Goal: Task Accomplishment & Management: Complete application form

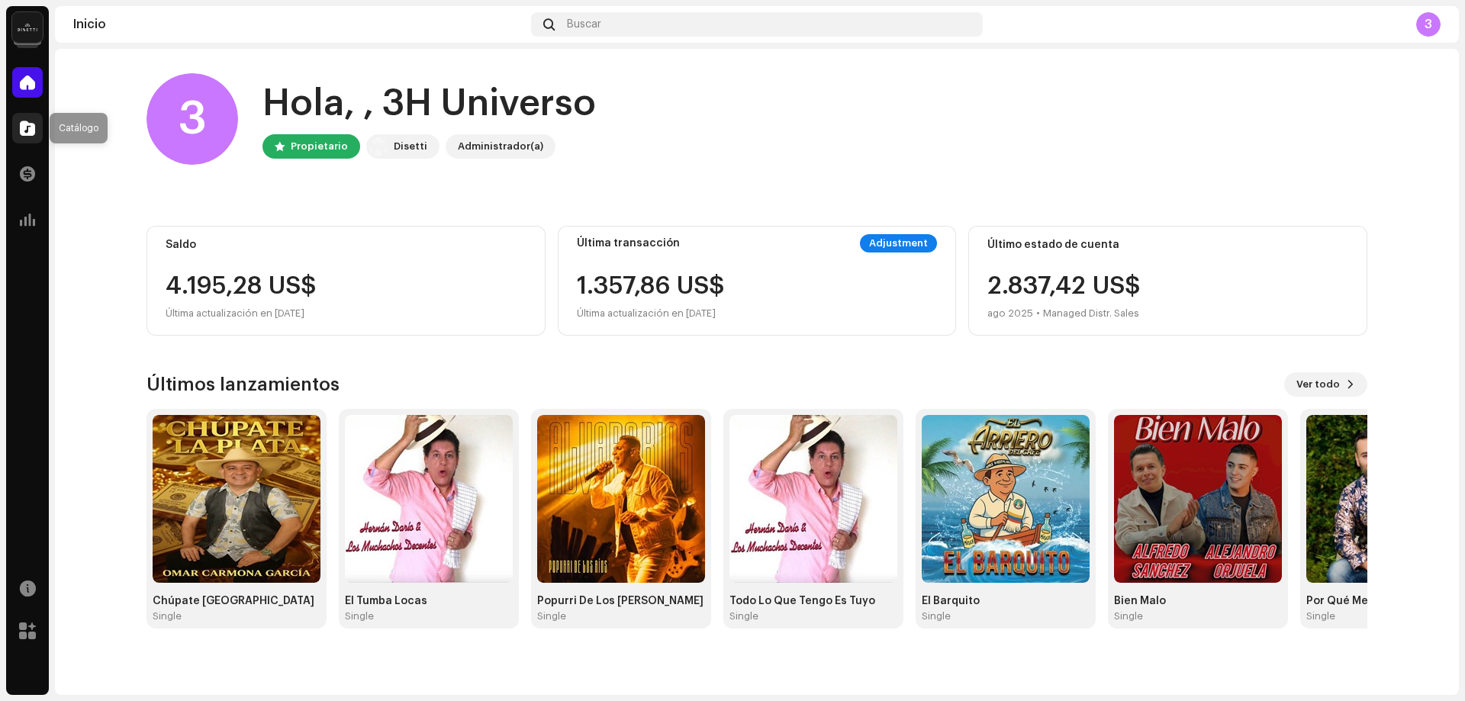
click at [39, 129] on div at bounding box center [27, 128] width 31 height 31
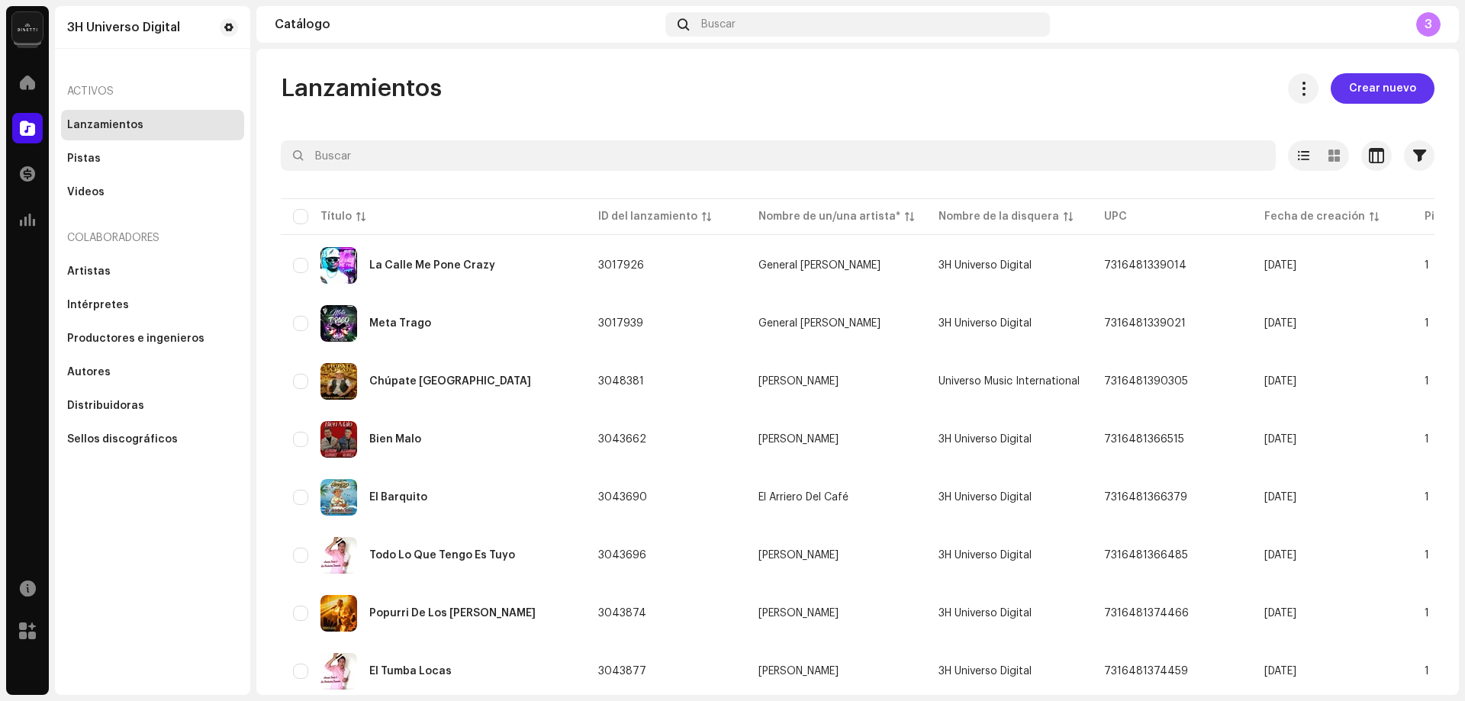
click at [1370, 82] on span "Crear nuevo" at bounding box center [1382, 88] width 67 height 31
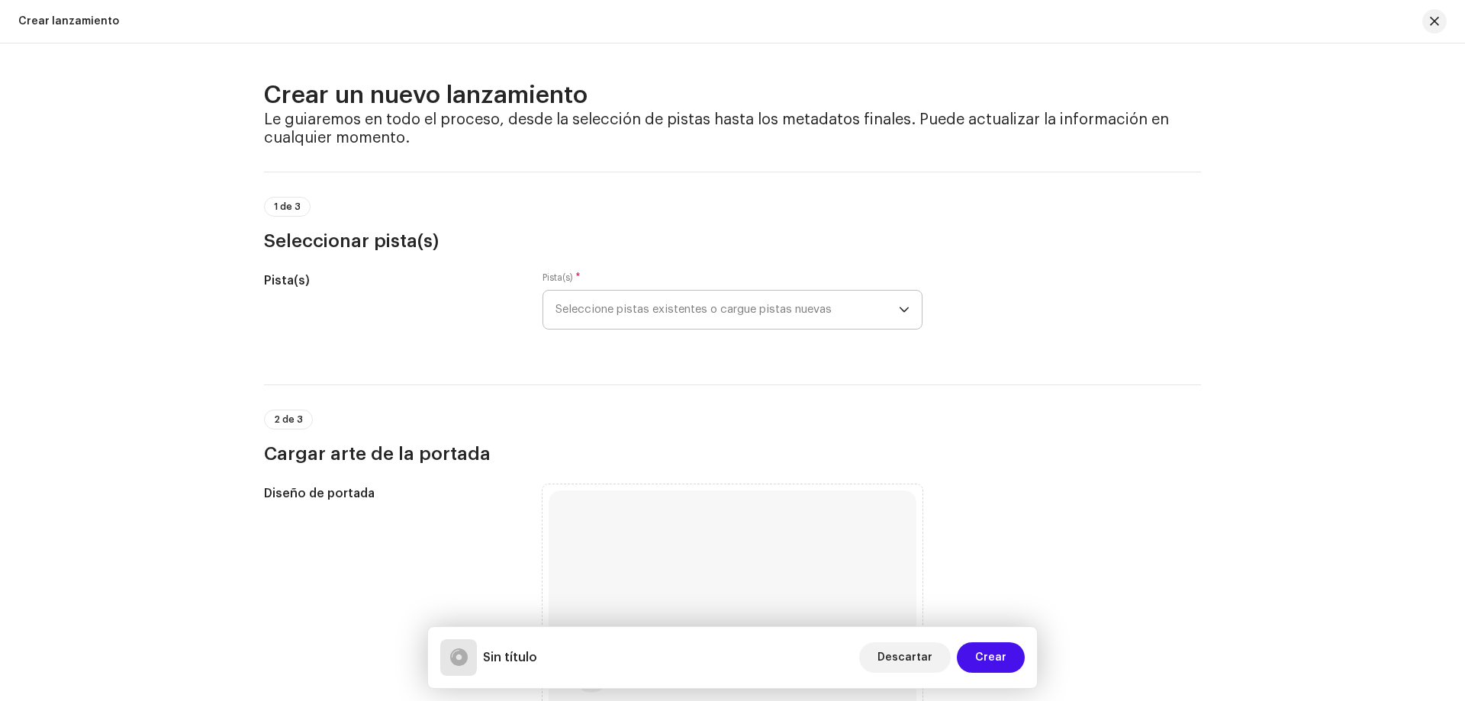
click at [728, 307] on span "Seleccione pistas existentes o cargue pistas nuevas" at bounding box center [726, 310] width 343 height 38
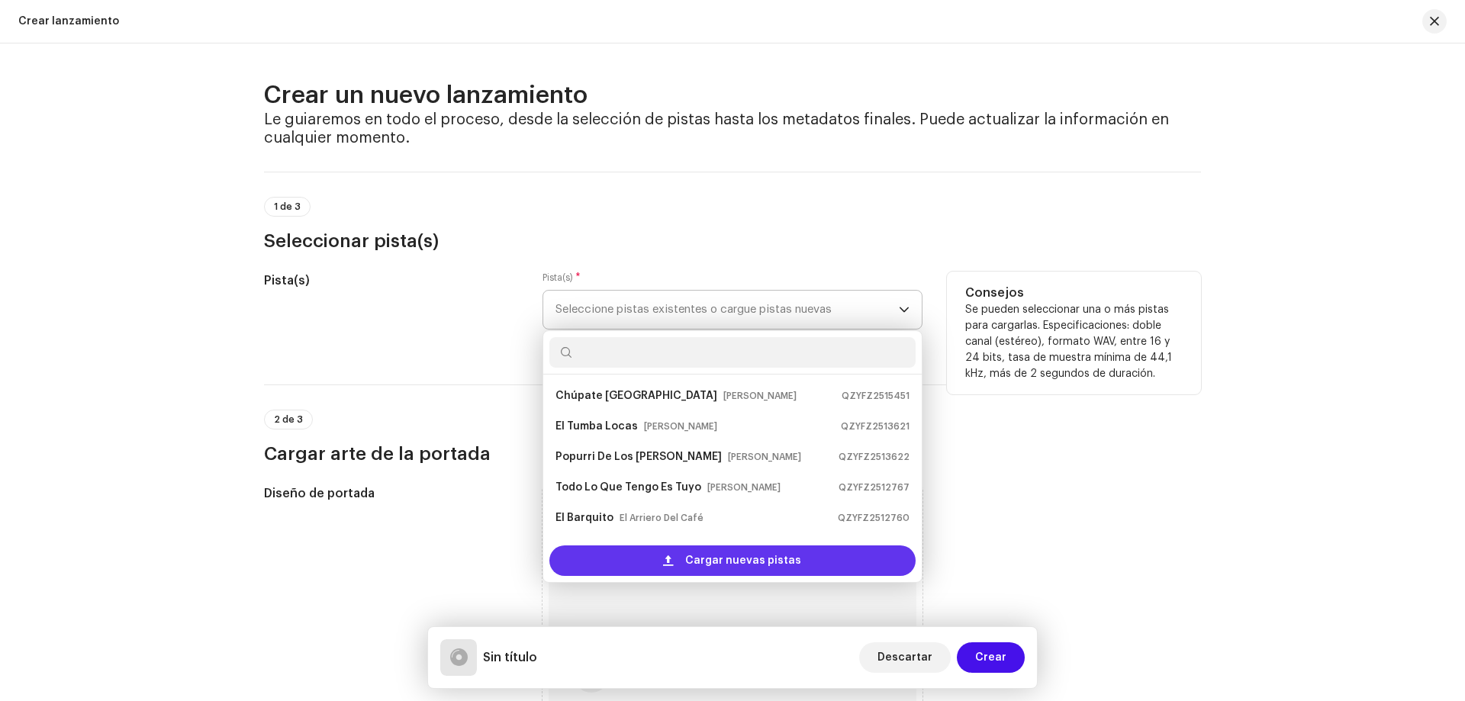
click at [719, 562] on span "Cargar nuevas pistas" at bounding box center [743, 561] width 116 height 31
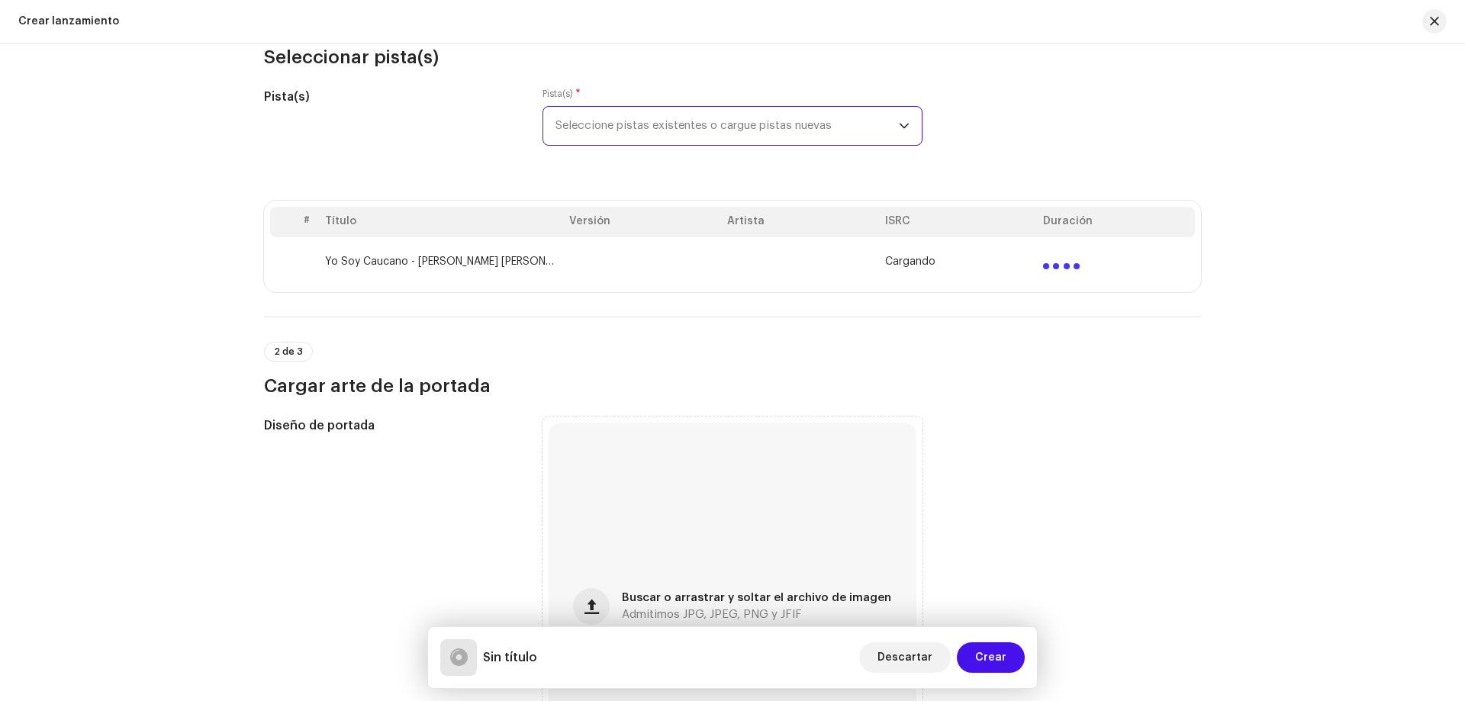
scroll to position [229, 0]
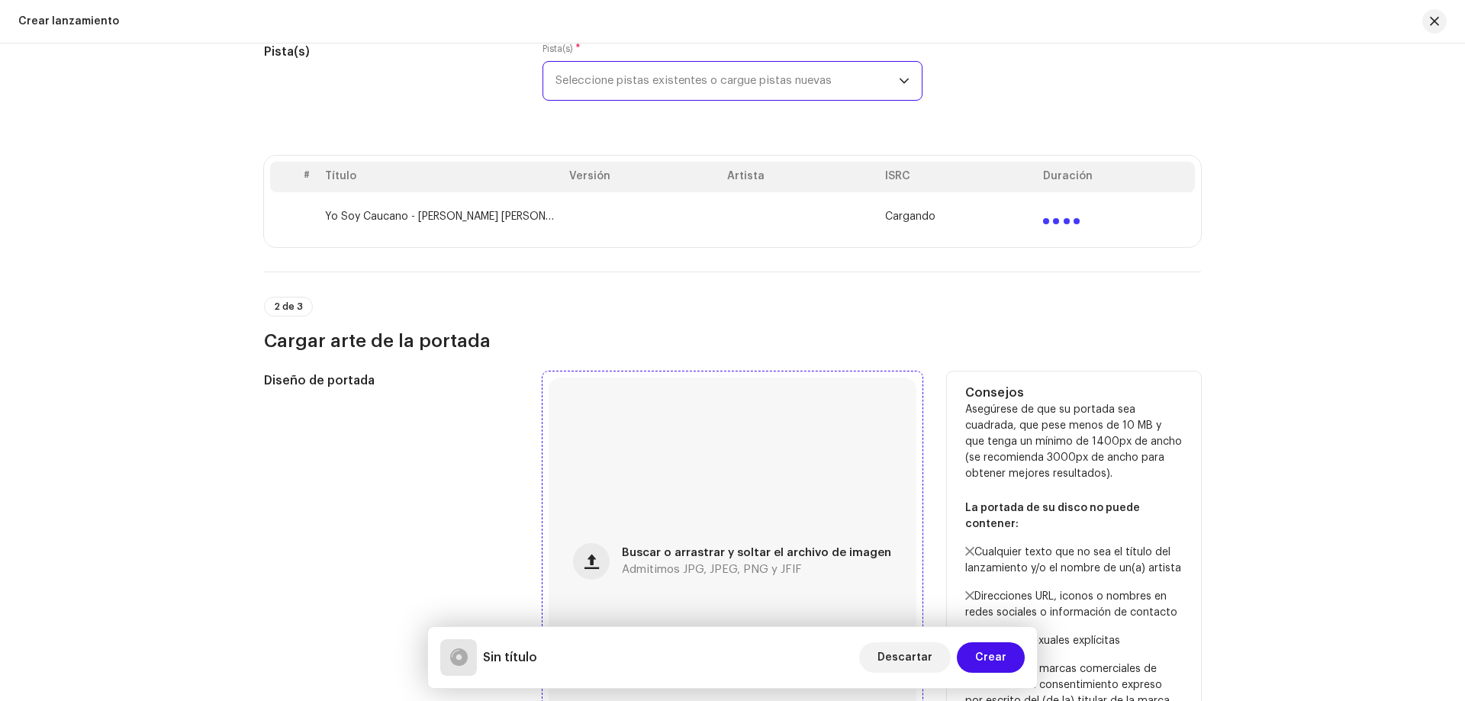
click at [787, 416] on div "Buscar o arrastrar y soltar el archivo de imagen Admitimos JPG, JPEG, PNG y JFIF" at bounding box center [733, 562] width 368 height 368
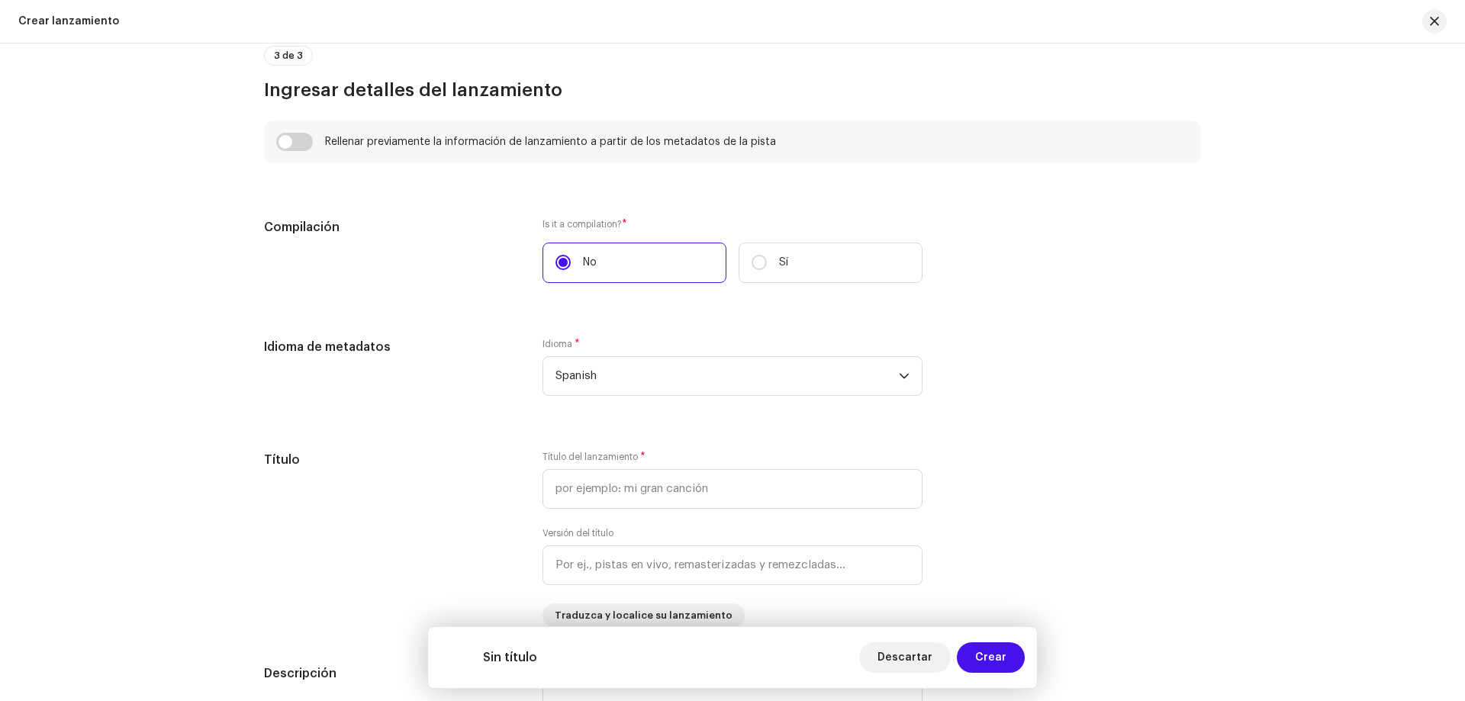
scroll to position [1068, 0]
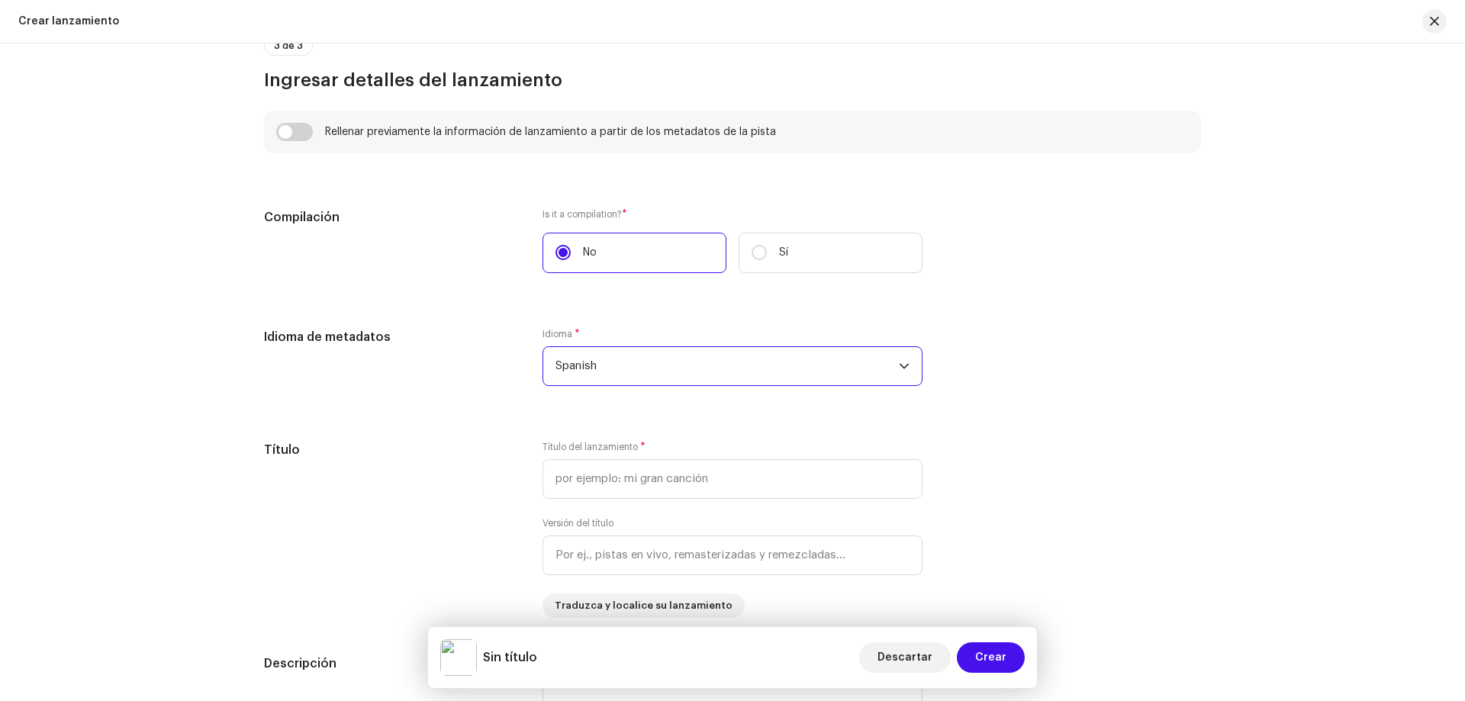
click at [663, 372] on span "Spanish" at bounding box center [726, 366] width 343 height 38
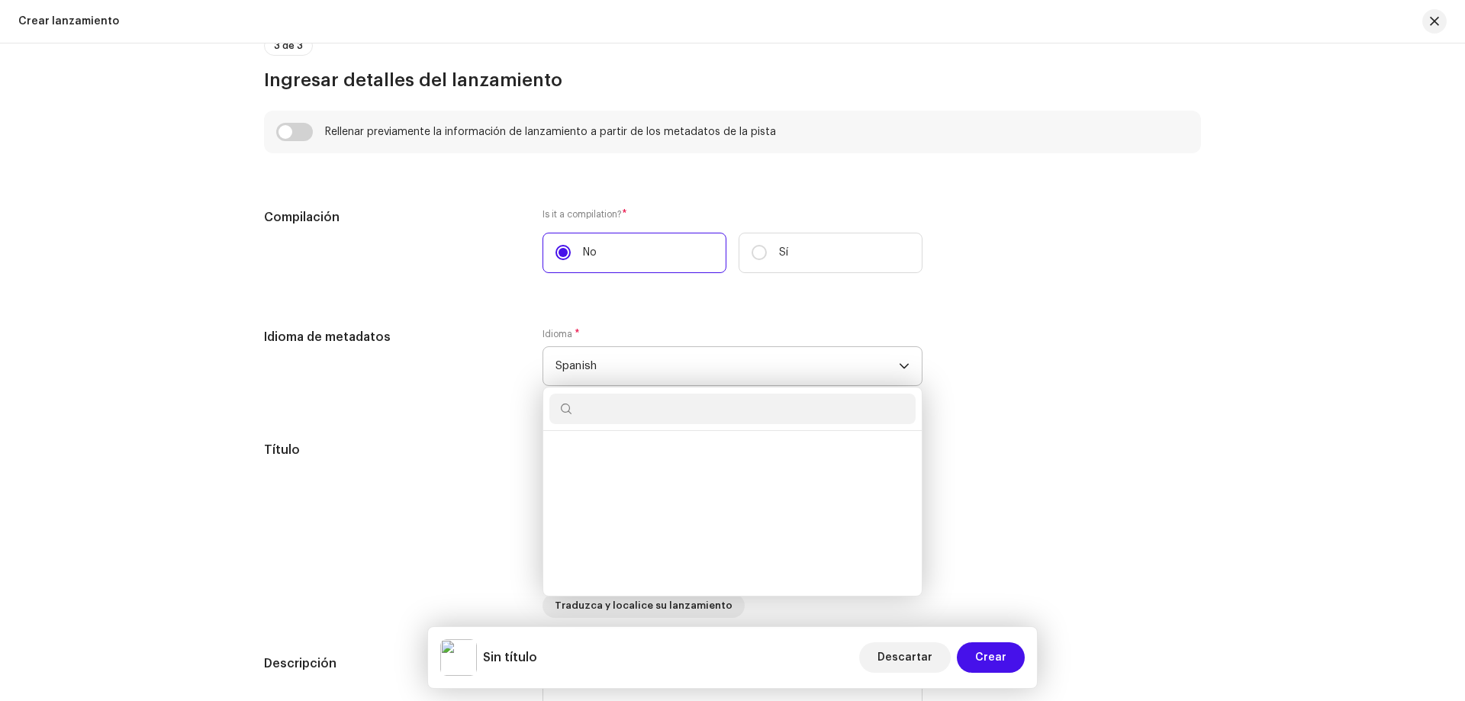
scroll to position [4859, 0]
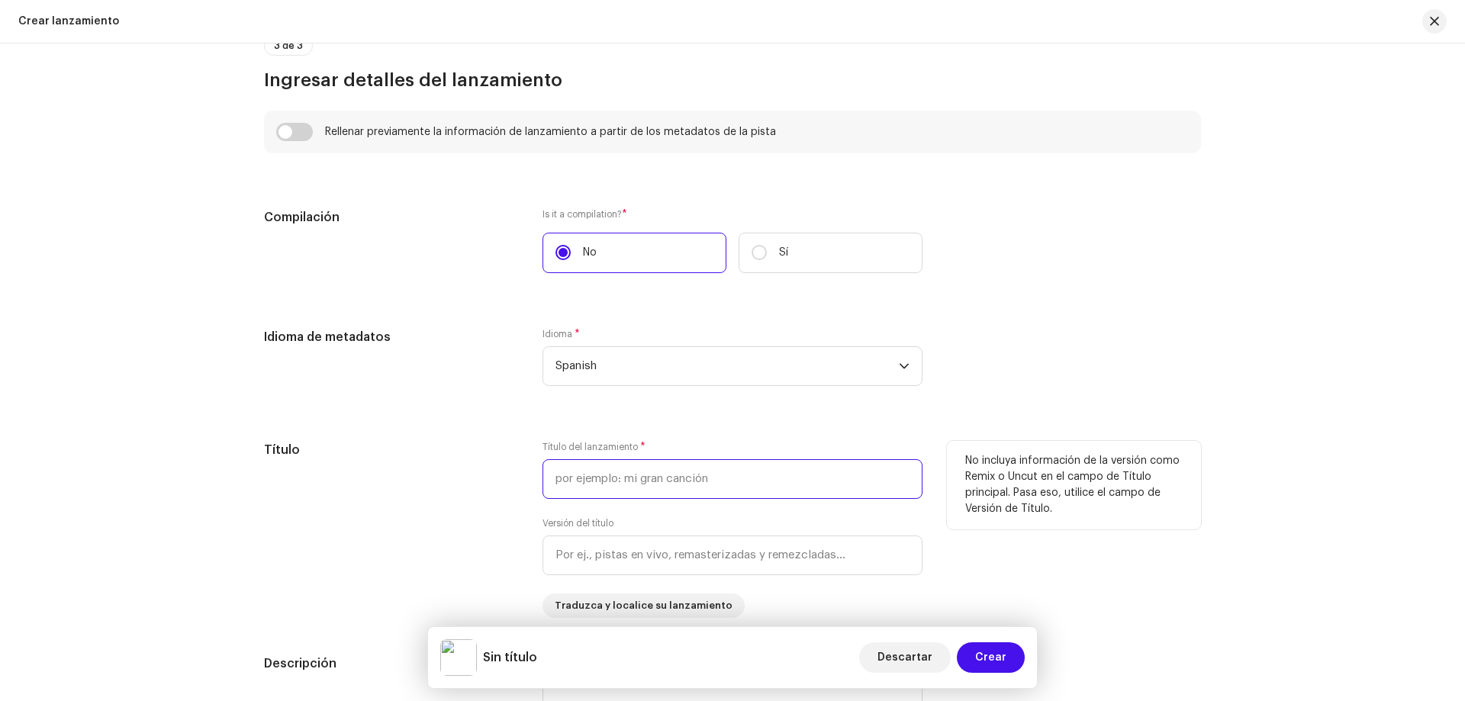
click at [653, 485] on input "text" at bounding box center [732, 479] width 380 height 40
paste input "Yo Soy Caucano"
type input "Yo Soy Caucano"
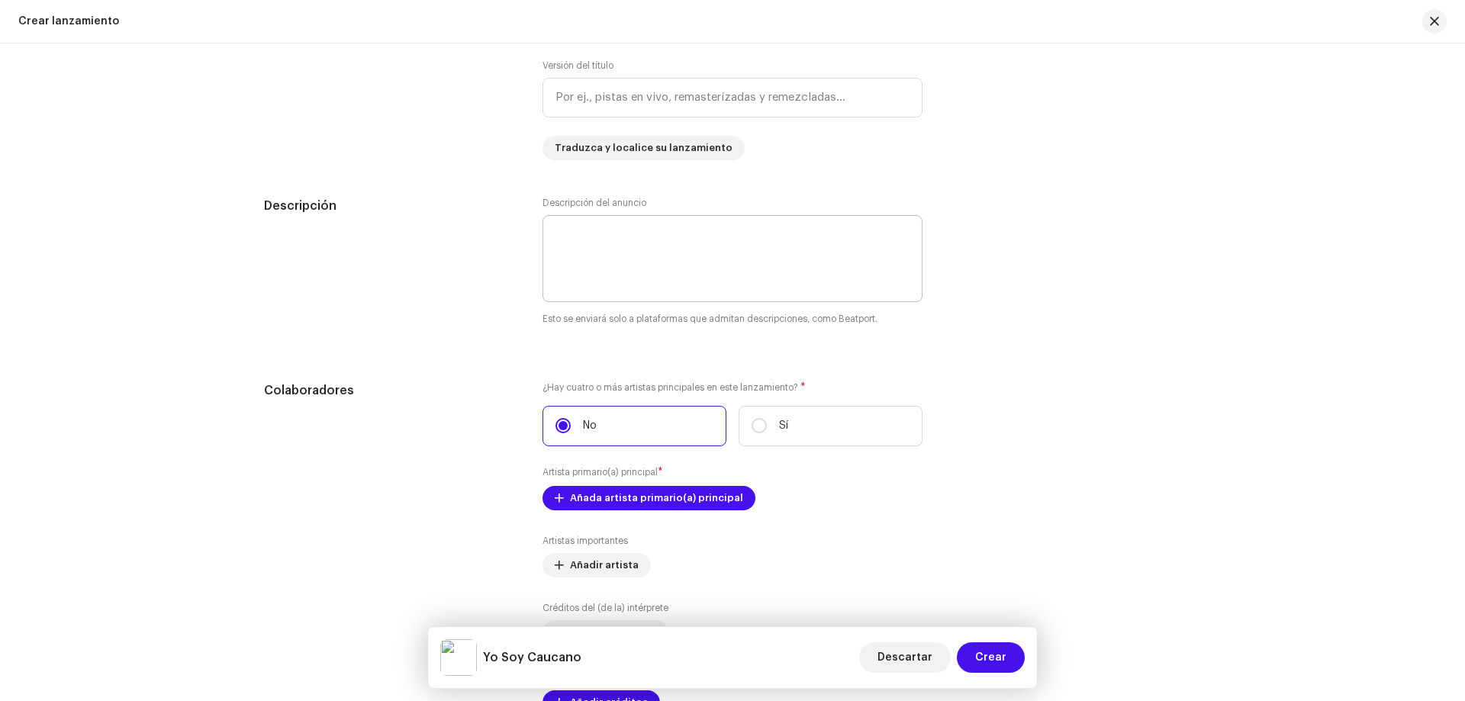
scroll to position [1602, 0]
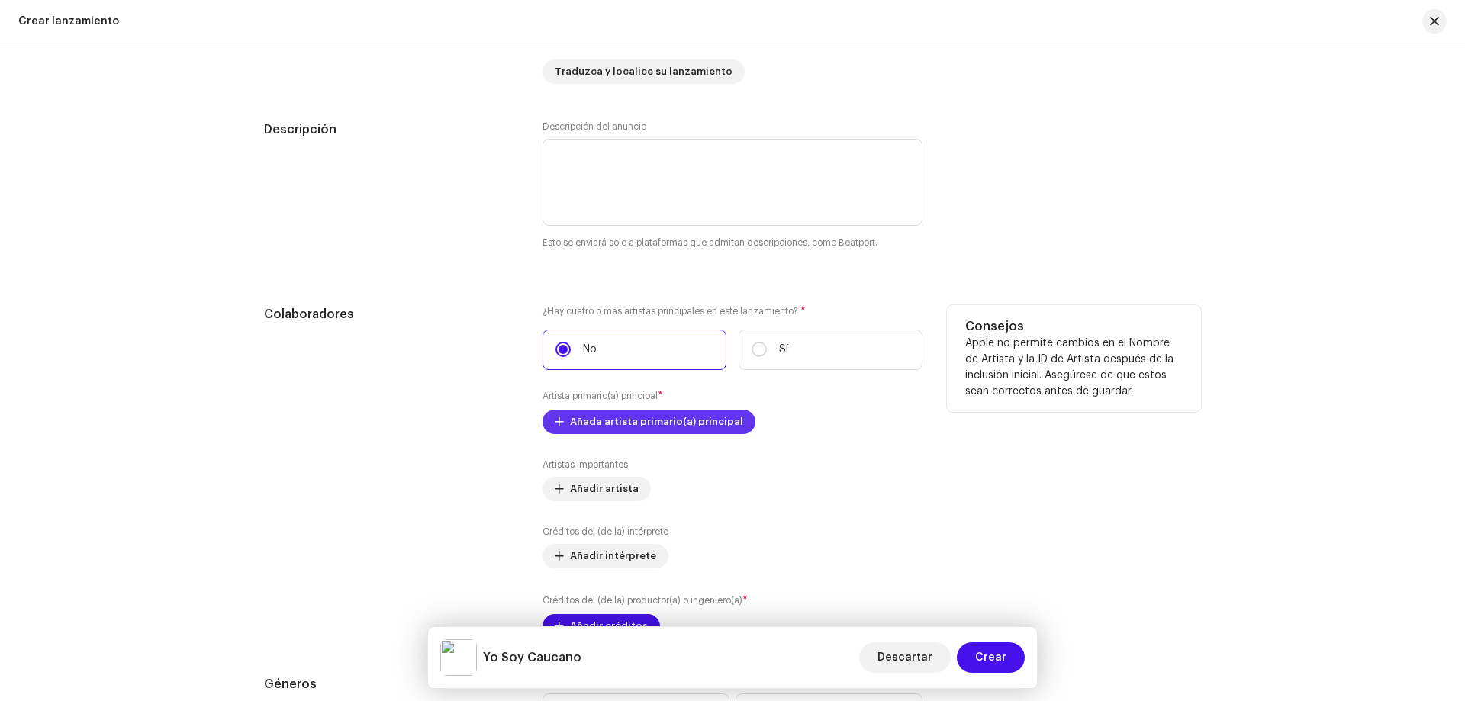
click at [648, 415] on span "Añada artista primario(a) principal" at bounding box center [656, 422] width 173 height 31
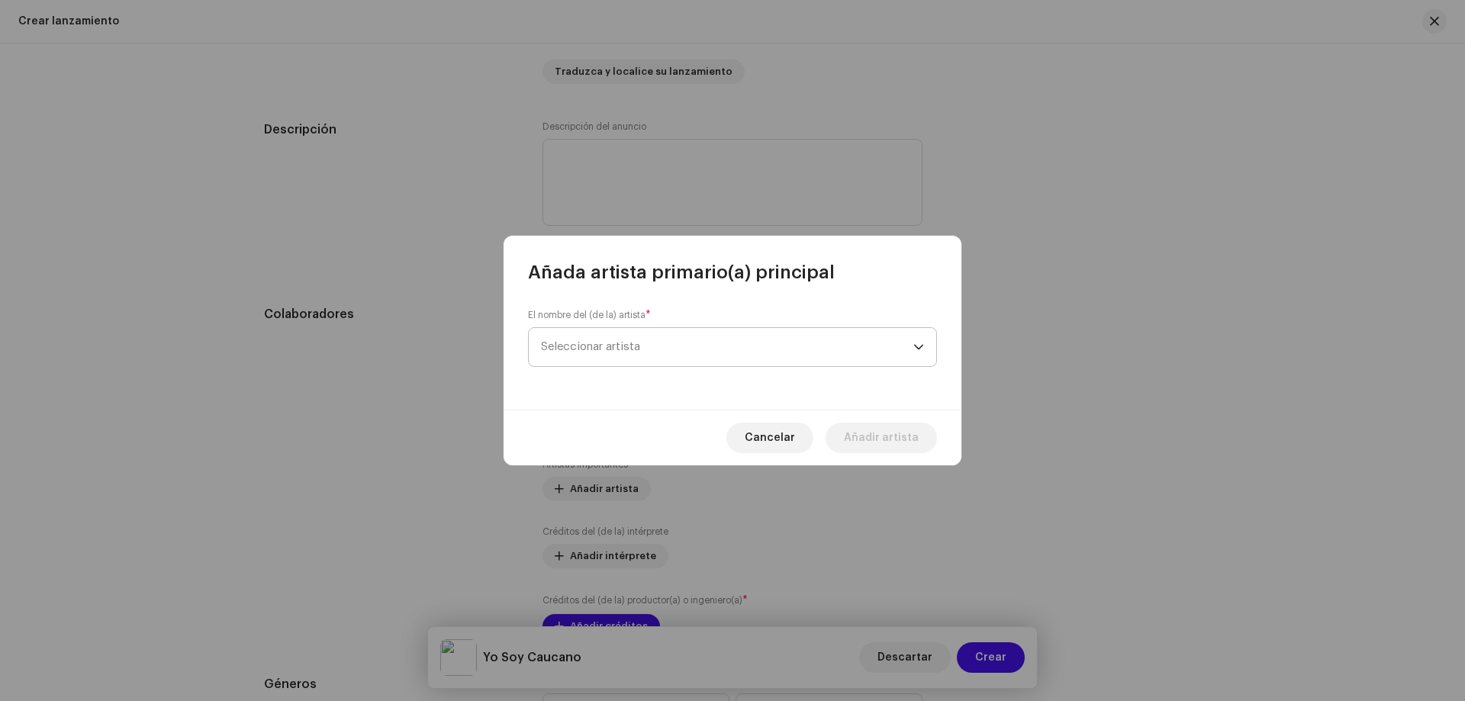
click at [643, 343] on span "Seleccionar artista" at bounding box center [727, 347] width 372 height 38
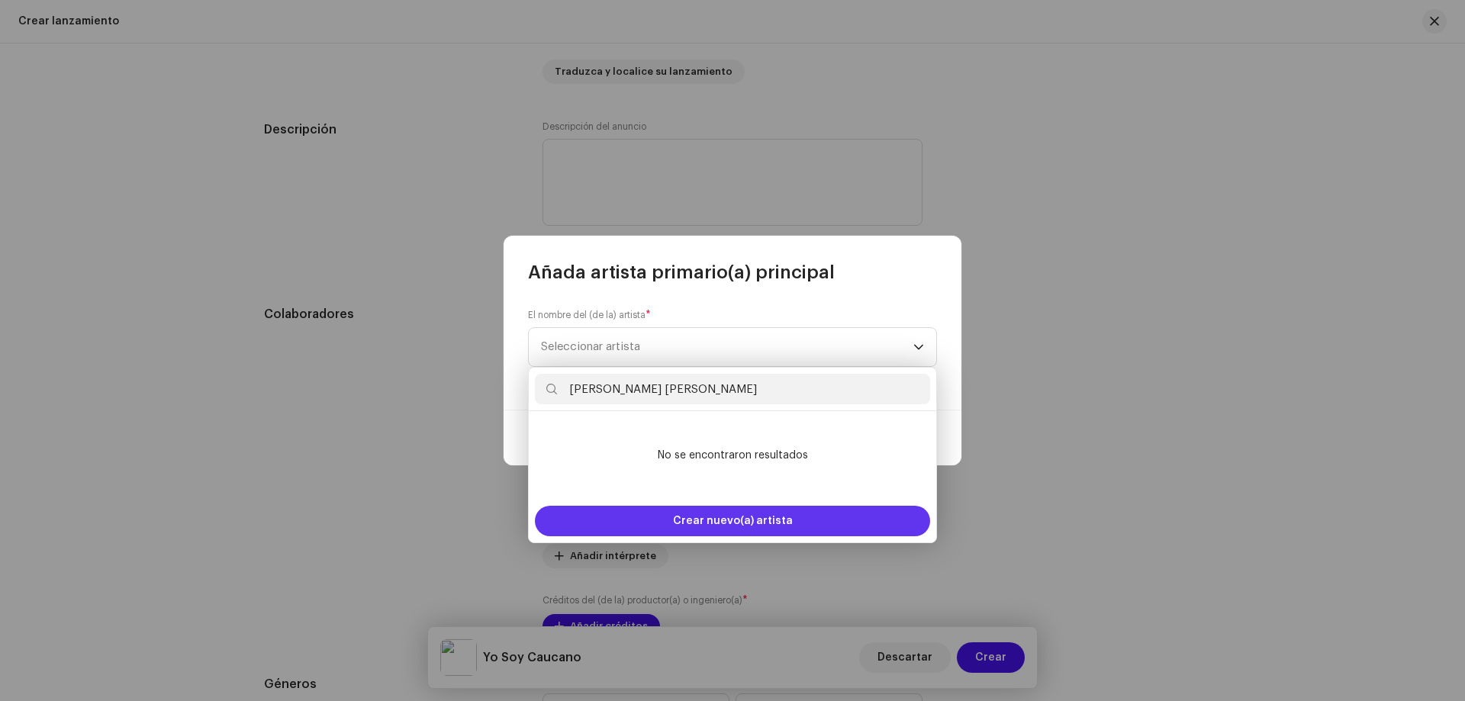
type input "[PERSON_NAME]"
click at [708, 518] on span "Crear nuevo(a) artista" at bounding box center [733, 521] width 120 height 31
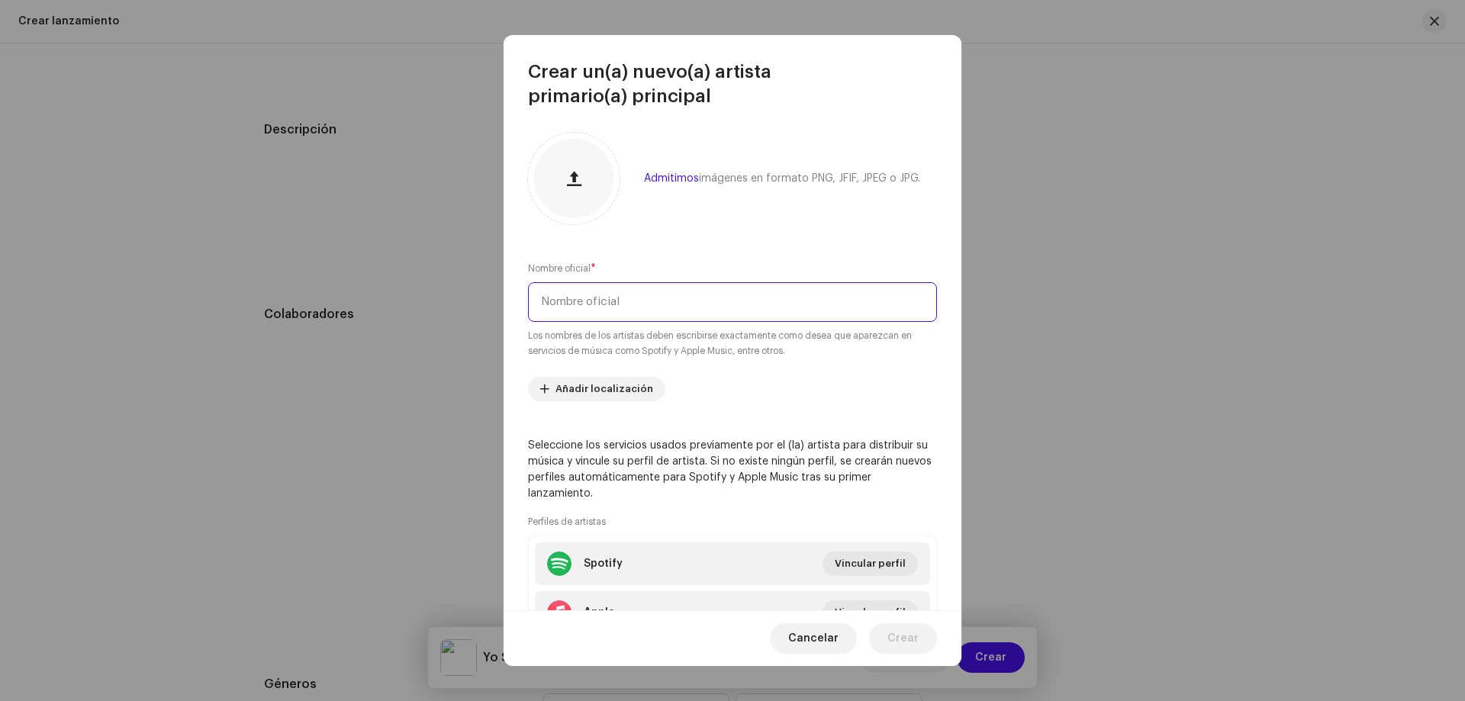
click at [642, 314] on input "text" at bounding box center [732, 302] width 409 height 40
paste input "[PERSON_NAME]"
type input "[PERSON_NAME]"
click at [896, 643] on span "Crear" at bounding box center [902, 638] width 31 height 31
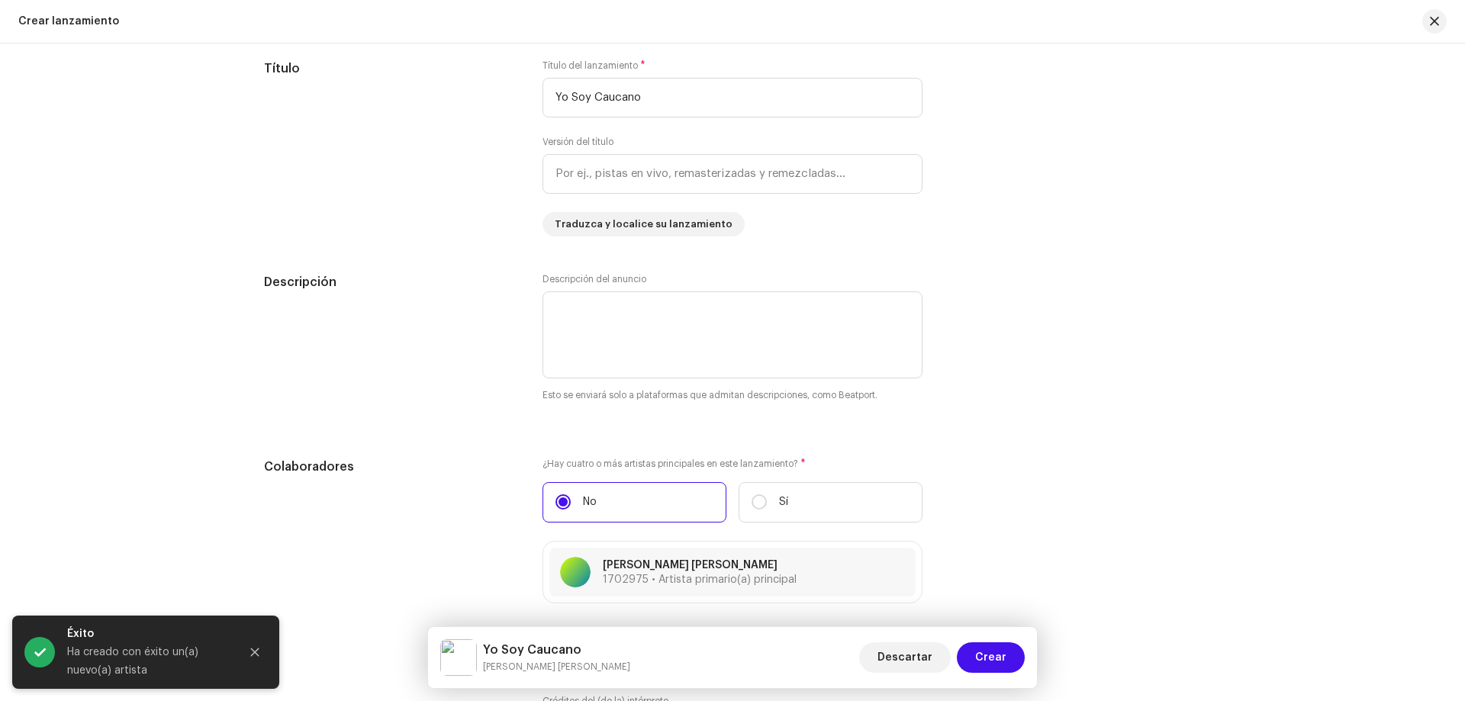
scroll to position [1679, 0]
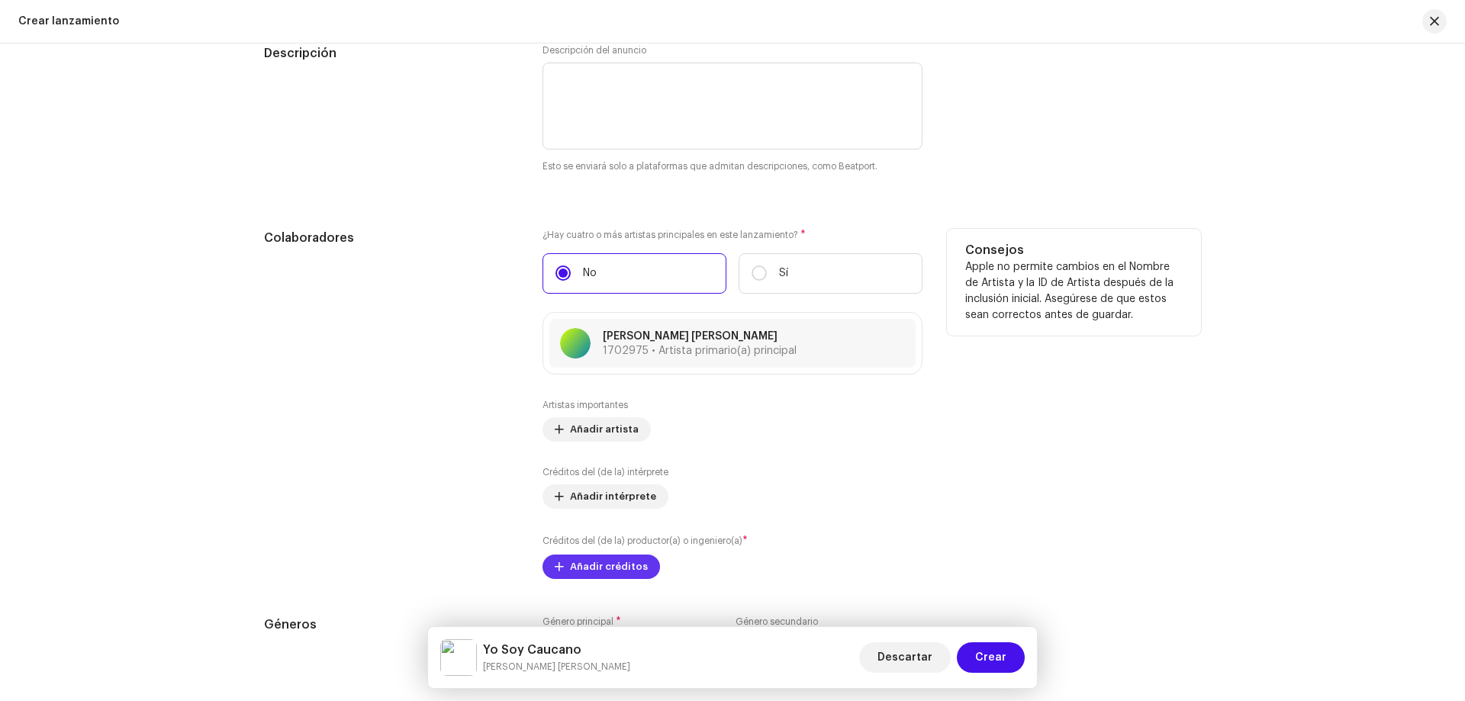
click at [626, 562] on span "Añadir créditos" at bounding box center [609, 567] width 78 height 31
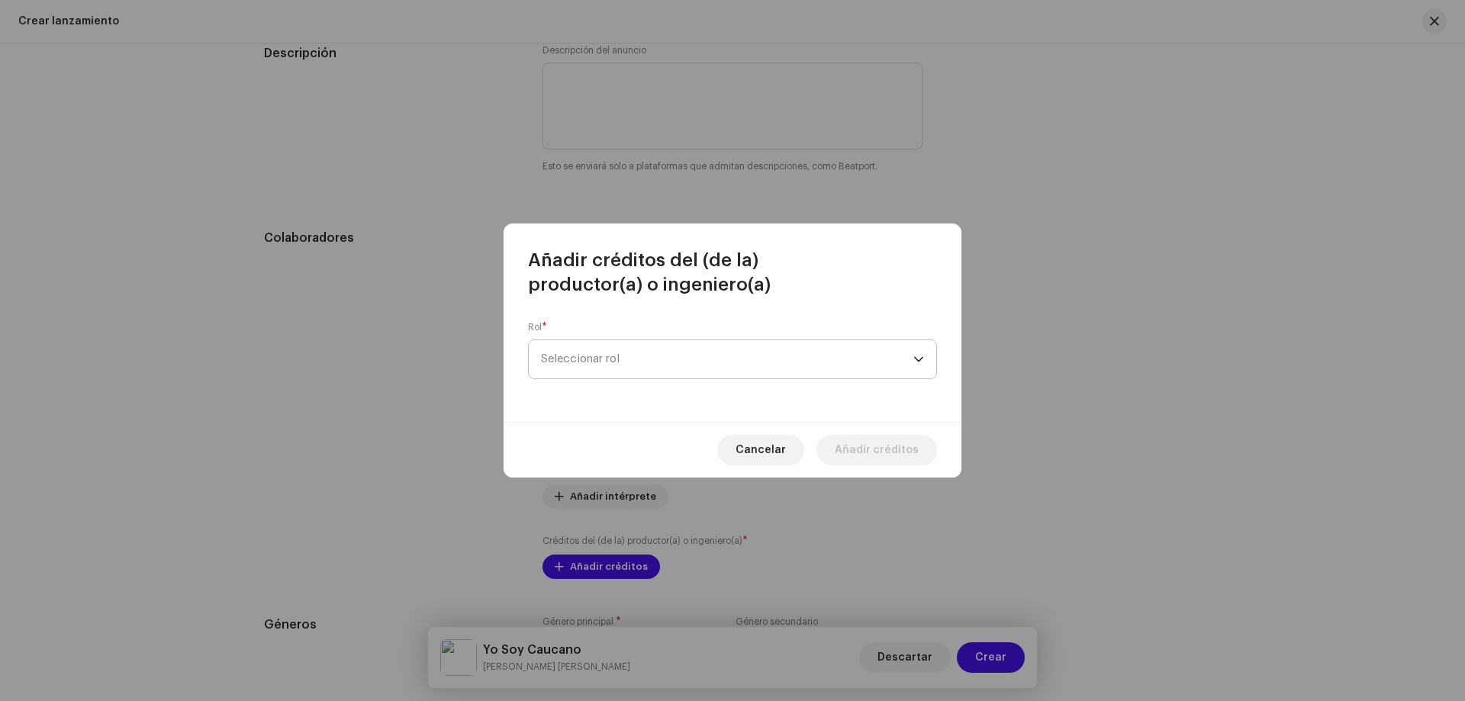
click at [647, 372] on span "Seleccionar rol" at bounding box center [727, 359] width 372 height 38
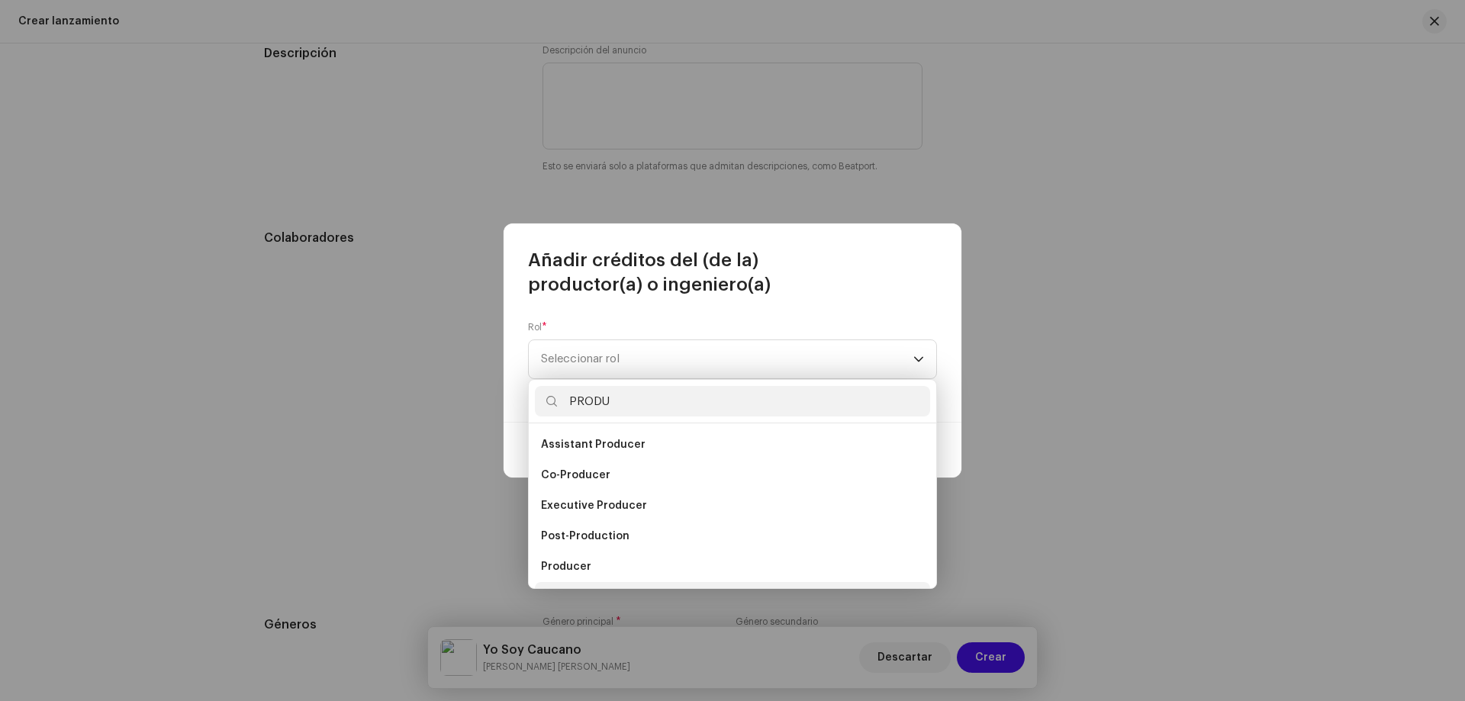
scroll to position [24, 0]
type input "PRODU"
click at [582, 561] on li "Production Assistant" at bounding box center [732, 573] width 395 height 31
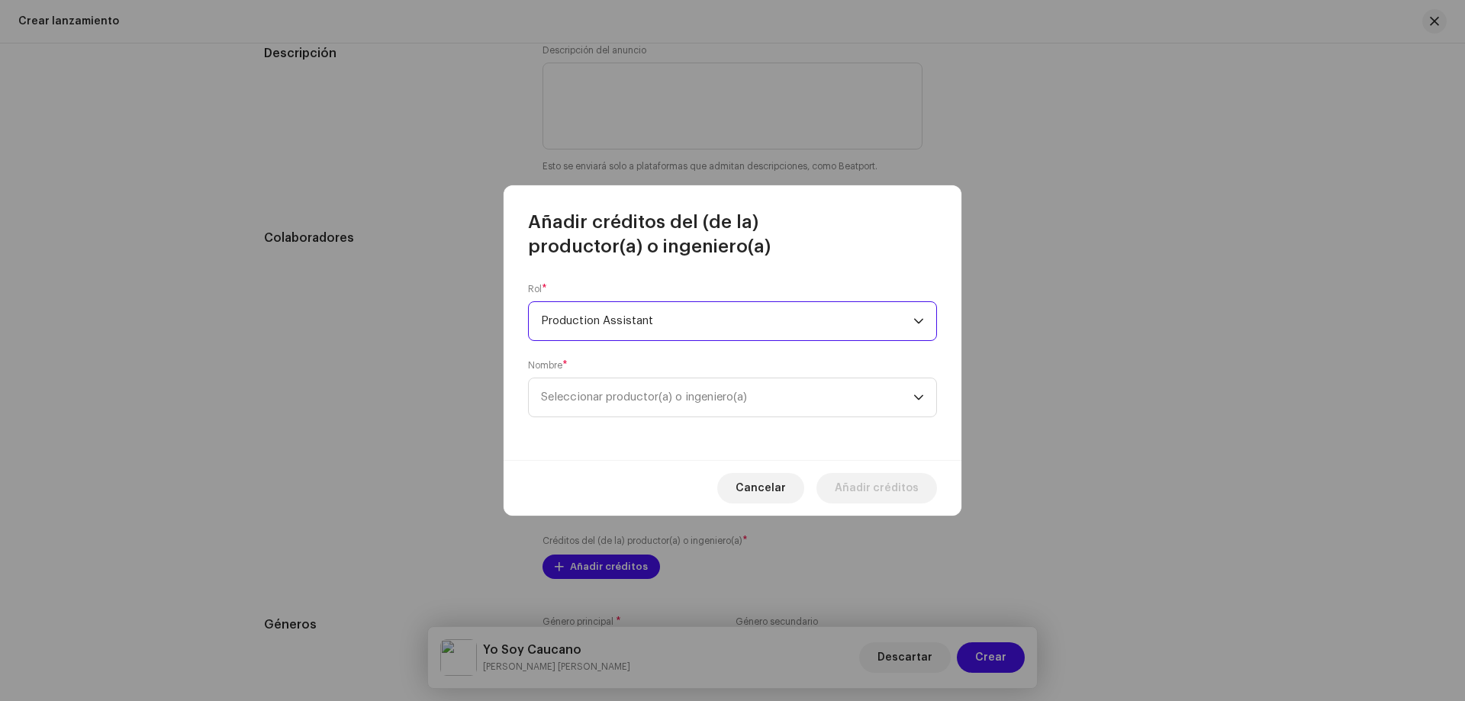
click at [650, 323] on span "Production Assistant" at bounding box center [727, 321] width 372 height 38
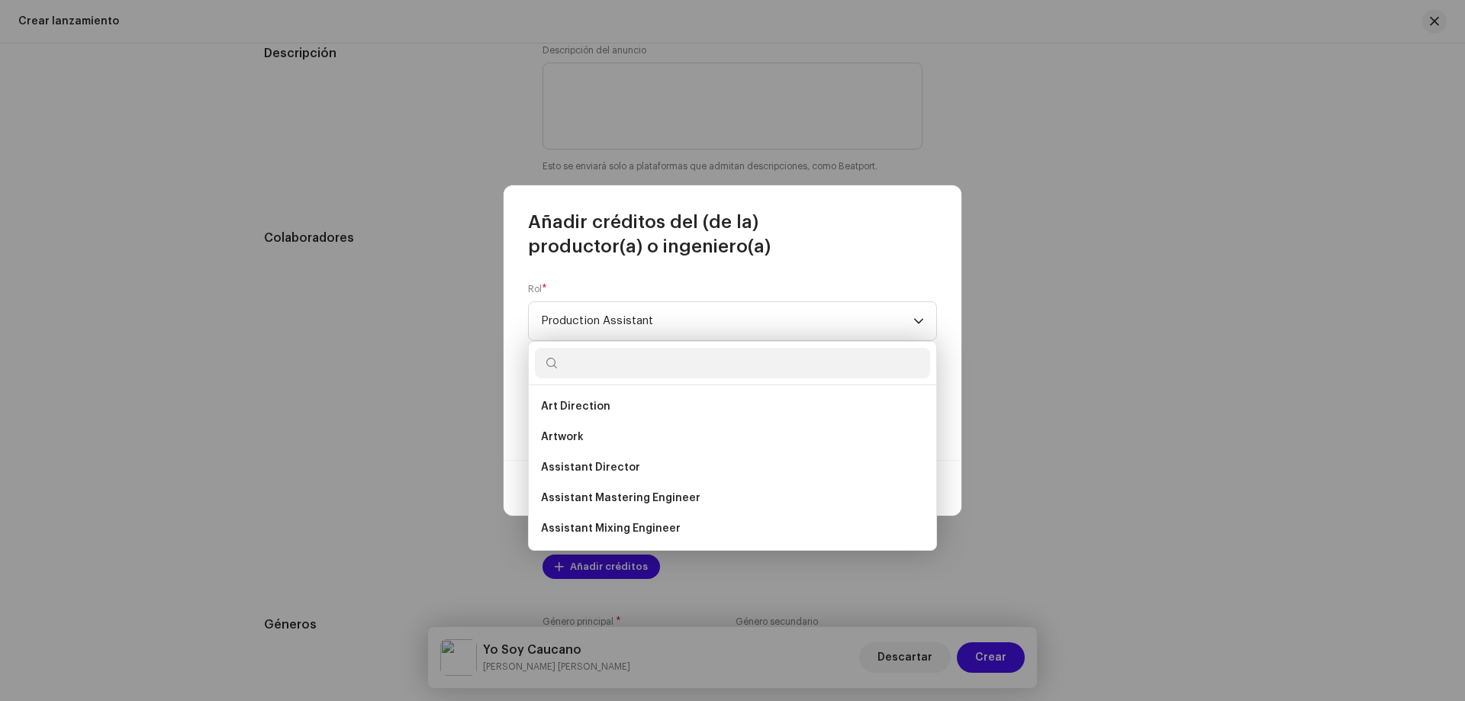
scroll to position [513, 0]
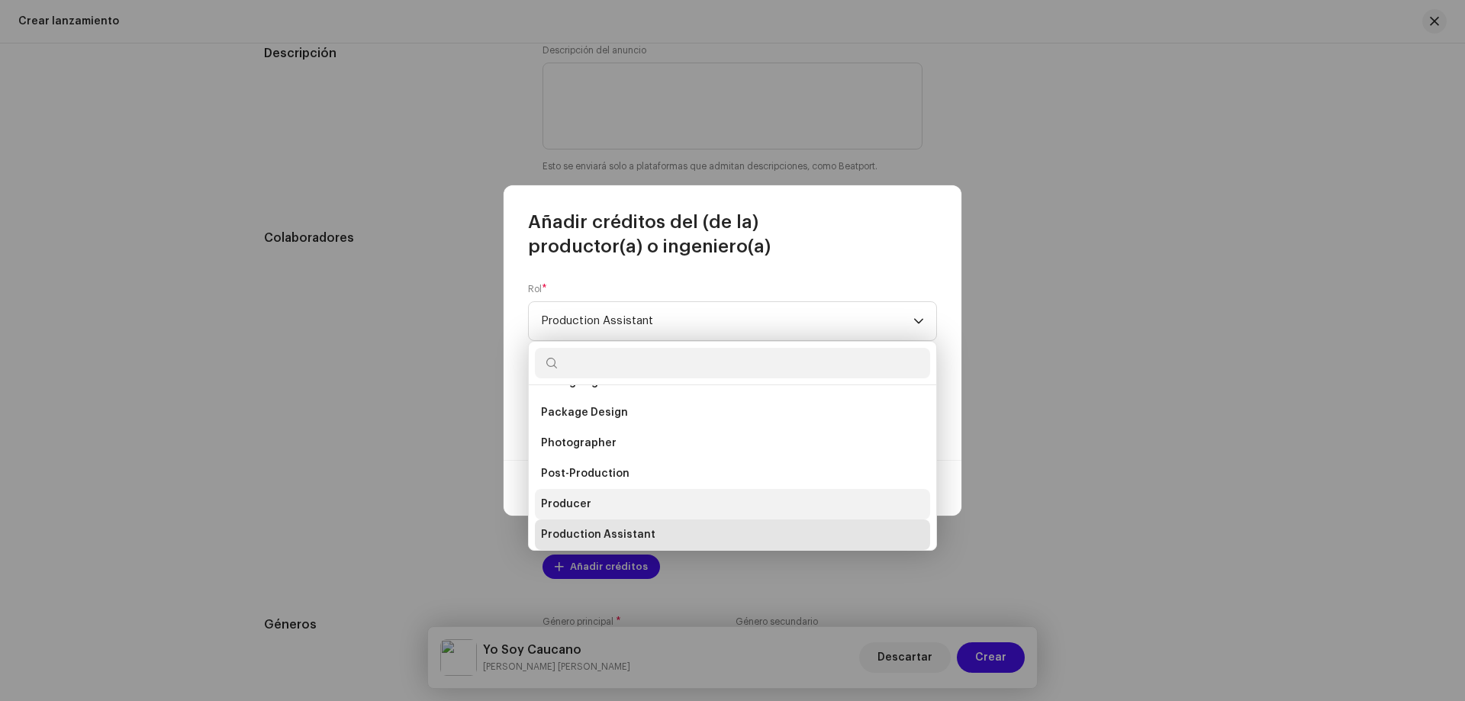
click at [601, 509] on li "Producer" at bounding box center [732, 504] width 395 height 31
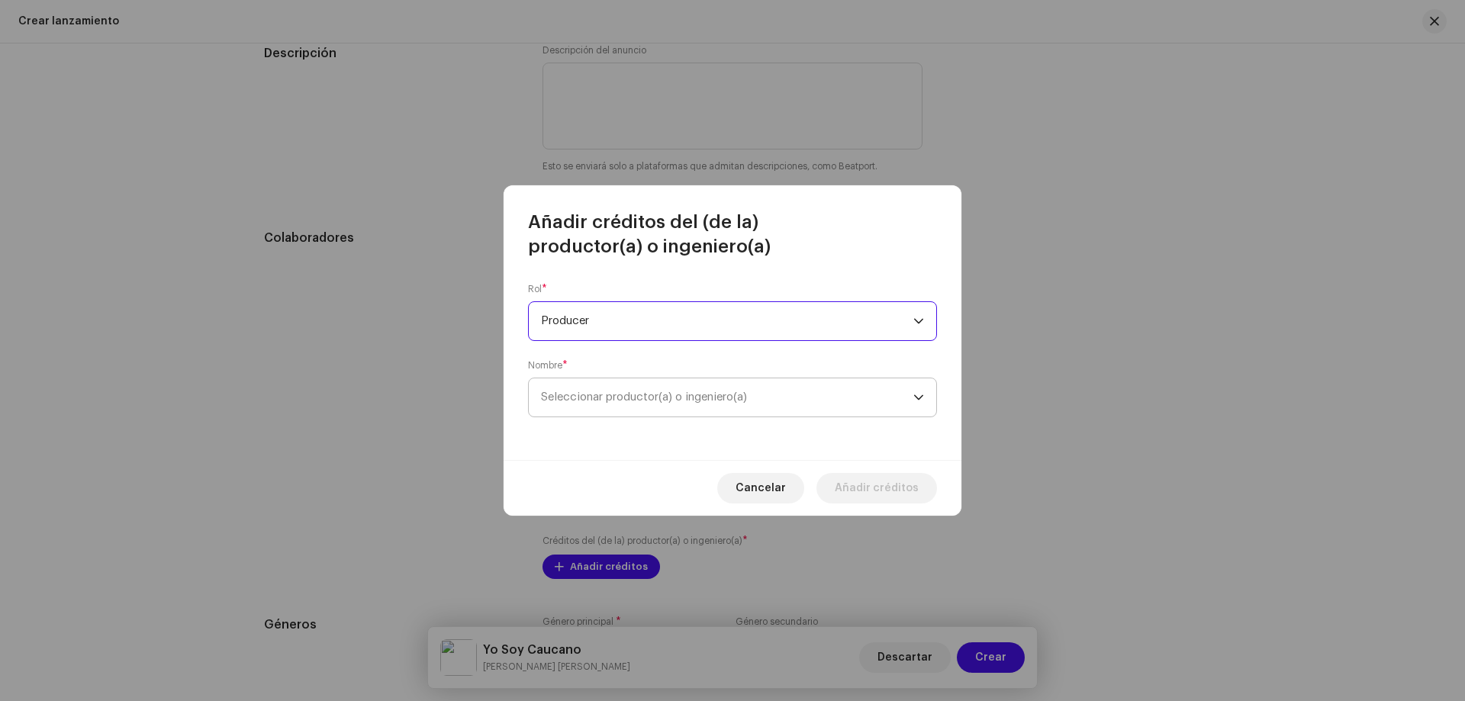
click at [619, 388] on span "Seleccionar productor(a) o ingeniero(a)" at bounding box center [727, 397] width 372 height 38
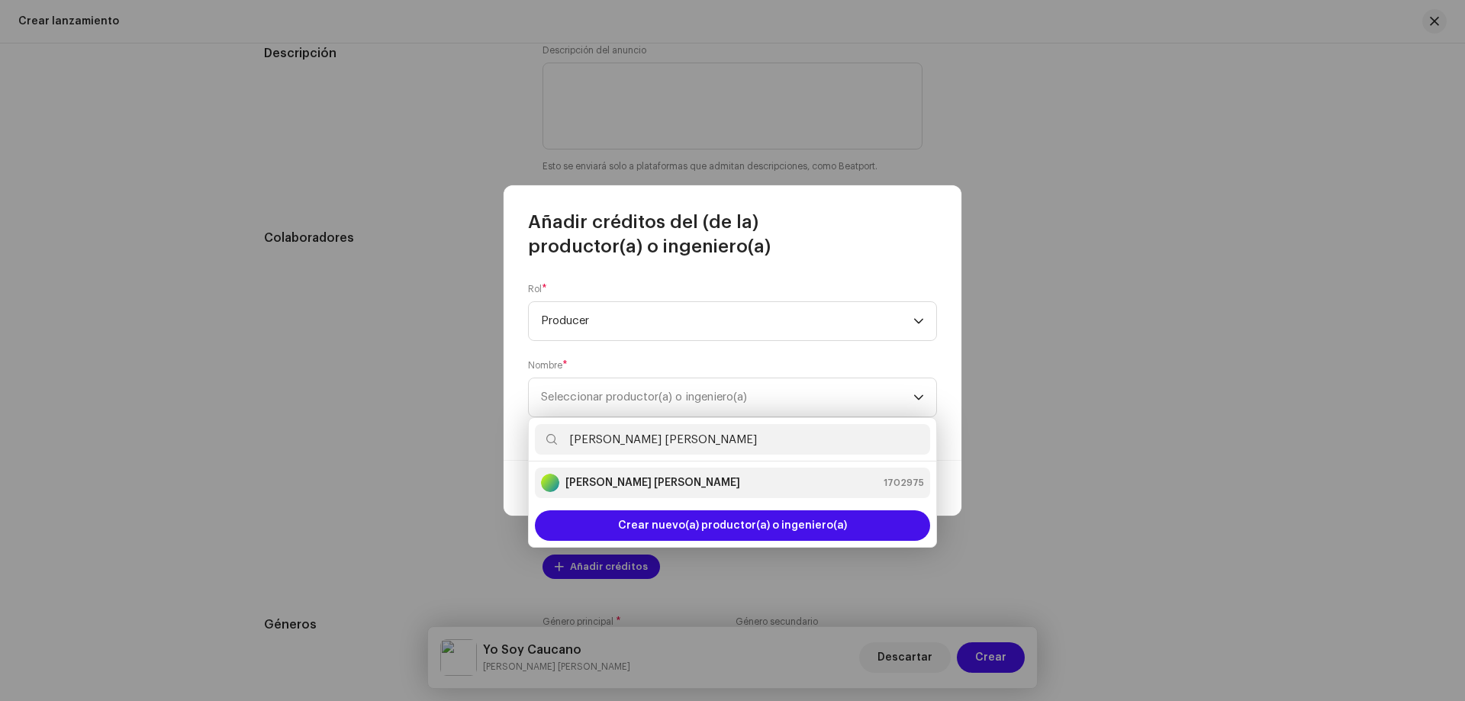
type input "[PERSON_NAME]"
click at [648, 482] on strong "[PERSON_NAME]" at bounding box center [652, 482] width 175 height 15
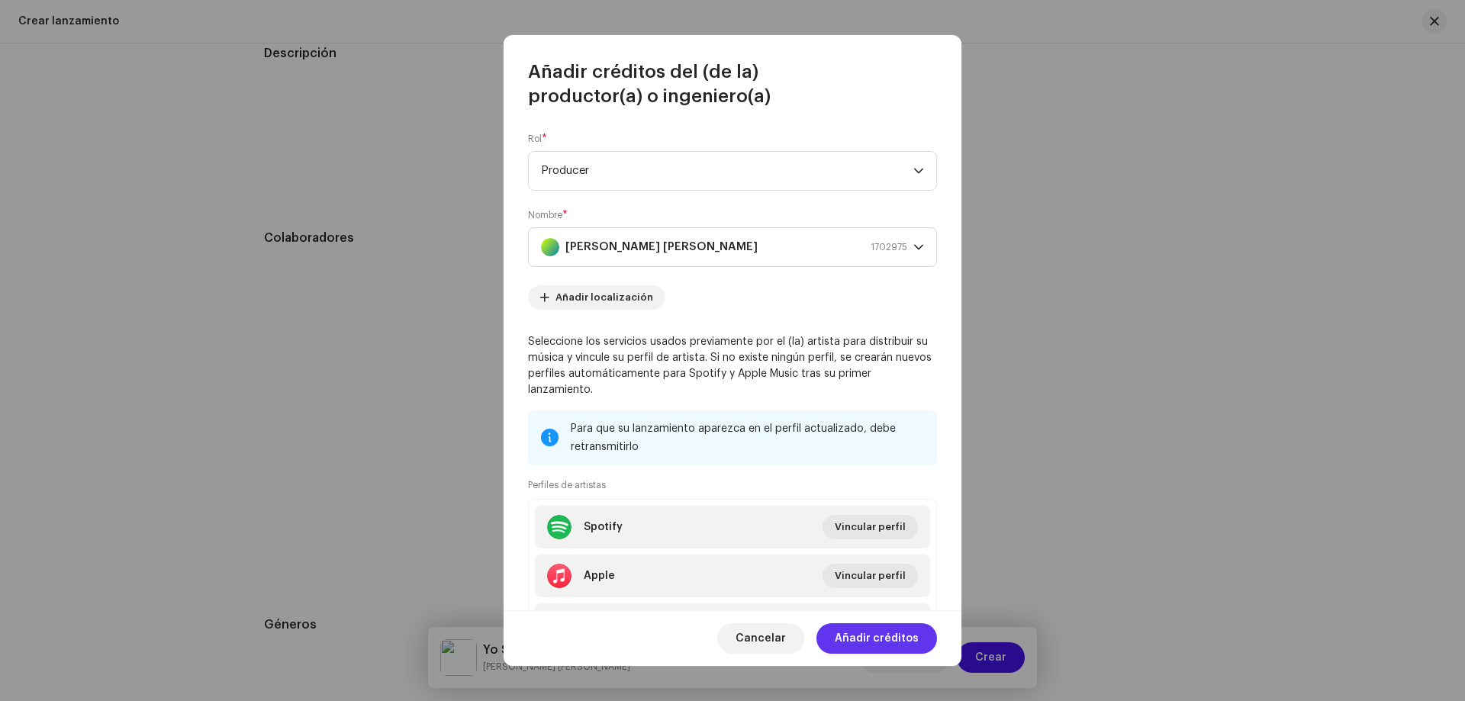
click at [893, 640] on span "Añadir créditos" at bounding box center [877, 638] width 84 height 31
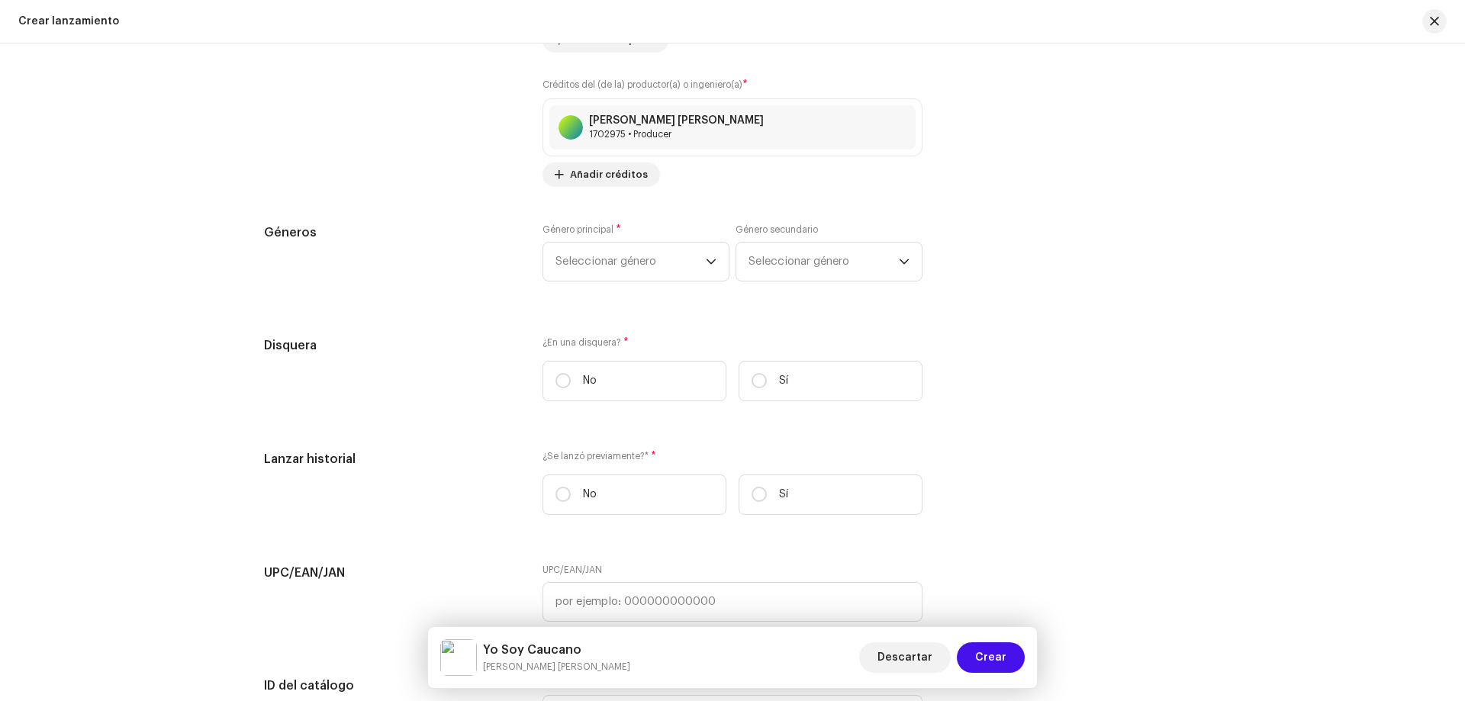
scroll to position [2136, 0]
click at [604, 255] on span "Seleccionar género" at bounding box center [630, 260] width 150 height 38
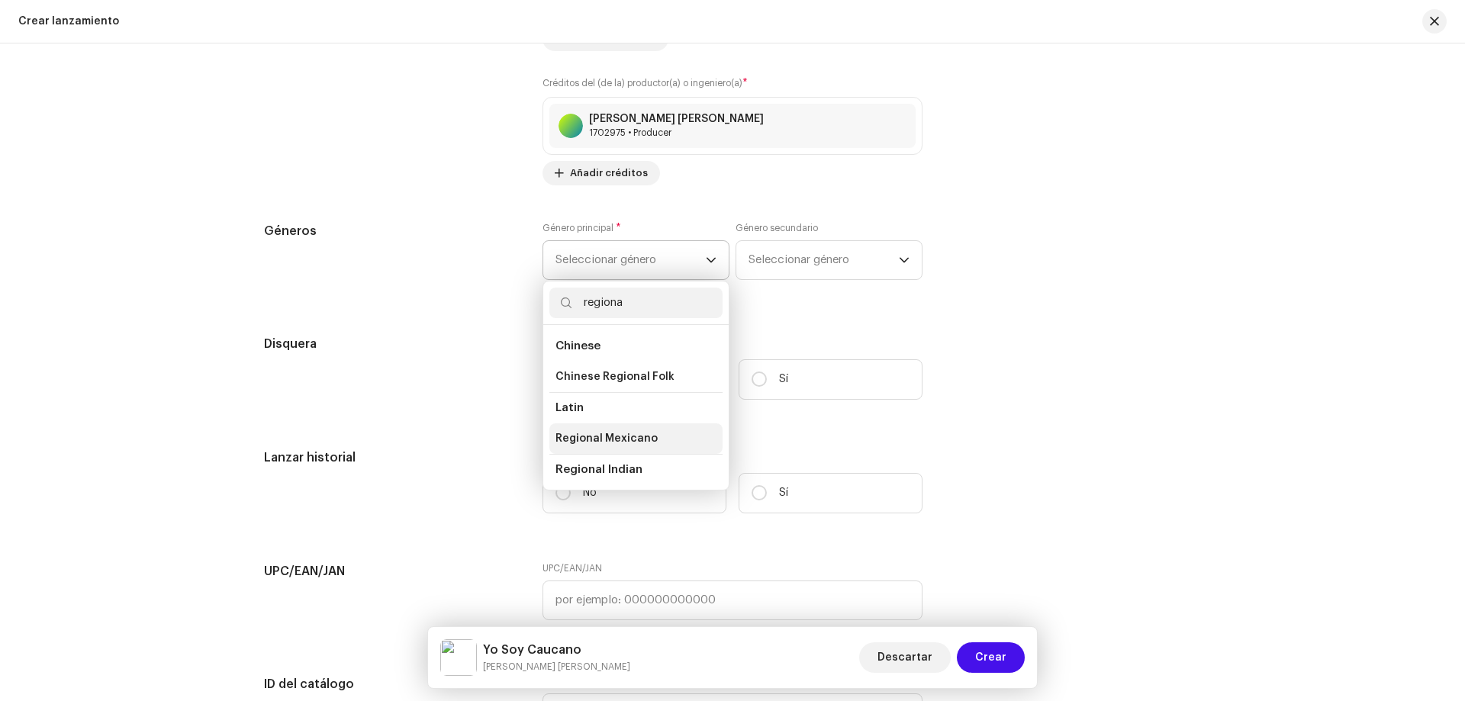
type input "regiona"
click at [638, 438] on span "Regional Mexicano" at bounding box center [606, 438] width 102 height 15
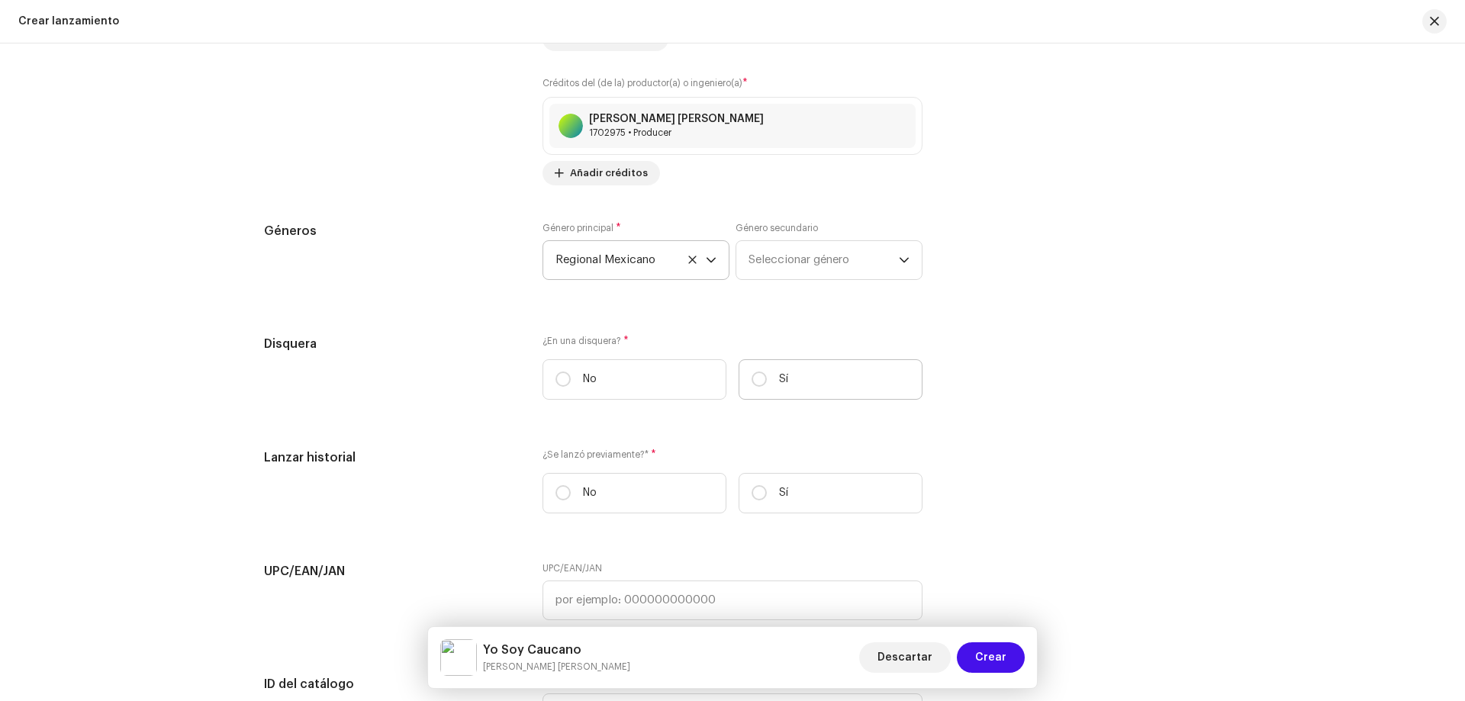
click at [773, 373] on label "Sí" at bounding box center [831, 379] width 184 height 40
click at [767, 373] on input "Sí" at bounding box center [759, 379] width 15 height 15
radio input "true"
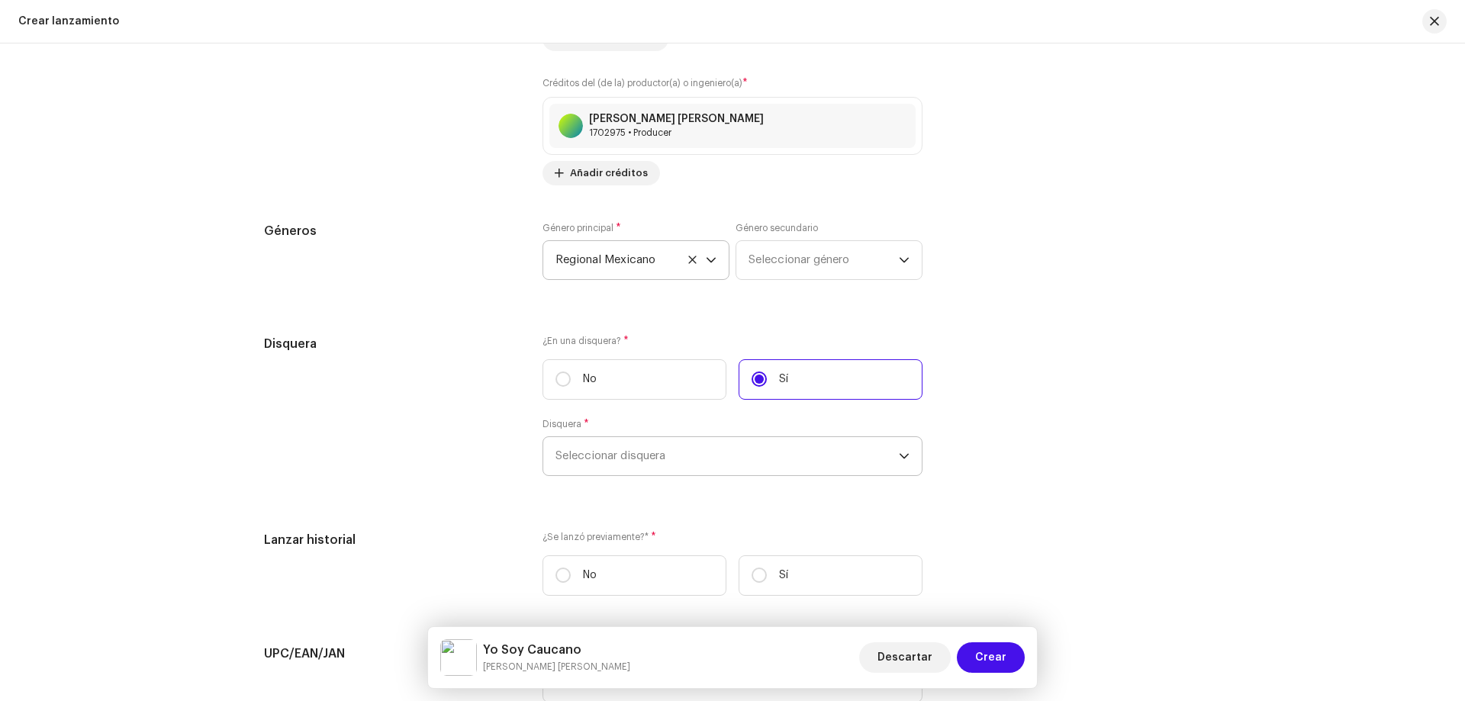
click at [686, 462] on span "Seleccionar disquera" at bounding box center [726, 456] width 343 height 38
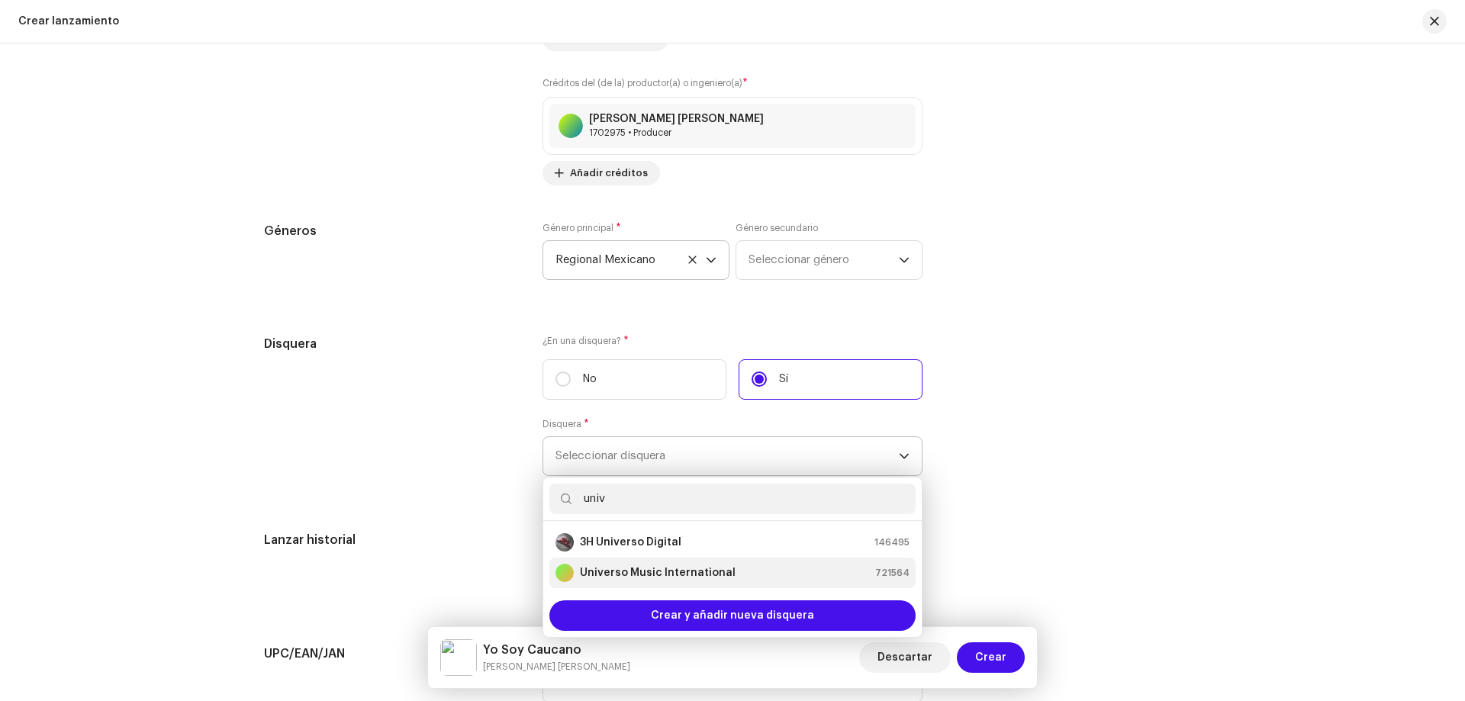
type input "univ"
click at [697, 578] on strong "Universo Music International" at bounding box center [658, 572] width 156 height 15
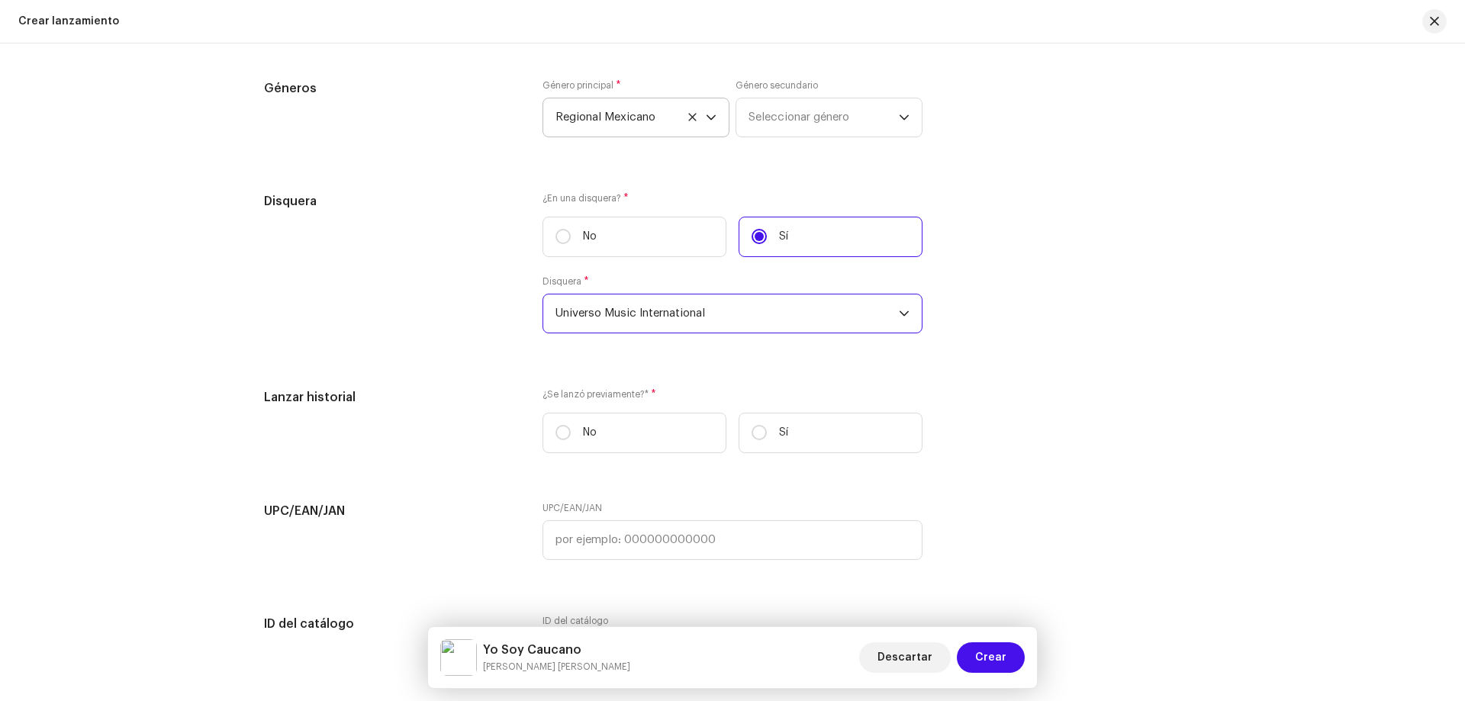
scroll to position [2289, 0]
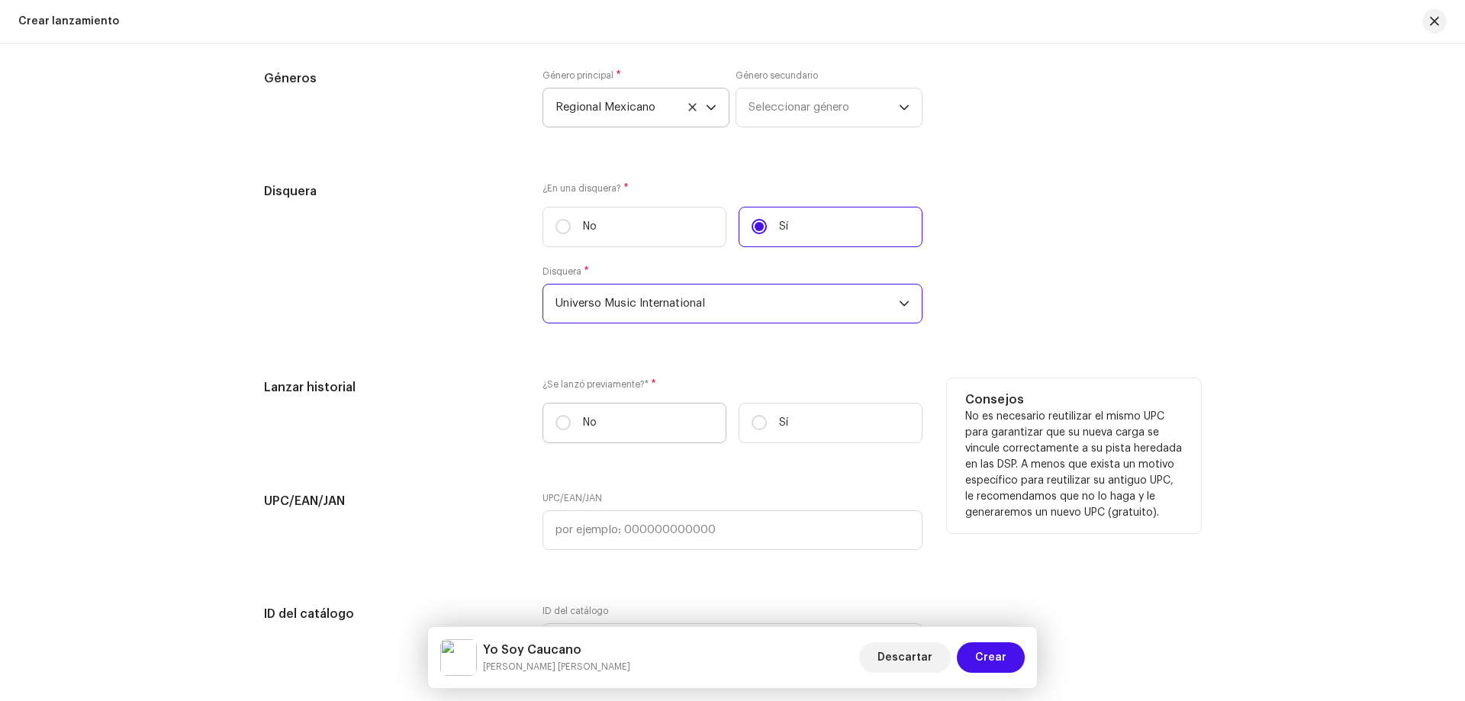
click at [675, 436] on label "No" at bounding box center [634, 423] width 184 height 40
click at [571, 430] on input "No" at bounding box center [562, 422] width 15 height 15
radio input "true"
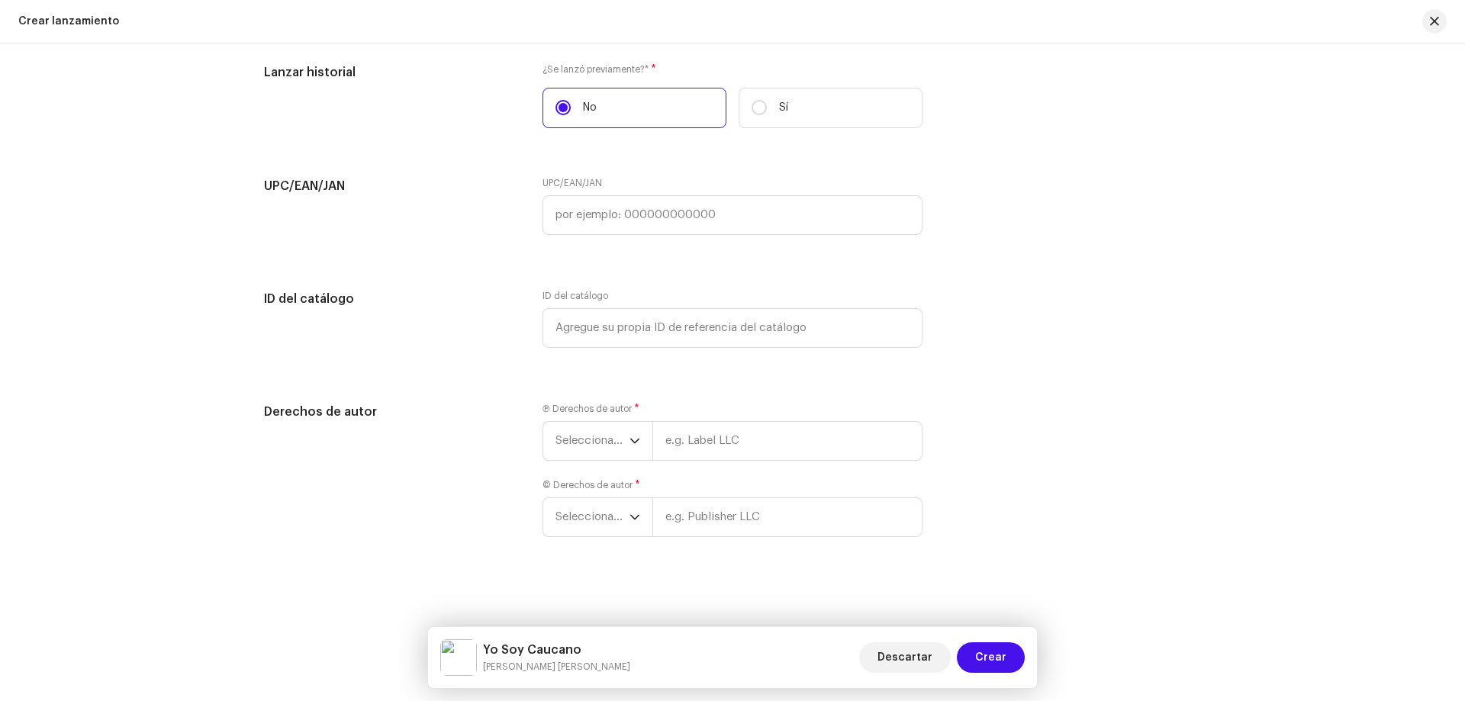
scroll to position [2605, 0]
click at [614, 454] on span "Seleccionar año" at bounding box center [592, 440] width 74 height 38
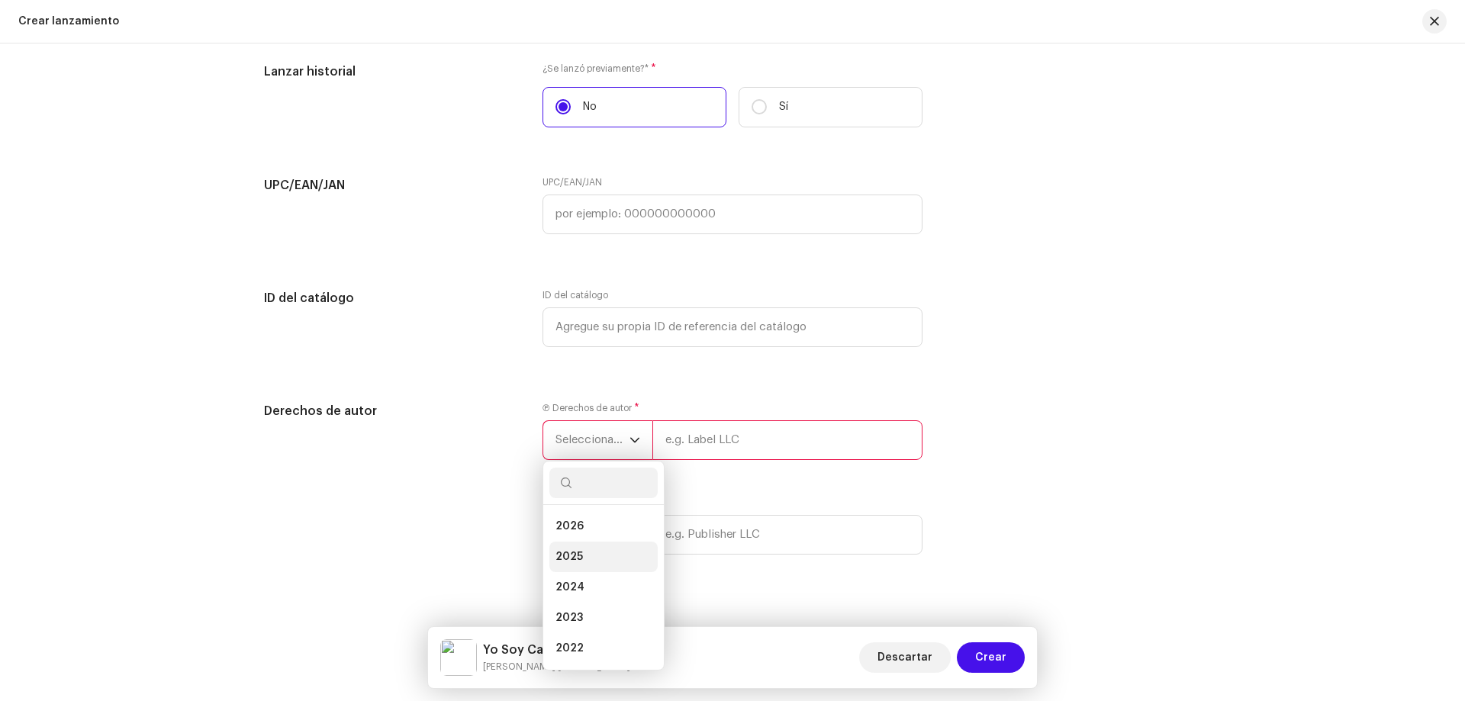
click at [608, 547] on li "2025" at bounding box center [603, 557] width 108 height 31
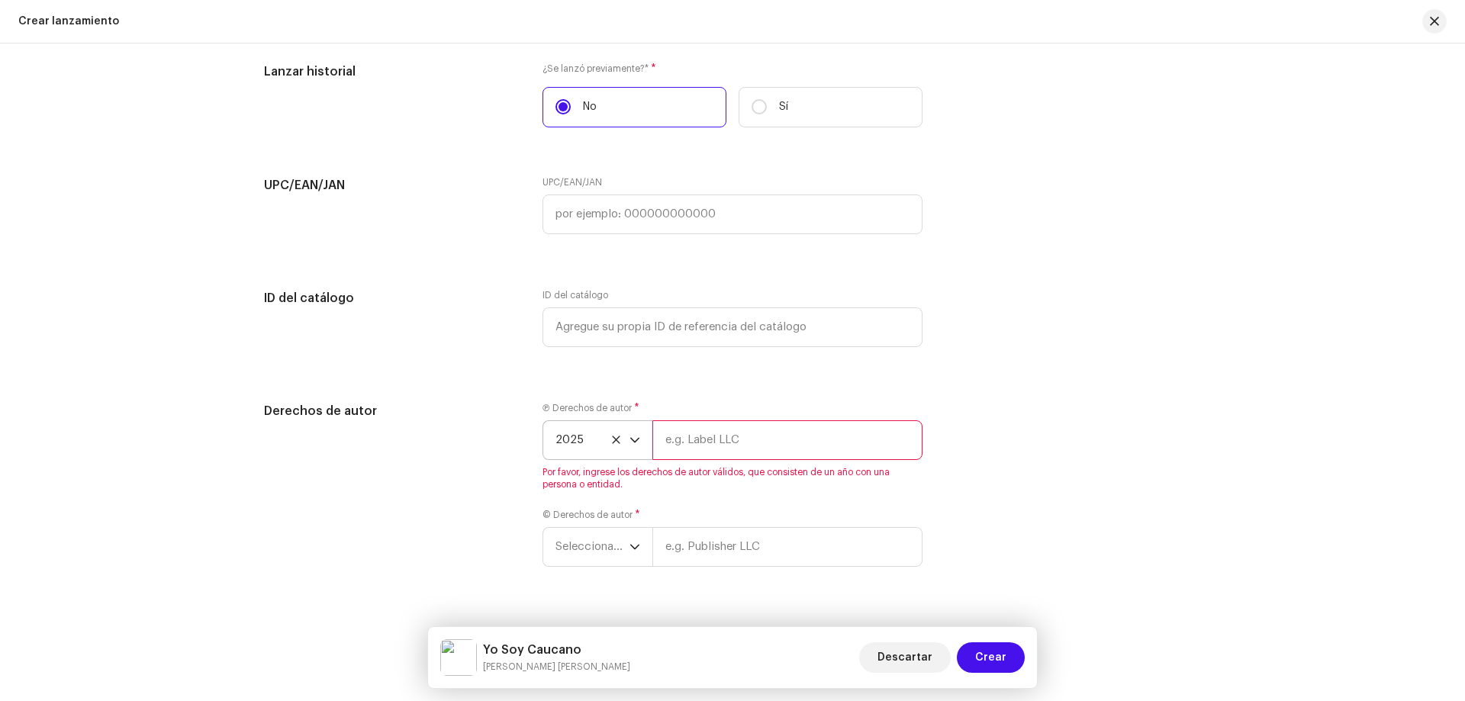
drag, startPoint x: 669, startPoint y: 424, endPoint x: 669, endPoint y: 434, distance: 9.9
click at [669, 424] on input "text" at bounding box center [787, 440] width 270 height 40
type input "Universo Music International"
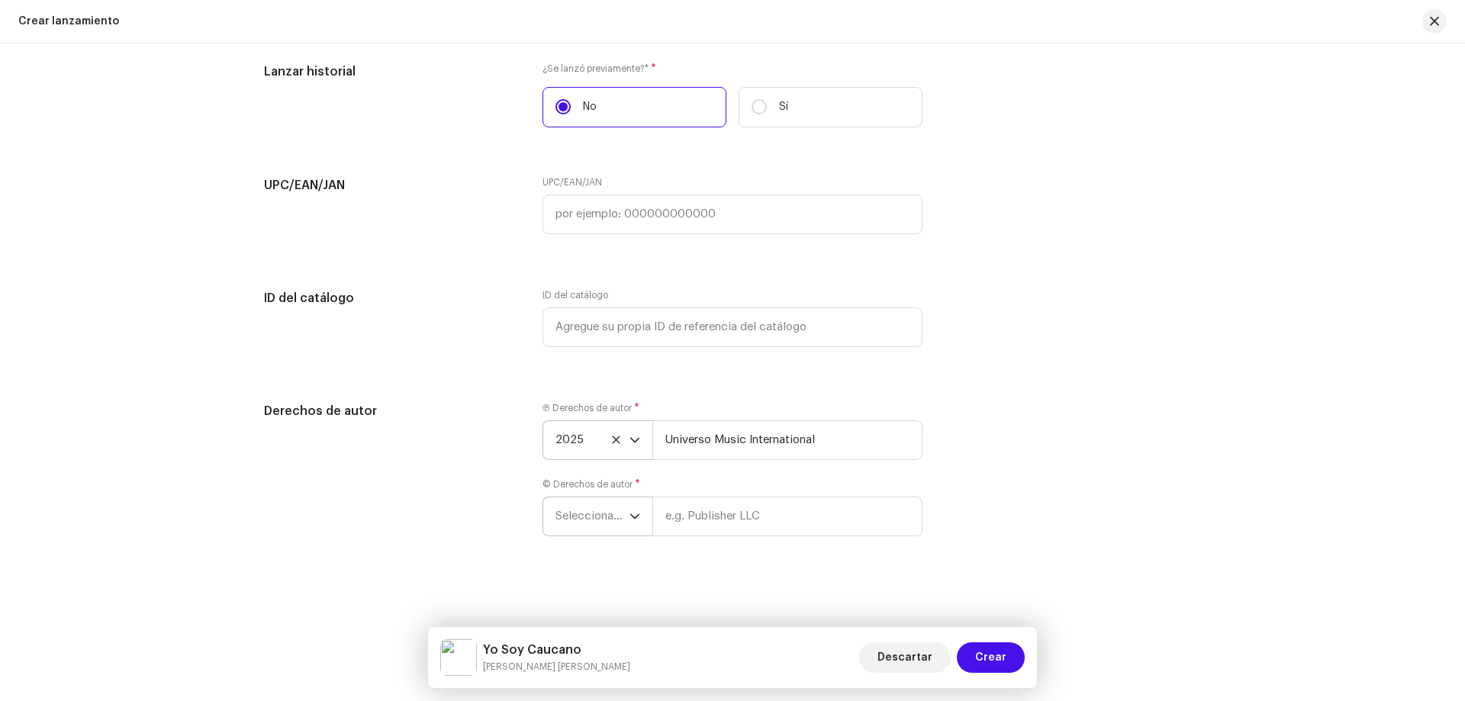
click at [558, 523] on span "Seleccionar año" at bounding box center [592, 516] width 74 height 38
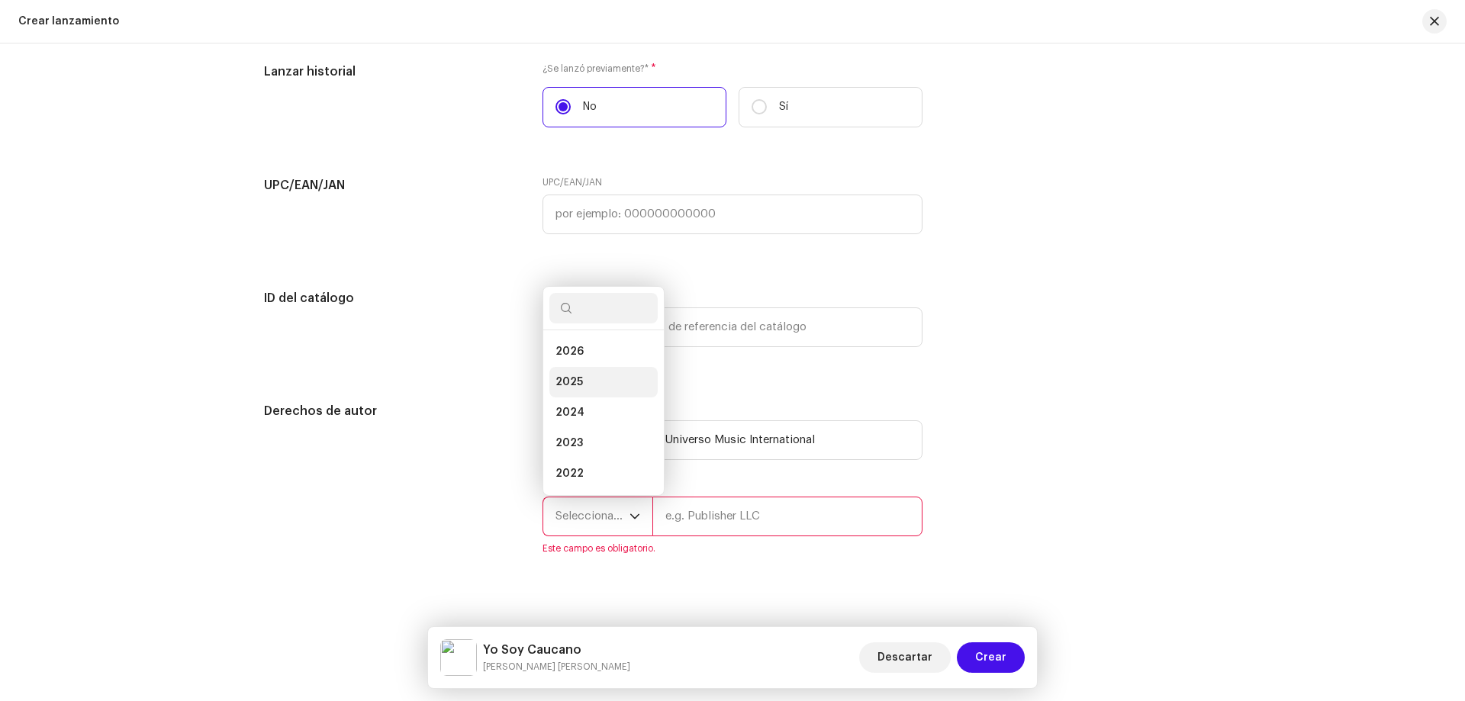
click at [593, 375] on li "2025" at bounding box center [603, 382] width 108 height 31
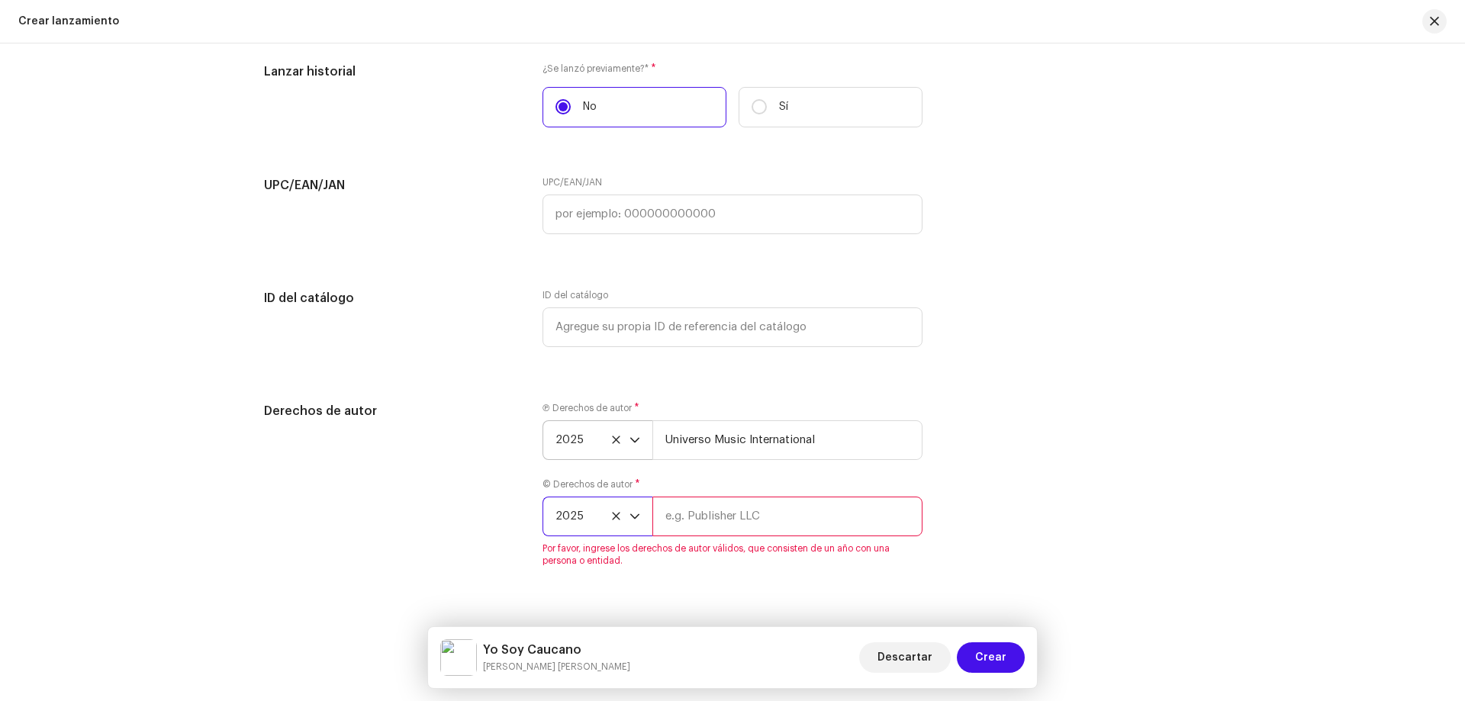
click at [706, 505] on input "text" at bounding box center [787, 517] width 270 height 40
type input "Universo Music International"
click at [731, 579] on div "Crear un nuevo lanzamiento Le guiaremos en todo el proceso, desde la selección …" at bounding box center [732, 372] width 1465 height 658
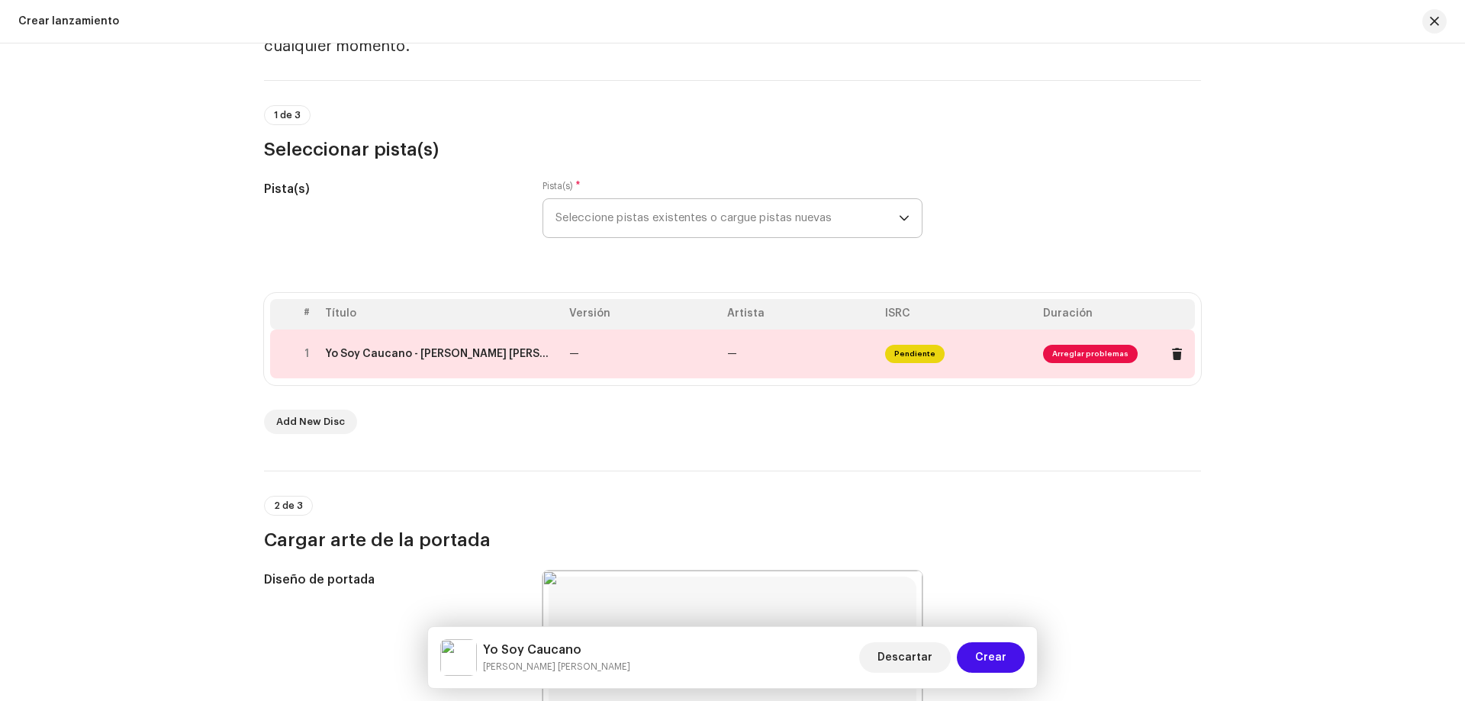
scroll to position [0, 0]
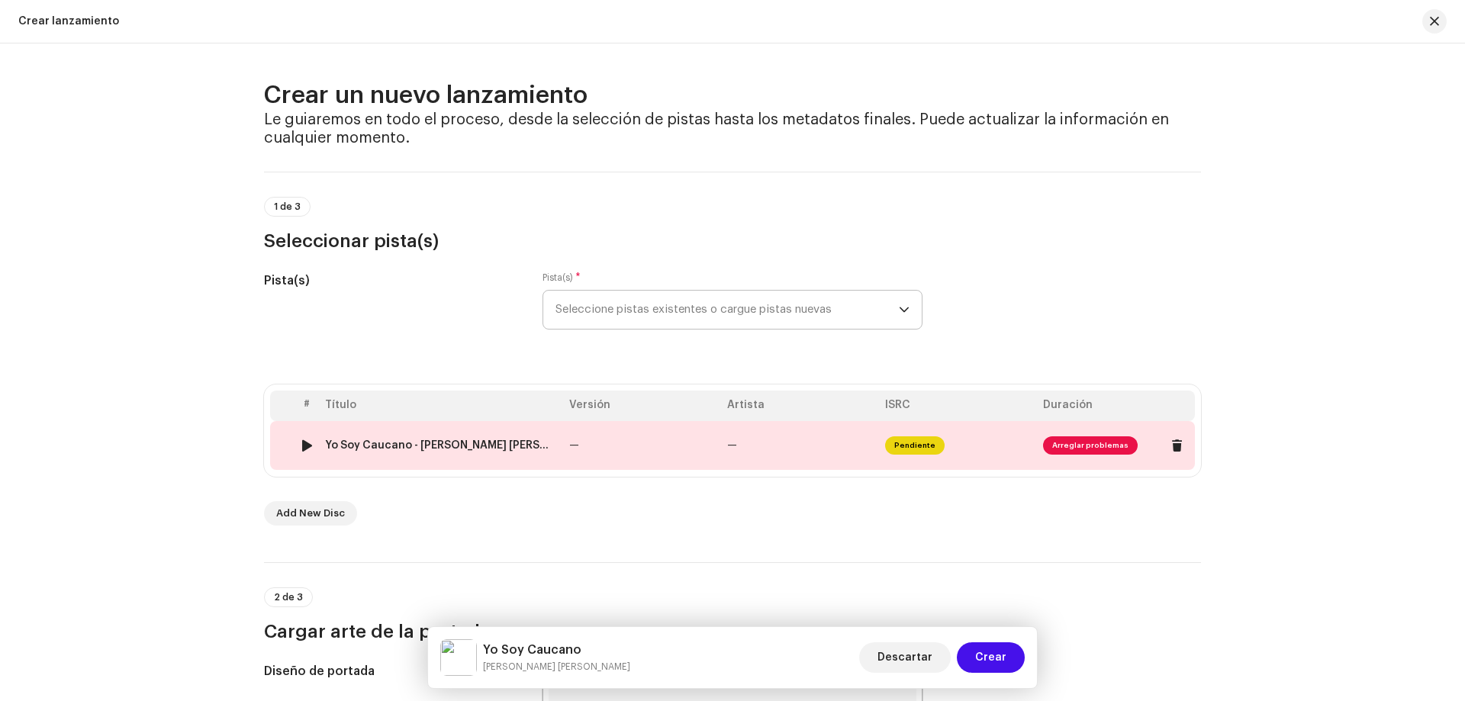
click at [638, 460] on td "—" at bounding box center [642, 445] width 158 height 49
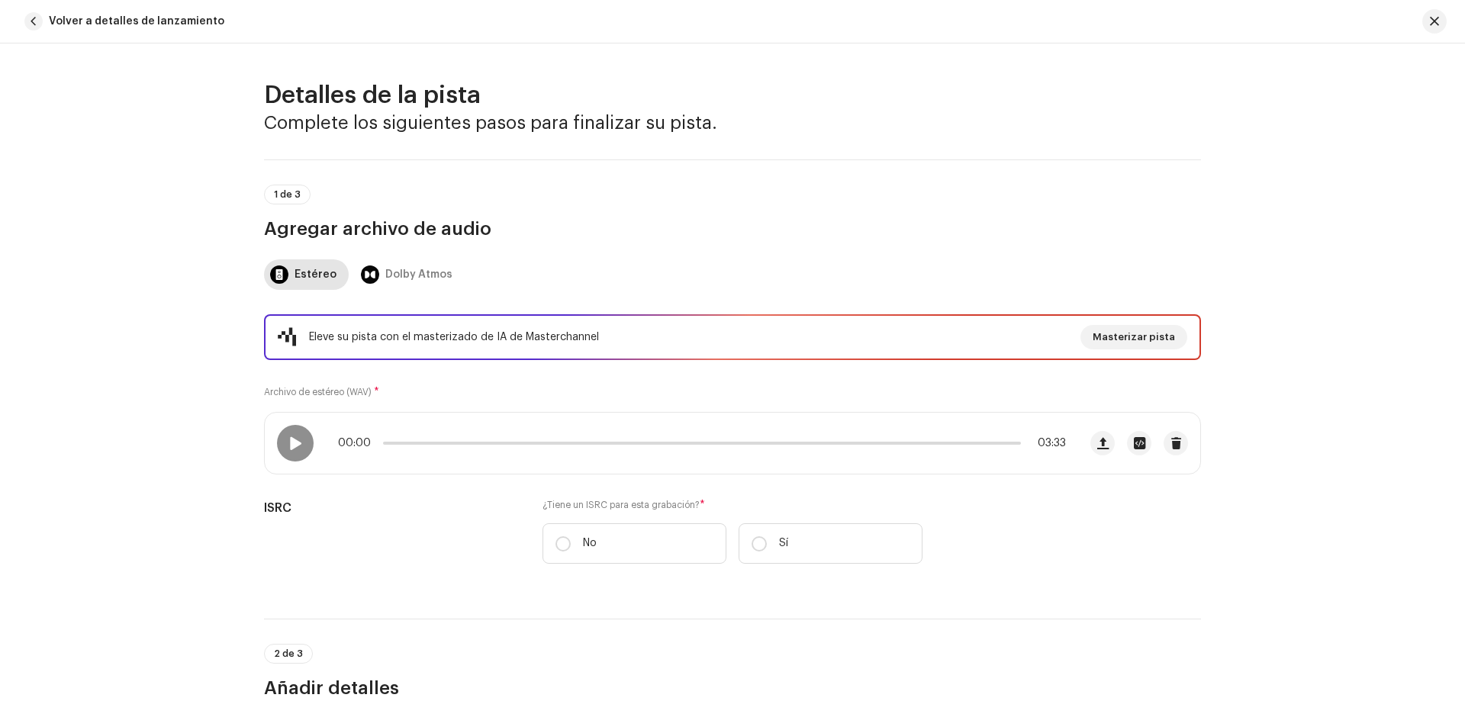
scroll to position [229, 0]
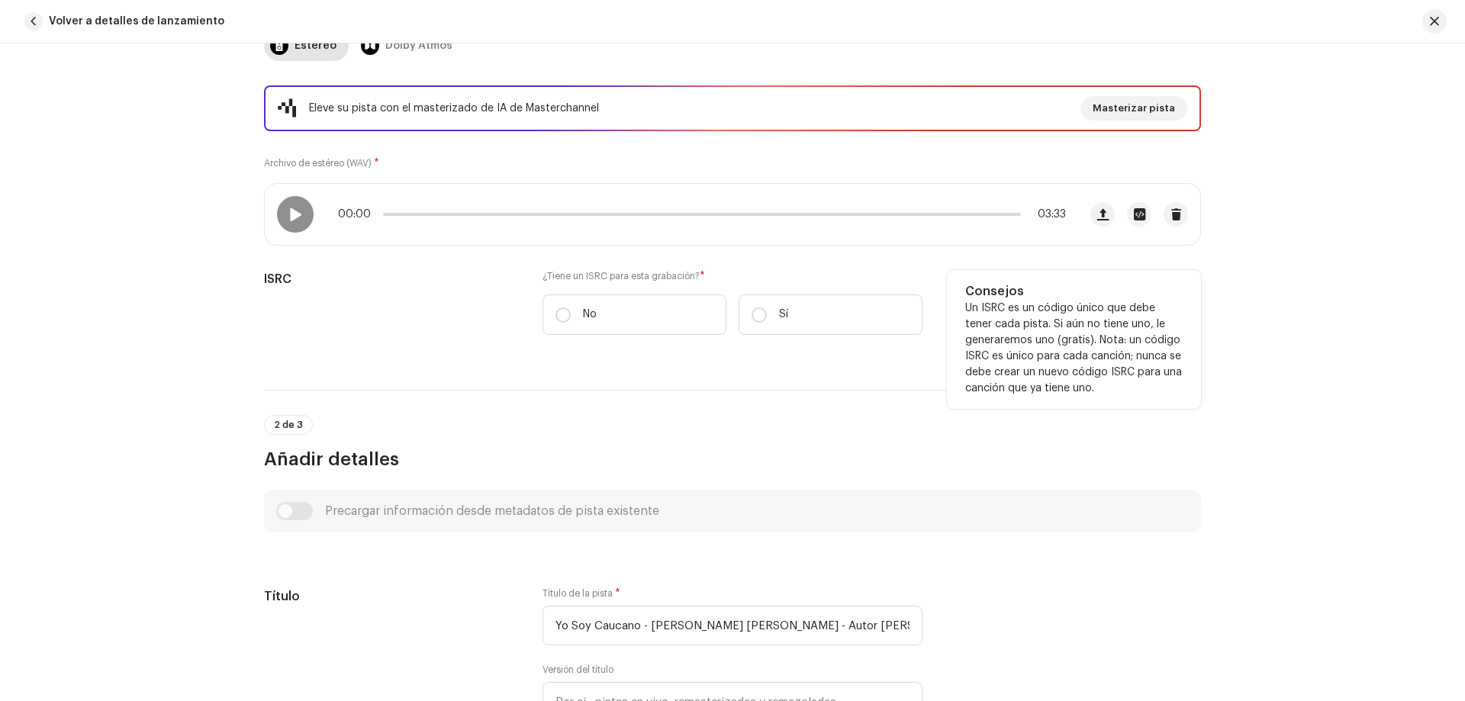
click at [611, 338] on div "¿Tiene un ISRC para esta grabación? * No Sí" at bounding box center [732, 311] width 380 height 83
click at [614, 327] on label "No" at bounding box center [634, 315] width 184 height 40
click at [571, 323] on input "No" at bounding box center [562, 314] width 15 height 15
radio input "true"
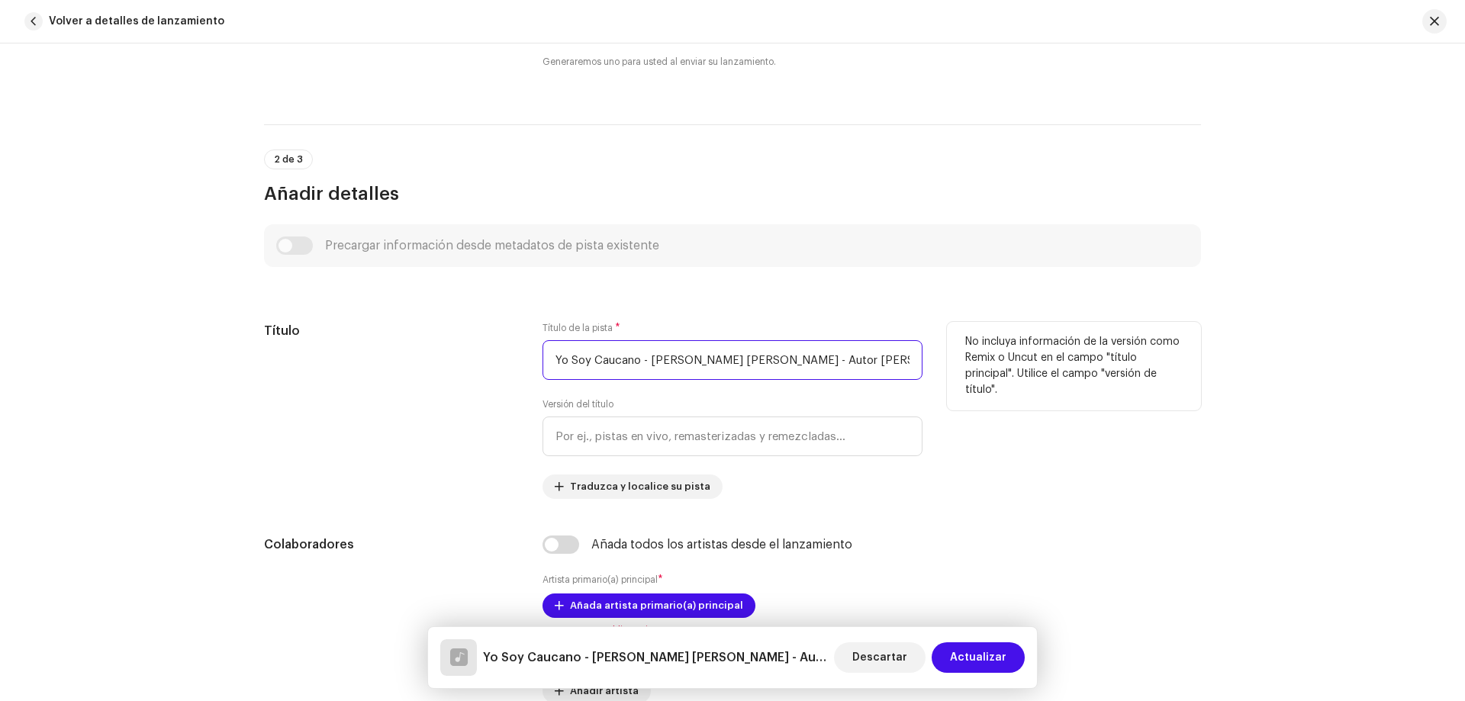
scroll to position [0, 192]
drag, startPoint x: 641, startPoint y: 362, endPoint x: 1049, endPoint y: 362, distance: 408.2
click at [1049, 362] on div "Título Título de la pista * Yo Soy Caucano - Ederson Buitron Paz - Autor Ederso…" at bounding box center [732, 410] width 937 height 177
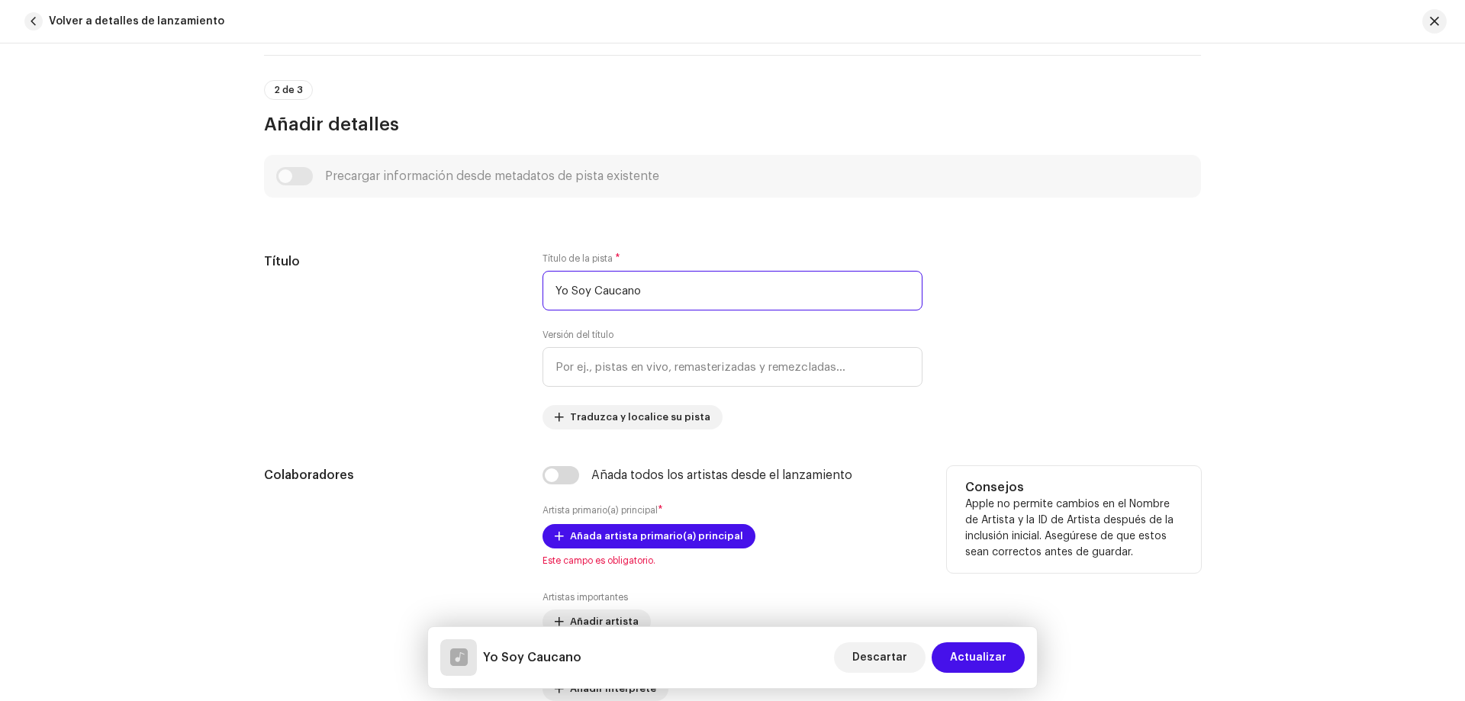
scroll to position [687, 0]
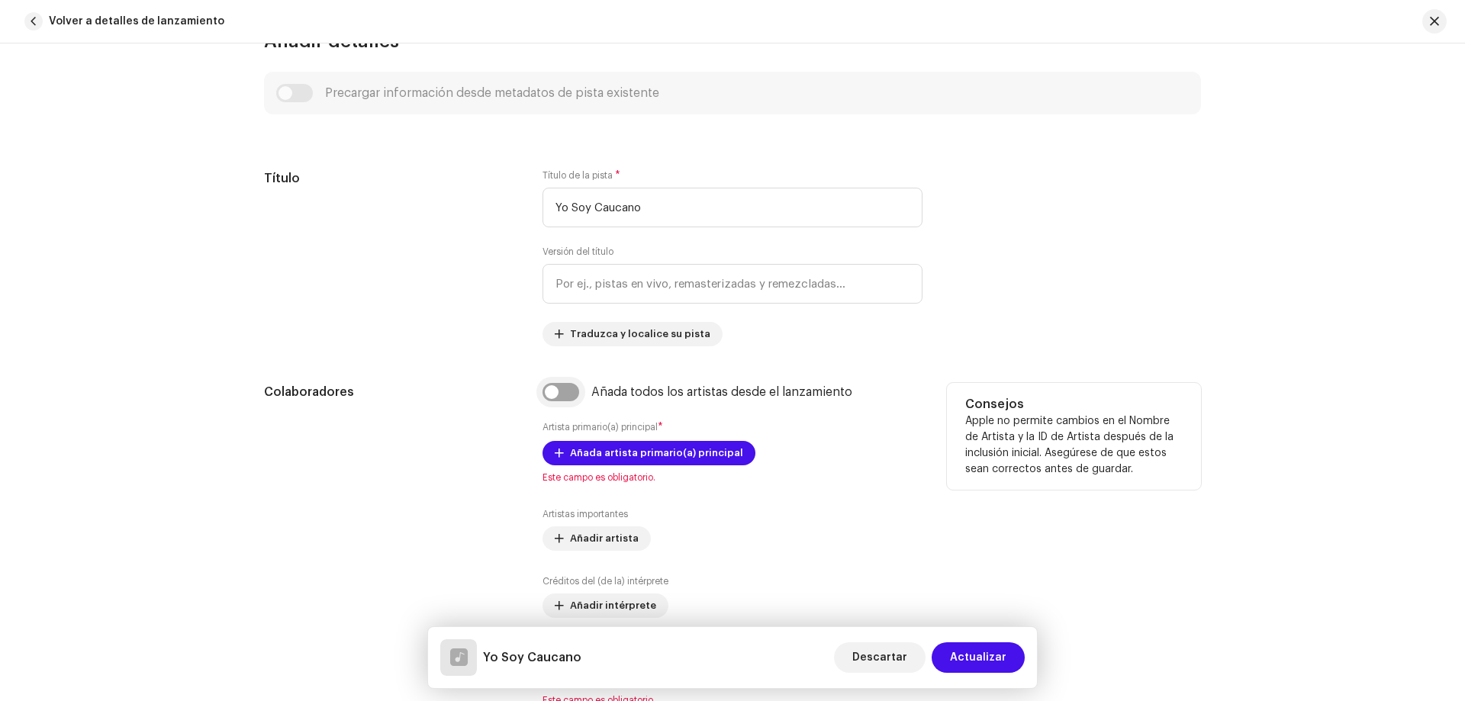
type input "Yo Soy Caucano"
click at [562, 394] on input "checkbox" at bounding box center [560, 392] width 37 height 18
checkbox input "true"
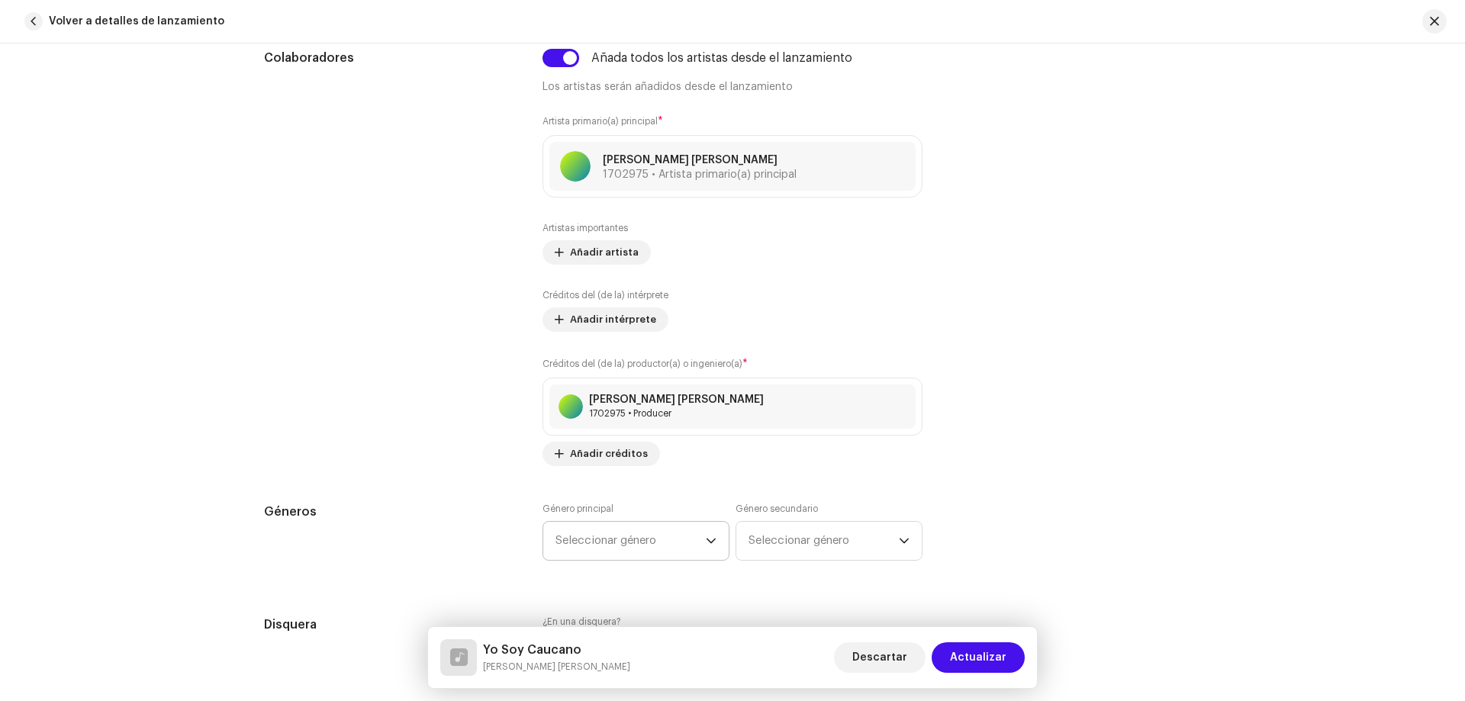
scroll to position [1221, 0]
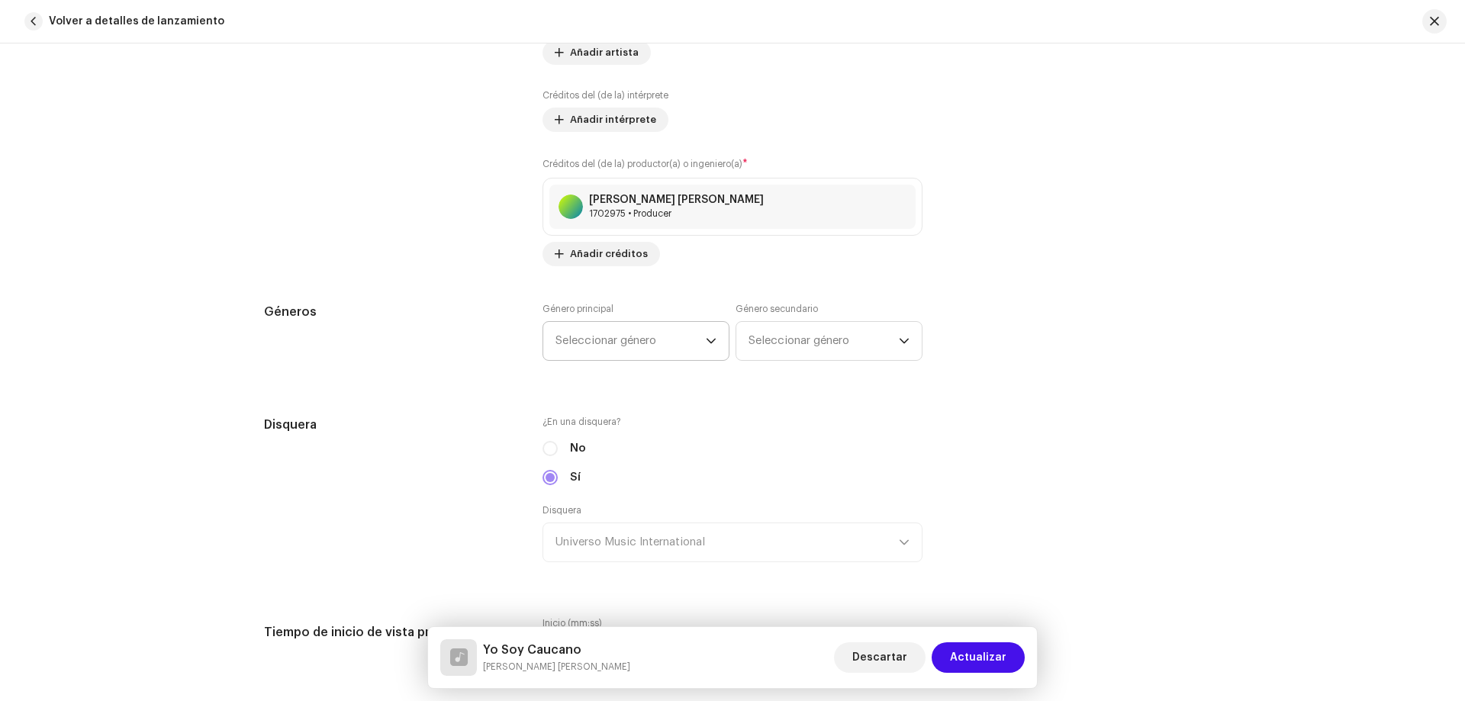
click at [626, 346] on span "Seleccionar género" at bounding box center [630, 341] width 150 height 38
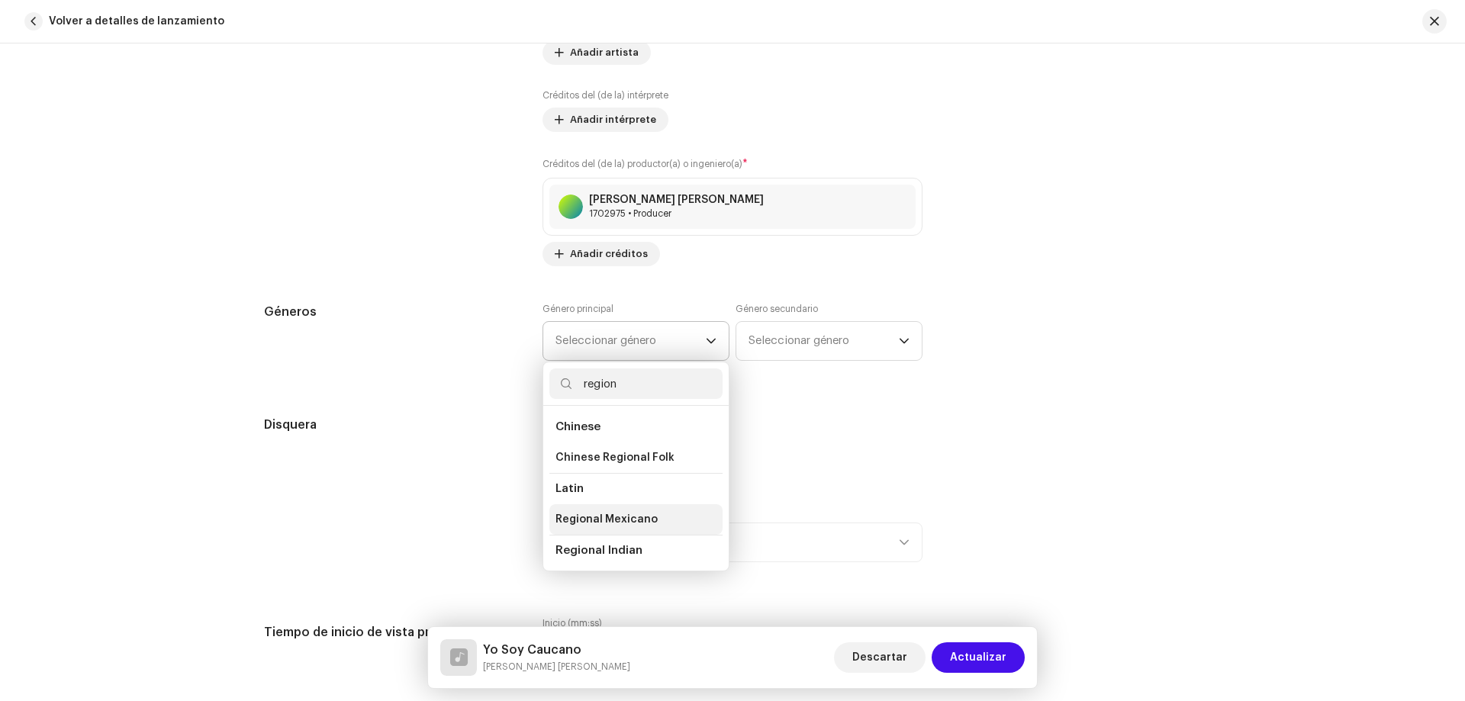
type input "region"
click at [648, 526] on span "Regional Mexicano" at bounding box center [606, 519] width 102 height 15
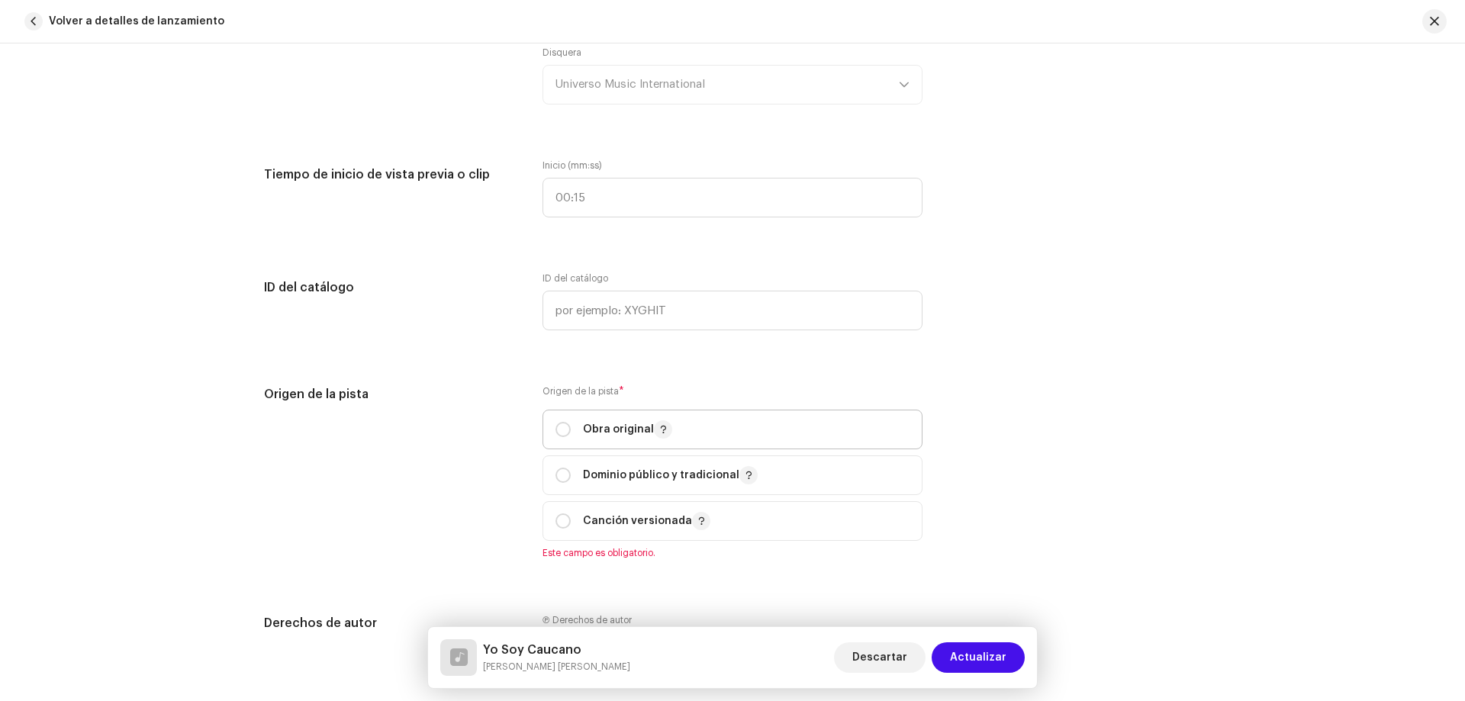
click at [620, 423] on p "Obra original" at bounding box center [627, 429] width 89 height 18
radio input "true"
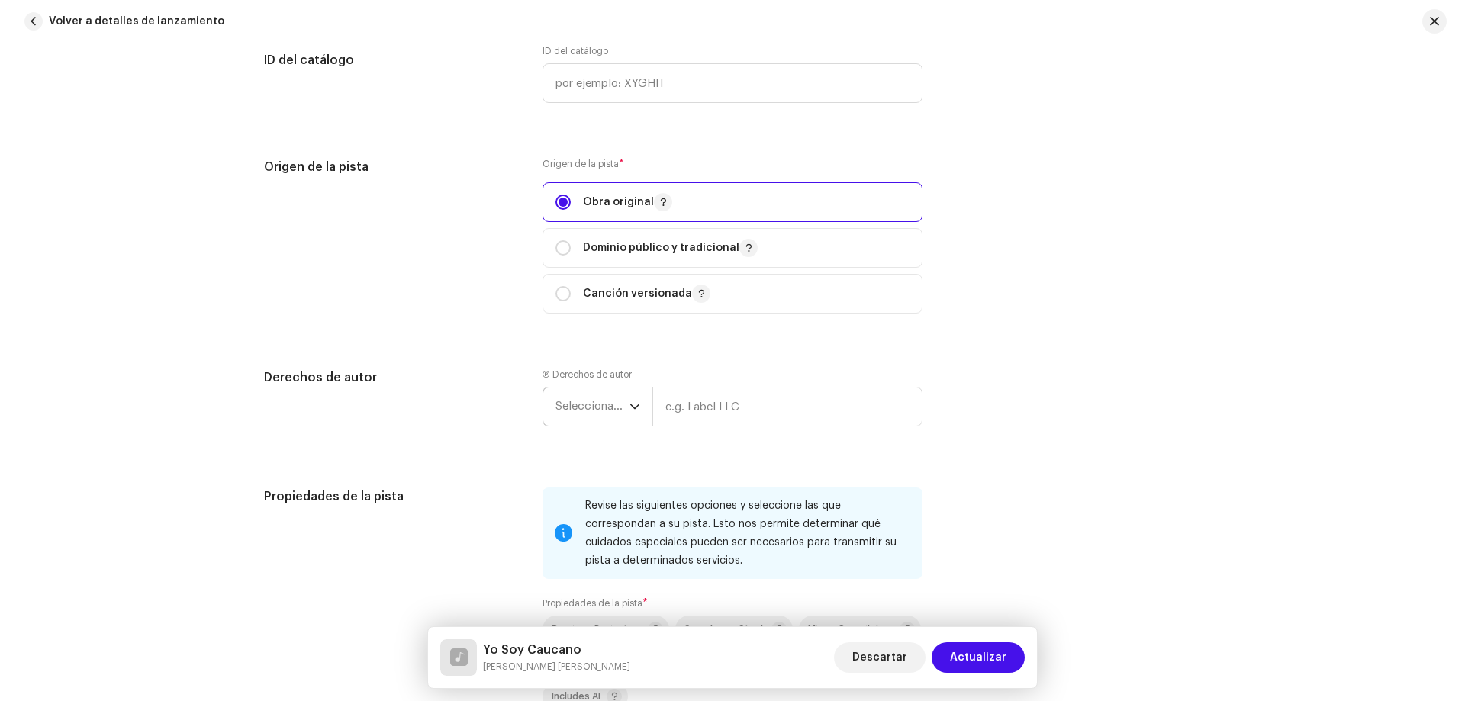
scroll to position [1907, 0]
click at [620, 413] on span "Seleccionar año" at bounding box center [592, 405] width 74 height 38
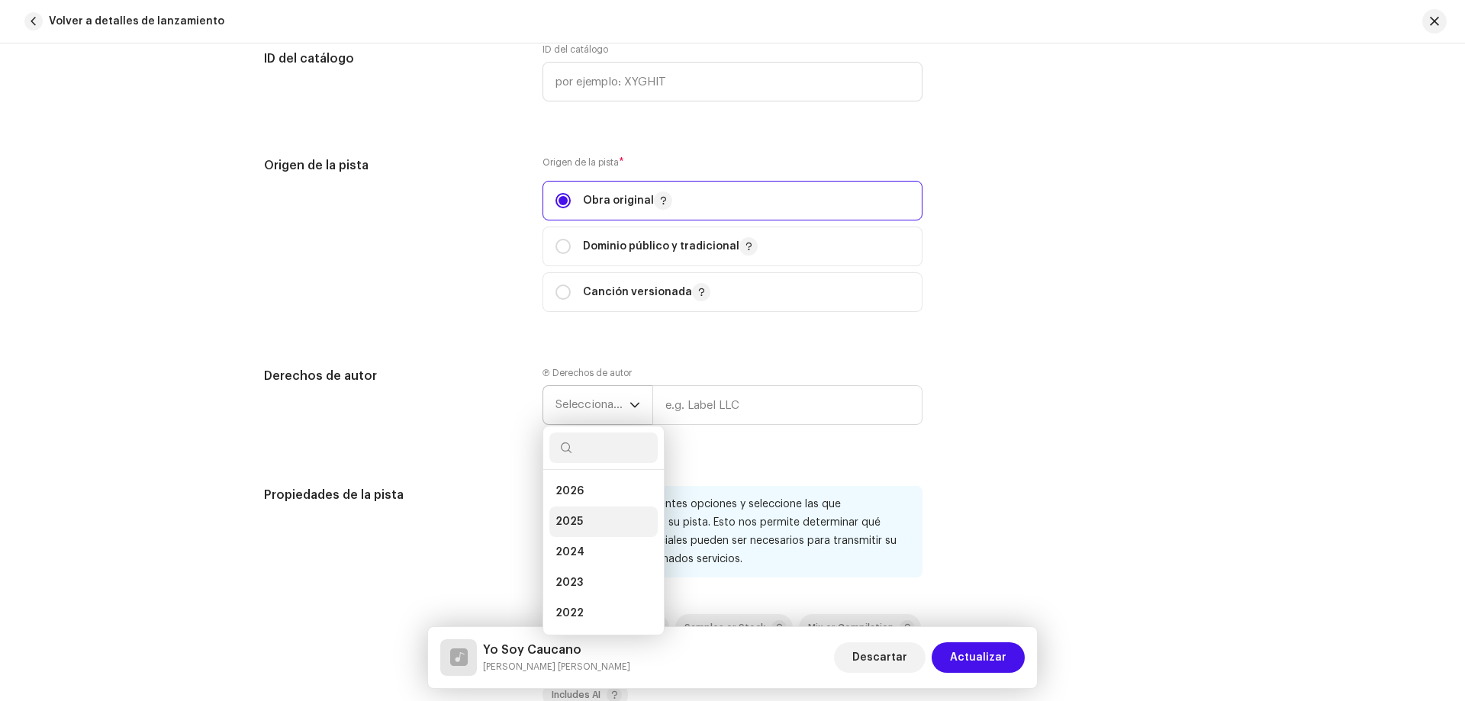
click at [616, 529] on li "2025" at bounding box center [603, 522] width 108 height 31
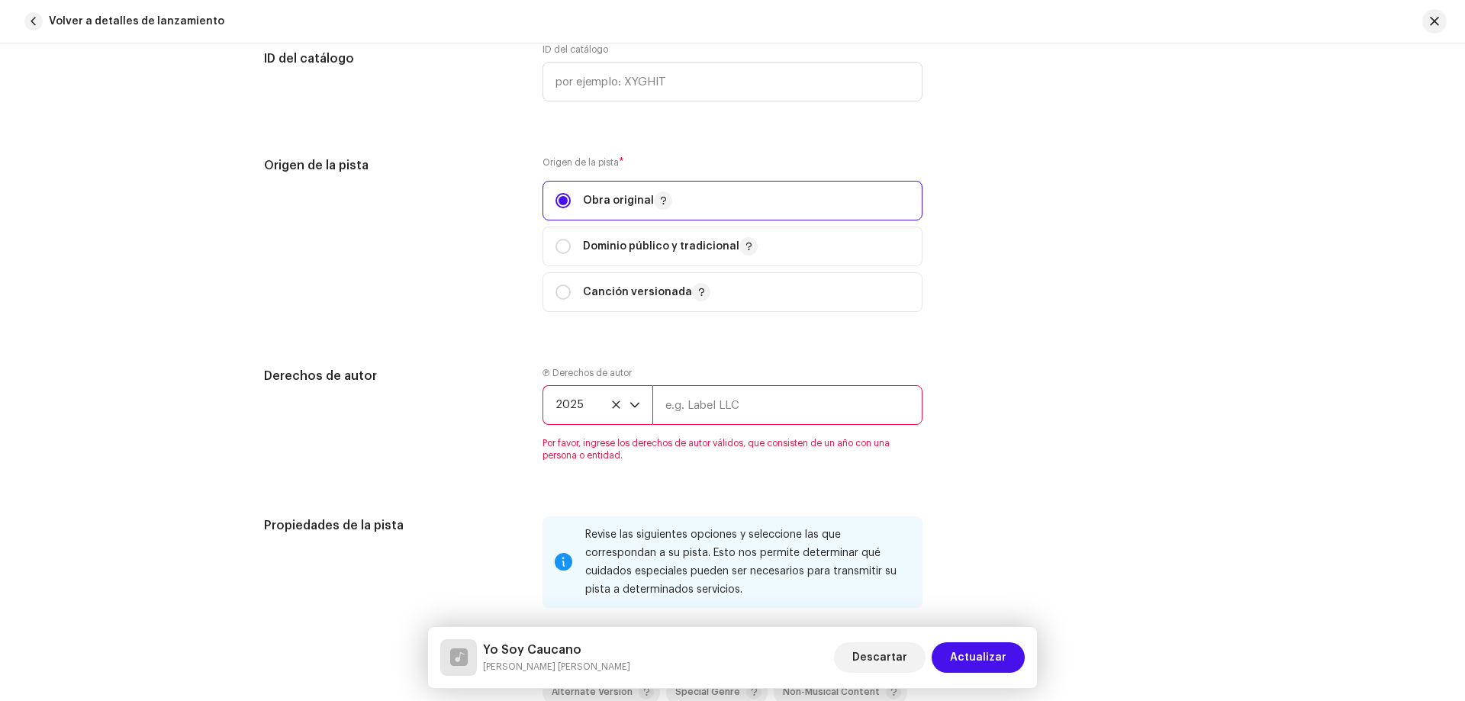
click at [669, 421] on input "text" at bounding box center [787, 405] width 270 height 40
type input "Universo Music International"
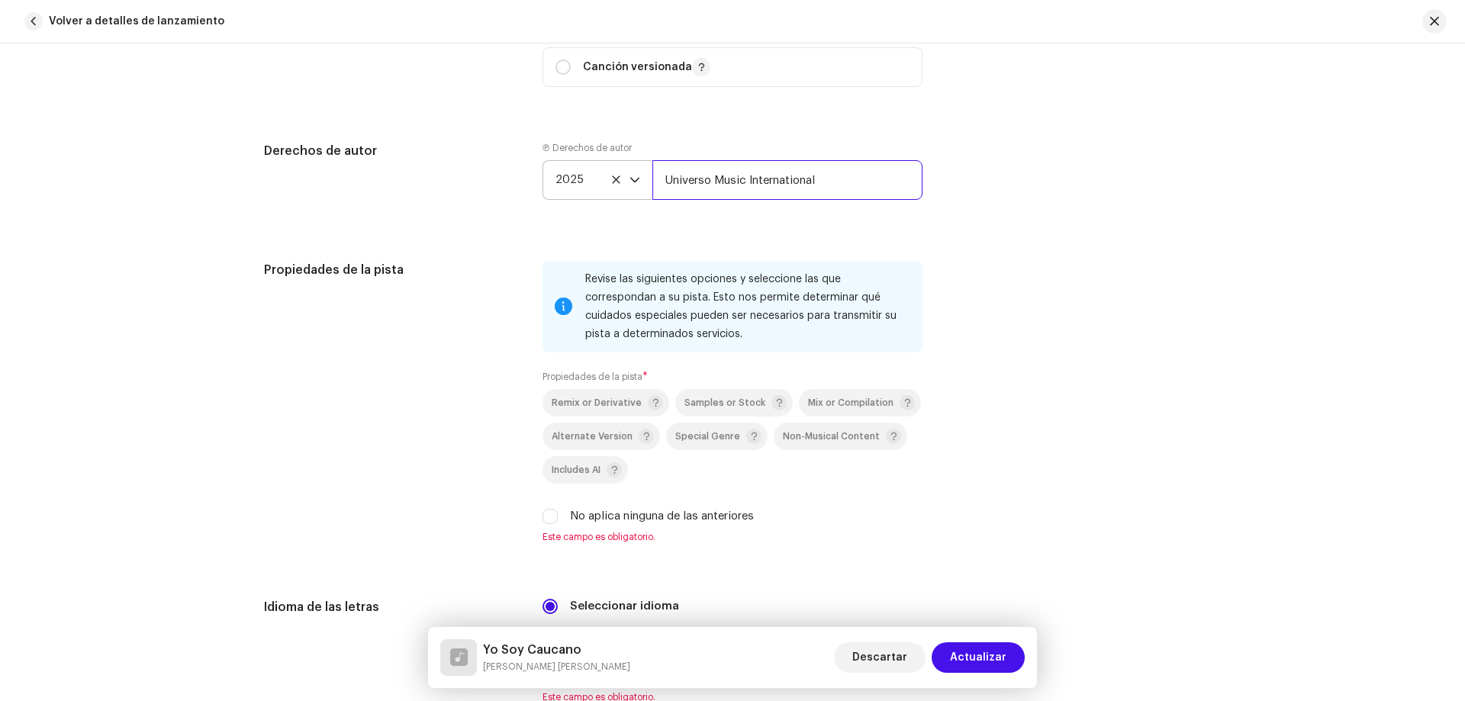
scroll to position [2136, 0]
click at [546, 509] on input "No aplica ninguna de las anteriores" at bounding box center [549, 512] width 15 height 15
checkbox input "true"
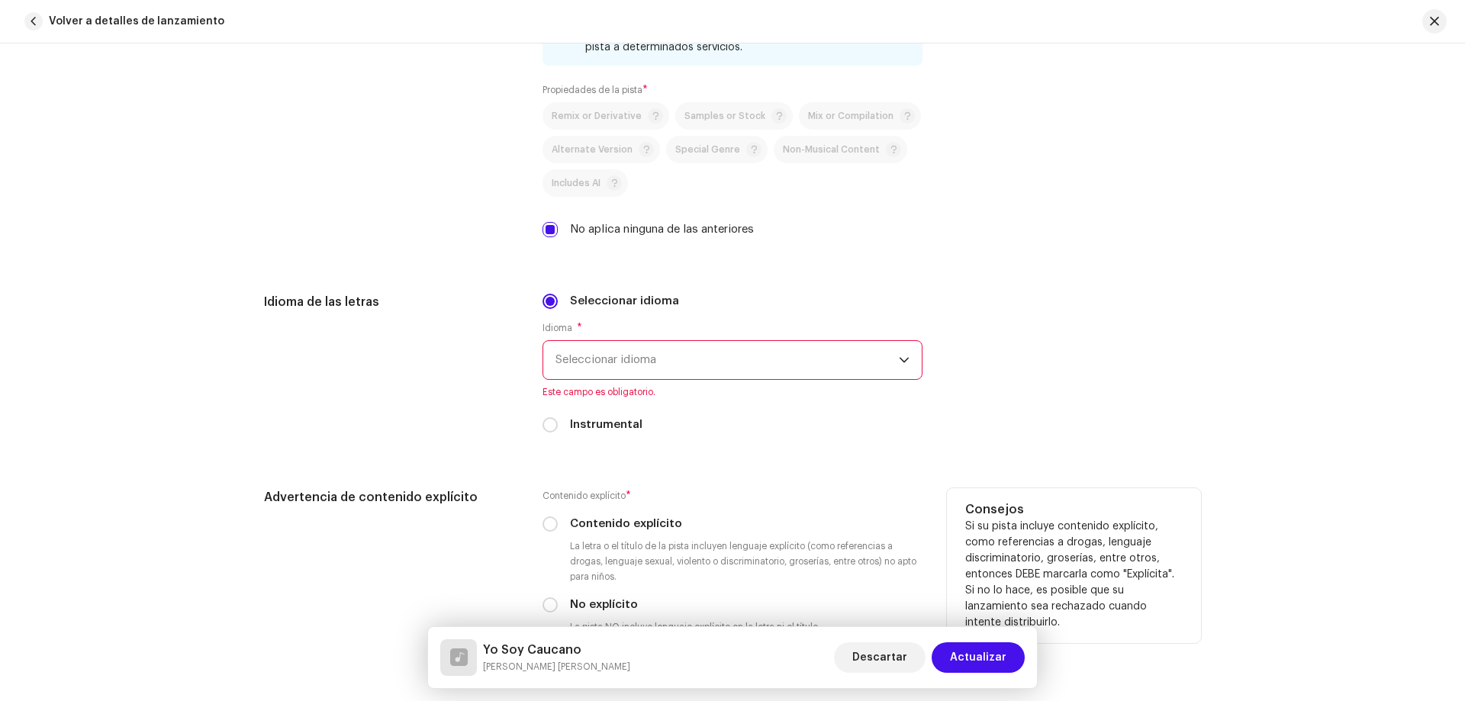
scroll to position [2441, 0]
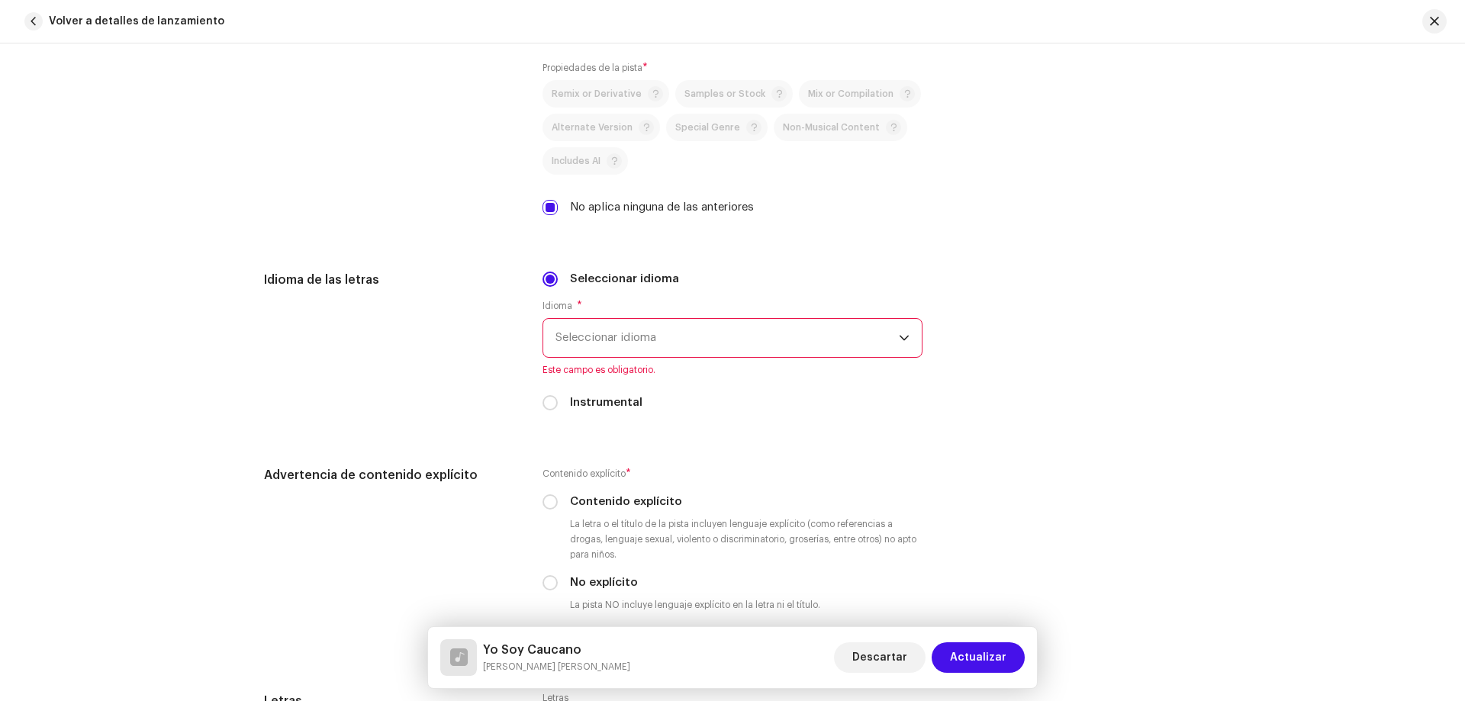
click at [607, 349] on span "Seleccionar idioma" at bounding box center [726, 338] width 343 height 38
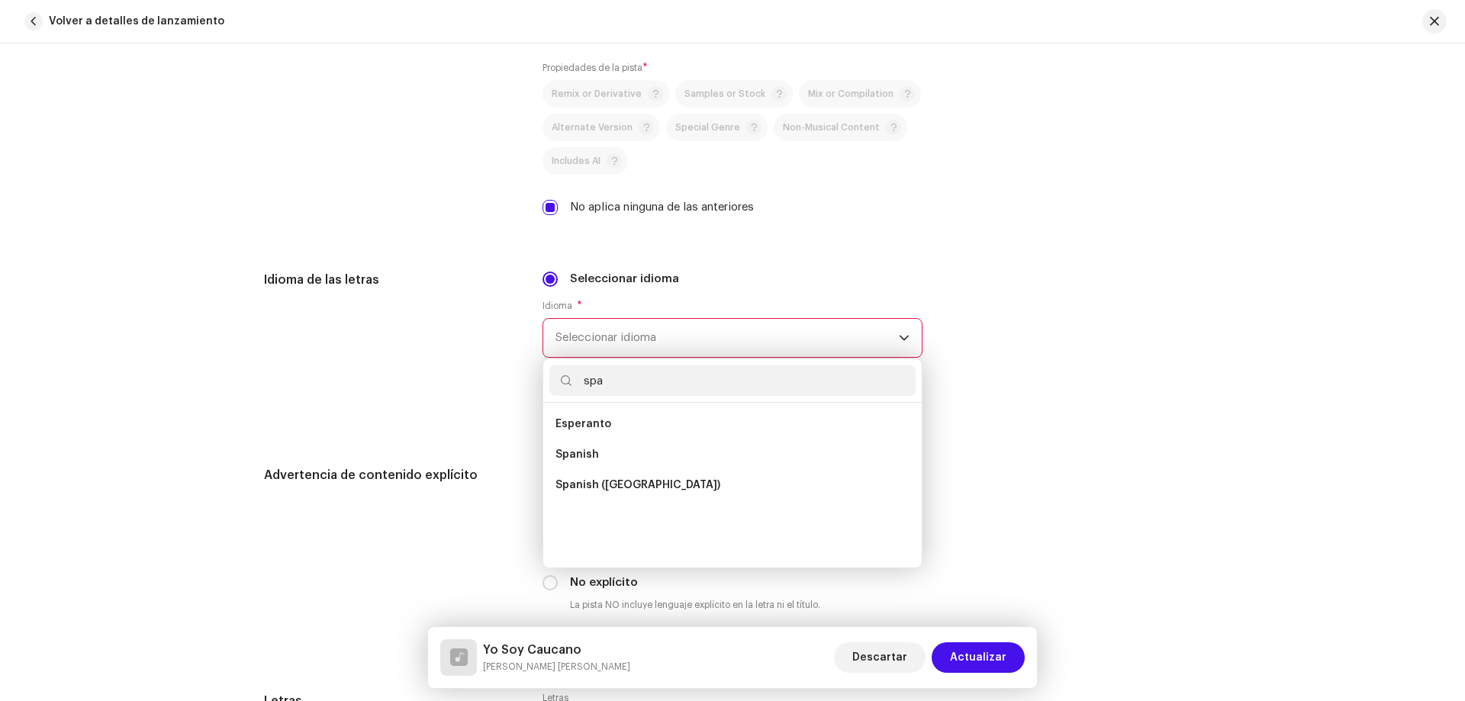
scroll to position [0, 0]
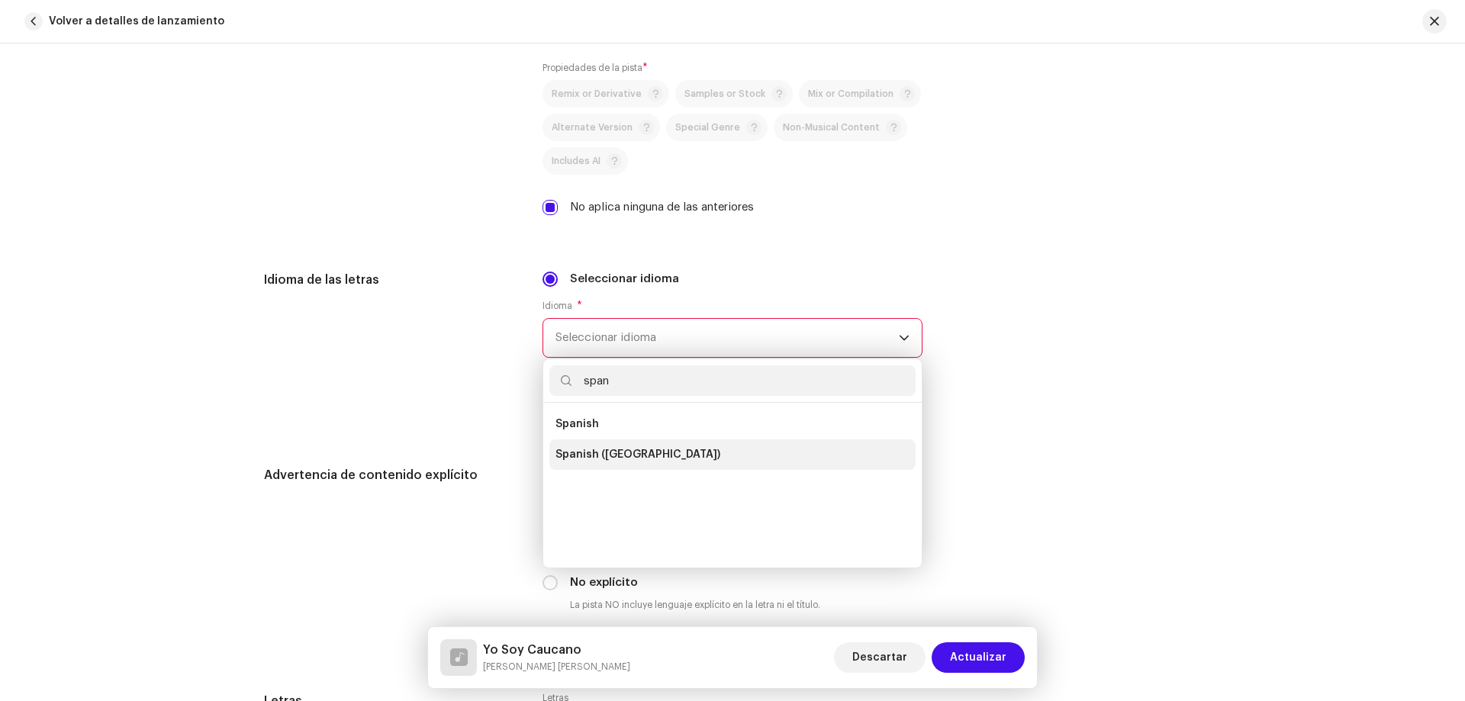
type input "span"
click at [621, 458] on span "Spanish (Latin America)" at bounding box center [637, 454] width 165 height 15
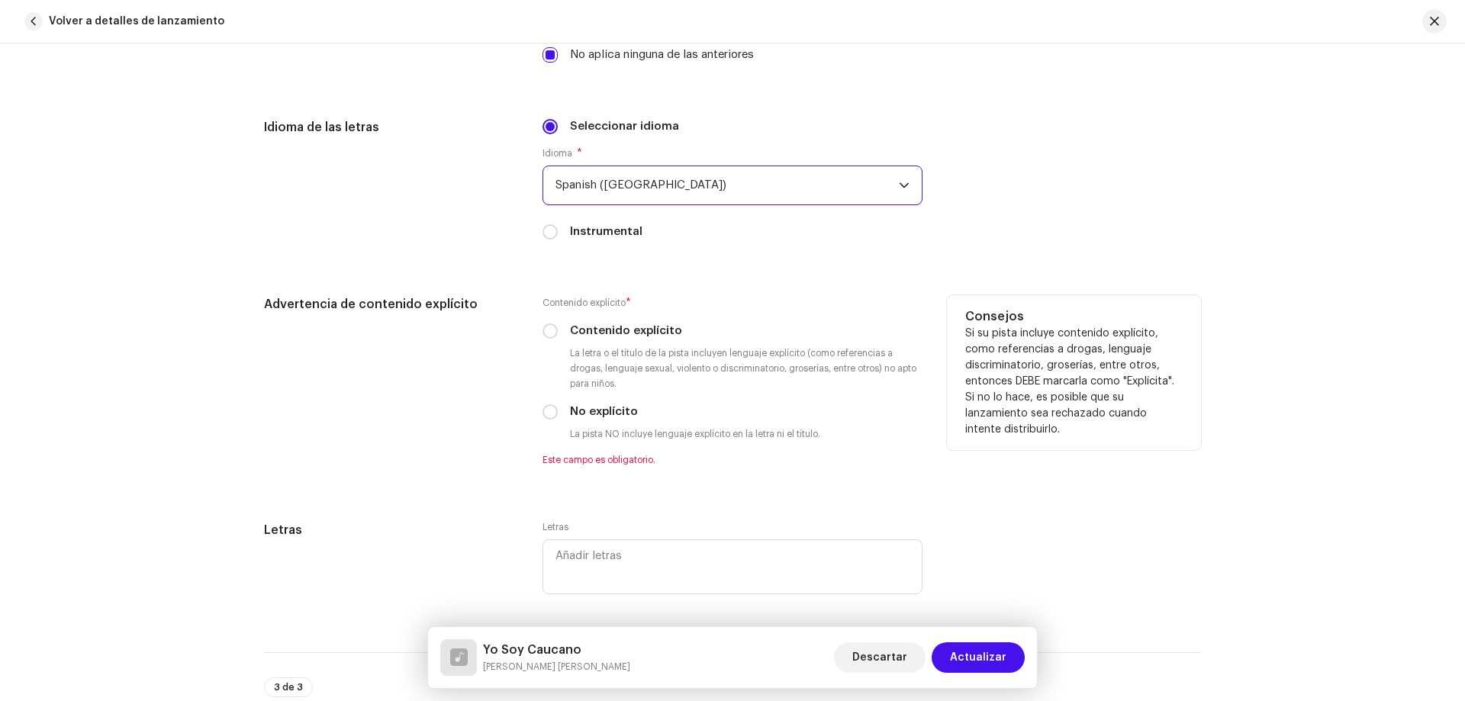
click at [611, 420] on label "No explícito" at bounding box center [604, 412] width 68 height 17
click at [558, 420] on input "No explícito" at bounding box center [549, 411] width 15 height 15
radio input "true"
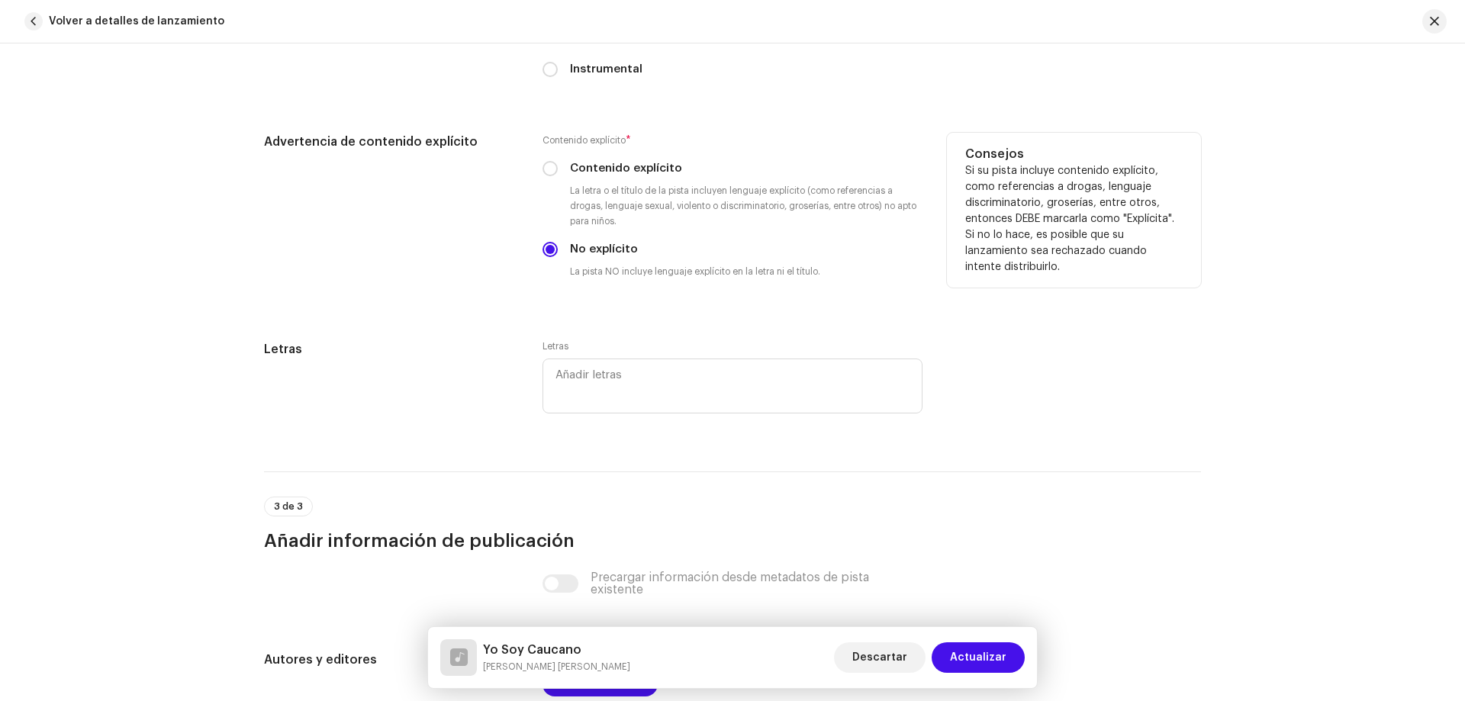
scroll to position [2976, 0]
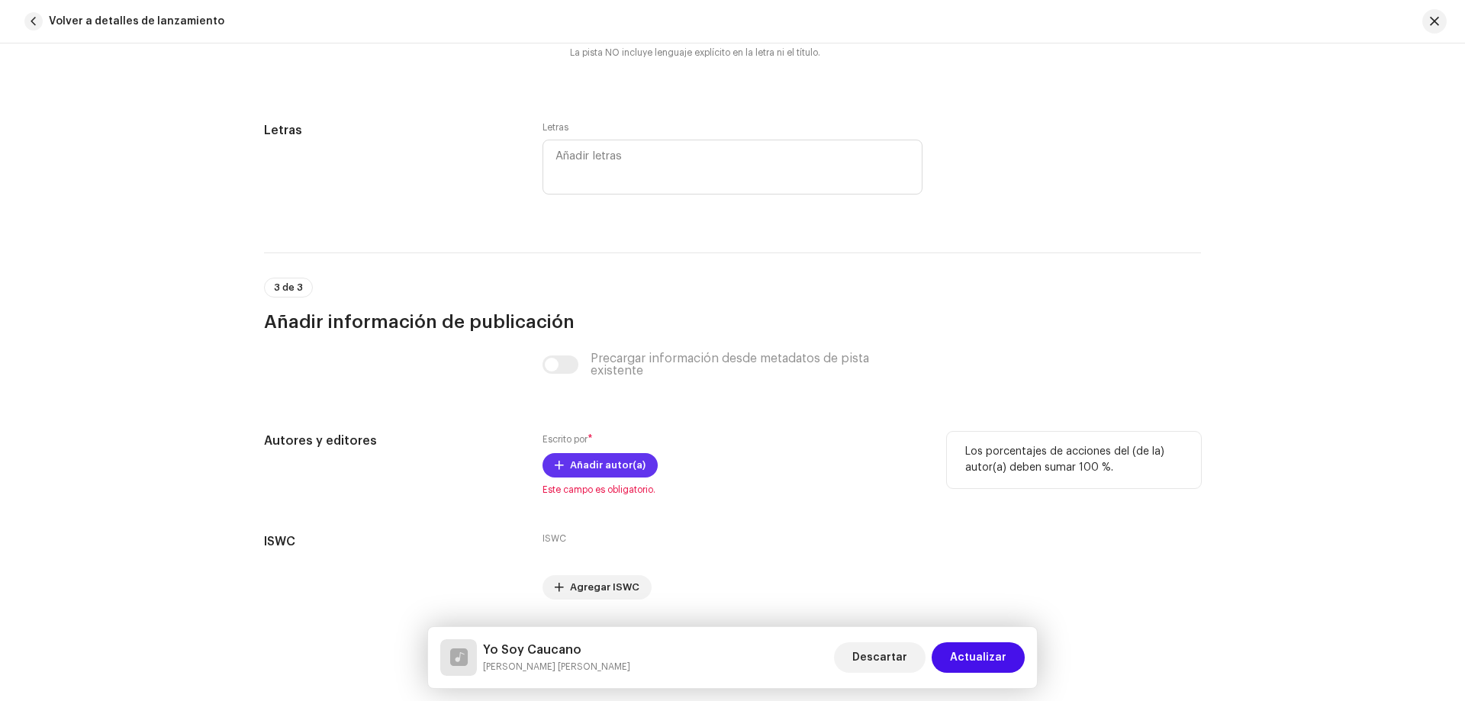
click at [607, 470] on span "Añadir autor(a)" at bounding box center [608, 465] width 76 height 31
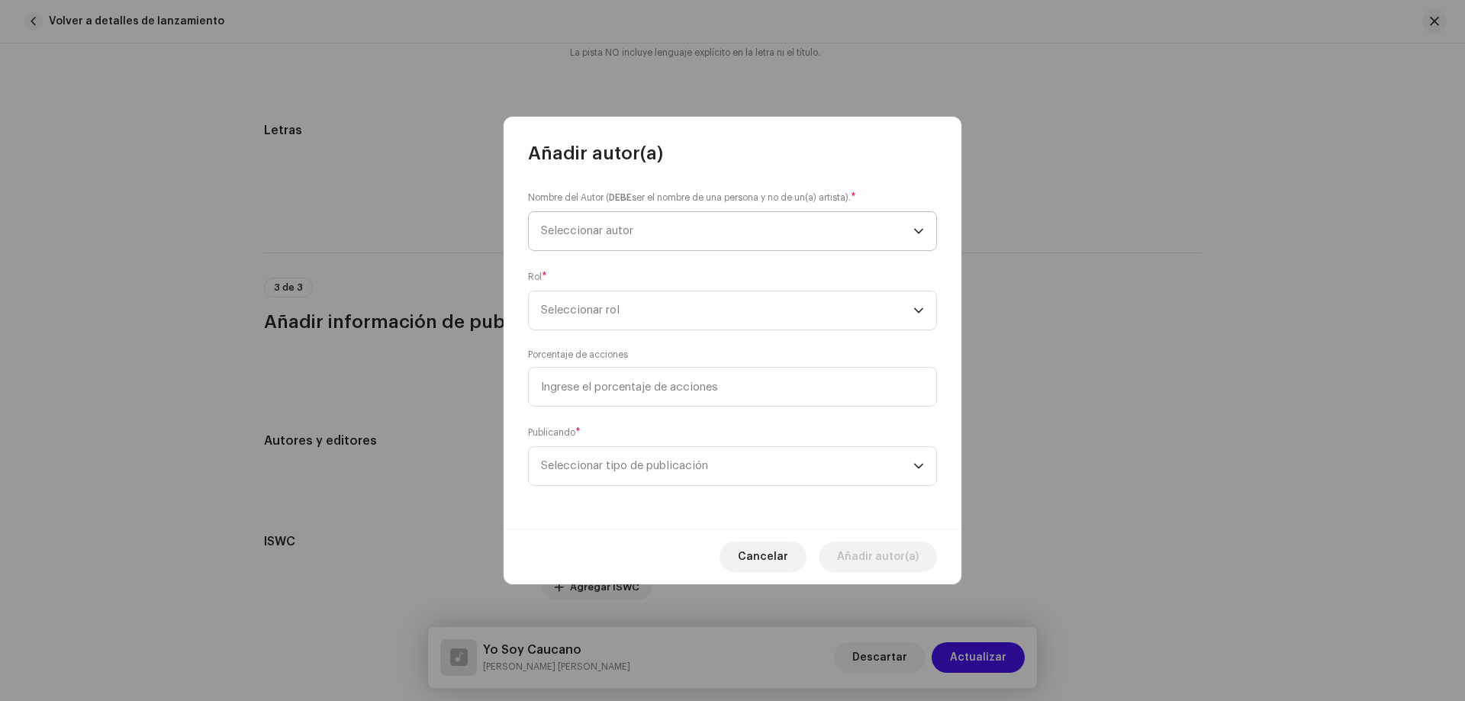
click at [617, 236] on span "Seleccionar autor" at bounding box center [587, 230] width 92 height 11
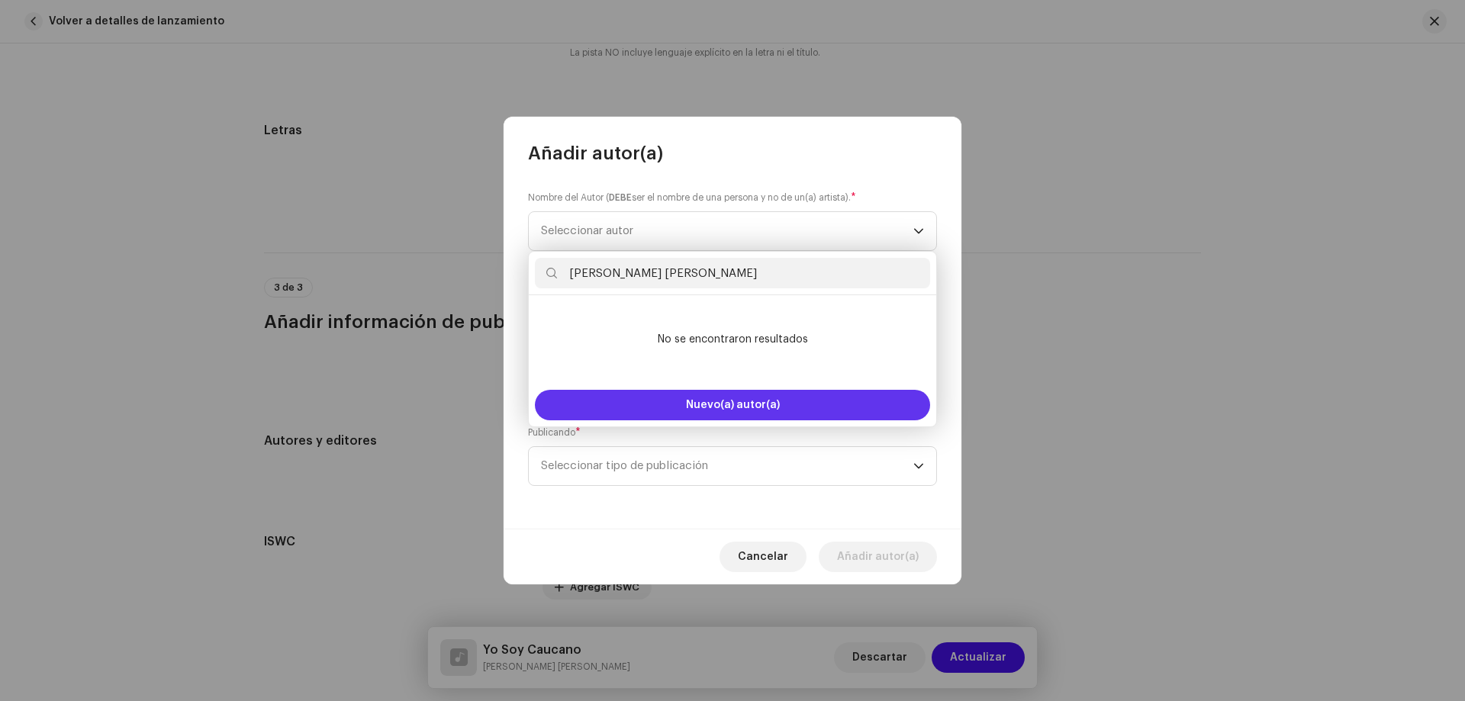
type input "[PERSON_NAME]"
click at [666, 400] on button "Nuevo(a) autor(a)" at bounding box center [732, 405] width 395 height 31
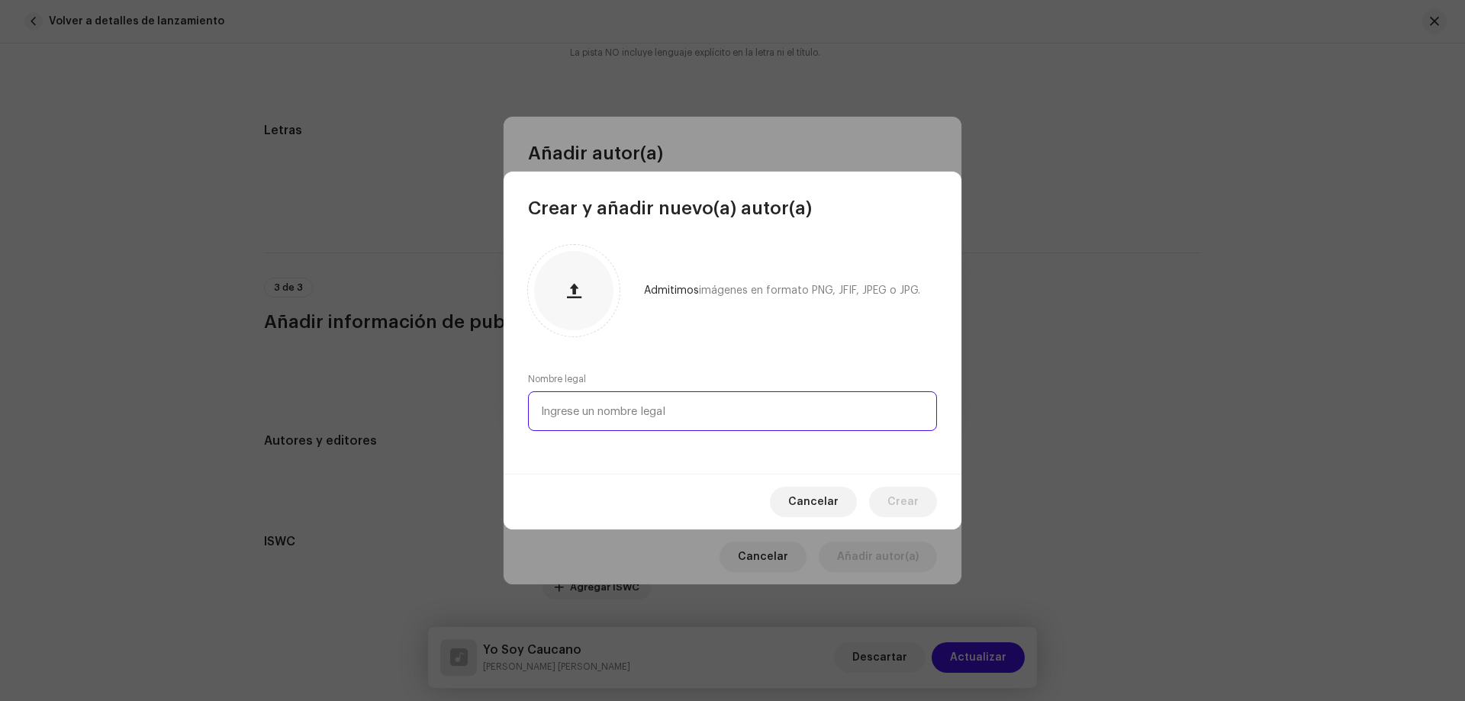
click at [618, 425] on input "text" at bounding box center [732, 411] width 409 height 40
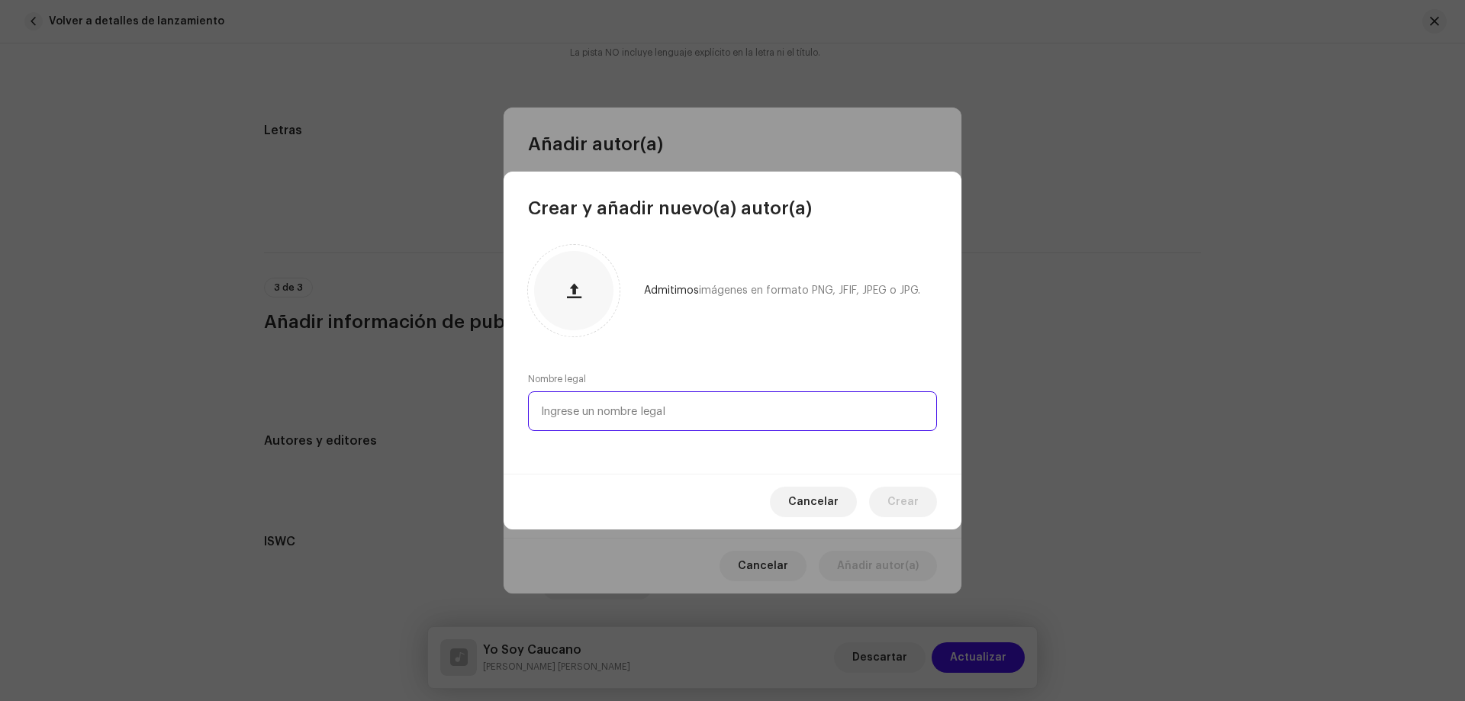
paste input "[PERSON_NAME]"
type input "[PERSON_NAME]"
click at [890, 492] on span "Crear" at bounding box center [902, 502] width 31 height 31
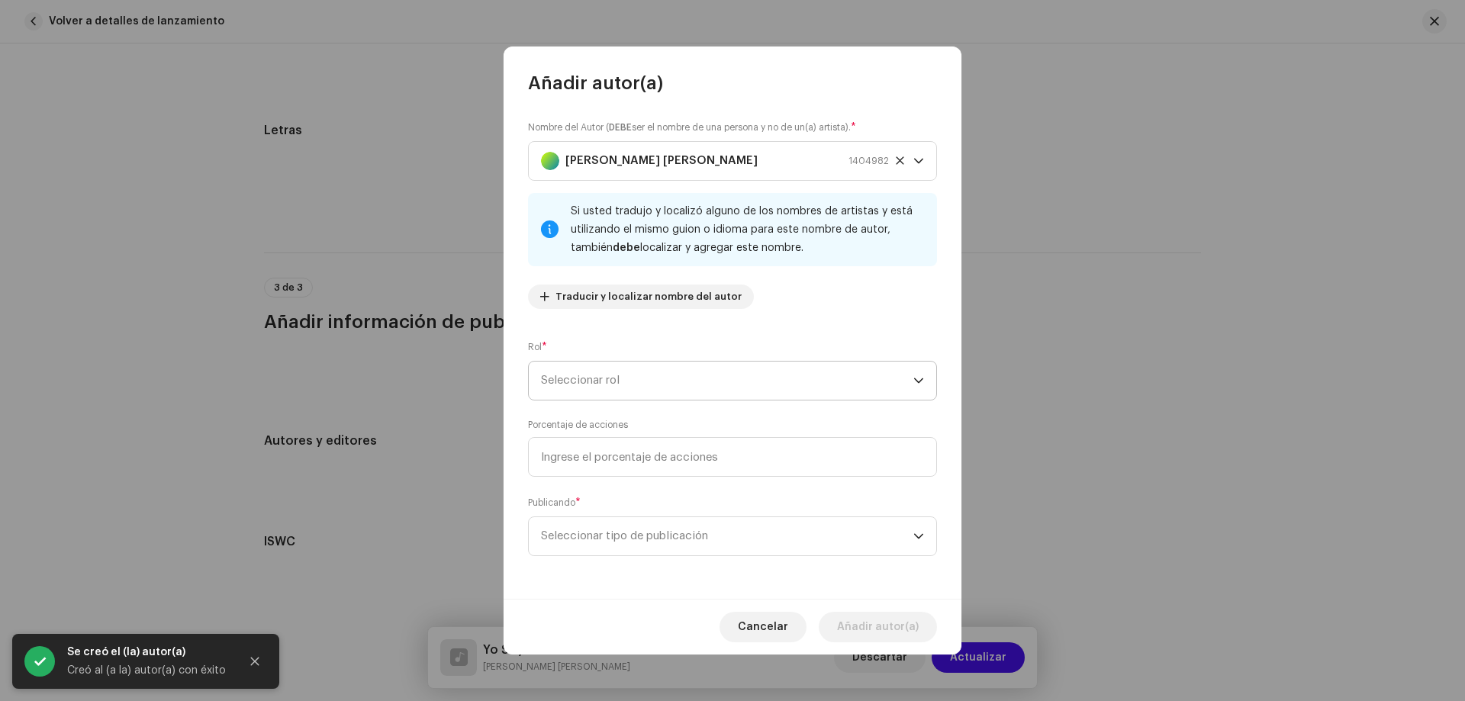
click at [575, 378] on span "Seleccionar rol" at bounding box center [727, 381] width 372 height 38
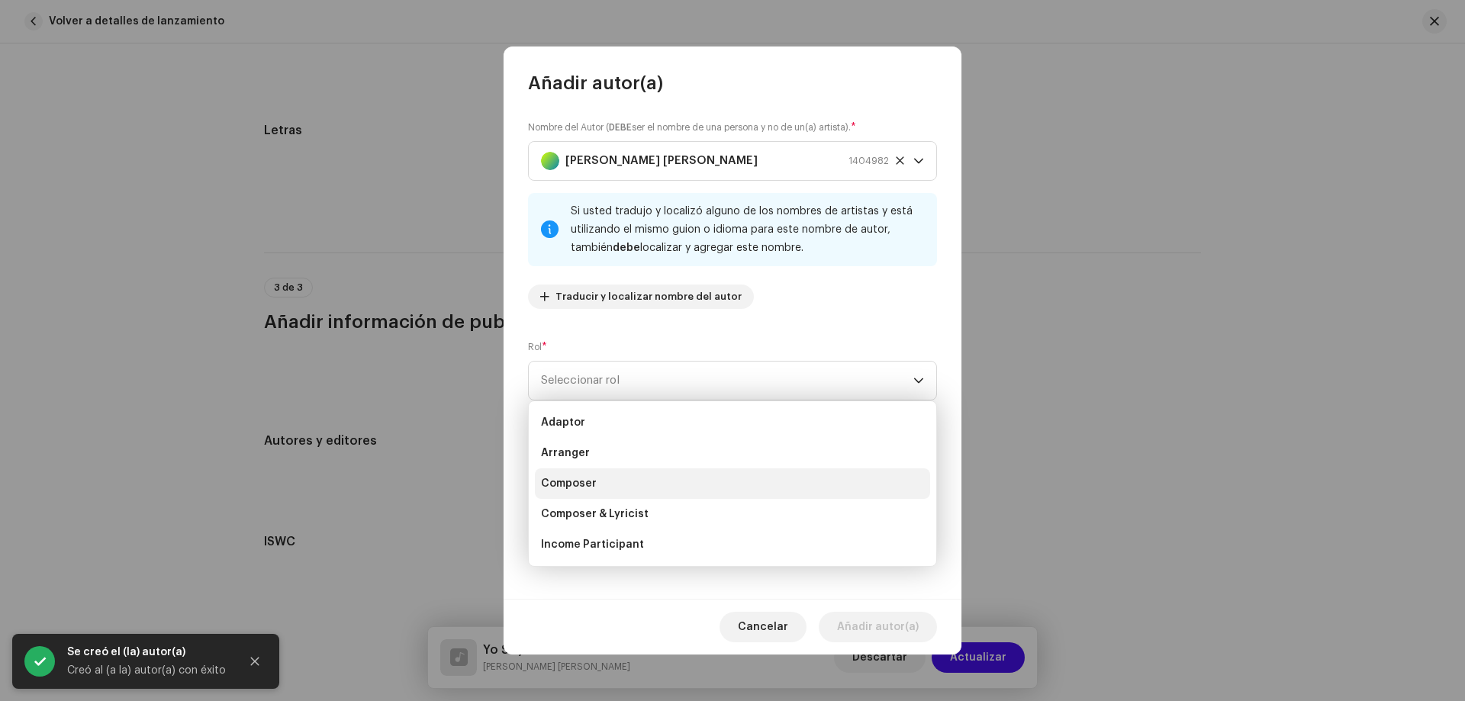
click at [589, 495] on li "Composer" at bounding box center [732, 483] width 395 height 31
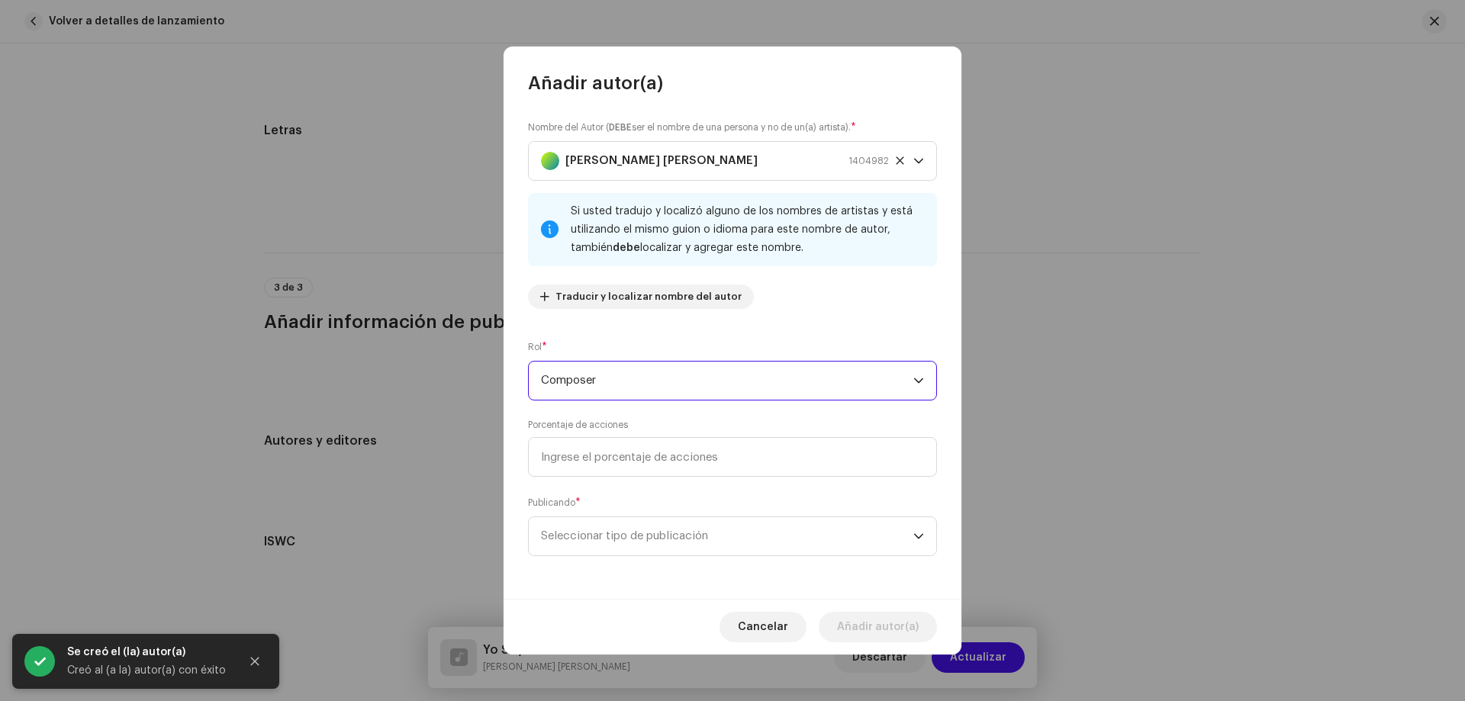
click at [600, 401] on div "Nombre del Autor ( DEBE ser el nombre de una persona y no de un(a) artista). * …" at bounding box center [733, 347] width 458 height 504
click at [600, 389] on span "Composer" at bounding box center [727, 381] width 372 height 38
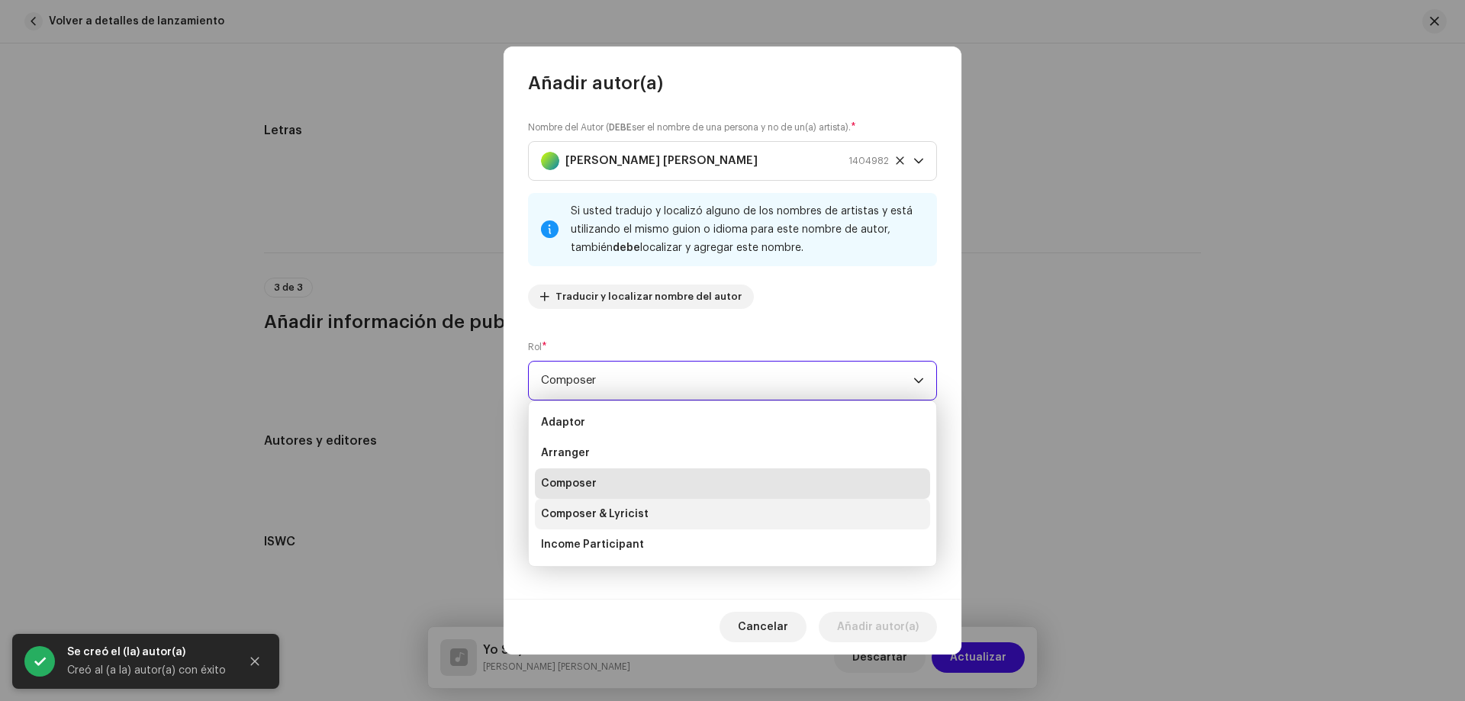
click at [609, 504] on li "Composer & Lyricist" at bounding box center [732, 514] width 395 height 31
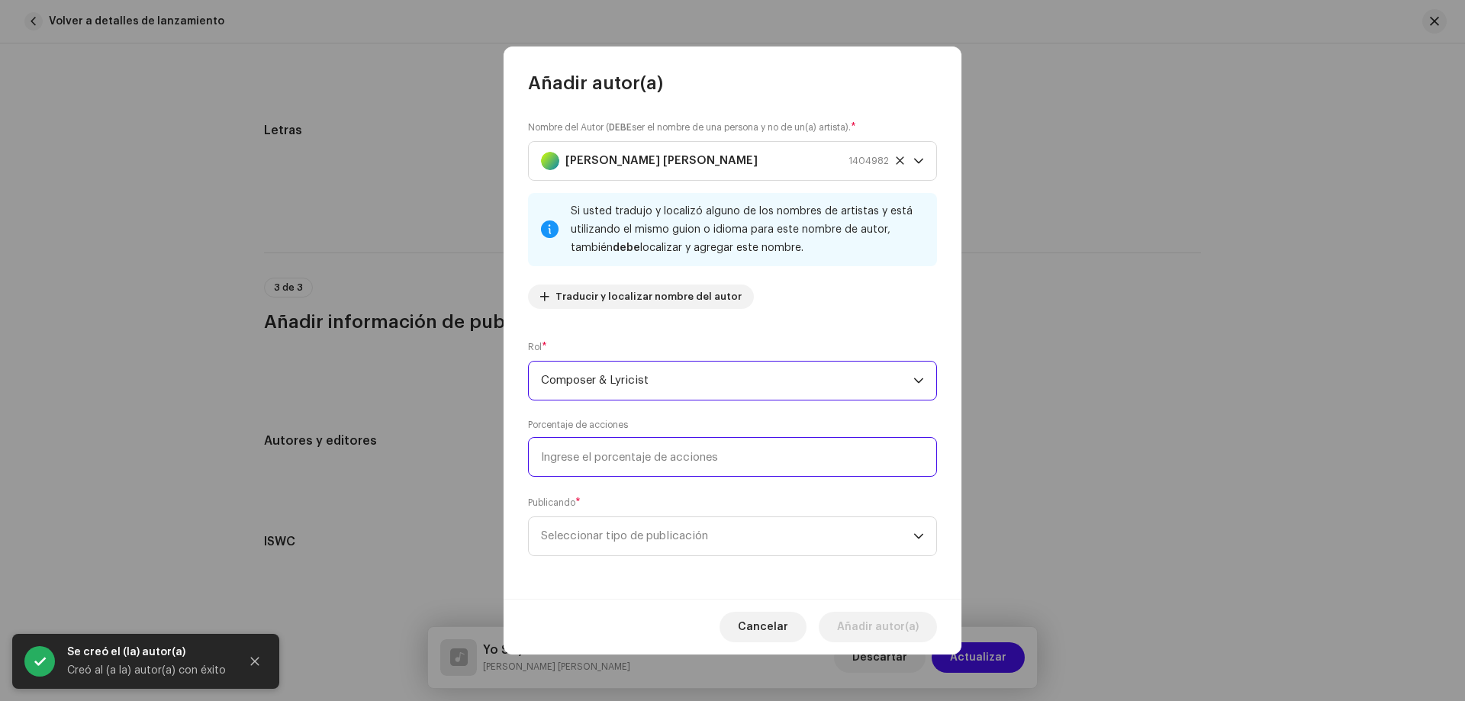
click at [612, 444] on input at bounding box center [732, 457] width 409 height 40
type input "100,00"
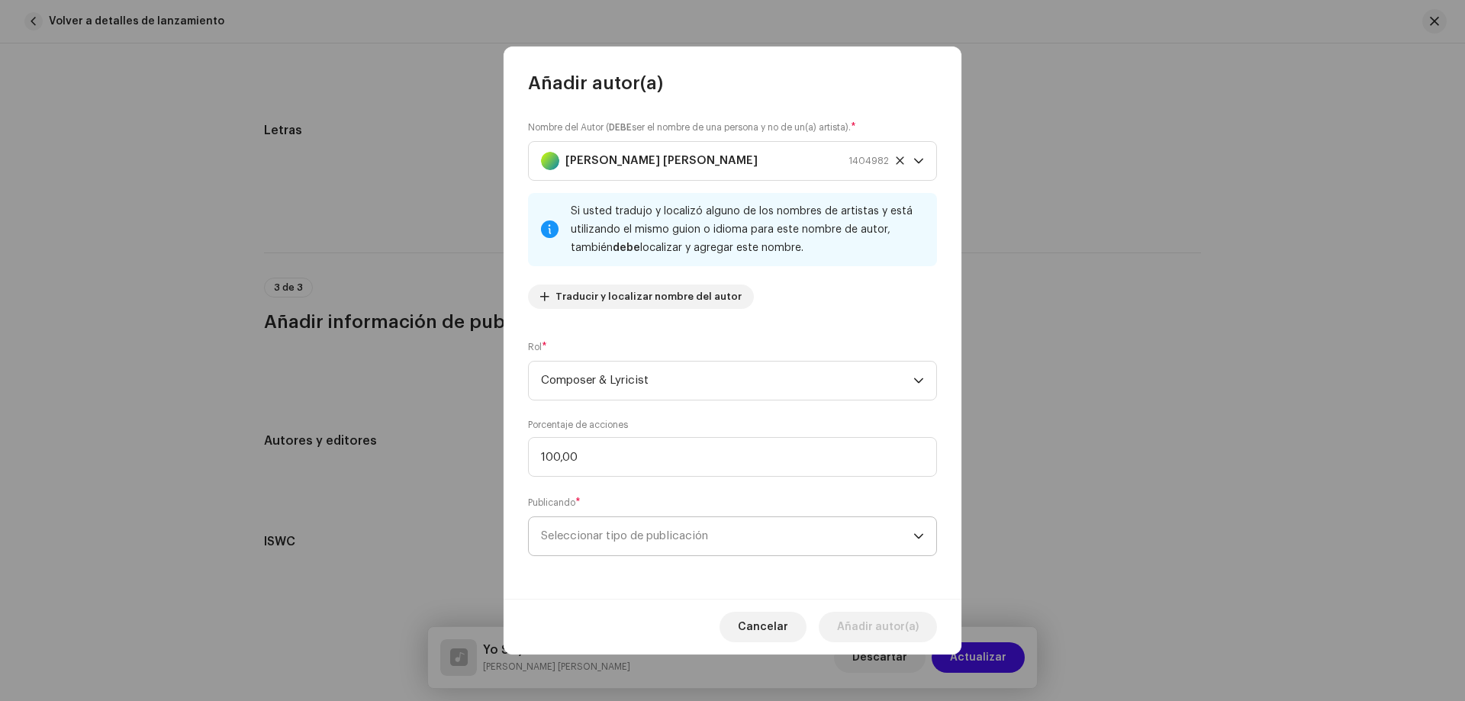
click at [639, 532] on span "Seleccionar tipo de publicación" at bounding box center [727, 536] width 372 height 38
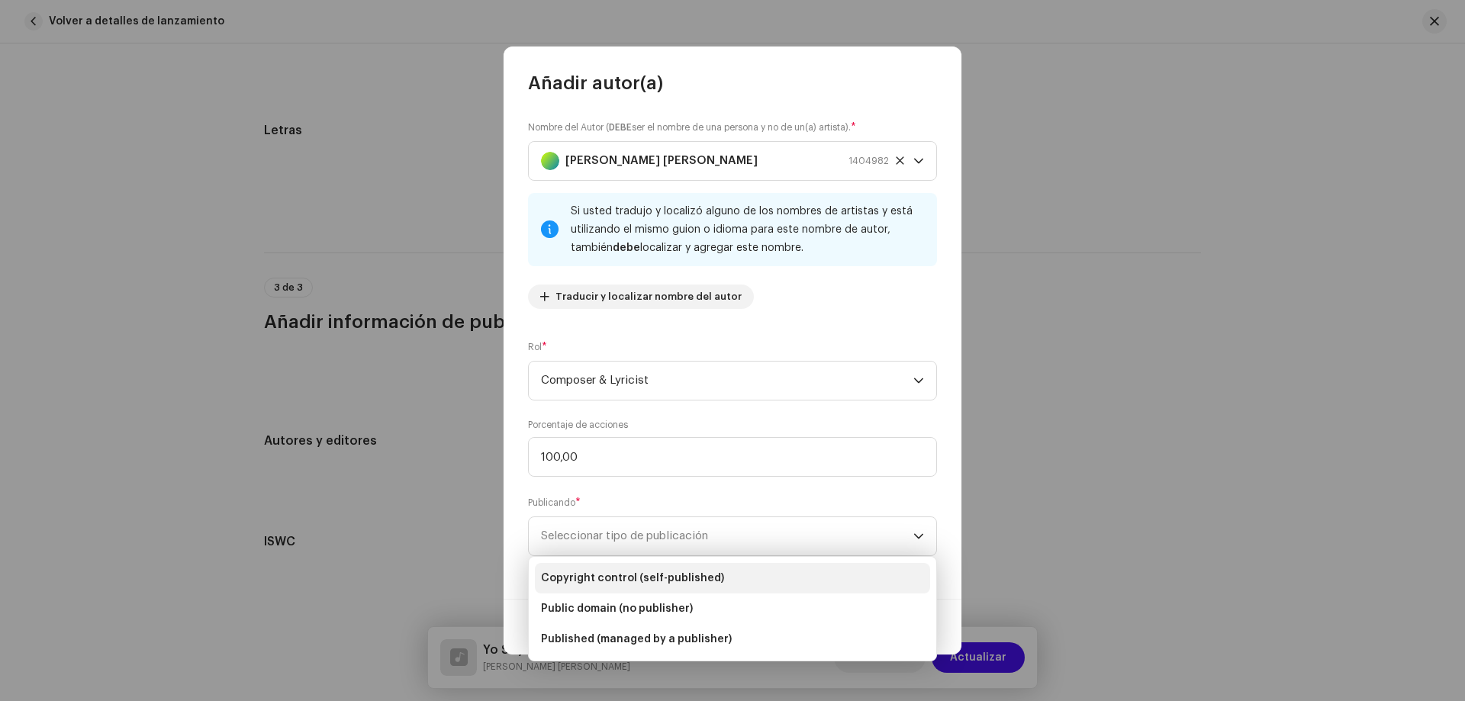
click at [640, 573] on span "Copyright control (self-published)" at bounding box center [632, 578] width 183 height 15
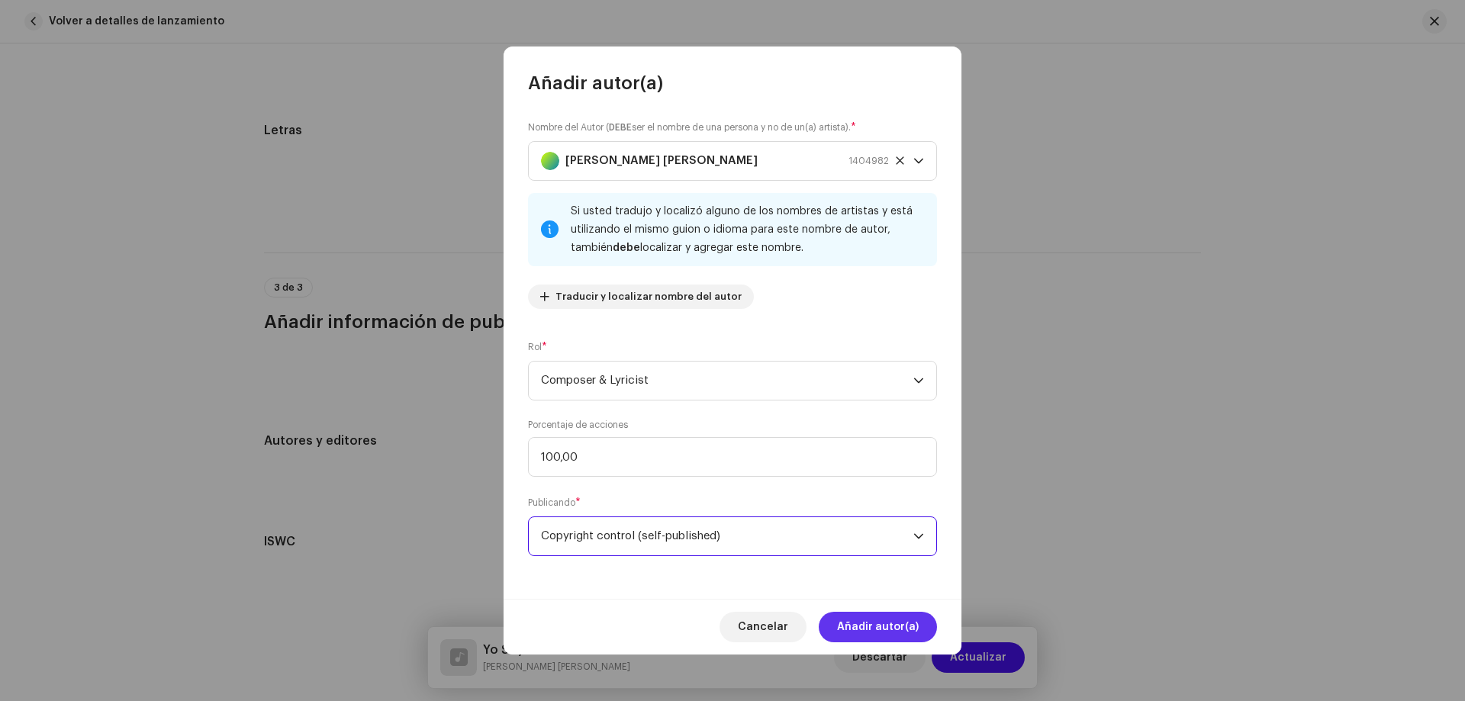
click at [916, 625] on span "Añadir autor(a)" at bounding box center [878, 627] width 82 height 31
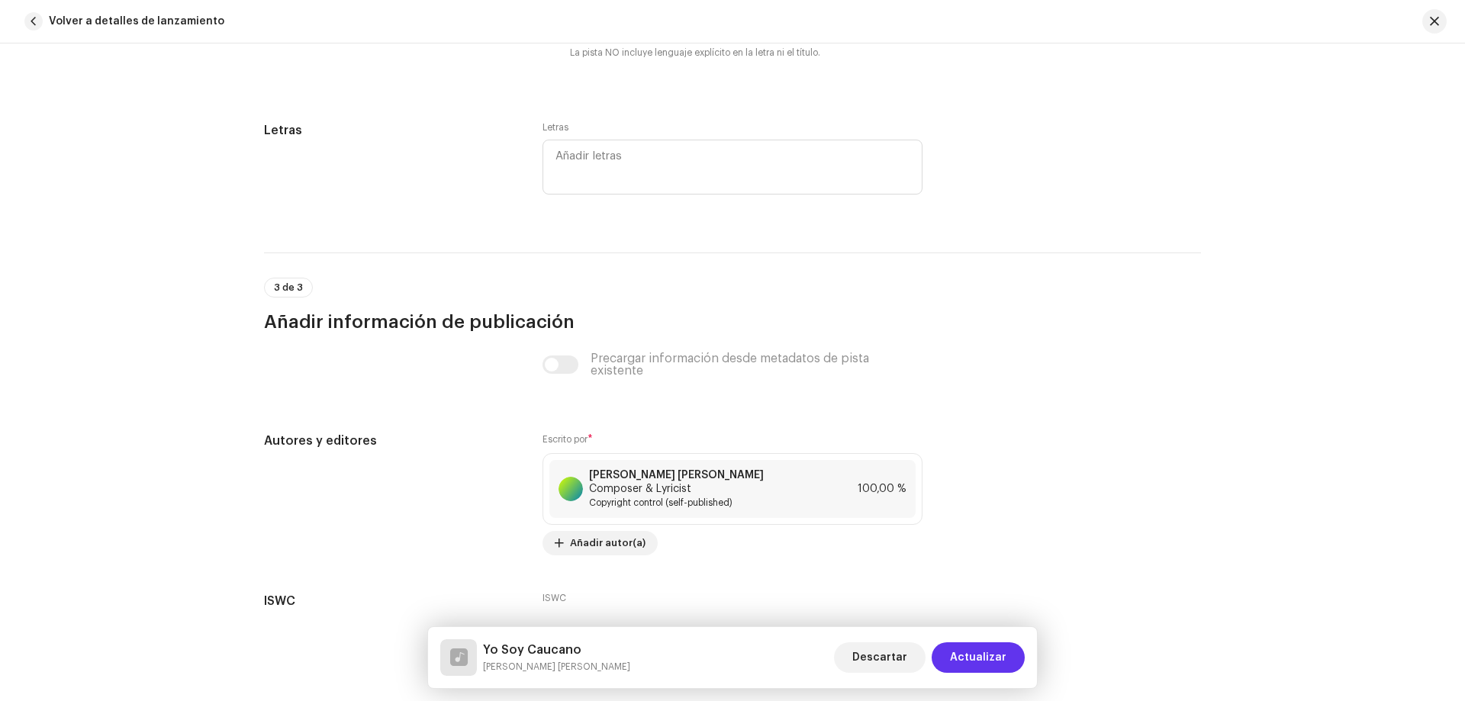
click at [961, 650] on span "Actualizar" at bounding box center [978, 657] width 56 height 31
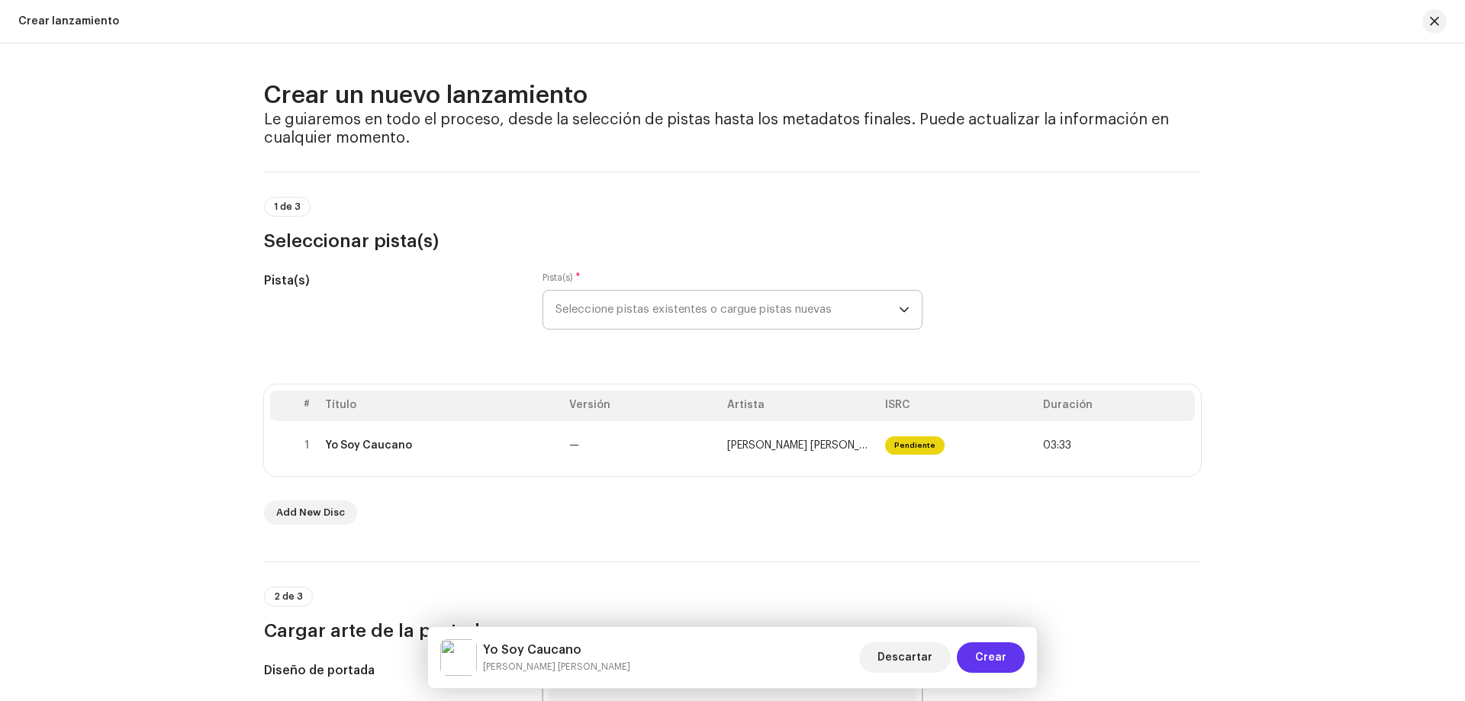
click at [1000, 658] on span "Crear" at bounding box center [990, 657] width 31 height 31
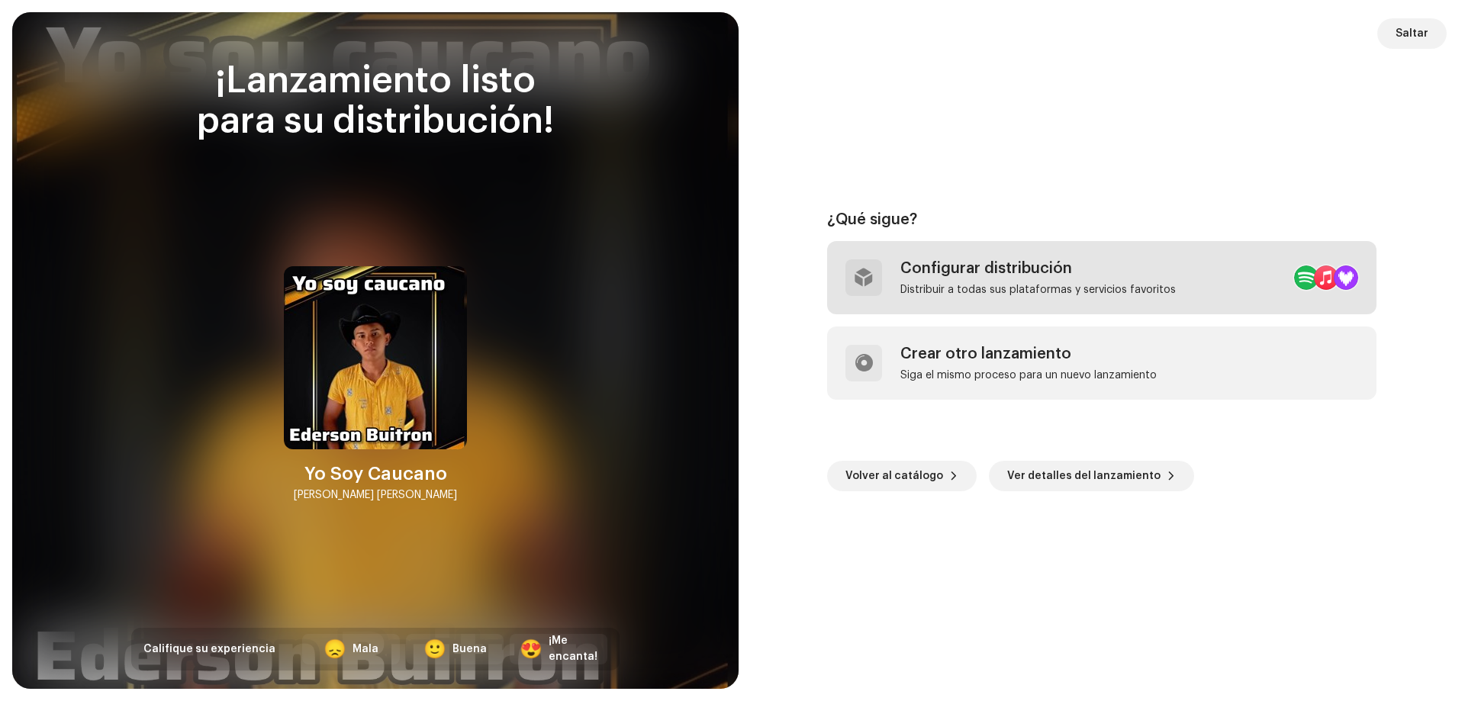
click at [1061, 270] on div "Configurar distribución" at bounding box center [1037, 268] width 275 height 18
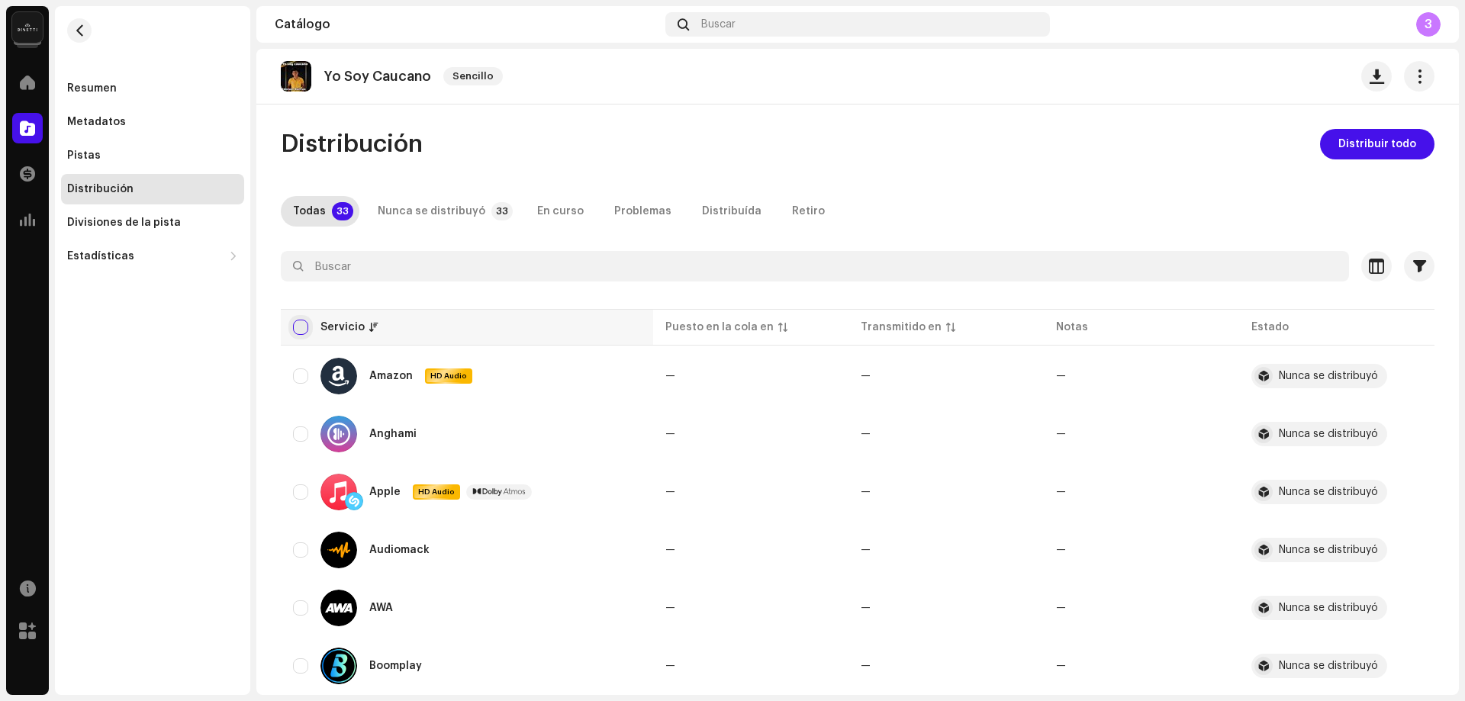
click at [301, 333] on input "checkbox" at bounding box center [300, 327] width 15 height 15
checkbox input "true"
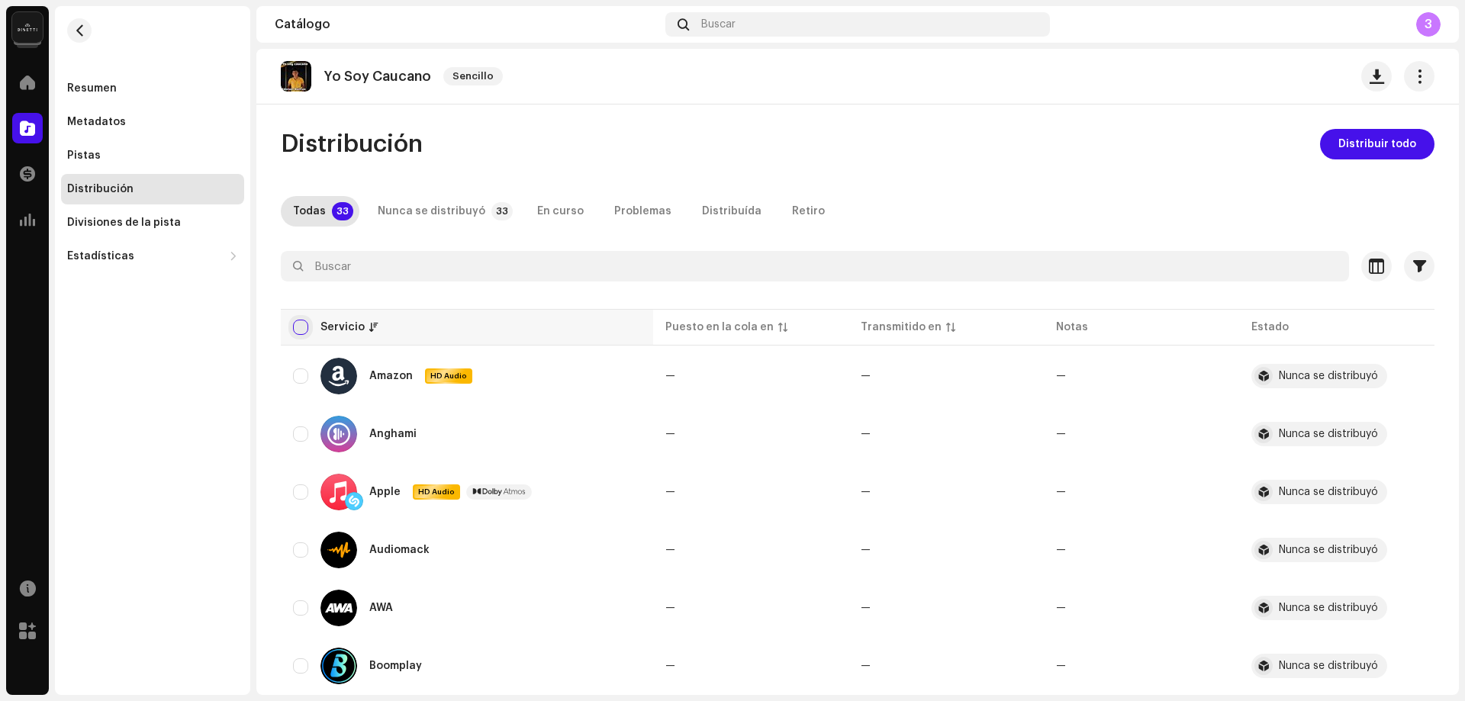
checkbox input "true"
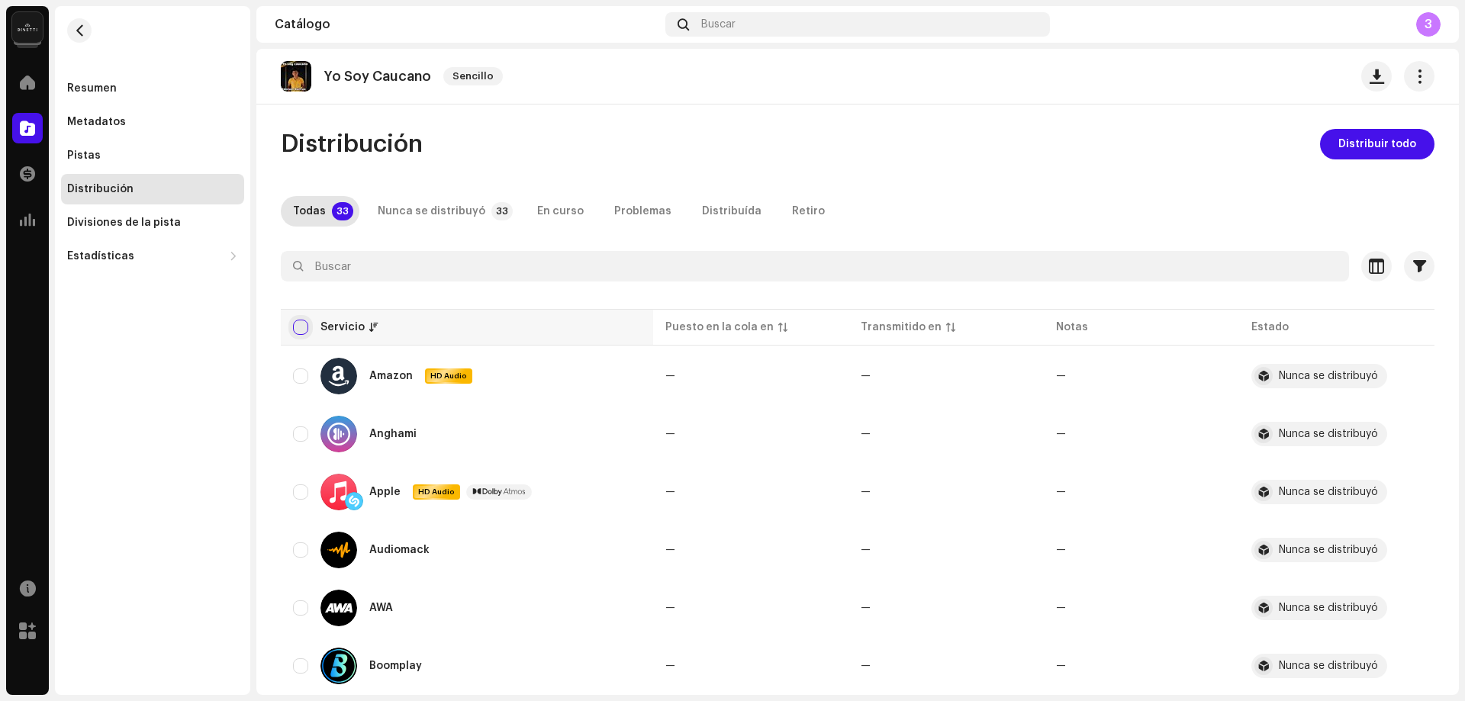
checkbox input "true"
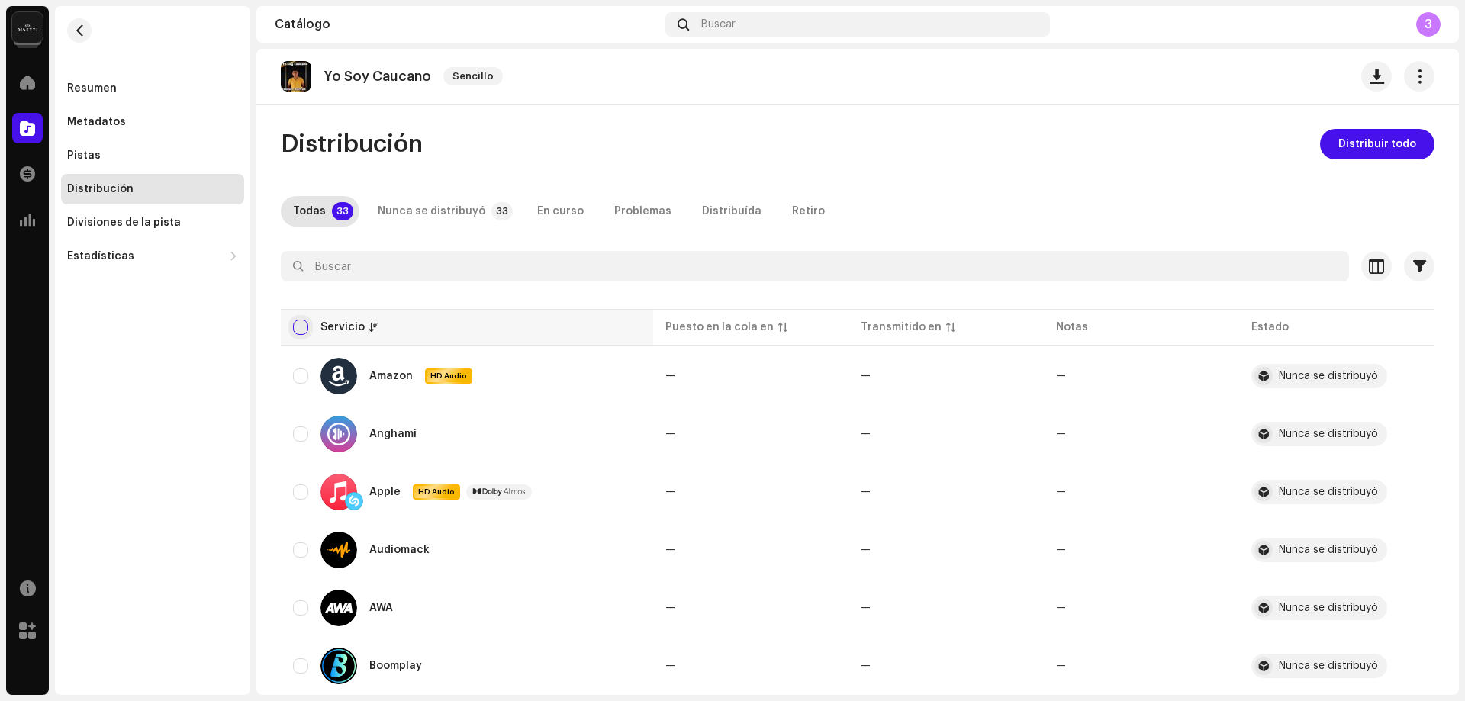
checkbox input "true"
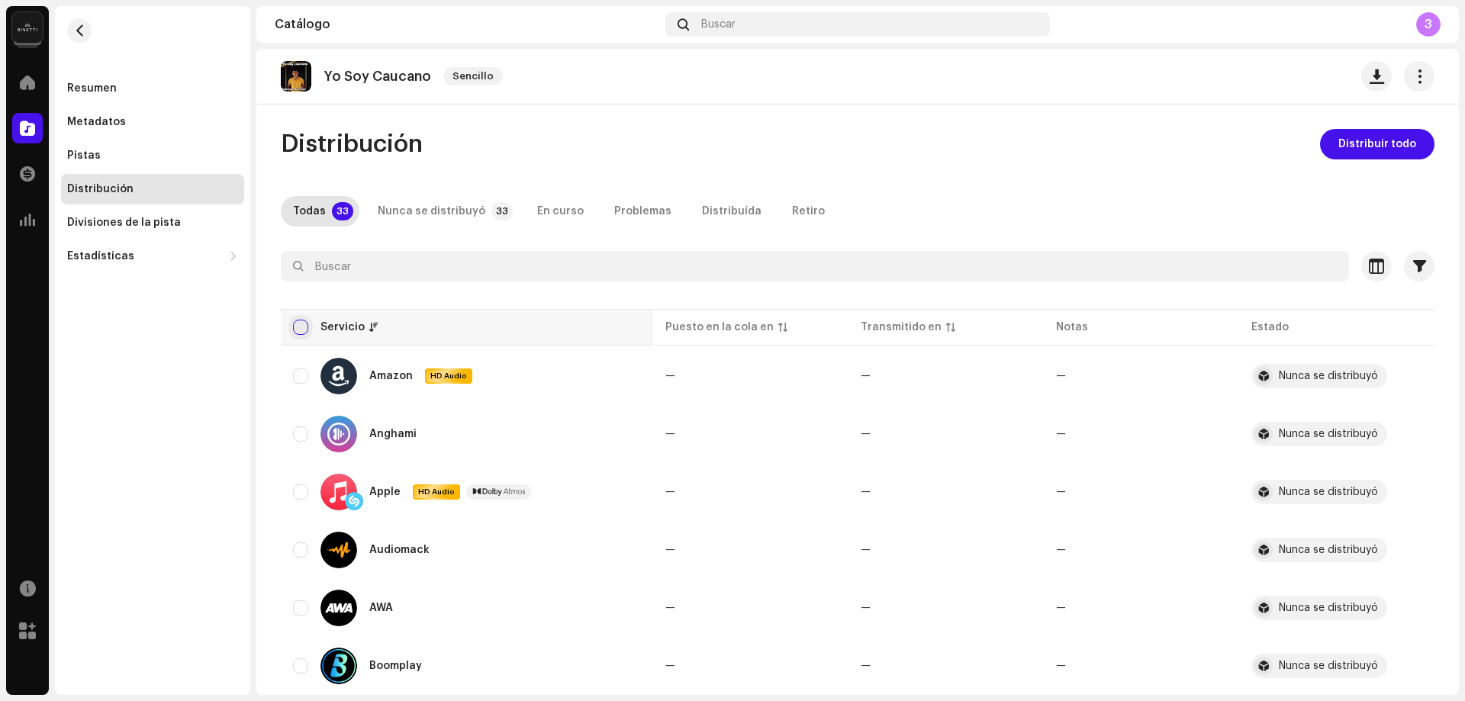
checkbox input "true"
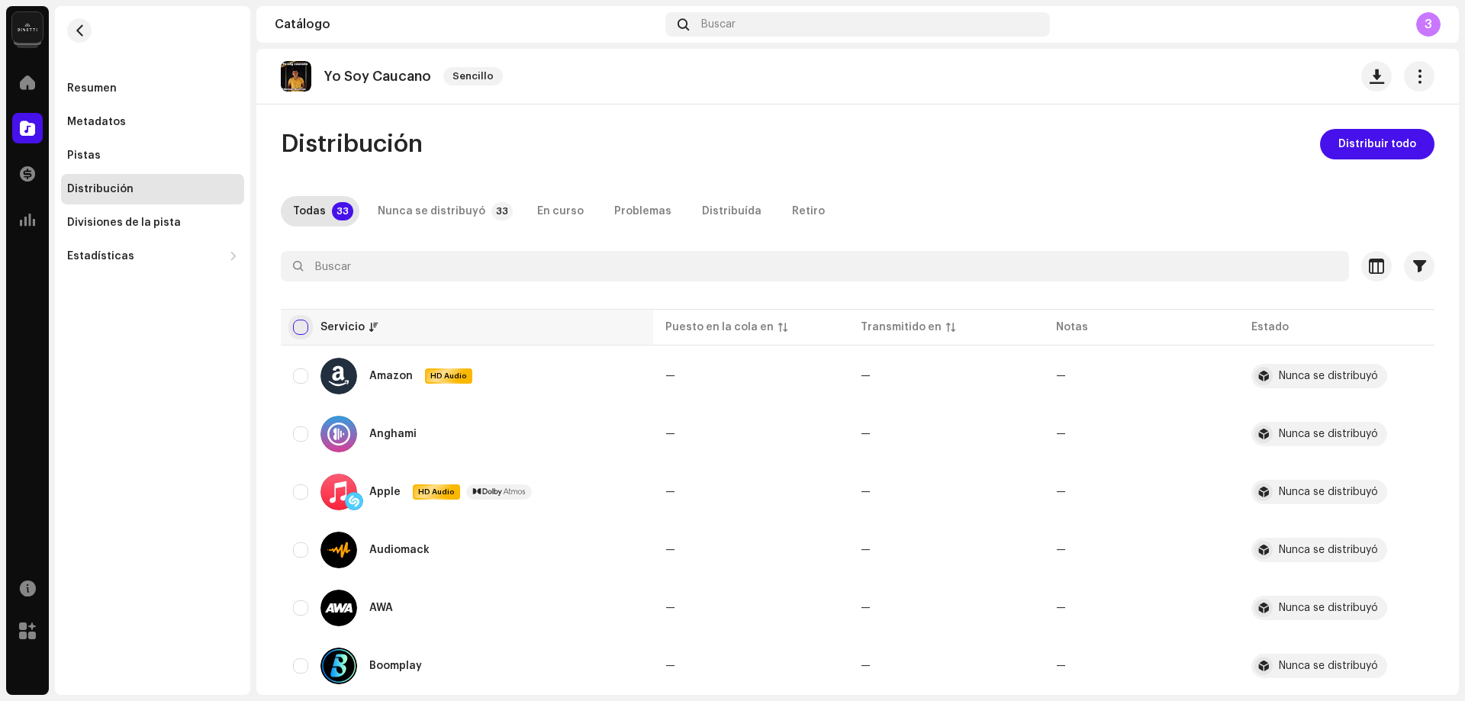
checkbox input "true"
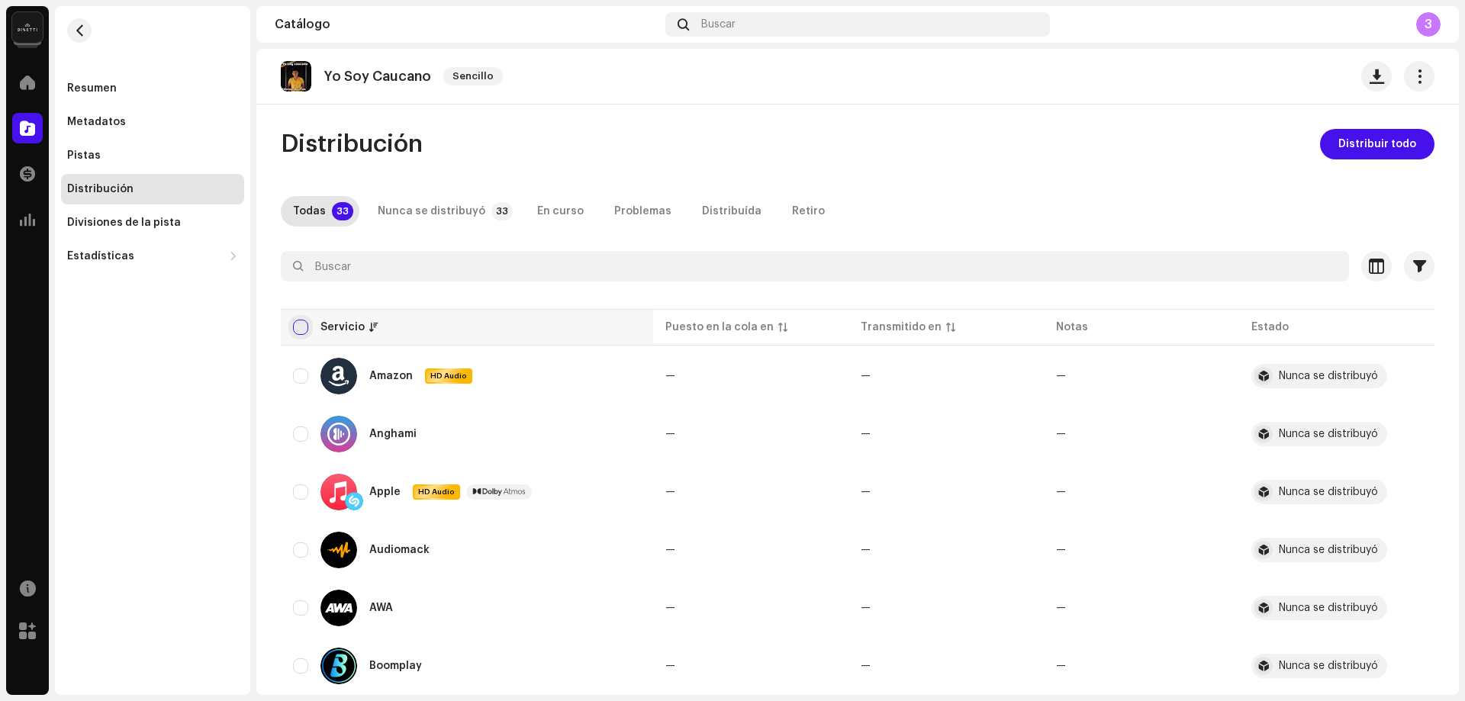
checkbox input "true"
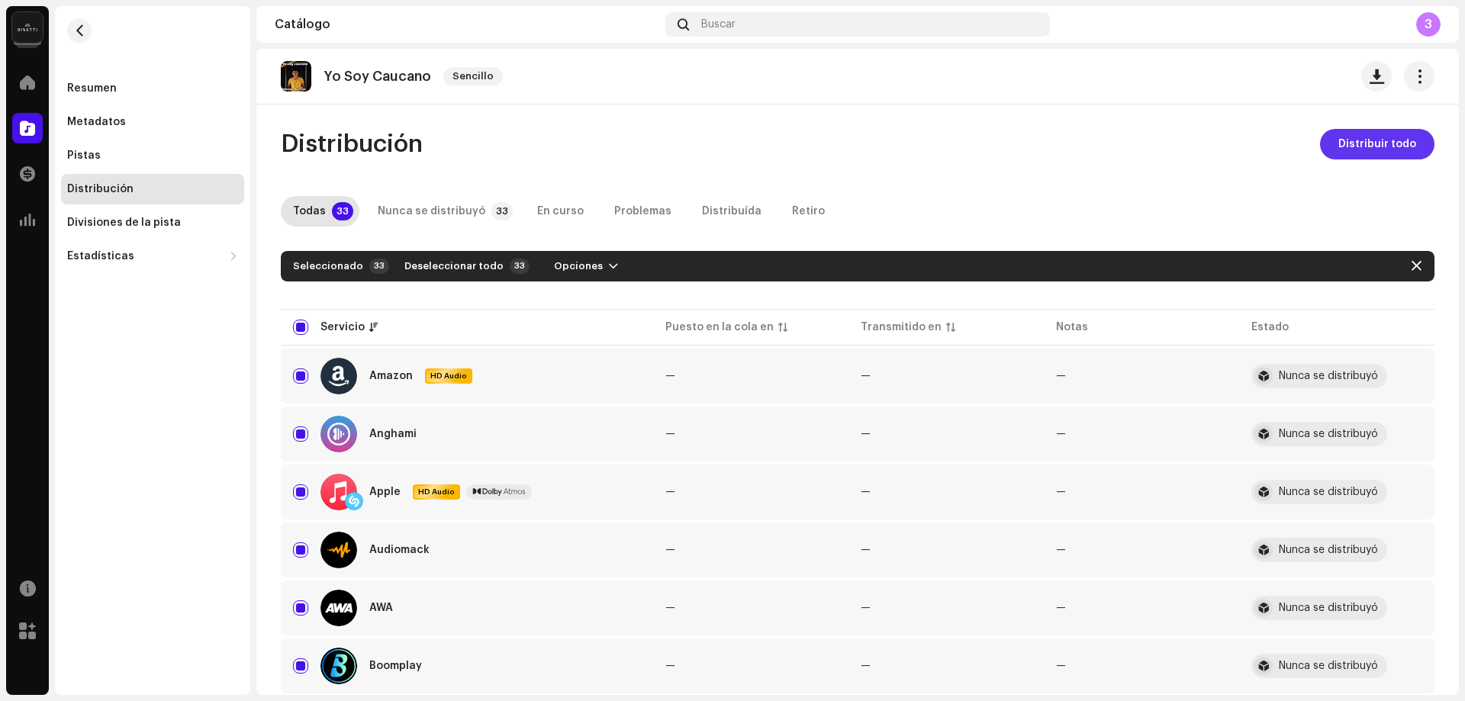
click at [1320, 150] on button "Distribuir todo" at bounding box center [1377, 144] width 114 height 31
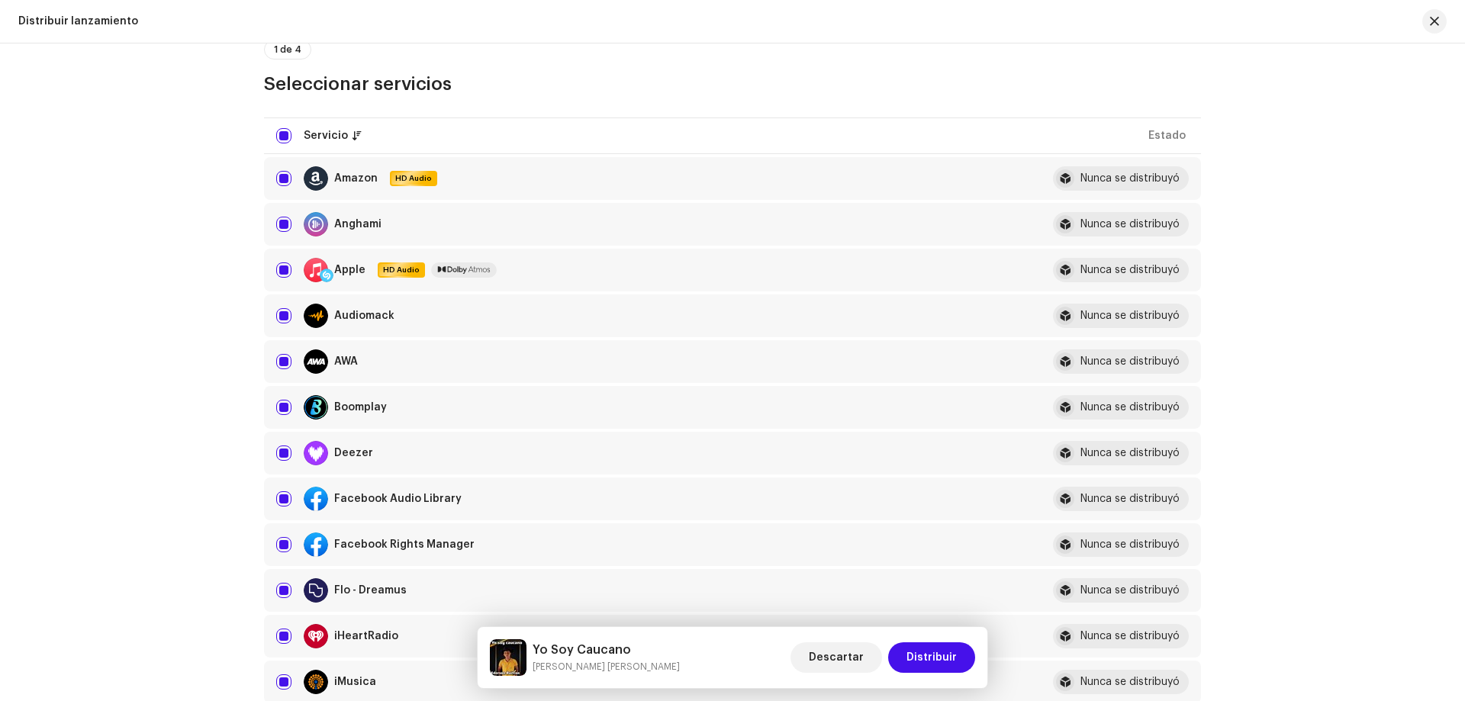
scroll to position [229, 0]
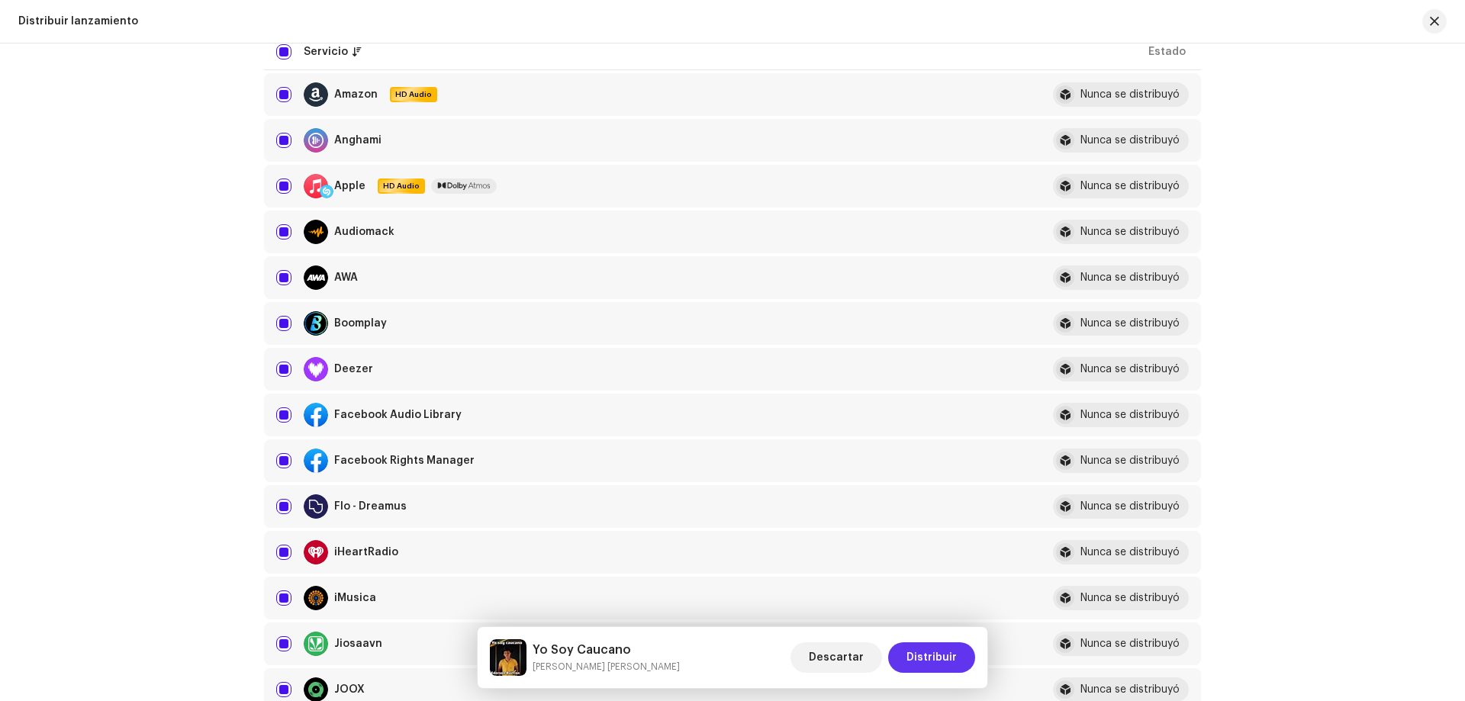
click at [944, 653] on span "Distribuir" at bounding box center [931, 657] width 50 height 31
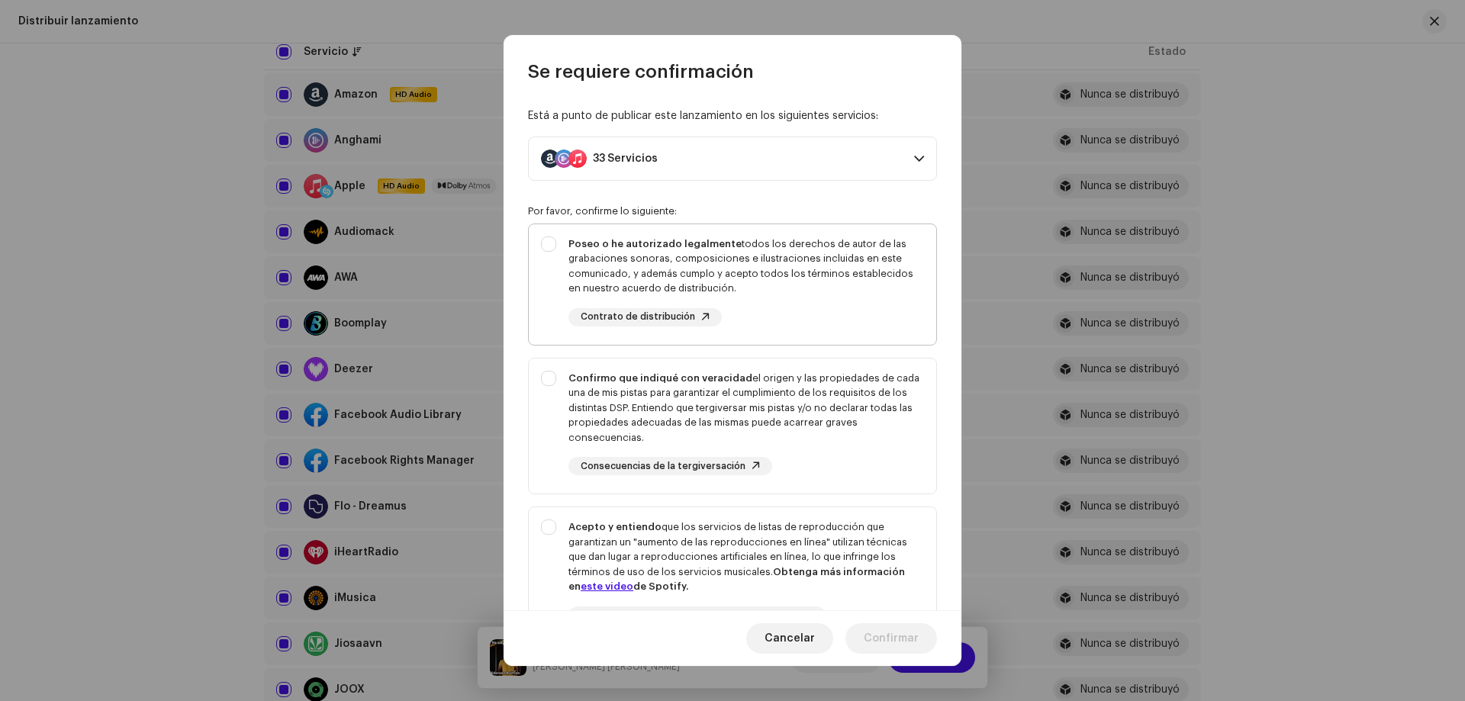
click at [839, 316] on div "Poseo o he autorizado legalmente todos los derechos de autor de las grabaciones…" at bounding box center [746, 282] width 356 height 90
checkbox input "true"
click at [818, 403] on div "Confirmo que indiqué con veracidad el origen y las propiedades de cada una de m…" at bounding box center [746, 408] width 356 height 75
checkbox input "true"
click at [814, 546] on div "Acepto y entiendo que los servicios de listas de reproducción que garantizan un…" at bounding box center [746, 557] width 356 height 75
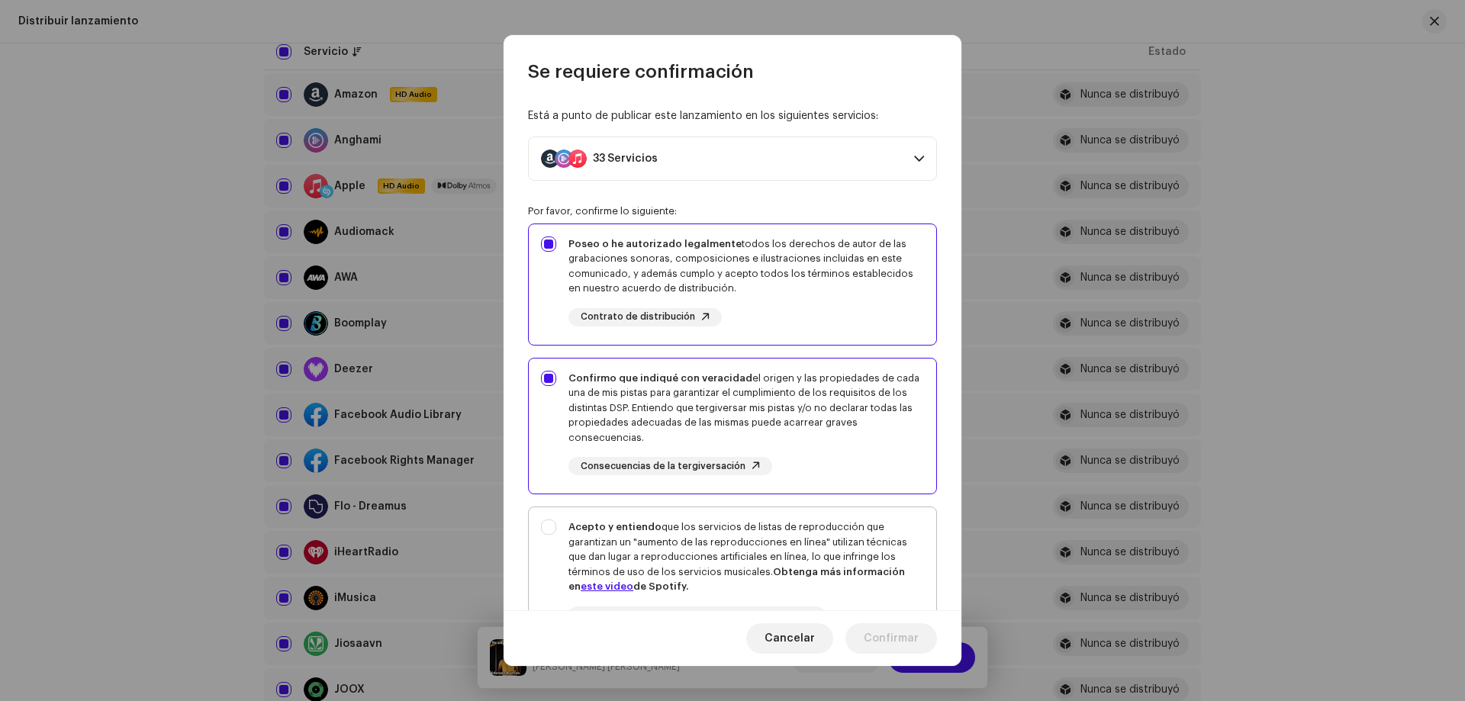
checkbox input "true"
click at [887, 635] on span "Confirmar" at bounding box center [891, 638] width 55 height 31
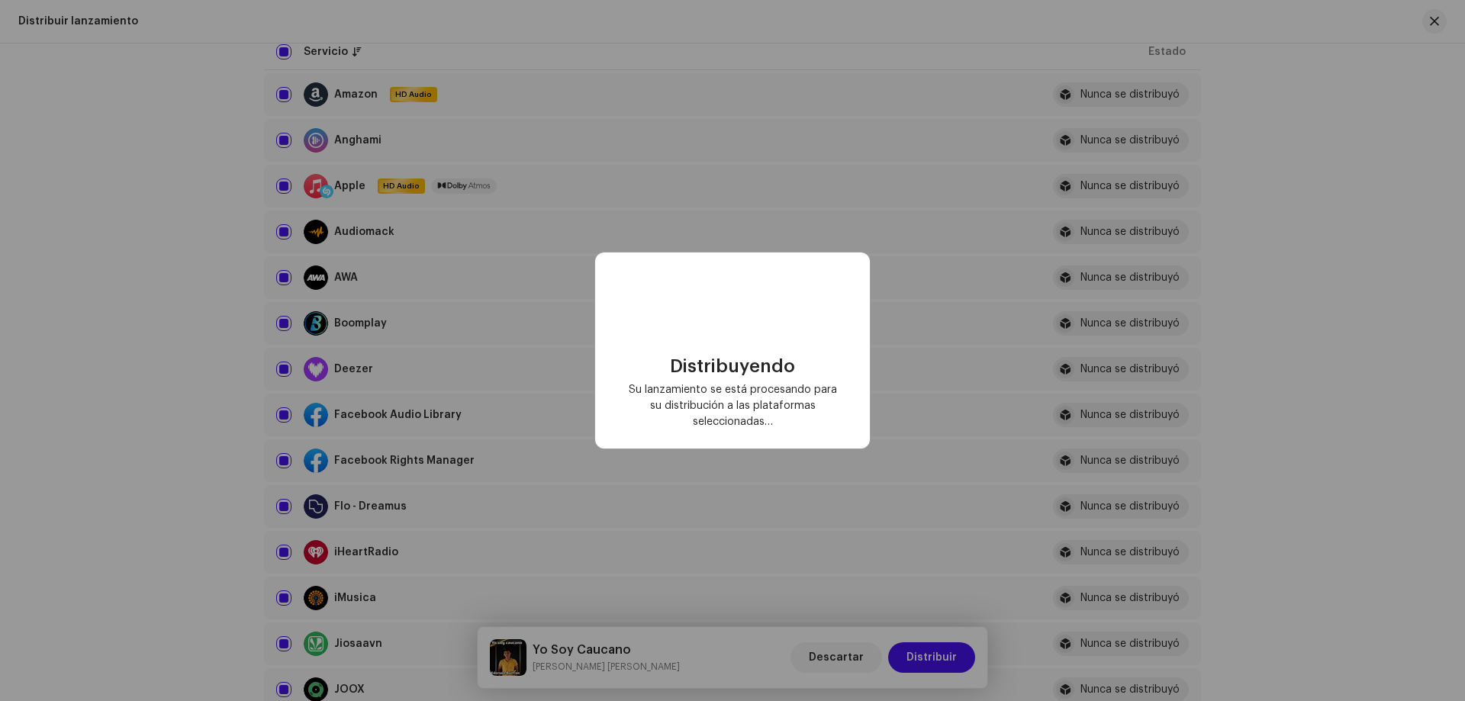
checkbox input "false"
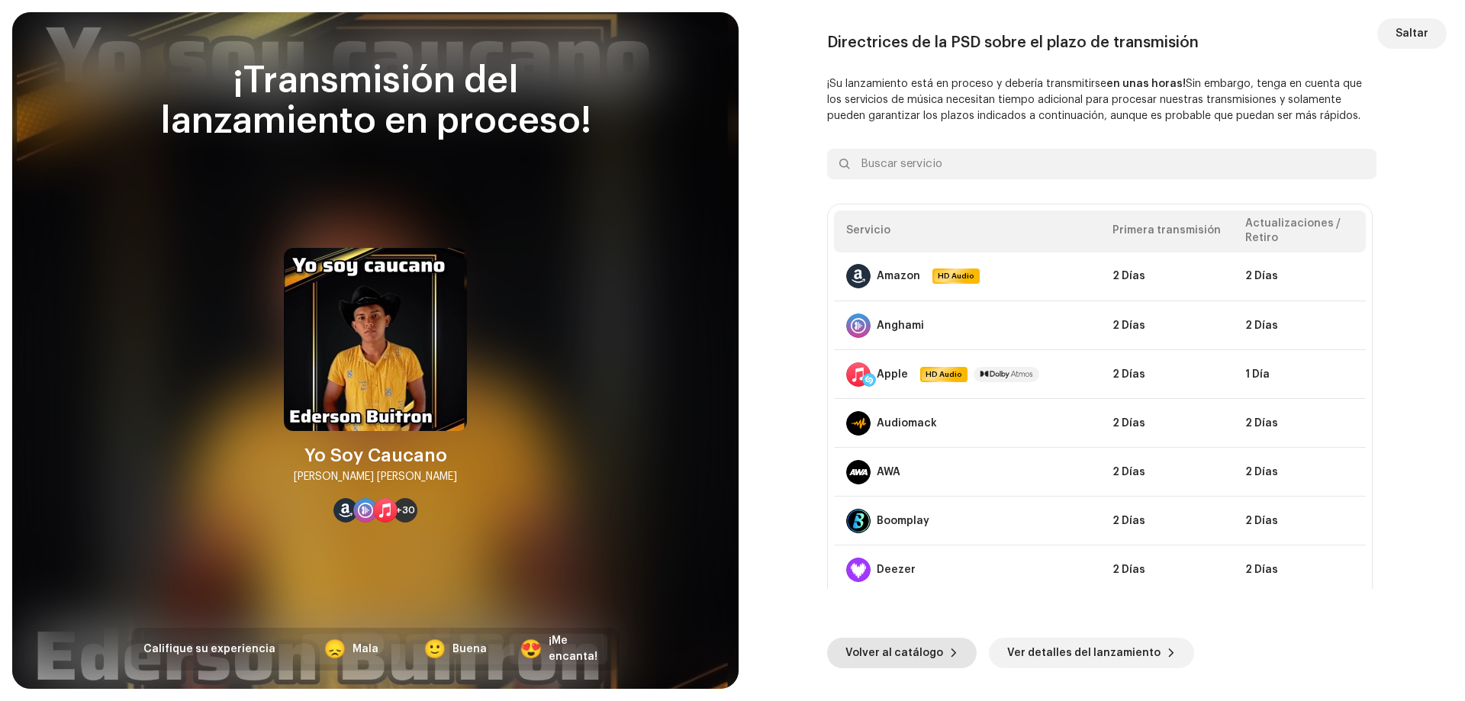
click at [919, 649] on span "Volver al catálogo" at bounding box center [894, 653] width 98 height 31
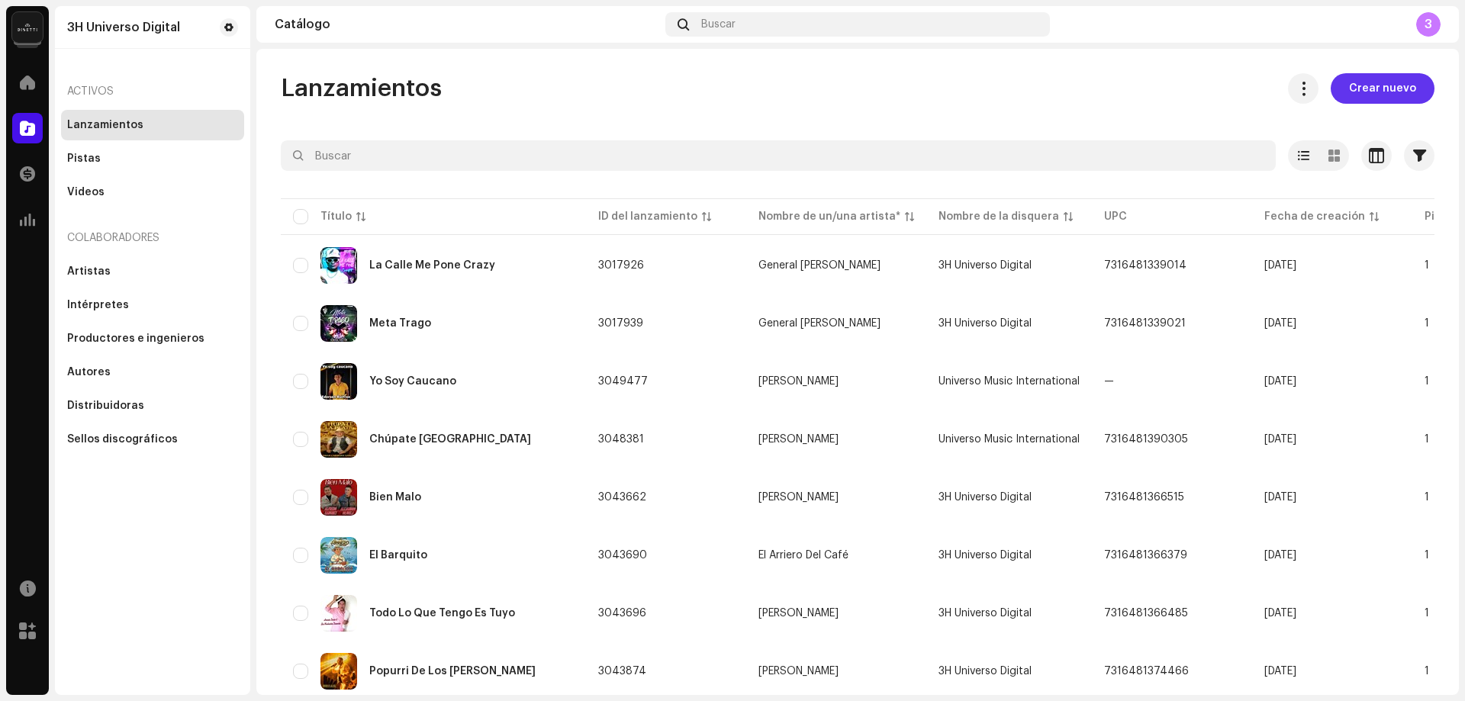
click at [1375, 95] on span "Crear nuevo" at bounding box center [1382, 88] width 67 height 31
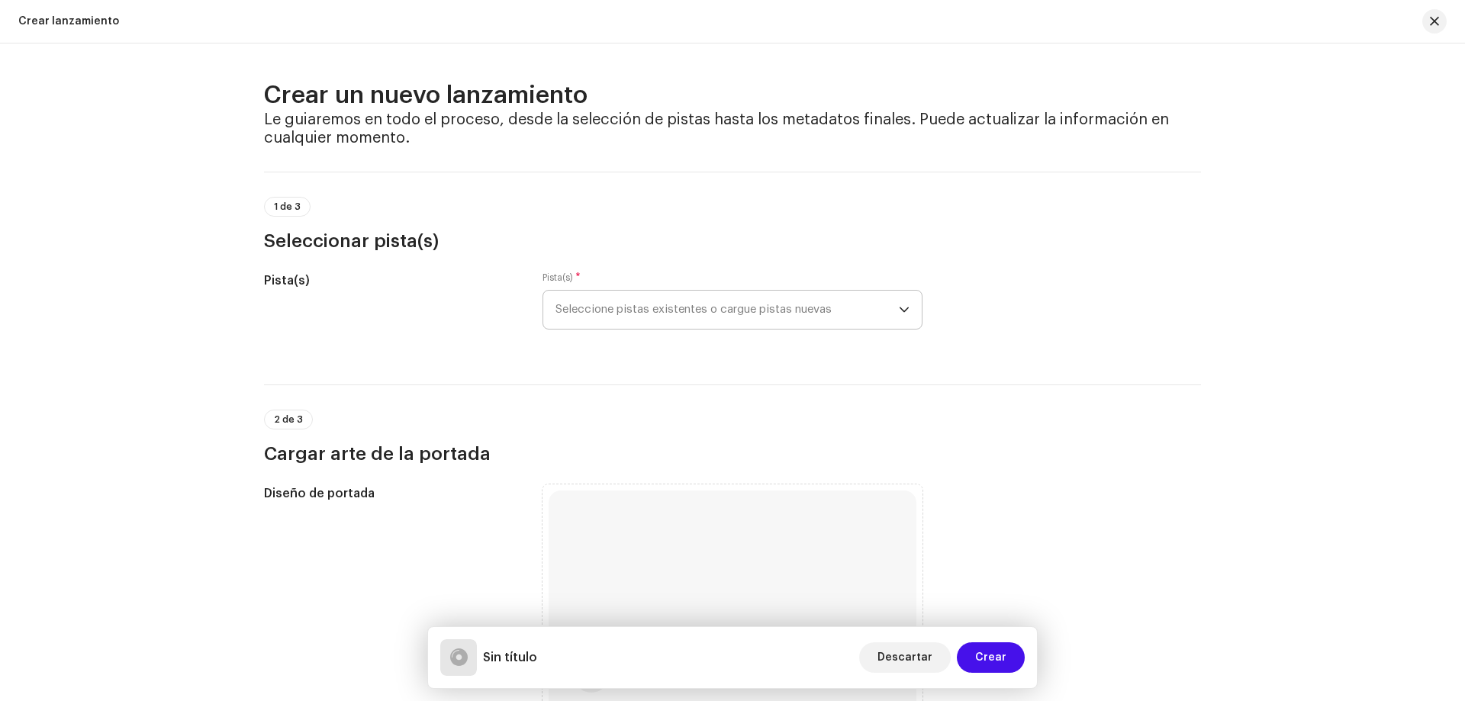
click at [823, 323] on span "Seleccione pistas existentes o cargue pistas nuevas" at bounding box center [726, 310] width 343 height 38
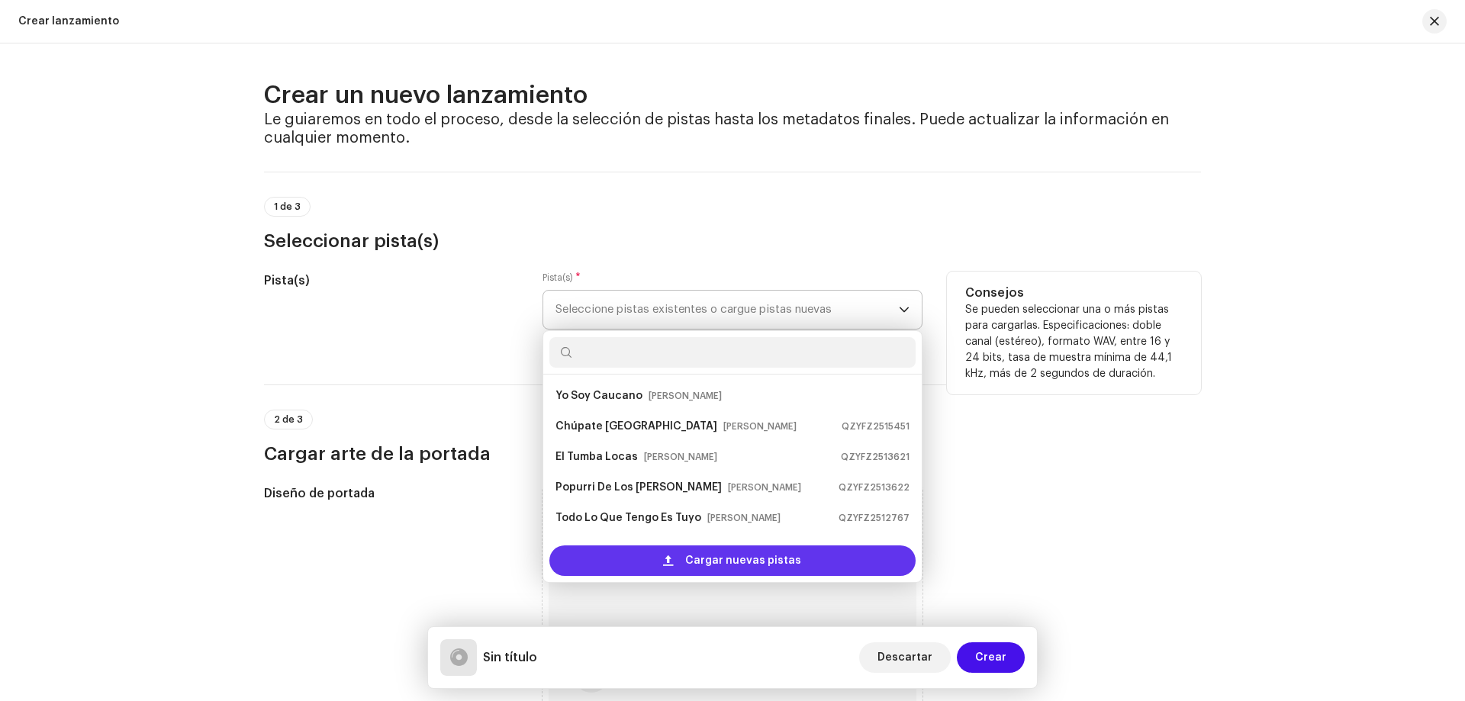
scroll to position [24, 0]
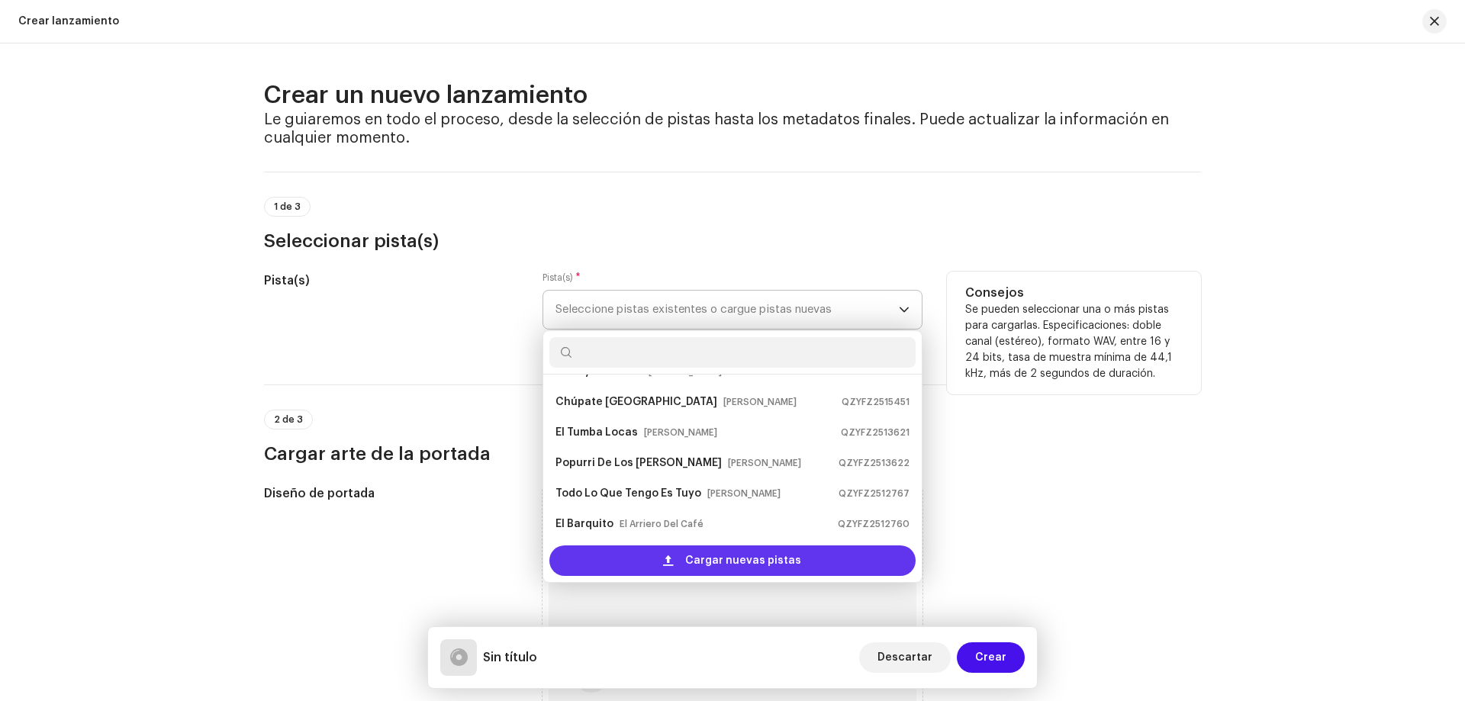
click at [754, 555] on span "Cargar nuevas pistas" at bounding box center [743, 561] width 116 height 31
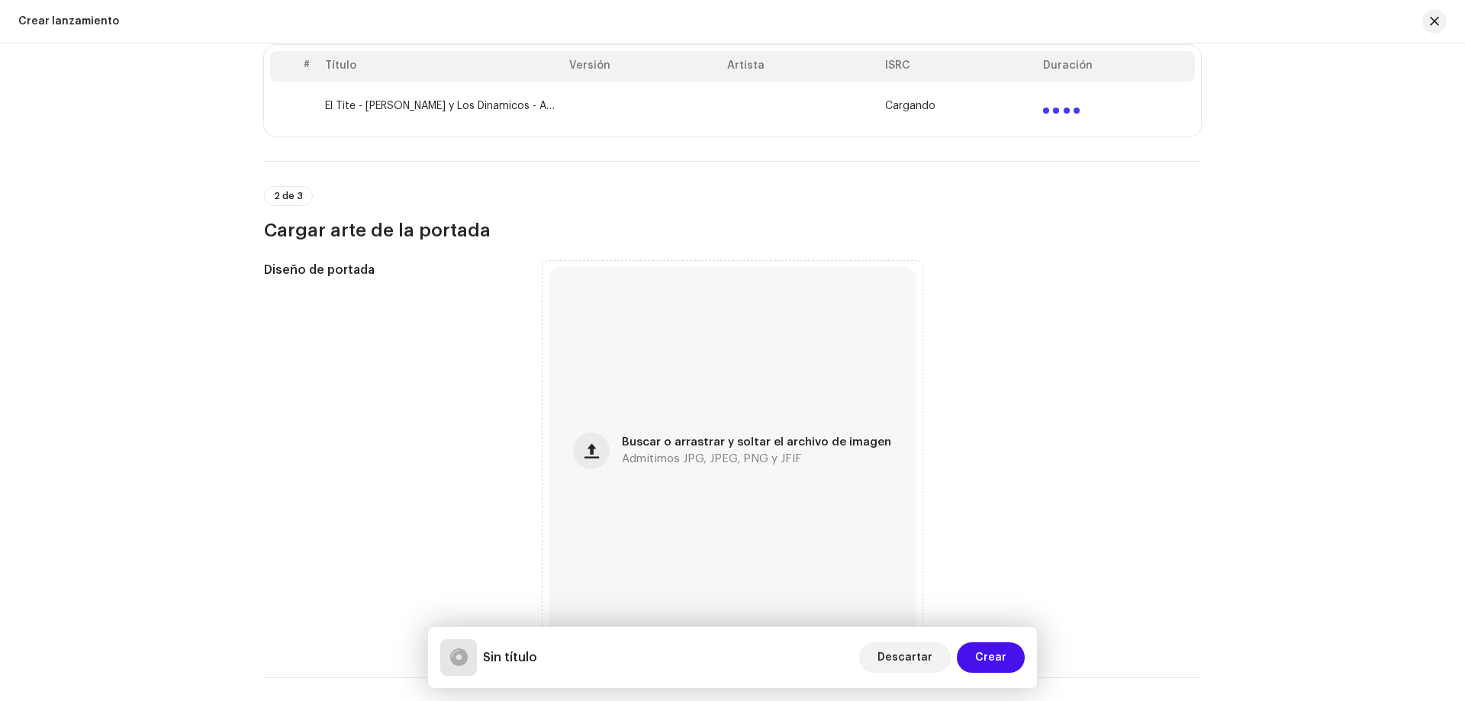
scroll to position [381, 0]
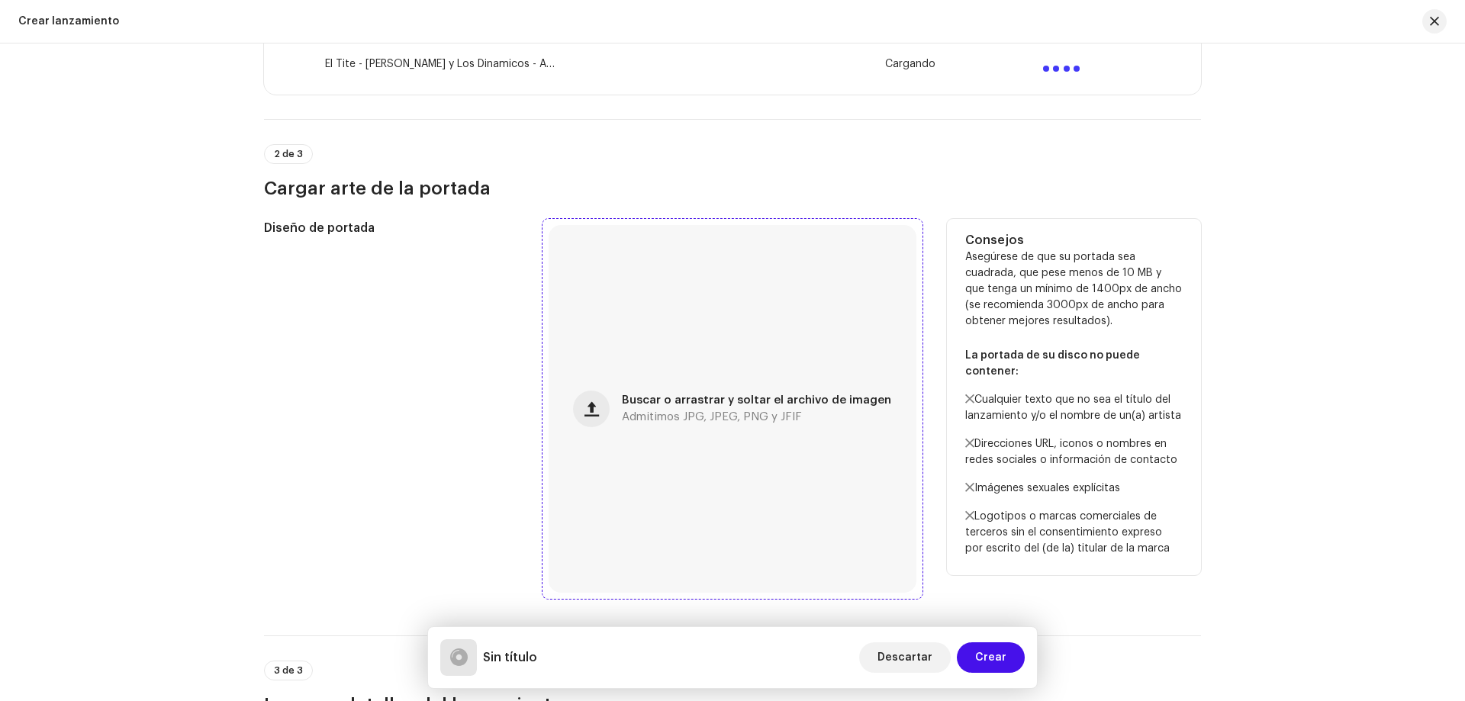
click at [716, 355] on div "Buscar o arrastrar y soltar el archivo de imagen Admitimos JPG, JPEG, PNG y JFIF" at bounding box center [733, 409] width 368 height 368
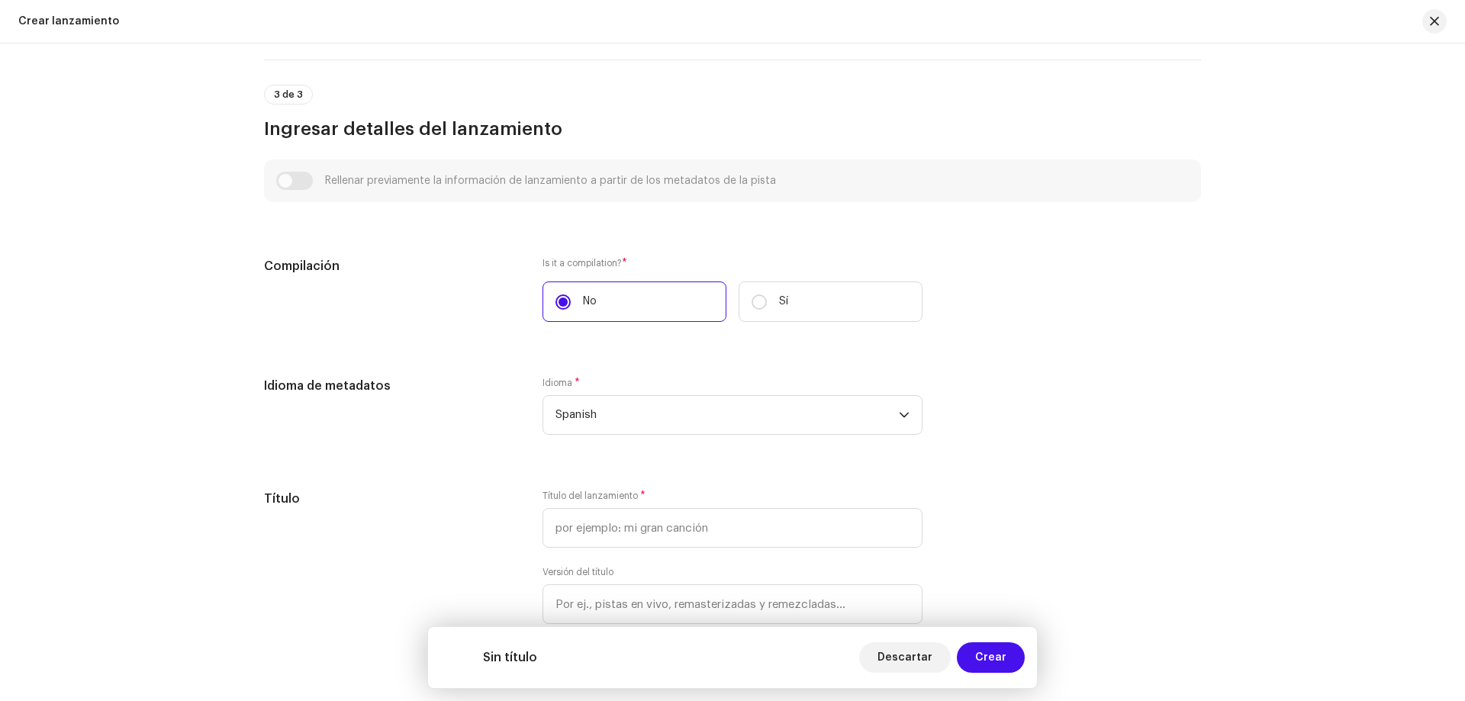
scroll to position [1144, 0]
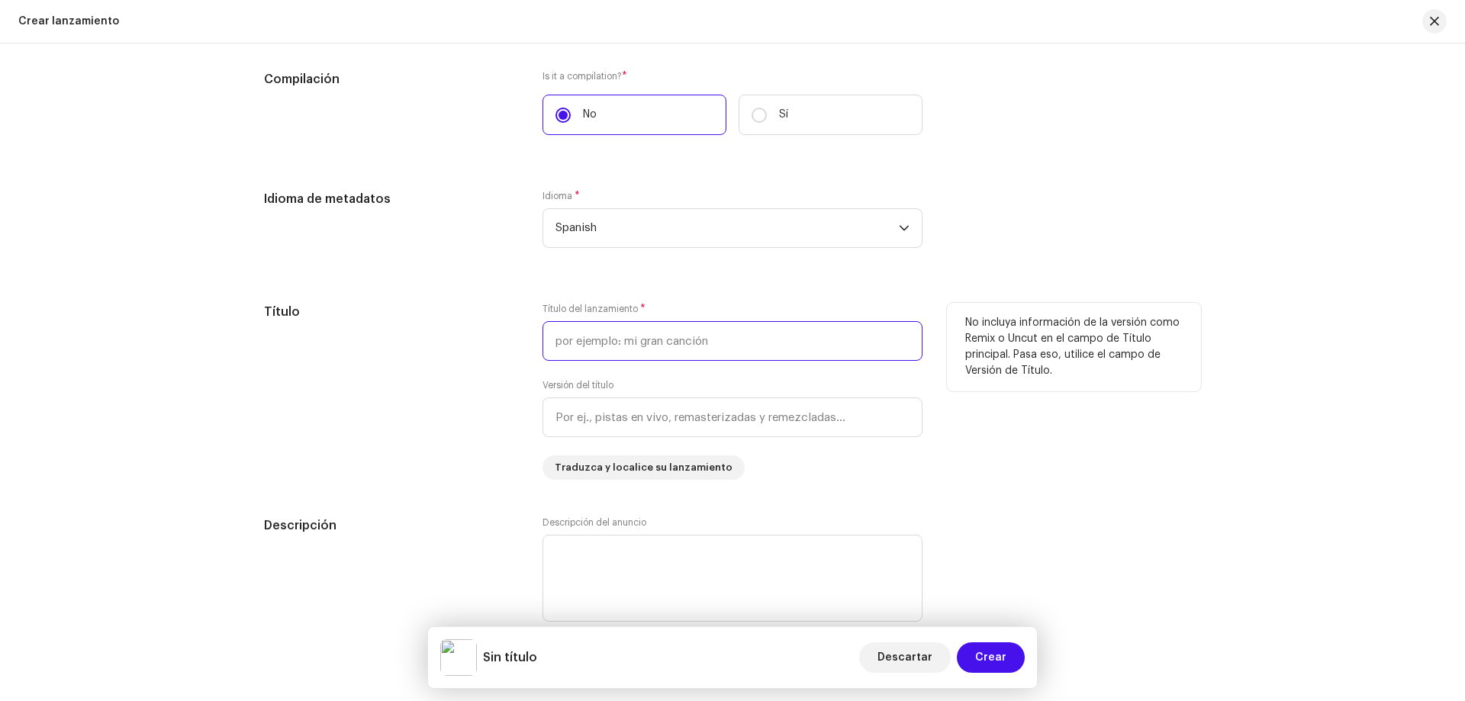
click at [641, 344] on input "text" at bounding box center [732, 341] width 380 height 40
paste input "El Tite"
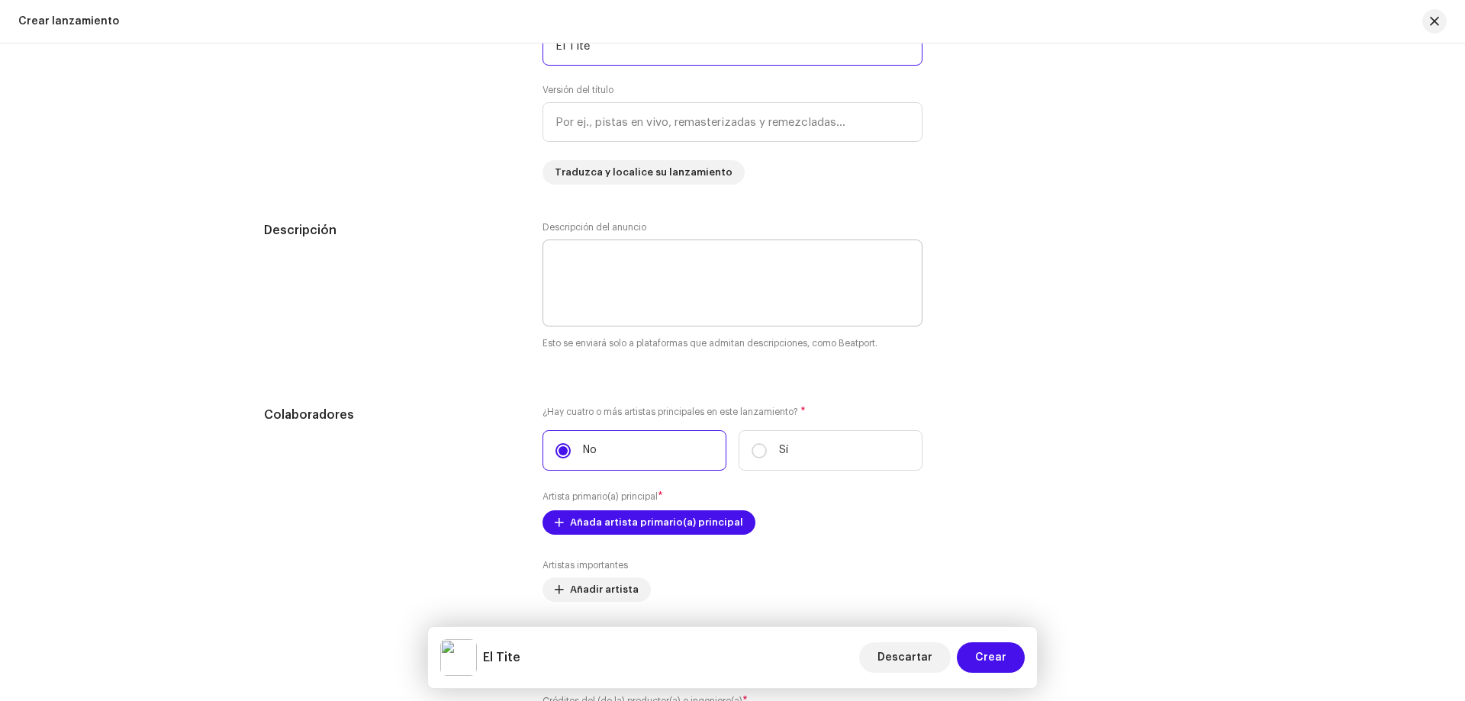
scroll to position [1450, 0]
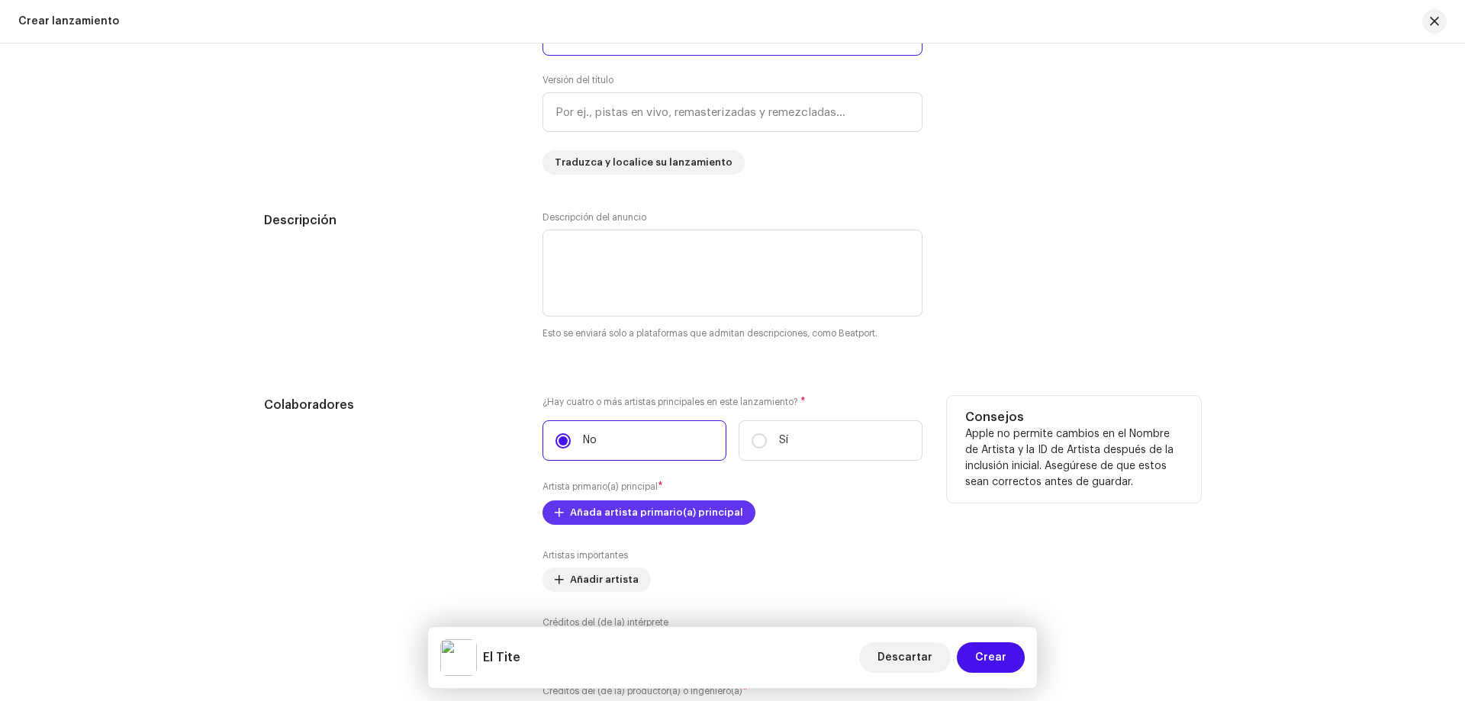
type input "El Tite"
click at [636, 507] on span "Añada artista primario(a) principal" at bounding box center [656, 512] width 173 height 31
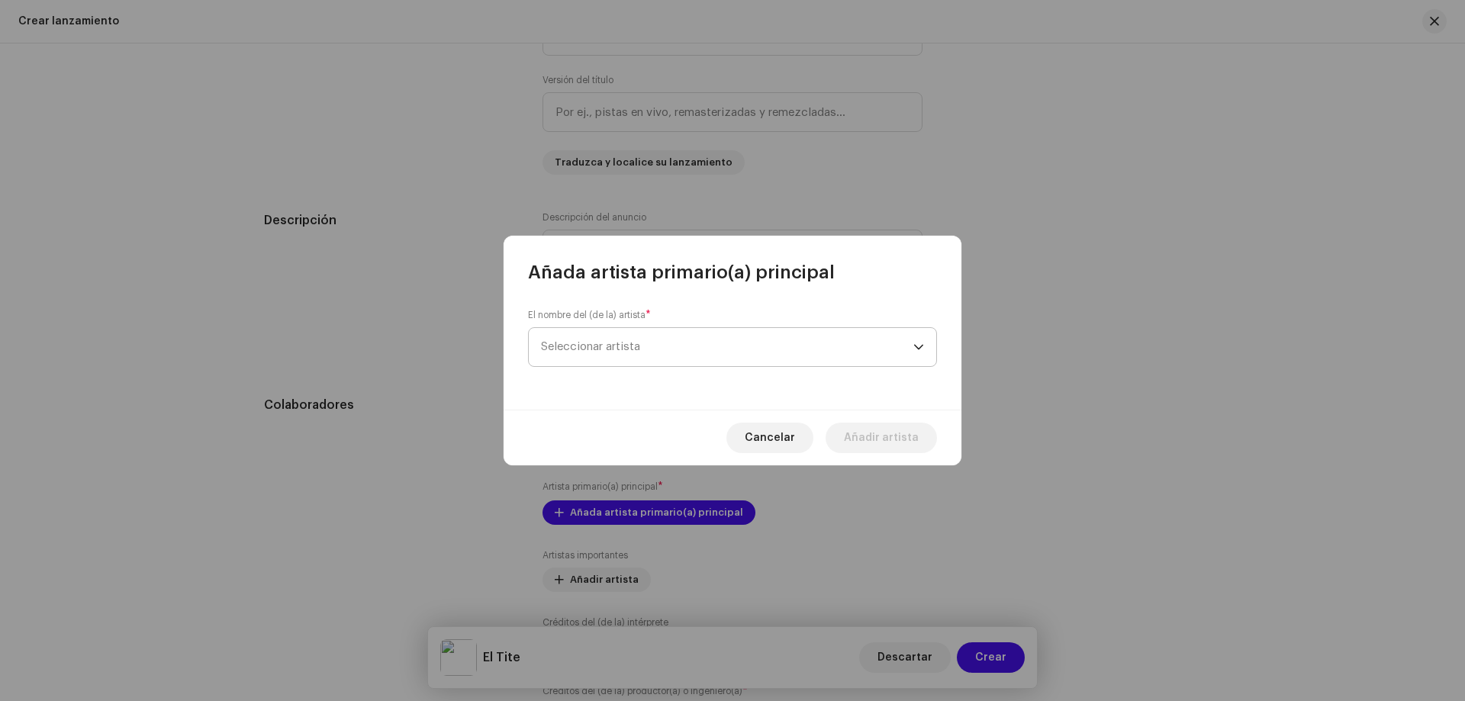
click at [623, 349] on span "Seleccionar artista" at bounding box center [590, 346] width 99 height 11
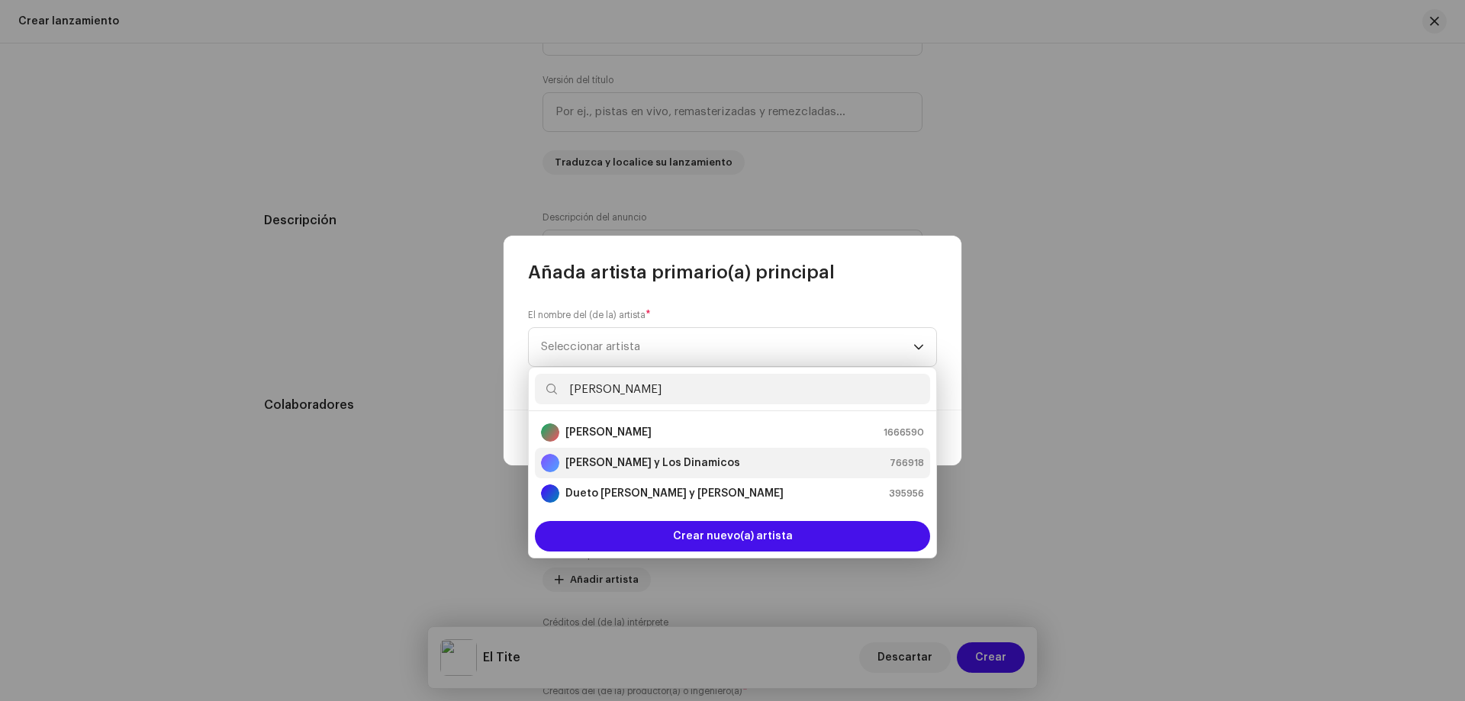
type input "alfredo"
click at [663, 459] on strong "[PERSON_NAME] y Los Dinamicos" at bounding box center [652, 462] width 175 height 15
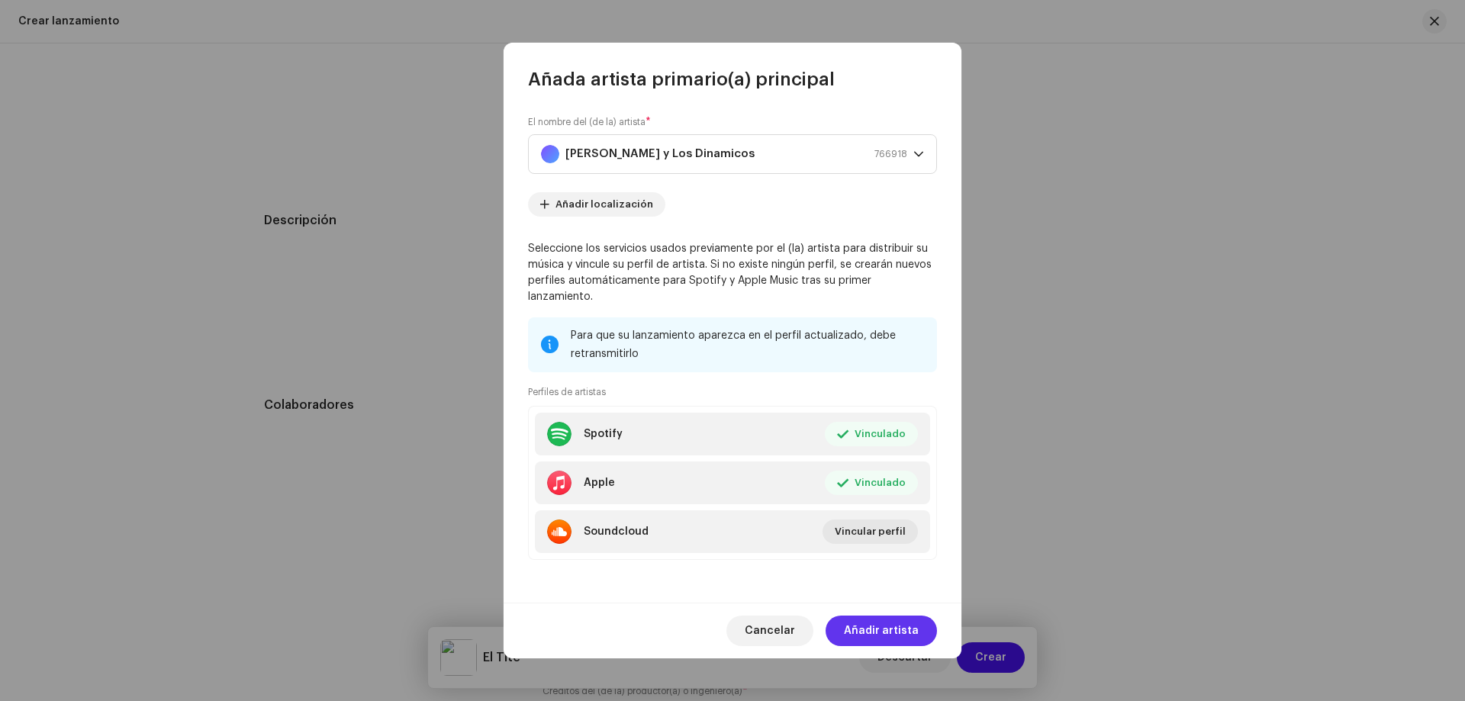
click at [901, 624] on span "Añadir artista" at bounding box center [881, 631] width 75 height 31
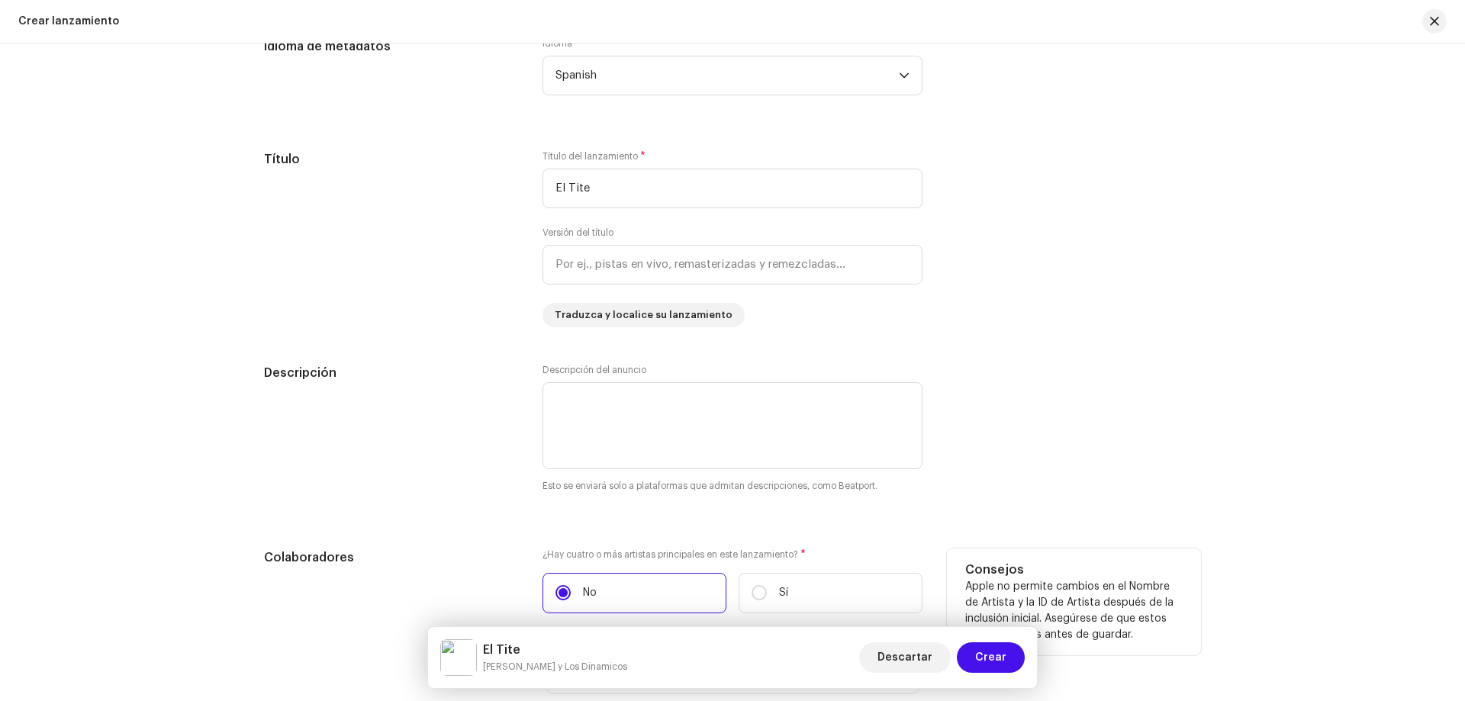
scroll to position [1740, 0]
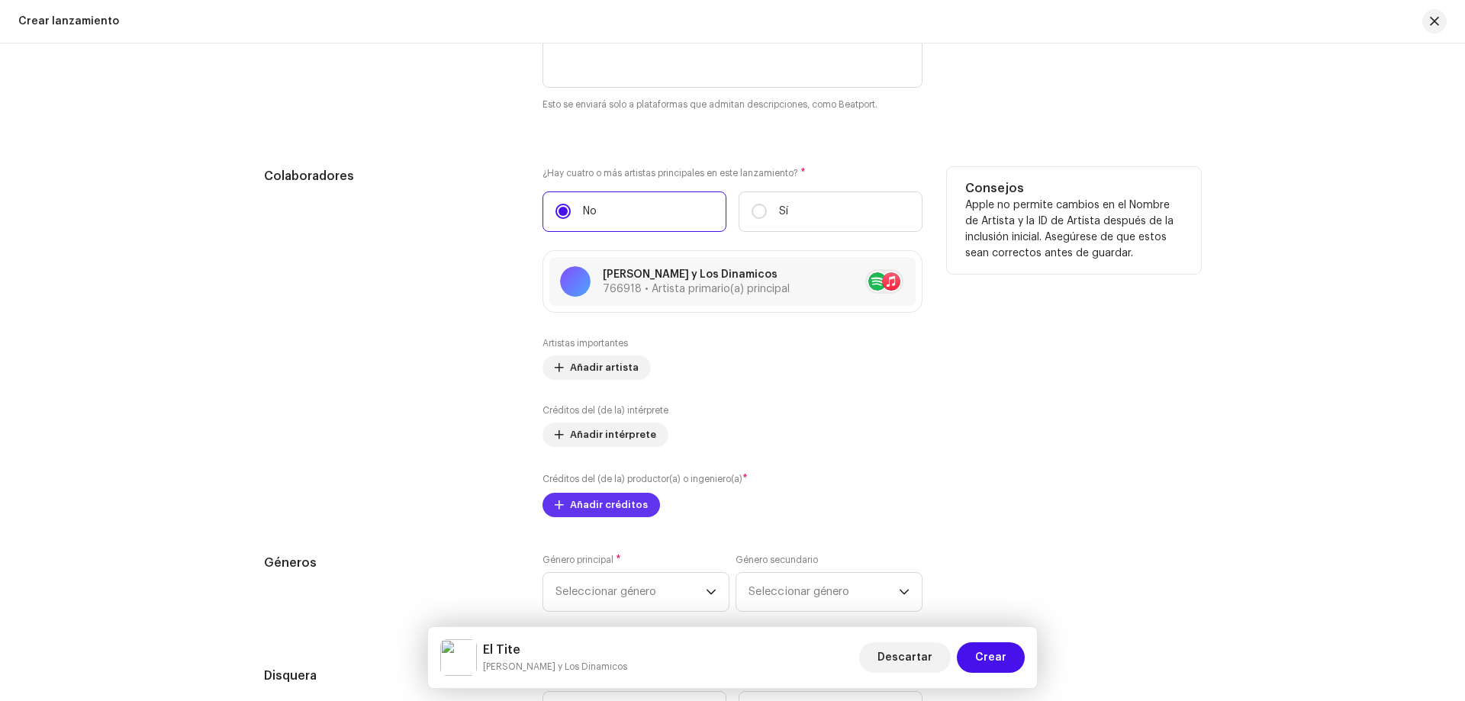
click at [636, 509] on span "Añadir créditos" at bounding box center [609, 505] width 78 height 31
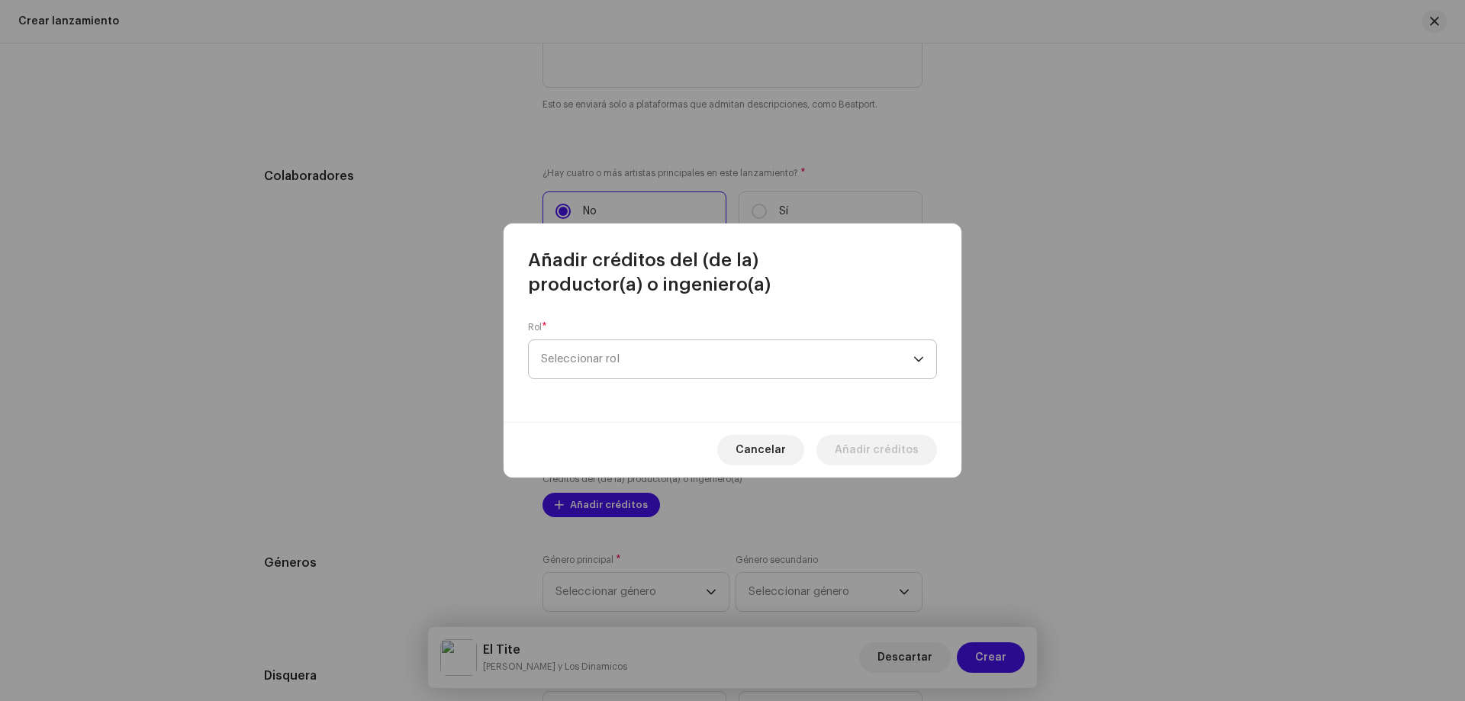
click at [713, 362] on span "Seleccionar rol" at bounding box center [727, 359] width 372 height 38
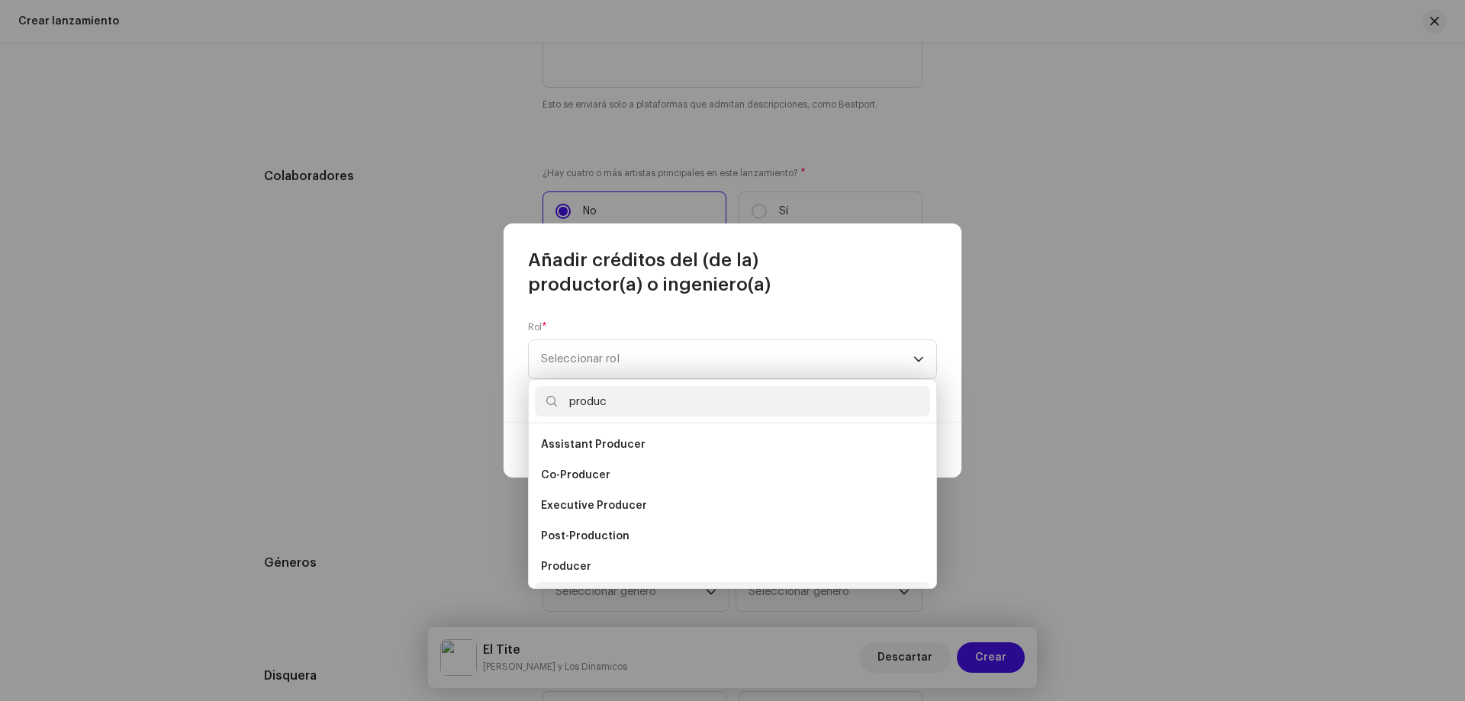
scroll to position [24, 0]
type input "produc"
click at [618, 541] on li "Producer" at bounding box center [732, 542] width 395 height 31
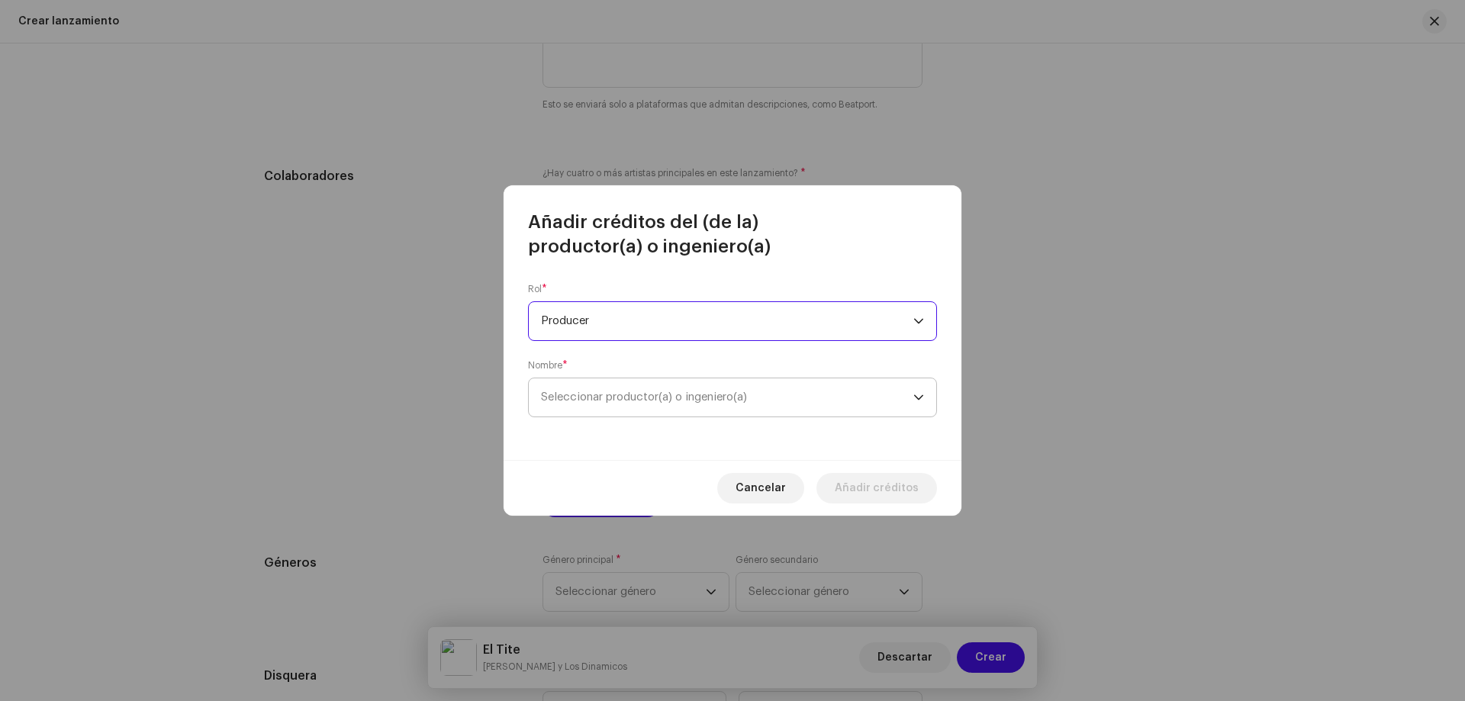
click at [617, 394] on span "Seleccionar productor(a) o ingeniero(a)" at bounding box center [644, 396] width 206 height 11
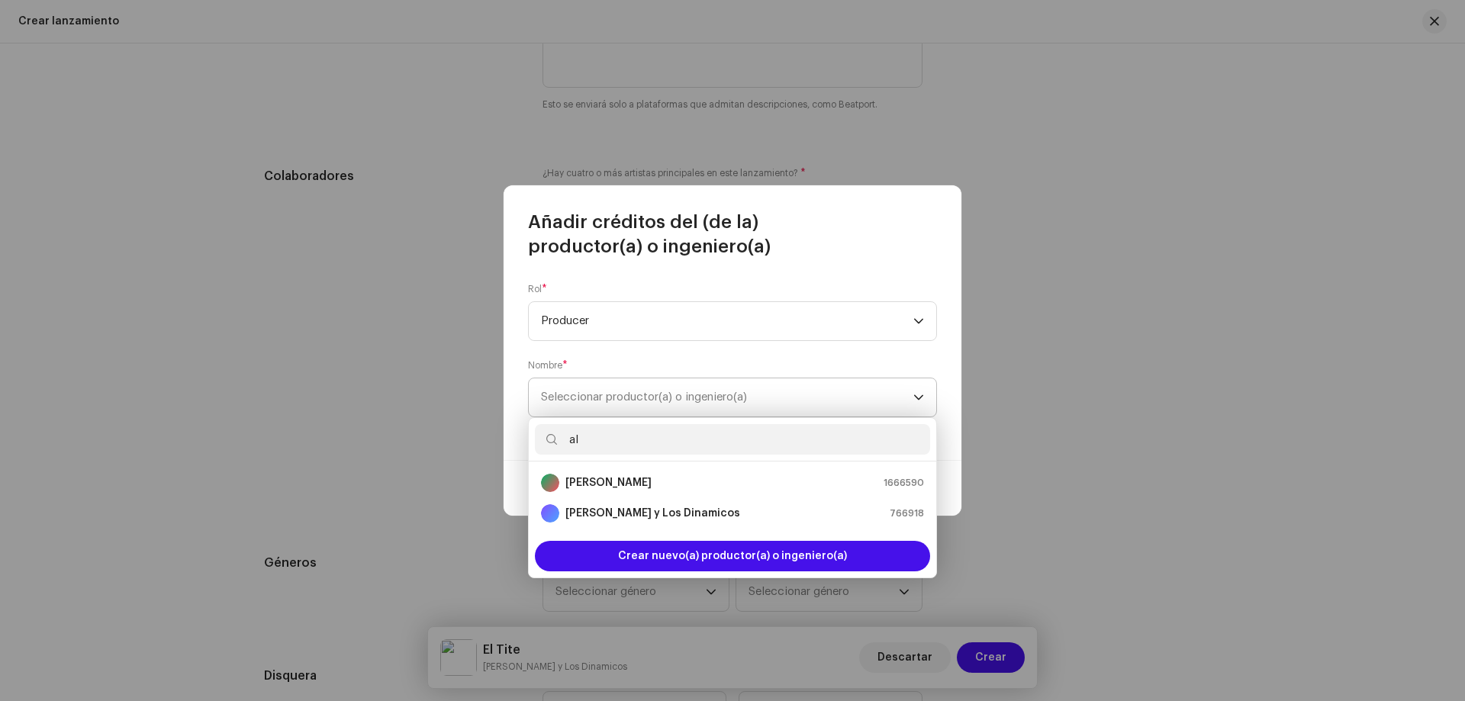
type input "a"
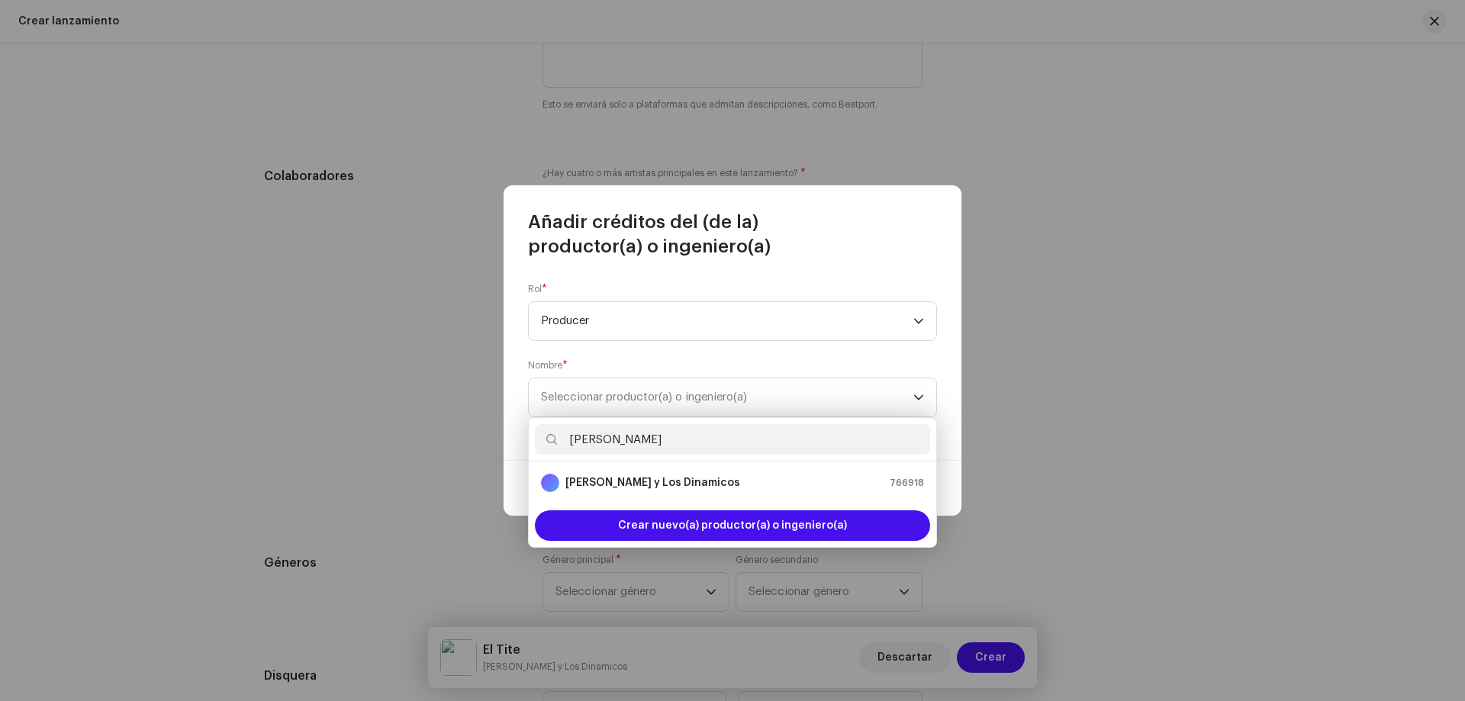
drag, startPoint x: 649, startPoint y: 442, endPoint x: 540, endPoint y: 453, distance: 108.9
click at [540, 453] on input "Alfredo Sosa" at bounding box center [732, 439] width 395 height 31
click at [777, 447] on input "Alfredo Sosa" at bounding box center [732, 439] width 395 height 31
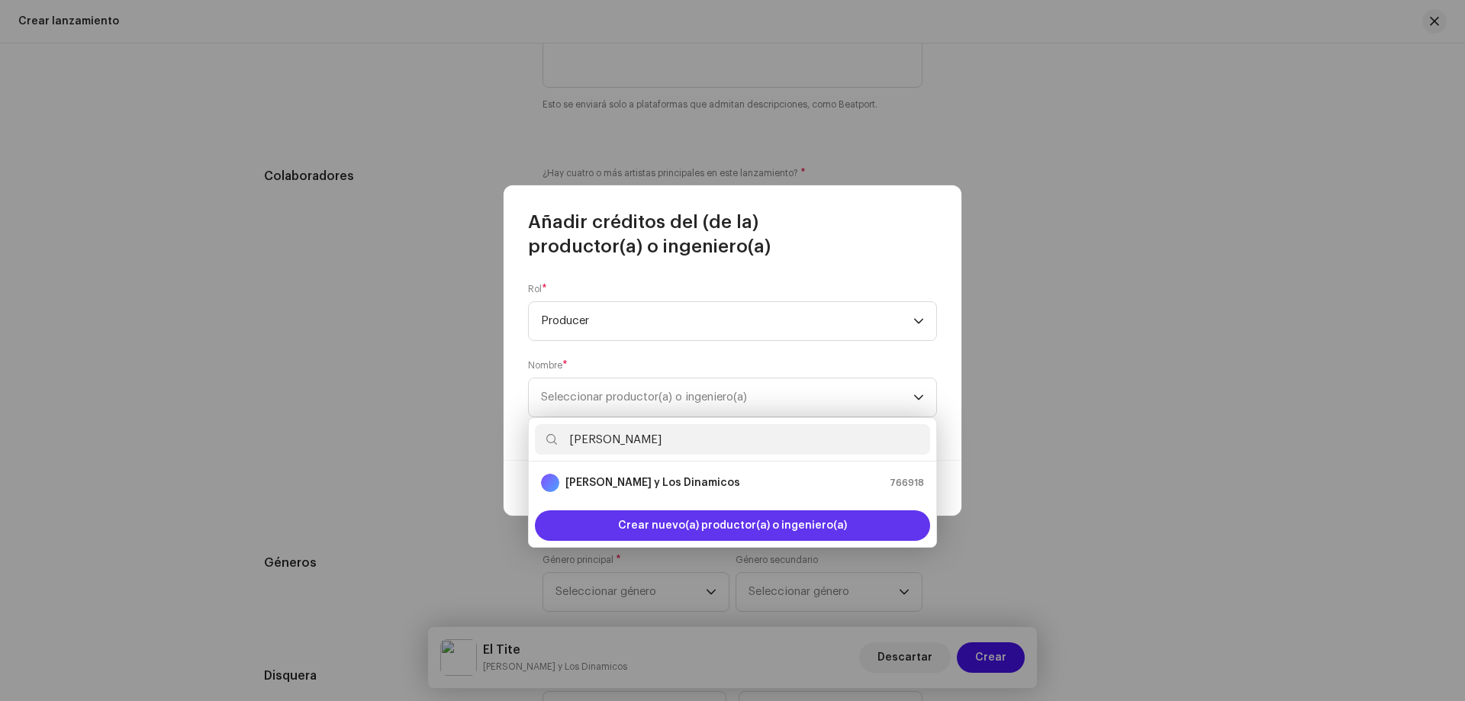
type input "Alfredo Sosa"
click at [752, 529] on span "Crear nuevo(a) productor(a) o ingeniero(a)" at bounding box center [732, 525] width 229 height 31
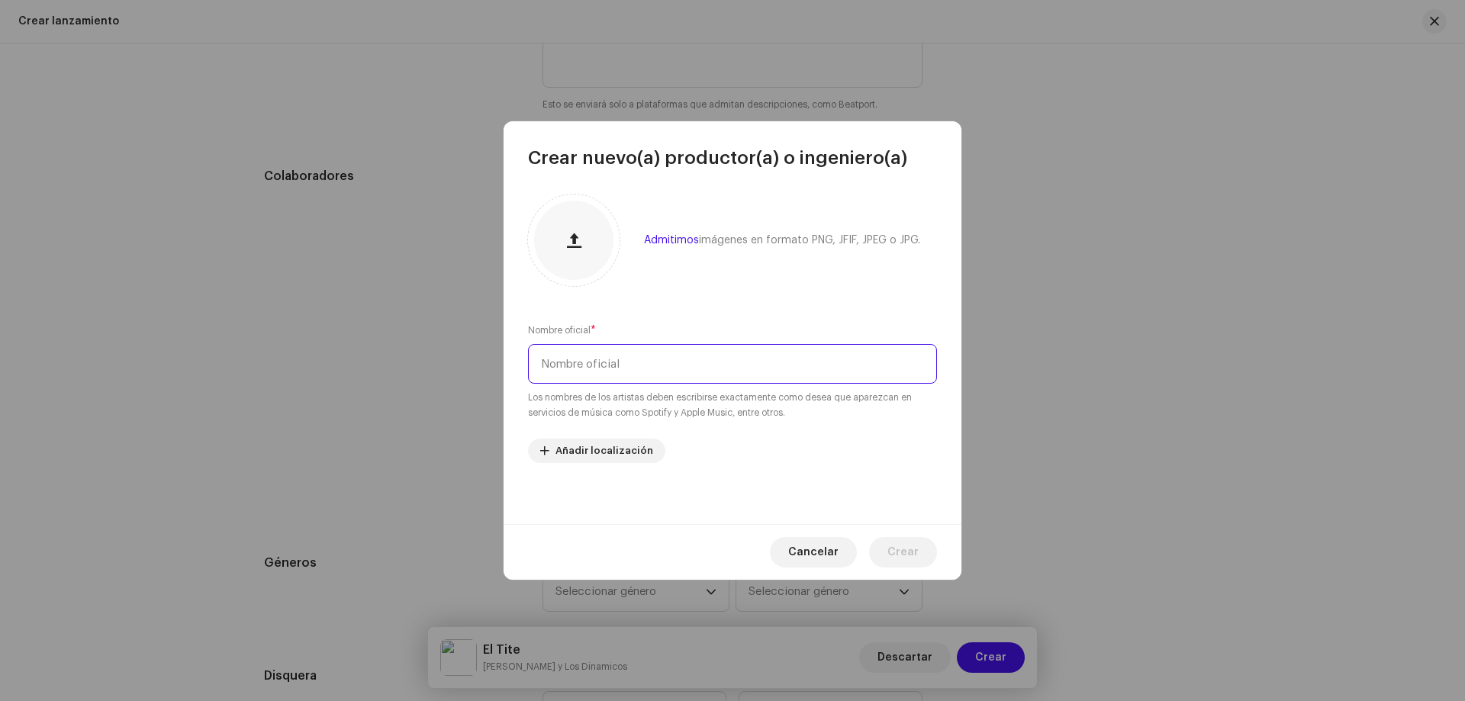
click at [614, 352] on input "text" at bounding box center [732, 364] width 409 height 40
paste input "Alfredo Sosa"
type input "Alfredo Sosa"
click at [928, 552] on button "Crear" at bounding box center [903, 552] width 68 height 31
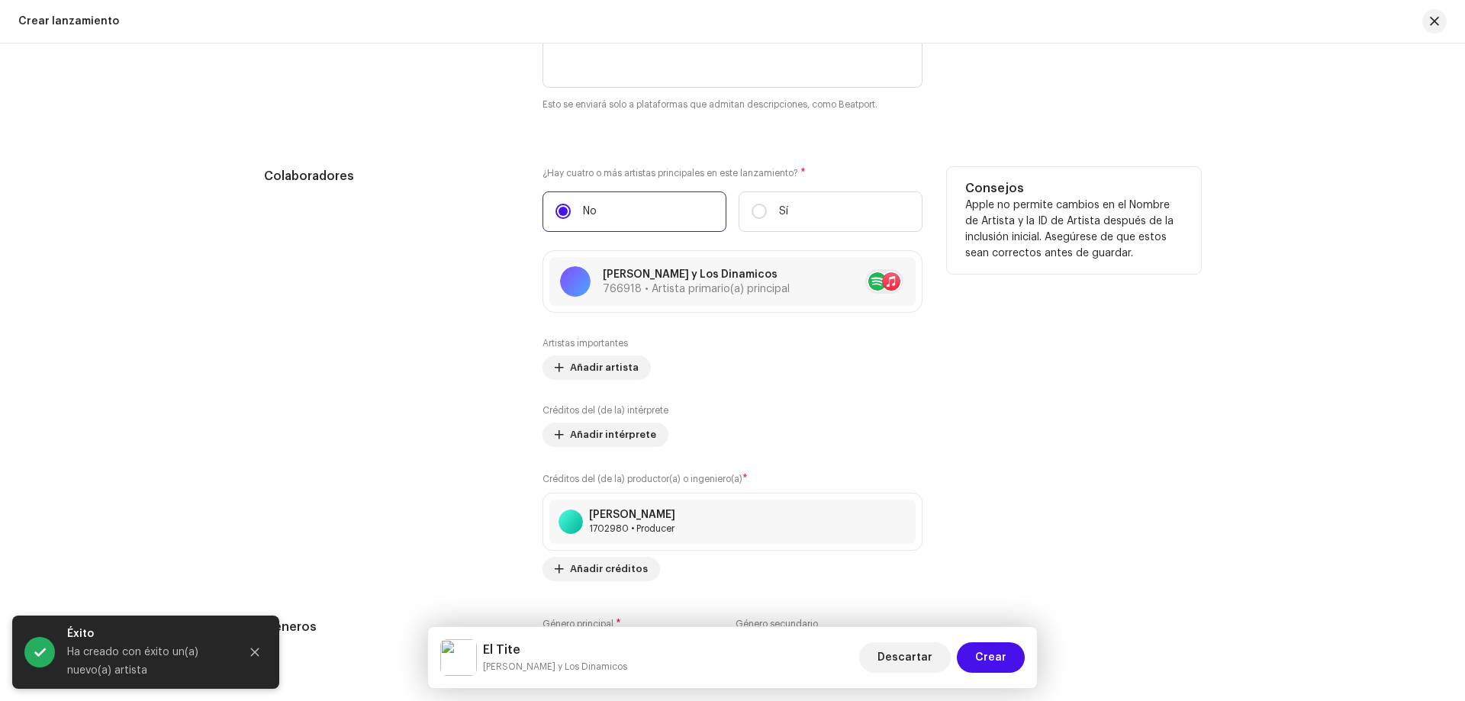
scroll to position [1969, 0]
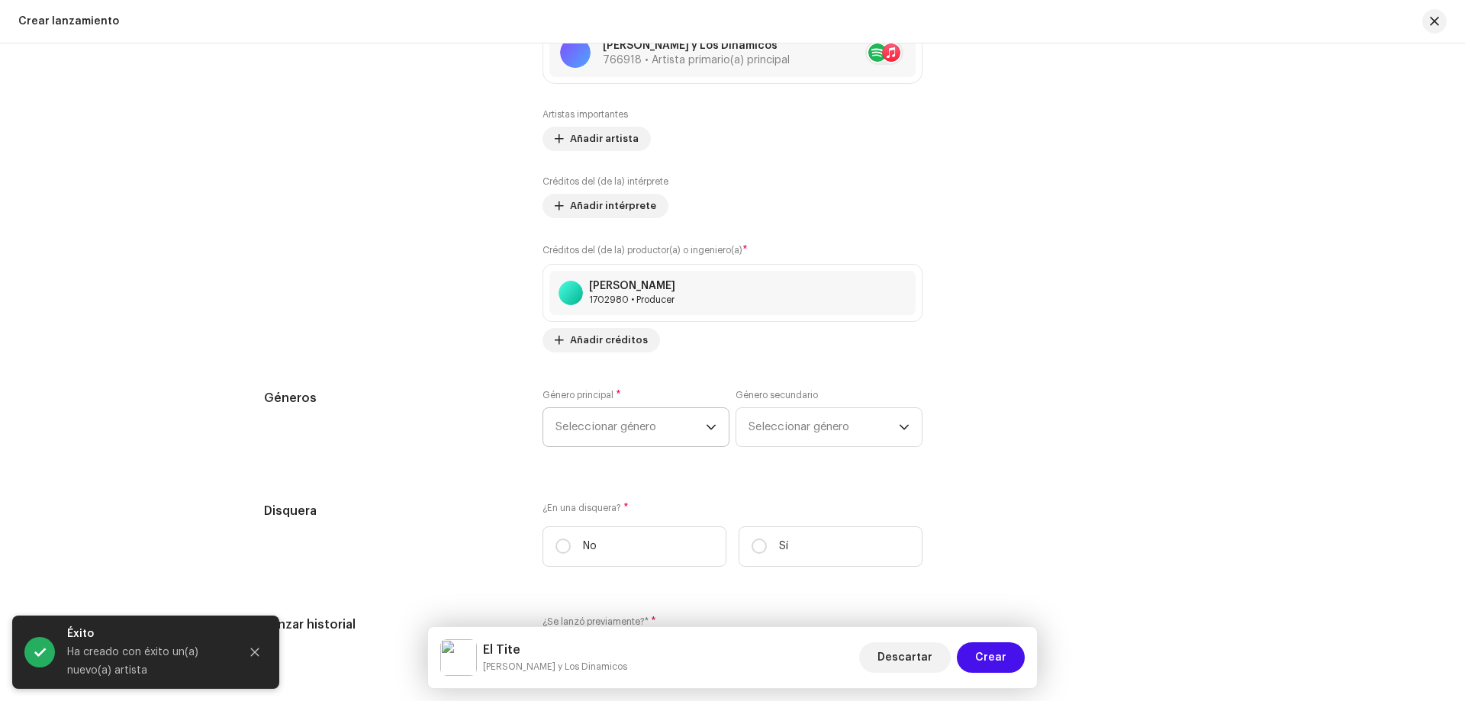
click at [675, 444] on span "Seleccionar género" at bounding box center [630, 427] width 150 height 38
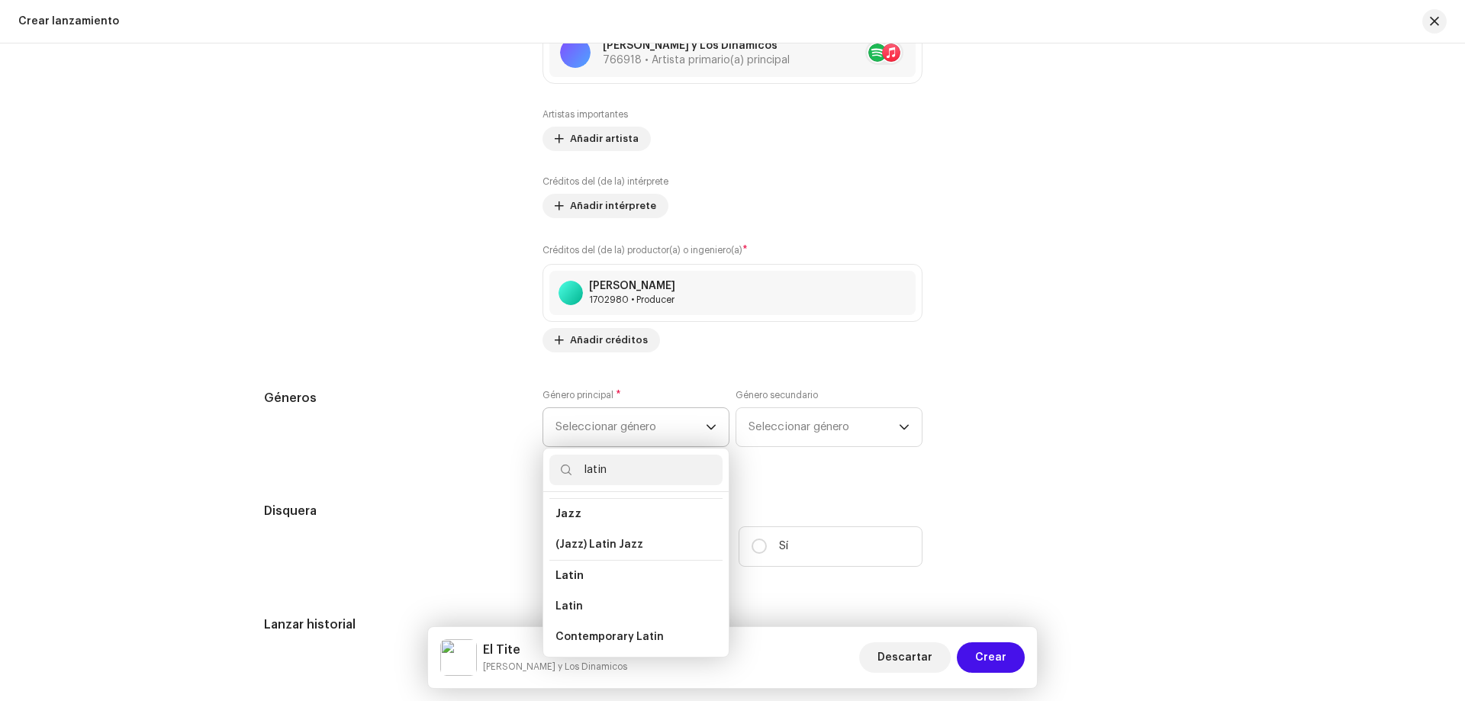
scroll to position [124, 0]
type input "latin"
click at [637, 545] on li "Latin" at bounding box center [635, 544] width 173 height 31
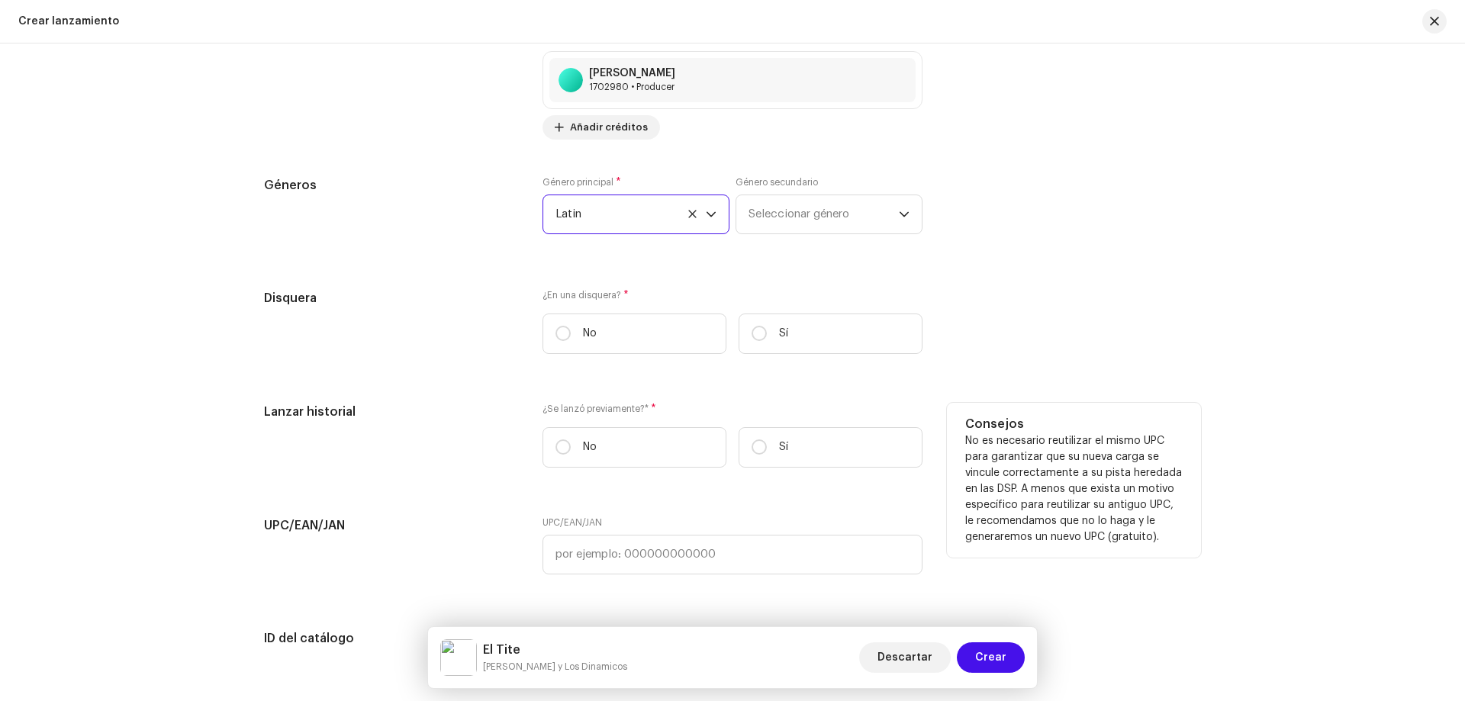
scroll to position [2198, 0]
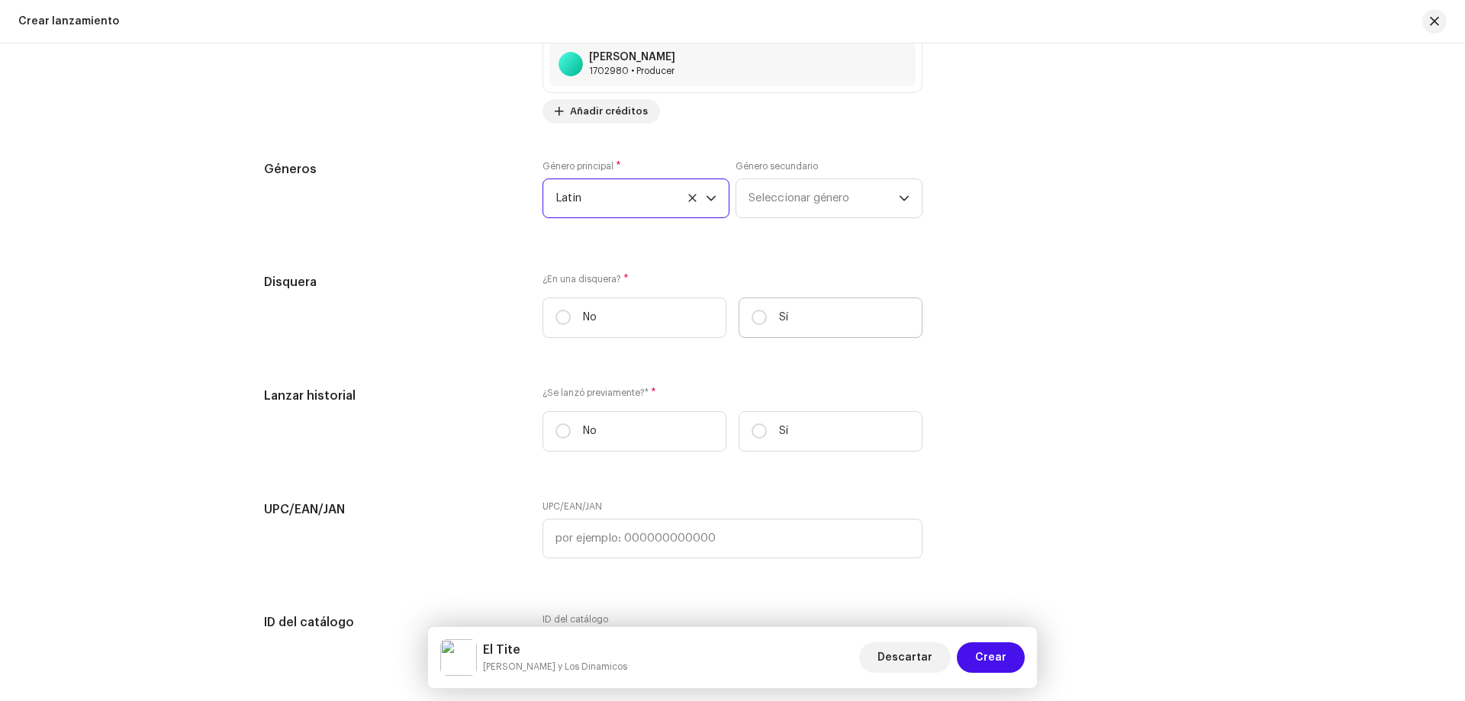
click at [764, 329] on label "Sí" at bounding box center [831, 318] width 184 height 40
click at [764, 325] on input "Sí" at bounding box center [759, 317] width 15 height 15
radio input "true"
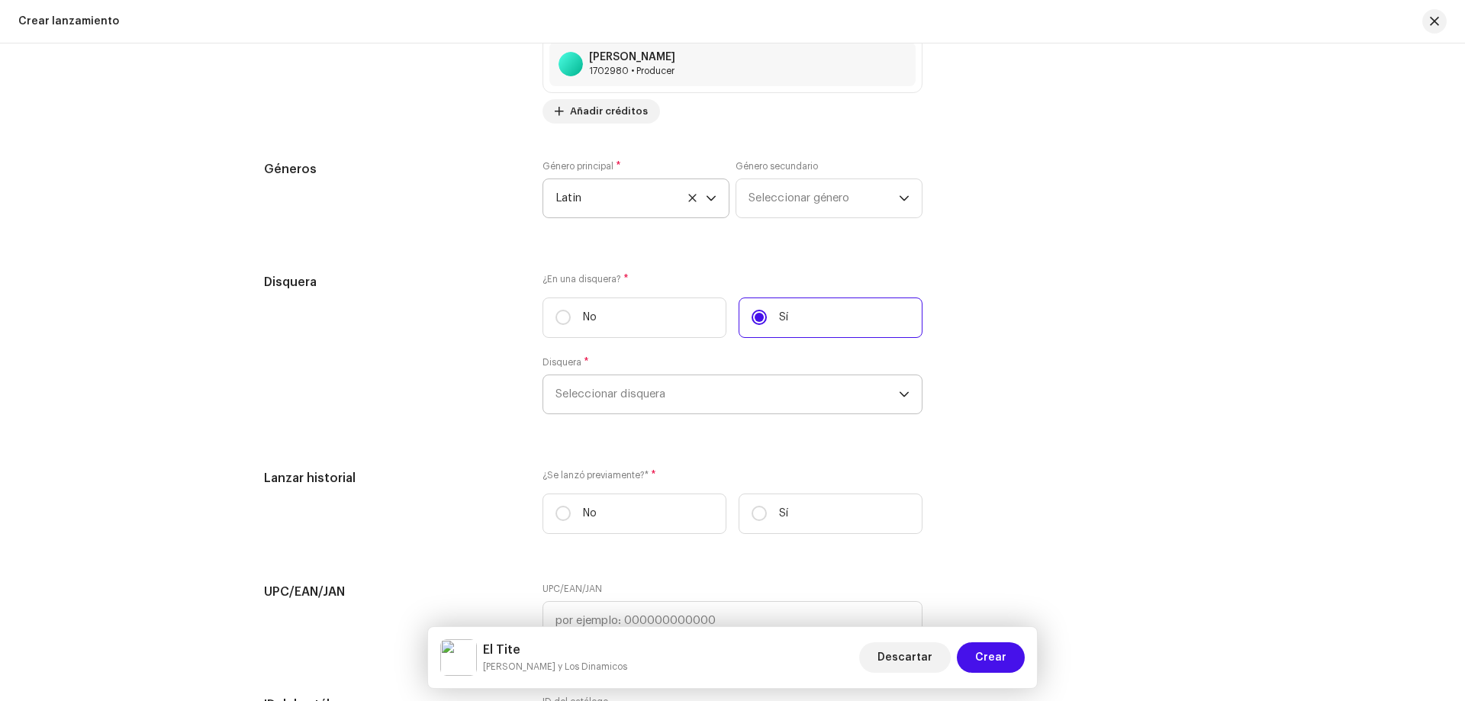
click at [694, 401] on span "Seleccionar disquera" at bounding box center [726, 394] width 343 height 38
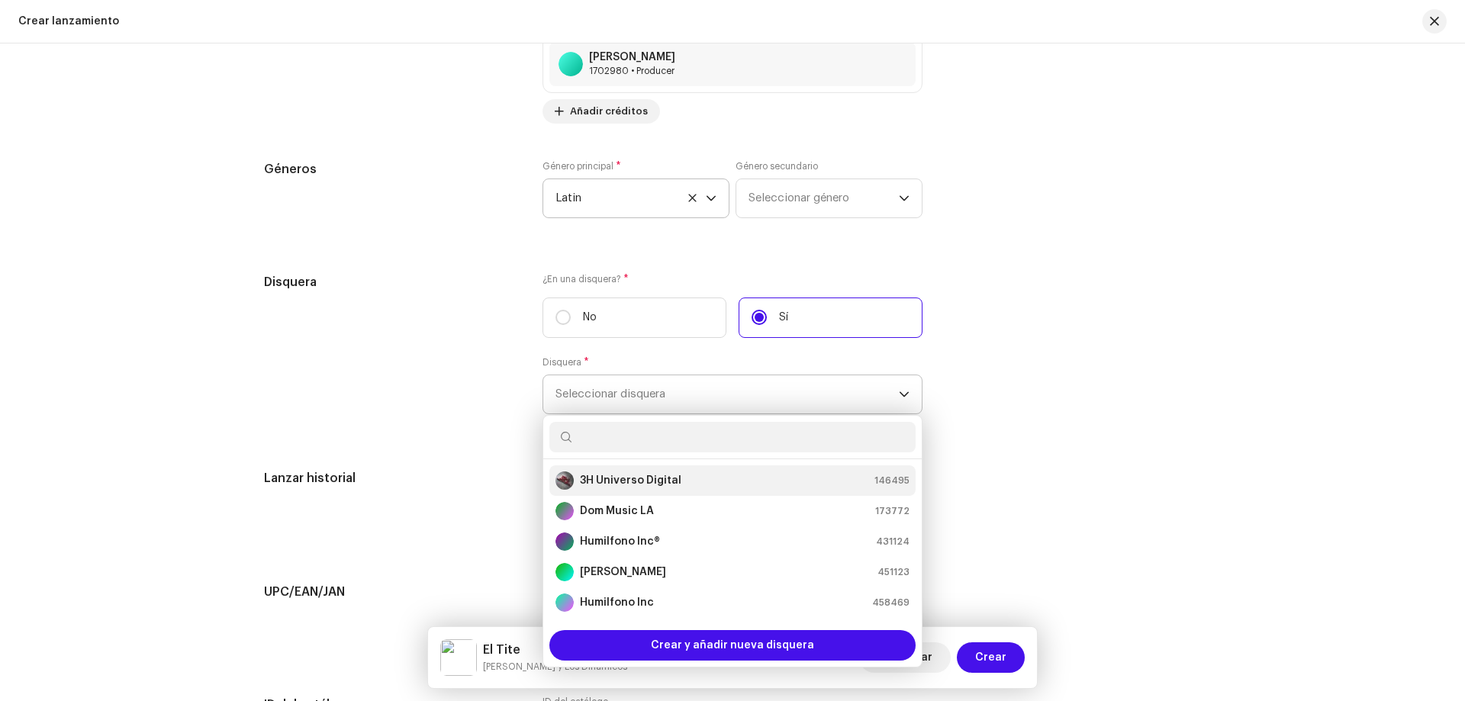
click at [647, 469] on li "3H Universo Digital 146495" at bounding box center [732, 480] width 366 height 31
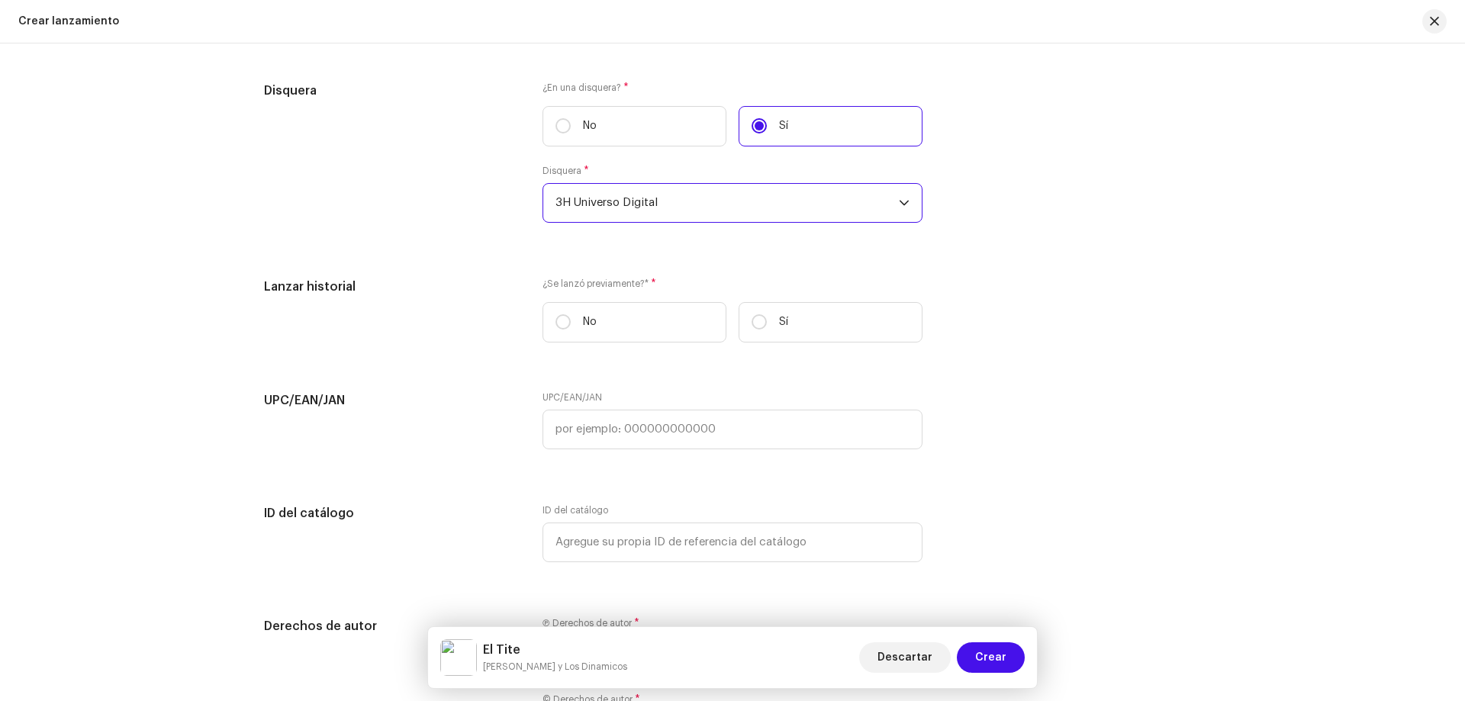
scroll to position [2427, 0]
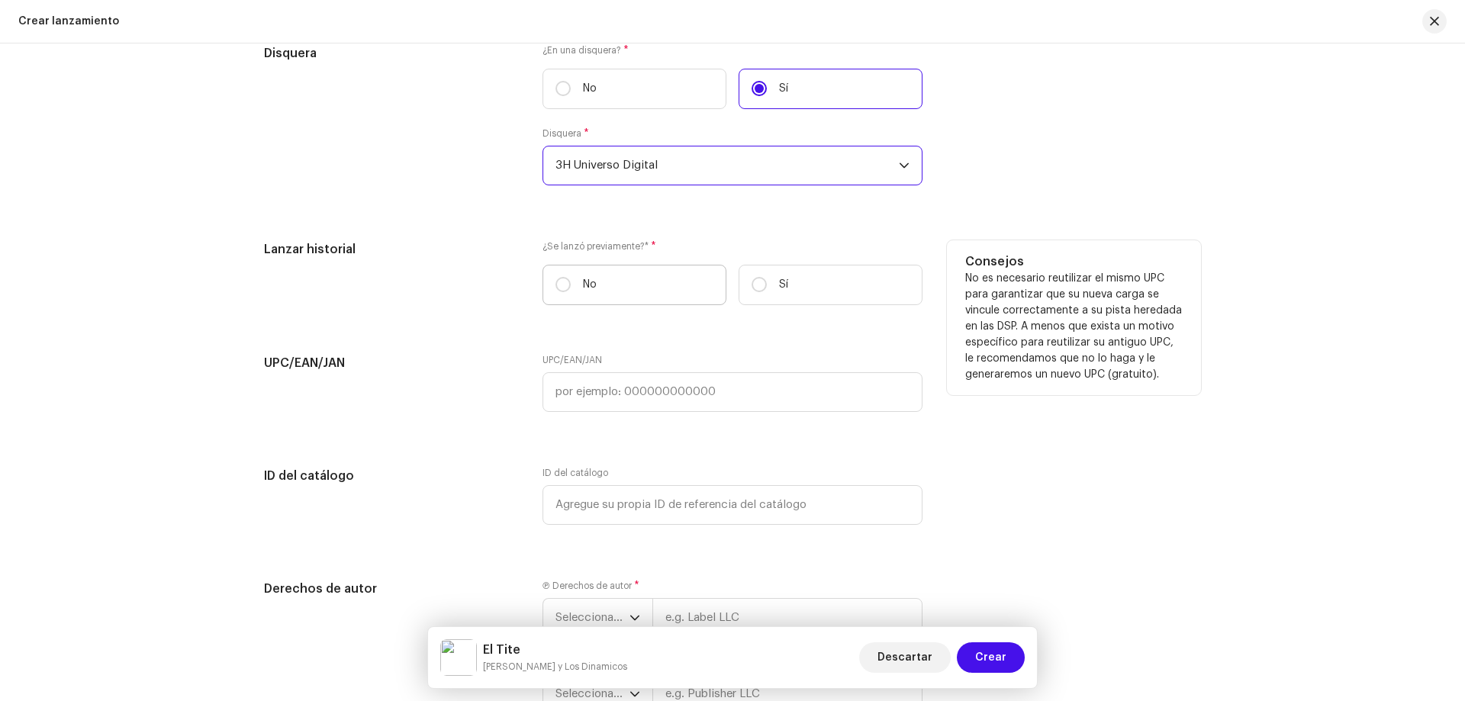
click at [687, 300] on label "No" at bounding box center [634, 285] width 184 height 40
click at [571, 292] on input "No" at bounding box center [562, 284] width 15 height 15
radio input "true"
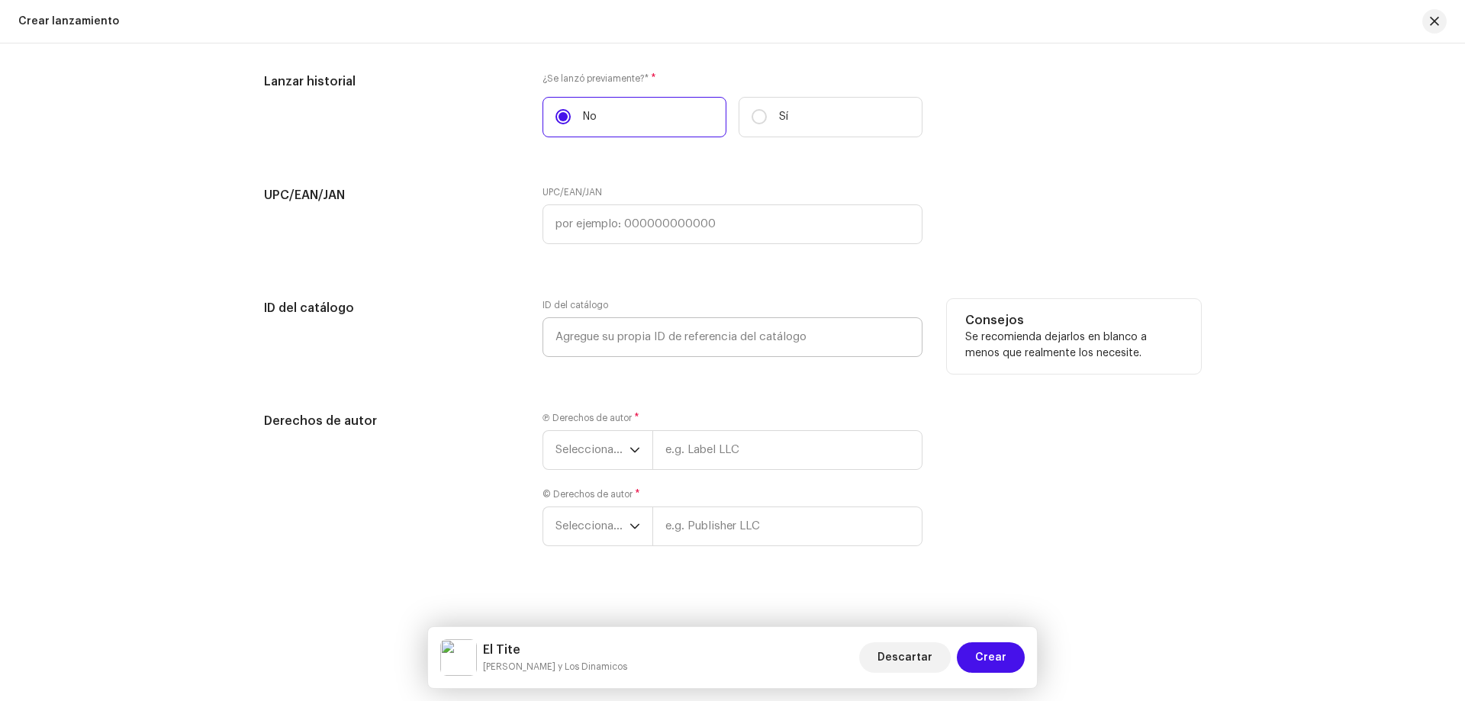
scroll to position [2605, 0]
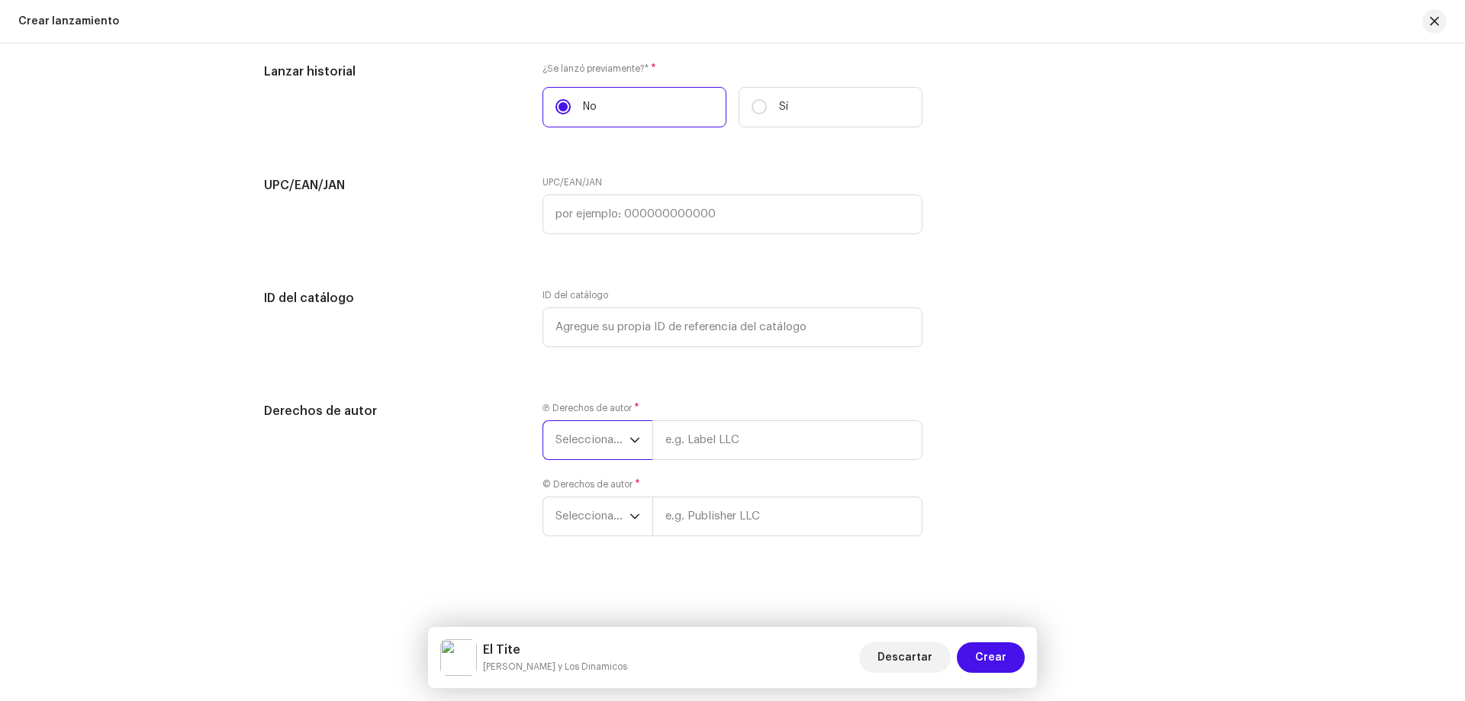
click at [594, 430] on span "Seleccionar año" at bounding box center [592, 440] width 74 height 38
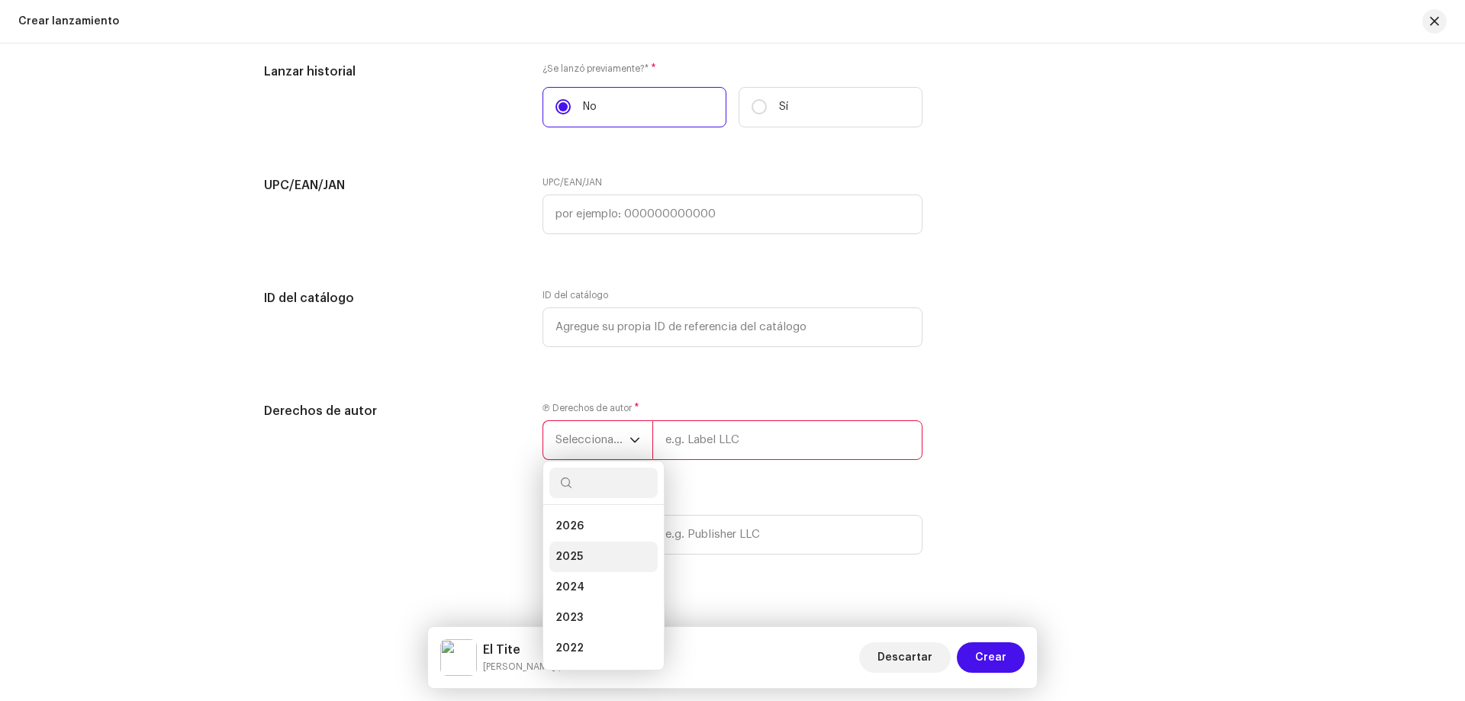
click at [588, 559] on li "2025" at bounding box center [603, 557] width 108 height 31
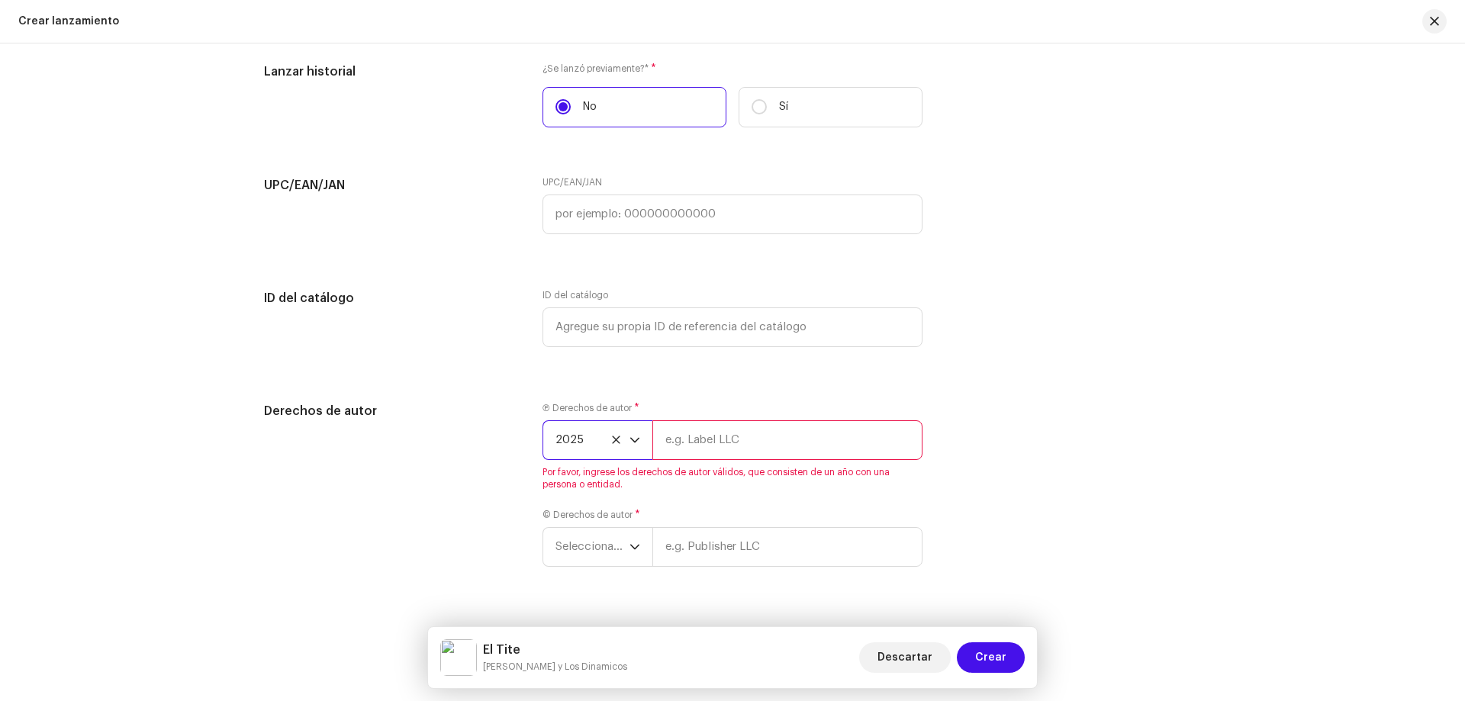
click at [697, 444] on input "text" at bounding box center [787, 440] width 270 height 40
type input "3H Universo Digital"
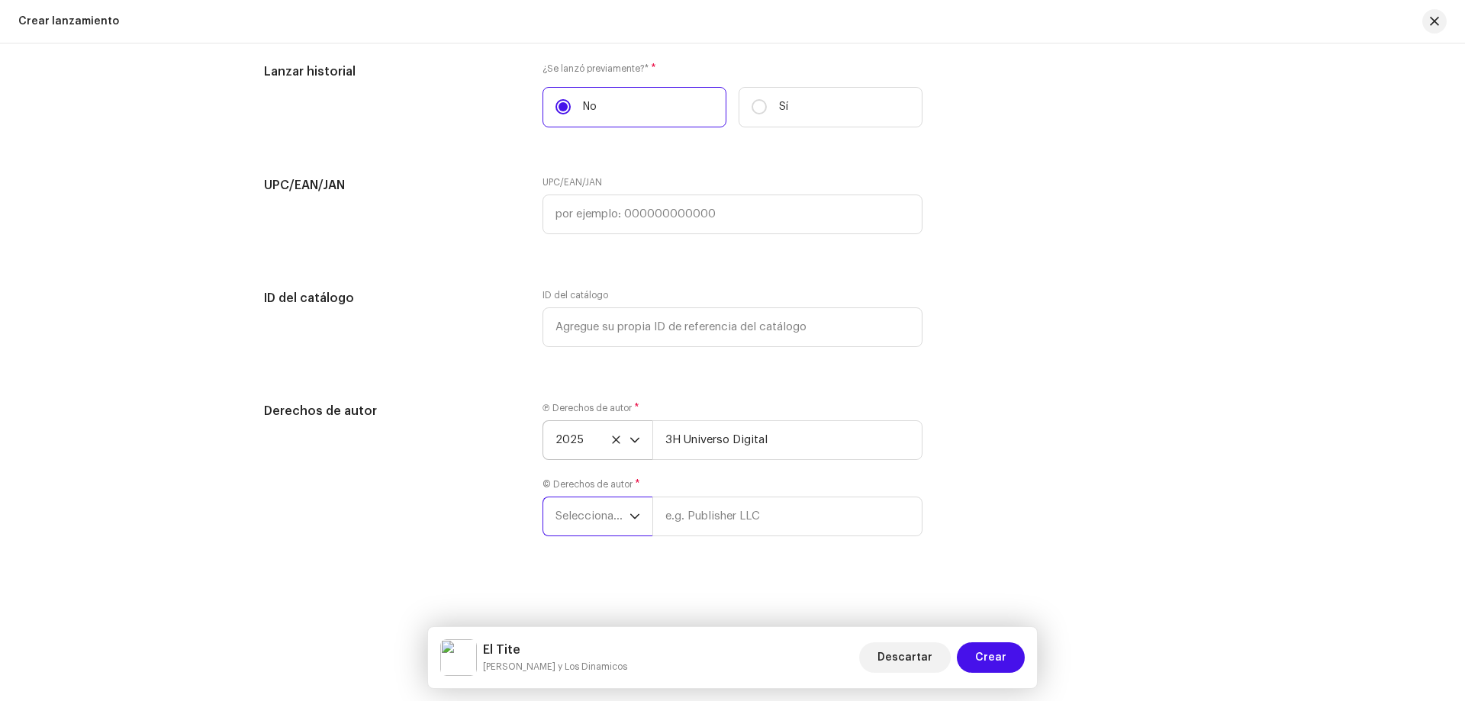
click at [556, 523] on span "Seleccionar año" at bounding box center [592, 516] width 74 height 38
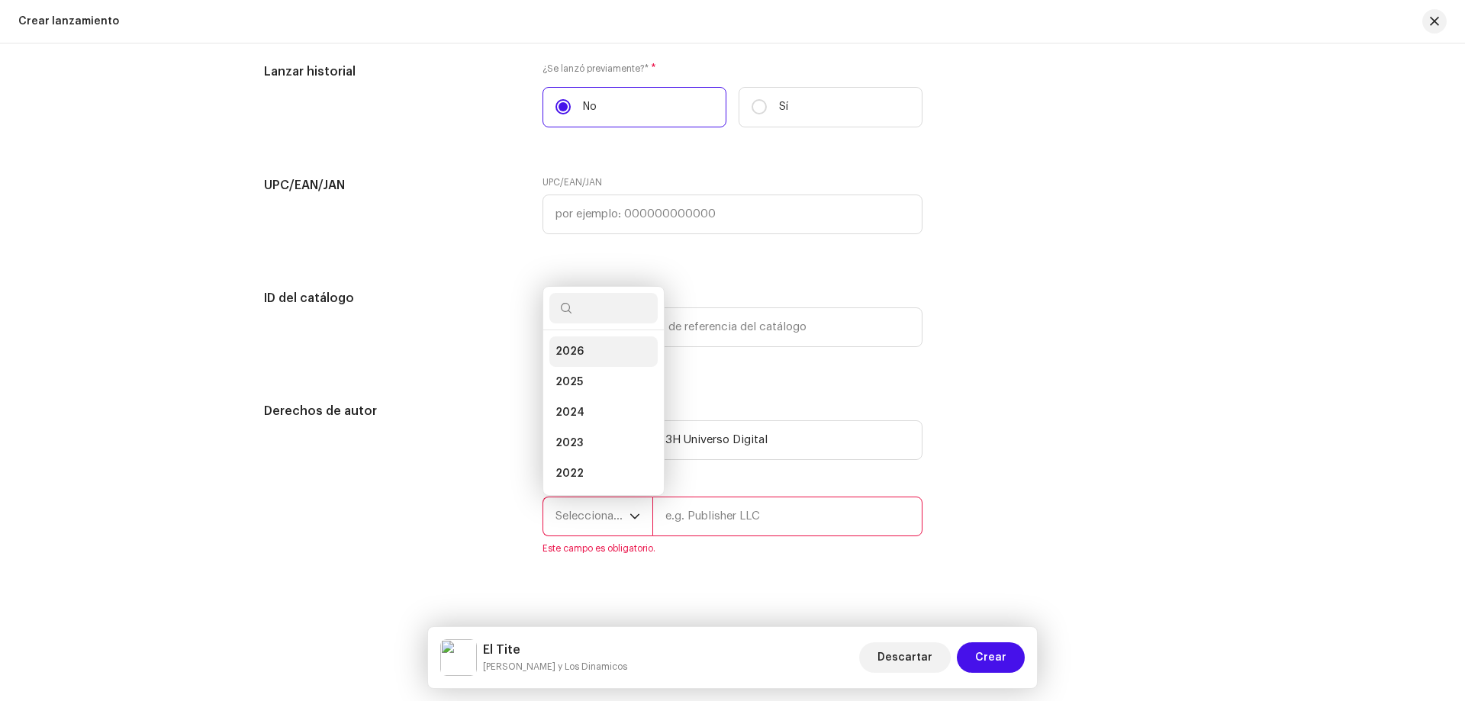
click at [591, 365] on li "2026" at bounding box center [603, 351] width 108 height 31
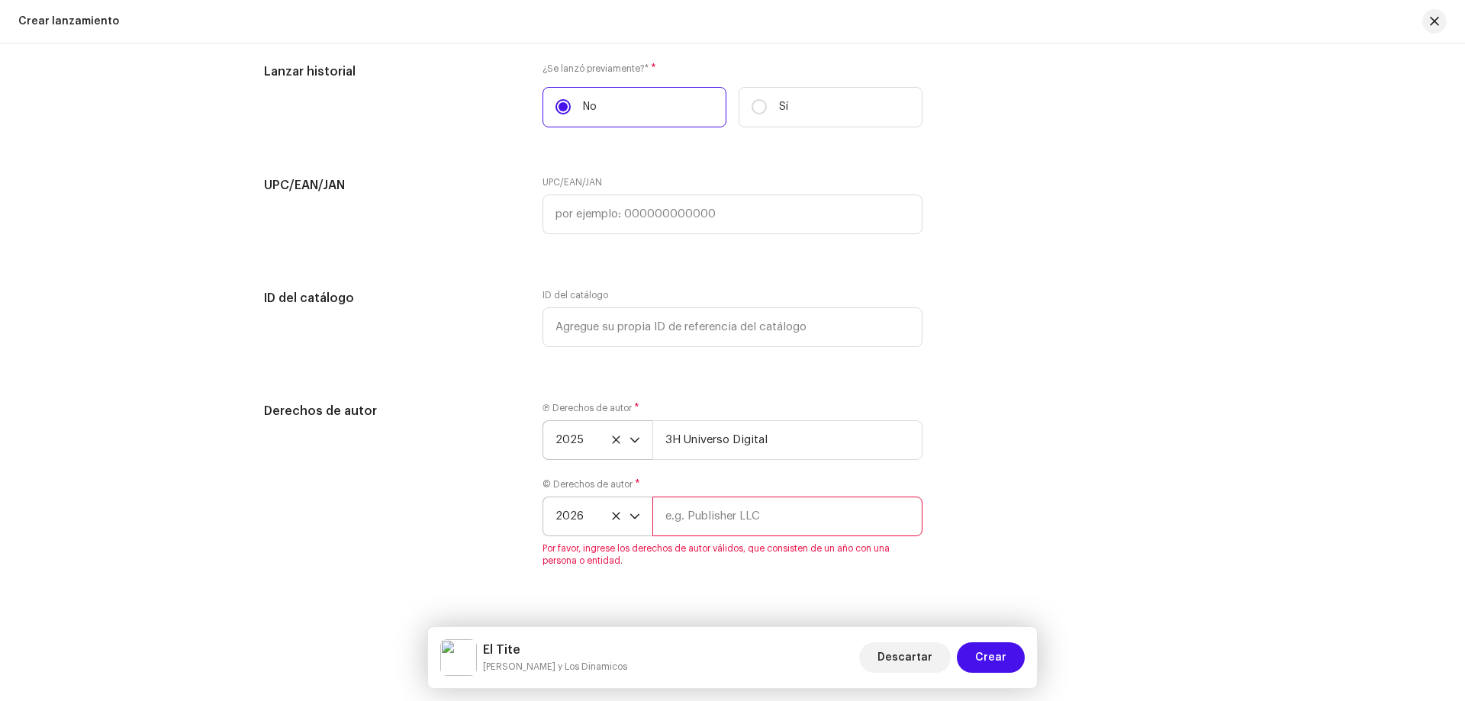
click at [613, 517] on icon at bounding box center [616, 516] width 8 height 8
drag, startPoint x: 586, startPoint y: 512, endPoint x: 595, endPoint y: 510, distance: 9.4
click at [595, 510] on span "Seleccionar año" at bounding box center [592, 516] width 74 height 38
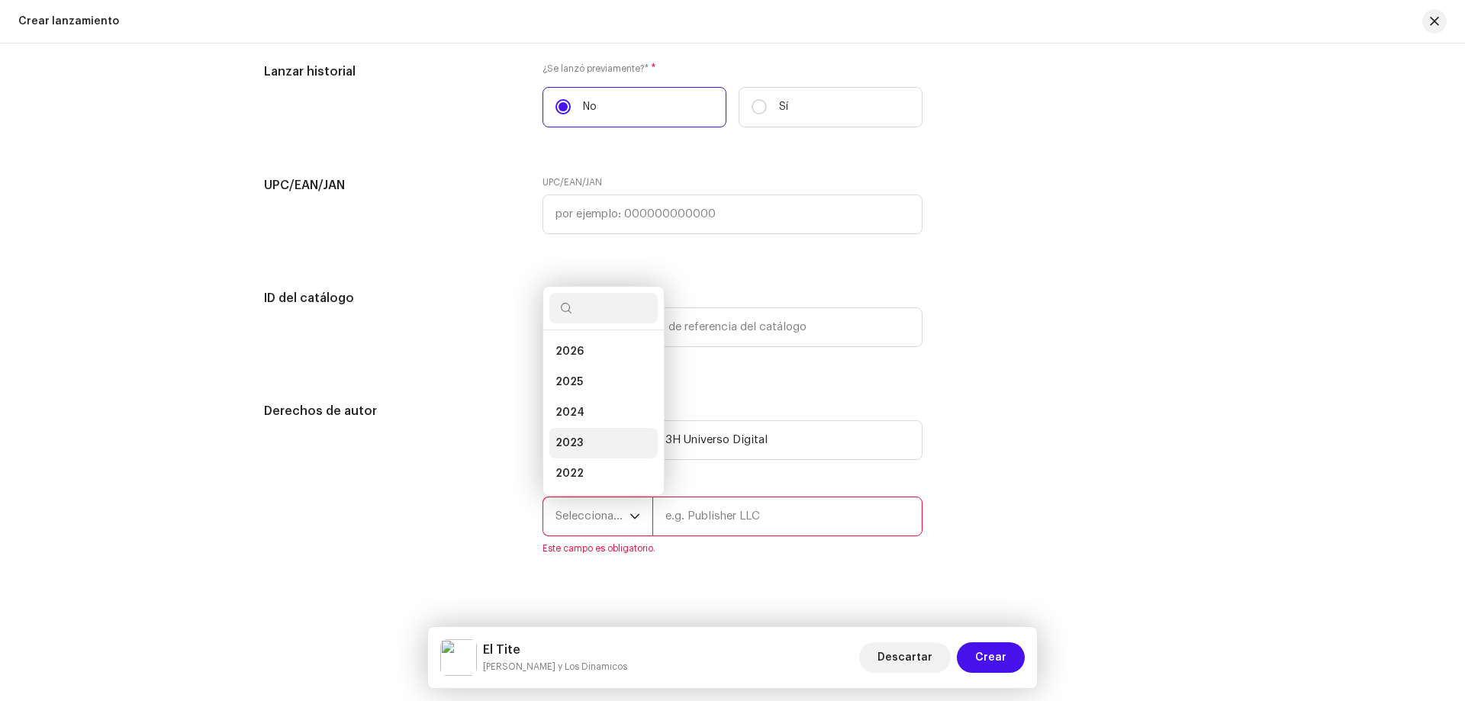
scroll to position [24, 0]
click at [600, 357] on li "2025" at bounding box center [603, 358] width 108 height 31
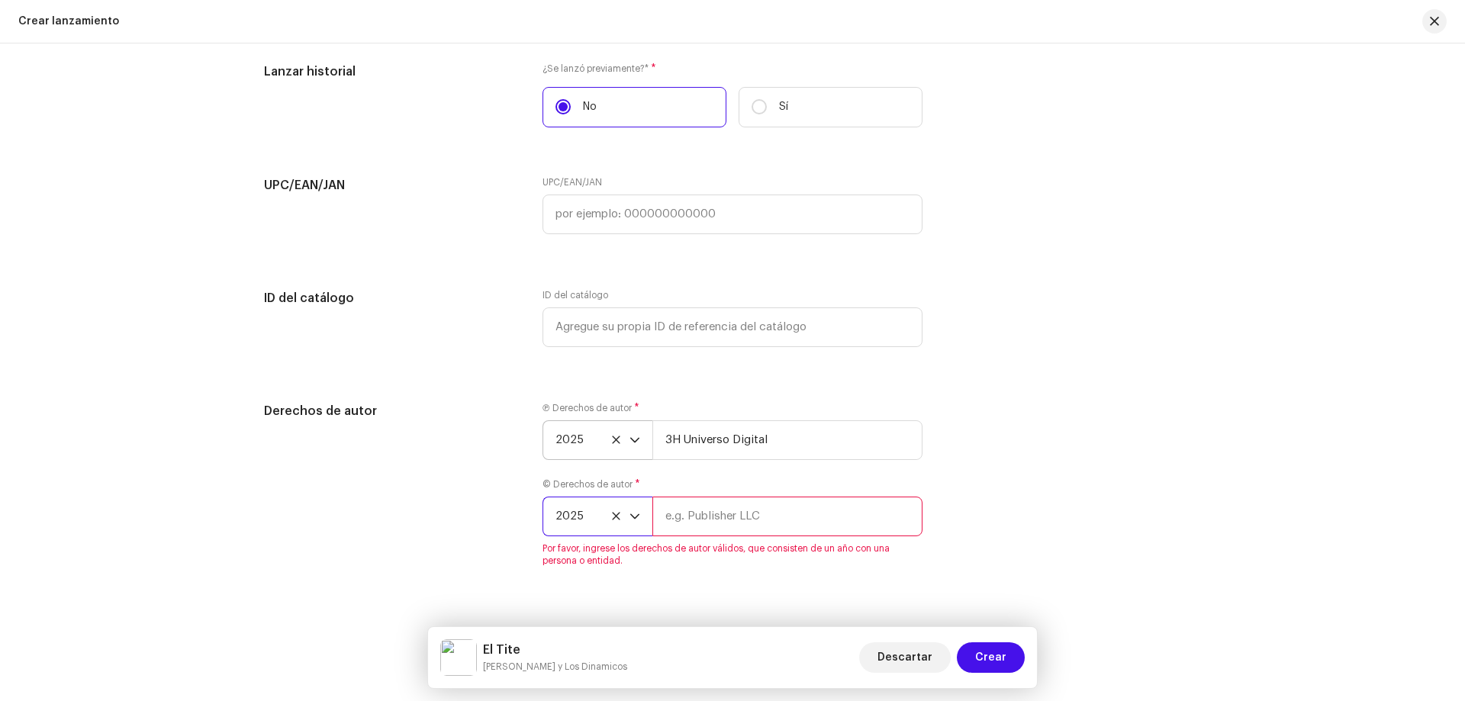
click at [703, 523] on input "text" at bounding box center [787, 517] width 270 height 40
type input "3H Universo Digital"
click at [591, 562] on div "Crear un nuevo lanzamiento Le guiaremos en todo el proceso, desde la selección …" at bounding box center [732, 372] width 1465 height 658
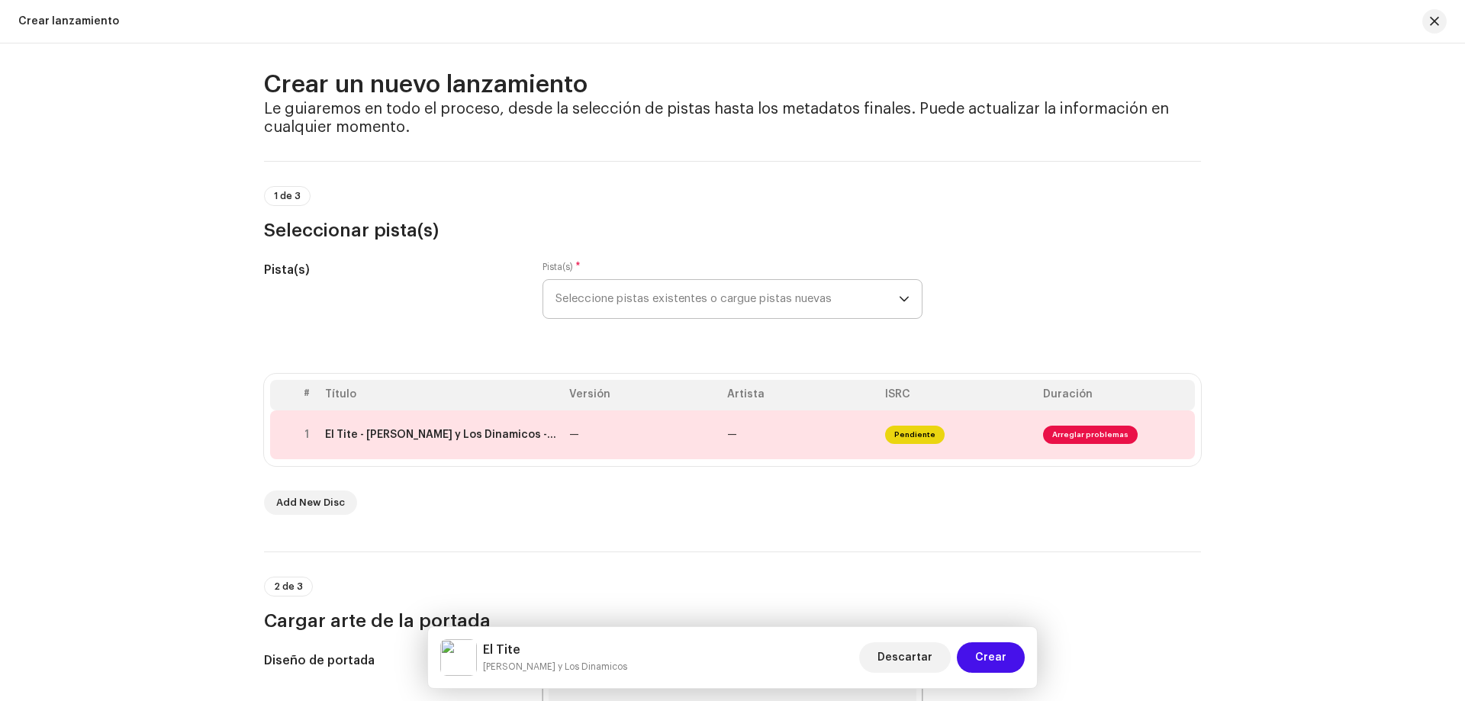
scroll to position [0, 0]
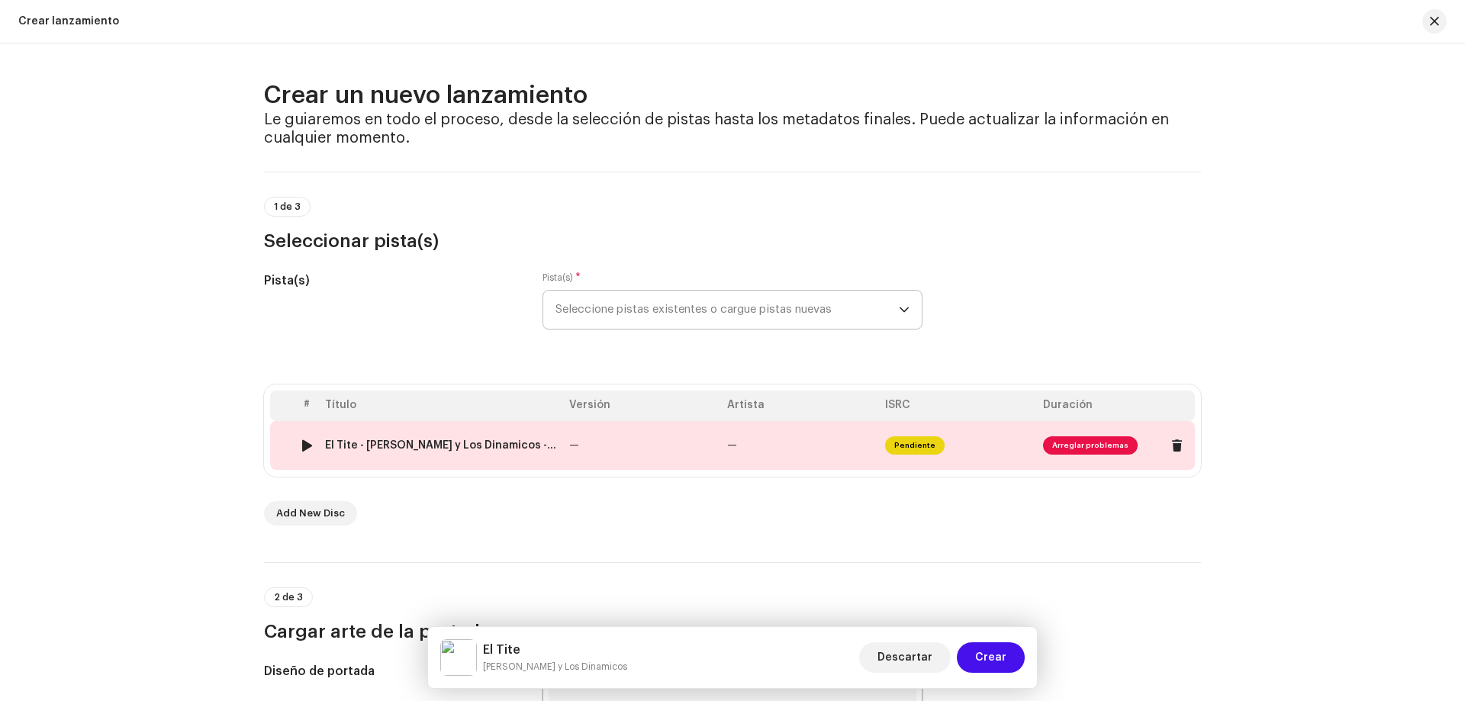
click at [582, 455] on td "—" at bounding box center [642, 445] width 158 height 49
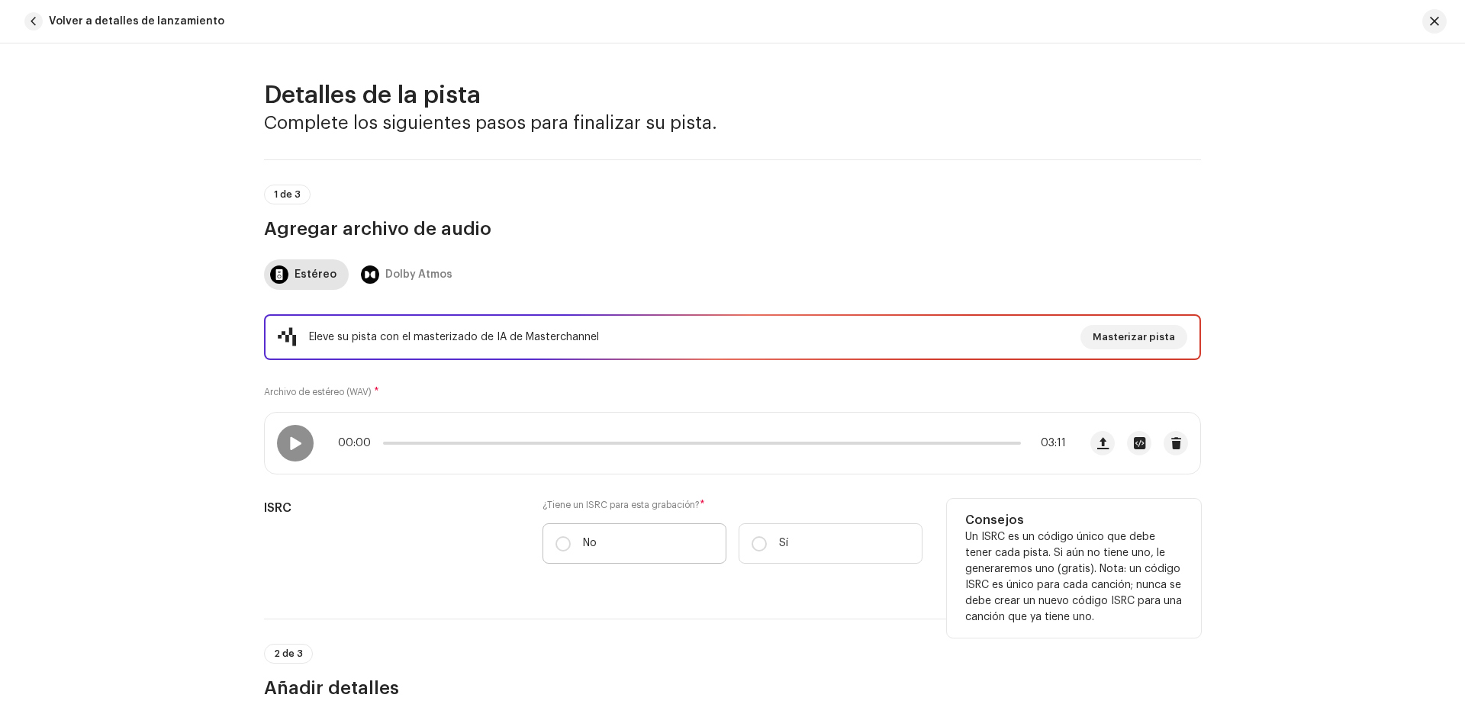
click at [607, 526] on label "No" at bounding box center [634, 543] width 184 height 40
click at [571, 536] on input "No" at bounding box center [562, 543] width 15 height 15
radio input "true"
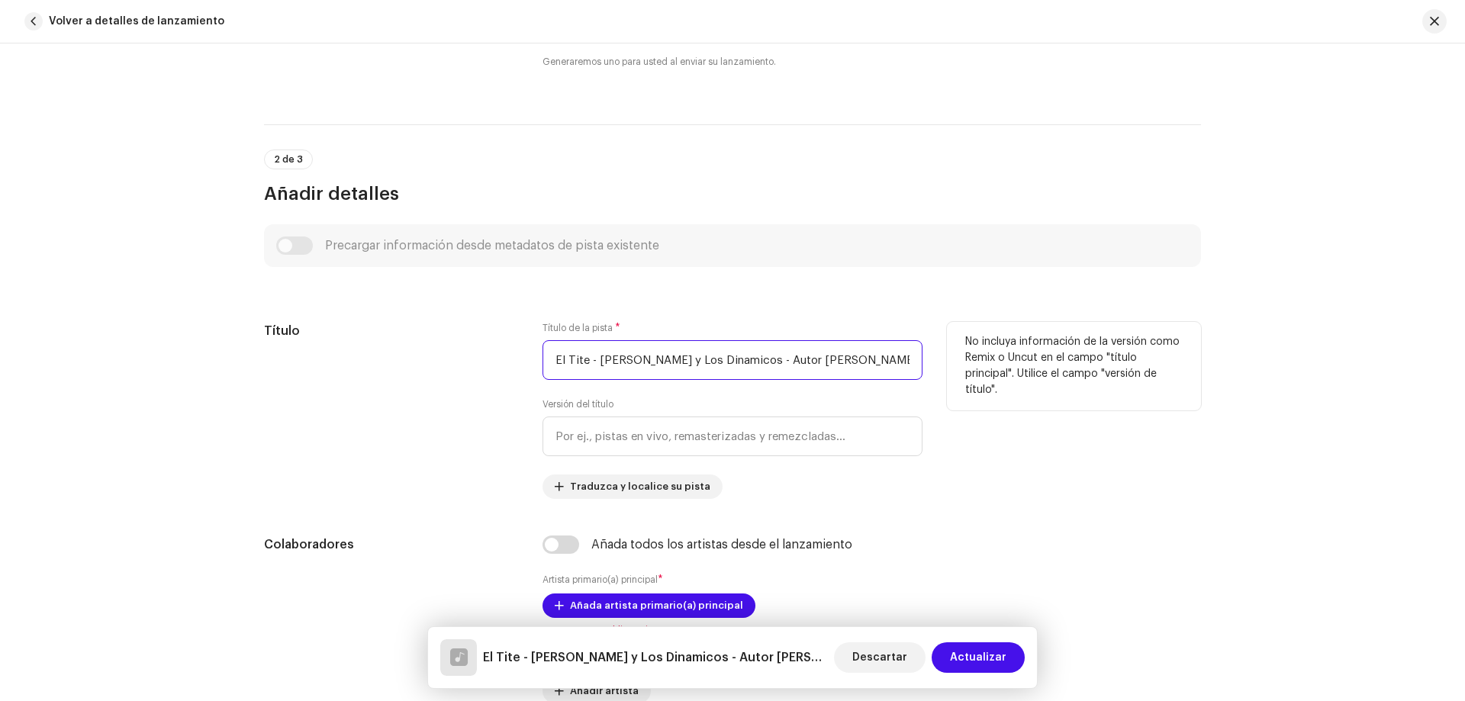
scroll to position [0, 116]
drag, startPoint x: 591, startPoint y: 361, endPoint x: 954, endPoint y: 360, distance: 363.9
click at [954, 360] on div "Título Título de la pista * El Tite - Alfredo Sosa y Los Dinamicos - Autor Alfr…" at bounding box center [732, 410] width 937 height 177
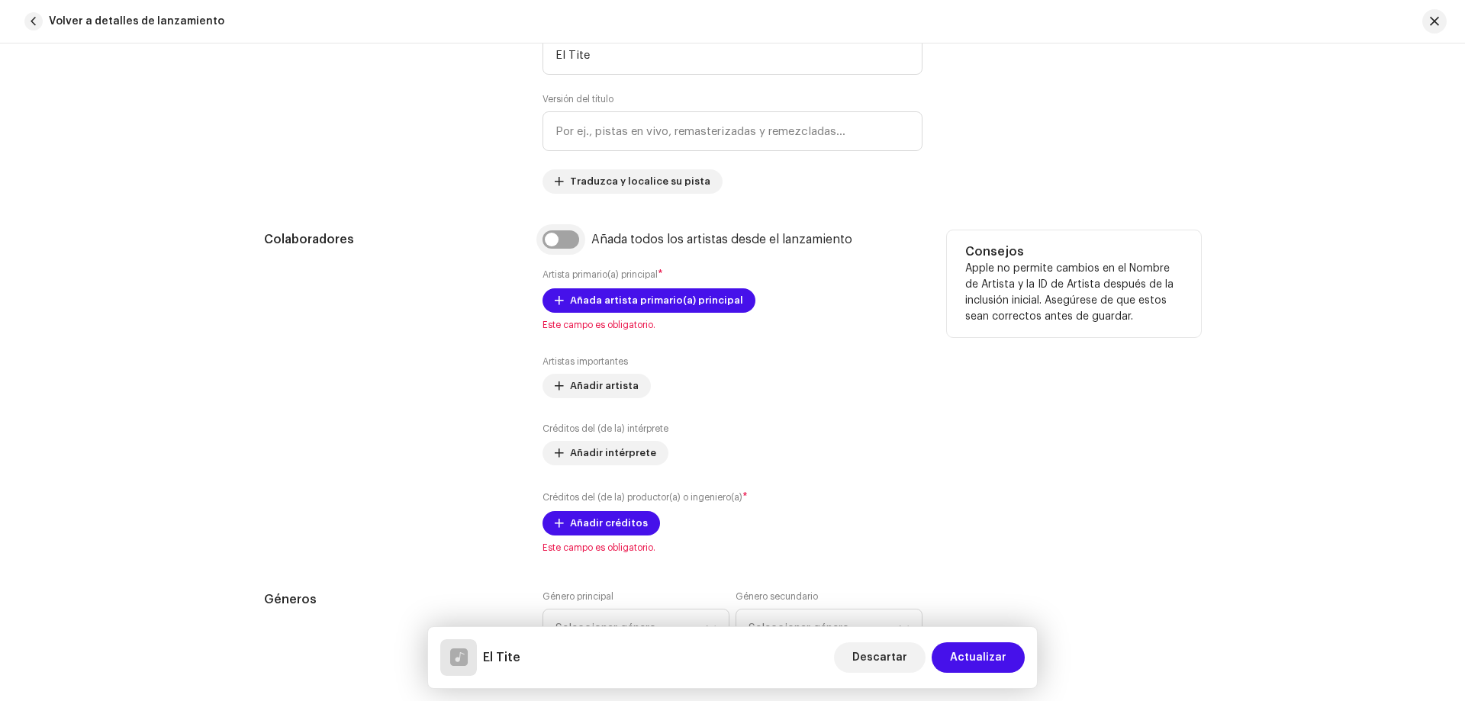
type input "El Tite"
click at [568, 240] on input "checkbox" at bounding box center [560, 239] width 37 height 18
checkbox input "true"
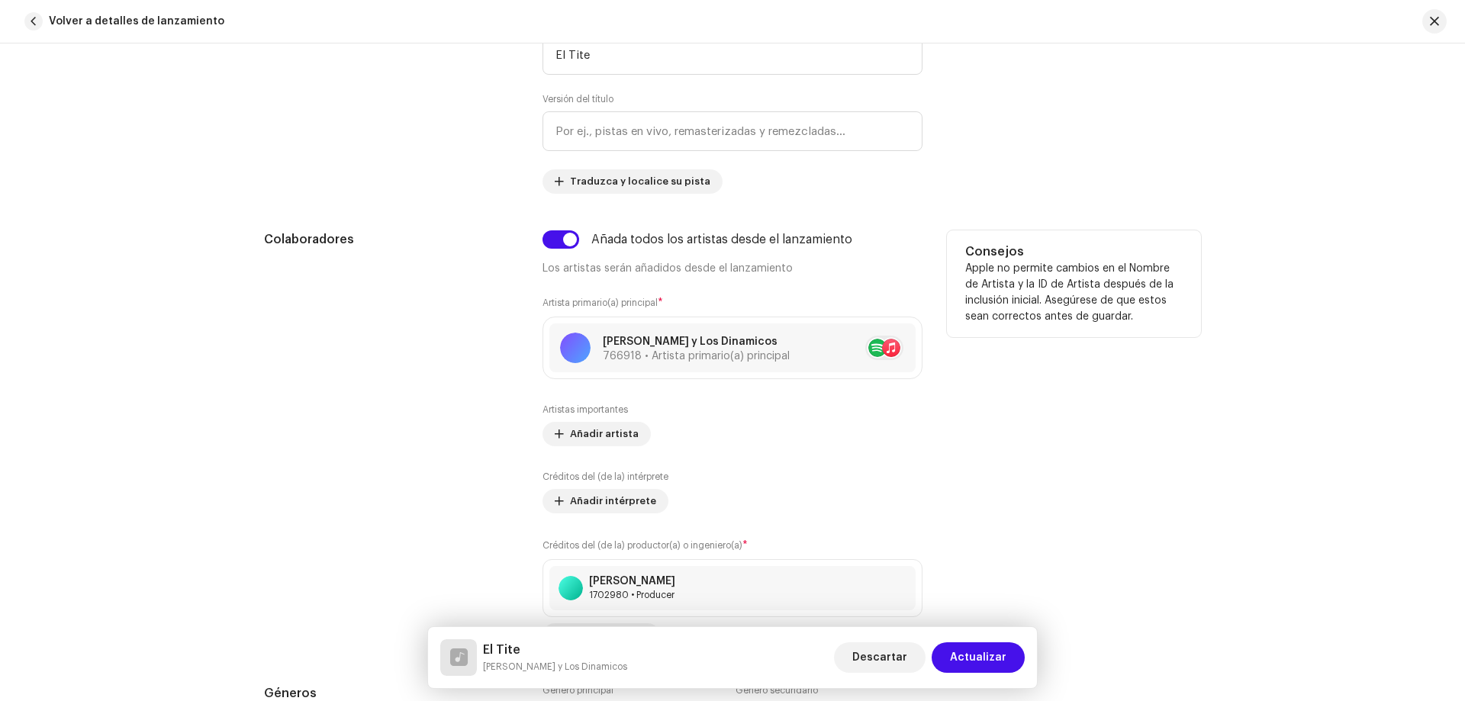
scroll to position [1221, 0]
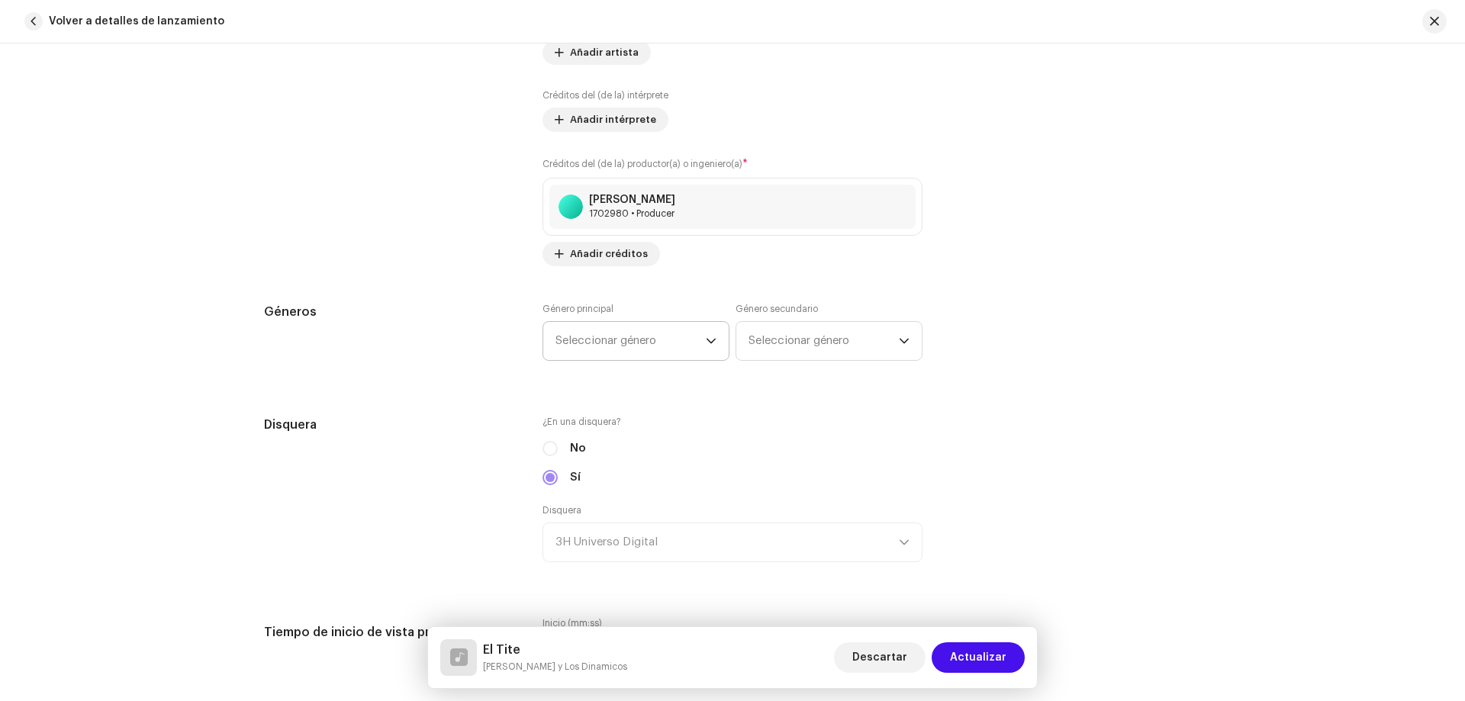
click at [596, 330] on span "Seleccionar género" at bounding box center [630, 341] width 150 height 38
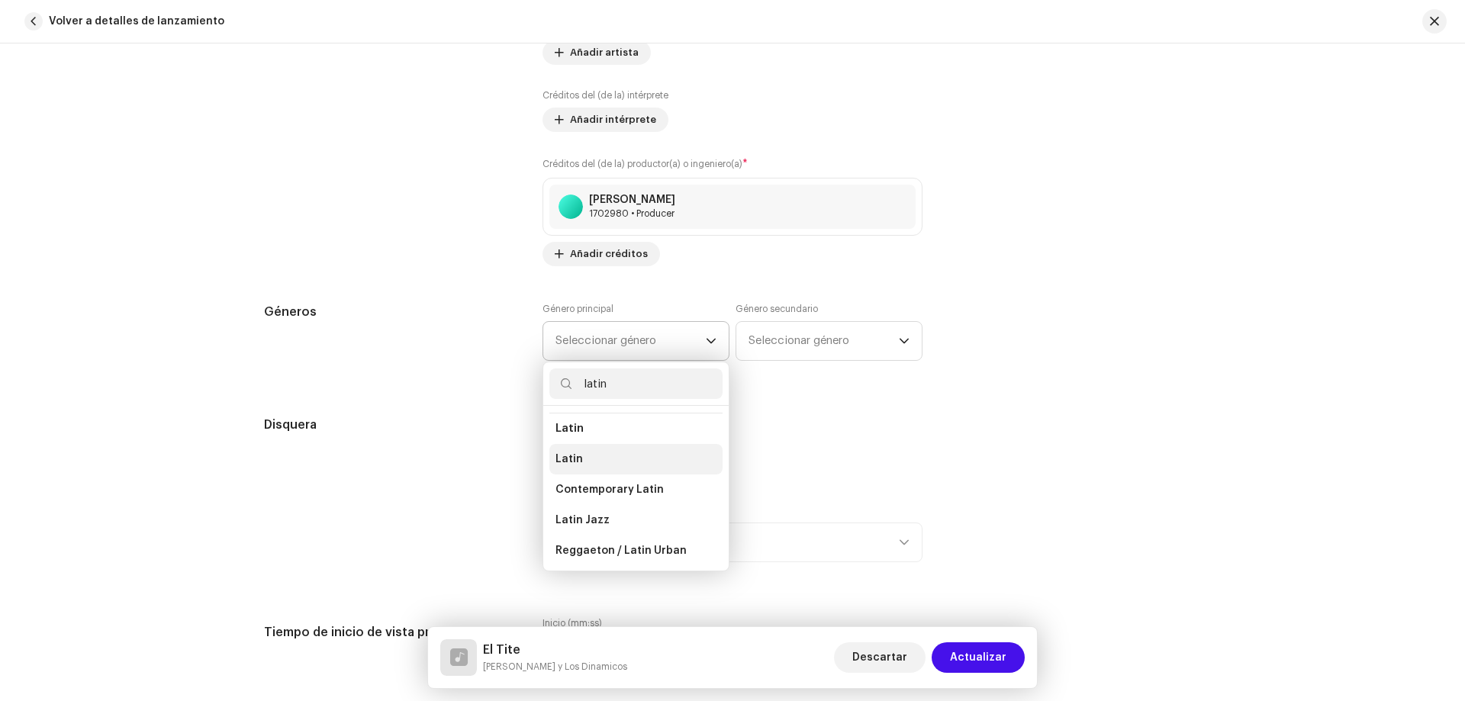
scroll to position [124, 0]
type input "latin"
click at [615, 465] on li "Latin" at bounding box center [635, 458] width 173 height 31
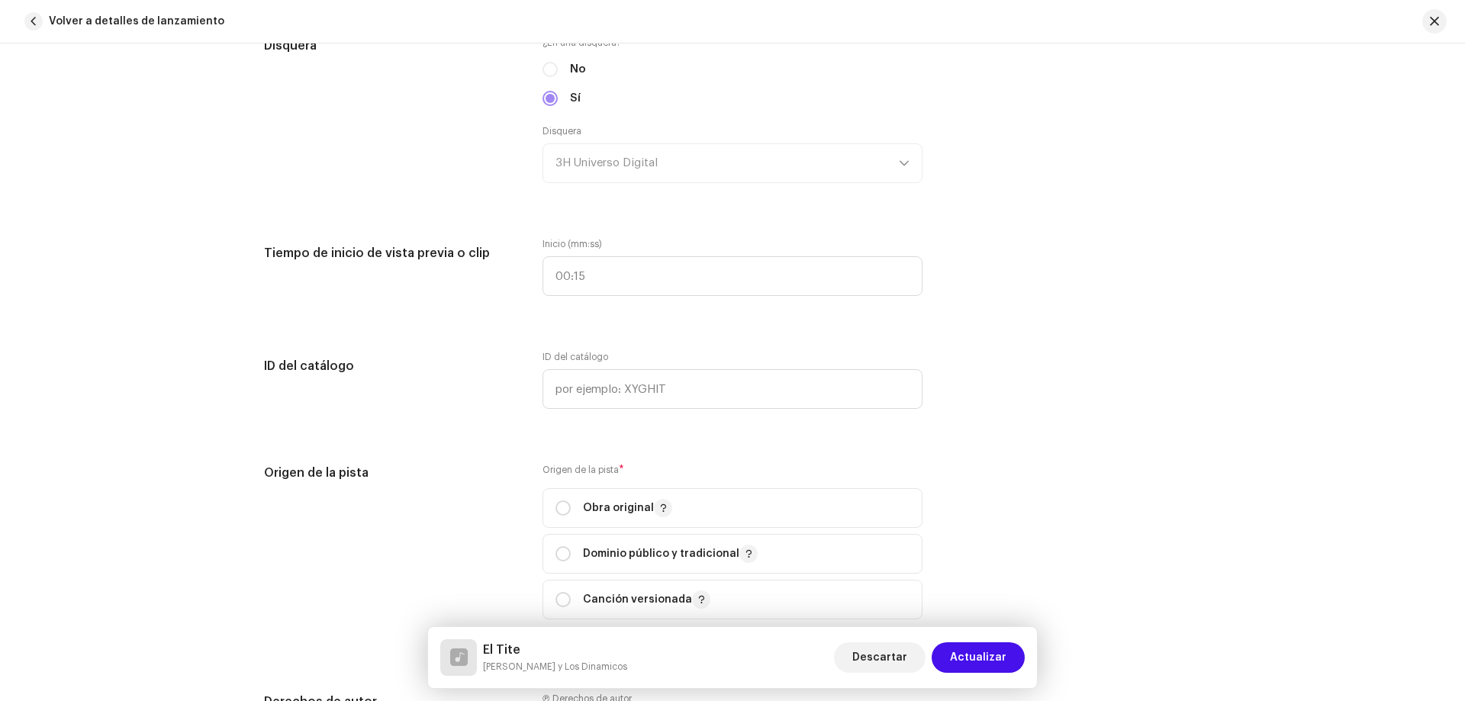
scroll to position [1602, 0]
click at [621, 488] on span "Obra original" at bounding box center [732, 506] width 354 height 38
radio input "true"
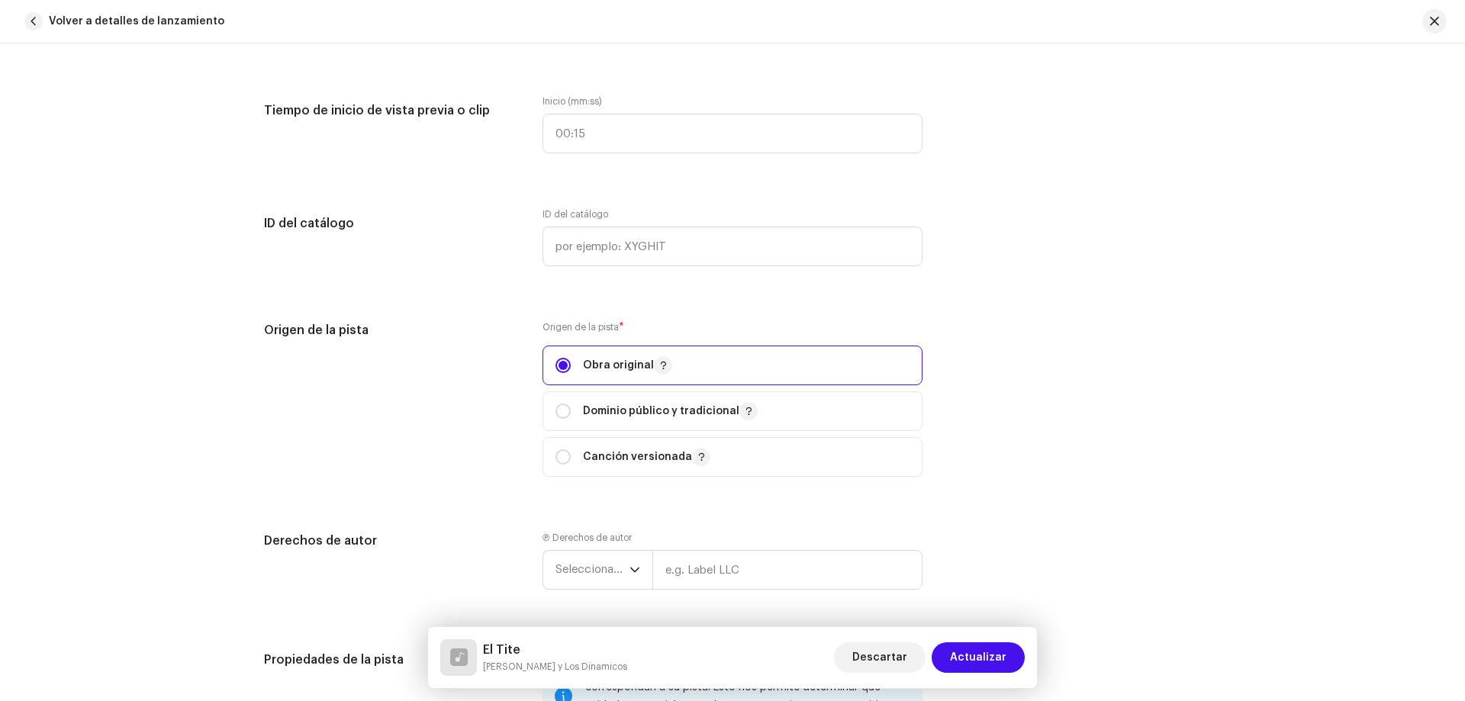
scroll to position [1907, 0]
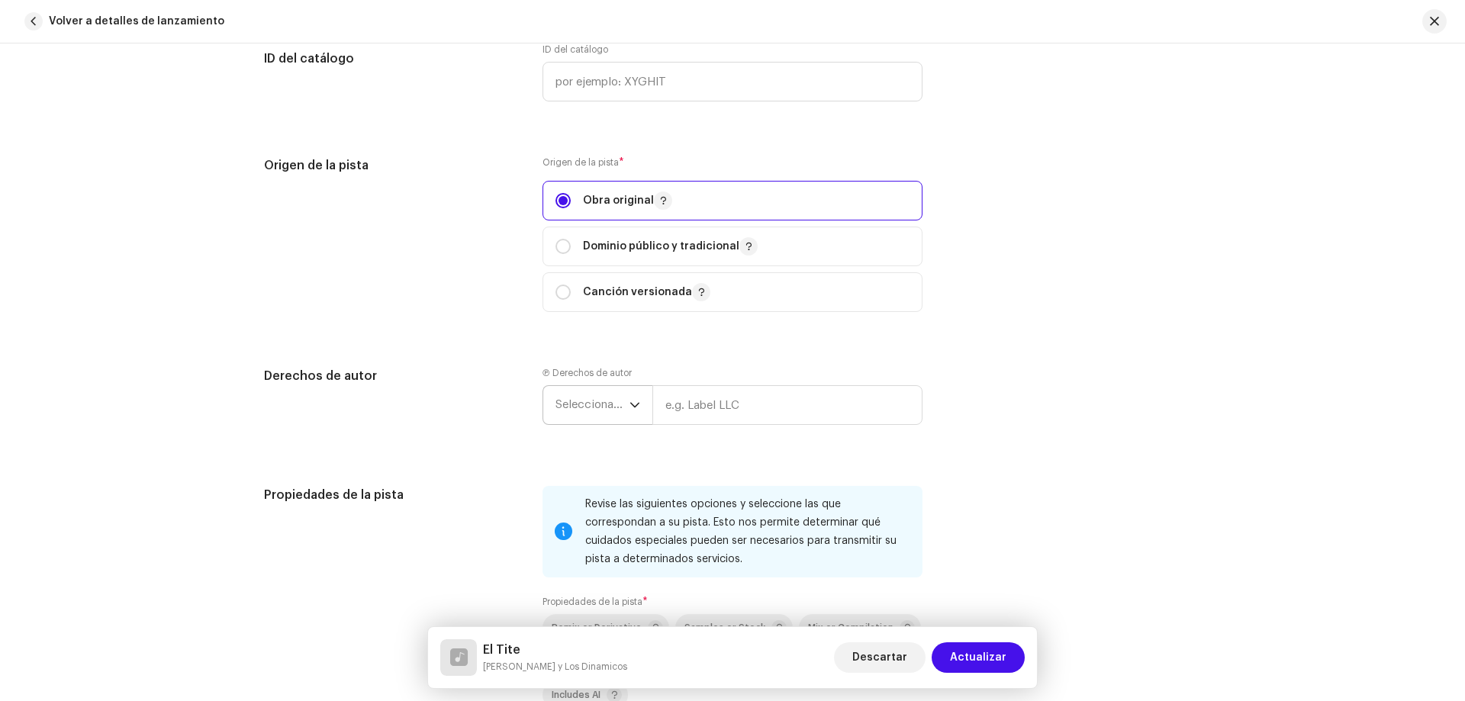
click at [601, 412] on span "Seleccionar año" at bounding box center [592, 405] width 74 height 38
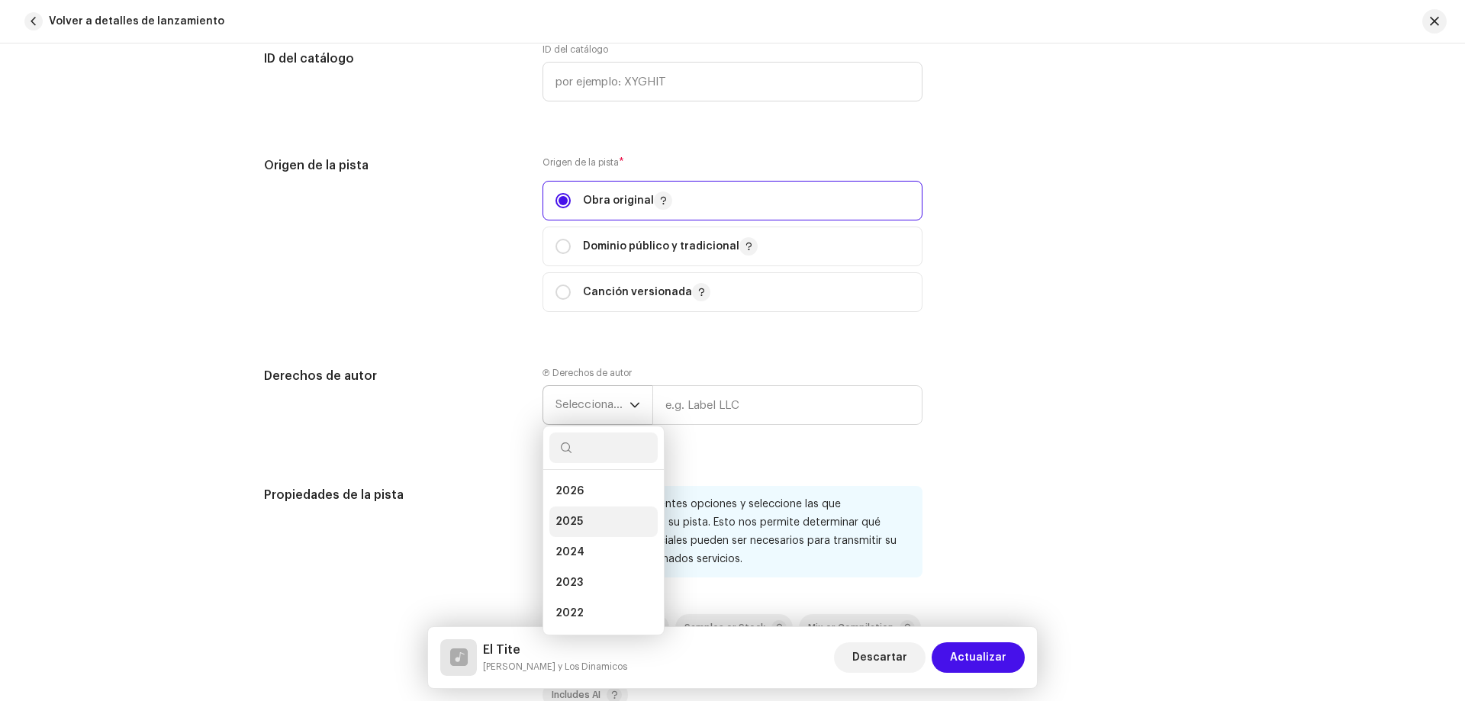
click at [607, 520] on li "2025" at bounding box center [603, 522] width 108 height 31
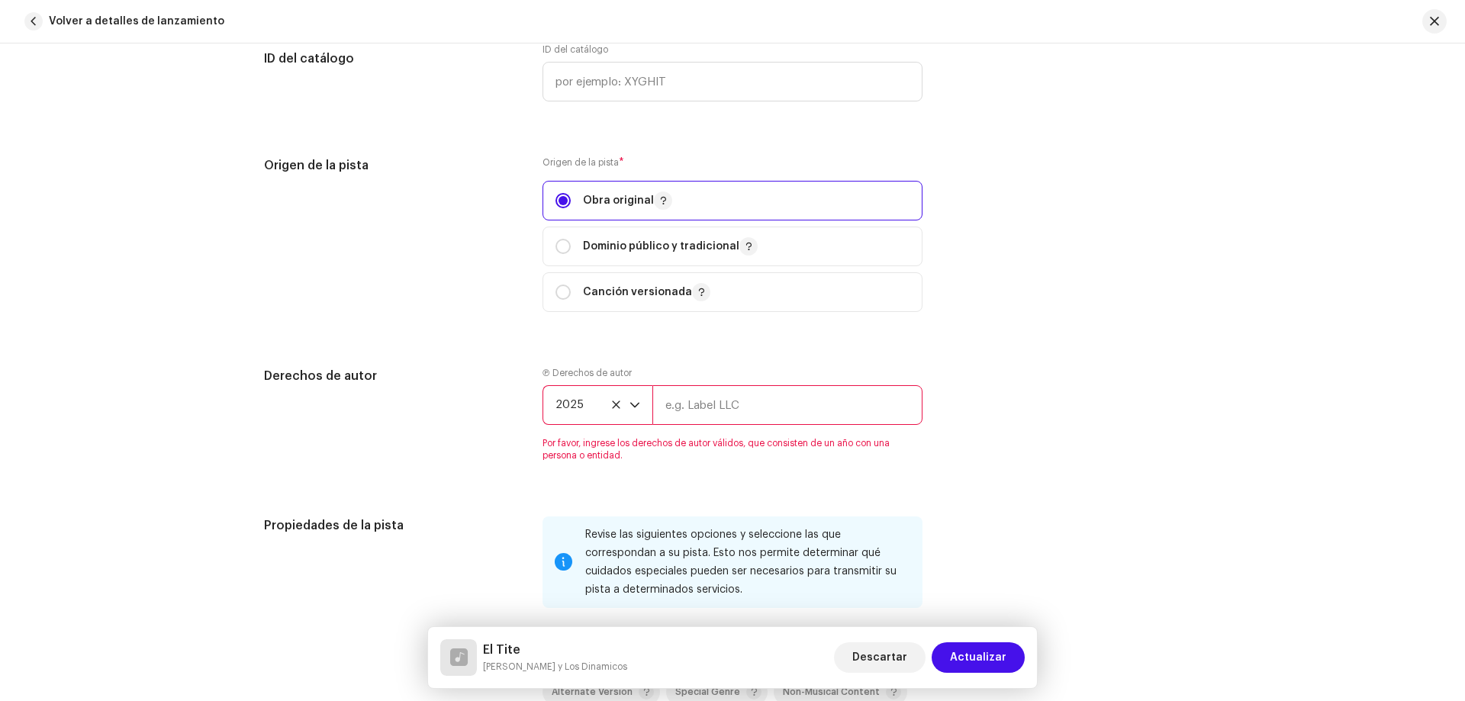
drag, startPoint x: 685, startPoint y: 399, endPoint x: 684, endPoint y: 408, distance: 9.2
click at [685, 399] on input "text" at bounding box center [787, 405] width 270 height 40
type input "3H Universo Digital"
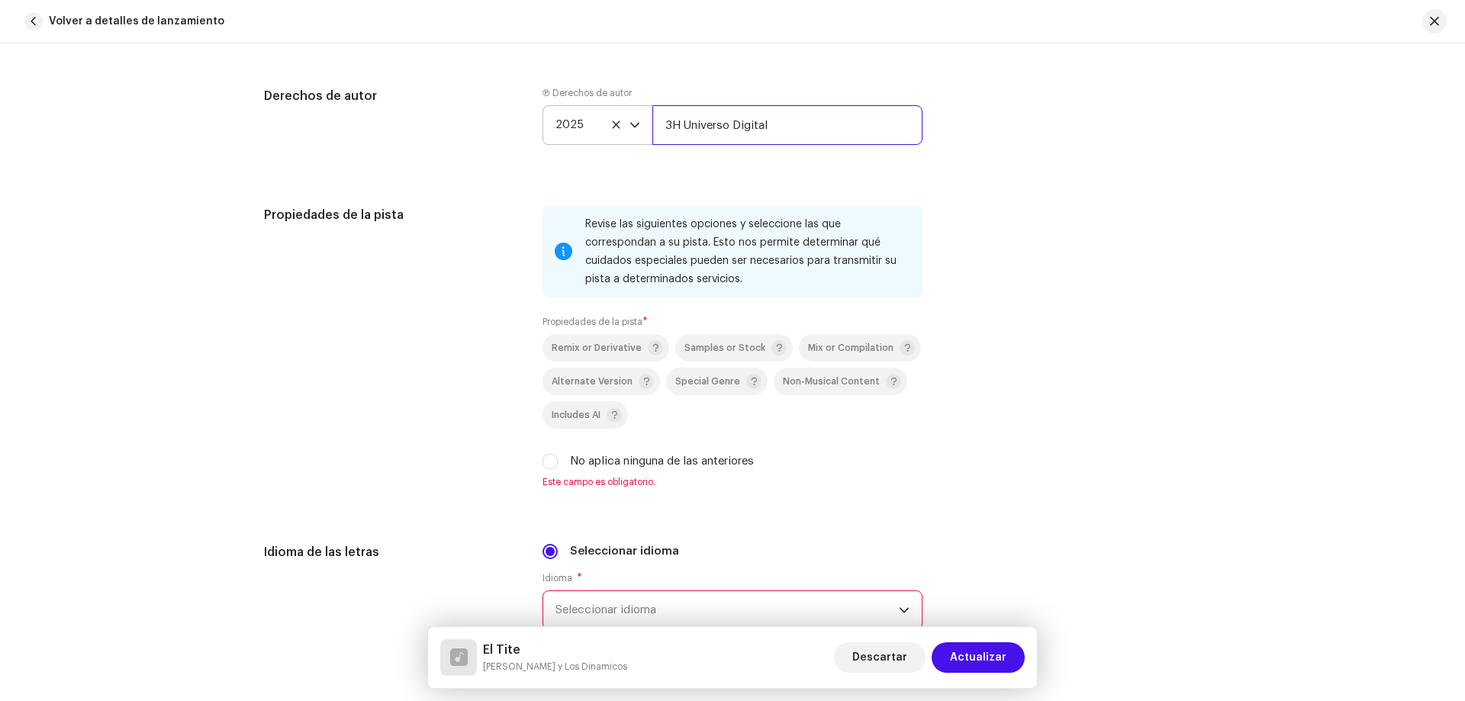
scroll to position [2213, 0]
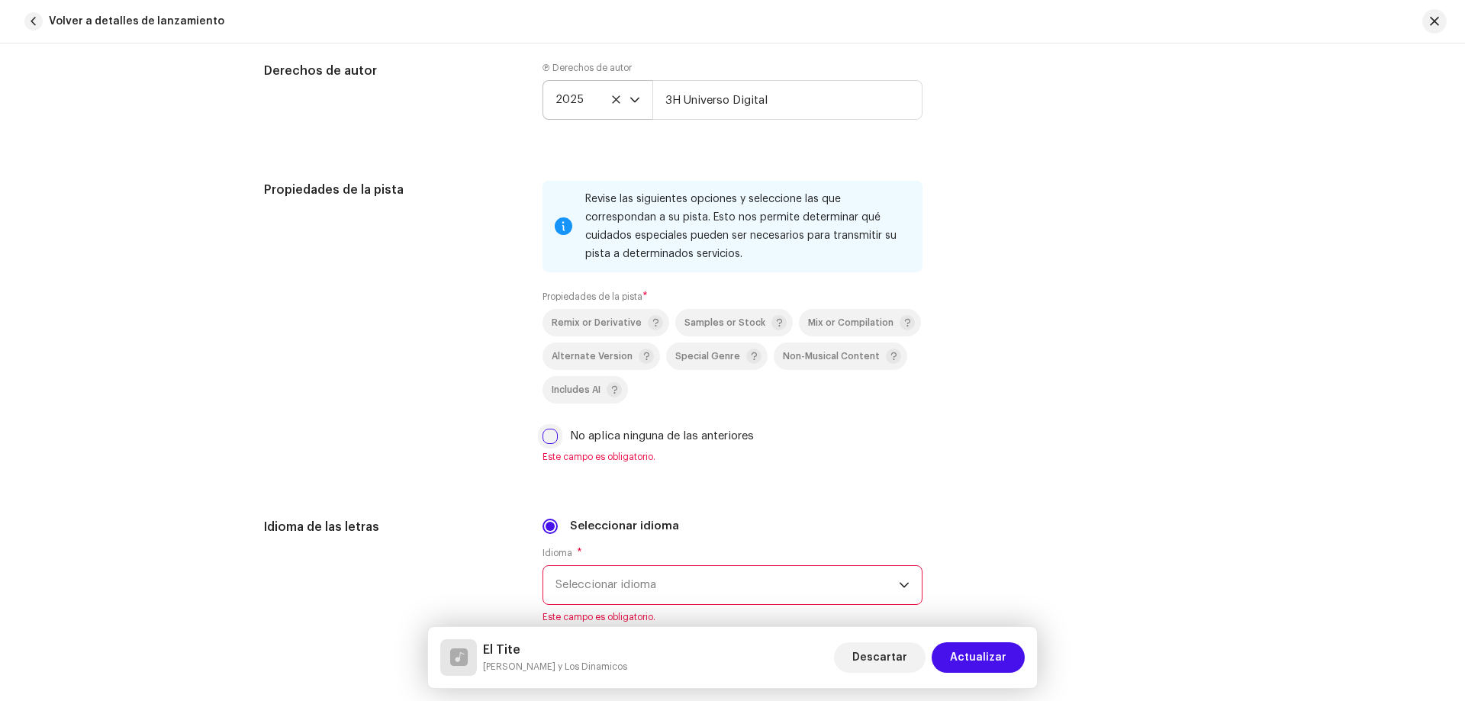
click at [546, 441] on input "No aplica ninguna de las anteriores" at bounding box center [549, 436] width 15 height 15
checkbox input "true"
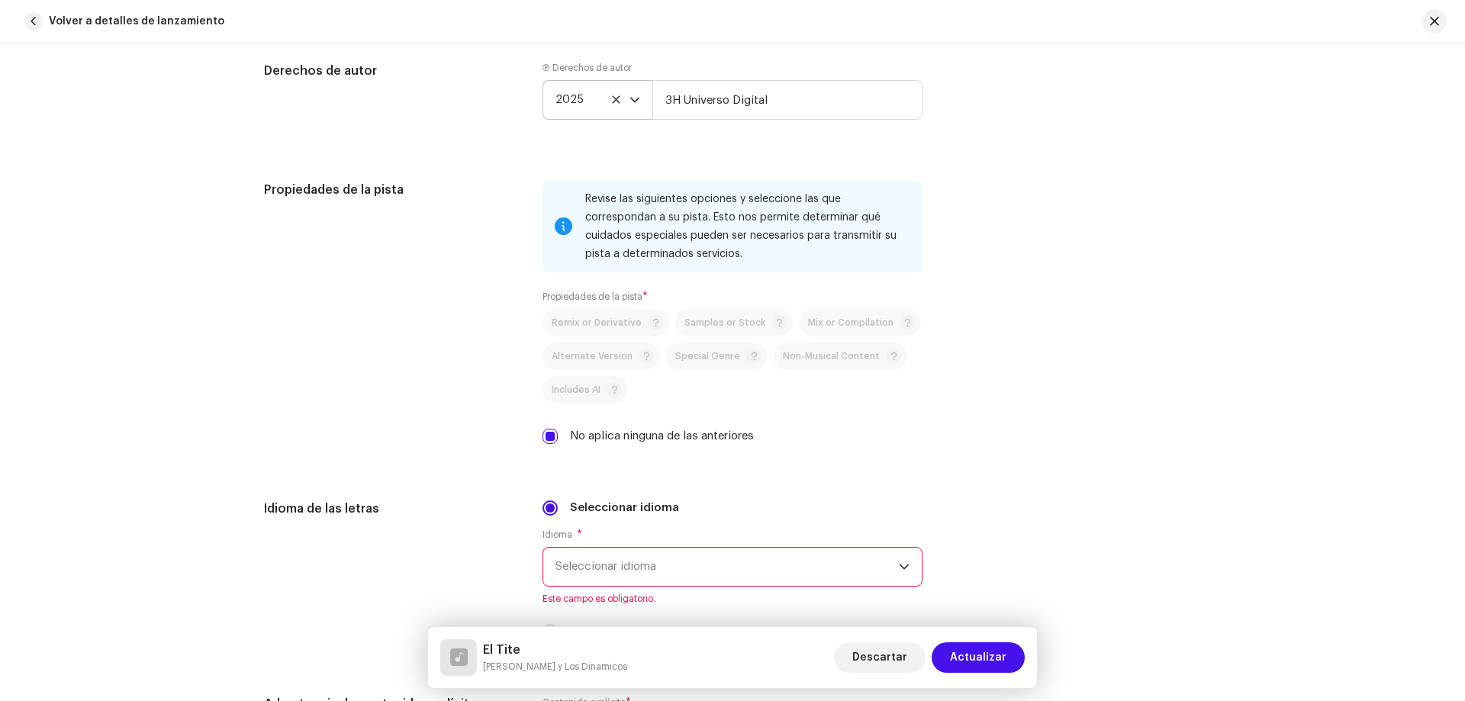
click at [591, 555] on span "Seleccionar idioma" at bounding box center [726, 567] width 343 height 38
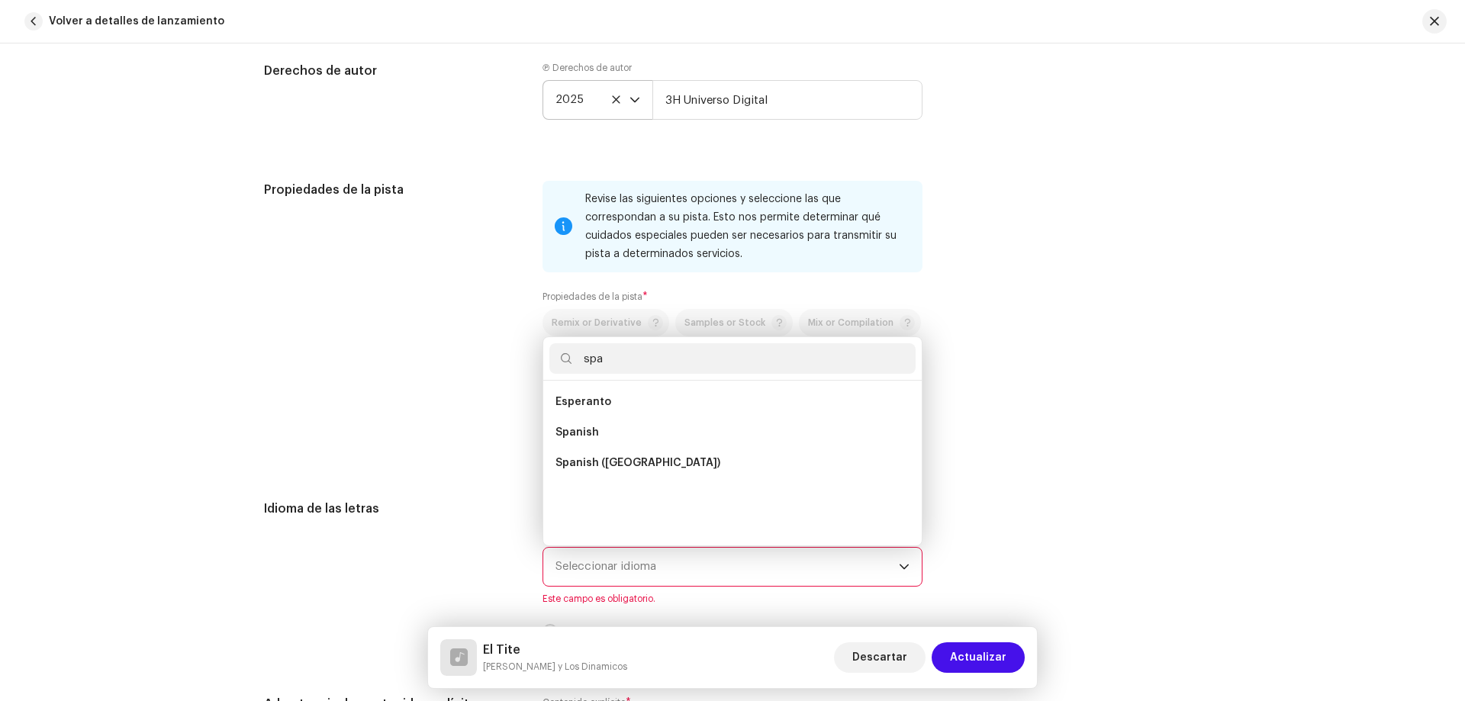
scroll to position [0, 0]
type input "spani"
click at [718, 434] on li "Spanish (Latin America)" at bounding box center [732, 432] width 366 height 31
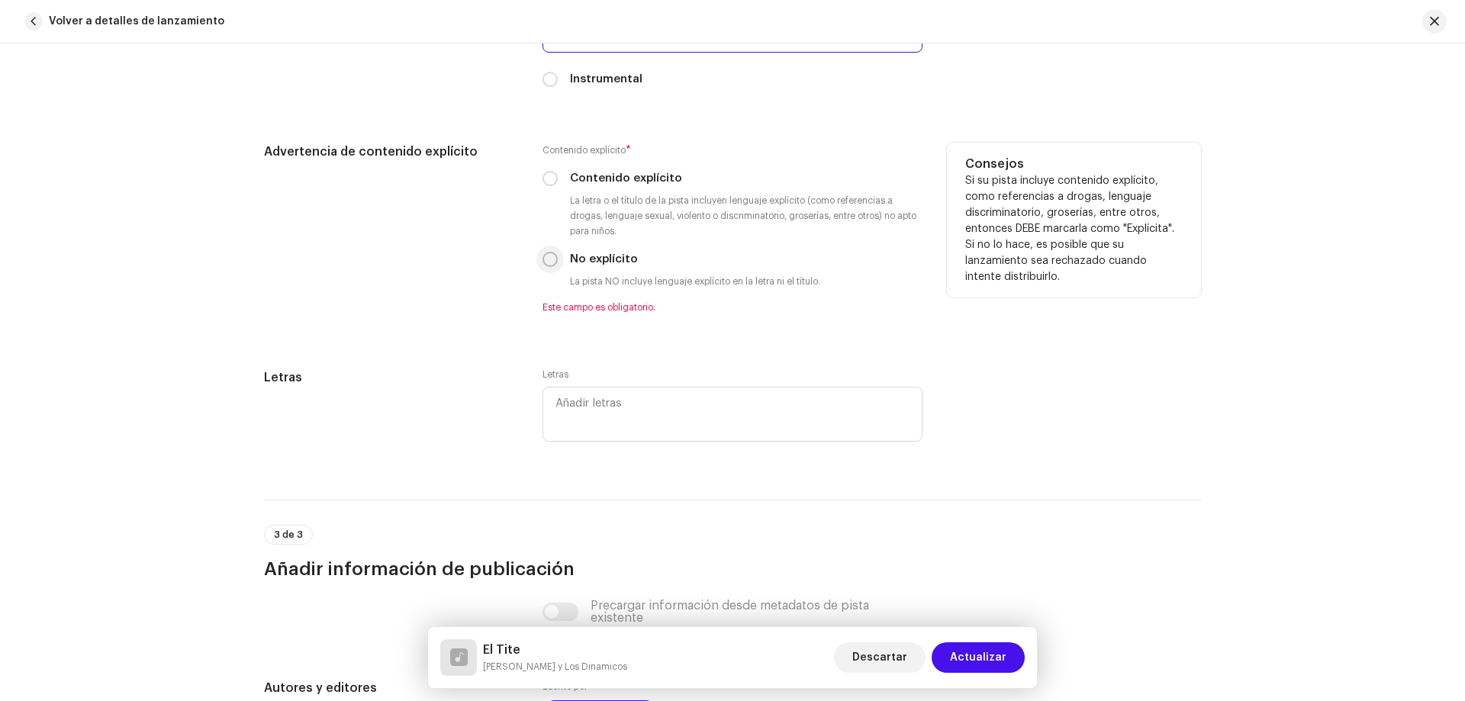
click at [553, 262] on input "No explícito" at bounding box center [549, 259] width 15 height 15
radio input "true"
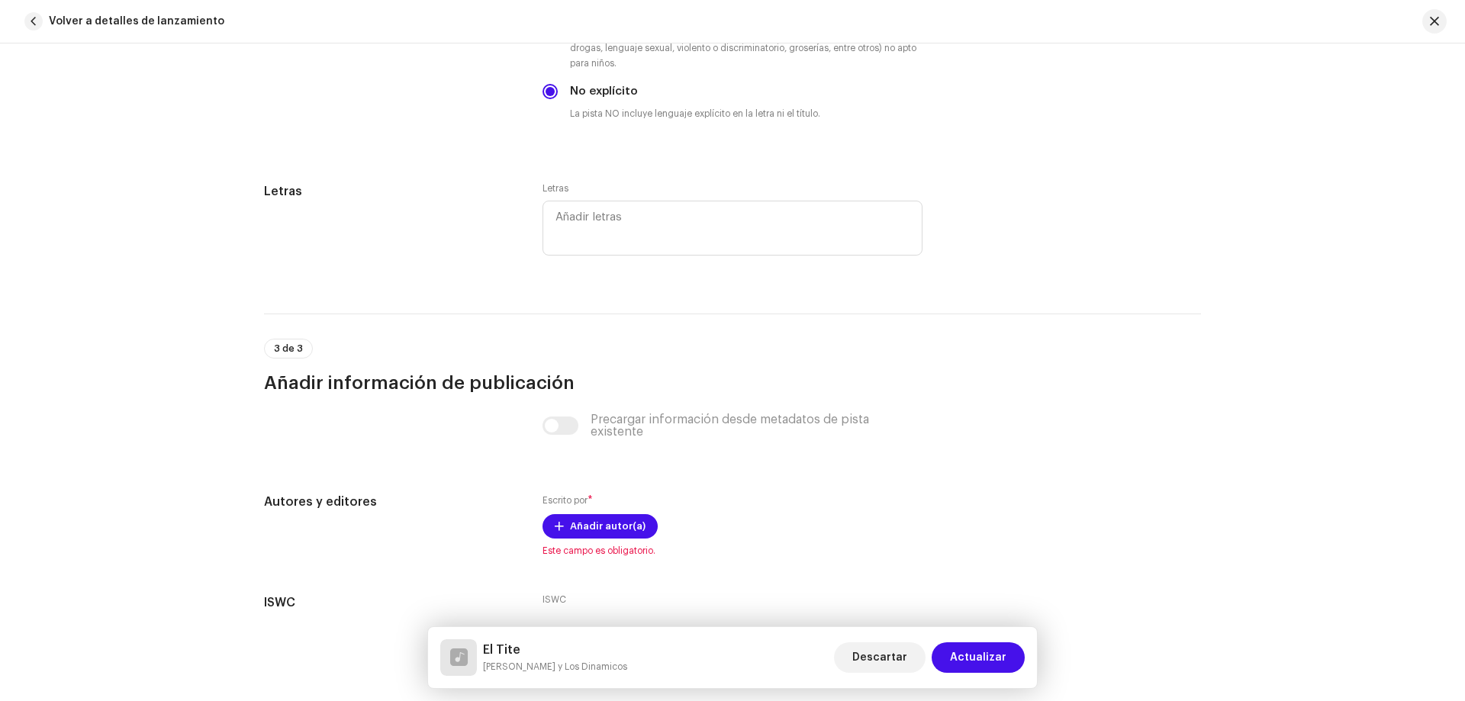
scroll to position [3021, 0]
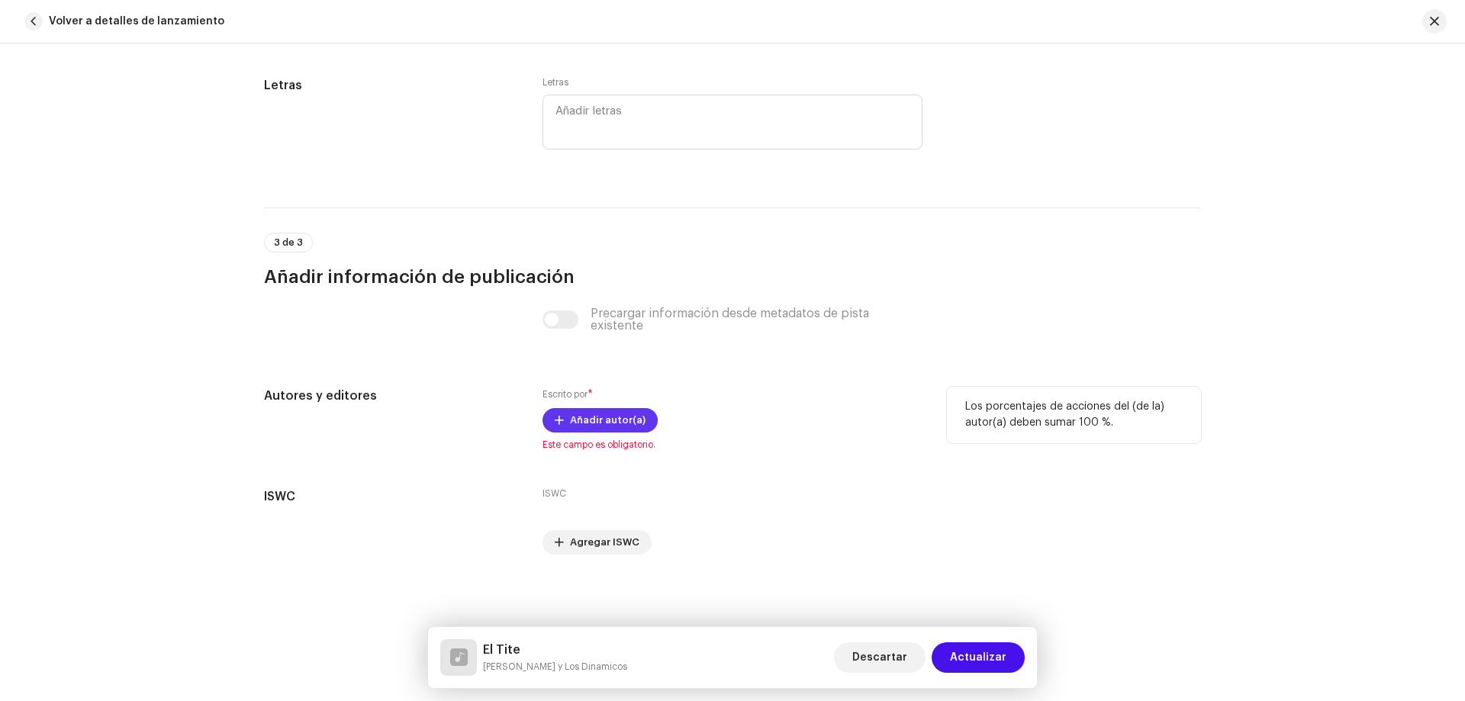
click at [594, 417] on span "Añadir autor(a)" at bounding box center [608, 420] width 76 height 31
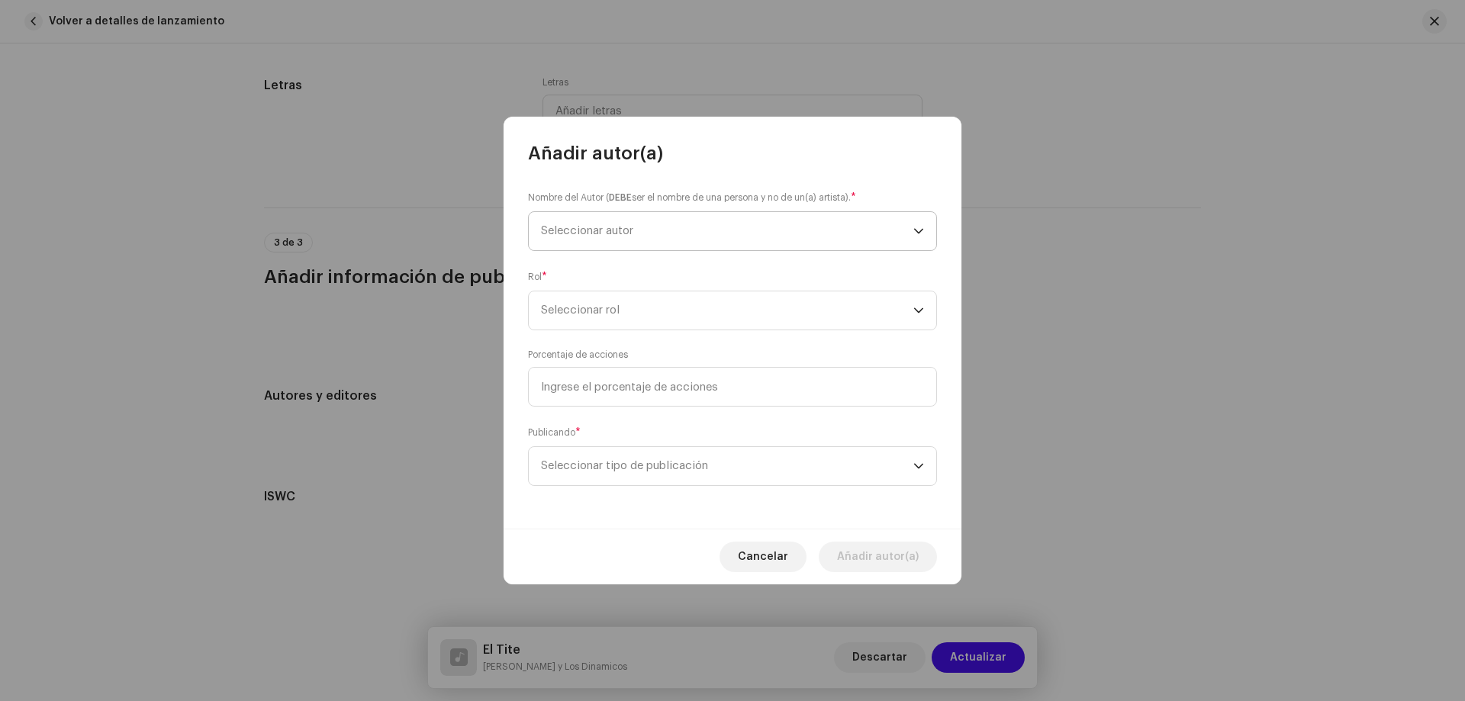
click at [616, 237] on span "Seleccionar autor" at bounding box center [727, 231] width 372 height 38
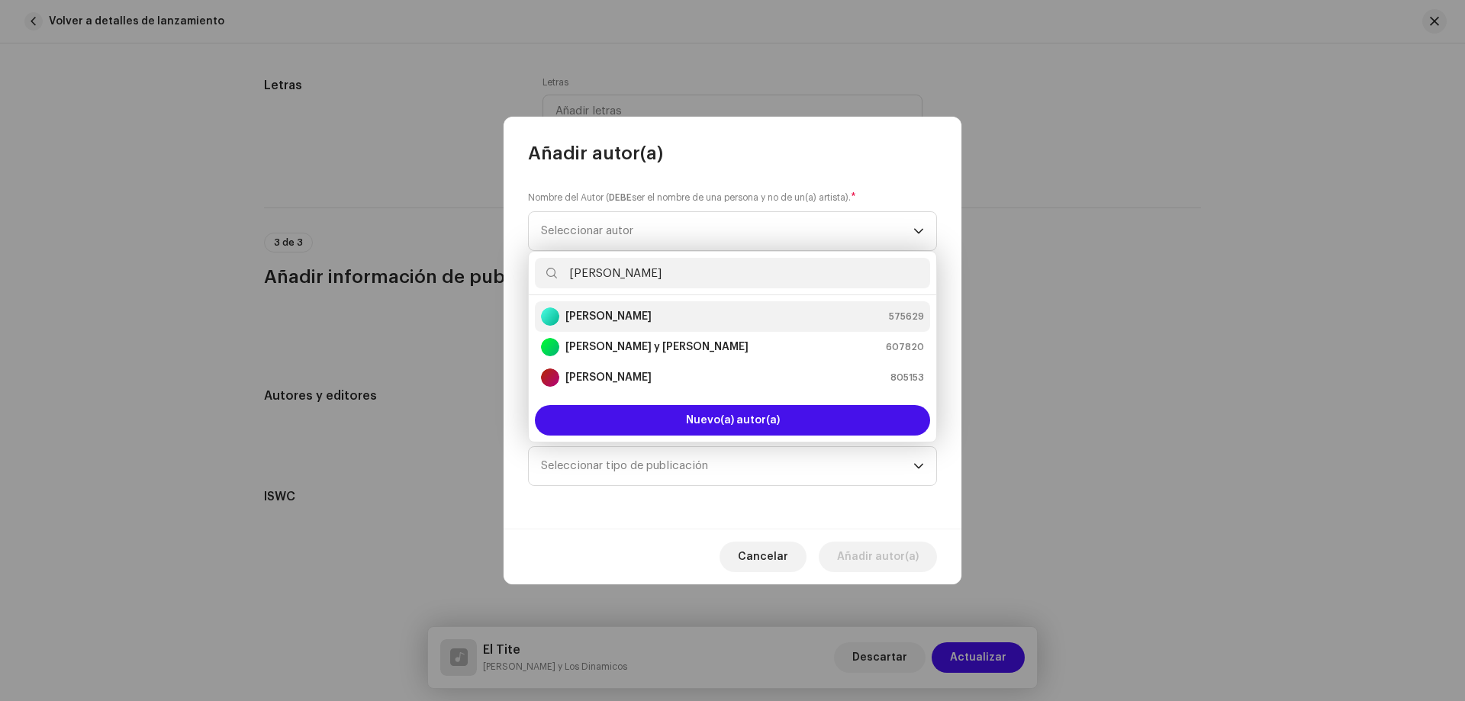
type input "Alfredo Sosa"
click at [617, 318] on strong "Alfredo Sosa" at bounding box center [608, 316] width 86 height 15
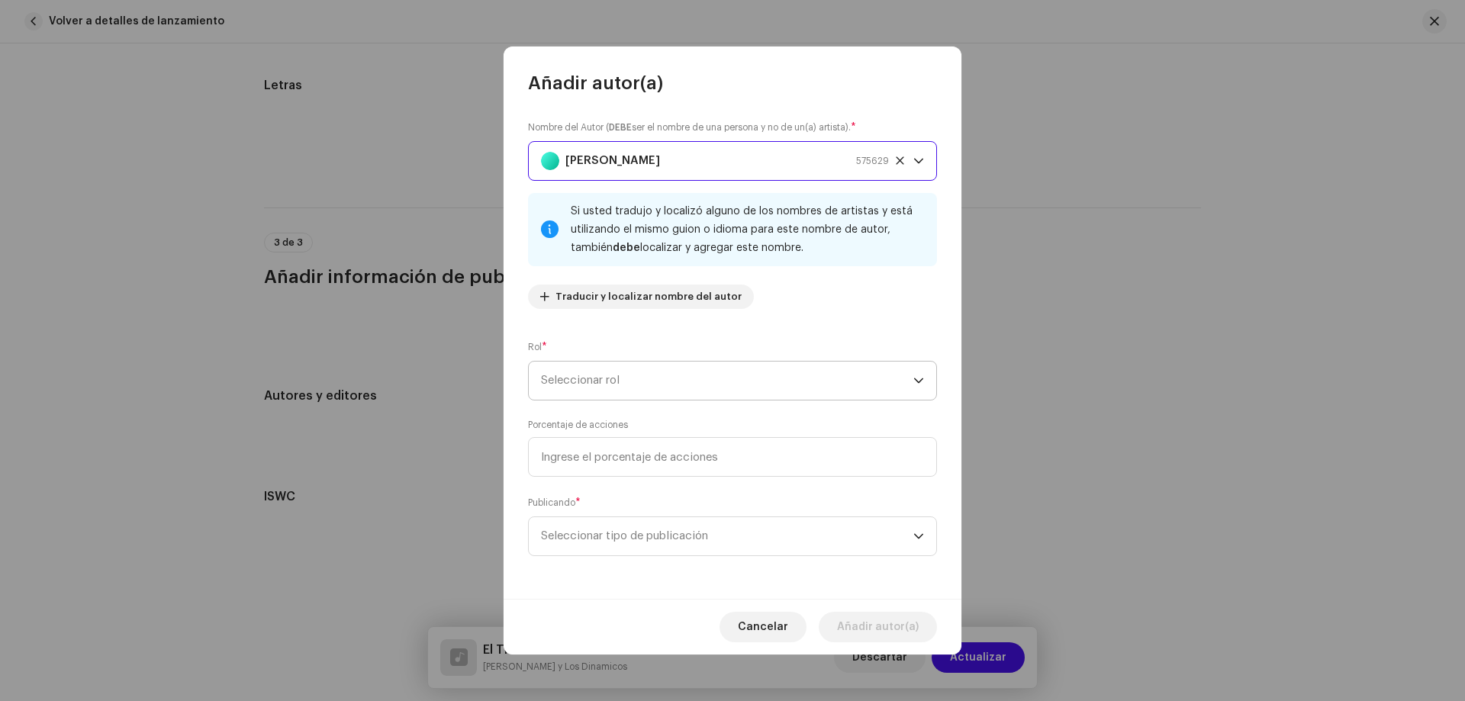
click at [613, 374] on span "Seleccionar rol" at bounding box center [727, 381] width 372 height 38
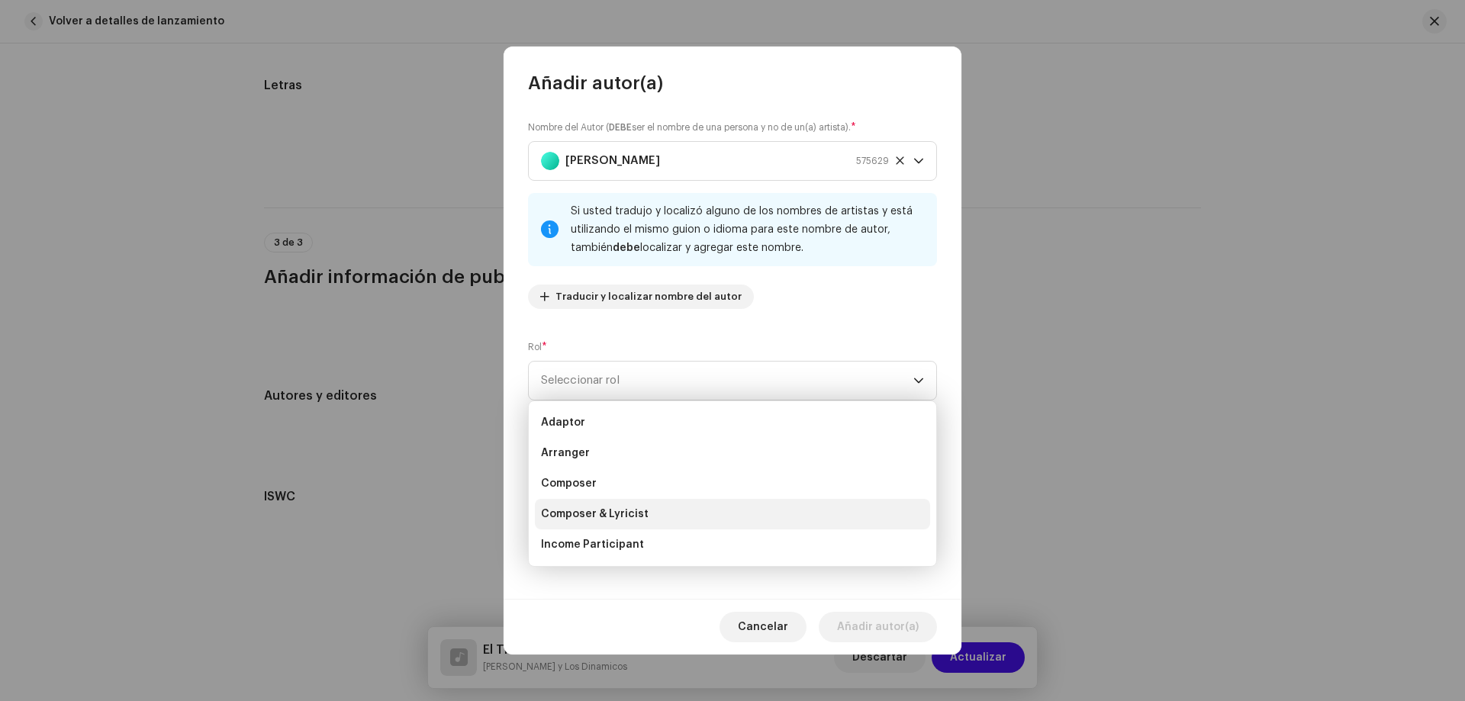
click at [632, 523] on li "Composer & Lyricist" at bounding box center [732, 514] width 395 height 31
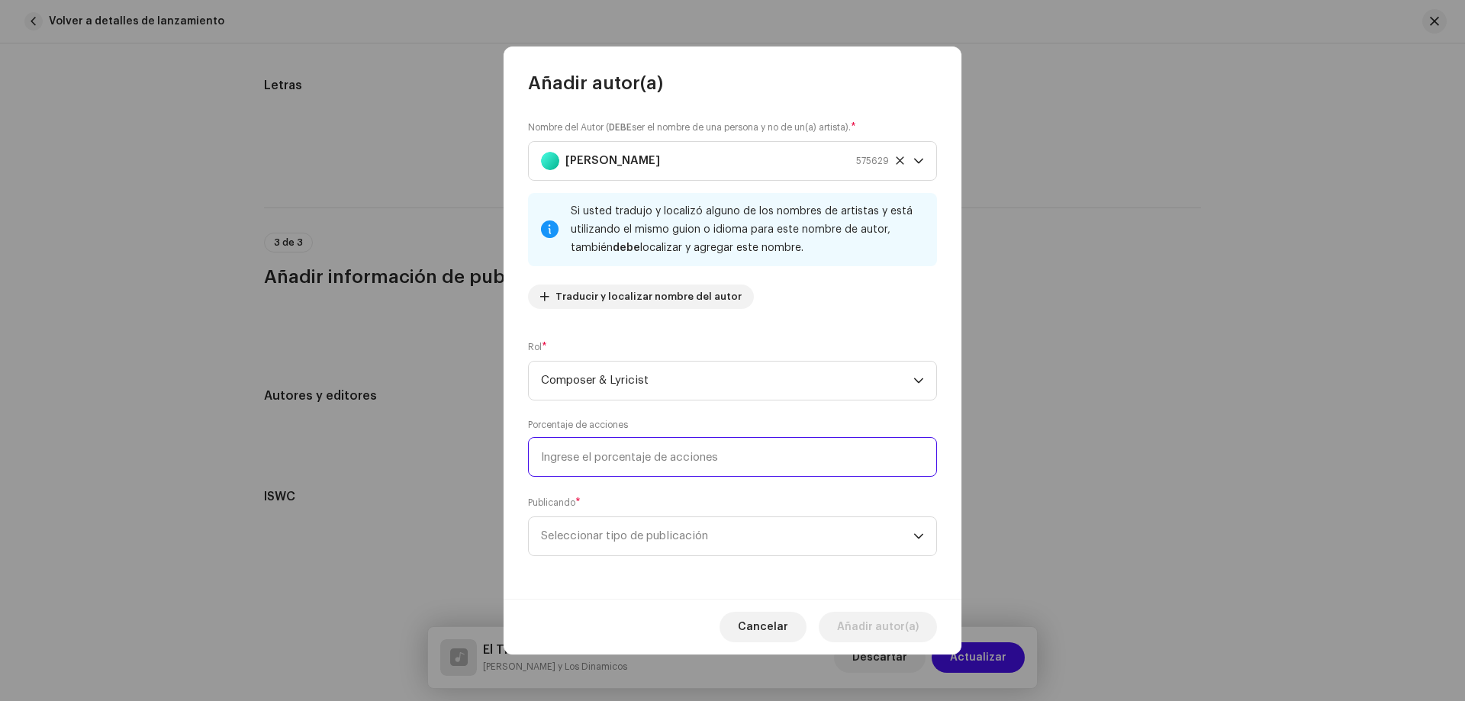
click at [633, 472] on input at bounding box center [732, 457] width 409 height 40
type input "100,00"
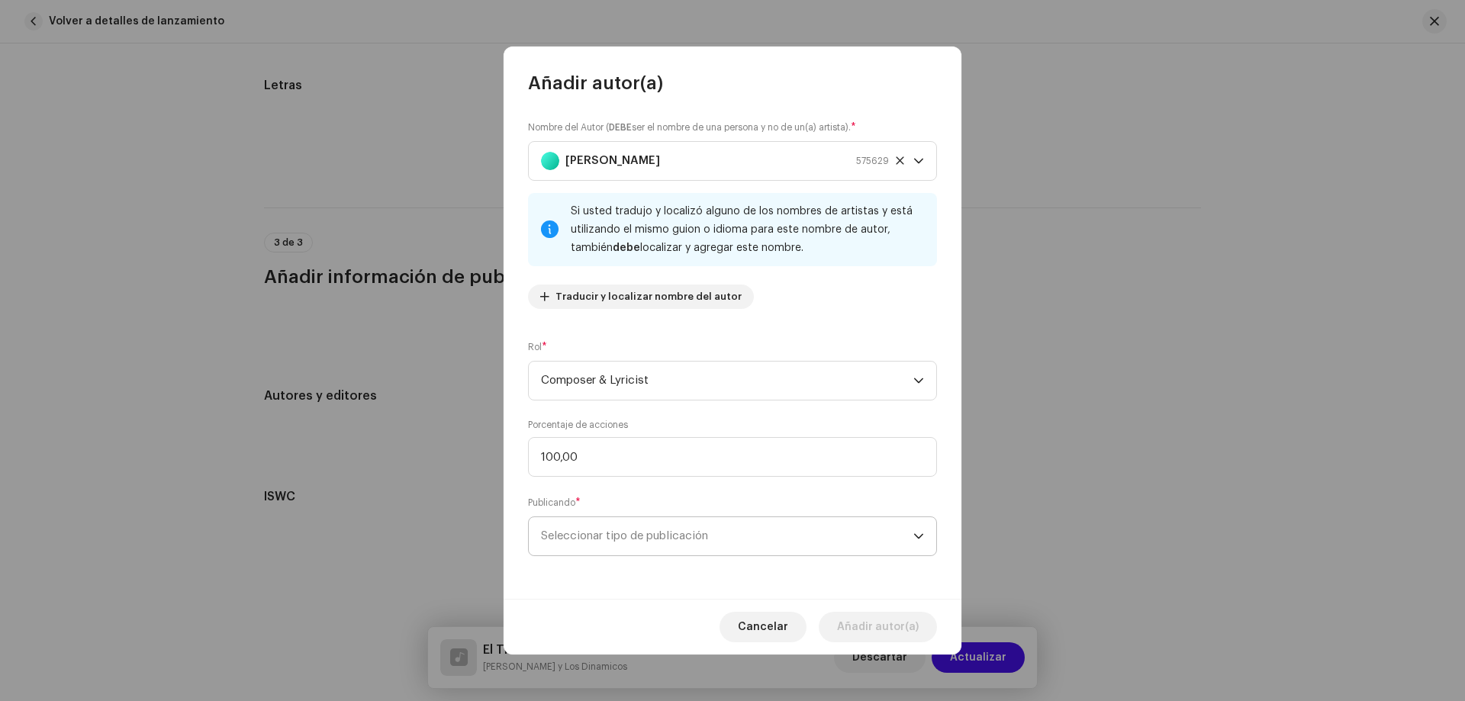
click at [603, 536] on span "Seleccionar tipo de publicación" at bounding box center [727, 536] width 372 height 38
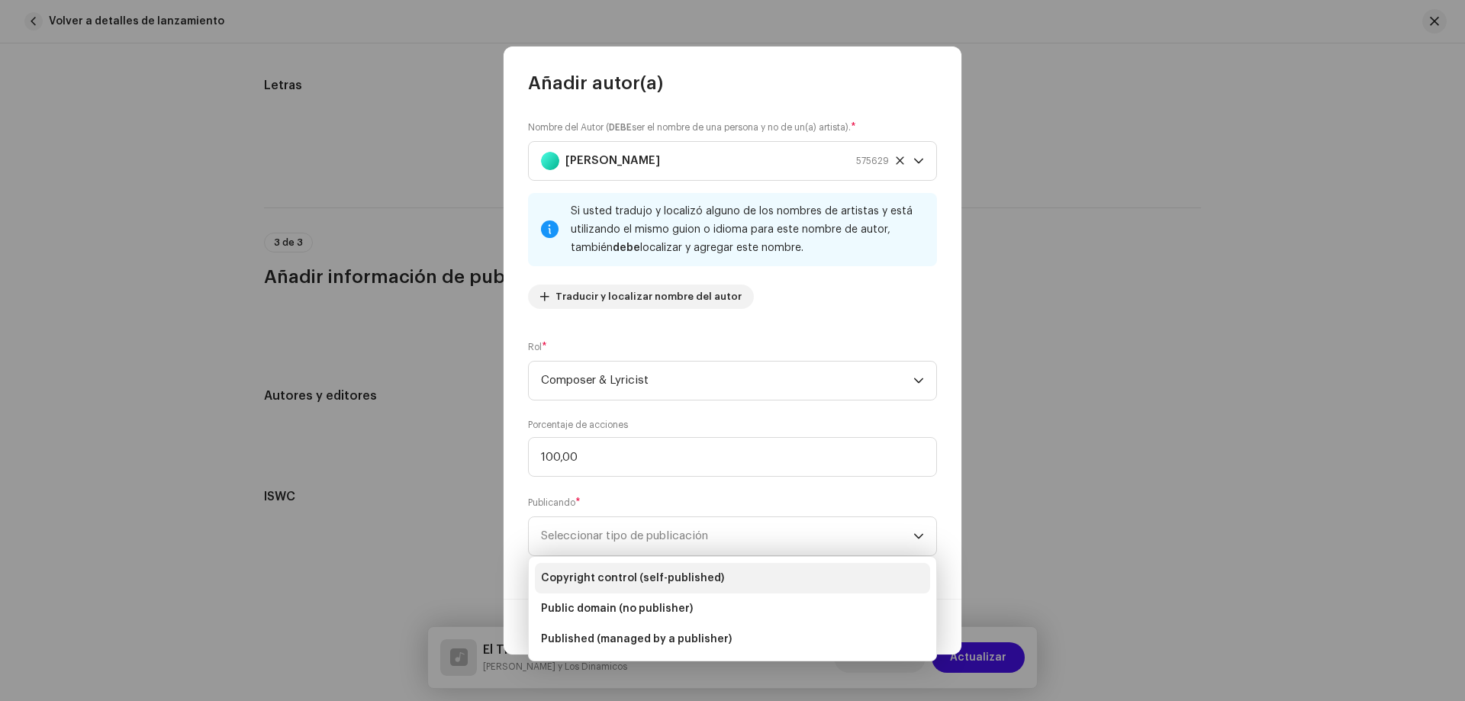
click at [602, 567] on li "Copyright control (self-published)" at bounding box center [732, 578] width 395 height 31
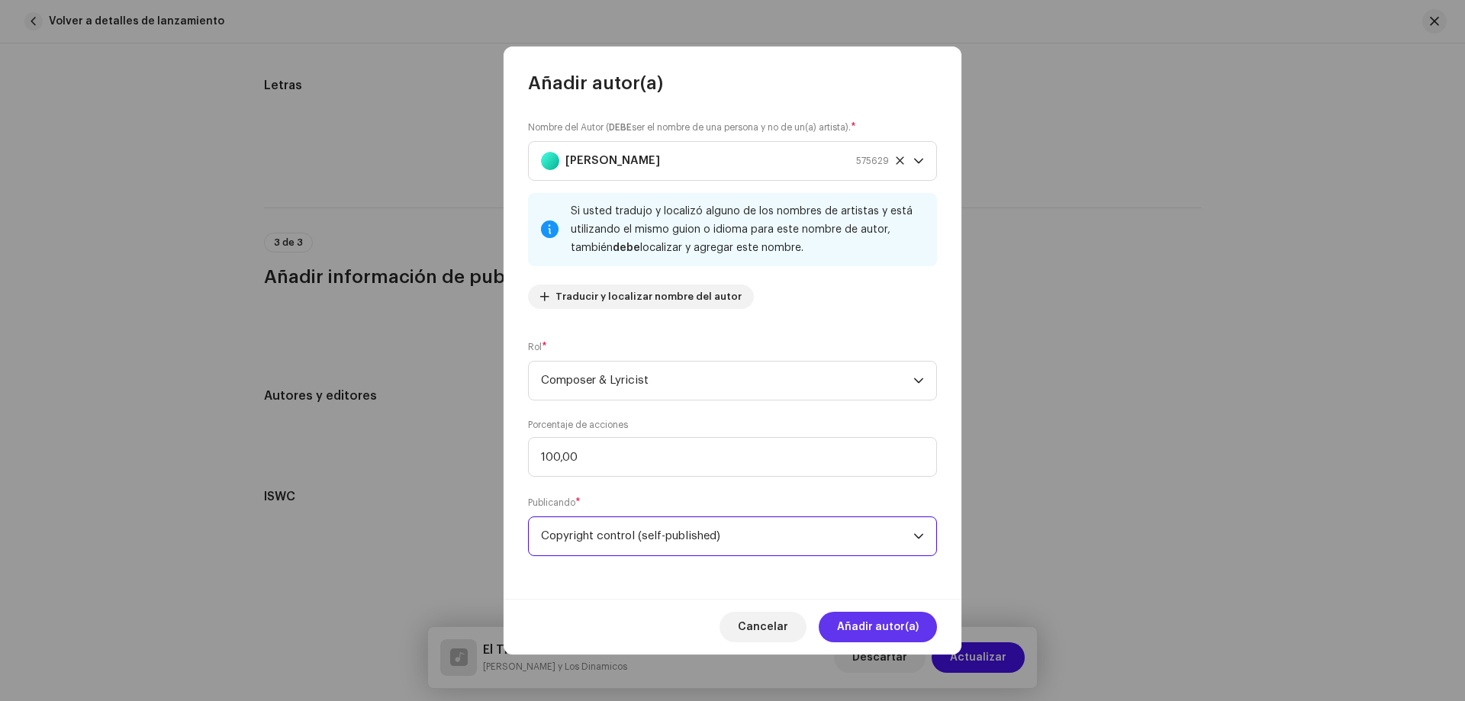
click at [886, 621] on span "Añadir autor(a)" at bounding box center [878, 627] width 82 height 31
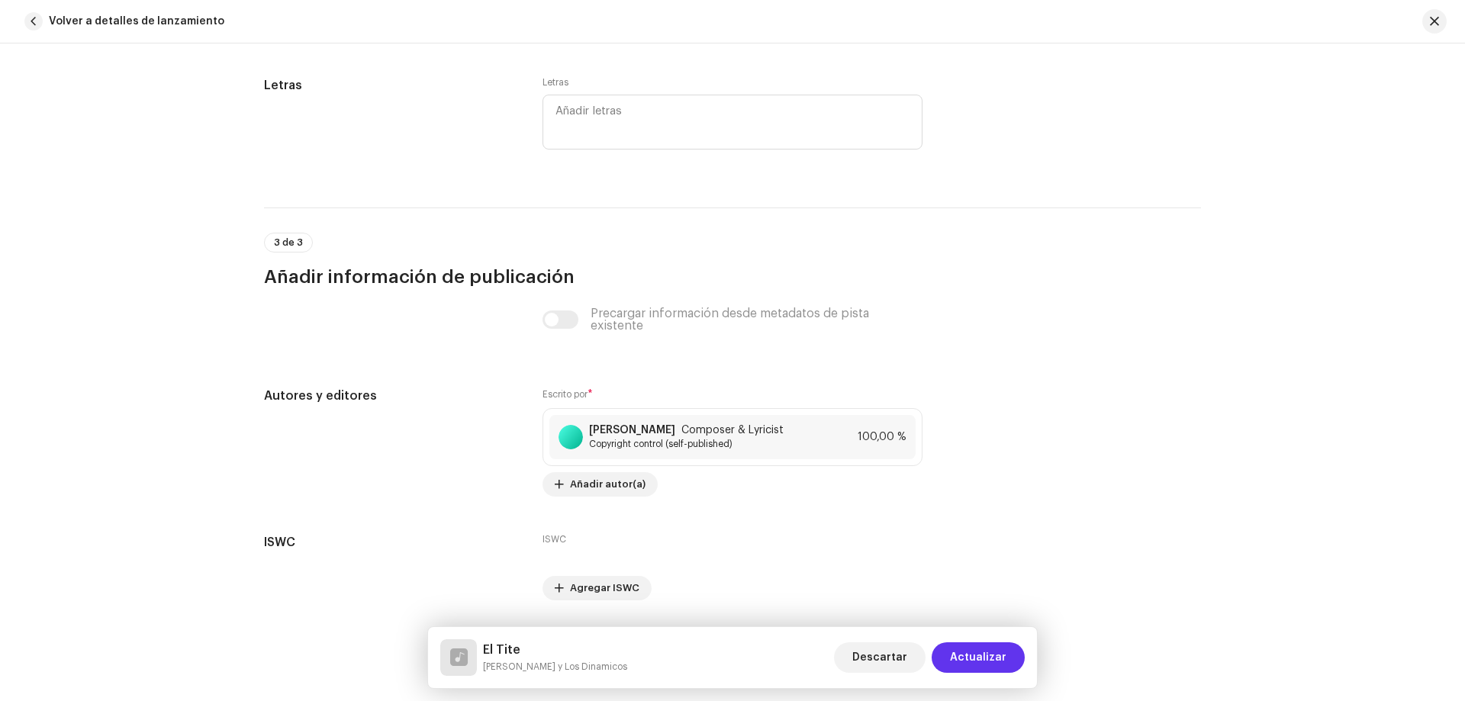
click at [978, 654] on span "Actualizar" at bounding box center [978, 657] width 56 height 31
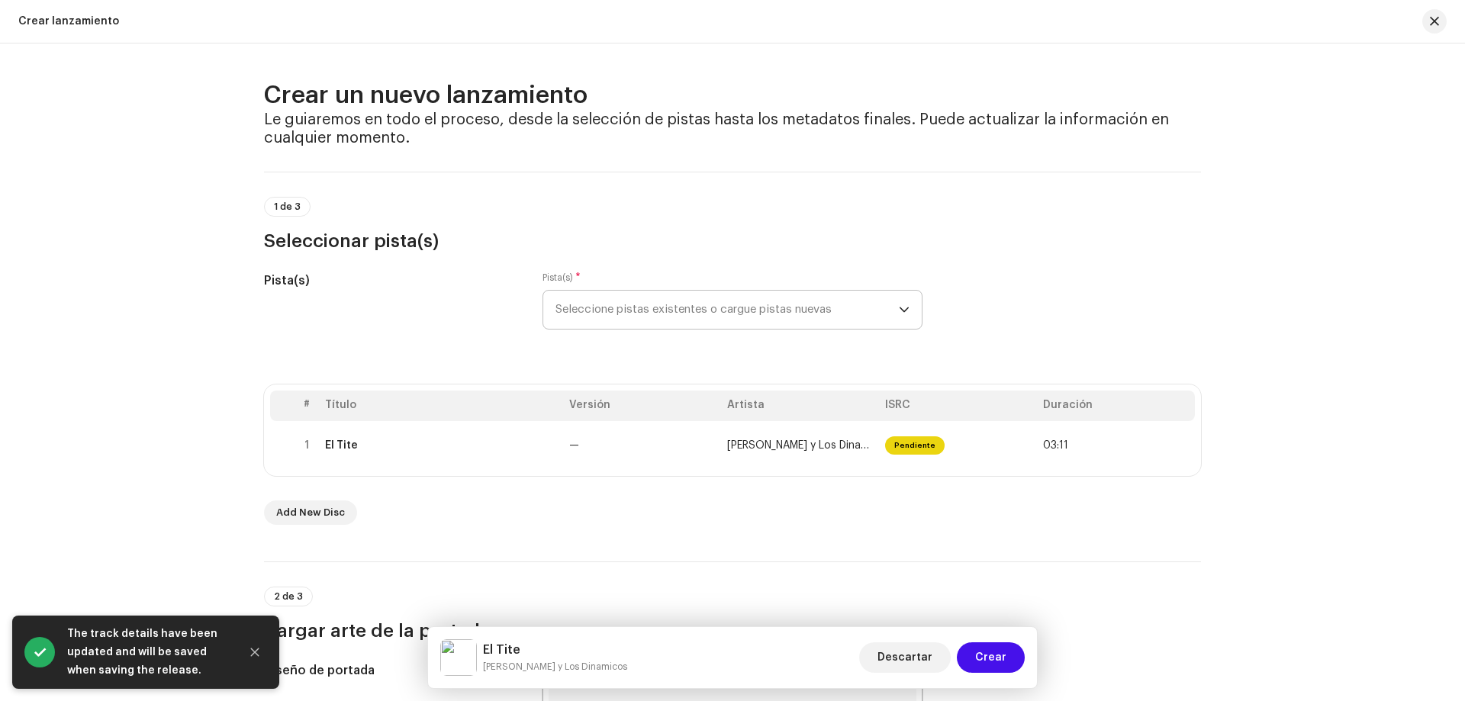
click at [978, 654] on span "Crear" at bounding box center [990, 657] width 31 height 31
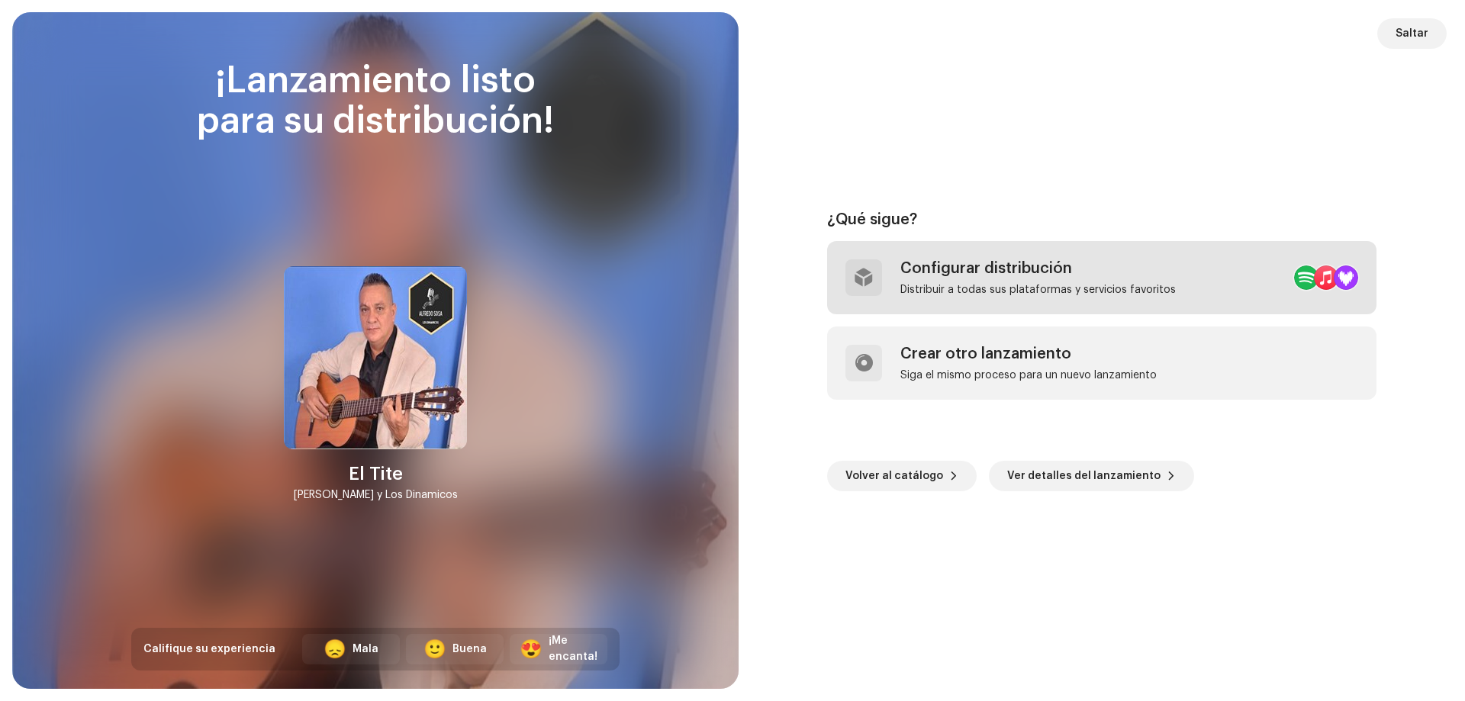
click at [971, 274] on div "Configurar distribución" at bounding box center [1037, 268] width 275 height 18
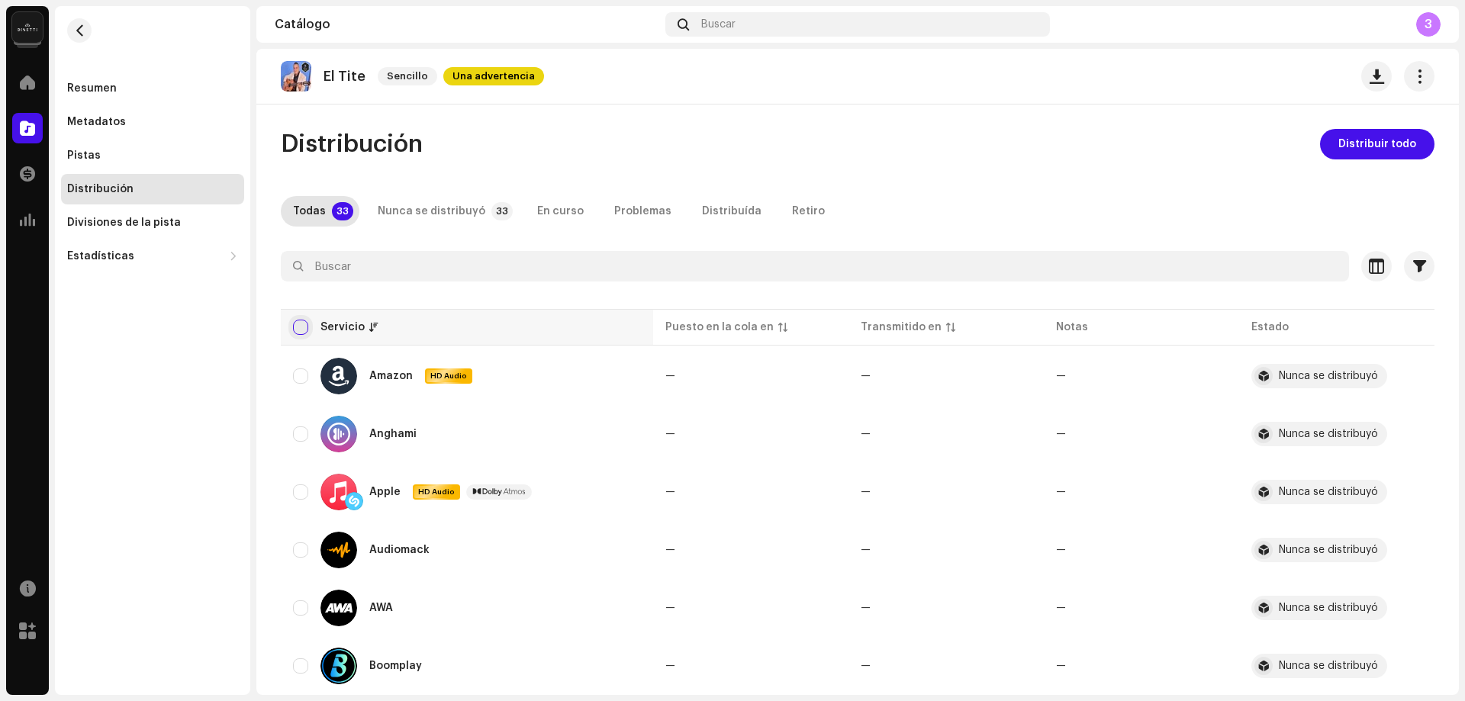
click at [302, 328] on input "checkbox" at bounding box center [300, 327] width 15 height 15
checkbox input "true"
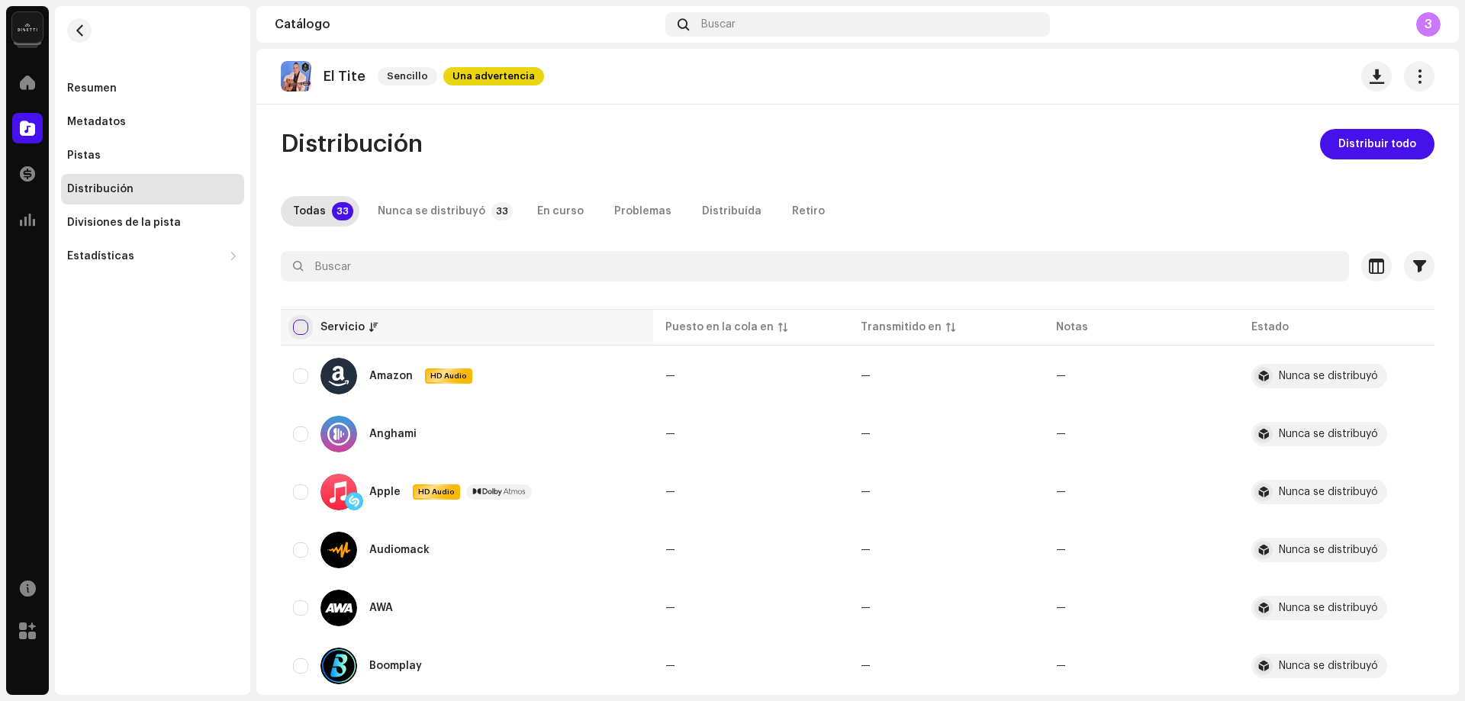
checkbox input "true"
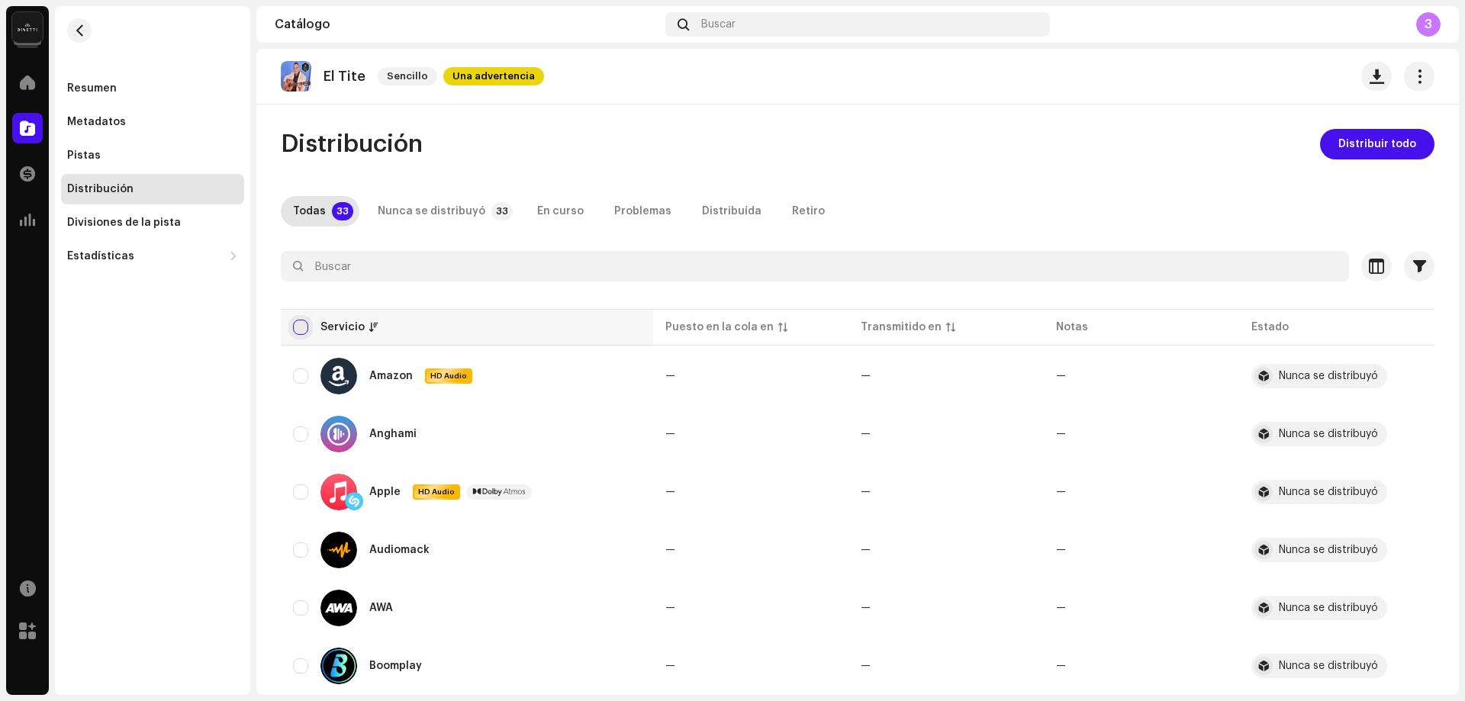
checkbox input "true"
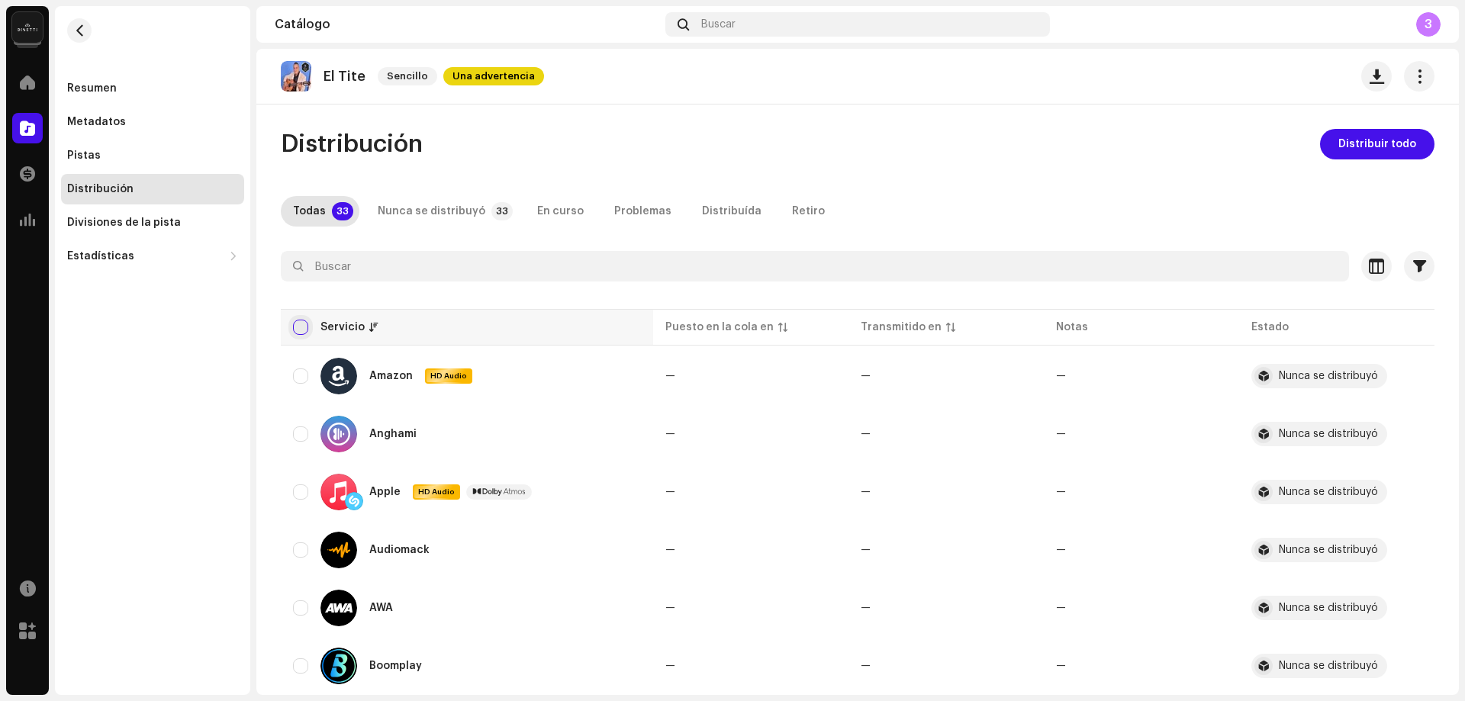
checkbox input "true"
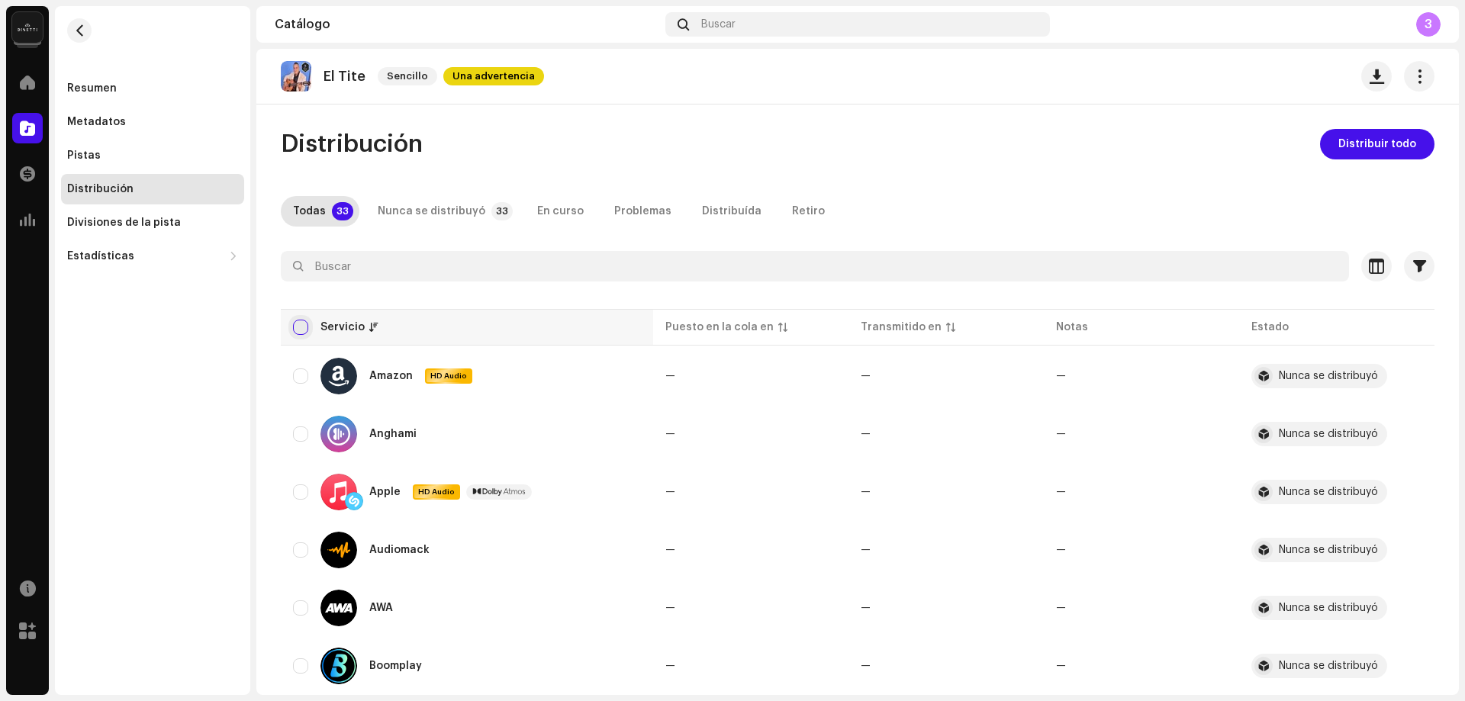
checkbox input "true"
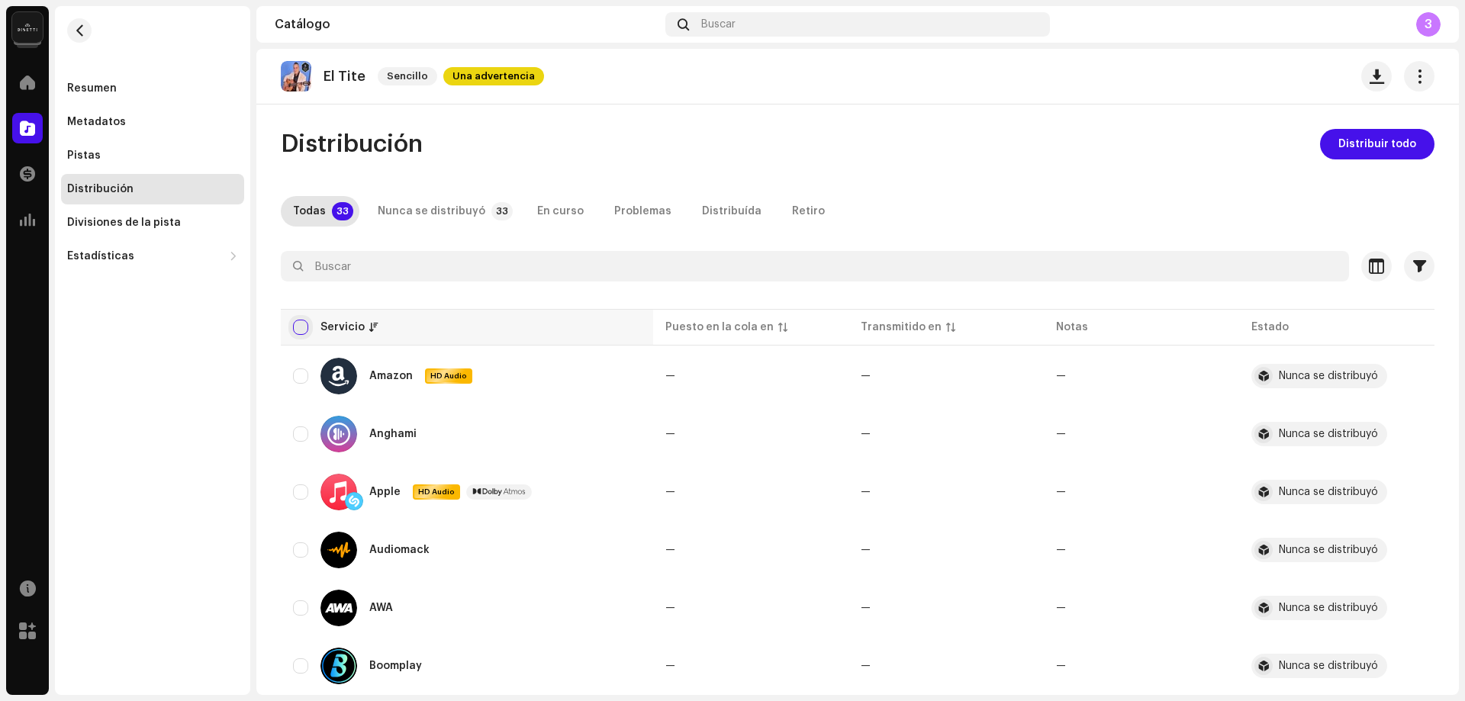
checkbox input "true"
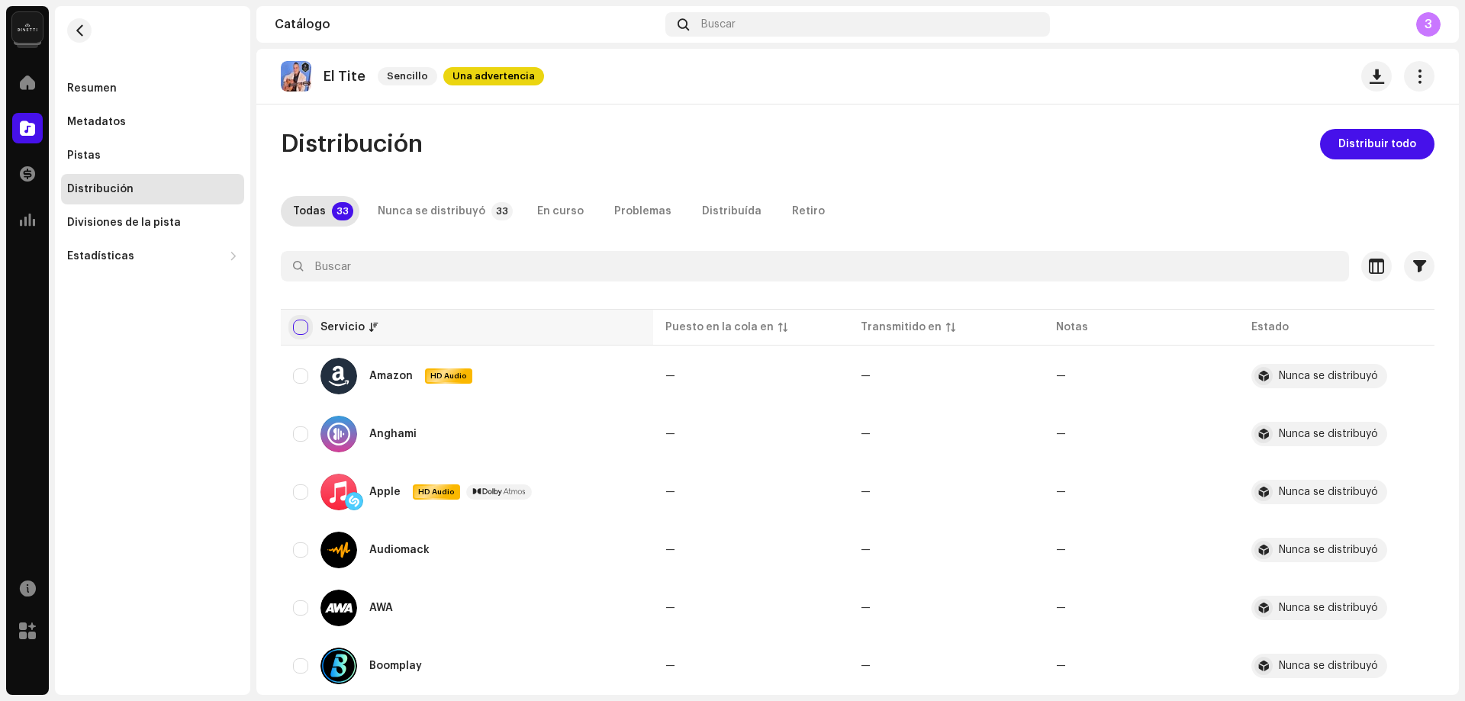
checkbox input "true"
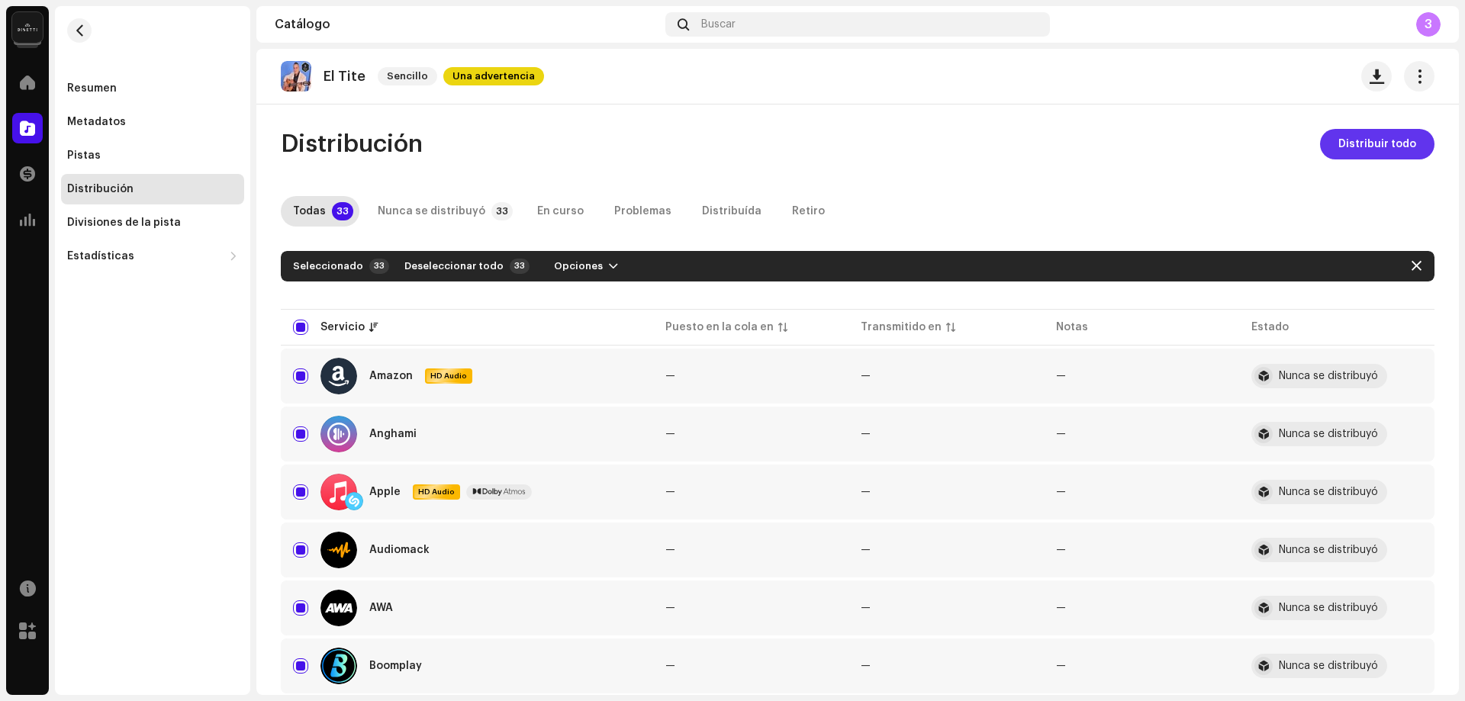
click at [1358, 129] on span "Distribuir todo" at bounding box center [1377, 144] width 78 height 31
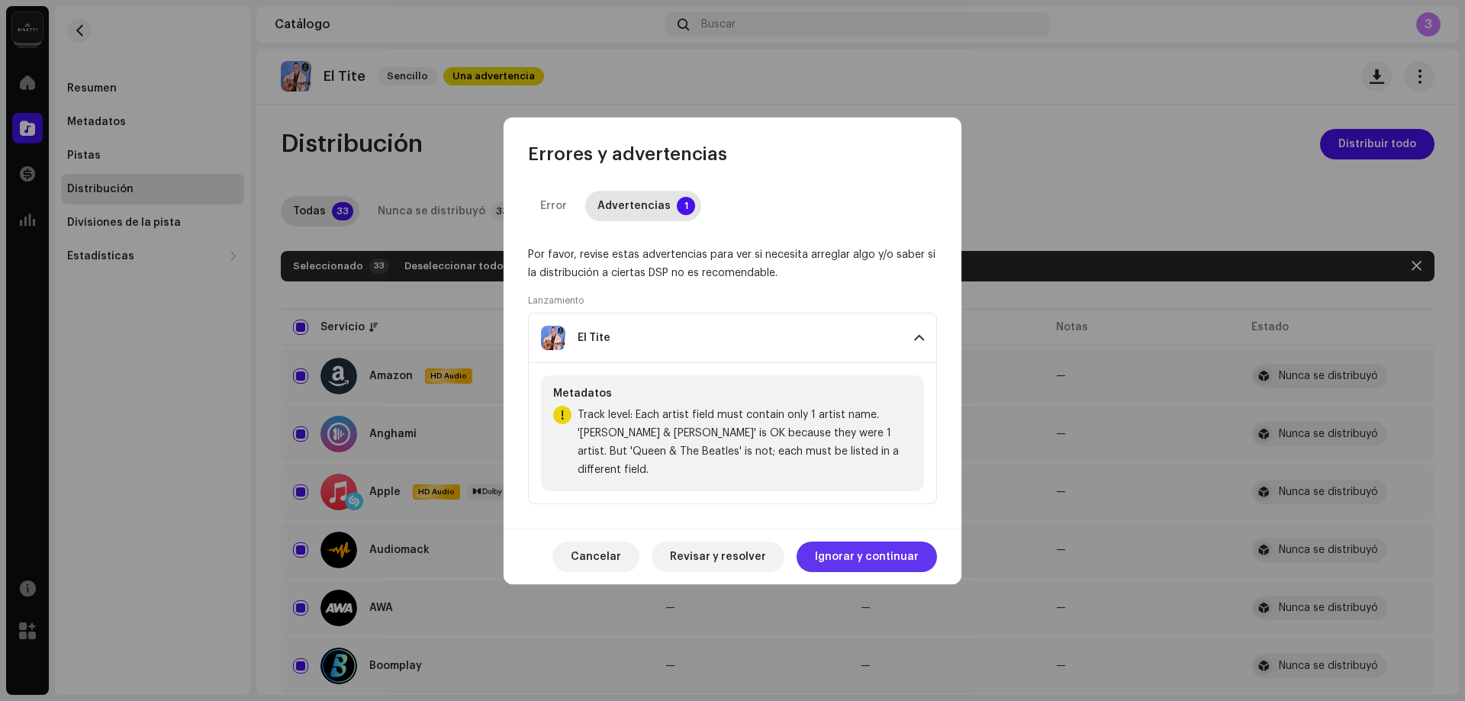
click at [877, 553] on span "Ignorar y continuar" at bounding box center [867, 557] width 104 height 31
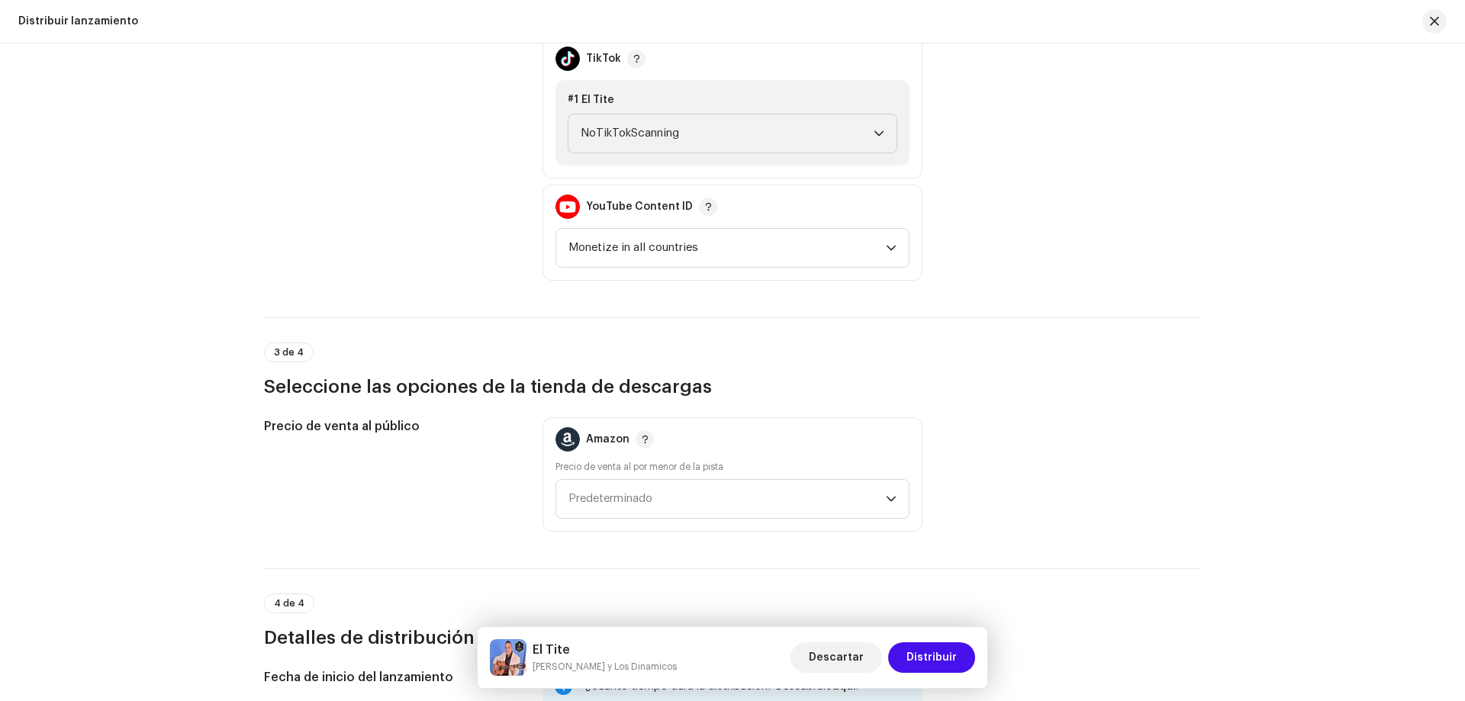
scroll to position [1831, 0]
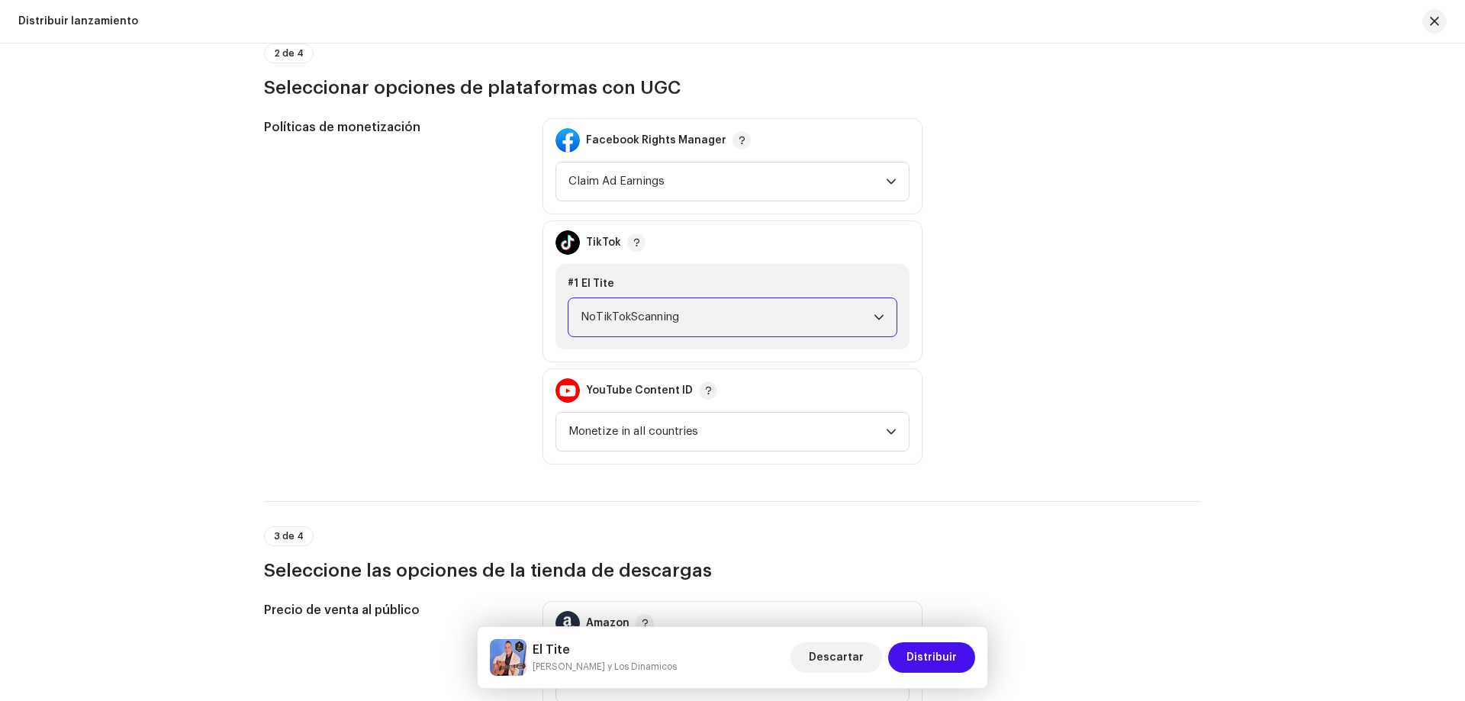
click at [771, 333] on span "NoTikTokScanning" at bounding box center [727, 317] width 293 height 38
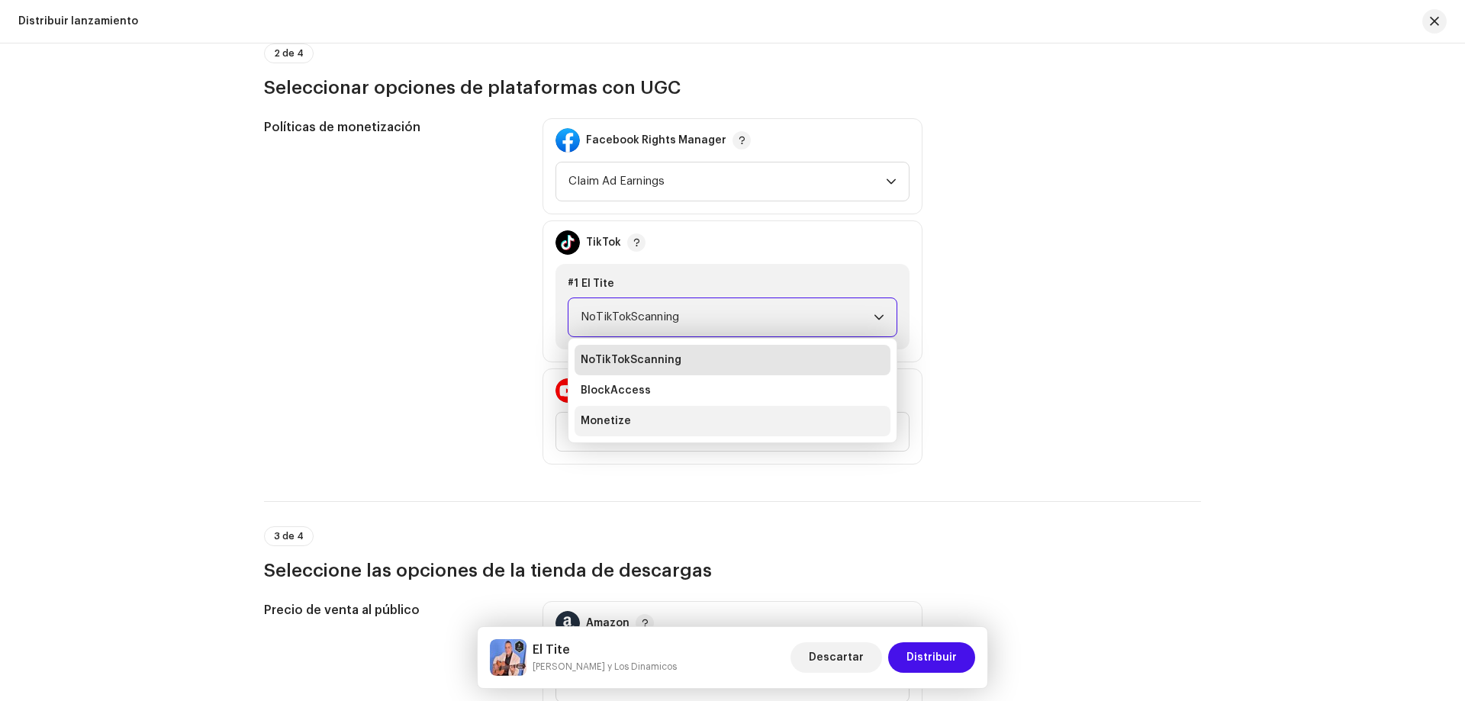
click at [745, 421] on li "Monetize" at bounding box center [733, 421] width 316 height 31
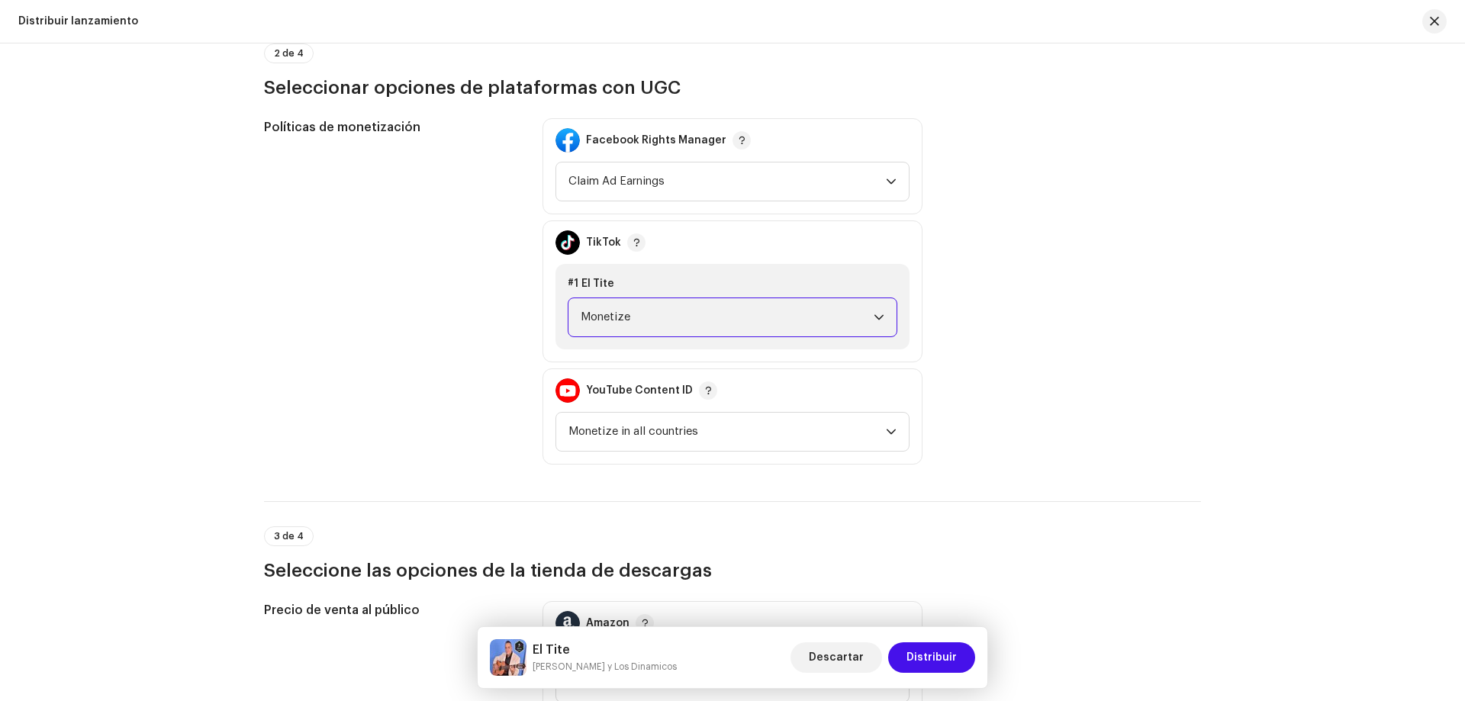
scroll to position [2060, 0]
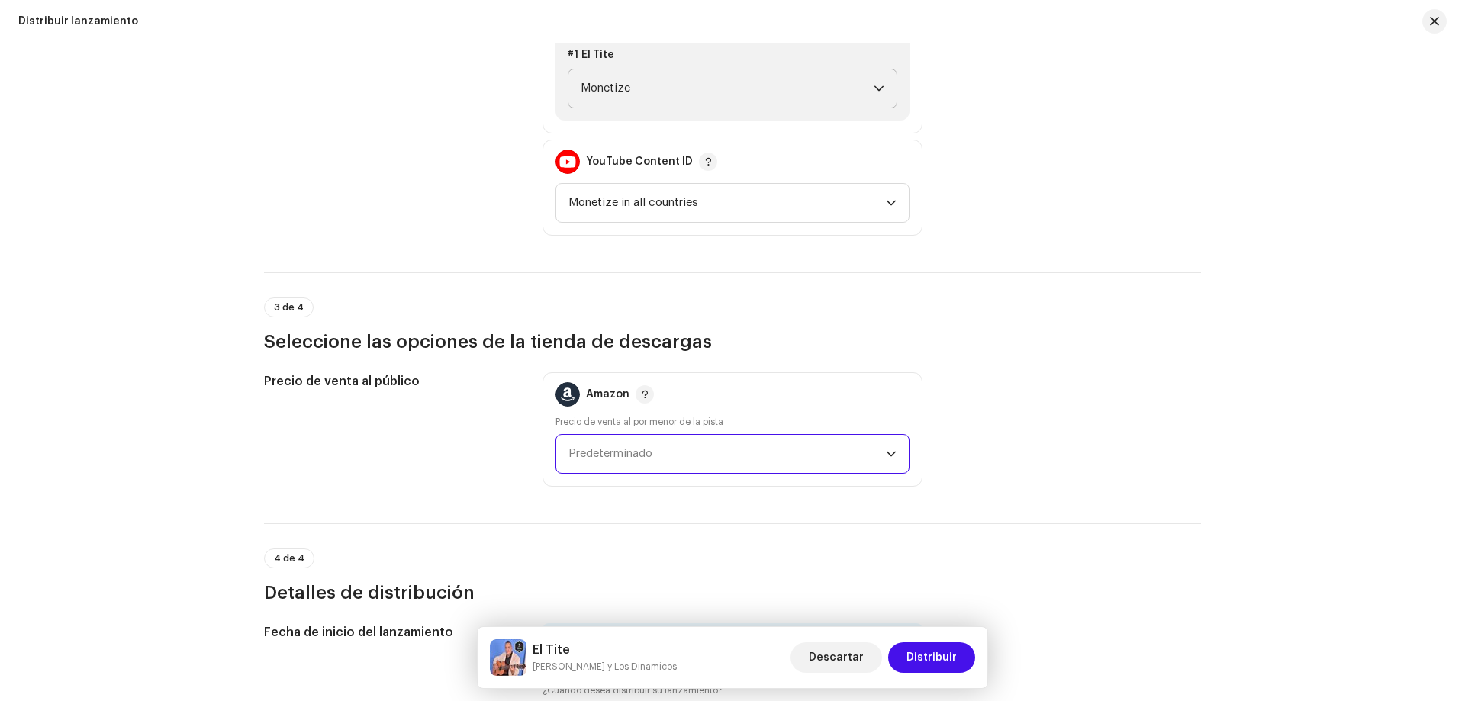
click at [744, 441] on span "Predeterminado" at bounding box center [726, 454] width 317 height 38
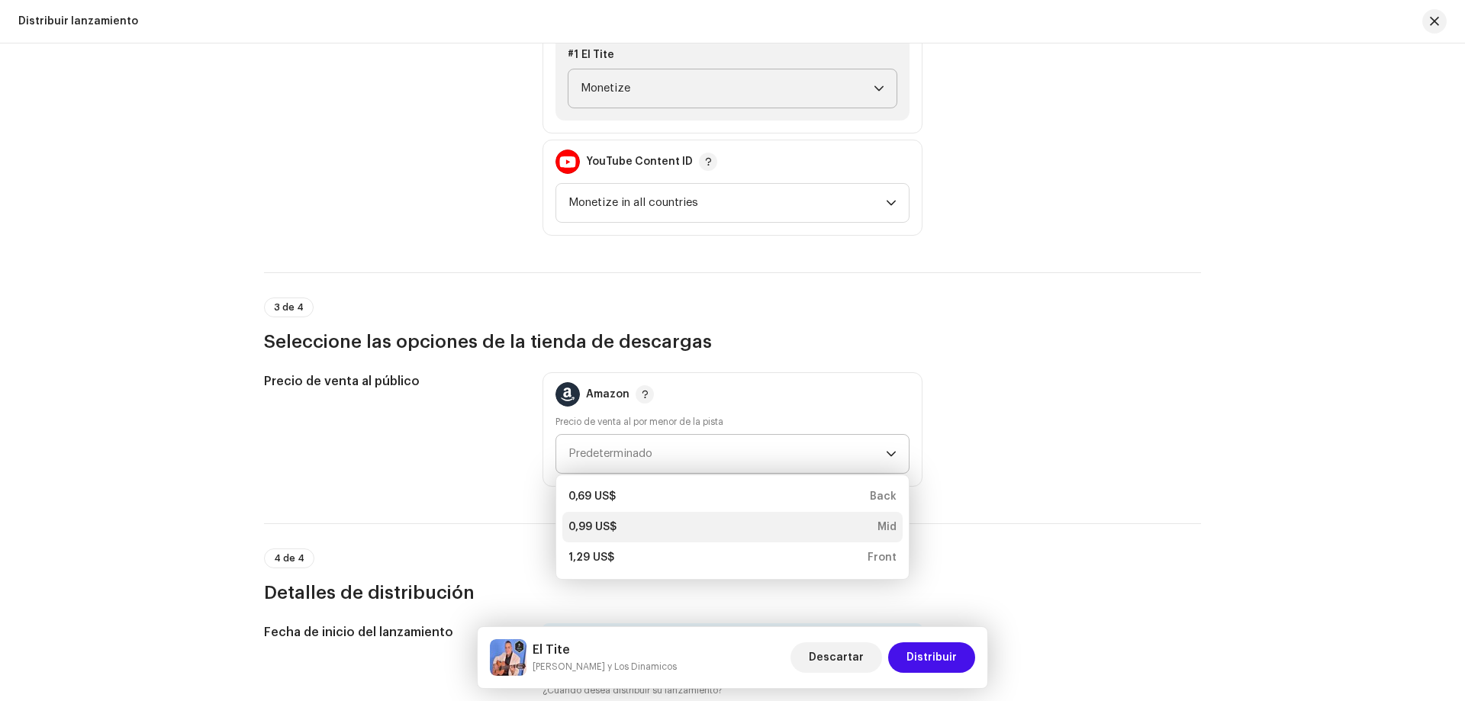
click at [715, 525] on div "0,99 US$ Mid" at bounding box center [732, 527] width 328 height 15
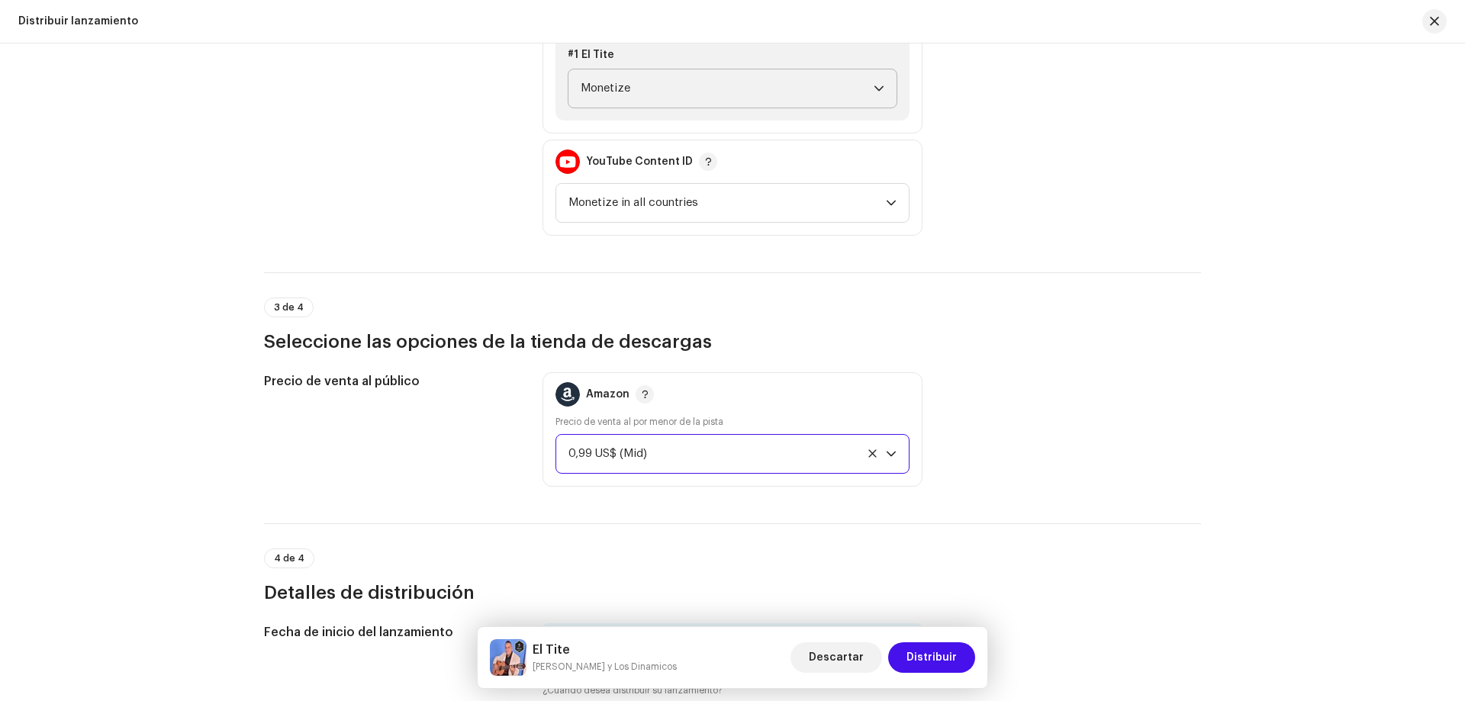
scroll to position [2399, 0]
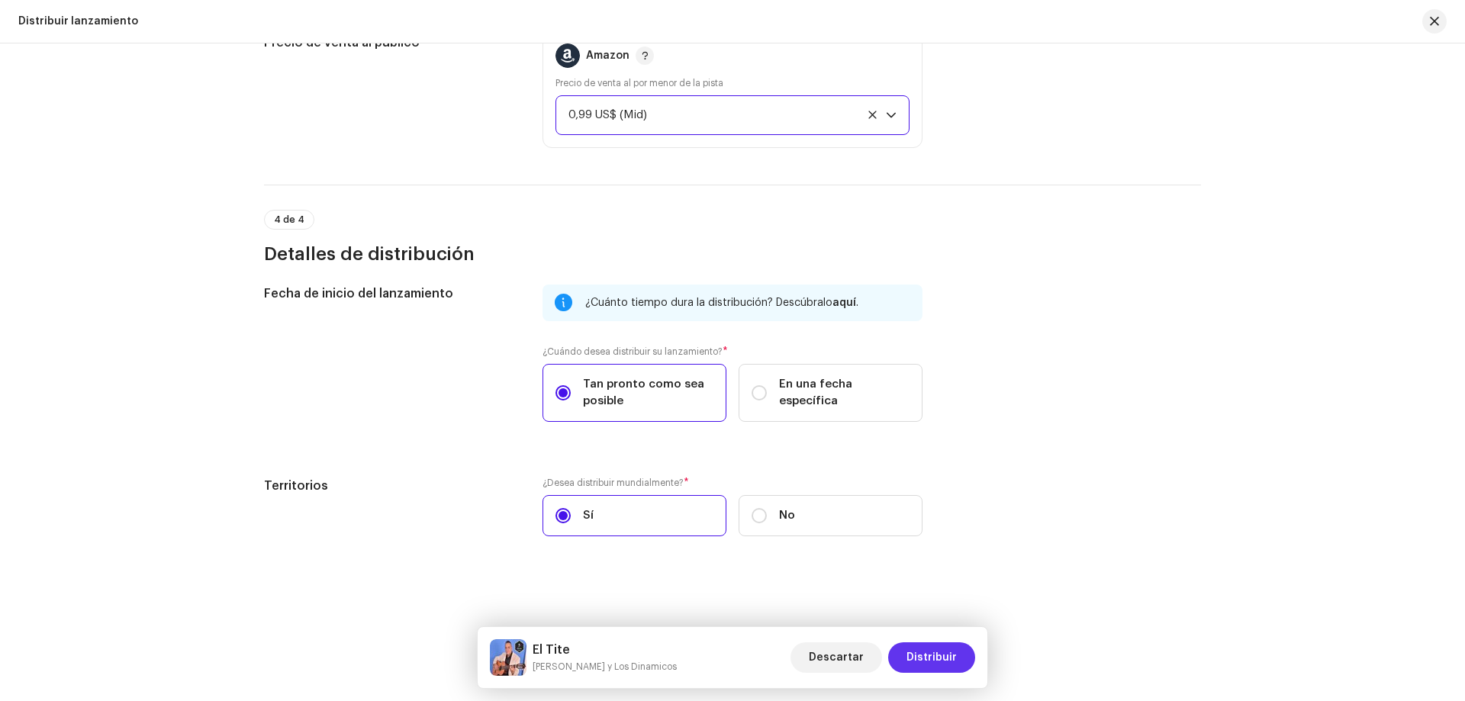
click at [941, 649] on span "Distribuir" at bounding box center [931, 657] width 50 height 31
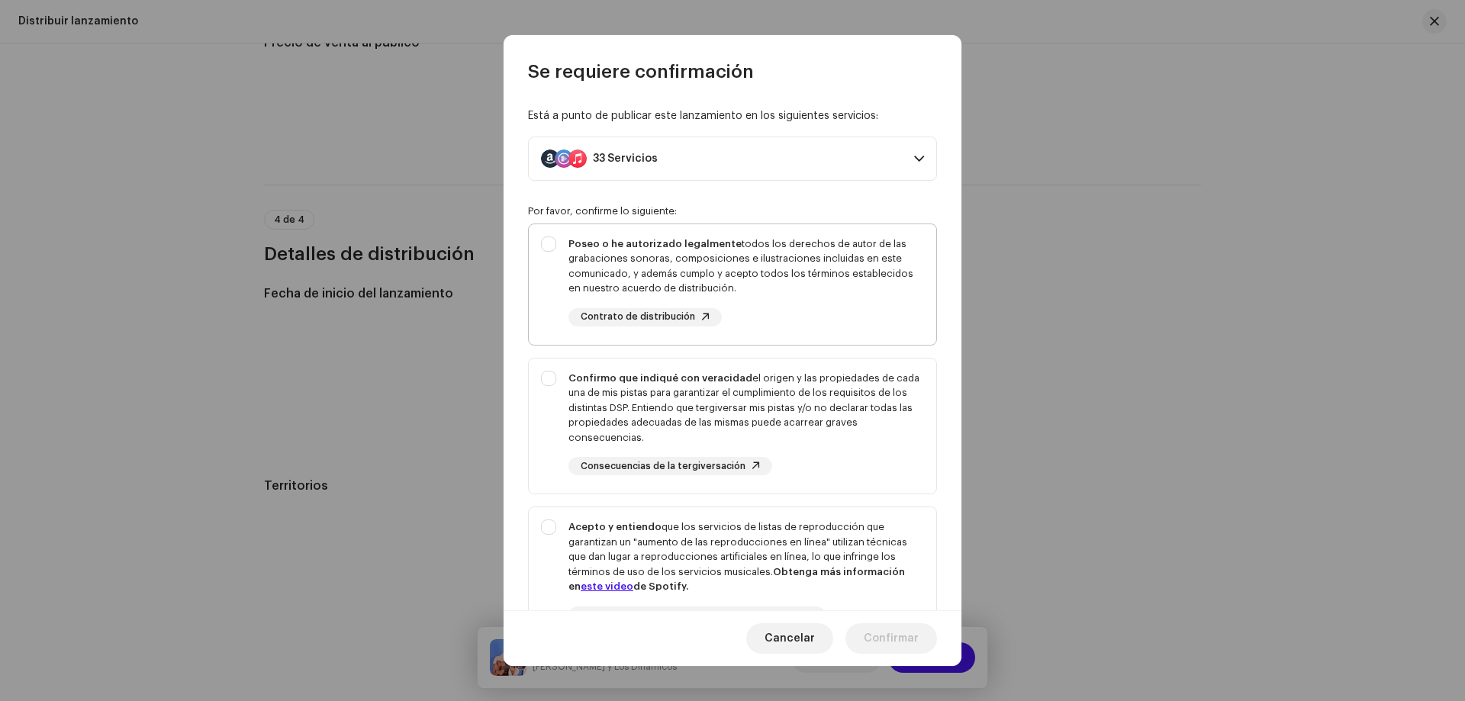
click at [777, 283] on div "Poseo o he autorizado legalmente todos los derechos de autor de las grabaciones…" at bounding box center [746, 267] width 356 height 60
checkbox input "true"
click at [777, 402] on div "Confirmo que indiqué con veracidad el origen y las propiedades de cada una de m…" at bounding box center [746, 408] width 356 height 75
checkbox input "true"
click at [813, 559] on div "Acepto y entiendo que los servicios de listas de reproducción que garantizan un…" at bounding box center [746, 557] width 356 height 75
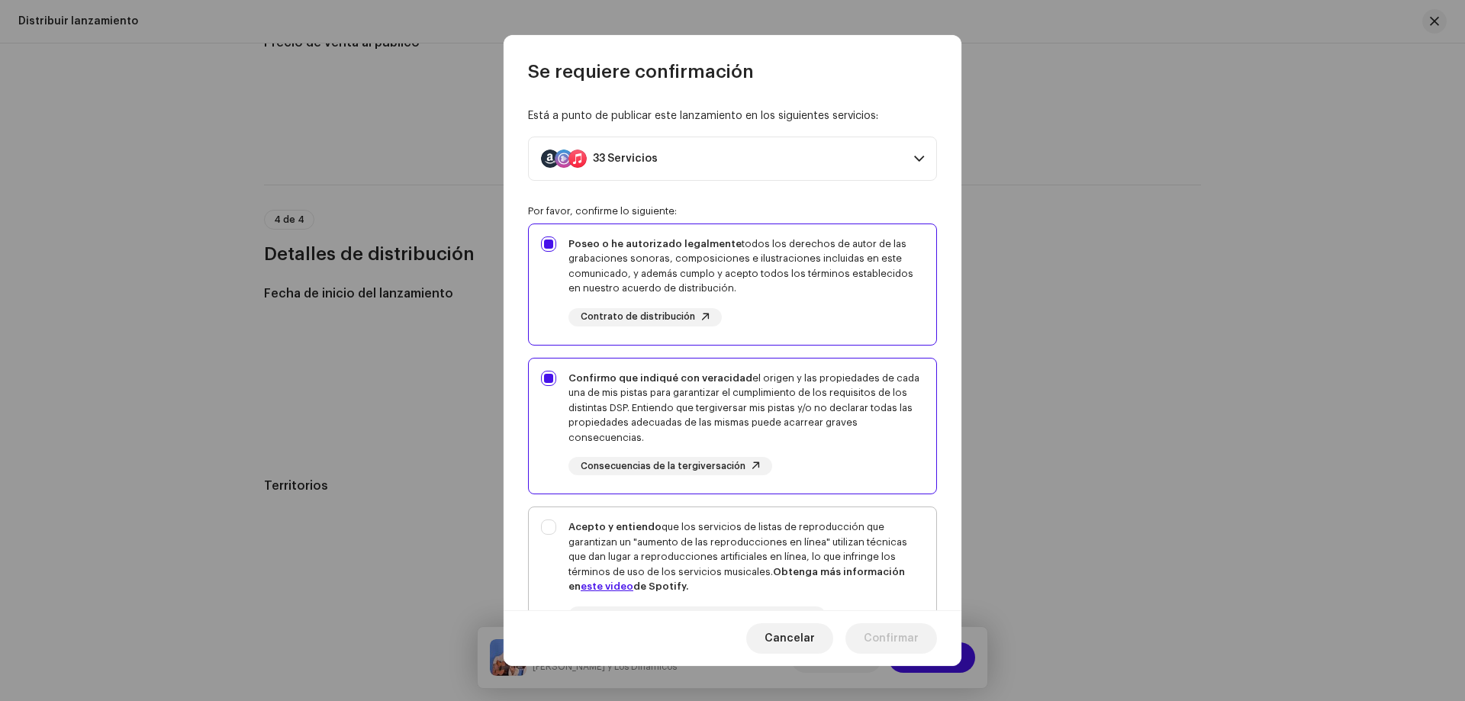
checkbox input "true"
click at [919, 636] on button "Confirmar" at bounding box center [891, 638] width 92 height 31
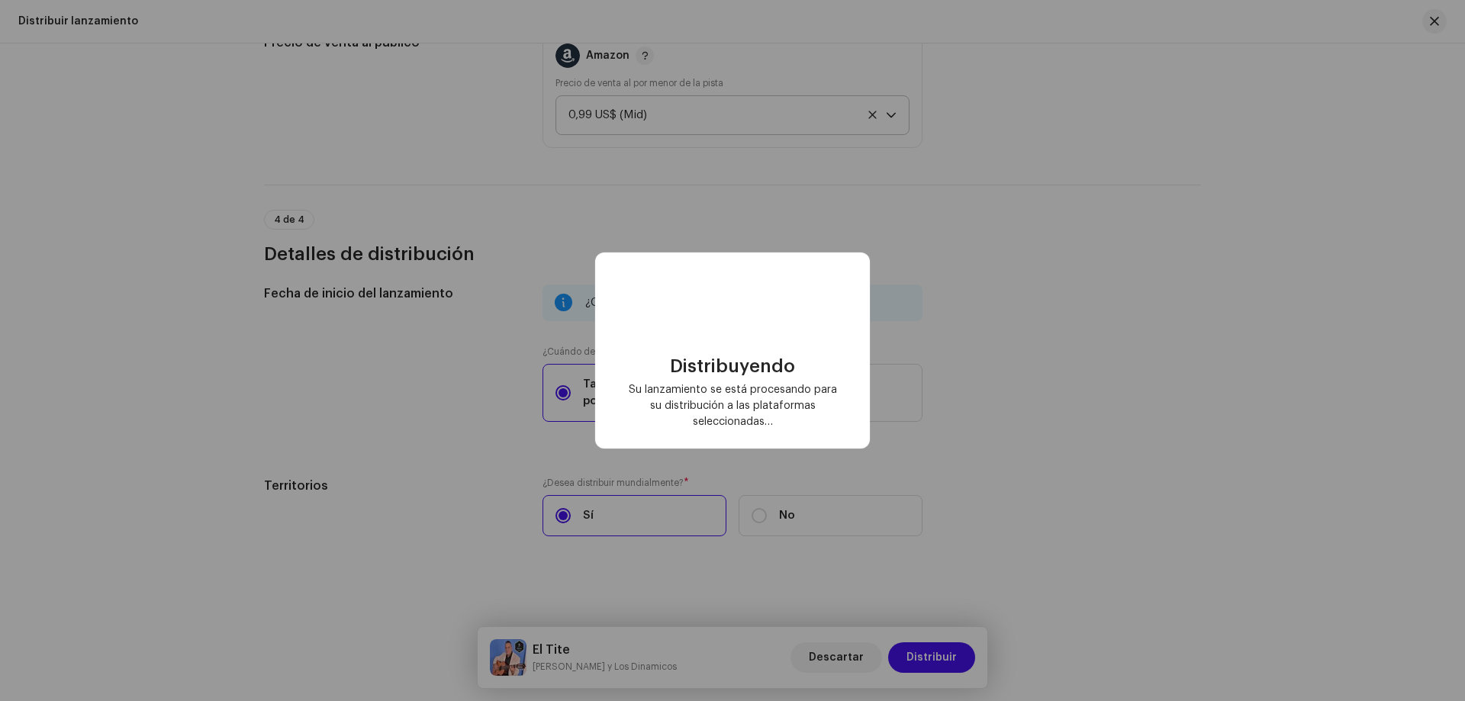
checkbox input "false"
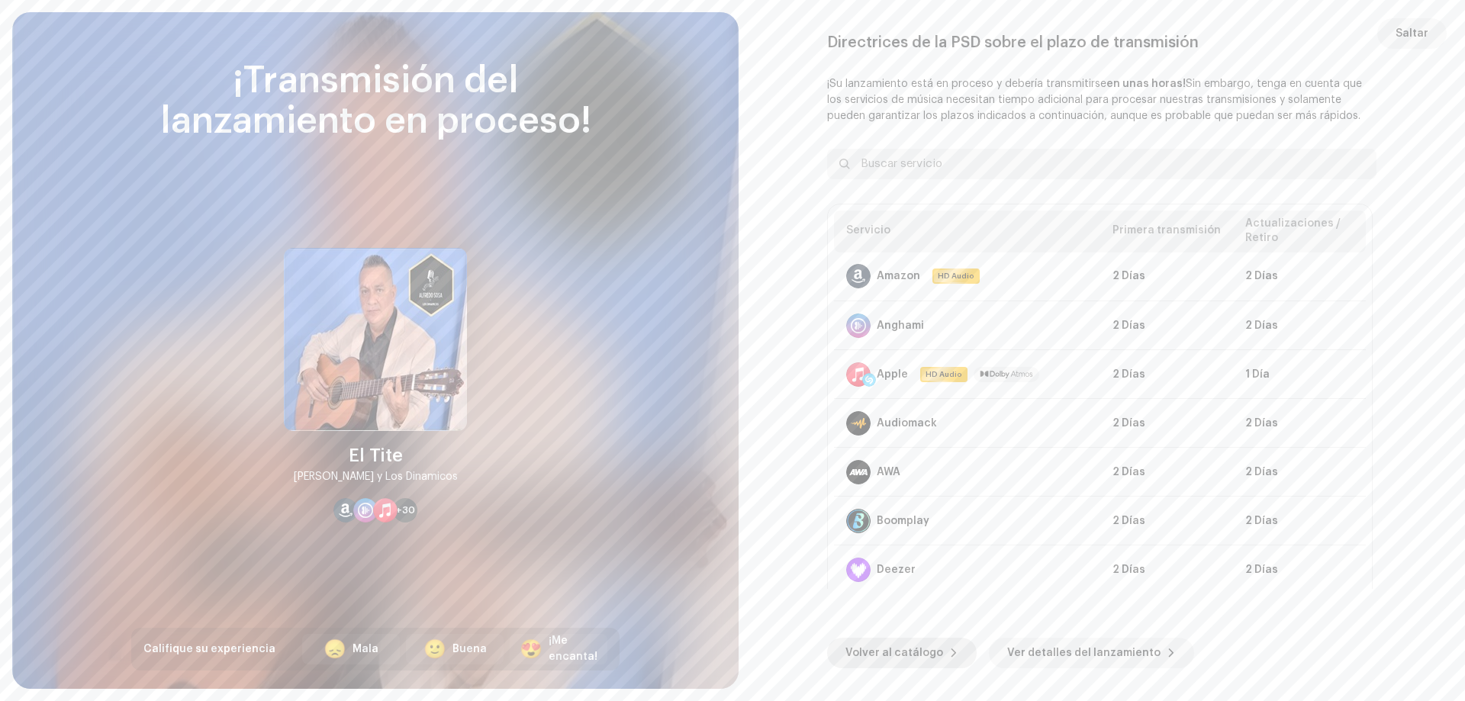
click at [903, 640] on span "Volver al catálogo" at bounding box center [894, 653] width 98 height 31
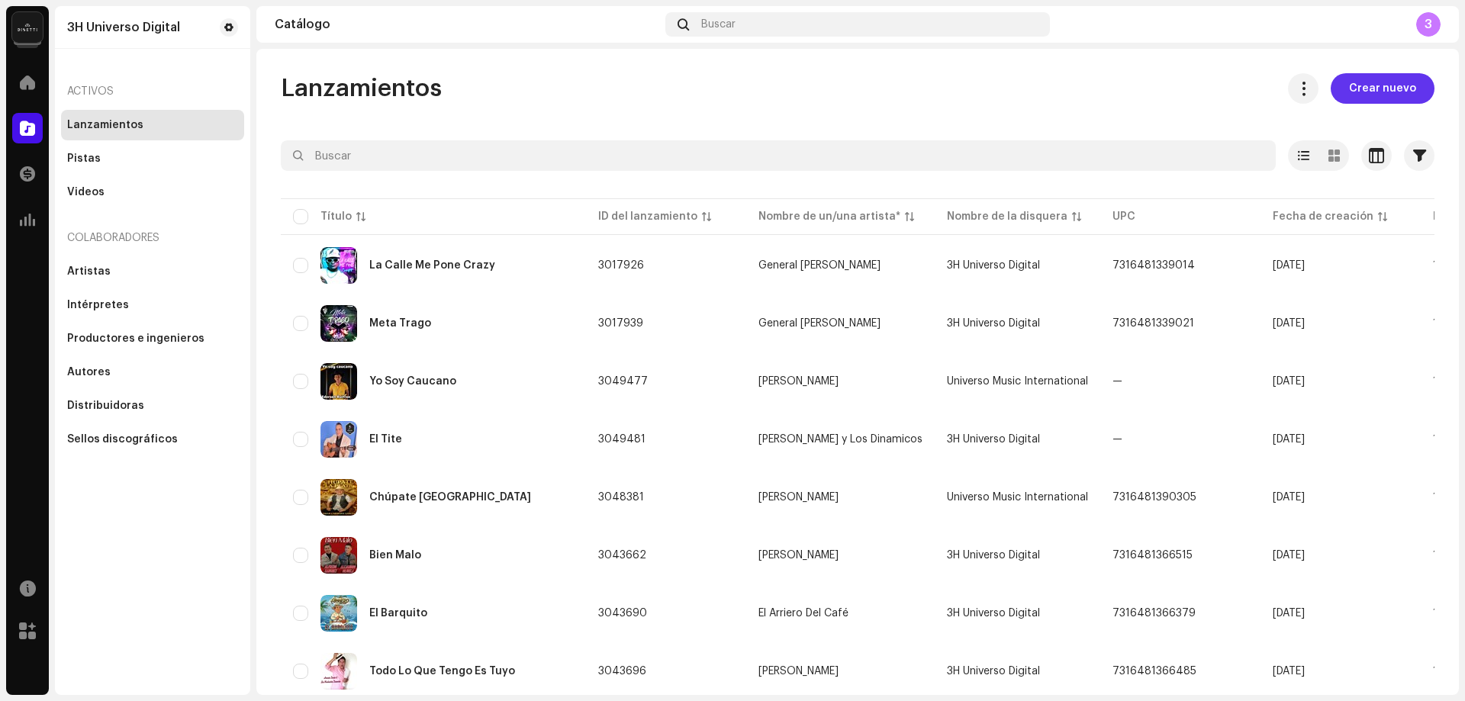
click at [1383, 91] on span "Crear nuevo" at bounding box center [1382, 88] width 67 height 31
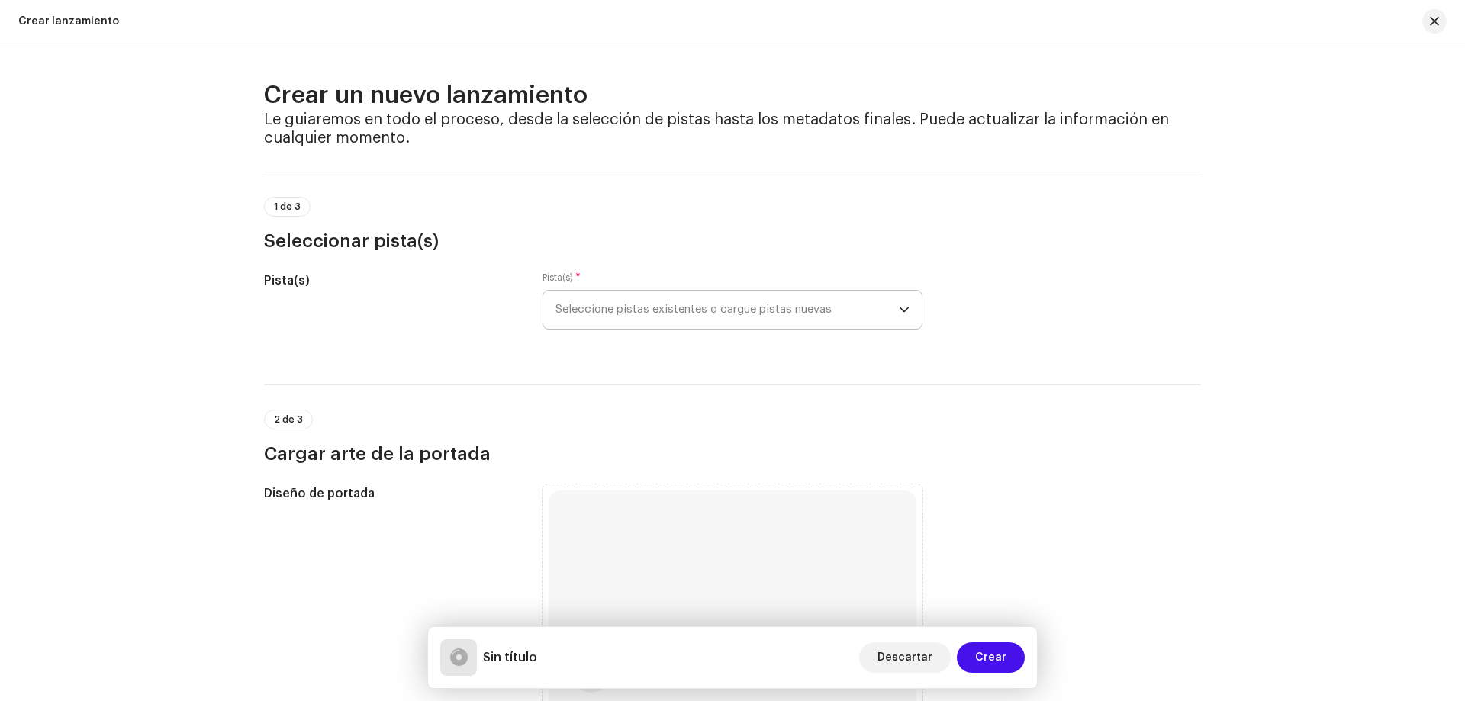
click at [642, 303] on span "Seleccione pistas existentes o cargue pistas nuevas" at bounding box center [726, 310] width 343 height 38
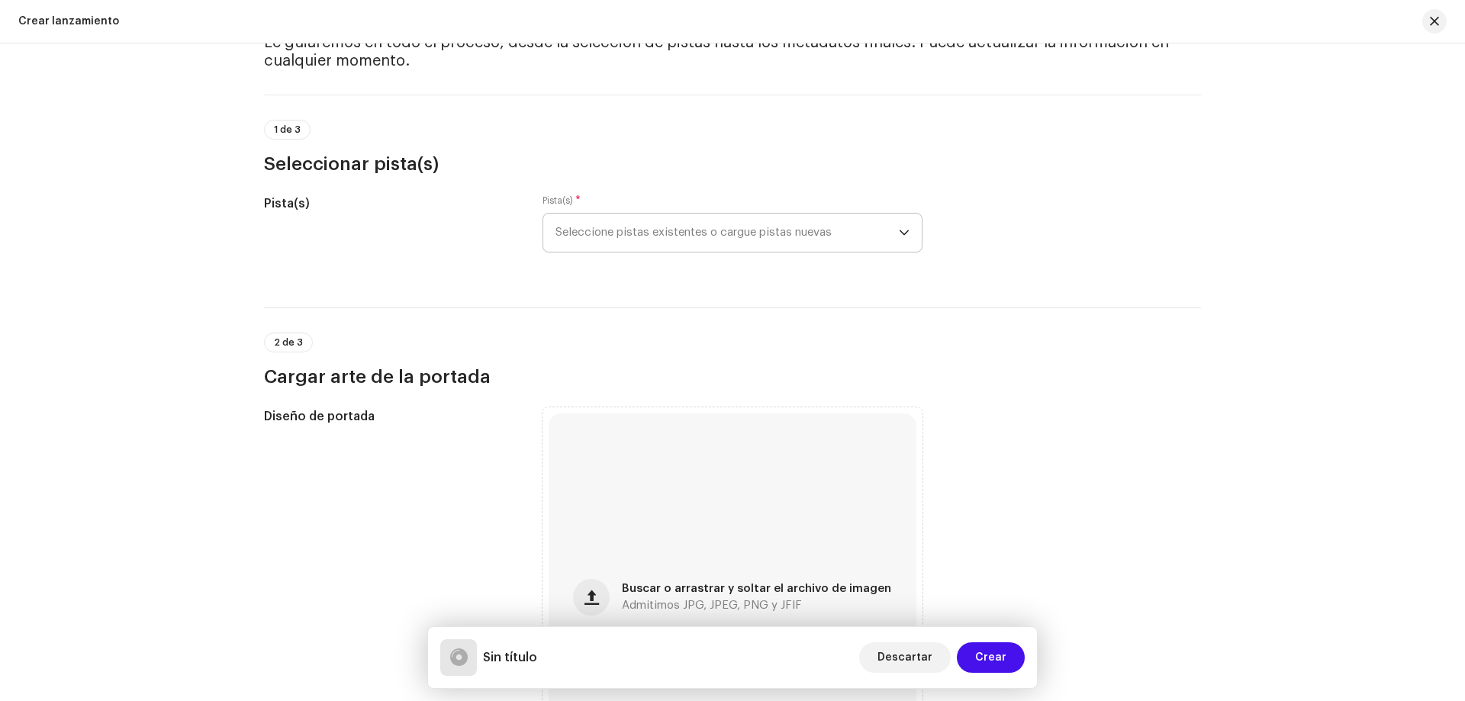
scroll to position [76, 0]
click at [690, 221] on span "Seleccione pistas existentes o cargue pistas nuevas" at bounding box center [726, 233] width 343 height 38
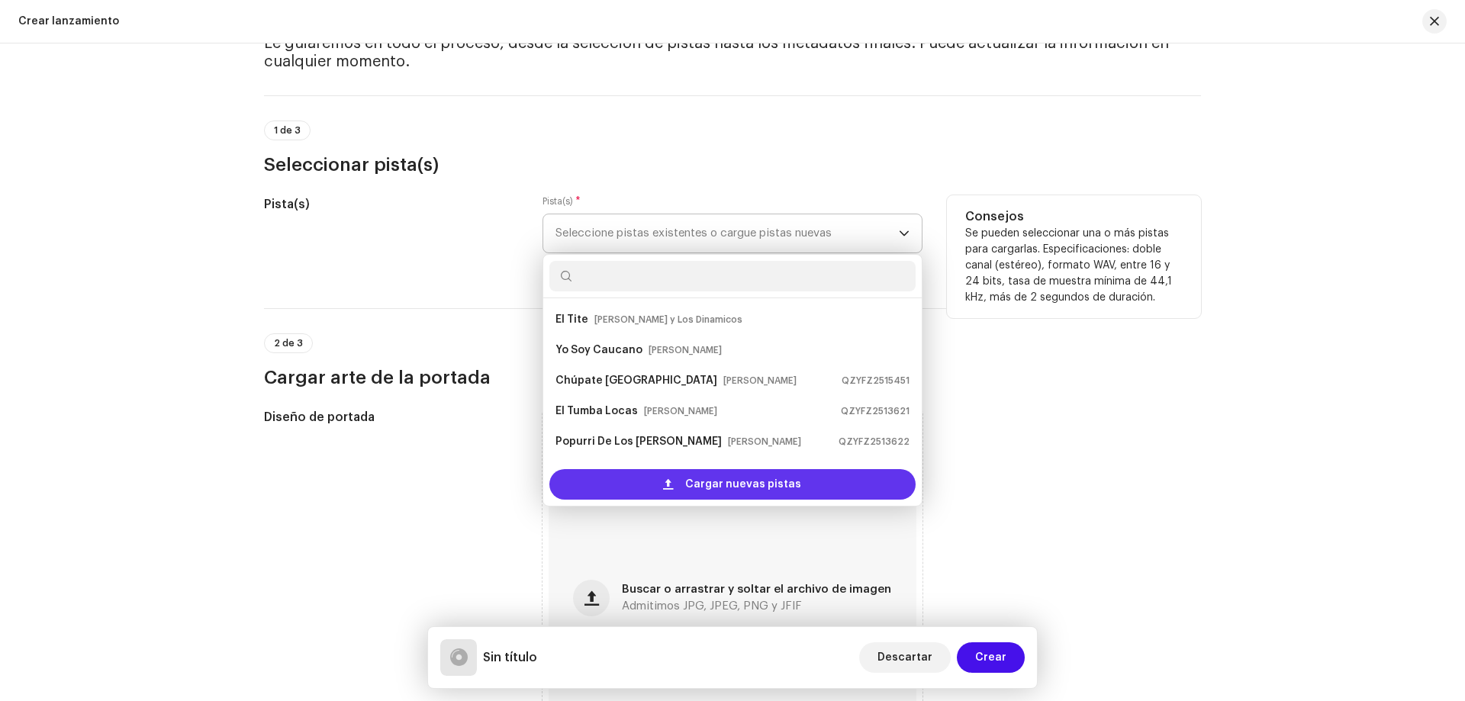
click at [710, 482] on span "Cargar nuevas pistas" at bounding box center [743, 484] width 116 height 31
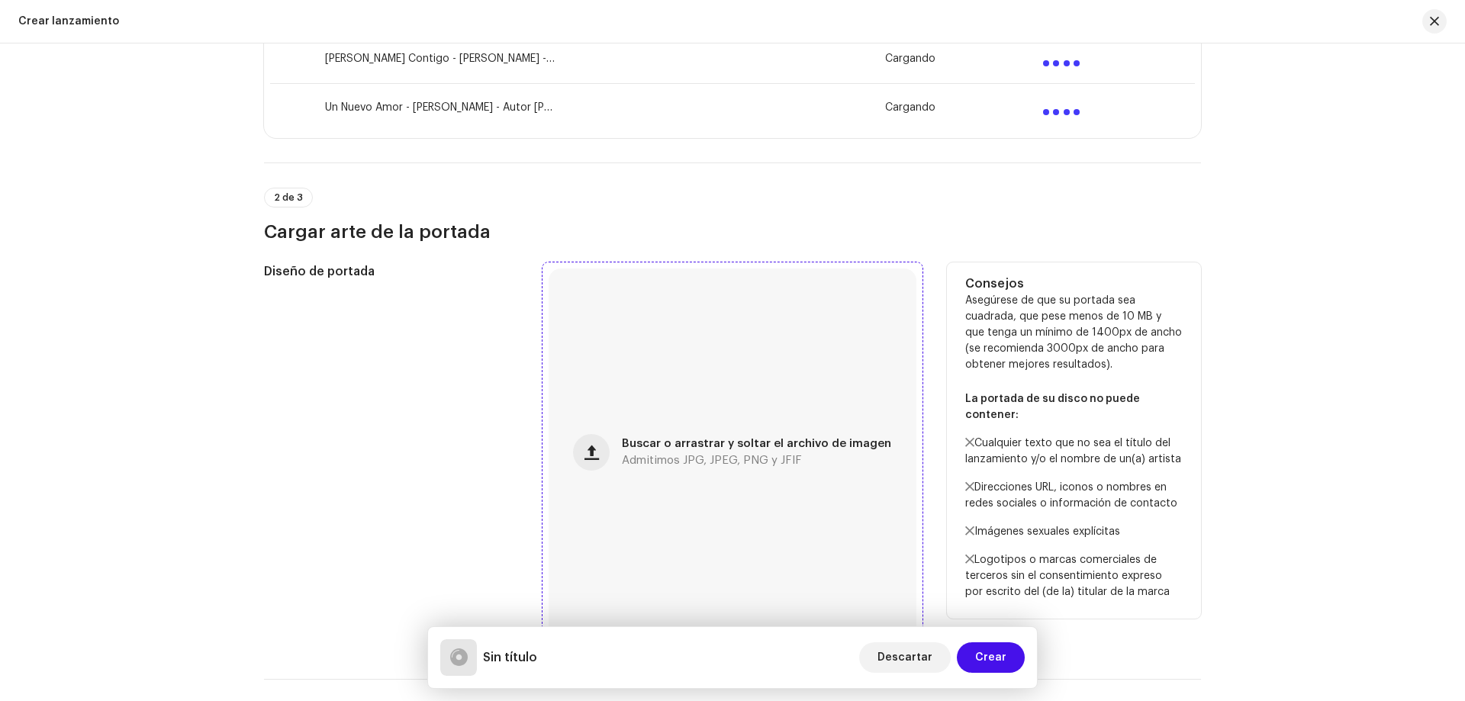
scroll to position [534, 0]
click at [816, 410] on div "Buscar o arrastrar y soltar el archivo de imagen Admitimos JPG, JPEG, PNG y JFIF" at bounding box center [733, 452] width 368 height 368
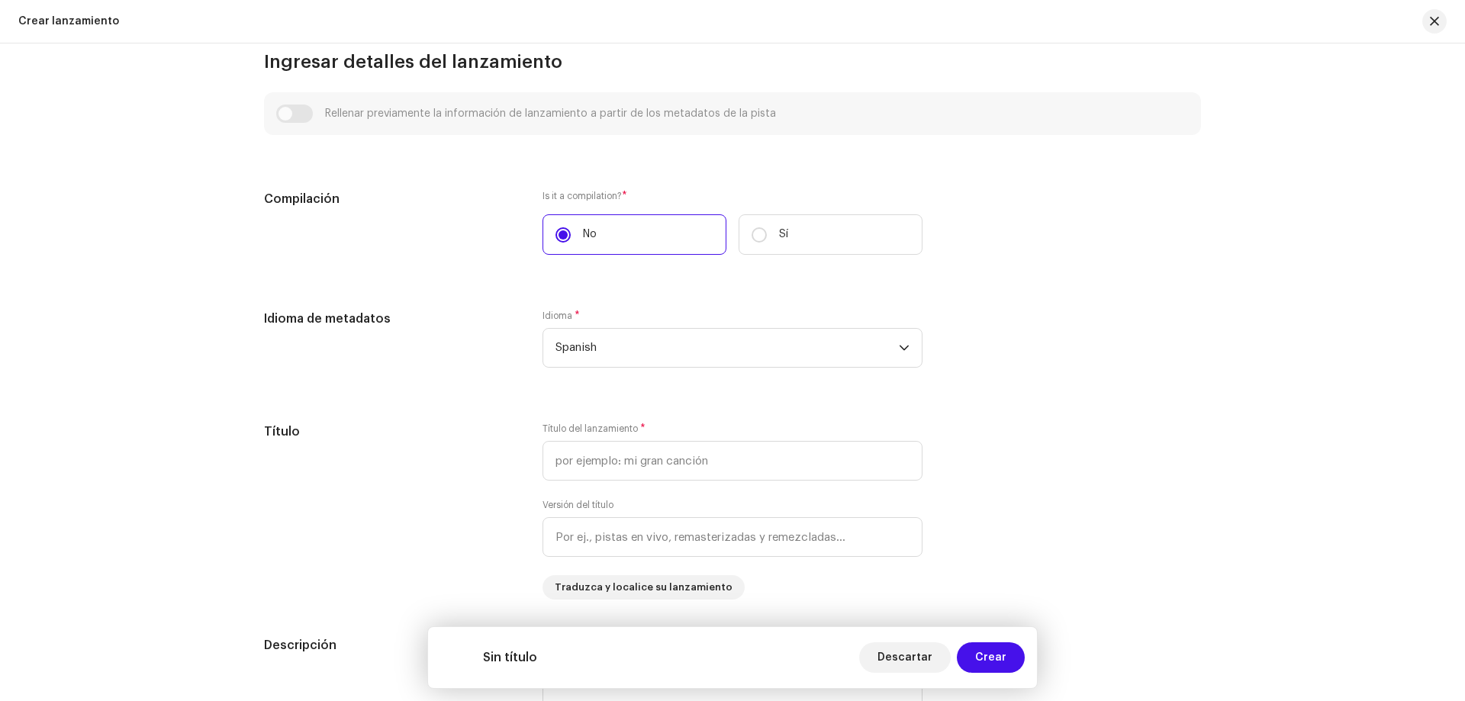
scroll to position [1221, 0]
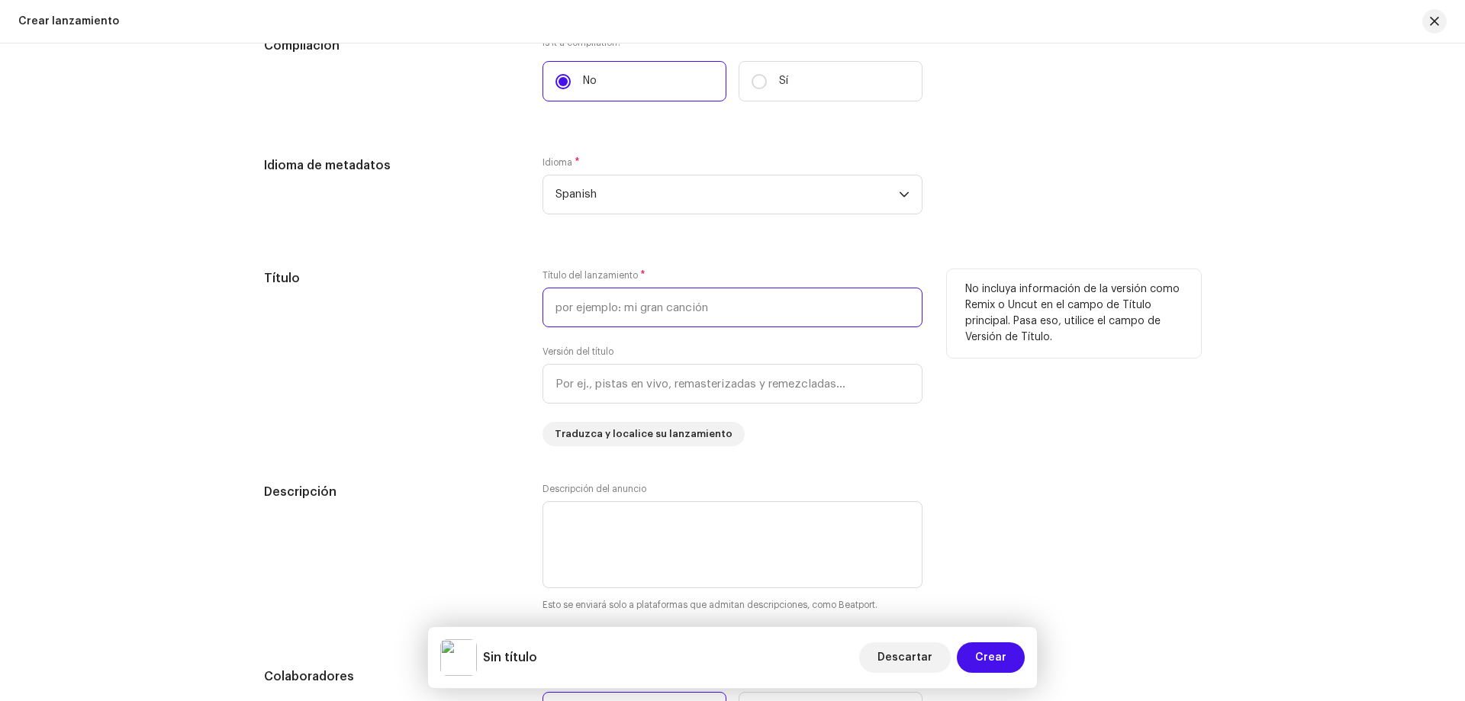
click at [654, 316] on input "text" at bounding box center [732, 308] width 380 height 40
paste input "Decidete"
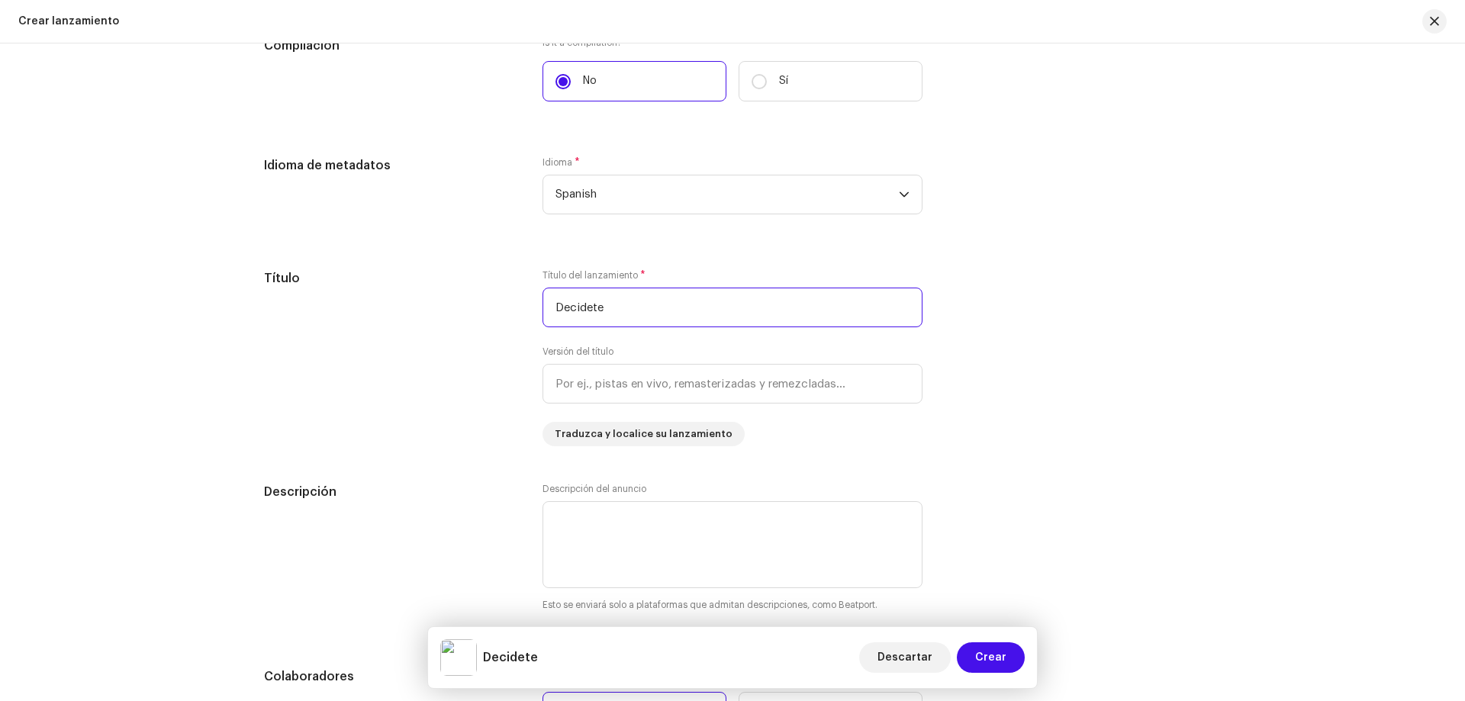
scroll to position [1434, 0]
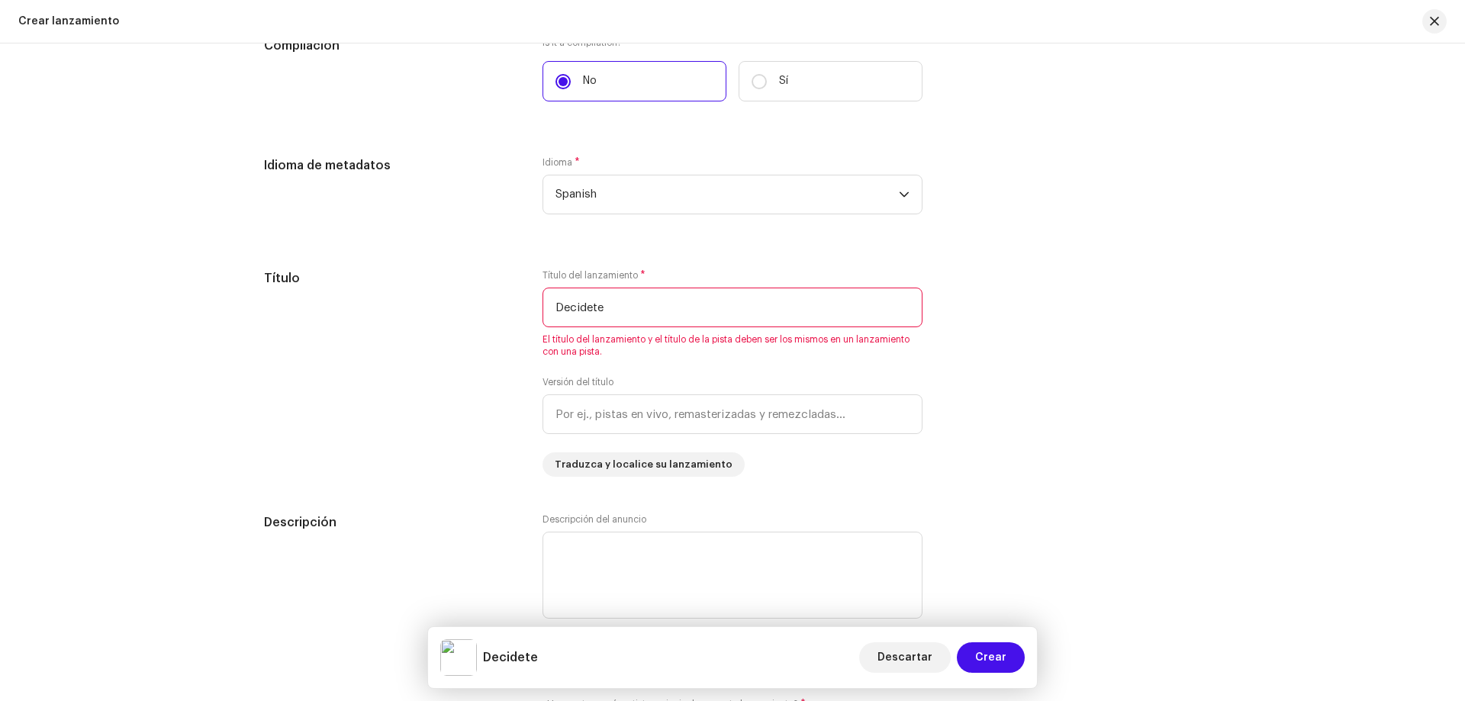
type input "Decidete"
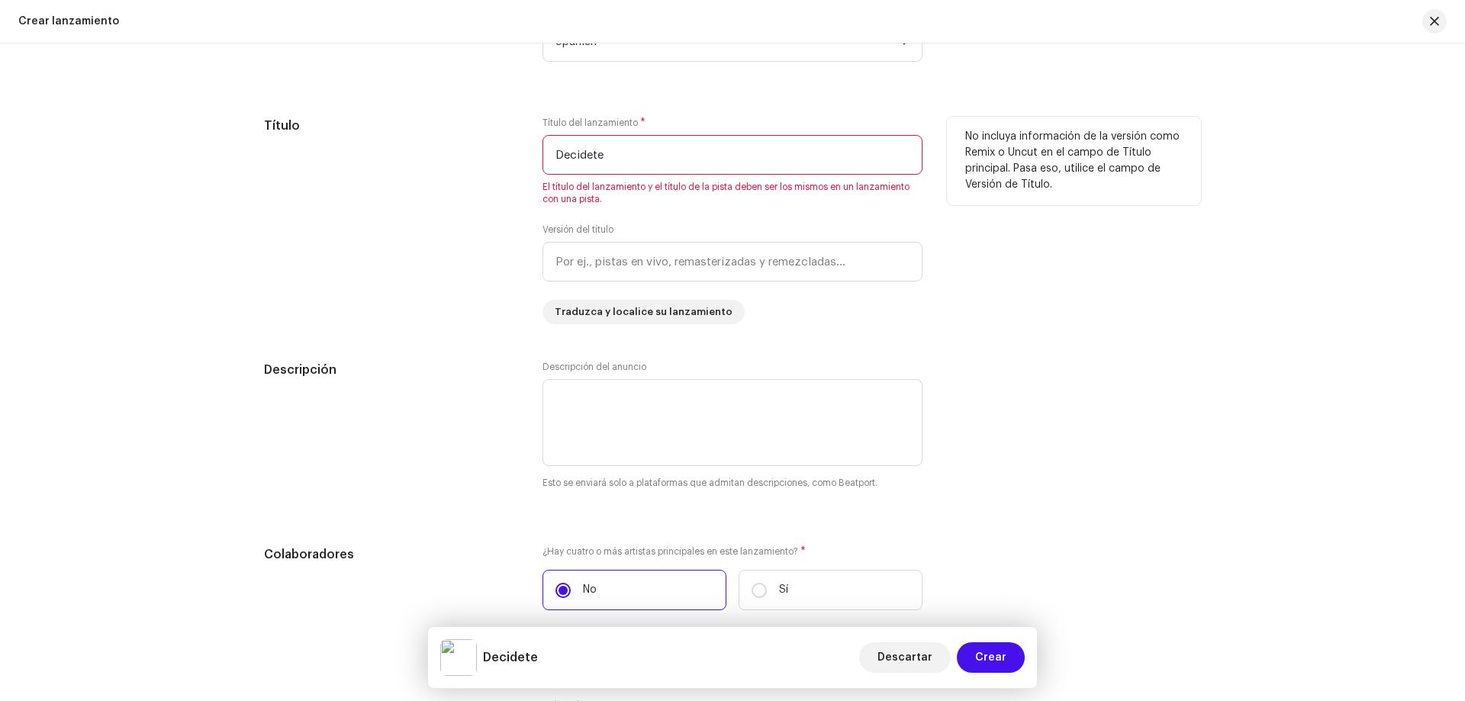
scroll to position [1816, 0]
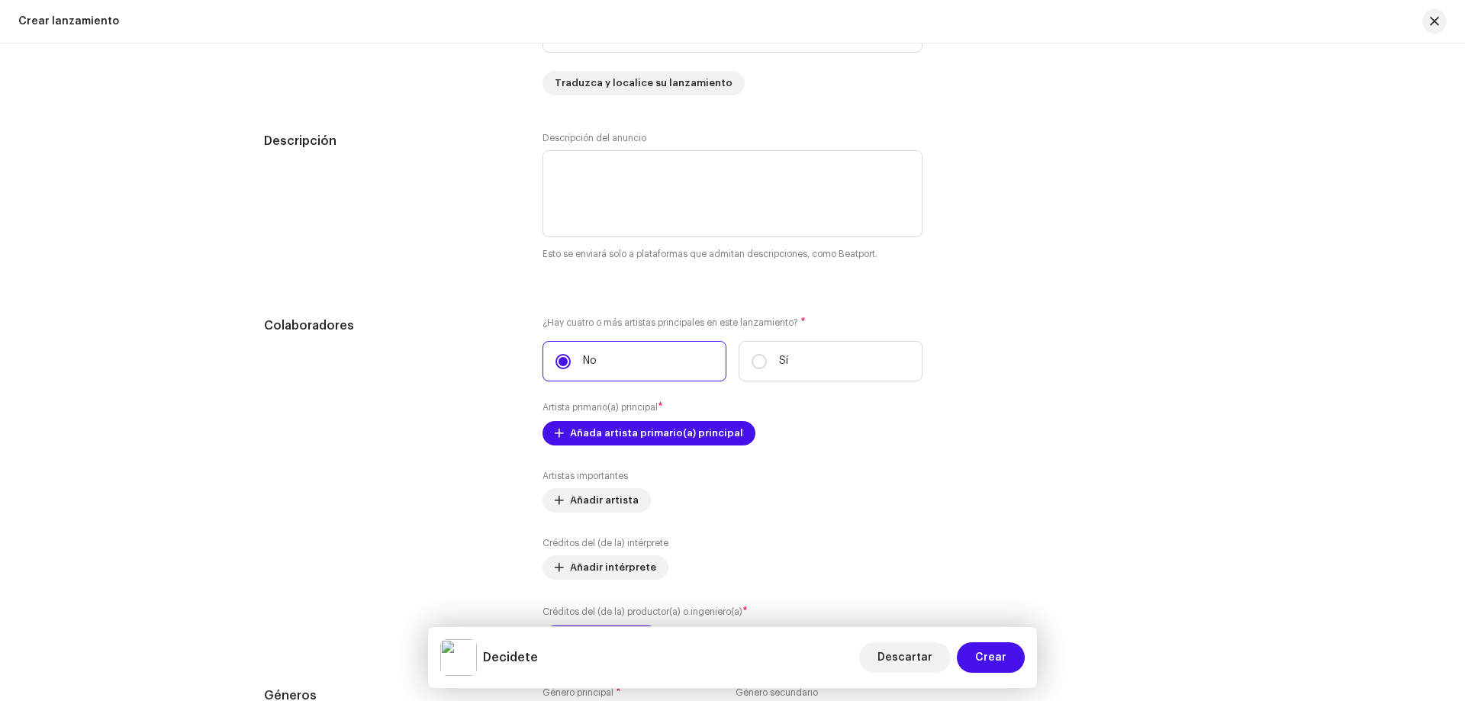
click at [650, 437] on span "Añada artista primario(a) principal" at bounding box center [656, 433] width 173 height 31
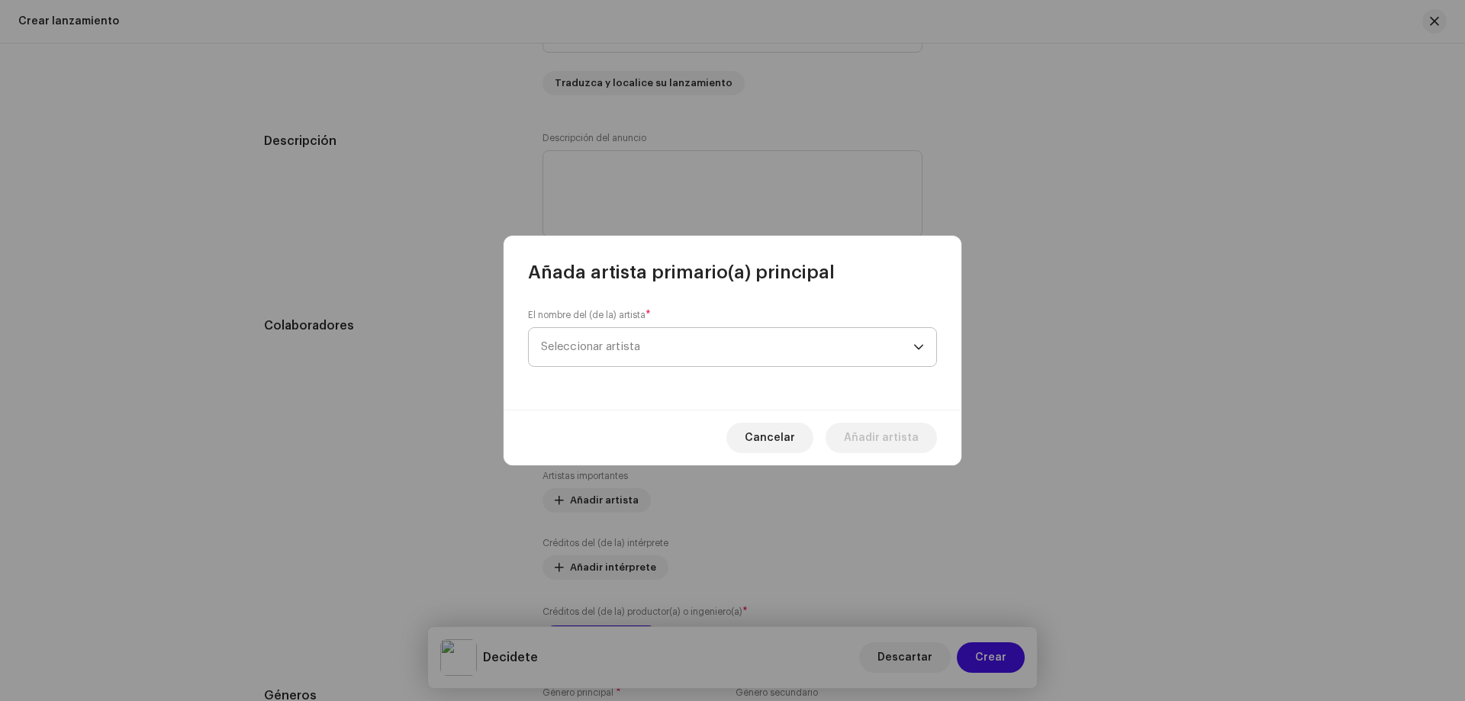
click at [656, 362] on span "Seleccionar artista" at bounding box center [727, 347] width 372 height 38
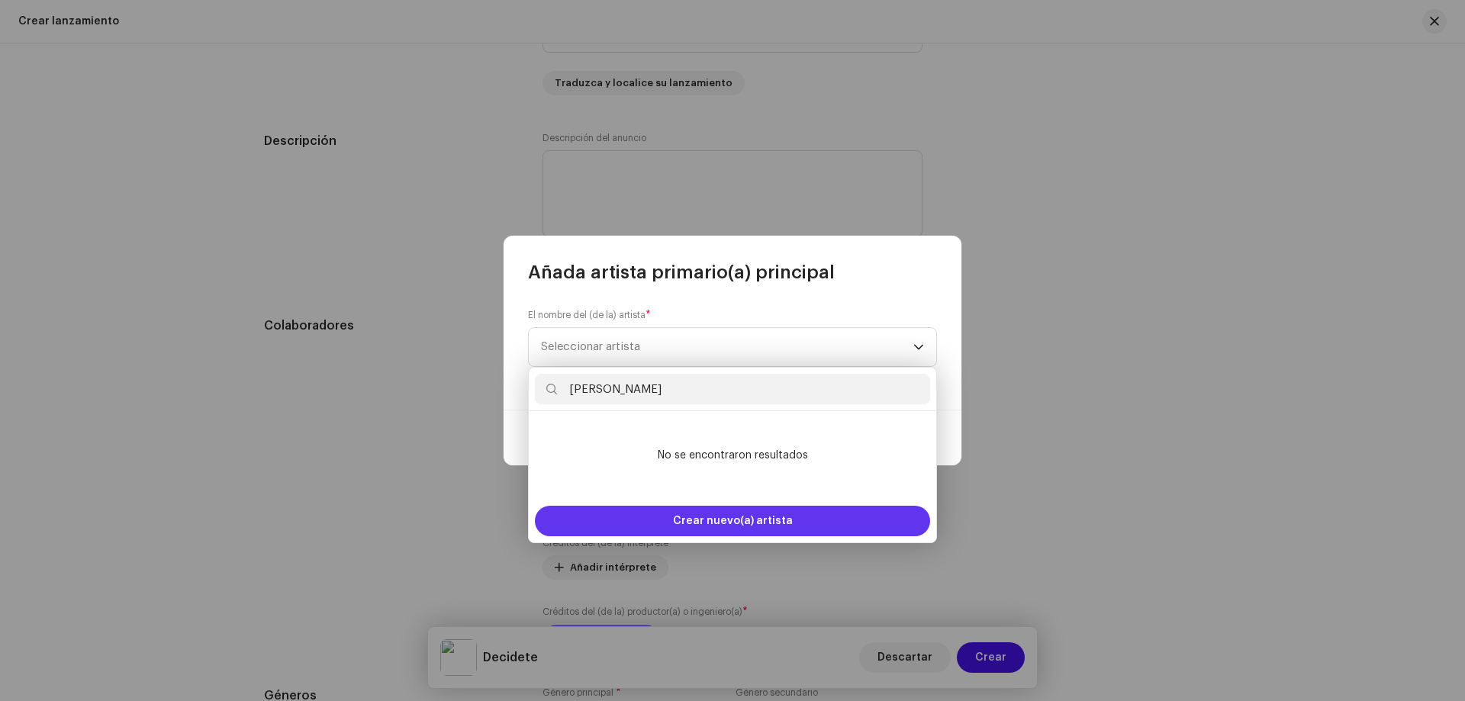
type input "[PERSON_NAME]"
click at [681, 520] on span "Crear nuevo(a) artista" at bounding box center [733, 521] width 120 height 31
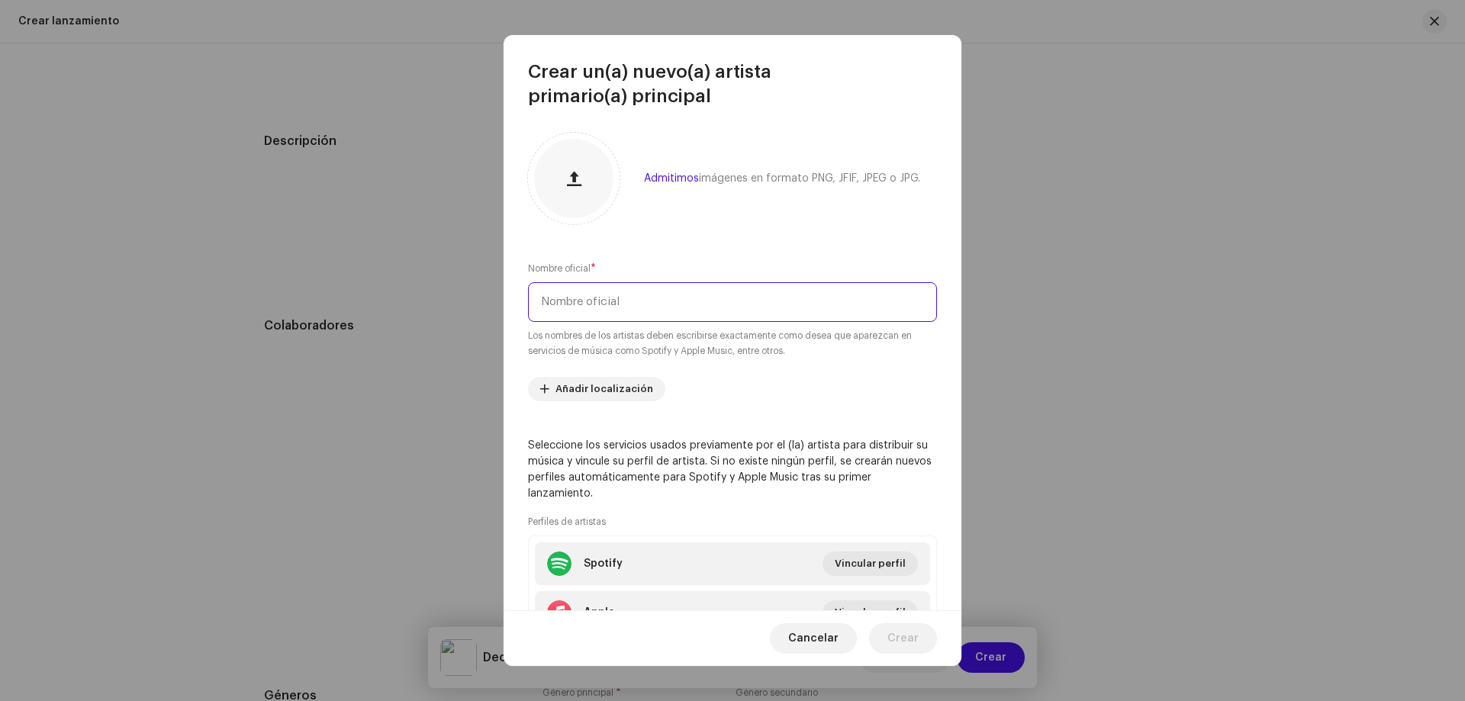
click at [630, 301] on input "text" at bounding box center [732, 302] width 409 height 40
paste input "[PERSON_NAME]"
type input "[PERSON_NAME]"
click at [925, 631] on button "Crear" at bounding box center [903, 638] width 68 height 31
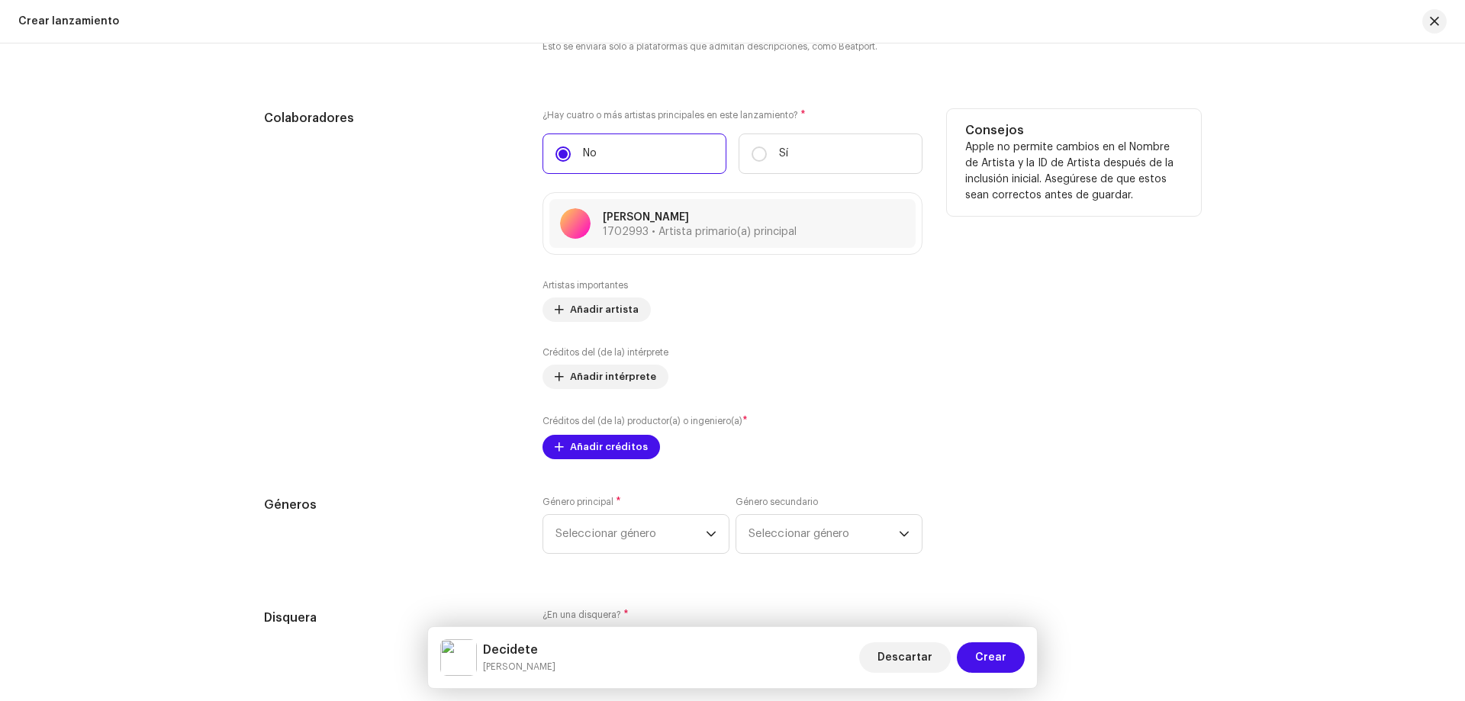
scroll to position [2121, 0]
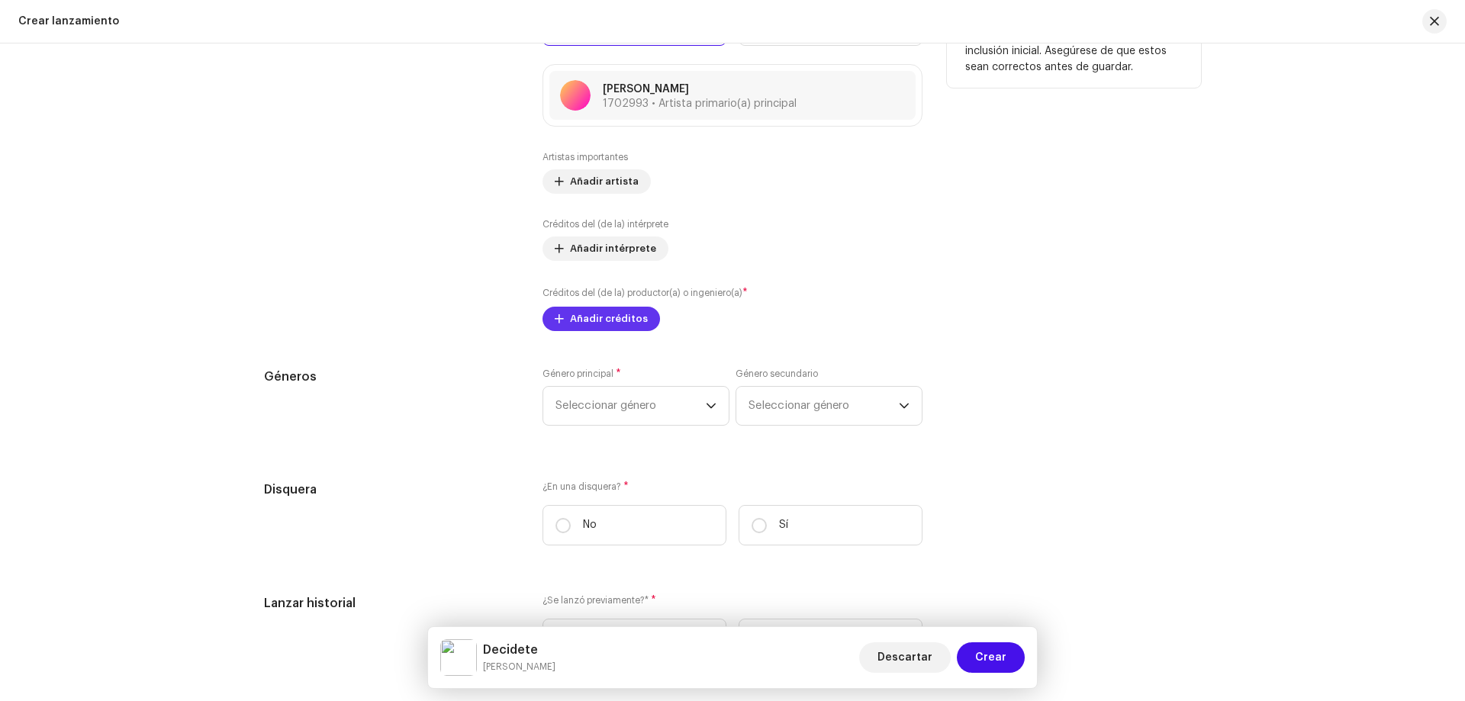
click at [621, 313] on span "Añadir créditos" at bounding box center [609, 319] width 78 height 31
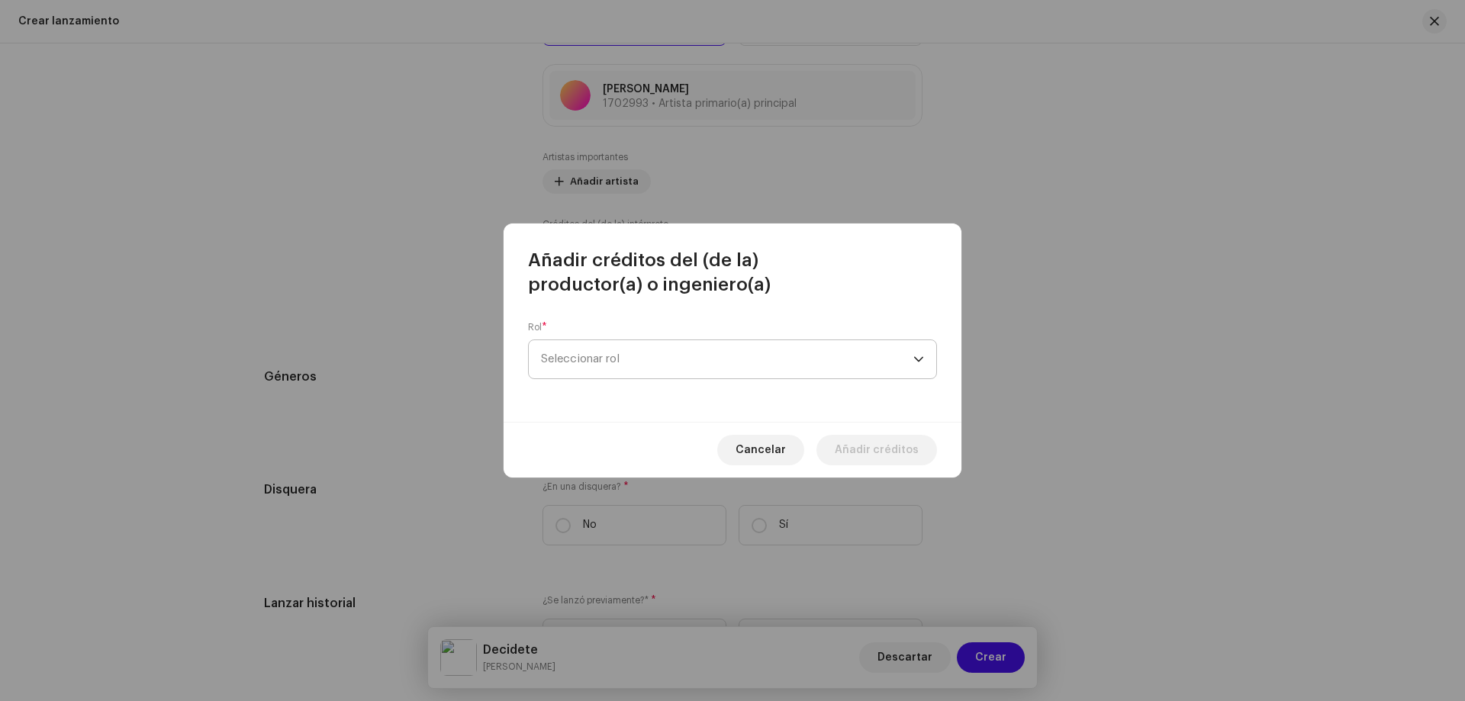
click at [632, 354] on span "Seleccionar rol" at bounding box center [727, 359] width 372 height 38
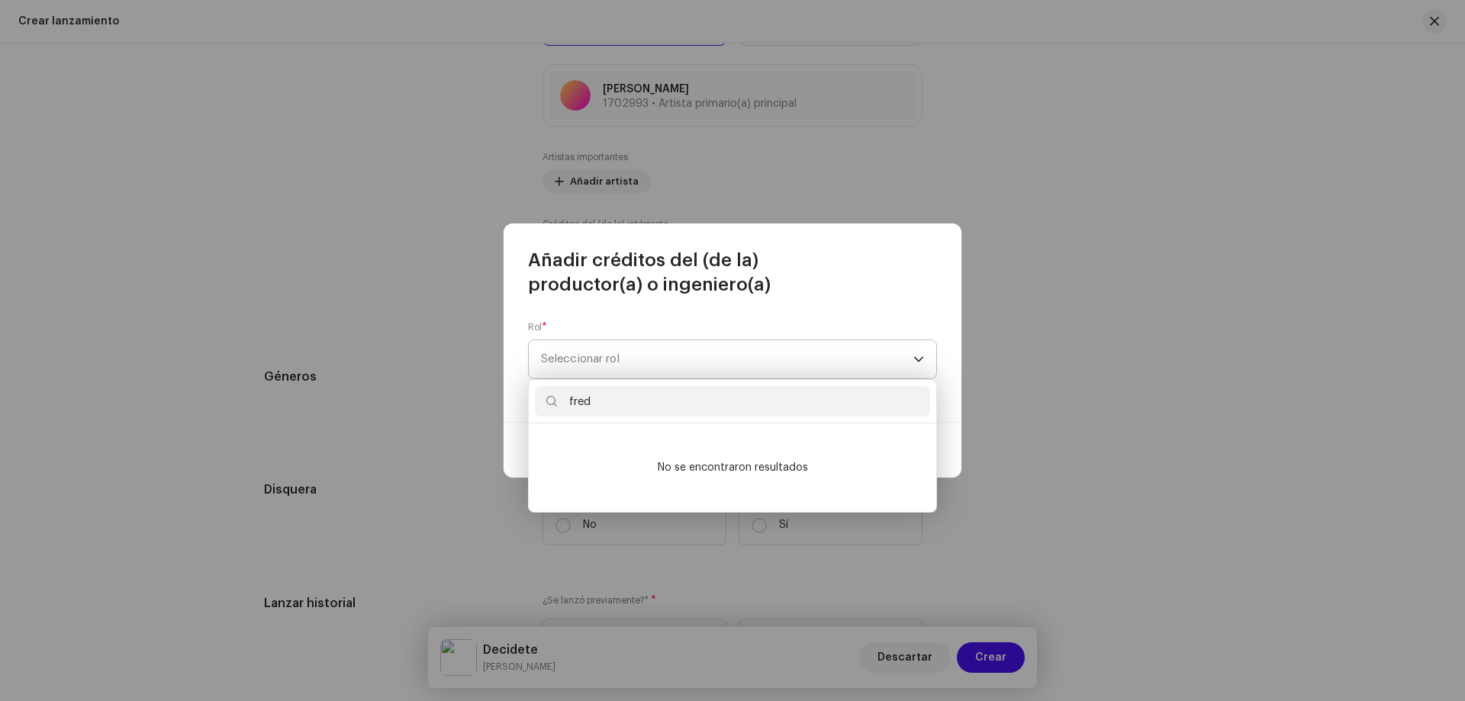
type input "fred"
click at [626, 364] on span "Seleccionar rol" at bounding box center [727, 359] width 372 height 38
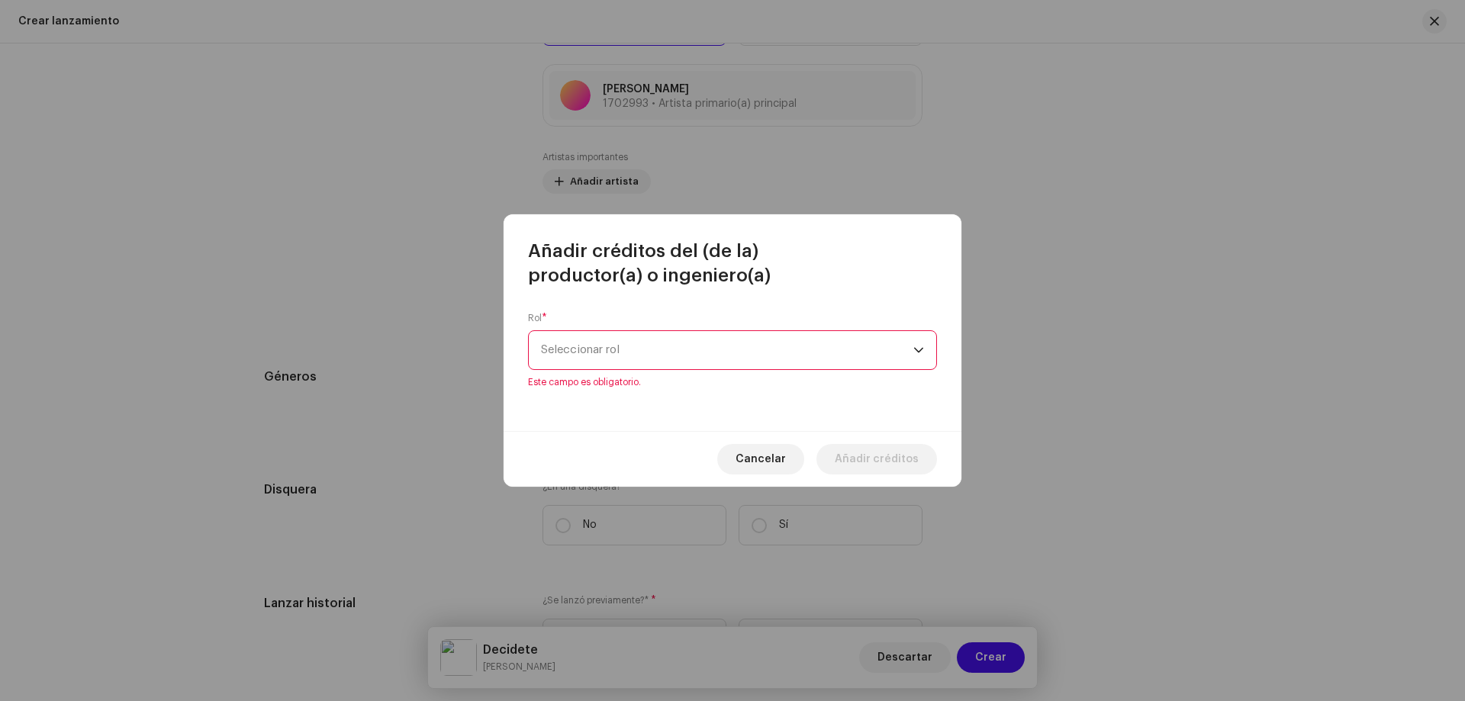
click at [626, 364] on span "Seleccionar rol" at bounding box center [727, 350] width 372 height 38
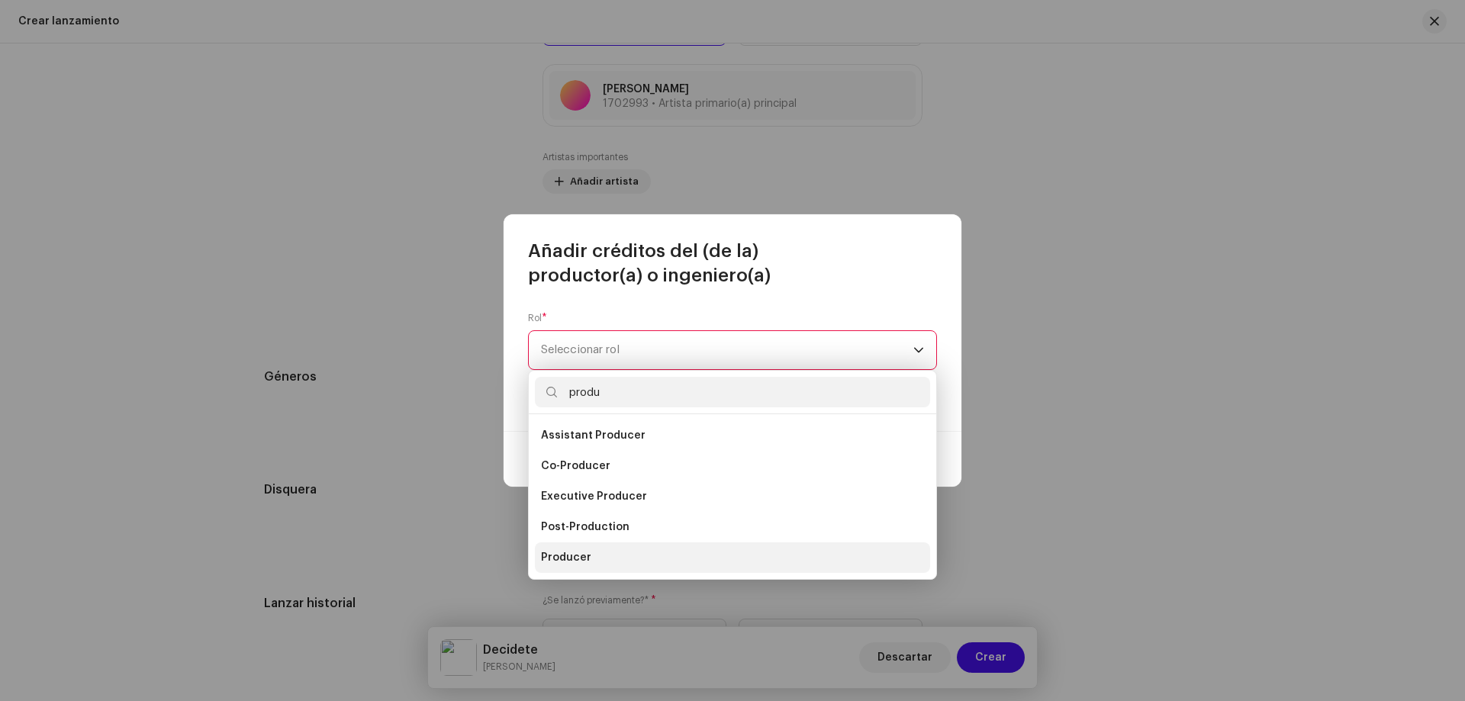
type input "produ"
click at [575, 559] on span "Producer" at bounding box center [566, 557] width 50 height 15
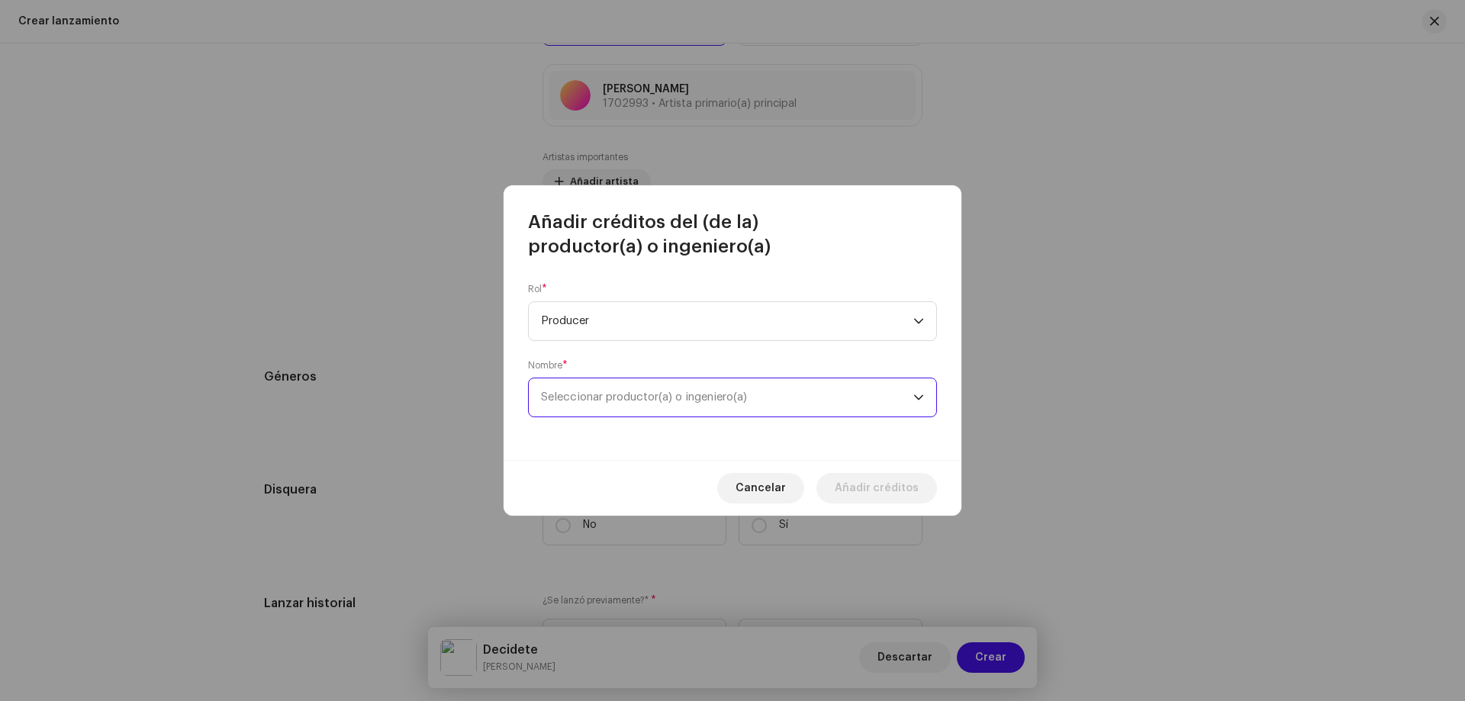
click at [599, 407] on span "Seleccionar productor(a) o ingeniero(a)" at bounding box center [727, 397] width 372 height 38
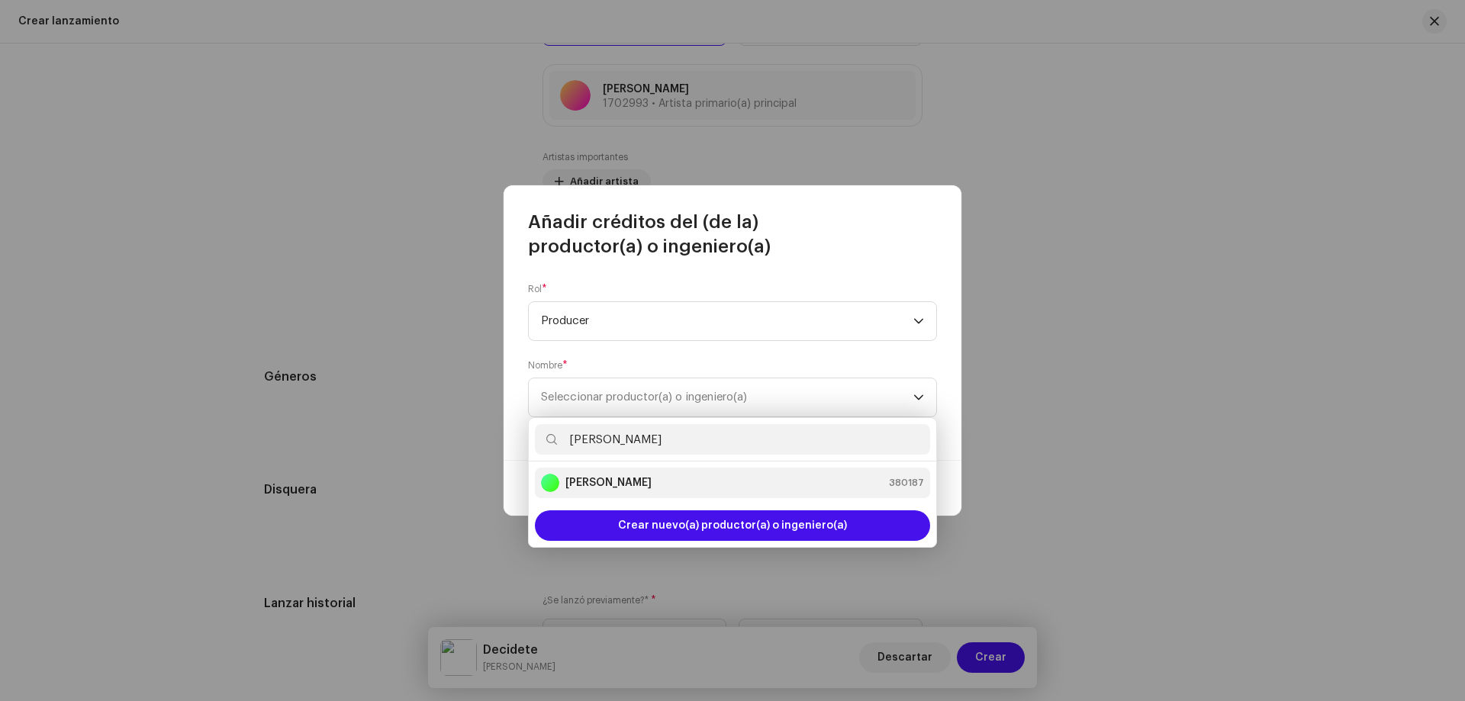
type input "Fredy Montoya"
click at [607, 484] on strong "Fredy Montoya" at bounding box center [608, 482] width 86 height 15
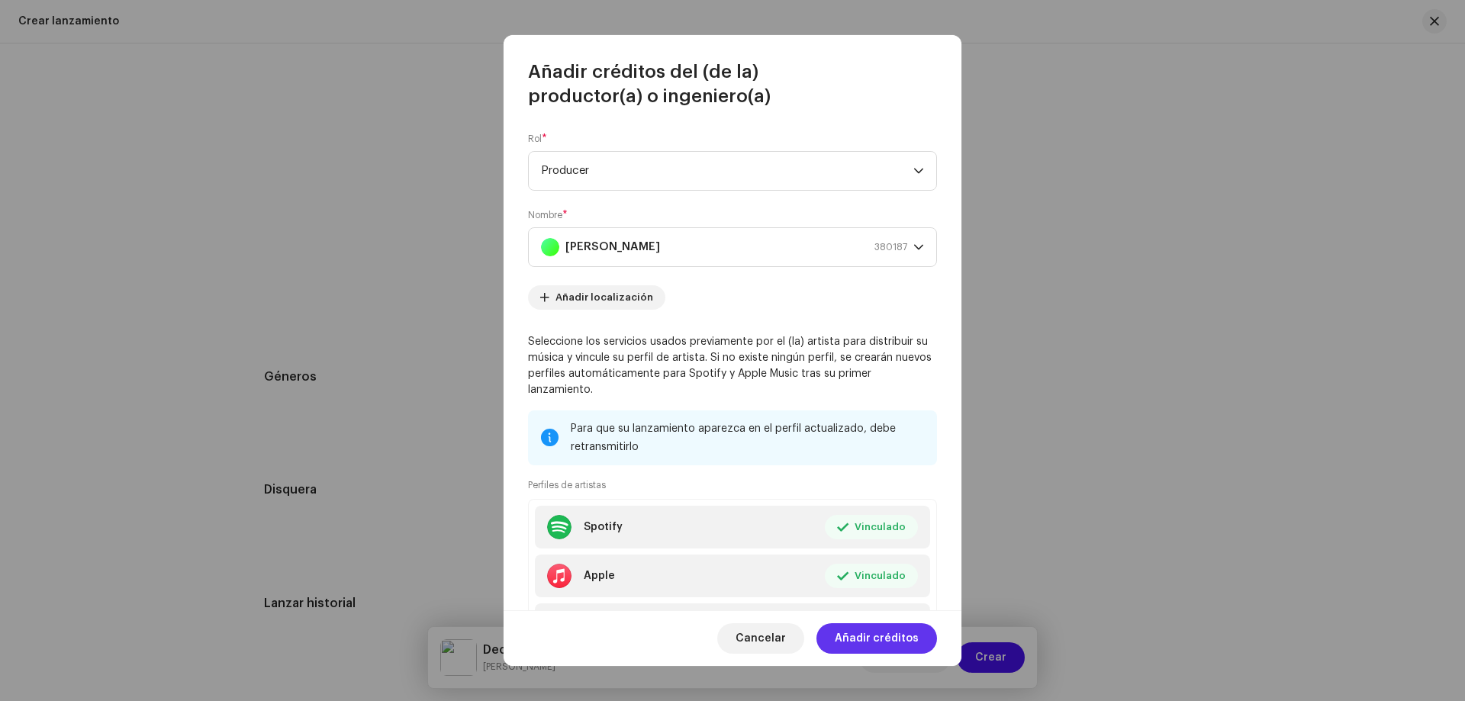
click at [899, 644] on span "Añadir créditos" at bounding box center [877, 638] width 84 height 31
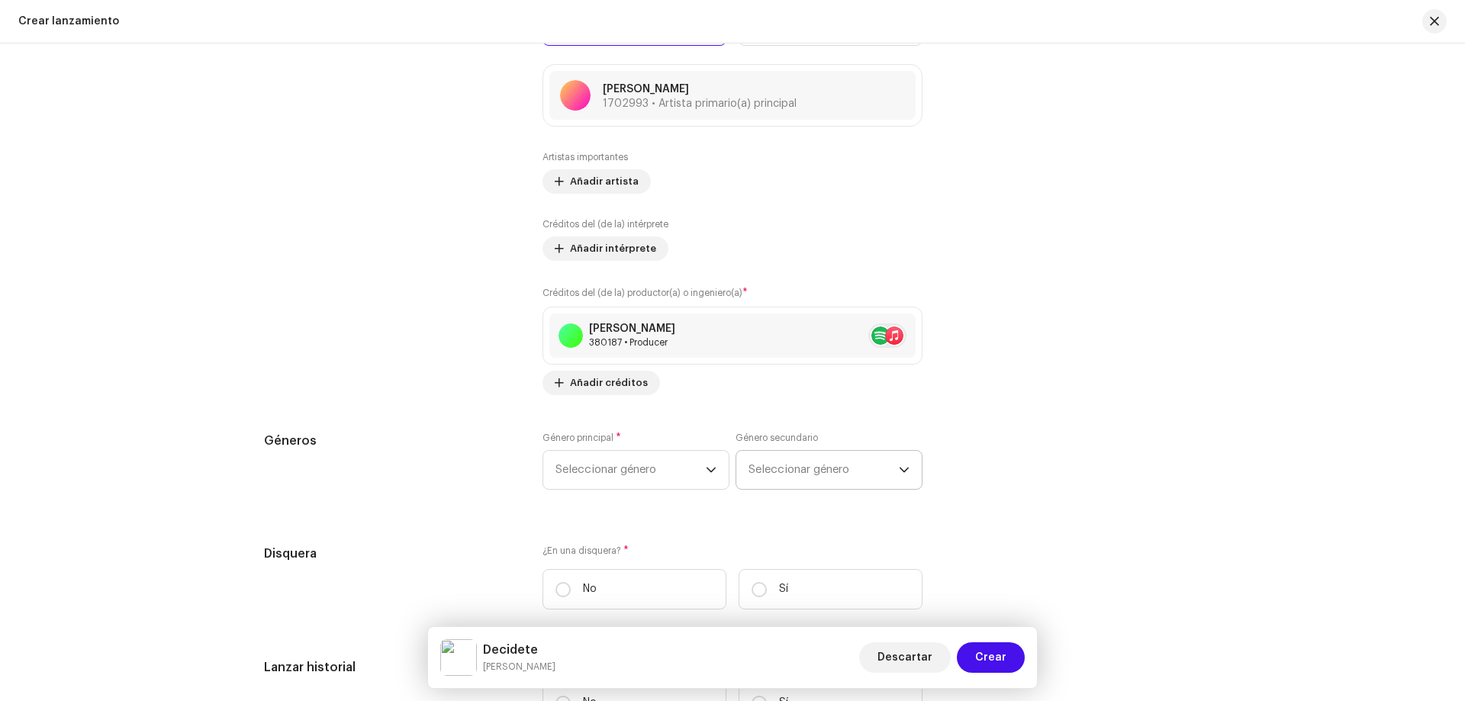
scroll to position [2274, 0]
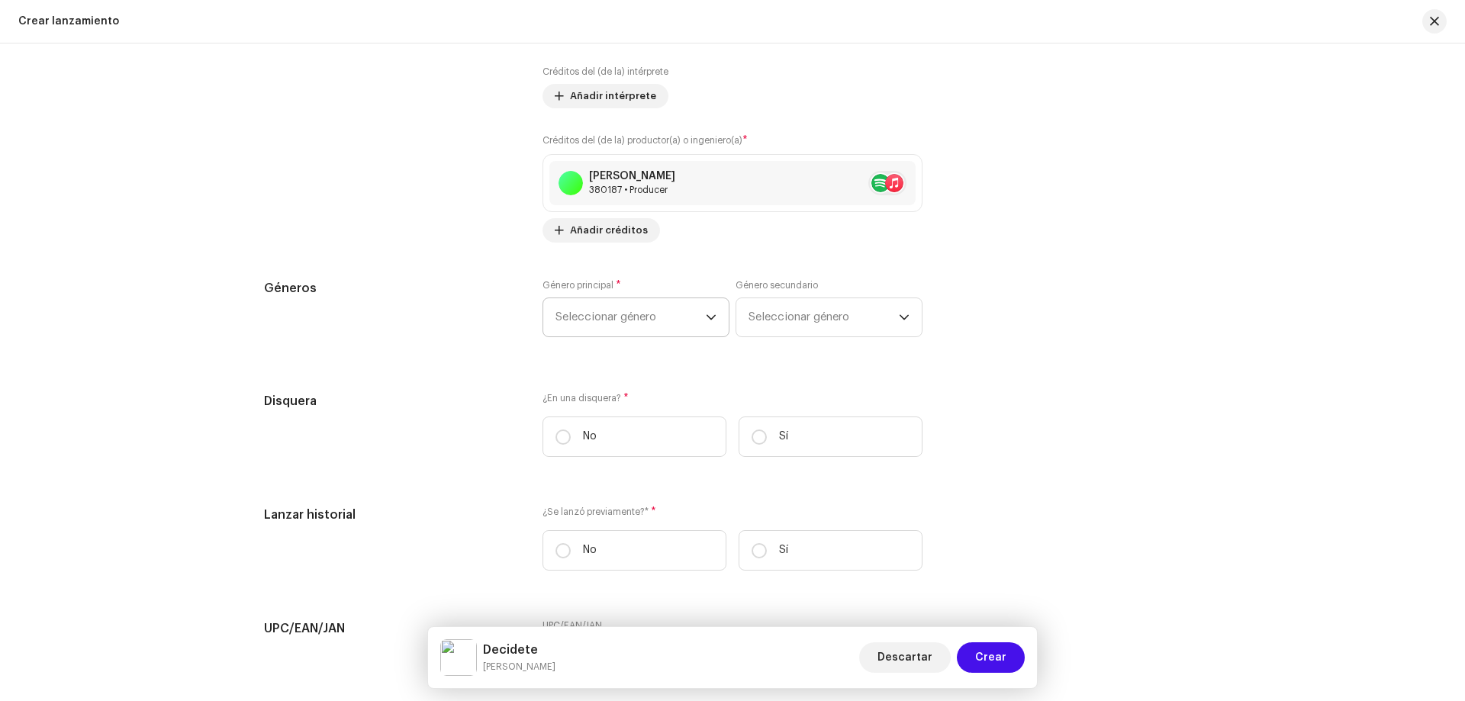
click at [663, 319] on span "Seleccionar género" at bounding box center [630, 317] width 150 height 38
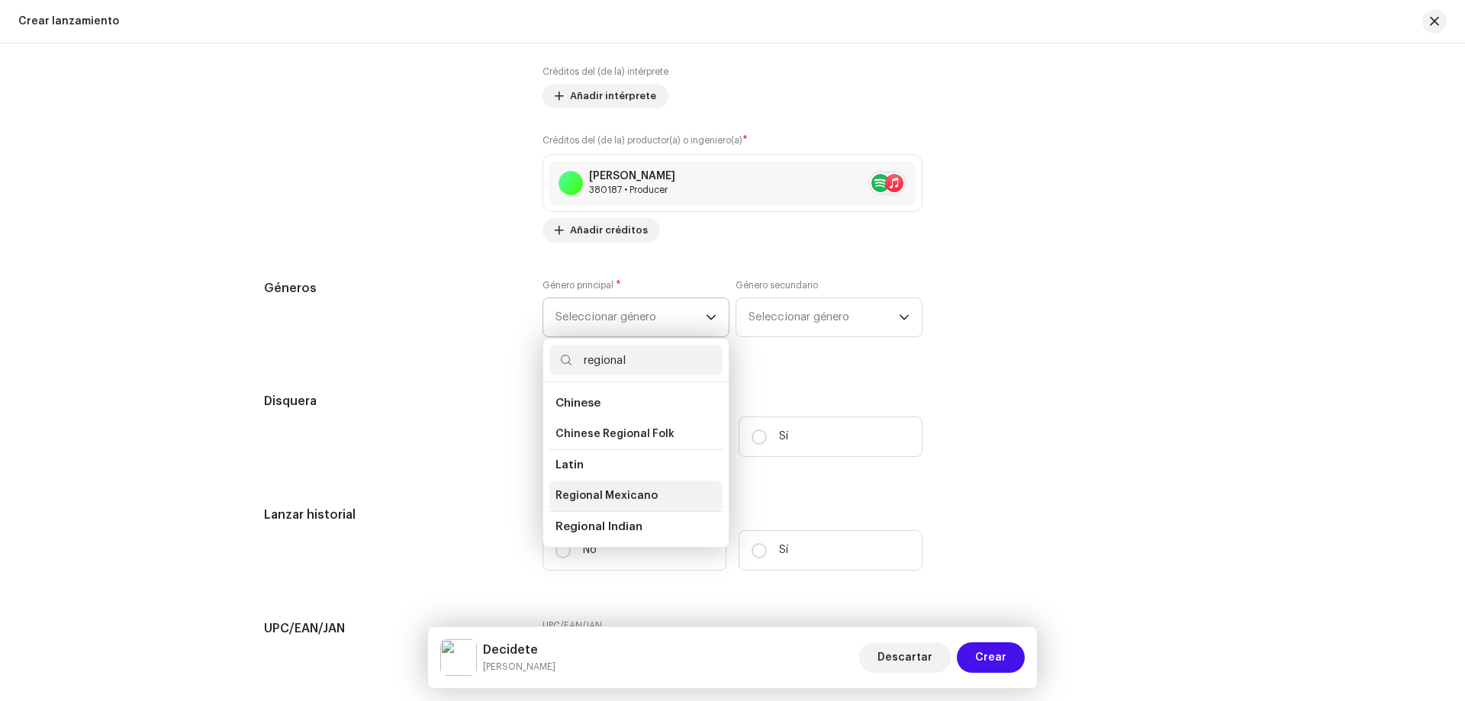
type input "regional"
click at [656, 491] on li "Regional Mexicano" at bounding box center [635, 496] width 173 height 31
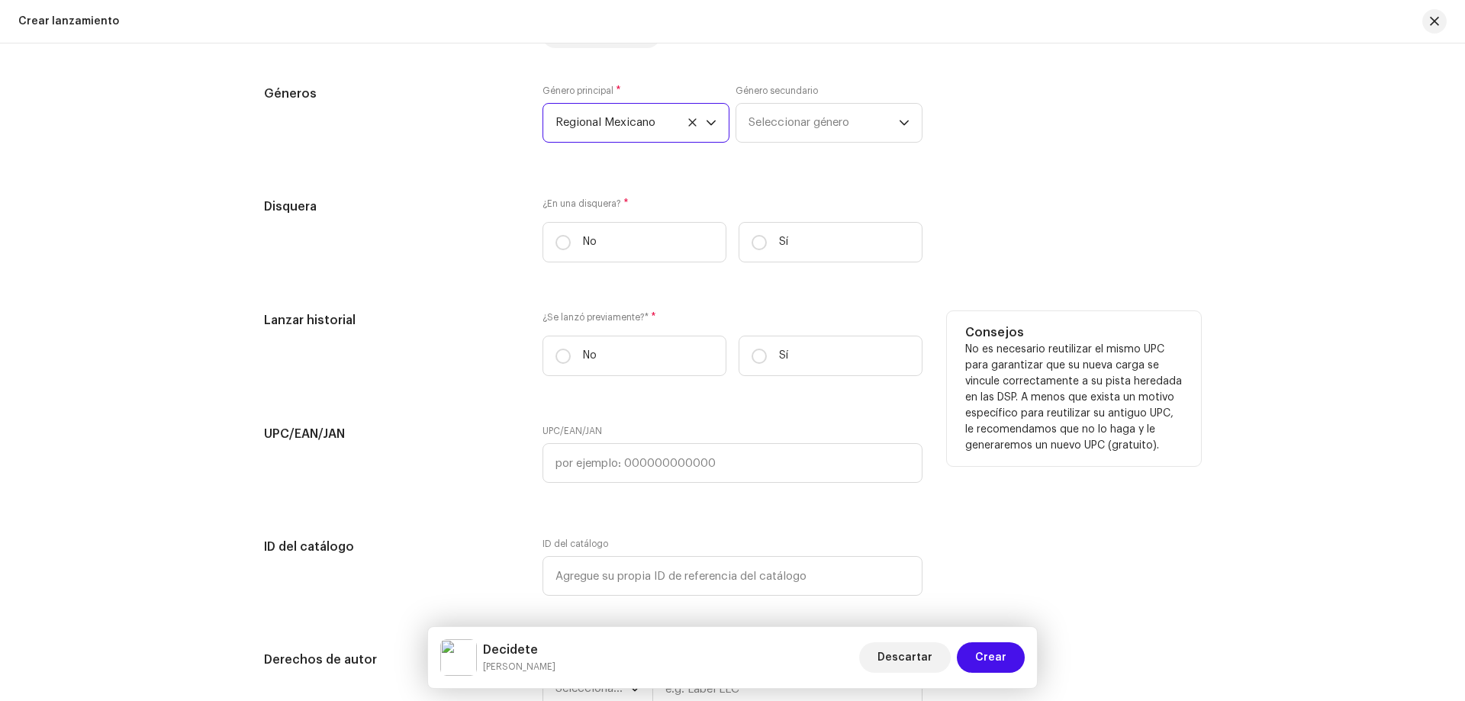
scroll to position [2503, 0]
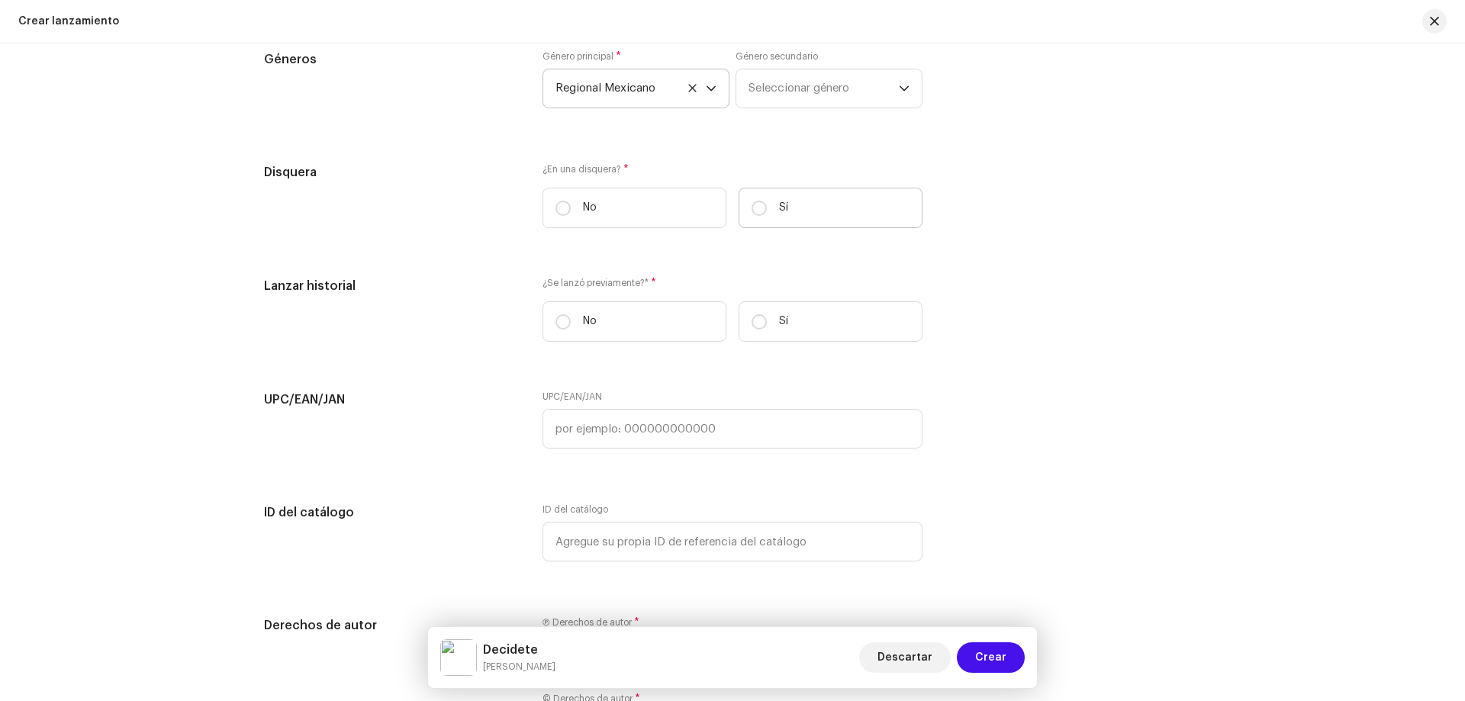
click at [798, 196] on label "Sí" at bounding box center [831, 208] width 184 height 40
click at [767, 201] on input "Sí" at bounding box center [759, 208] width 15 height 15
radio input "true"
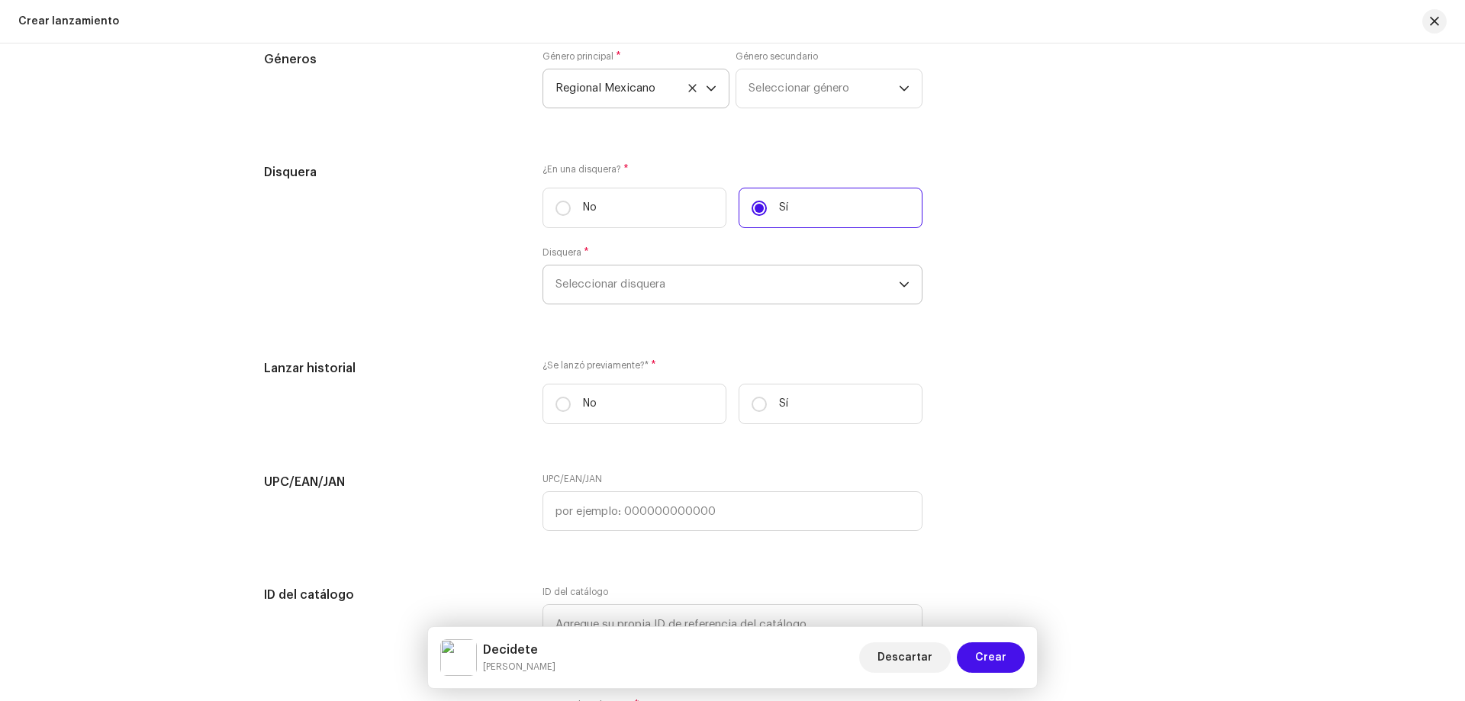
click at [703, 282] on span "Seleccionar disquera" at bounding box center [726, 285] width 343 height 38
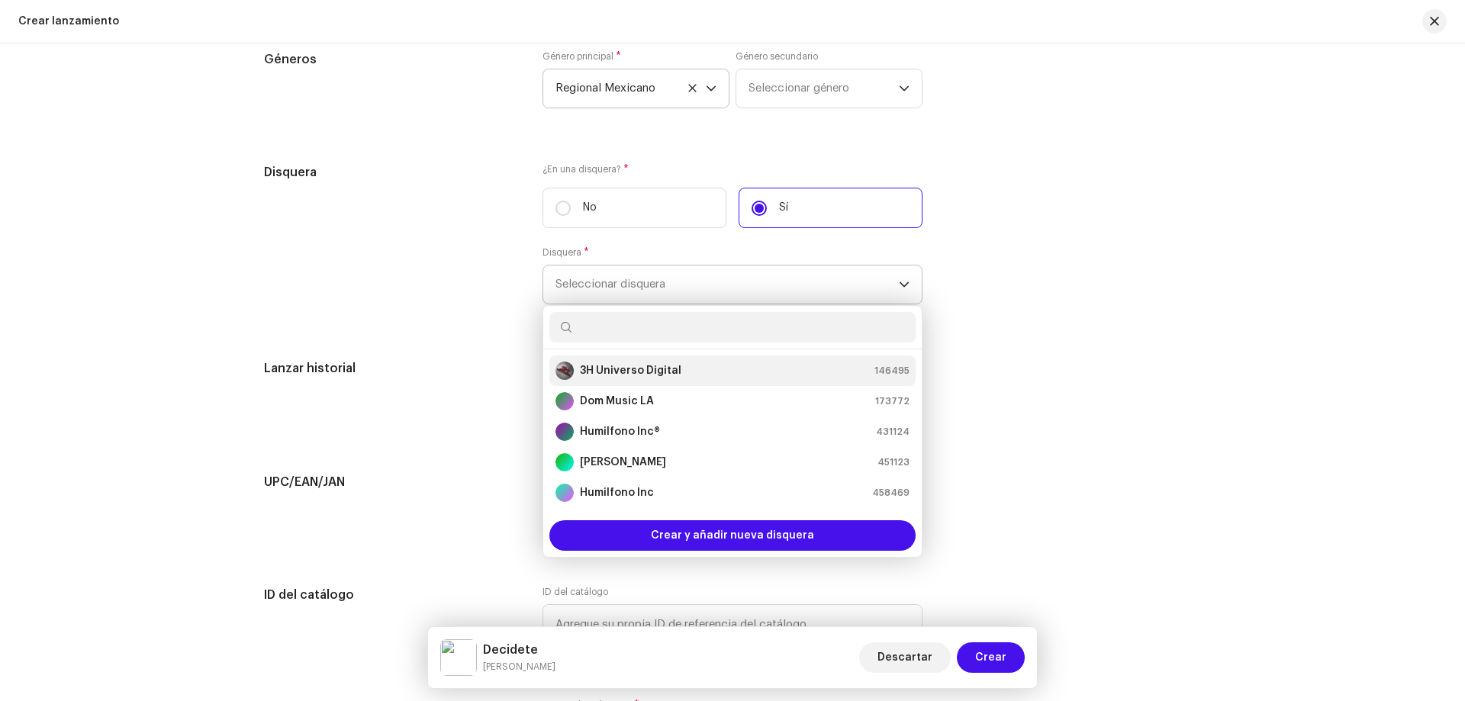
click at [664, 370] on strong "3H Universo Digital" at bounding box center [630, 370] width 101 height 15
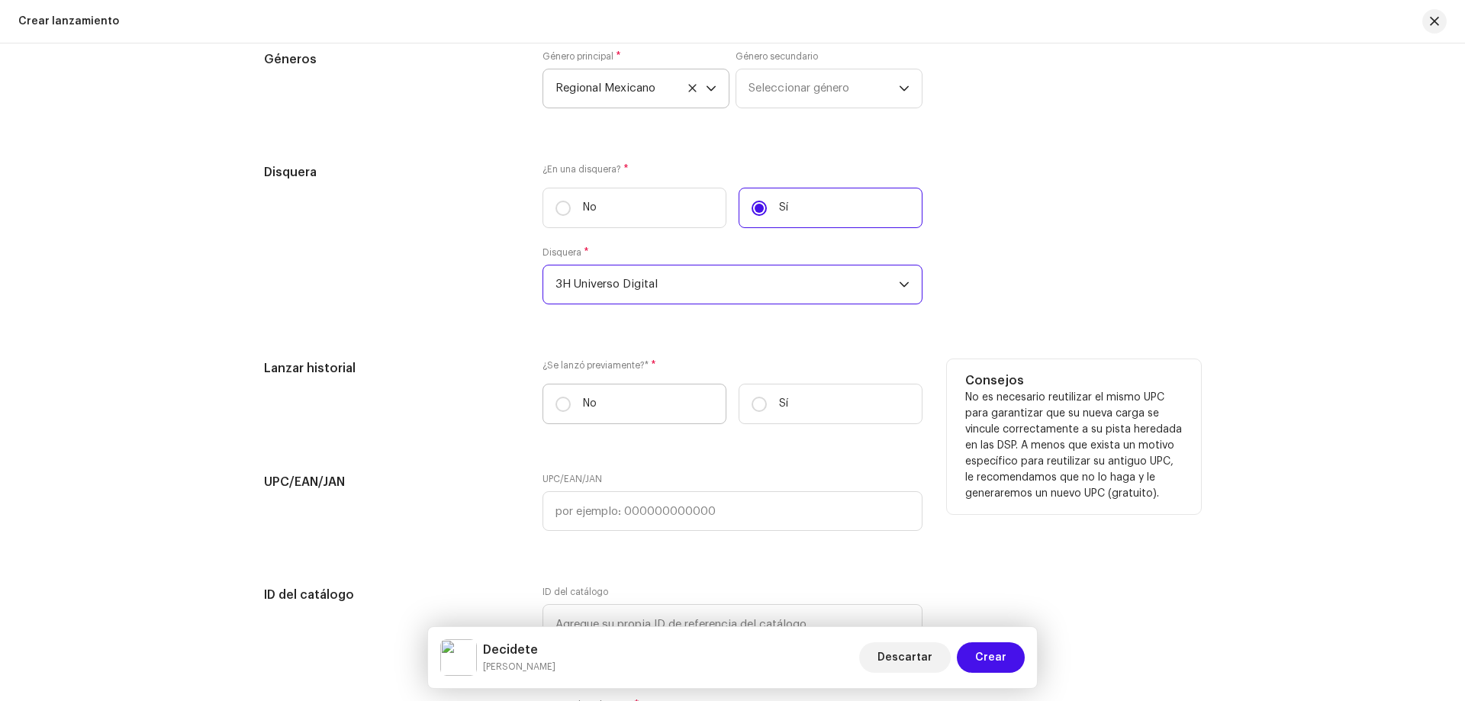
click at [628, 399] on label "No" at bounding box center [634, 404] width 184 height 40
click at [571, 399] on input "No" at bounding box center [562, 404] width 15 height 15
radio input "true"
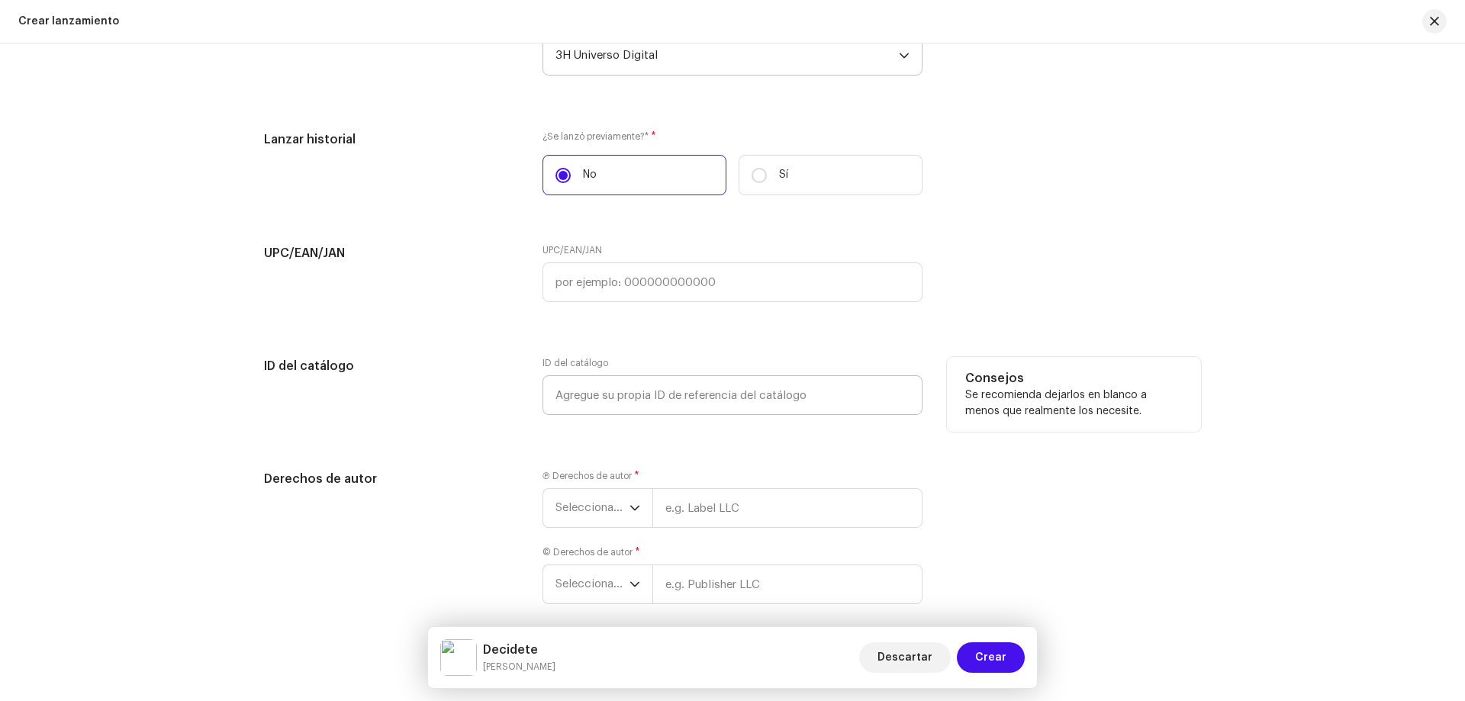
scroll to position [2799, 0]
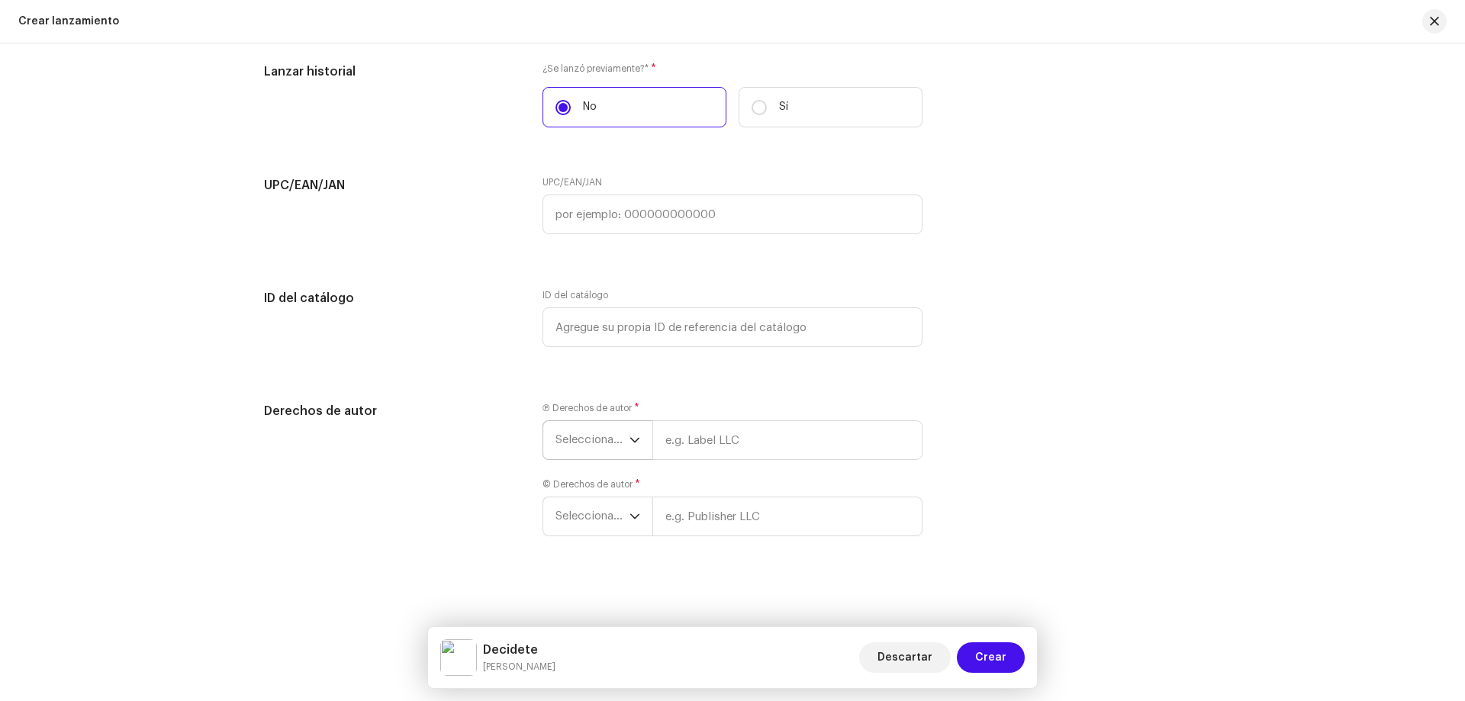
click at [580, 433] on span "Seleccionar año" at bounding box center [592, 440] width 74 height 38
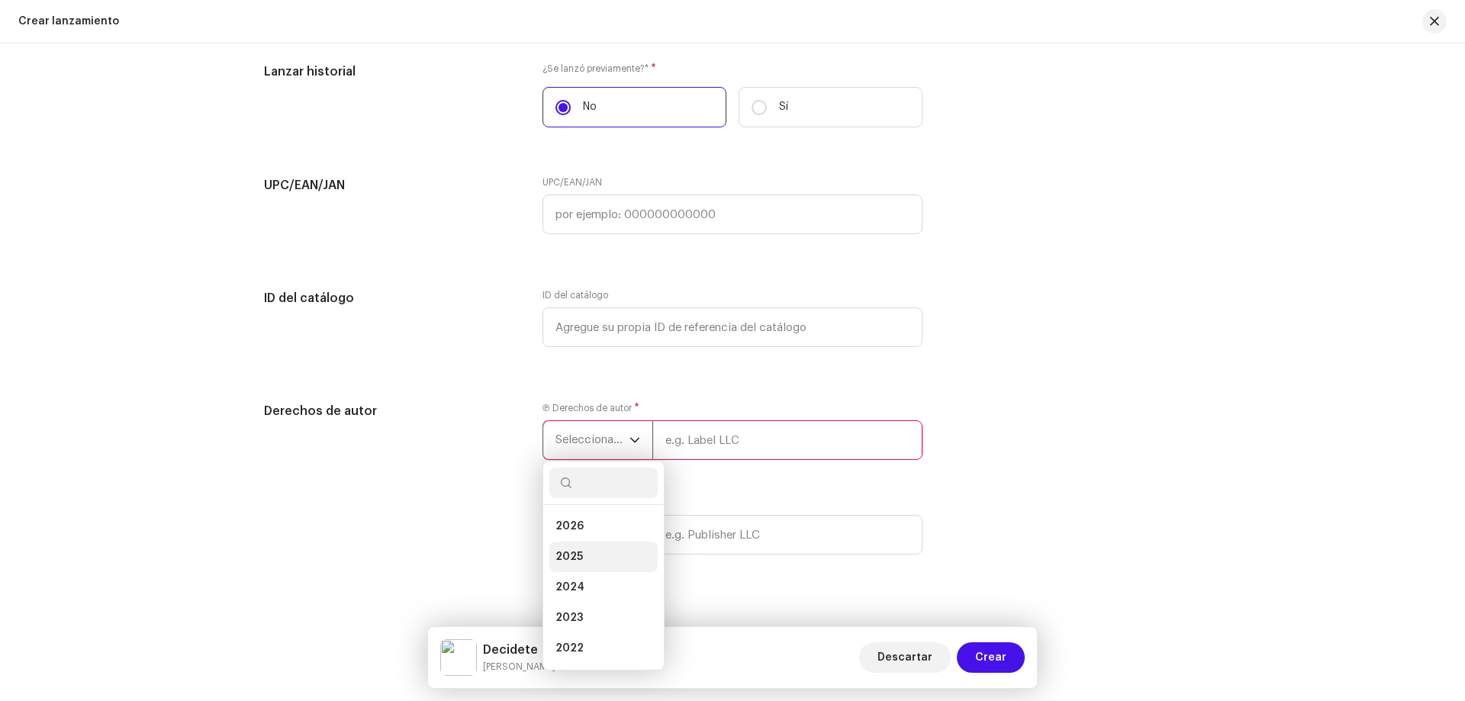
click at [591, 549] on li "2025" at bounding box center [603, 557] width 108 height 31
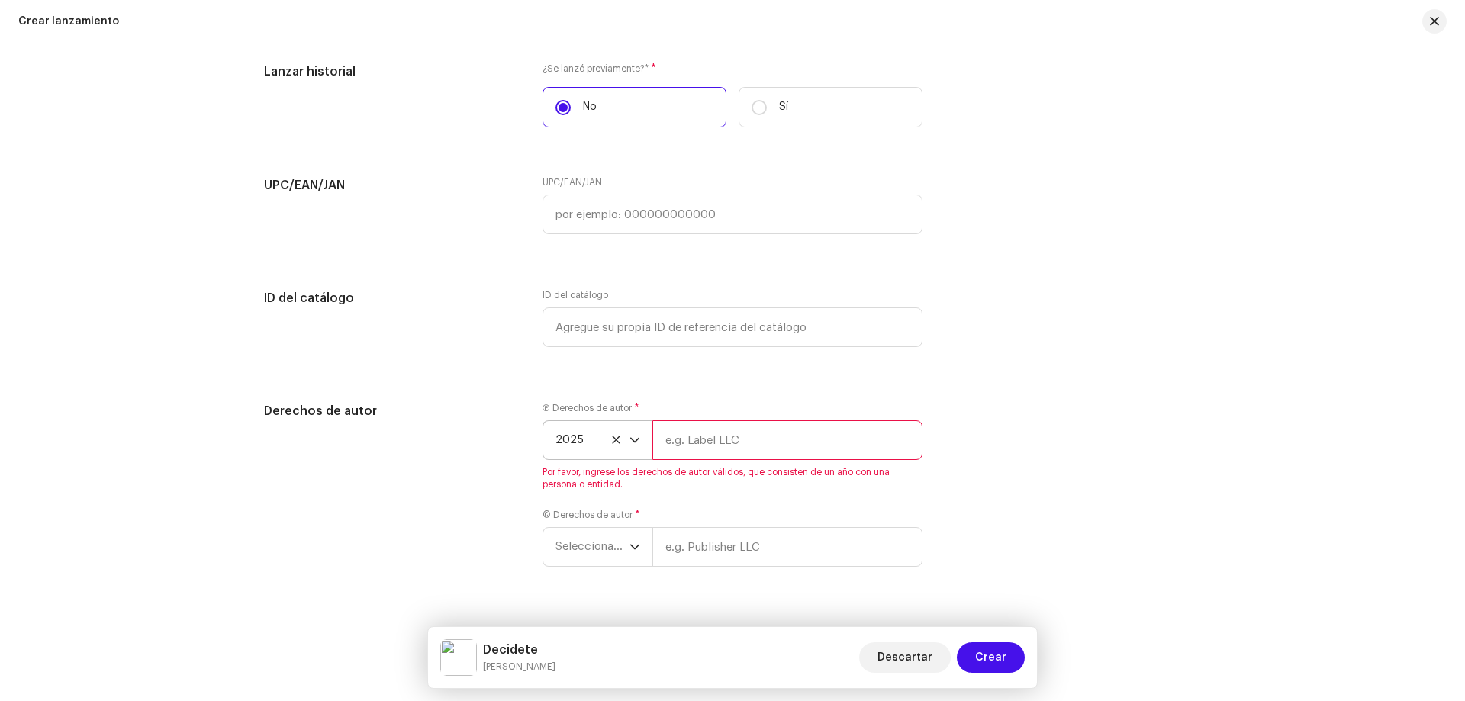
click at [680, 449] on input "text" at bounding box center [787, 440] width 270 height 40
type input "3H Universo Digital"
click at [576, 518] on span "Seleccionar año" at bounding box center [592, 516] width 74 height 38
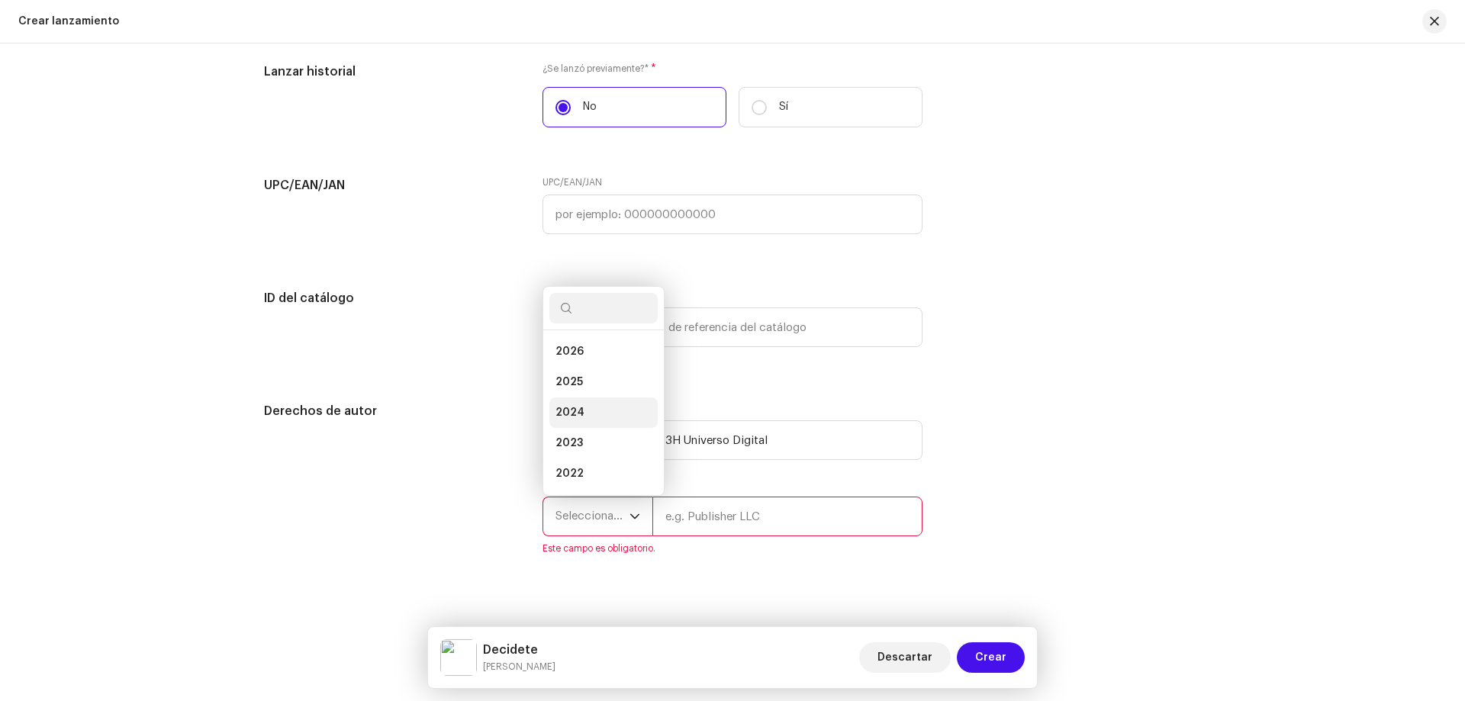
scroll to position [24, 0]
click at [594, 362] on li "2025" at bounding box center [603, 358] width 108 height 31
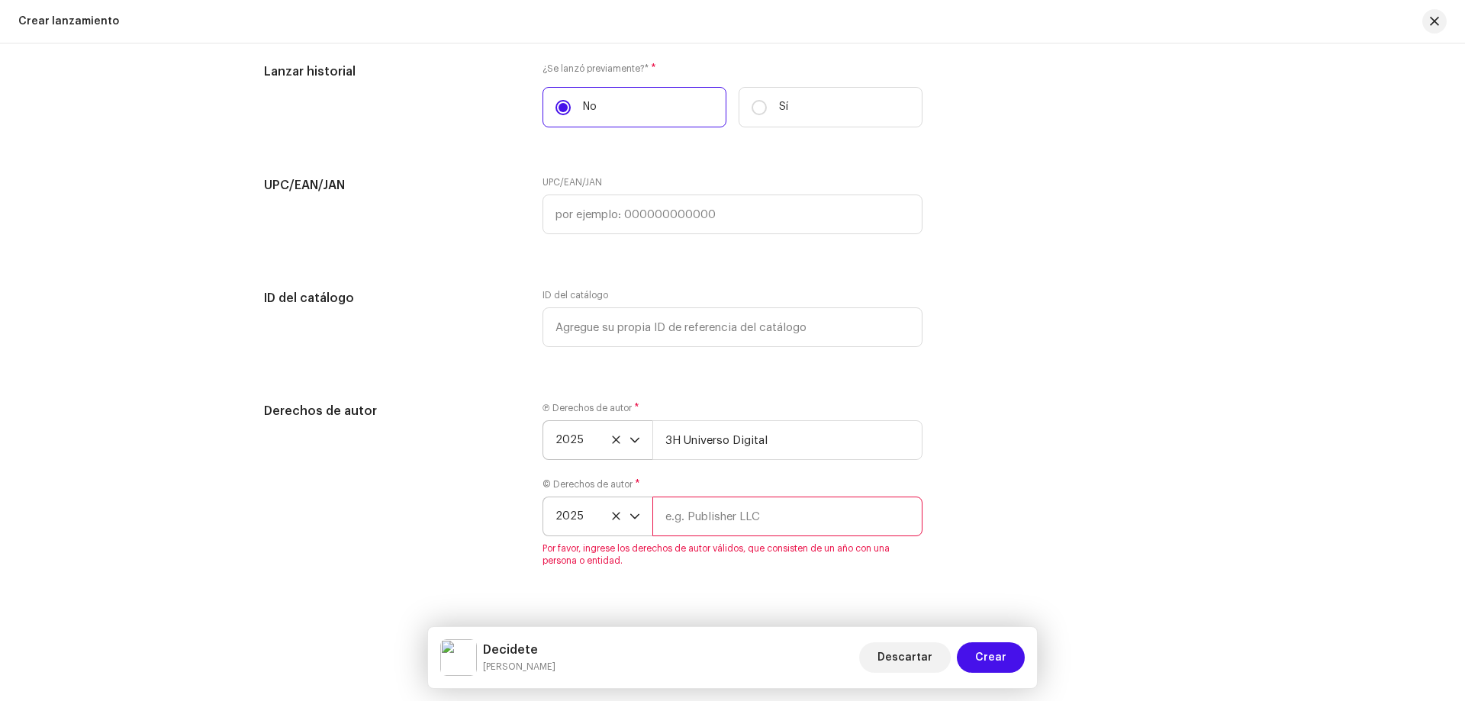
click at [717, 518] on input "text" at bounding box center [787, 517] width 270 height 40
type input "3H Universo Digital"
click at [777, 578] on div "Crear un nuevo lanzamiento Le guiaremos en todo el proceso, desde la selección …" at bounding box center [732, 372] width 1465 height 658
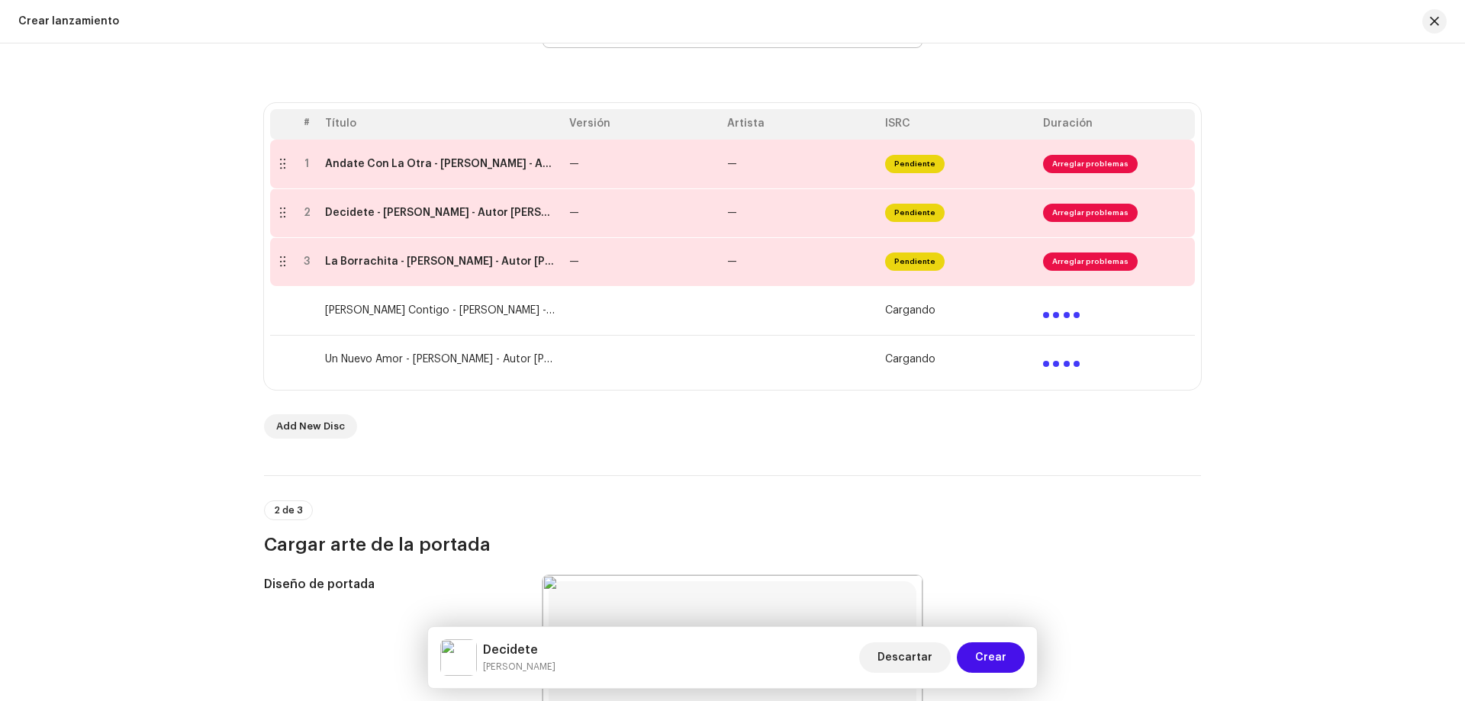
scroll to position [53, 0]
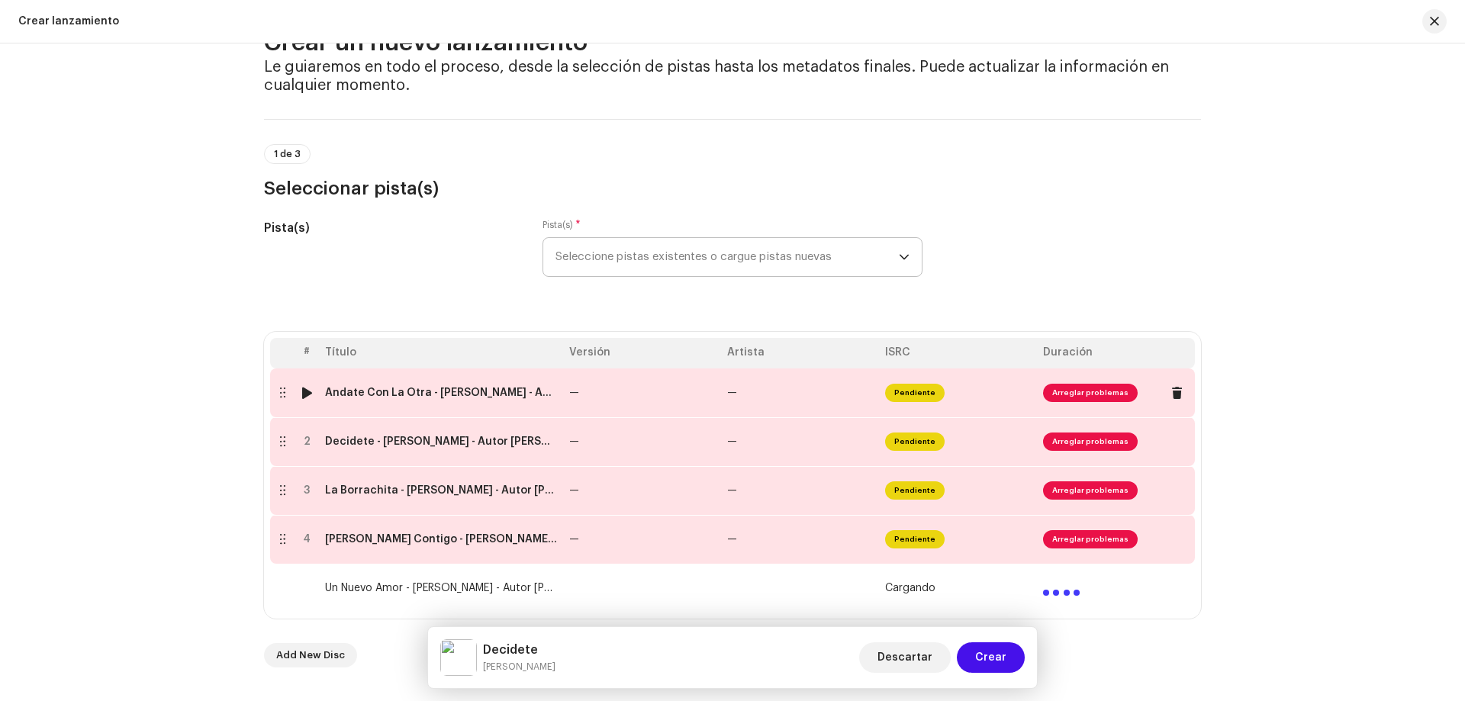
click at [510, 409] on td "Andate Con La Otra - Maritza Caro - Autor Carlos Vicente Geroni - Producer Fred…" at bounding box center [441, 393] width 244 height 49
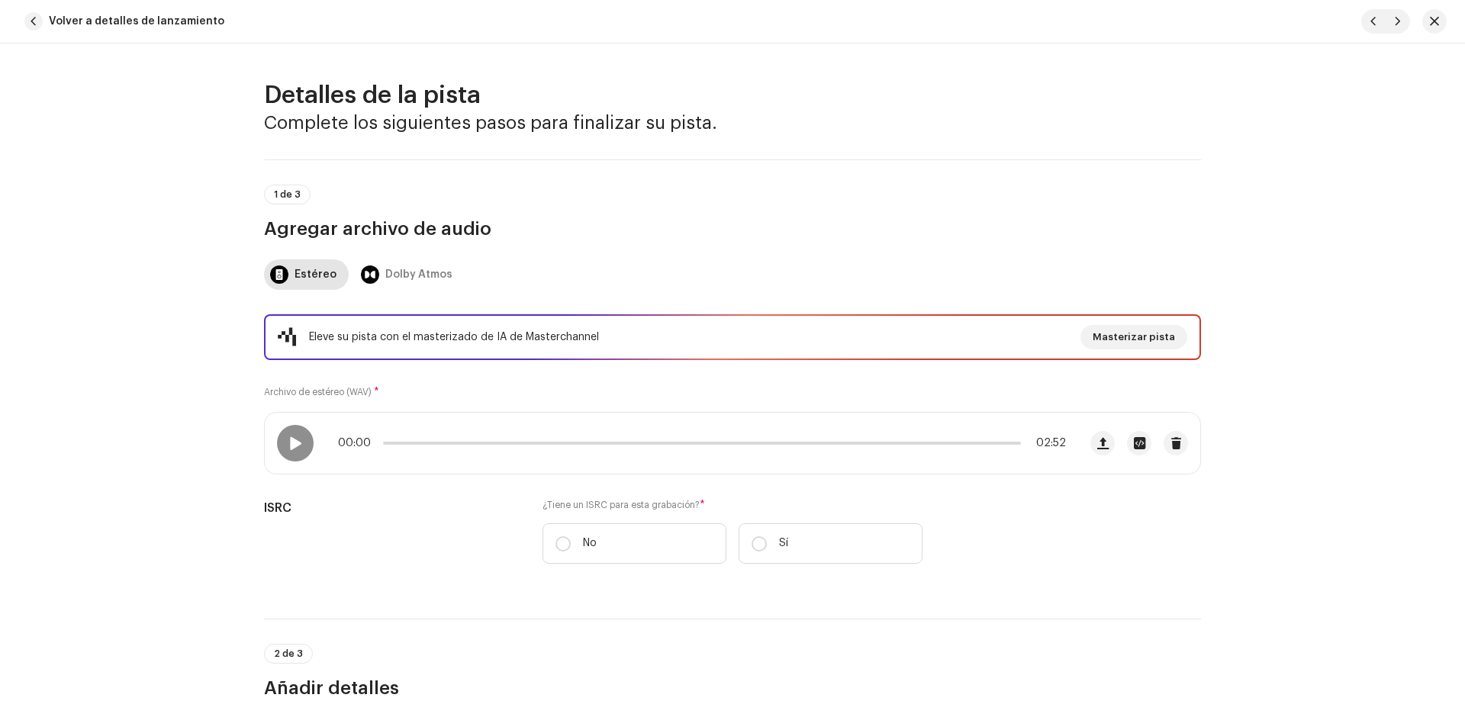
scroll to position [229, 0]
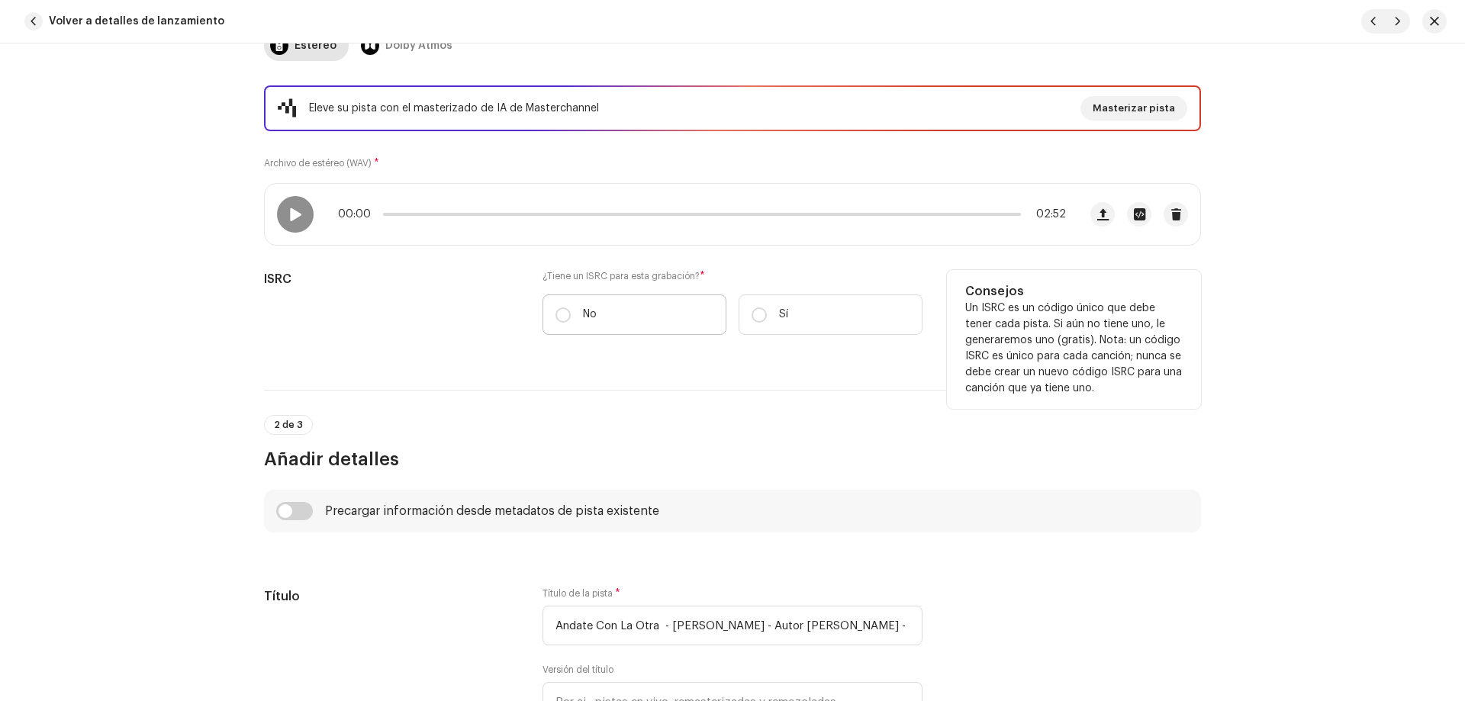
click at [573, 326] on label "No" at bounding box center [634, 315] width 184 height 40
click at [571, 323] on input "No" at bounding box center [562, 314] width 15 height 15
radio input "true"
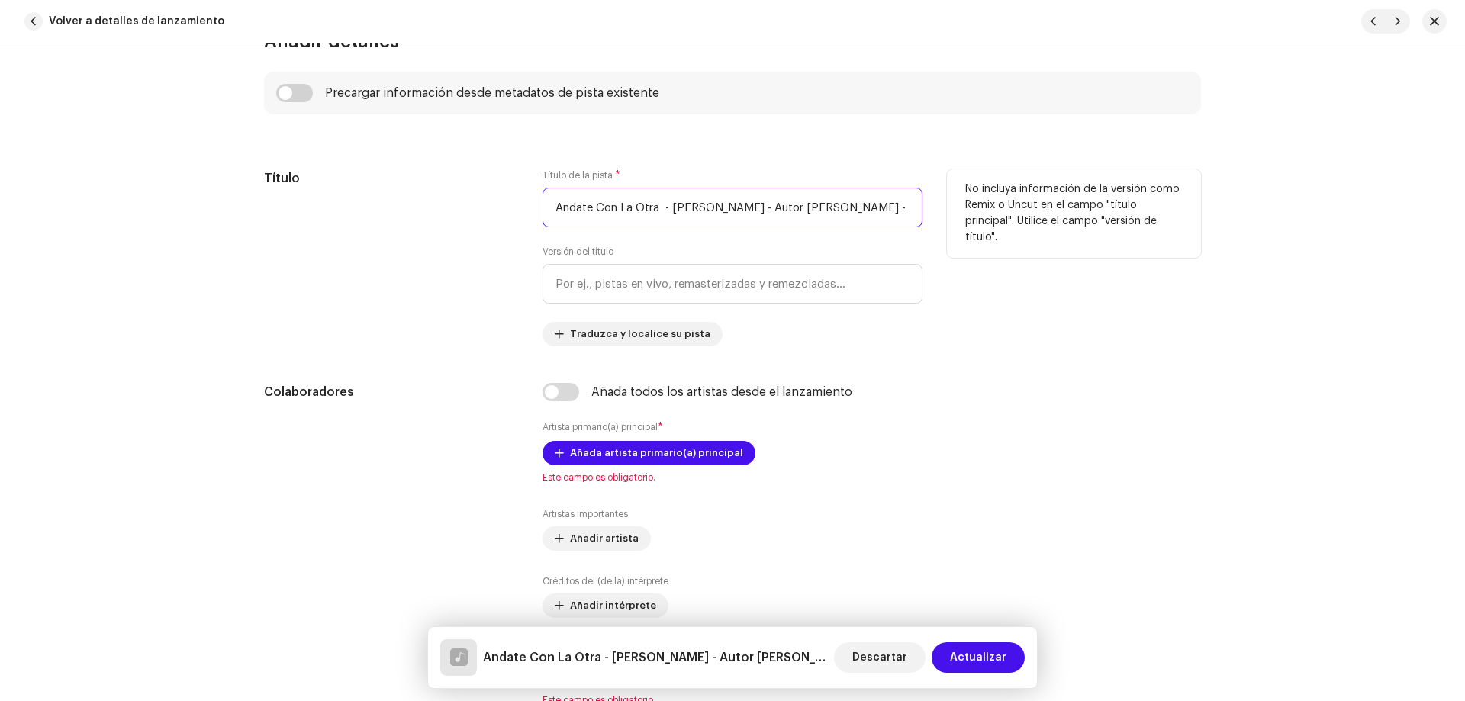
scroll to position [0, 160]
drag, startPoint x: 660, startPoint y: 209, endPoint x: 1020, endPoint y: 247, distance: 362.1
click at [1020, 247] on div "Título Título de la pista * Andate Con La Otra - Maritza Caro - Autor Carlos Vi…" at bounding box center [732, 257] width 937 height 177
click at [806, 211] on input "Andate Con La Otra - Maritza Caro - Autor Carlos Vicente Geroni - Producer Fred…" at bounding box center [732, 208] width 380 height 40
drag, startPoint x: 568, startPoint y: 207, endPoint x: 1112, endPoint y: 216, distance: 544.8
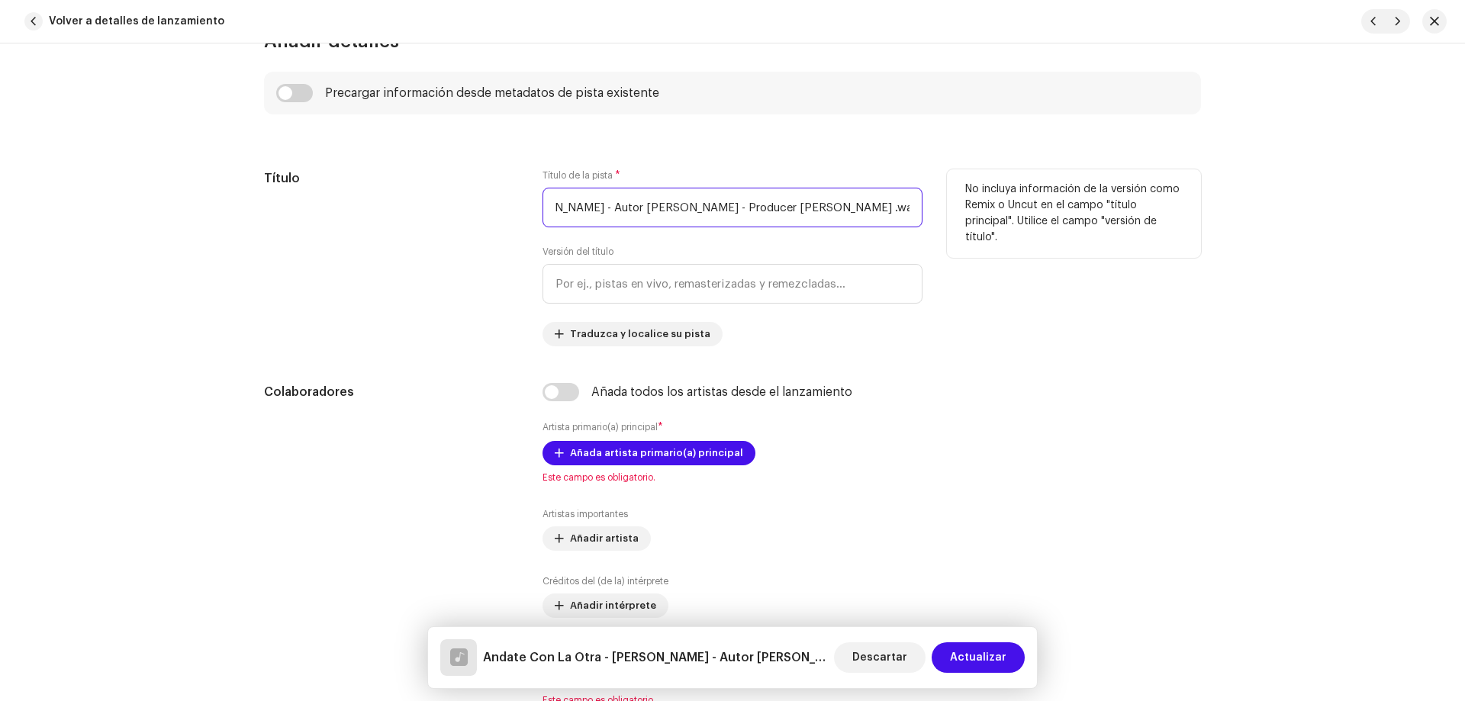
click at [1112, 216] on div "Título Título de la pista * Andate Con La Otra - Maritza Caro - Autor Carlos Vi…" at bounding box center [732, 257] width 937 height 177
drag, startPoint x: 661, startPoint y: 212, endPoint x: 836, endPoint y: 213, distance: 174.7
click at [836, 213] on input "Andate Con La Otra - Maritza Ca" at bounding box center [732, 208] width 380 height 40
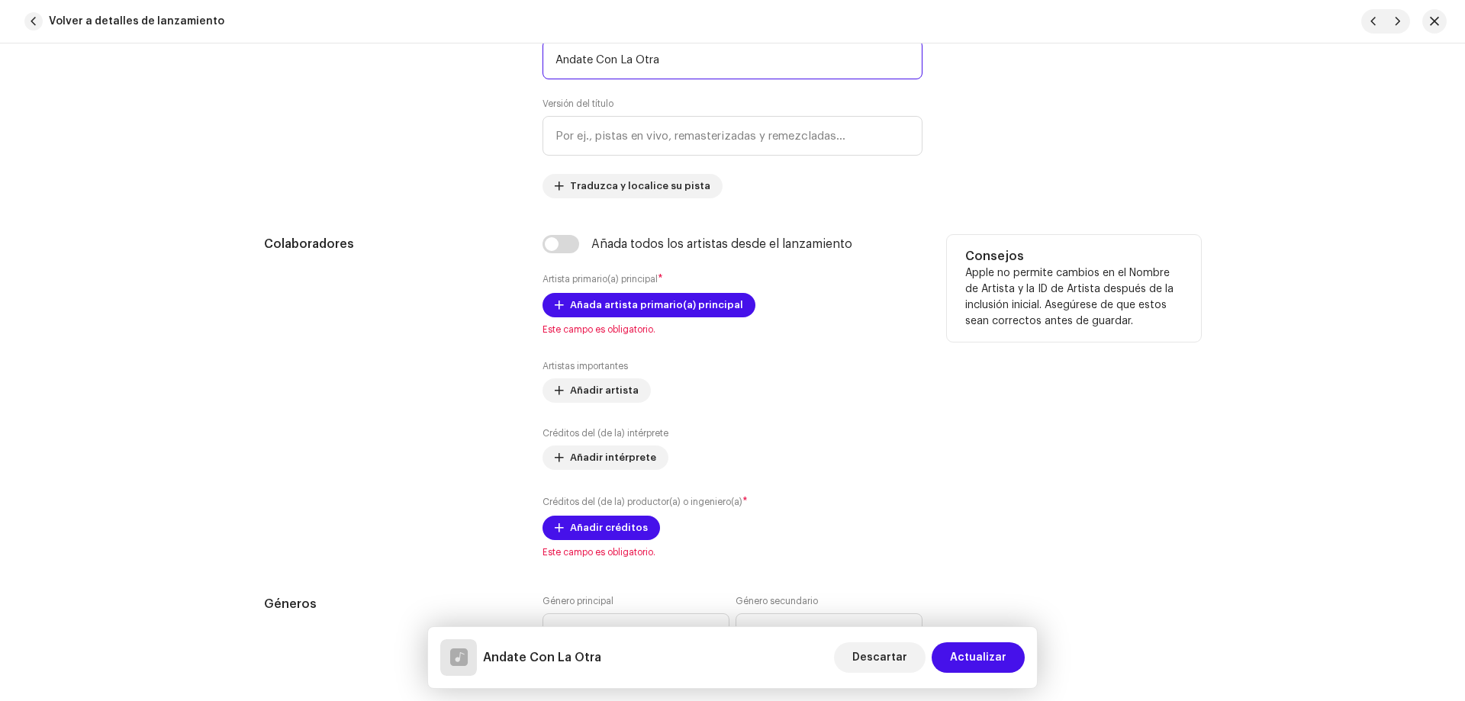
scroll to position [839, 0]
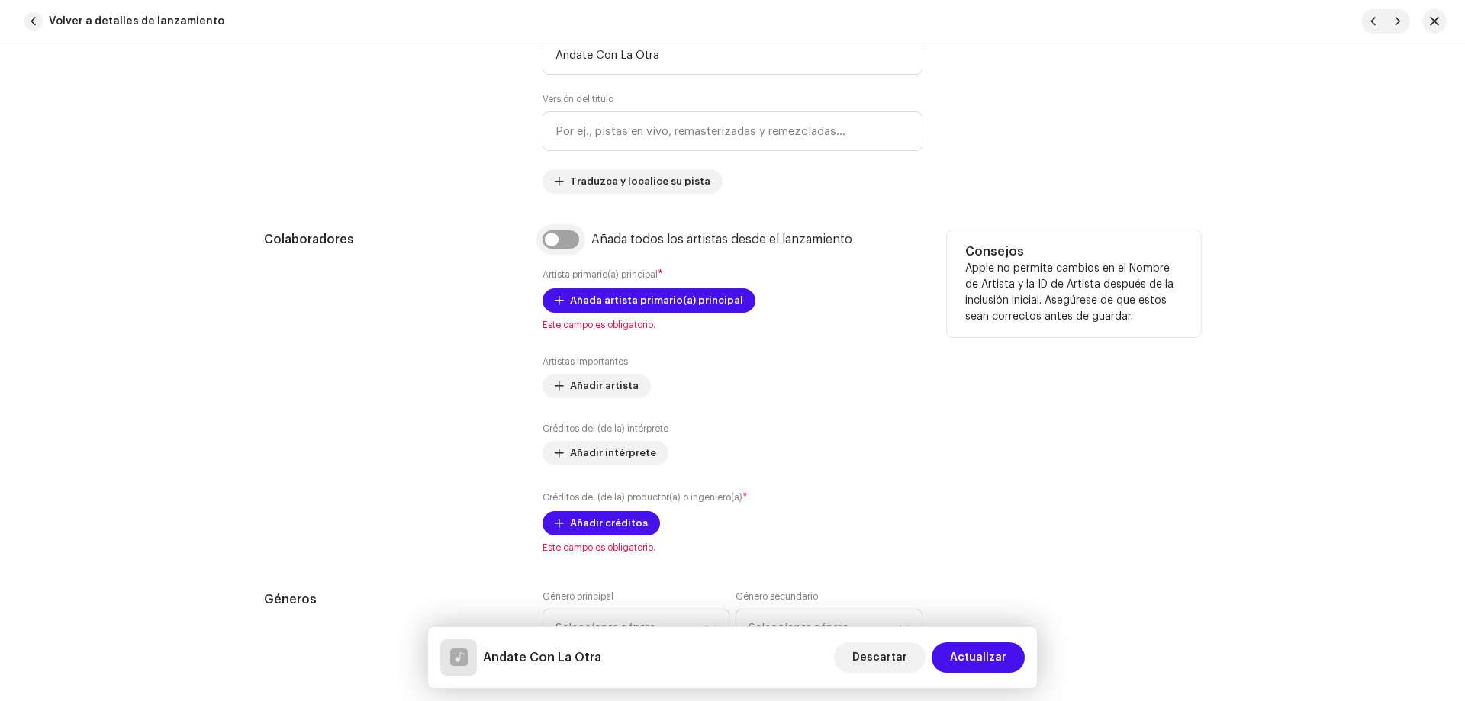
type input "Andate Con La Otra"
click at [562, 243] on input "checkbox" at bounding box center [560, 239] width 37 height 18
checkbox input "true"
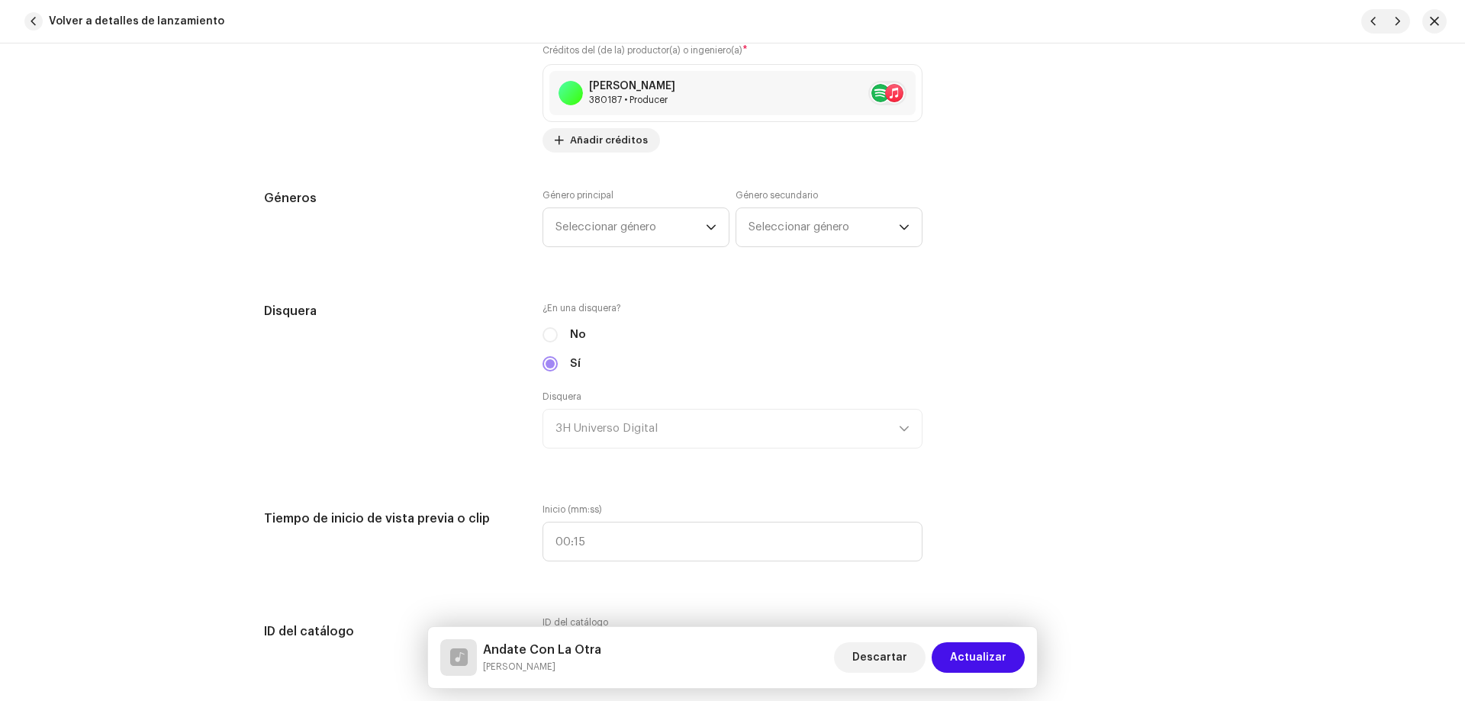
scroll to position [1373, 0]
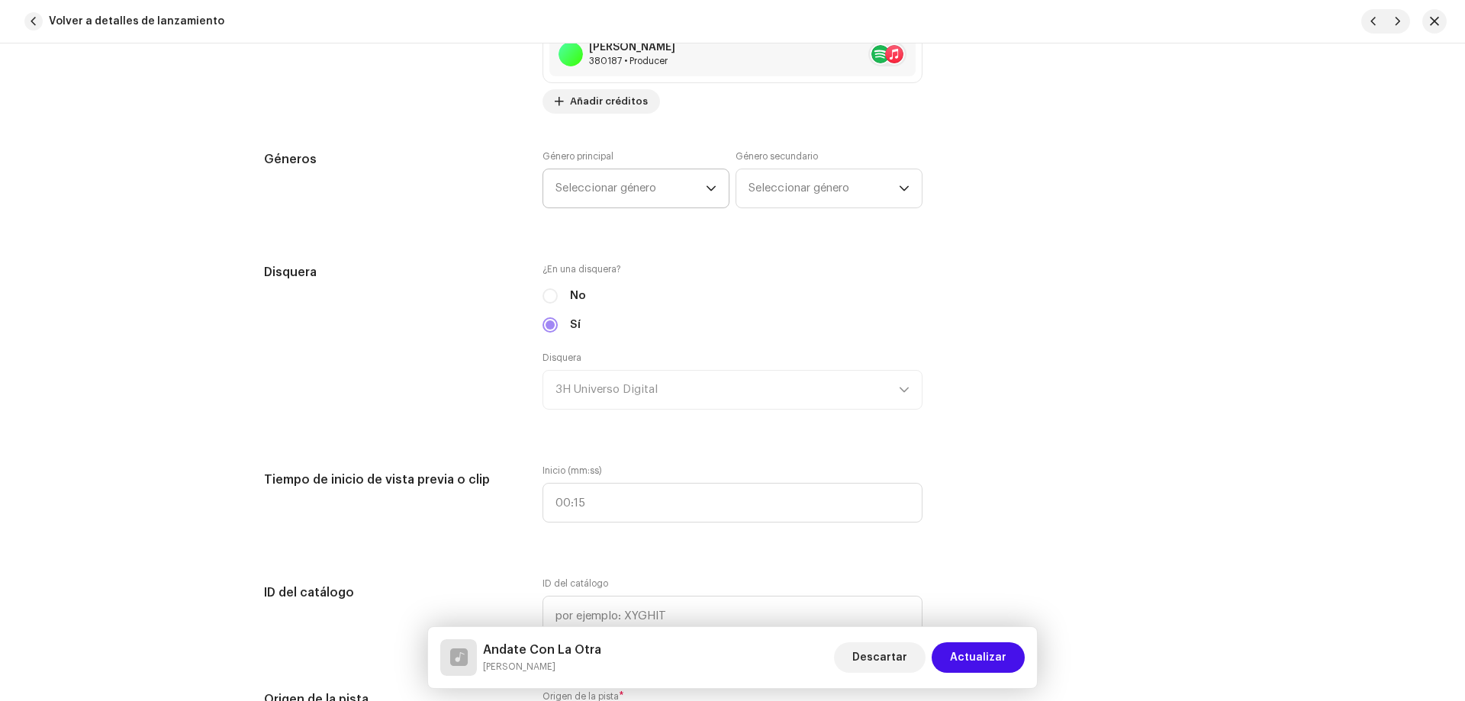
click at [657, 197] on span "Seleccionar género" at bounding box center [630, 188] width 150 height 38
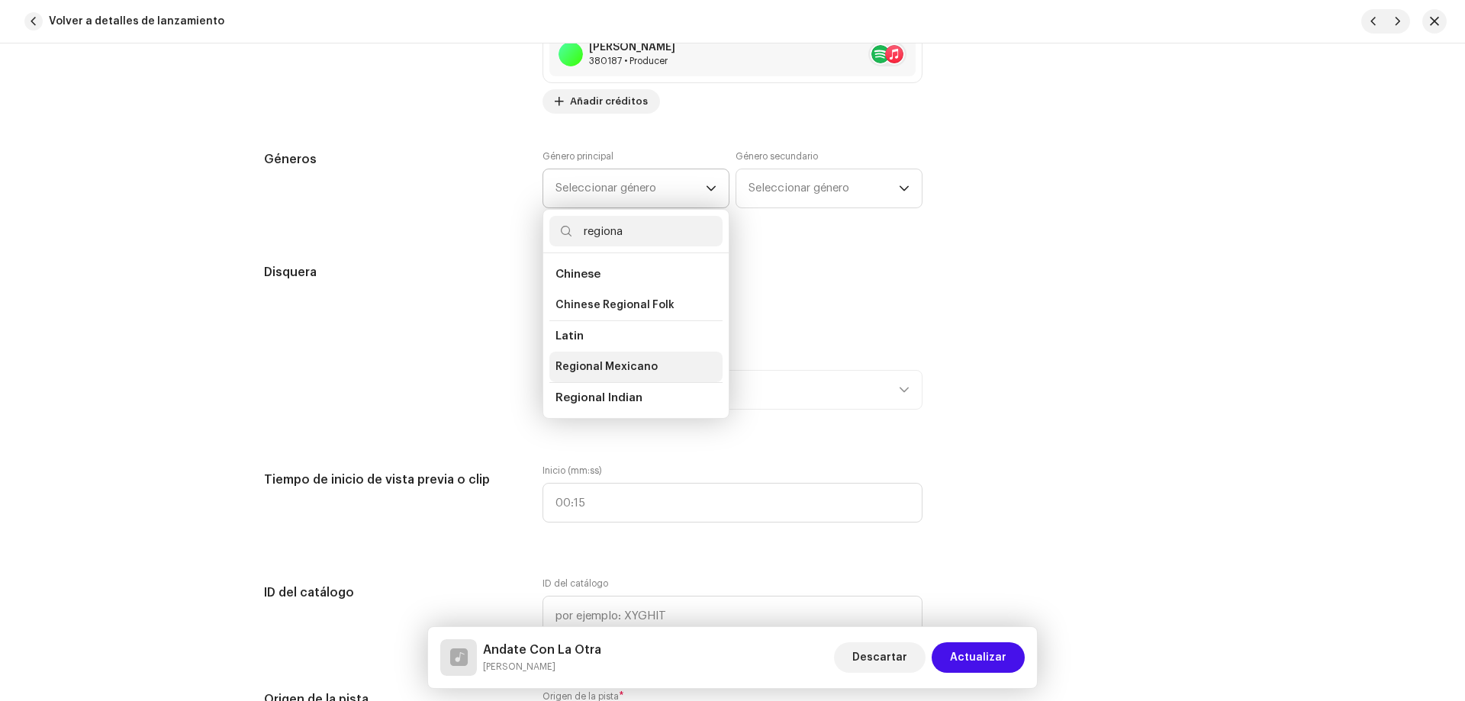
type input "regiona"
click at [674, 371] on li "Regional Mexicano" at bounding box center [635, 367] width 173 height 31
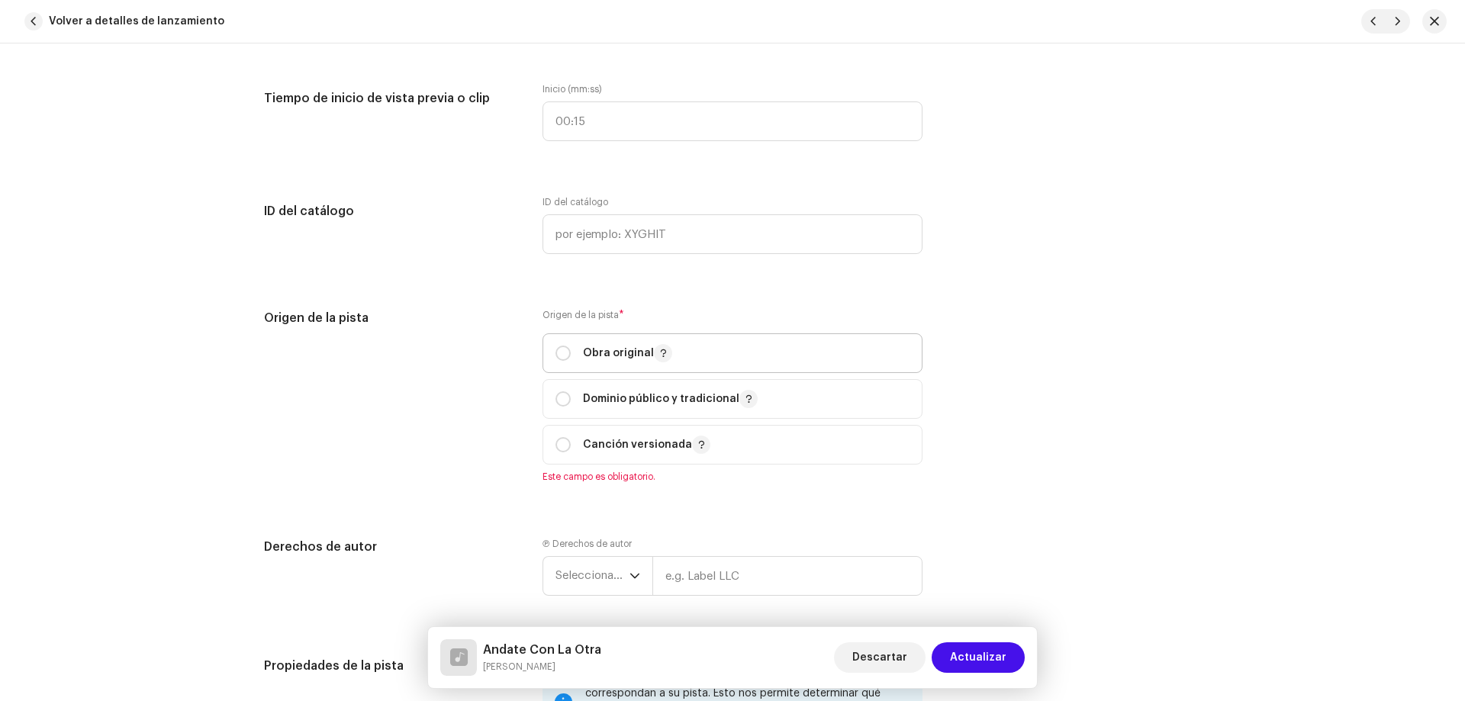
click at [604, 350] on p "Obra original" at bounding box center [627, 353] width 89 height 18
radio input "true"
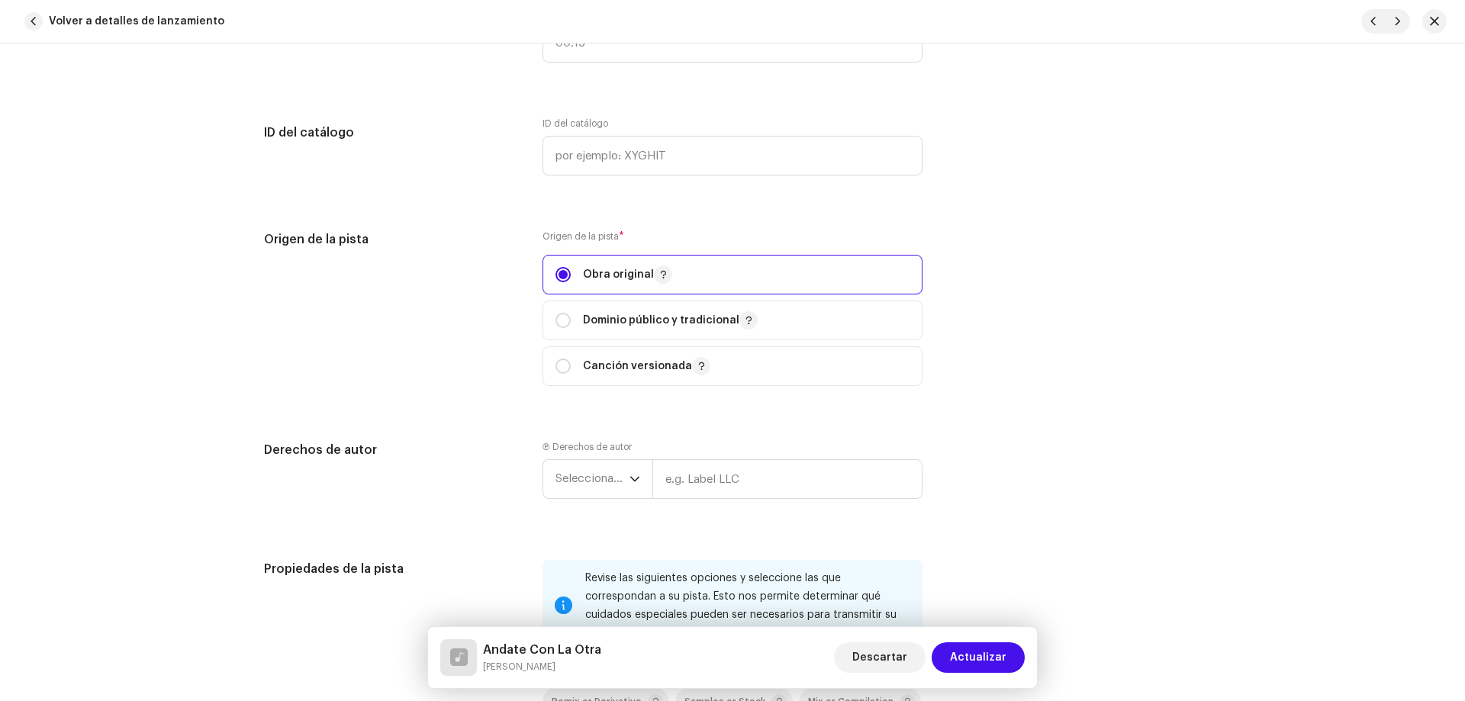
scroll to position [1984, 0]
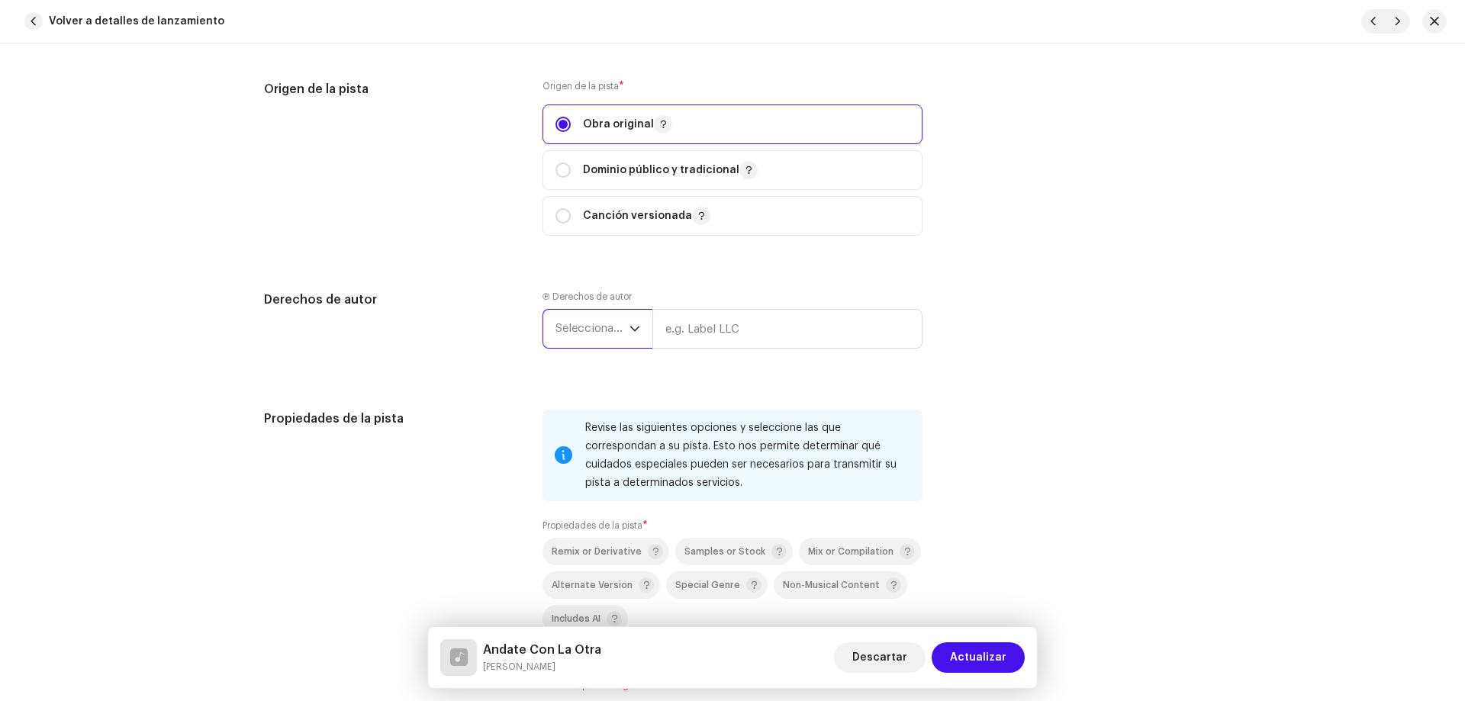
click at [603, 333] on span "Seleccionar año" at bounding box center [592, 329] width 74 height 38
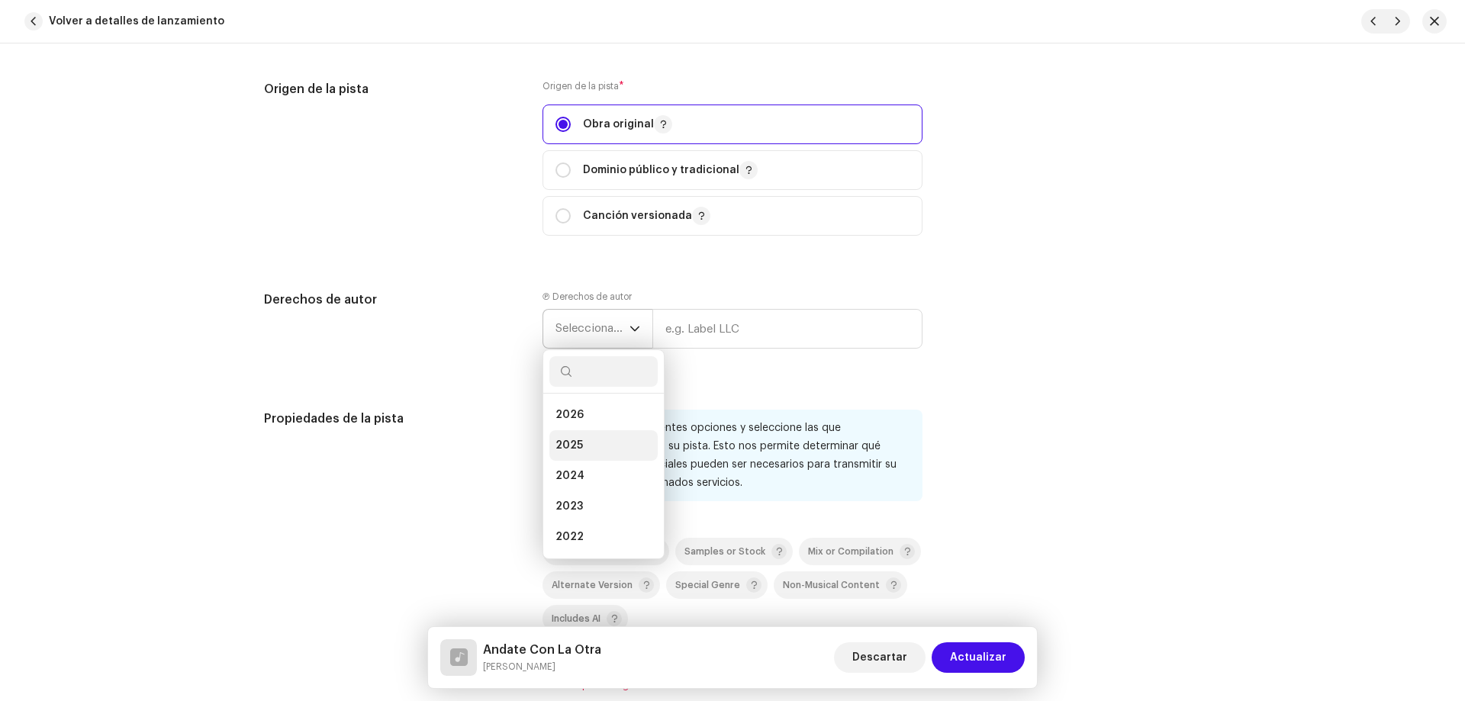
click at [600, 440] on li "2025" at bounding box center [603, 445] width 108 height 31
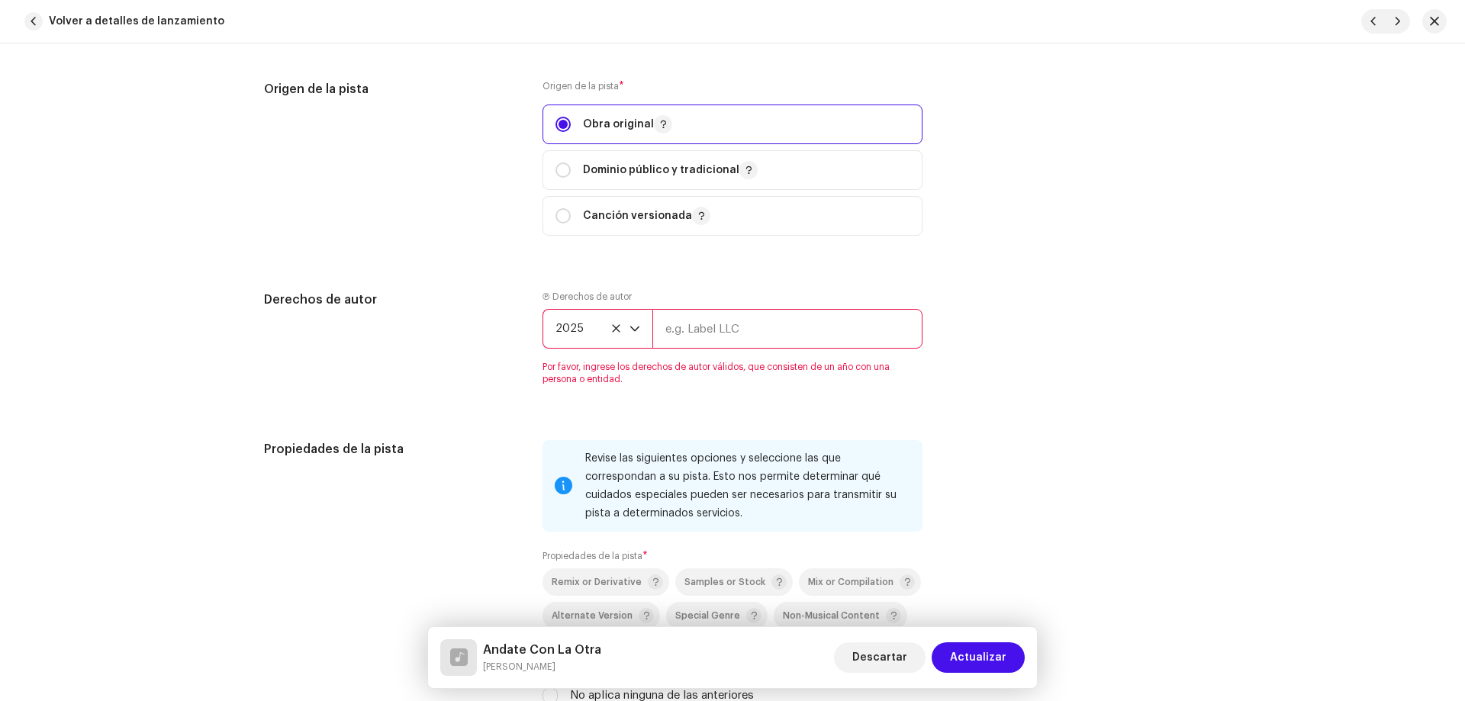
click at [707, 333] on input "text" at bounding box center [787, 329] width 270 height 40
type input "3H Universo Digital"
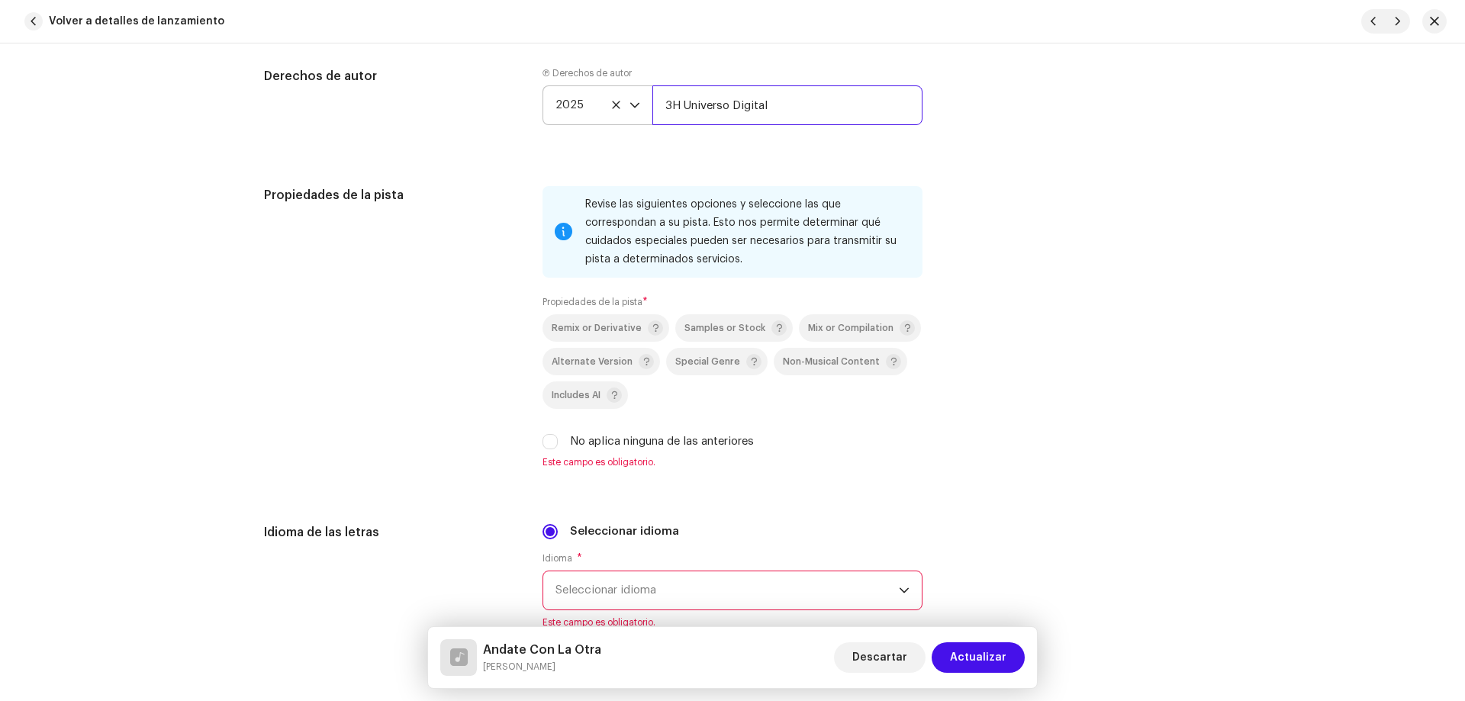
scroll to position [2213, 0]
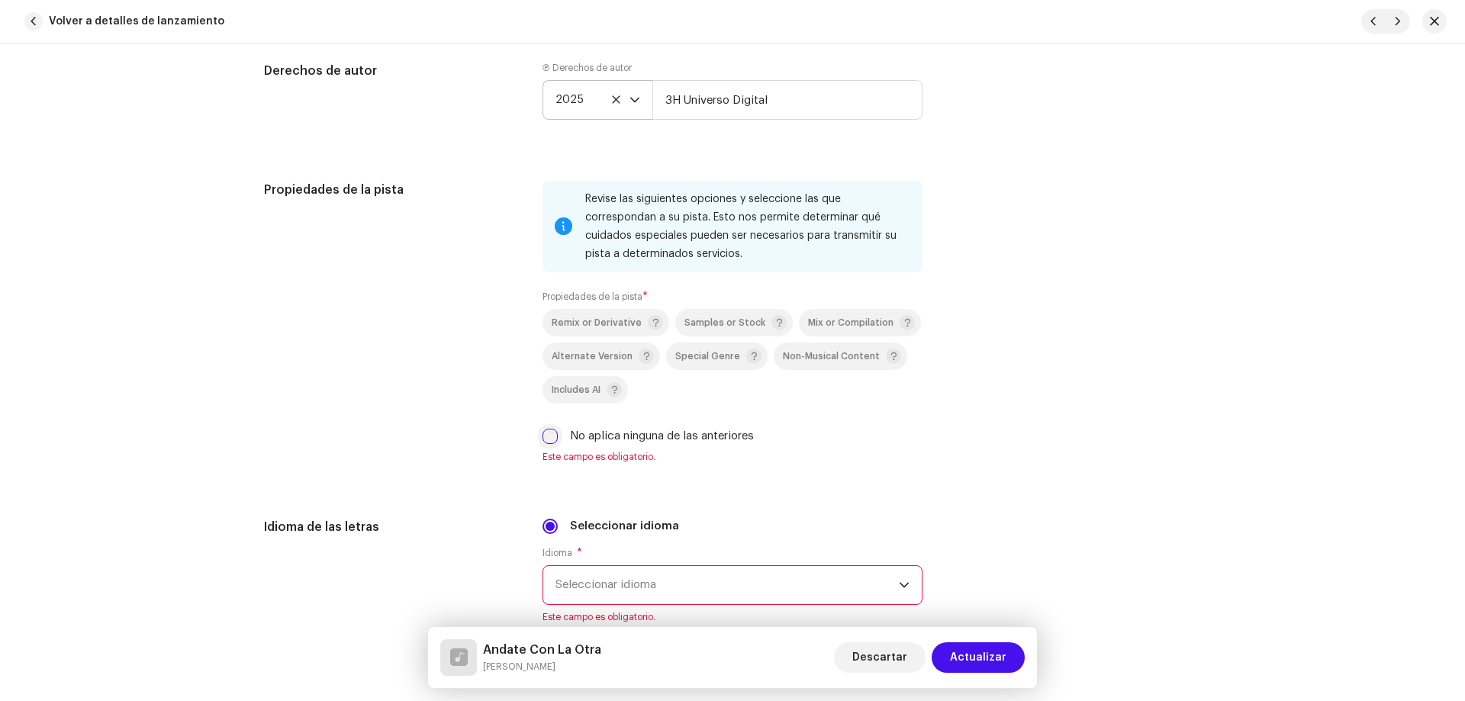
click at [544, 440] on input "No aplica ninguna de las anteriores" at bounding box center [549, 436] width 15 height 15
checkbox input "true"
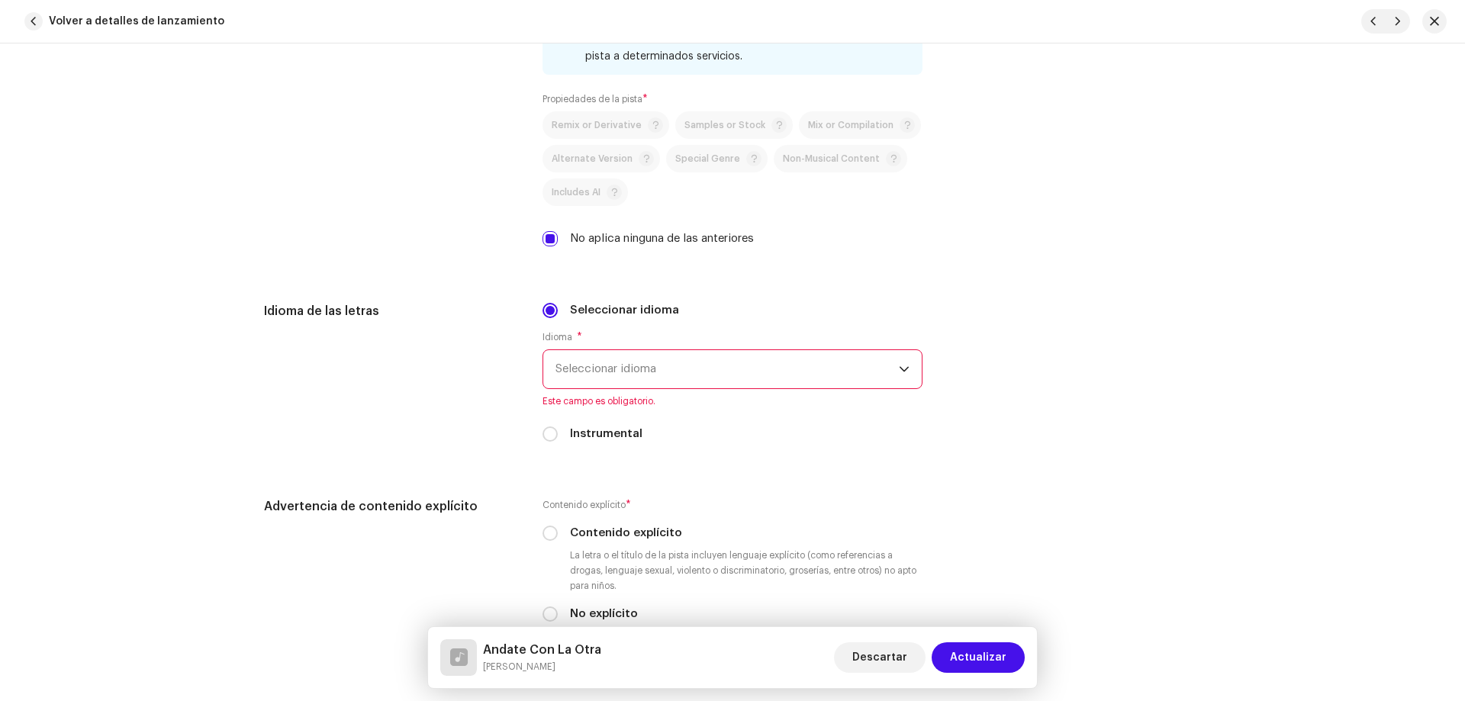
scroll to position [2441, 0]
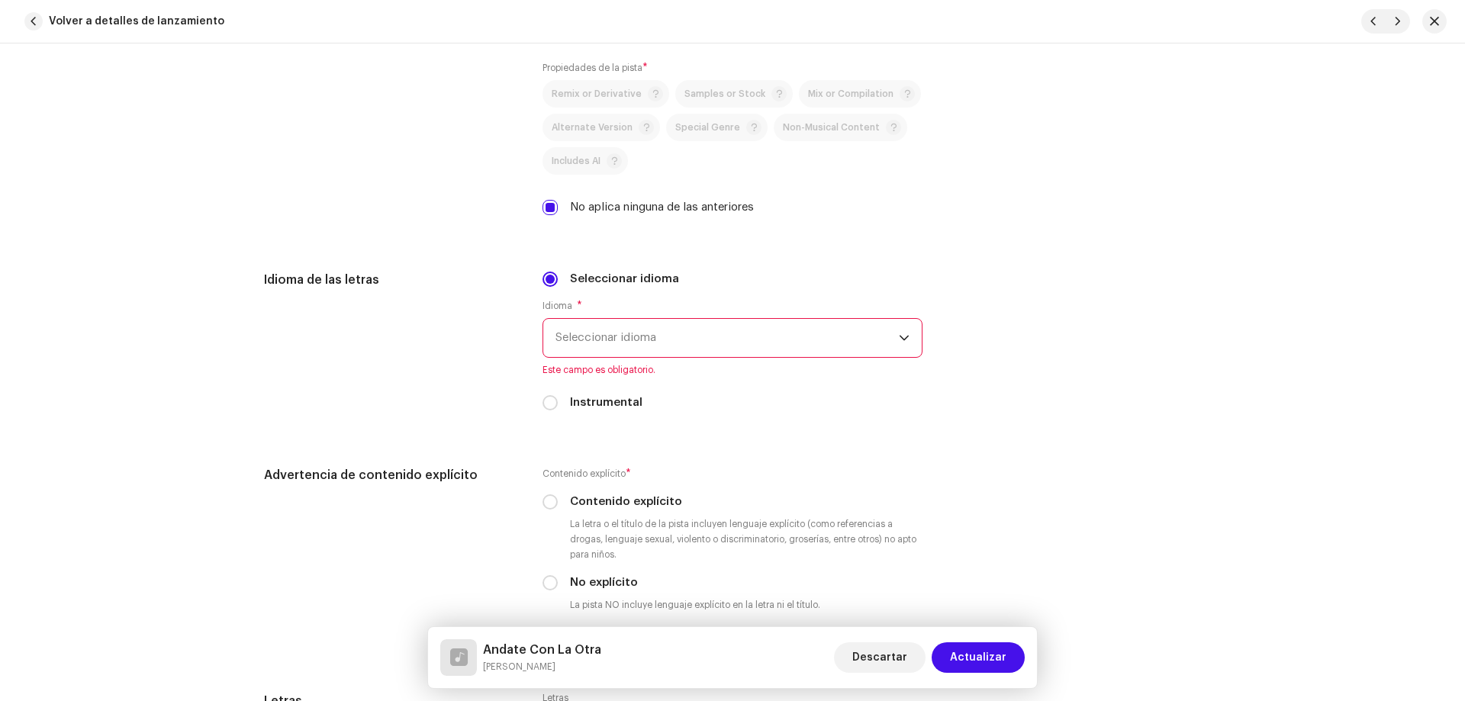
click at [636, 350] on span "Seleccionar idioma" at bounding box center [726, 338] width 343 height 38
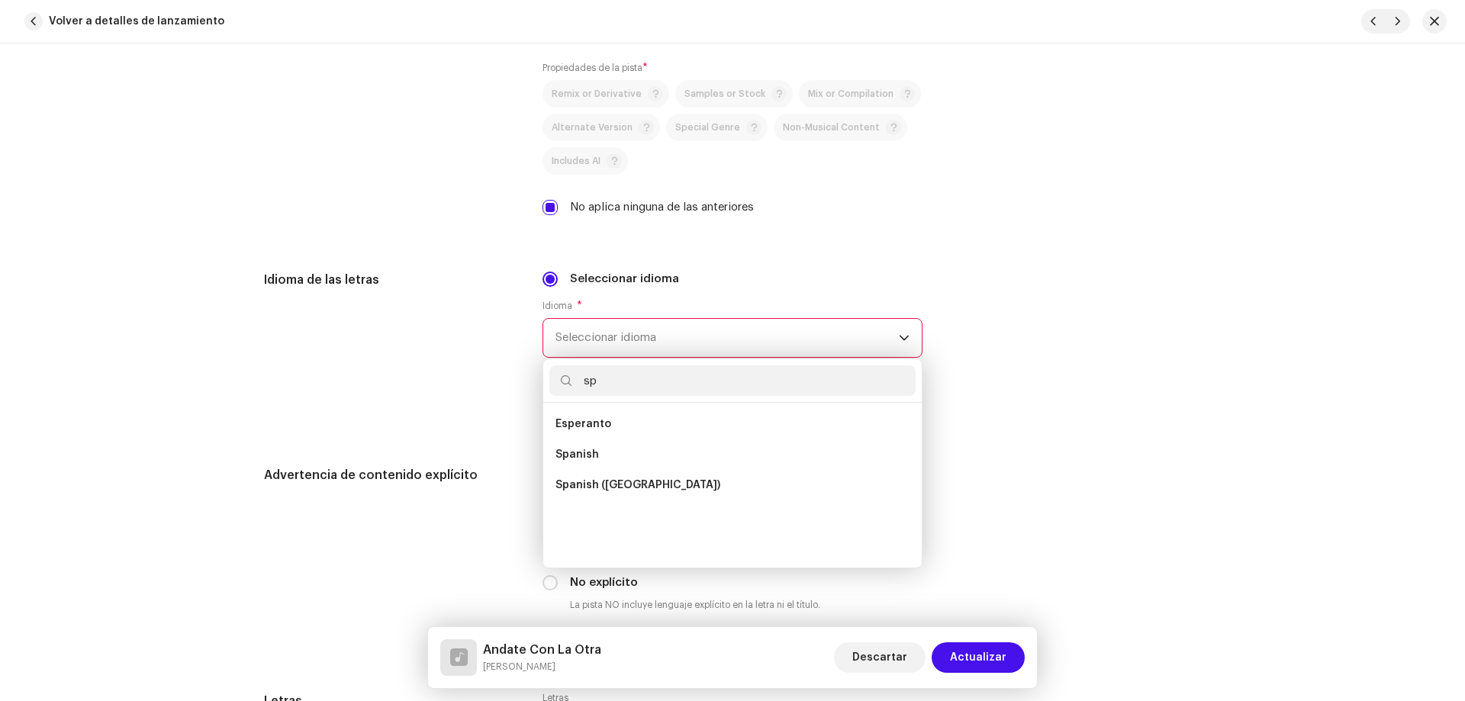
scroll to position [0, 0]
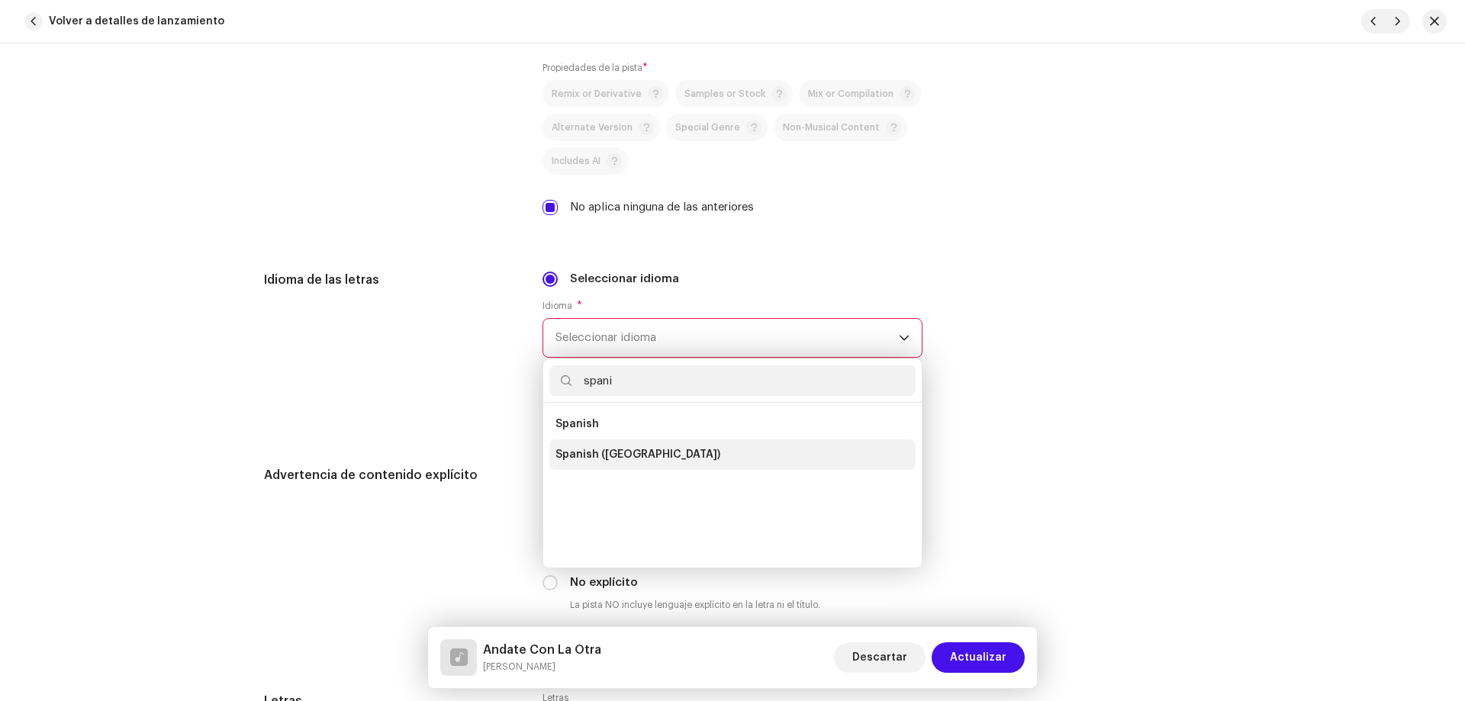
type input "spani"
click at [652, 449] on span "Spanish (Latin America)" at bounding box center [637, 454] width 165 height 15
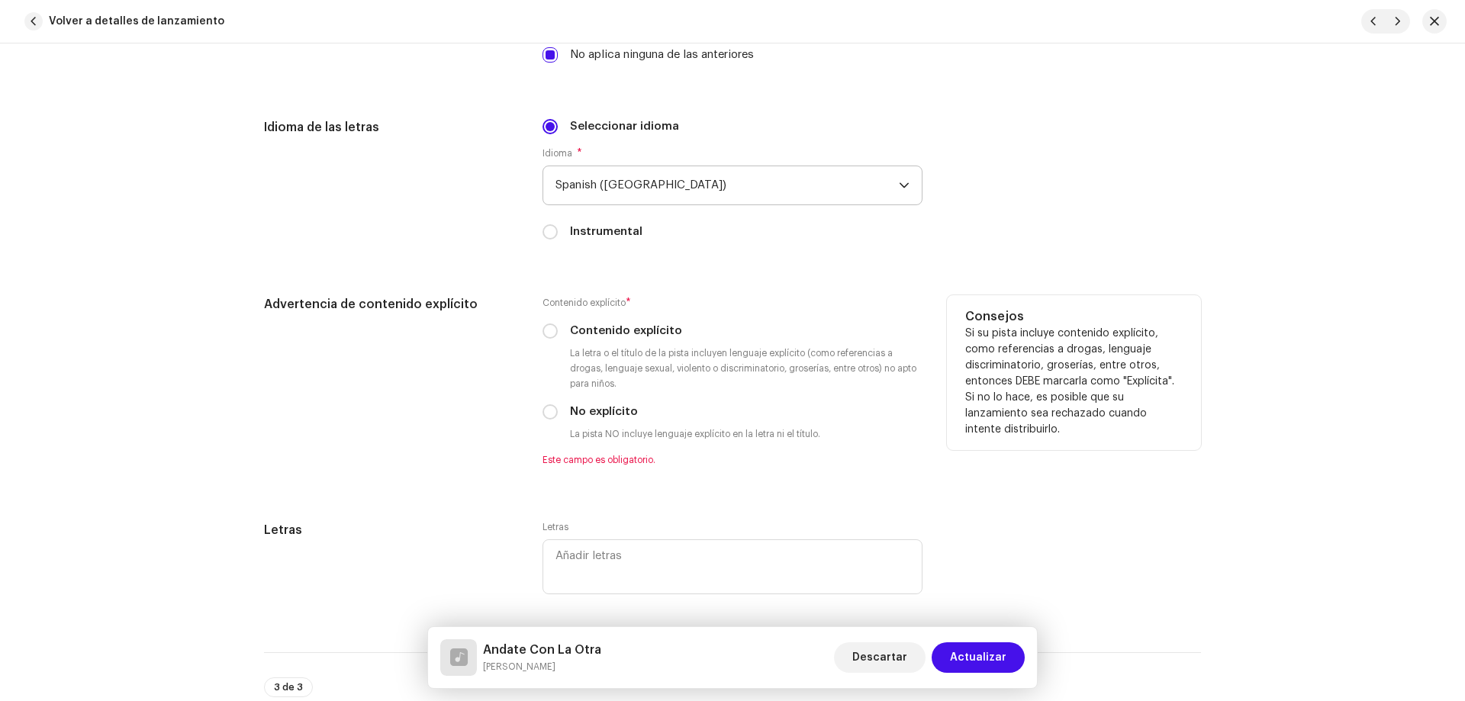
click at [612, 407] on label "No explícito" at bounding box center [604, 412] width 68 height 17
click at [558, 407] on input "No explícito" at bounding box center [549, 411] width 15 height 15
radio input "true"
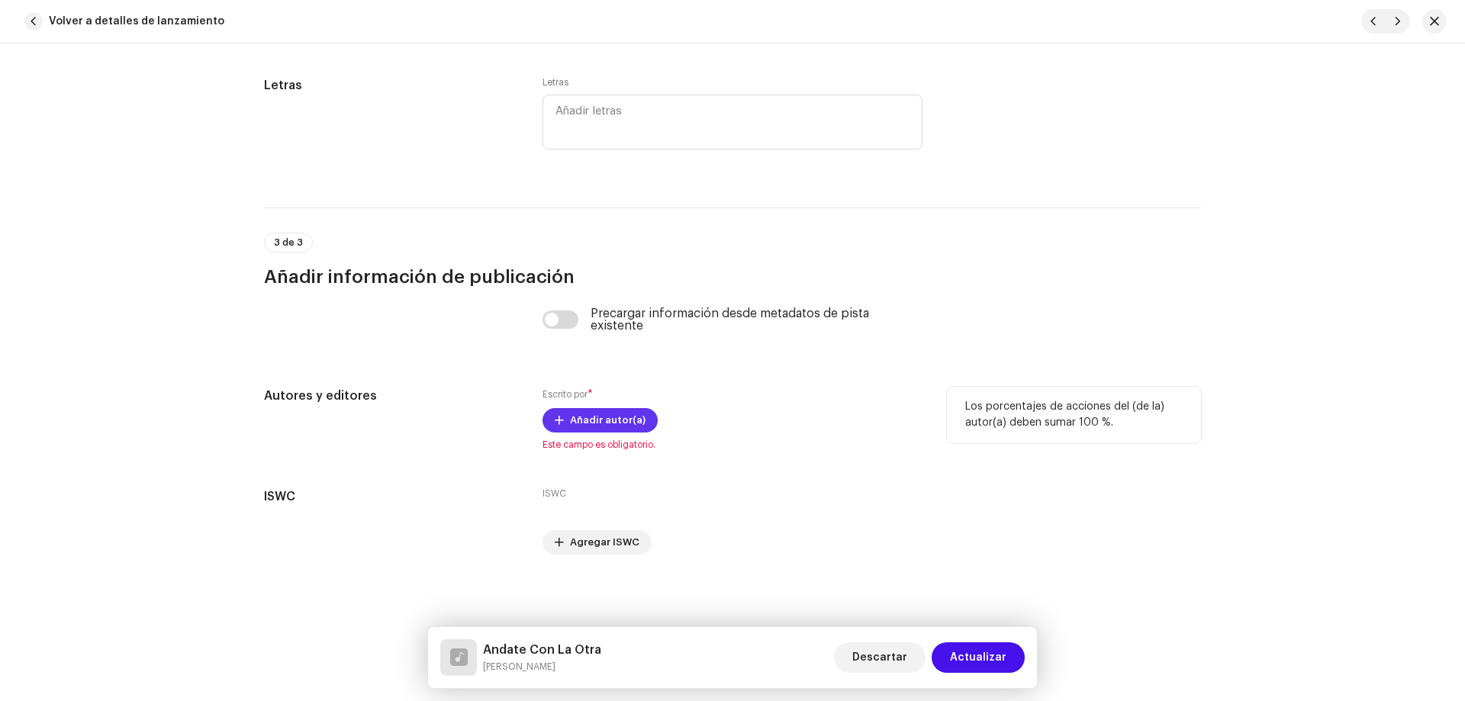
click at [584, 422] on span "Añadir autor(a)" at bounding box center [608, 420] width 76 height 31
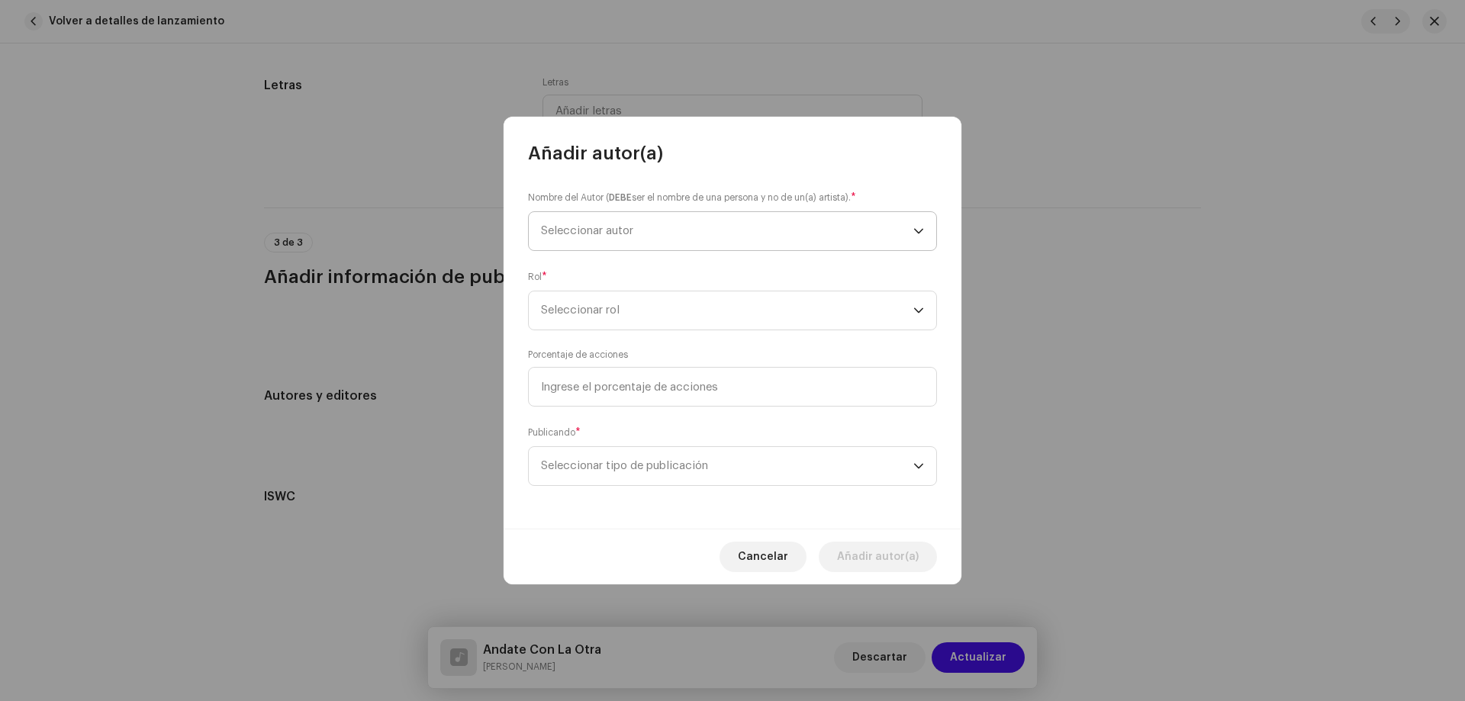
click at [625, 221] on span "Seleccionar autor" at bounding box center [727, 231] width 372 height 38
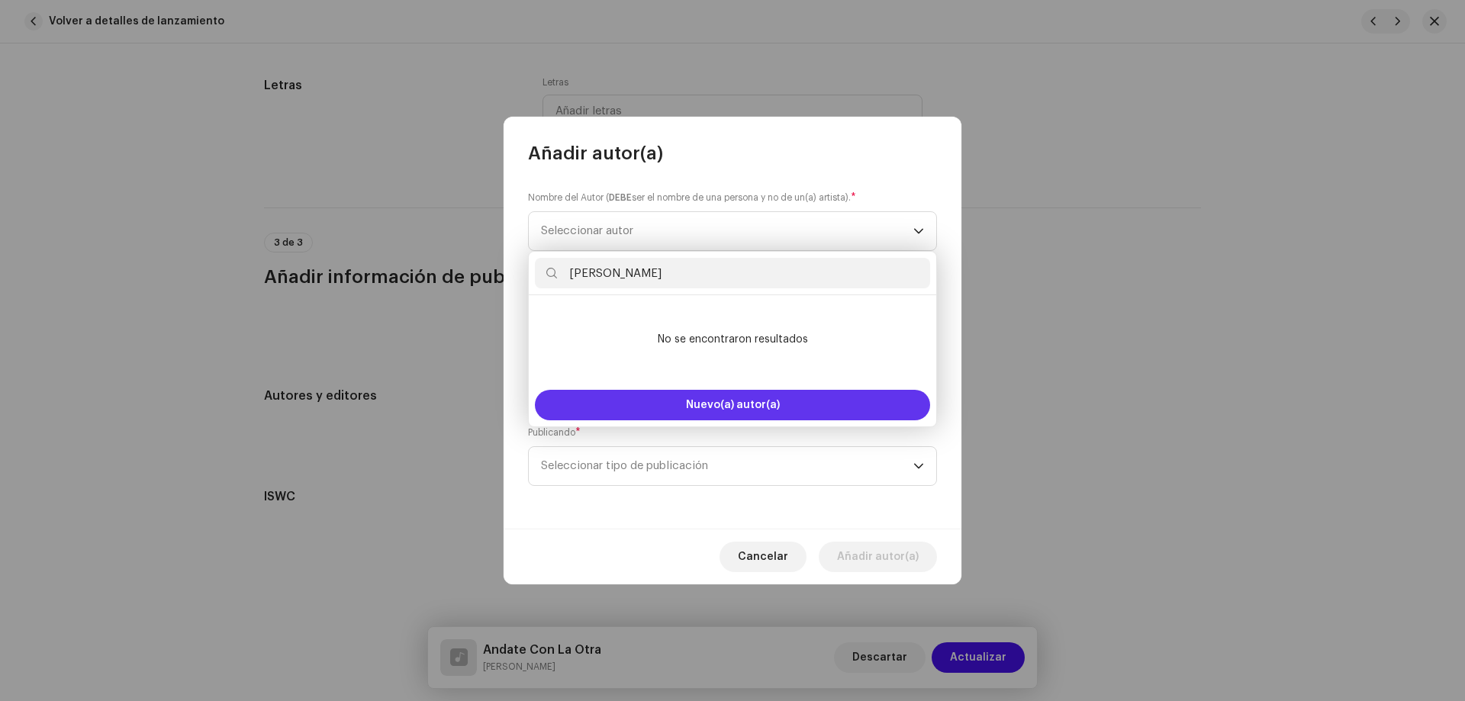
type input "Carlos Vicente Geroni"
click at [632, 420] on button "Nuevo(a) autor(a)" at bounding box center [732, 405] width 395 height 31
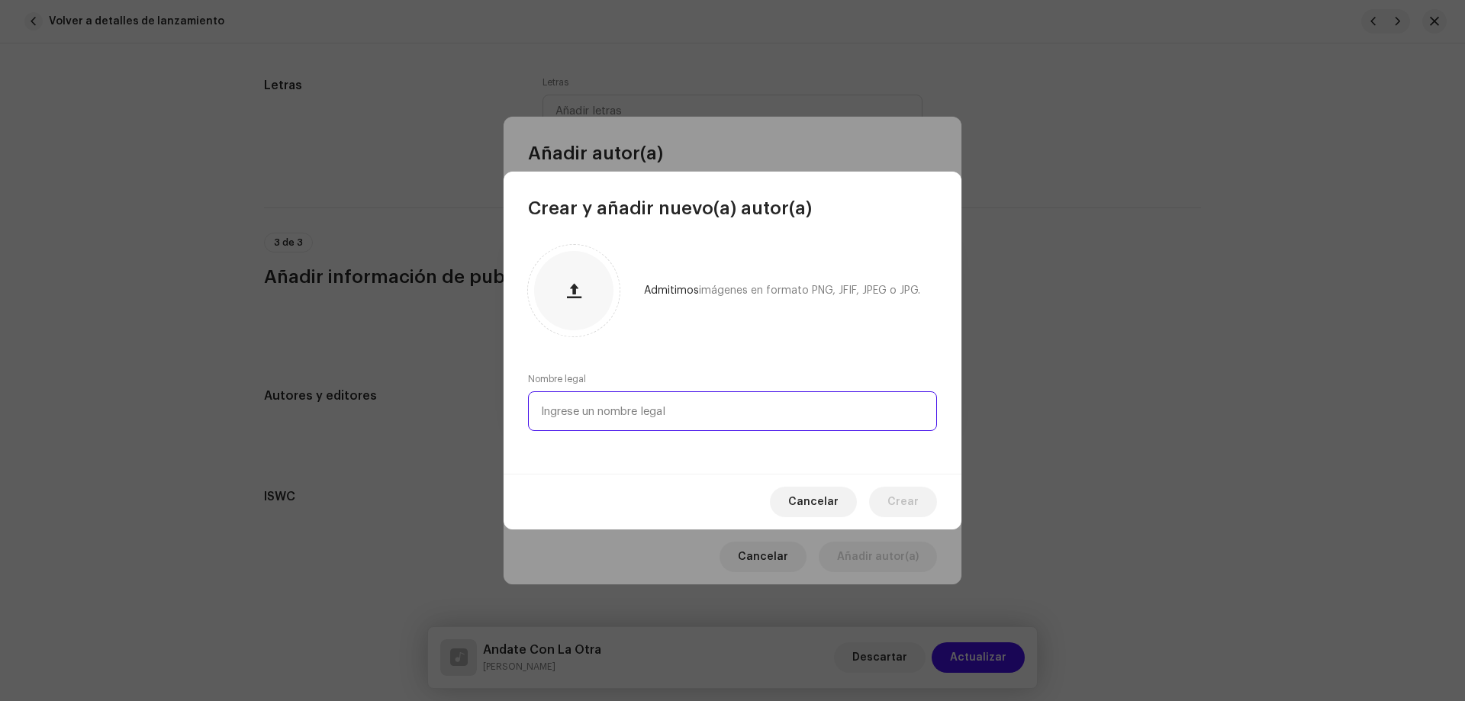
click at [616, 426] on input "text" at bounding box center [732, 411] width 409 height 40
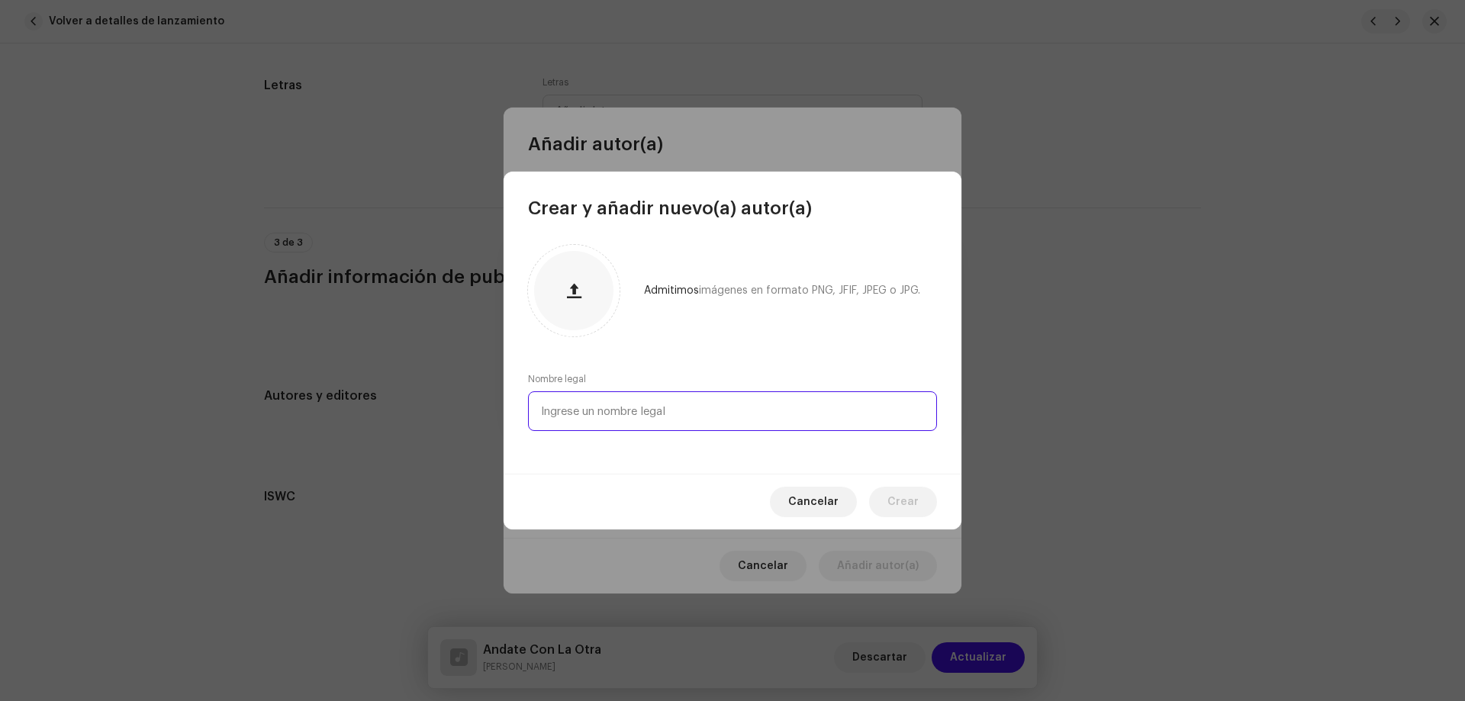
paste input "Carlos Vicente Geroni"
type input "Carlos Vicente Geroni"
click at [920, 498] on button "Crear" at bounding box center [903, 502] width 68 height 31
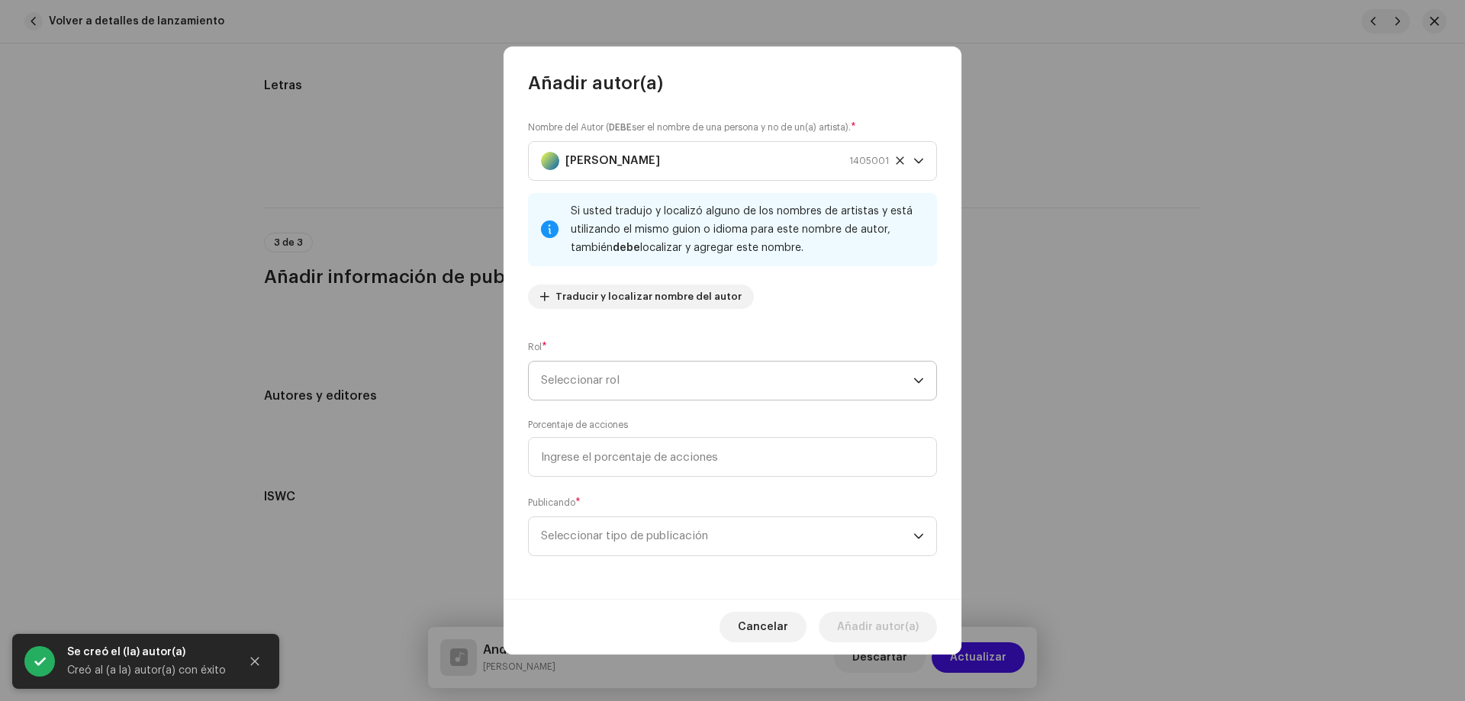
click at [614, 386] on span "Seleccionar rol" at bounding box center [727, 381] width 372 height 38
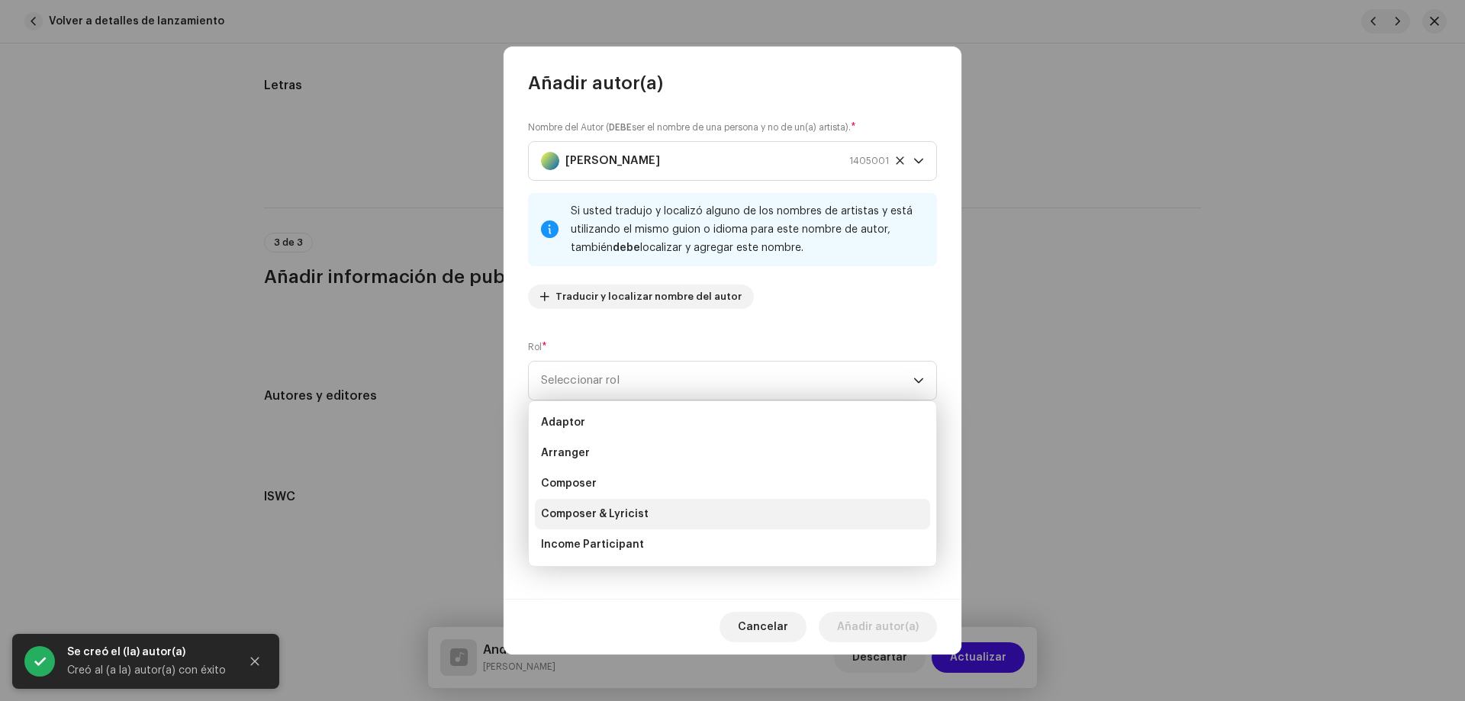
click at [611, 504] on li "Composer & Lyricist" at bounding box center [732, 514] width 395 height 31
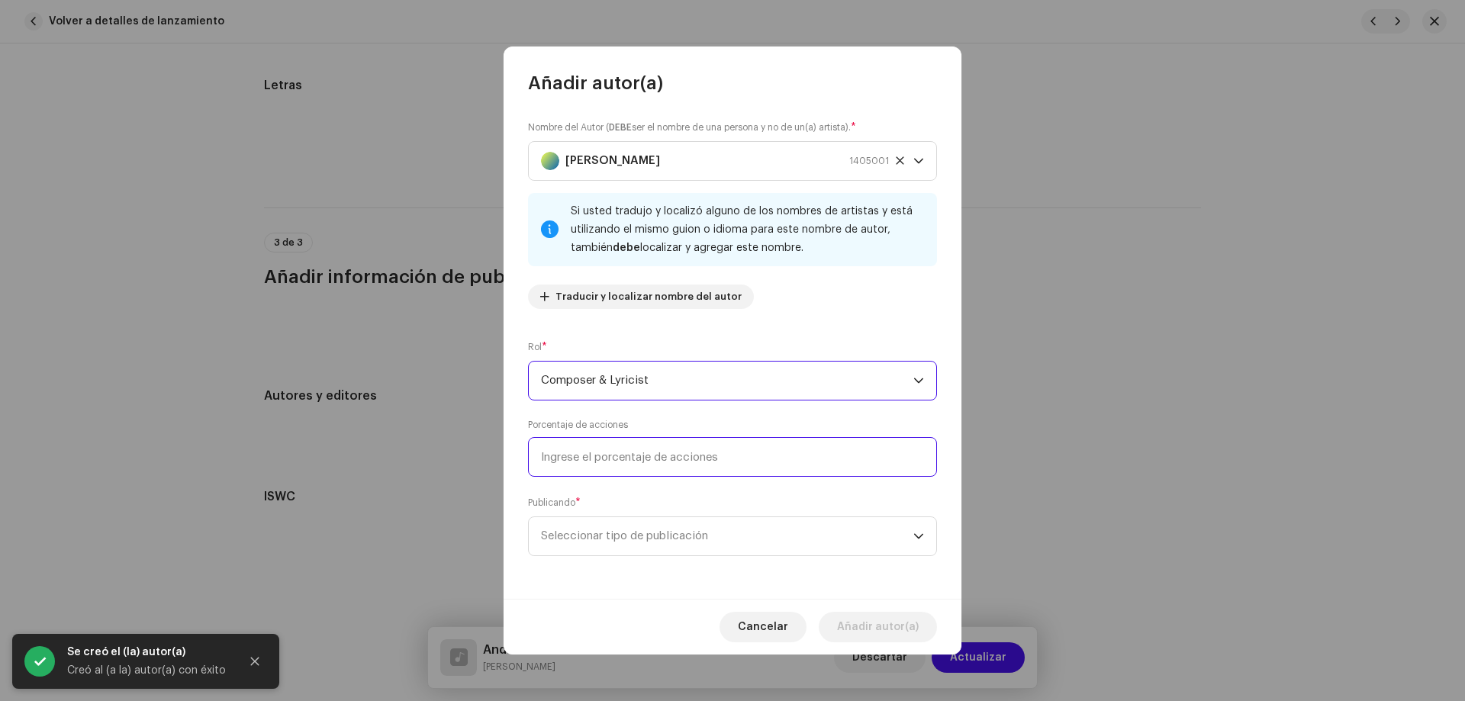
click at [616, 445] on input at bounding box center [732, 457] width 409 height 40
type input "100,00"
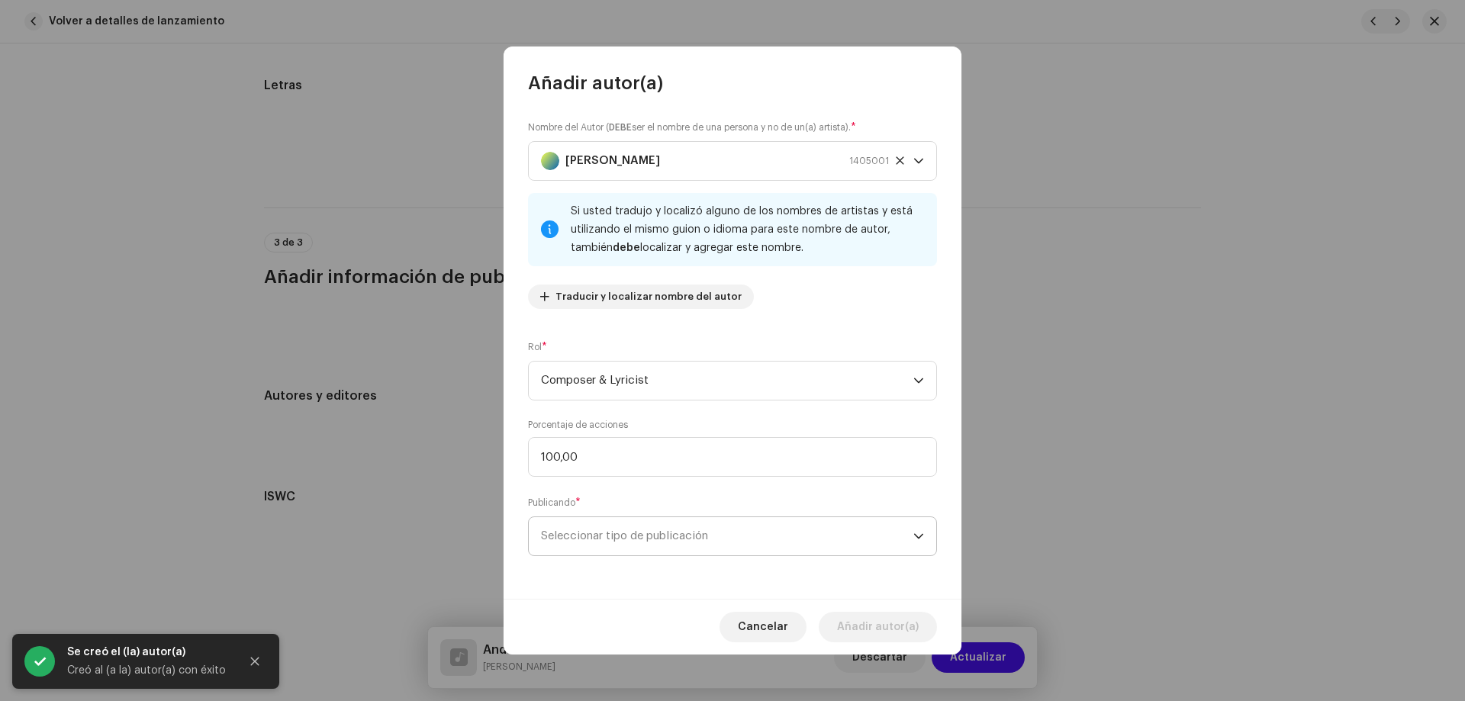
click at [632, 521] on span "Seleccionar tipo de publicación" at bounding box center [727, 536] width 372 height 38
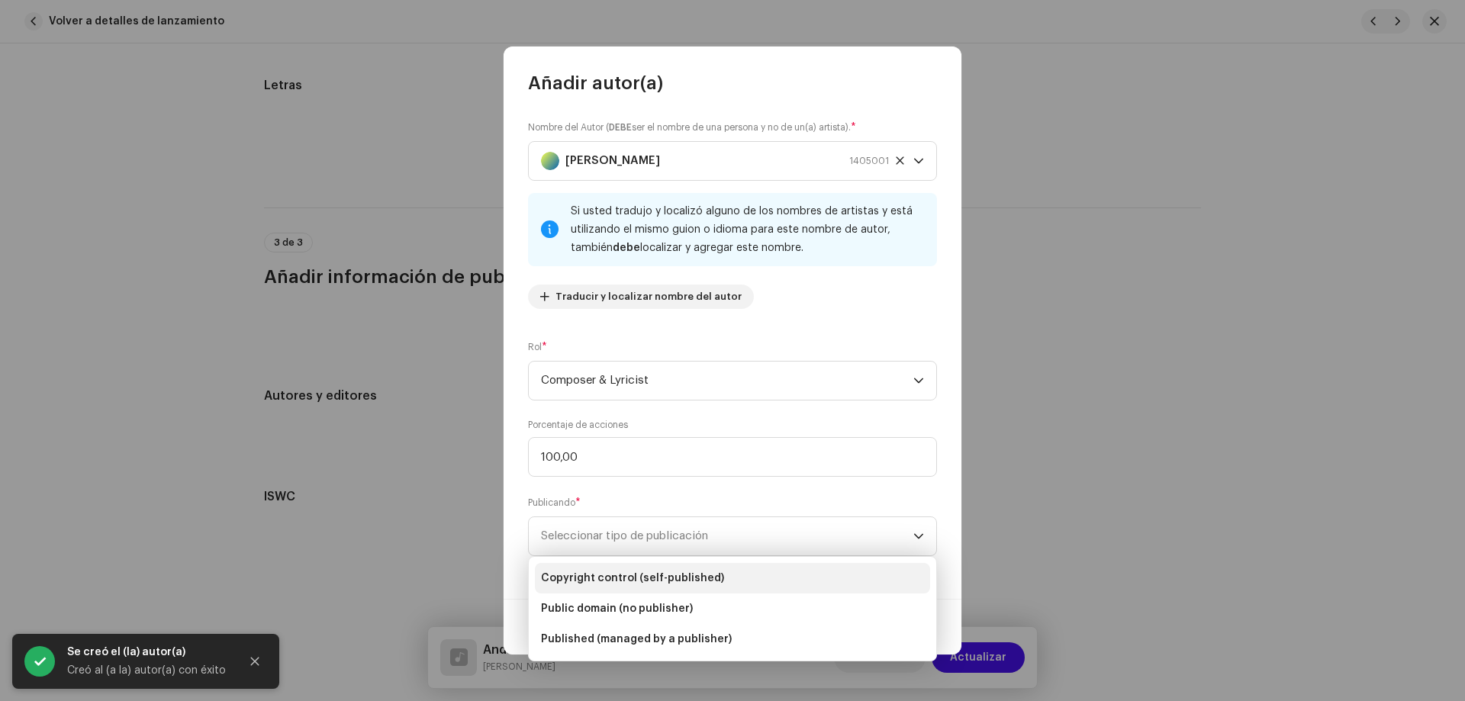
click at [620, 579] on span "Copyright control (self-published)" at bounding box center [632, 578] width 183 height 15
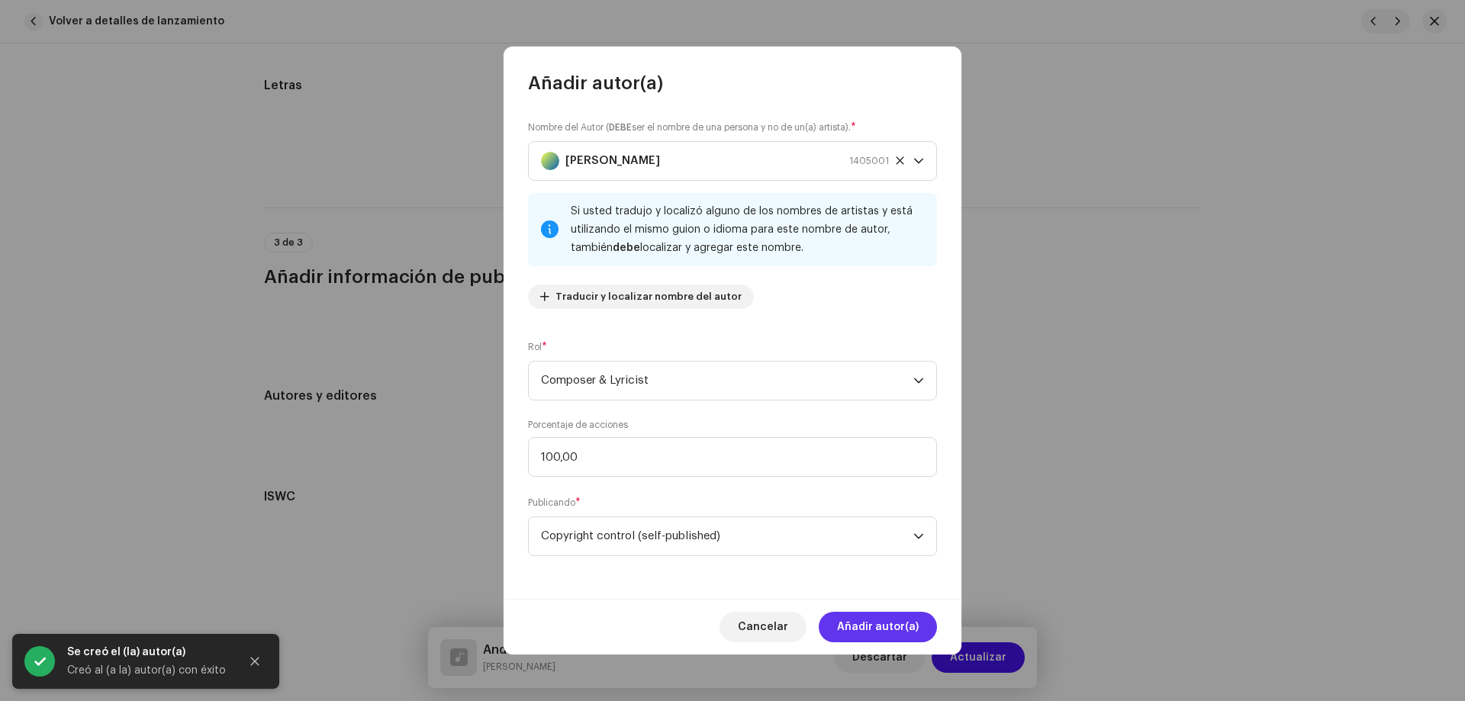
click at [858, 627] on span "Añadir autor(a)" at bounding box center [878, 627] width 82 height 31
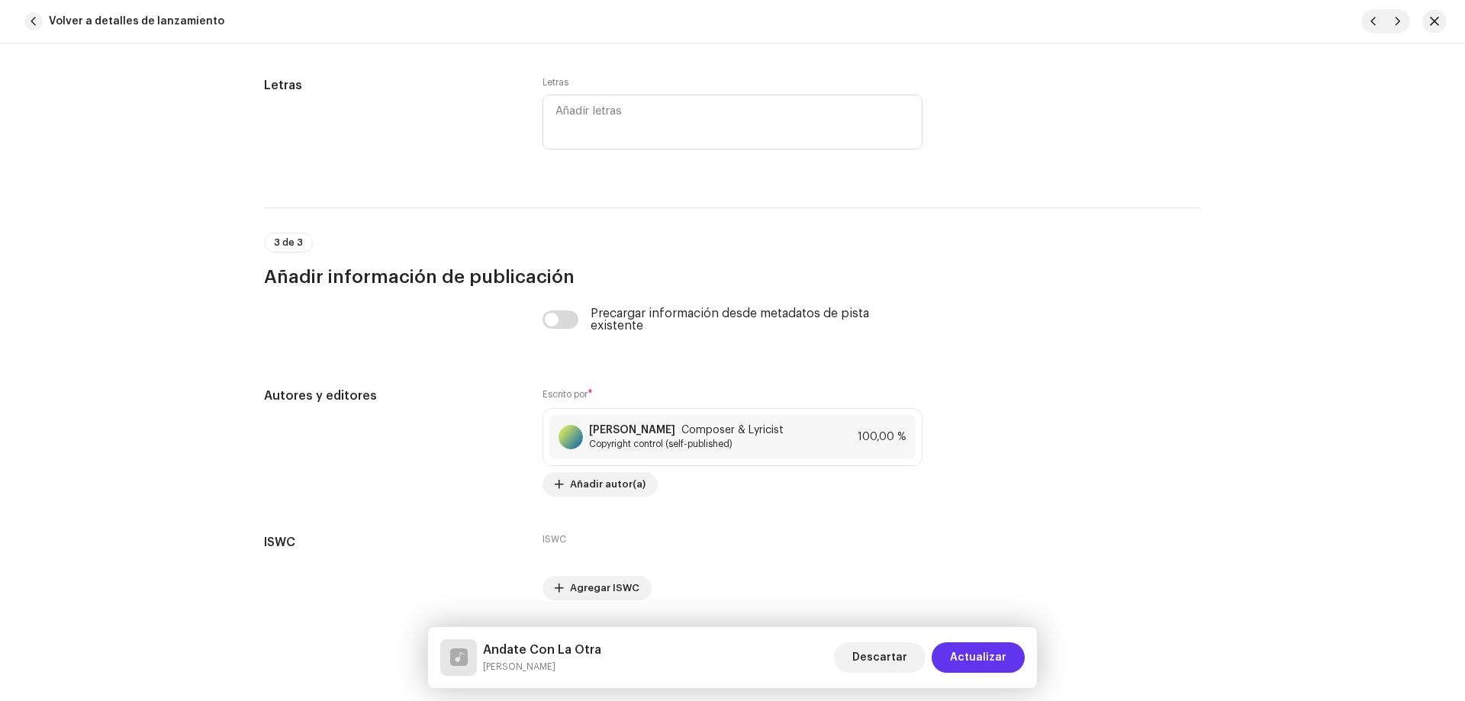
click at [1003, 651] on span "Actualizar" at bounding box center [978, 657] width 56 height 31
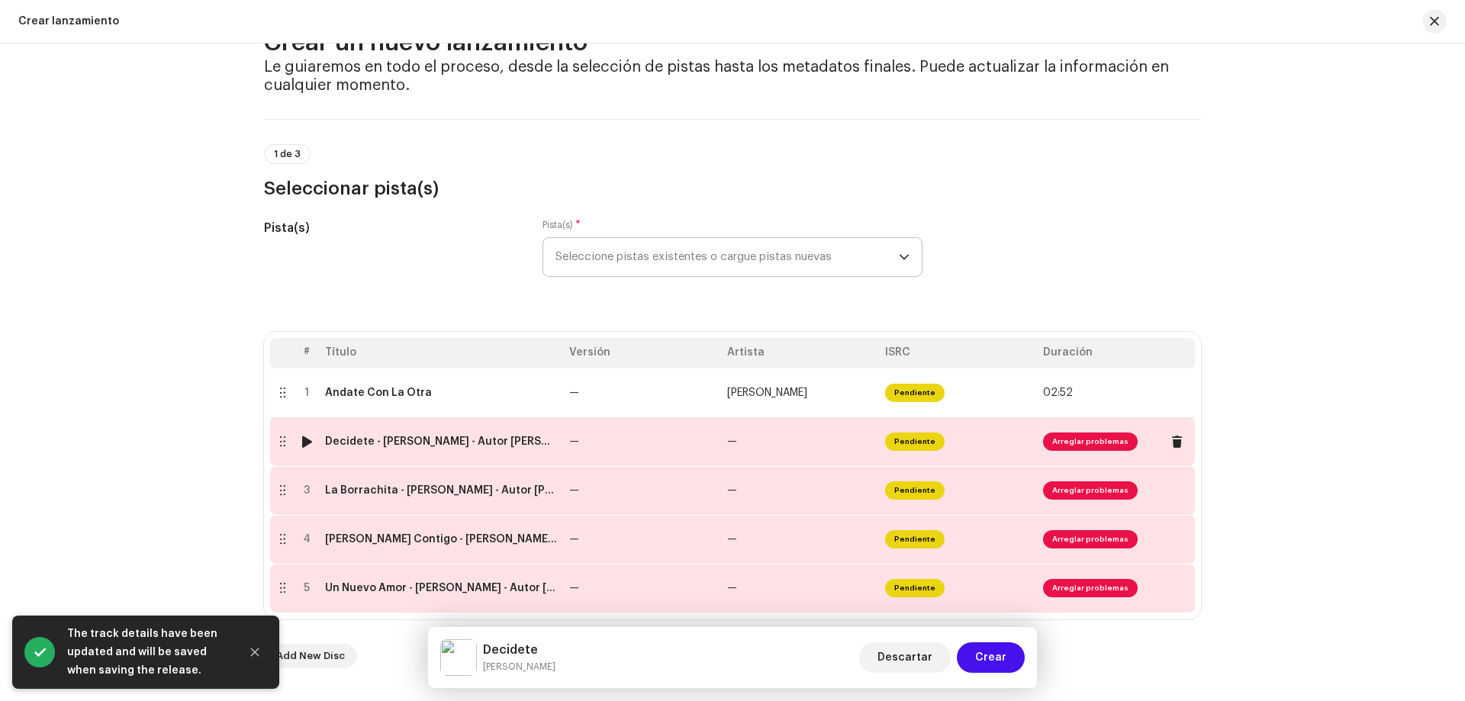
click at [504, 442] on div "Decidete - Maritza Caro - Autor Jose Guillen Nossa - Producer Jose Guillen Noss…" at bounding box center [441, 442] width 232 height 12
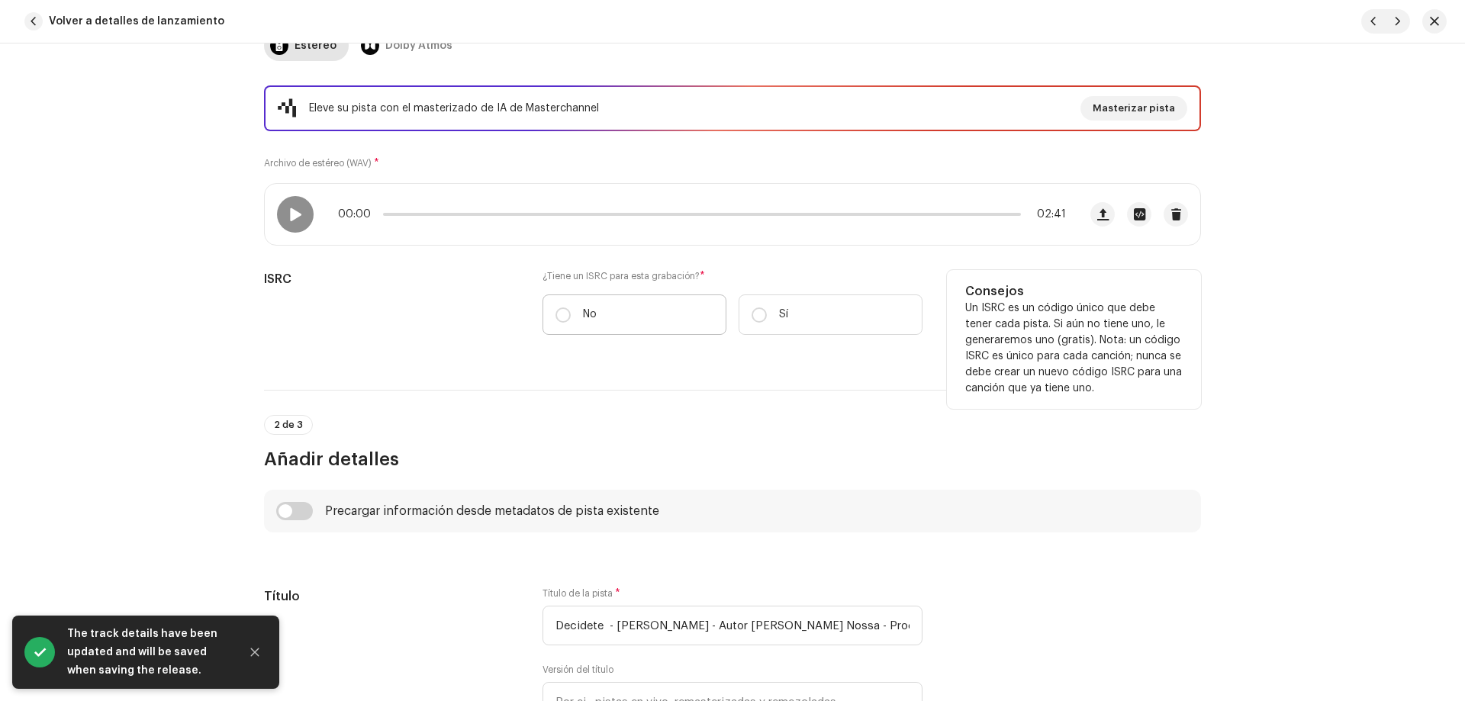
click at [601, 315] on label "No" at bounding box center [634, 315] width 184 height 40
click at [571, 315] on input "No" at bounding box center [562, 314] width 15 height 15
radio input "true"
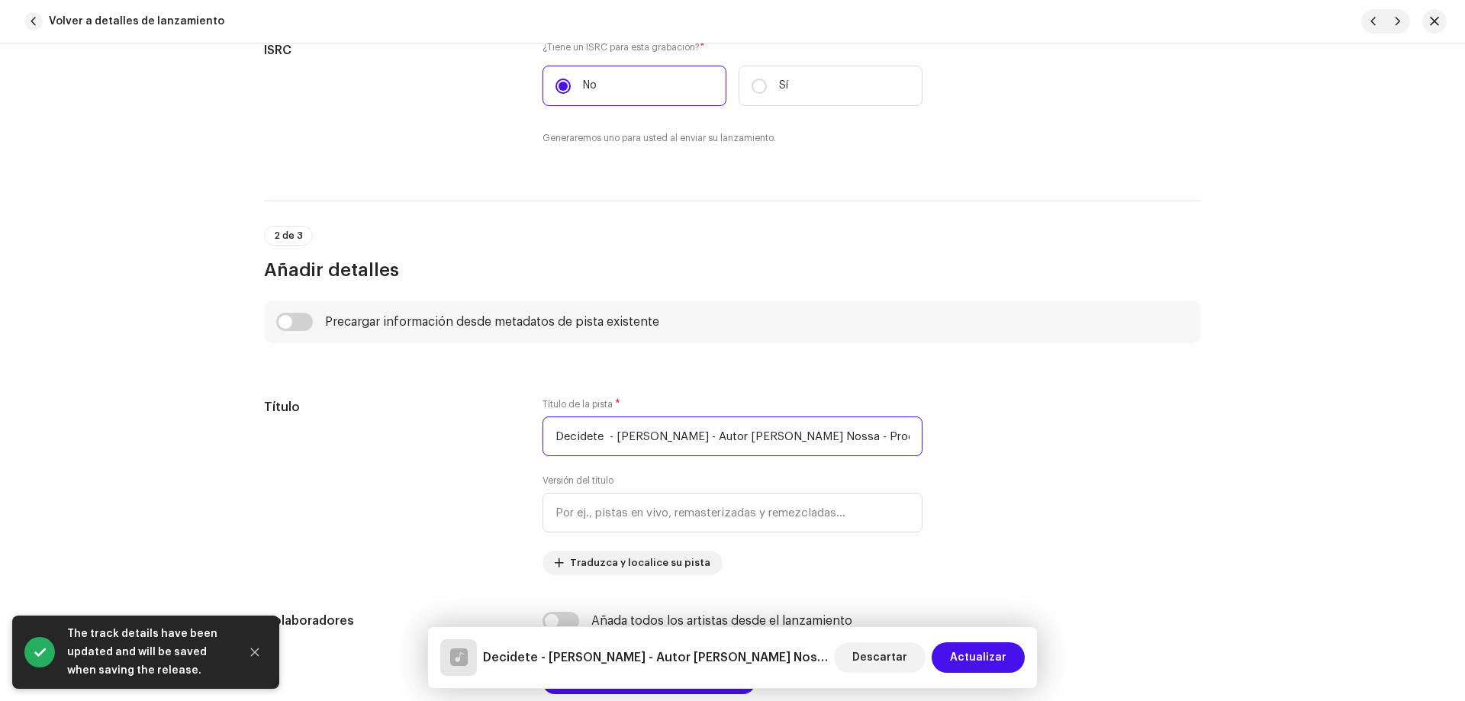
scroll to position [0, 108]
drag, startPoint x: 606, startPoint y: 438, endPoint x: 1264, endPoint y: 438, distance: 658.4
click at [1264, 438] on div "Detalles de la pista Complete los siguientes pasos para finalizar su pista. 1 d…" at bounding box center [732, 372] width 1465 height 658
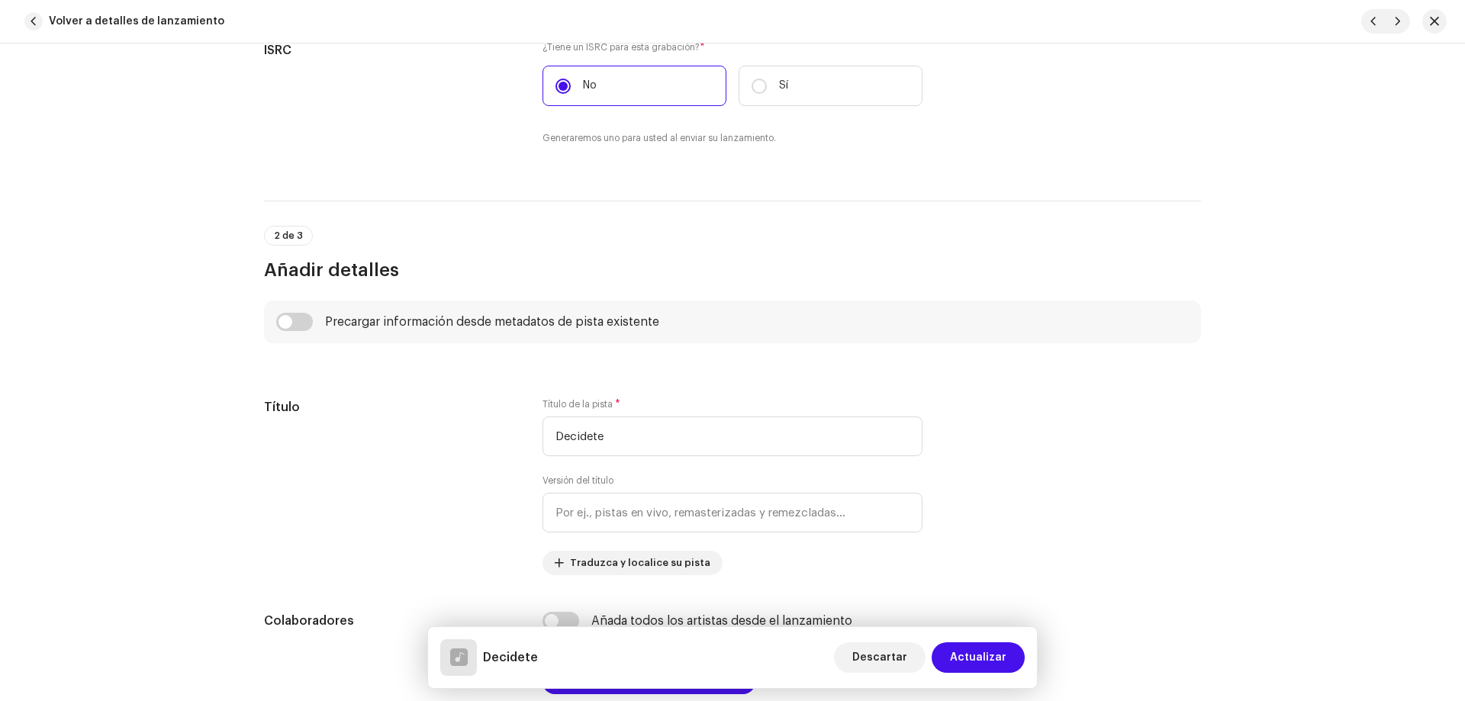
type input "Decidete"
click at [508, 332] on div "Precargar información desde metadatos de pista existente" at bounding box center [732, 322] width 937 height 43
click at [307, 326] on input "checkbox" at bounding box center [294, 322] width 37 height 18
checkbox input "true"
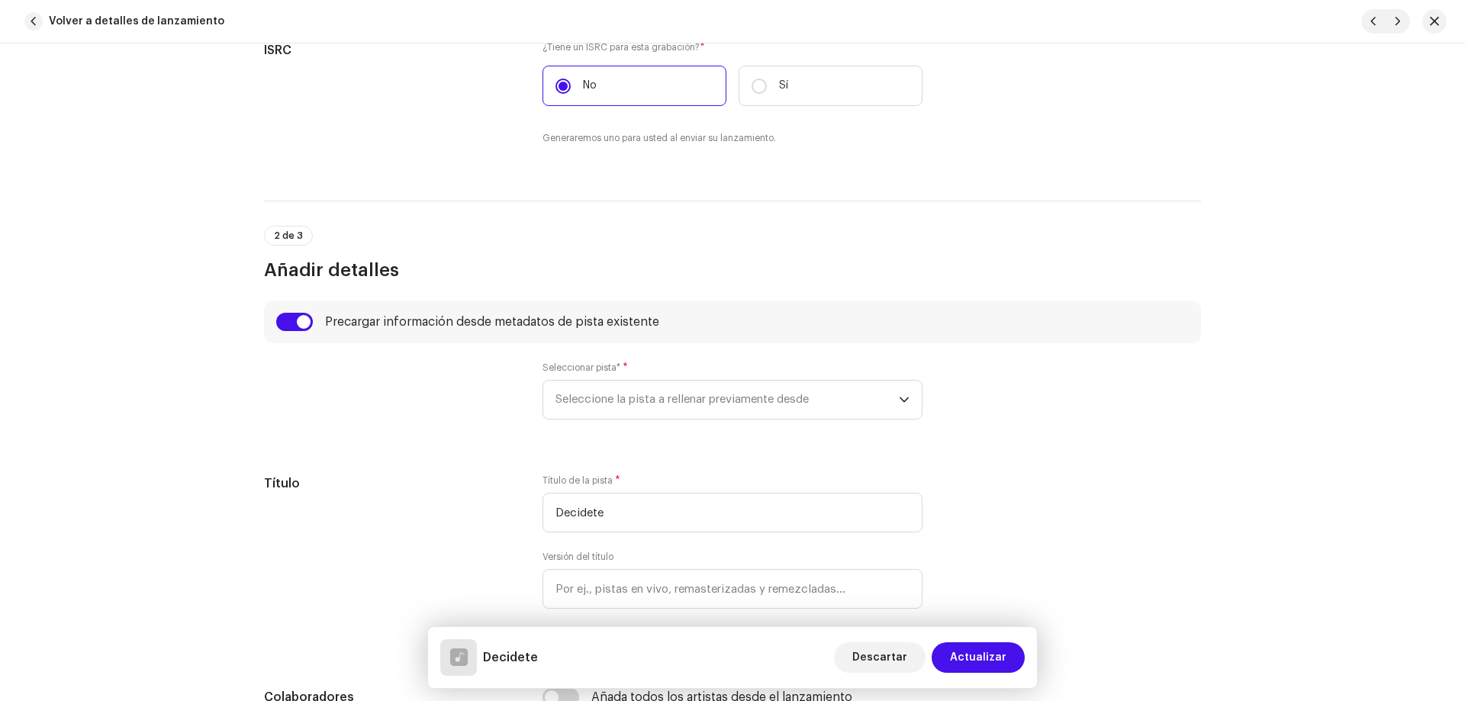
click at [572, 379] on div "Seleccionar pista* * Seleccione la pista a rellenar previamente desde" at bounding box center [732, 391] width 380 height 58
click at [580, 394] on span "Seleccione la pista a rellenar previamente desde" at bounding box center [726, 400] width 343 height 38
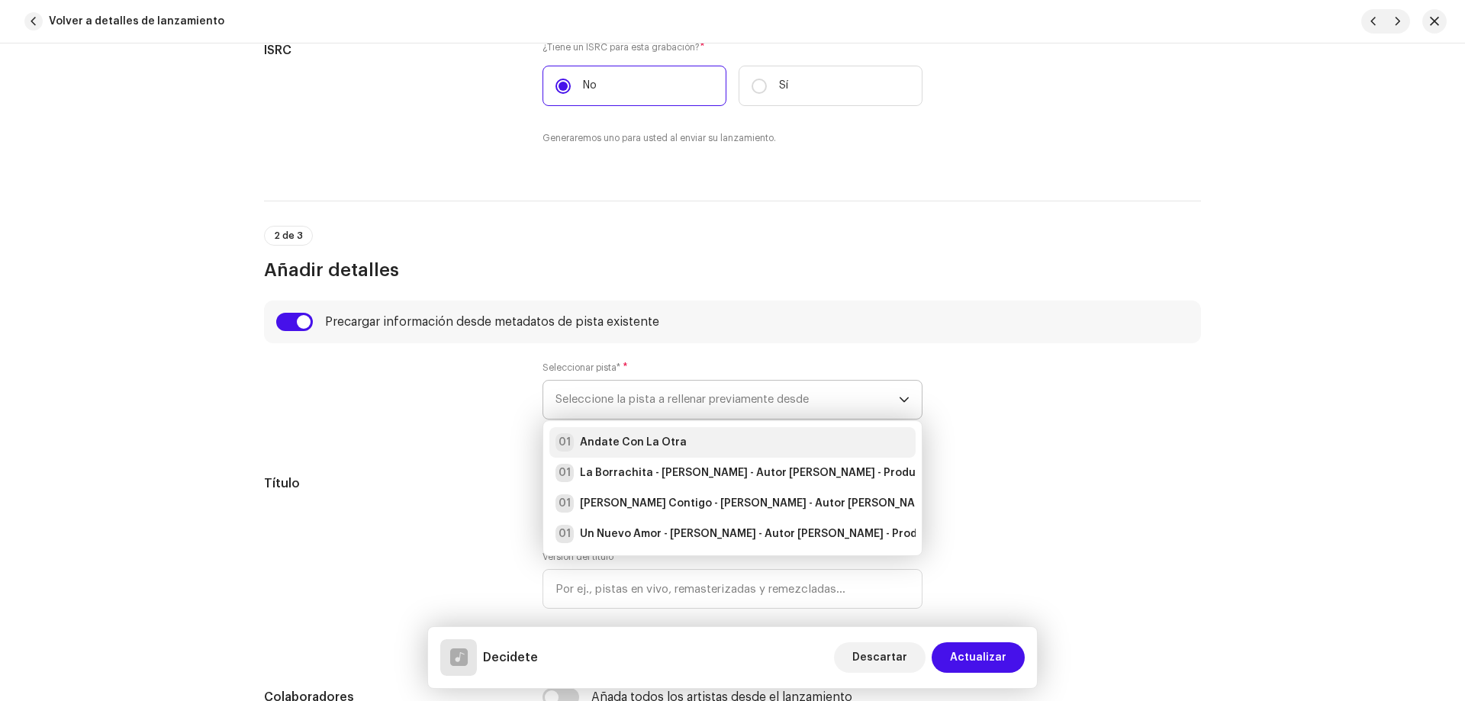
click at [613, 435] on strong "Andate Con La Otra" at bounding box center [633, 442] width 107 height 15
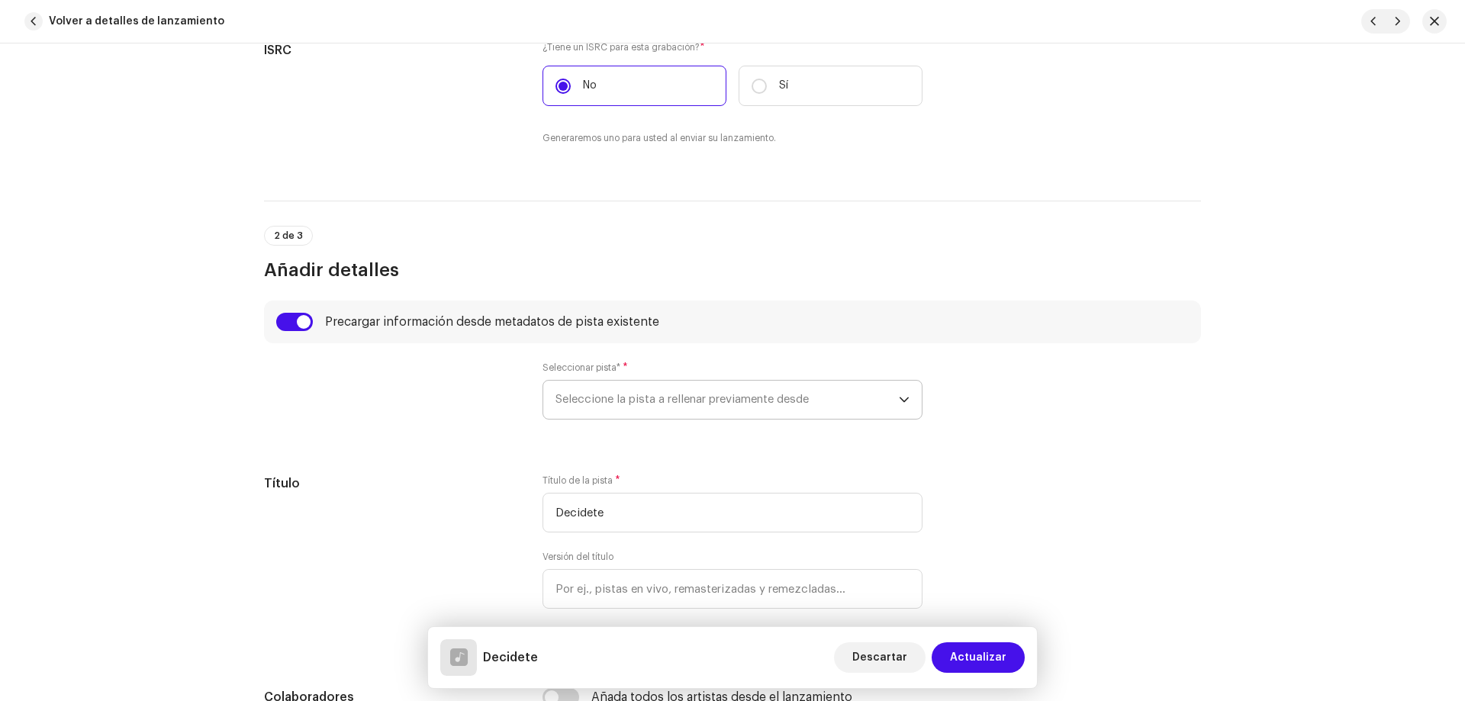
radio input "true"
type input "3H Universo Digital"
checkbox input "true"
click at [444, 427] on div at bounding box center [391, 400] width 254 height 76
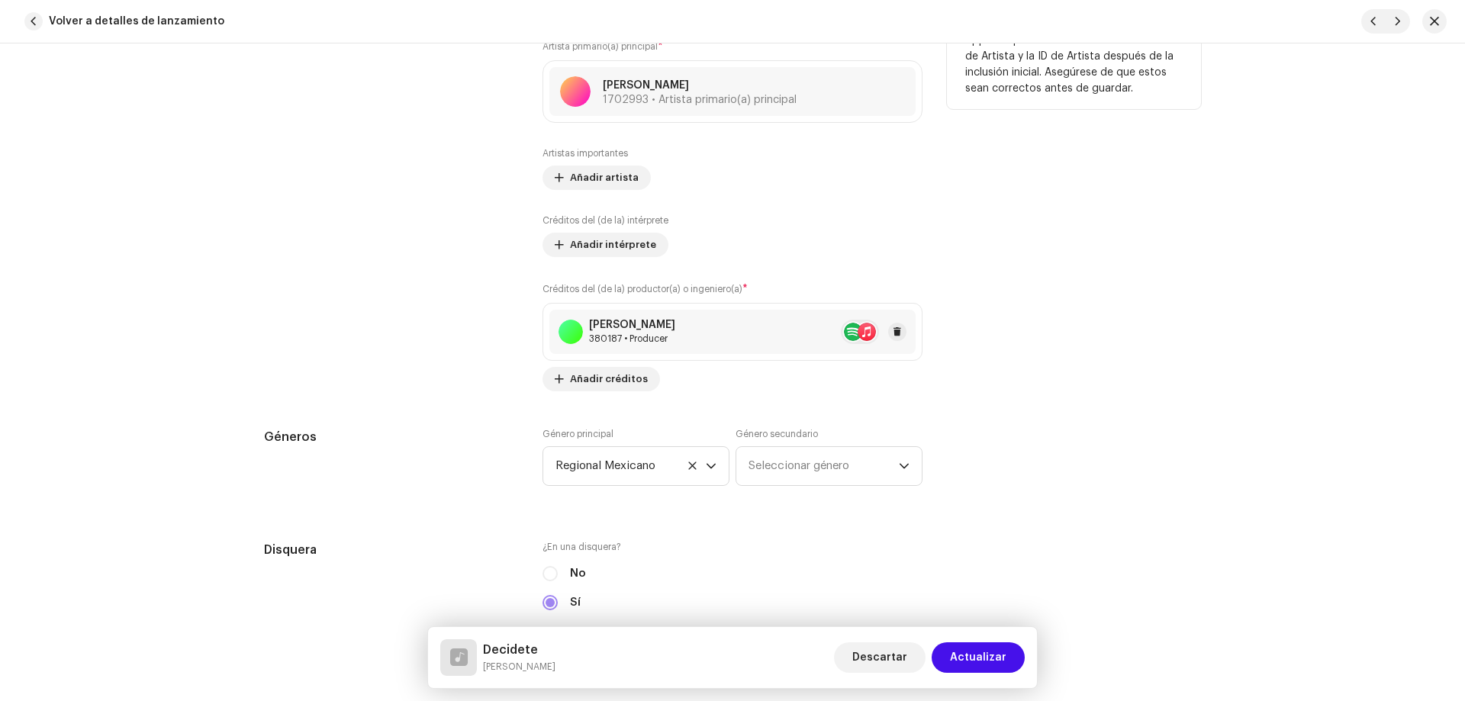
scroll to position [1144, 0]
click at [893, 332] on span at bounding box center [897, 331] width 9 height 12
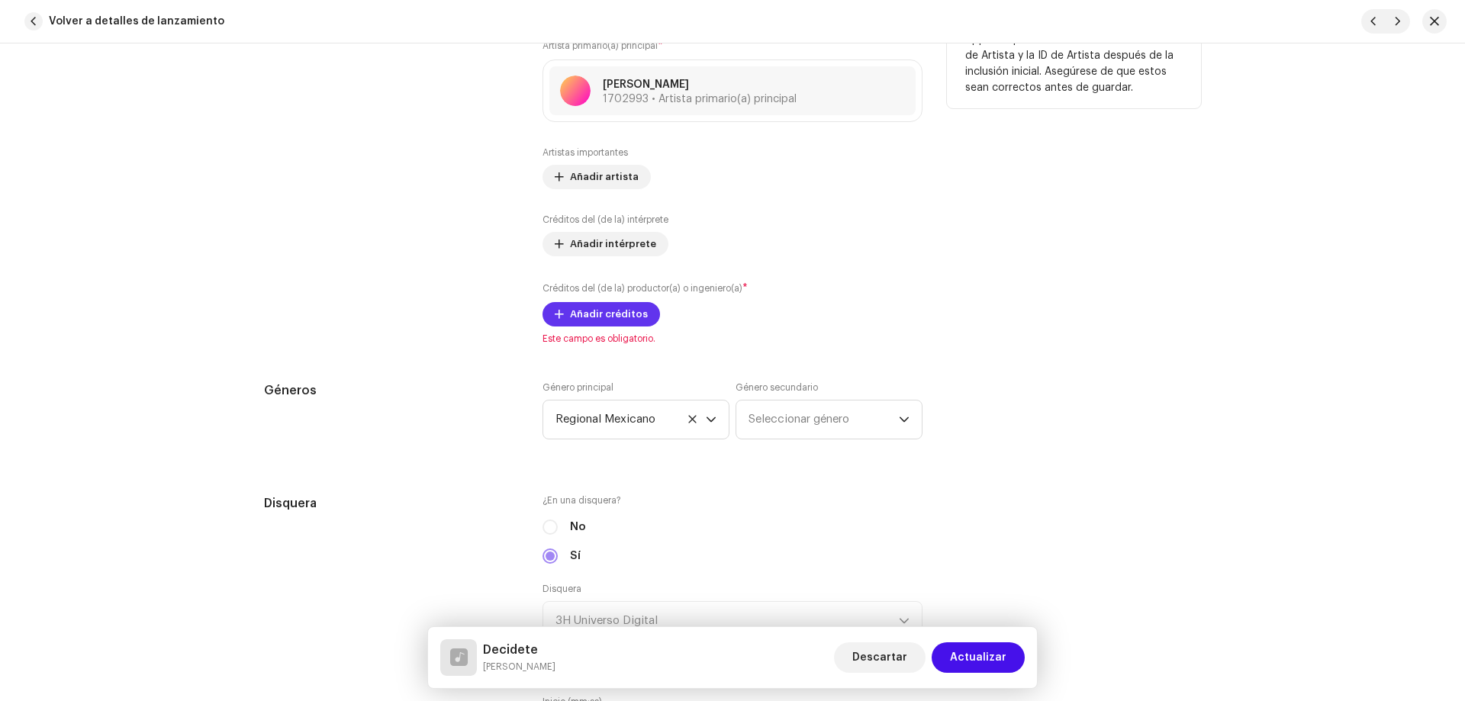
click at [609, 314] on span "Añadir créditos" at bounding box center [609, 314] width 78 height 31
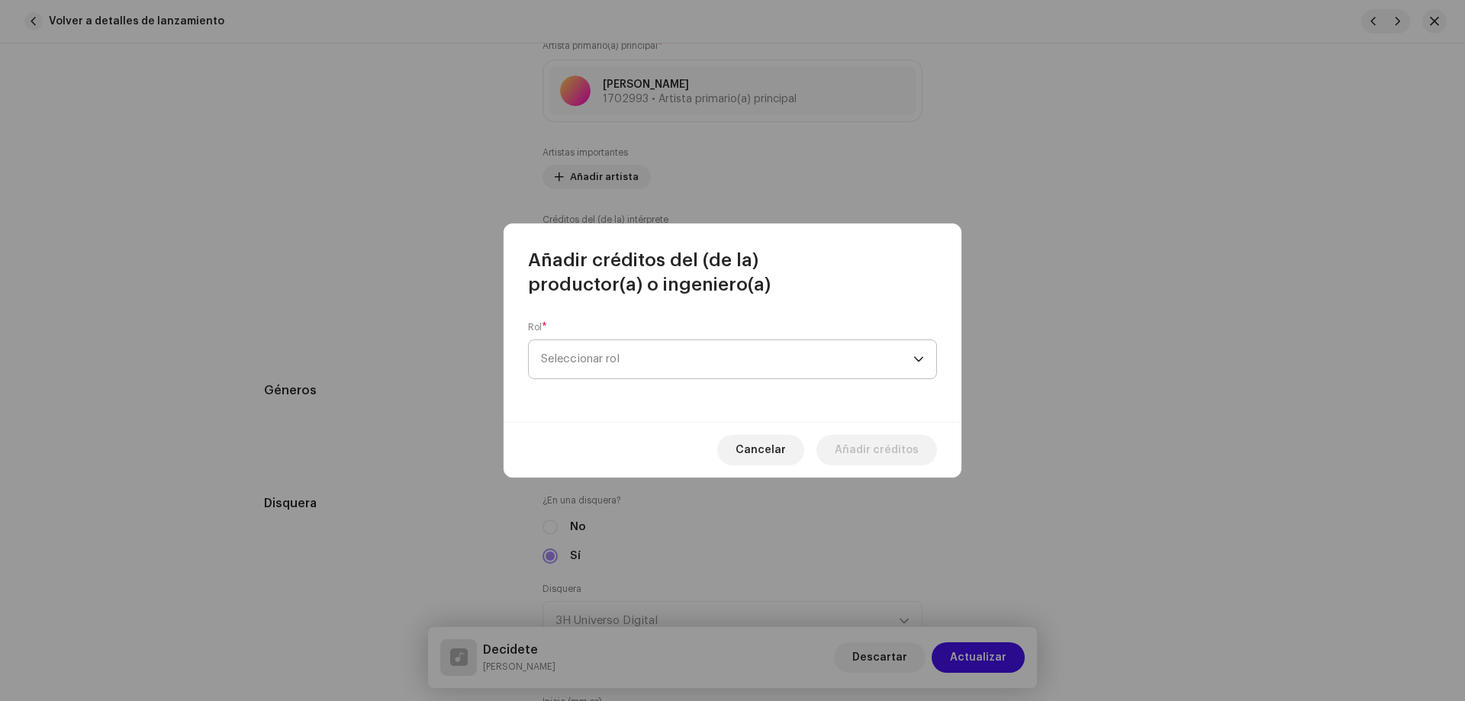
click at [616, 346] on span "Seleccionar rol" at bounding box center [727, 359] width 372 height 38
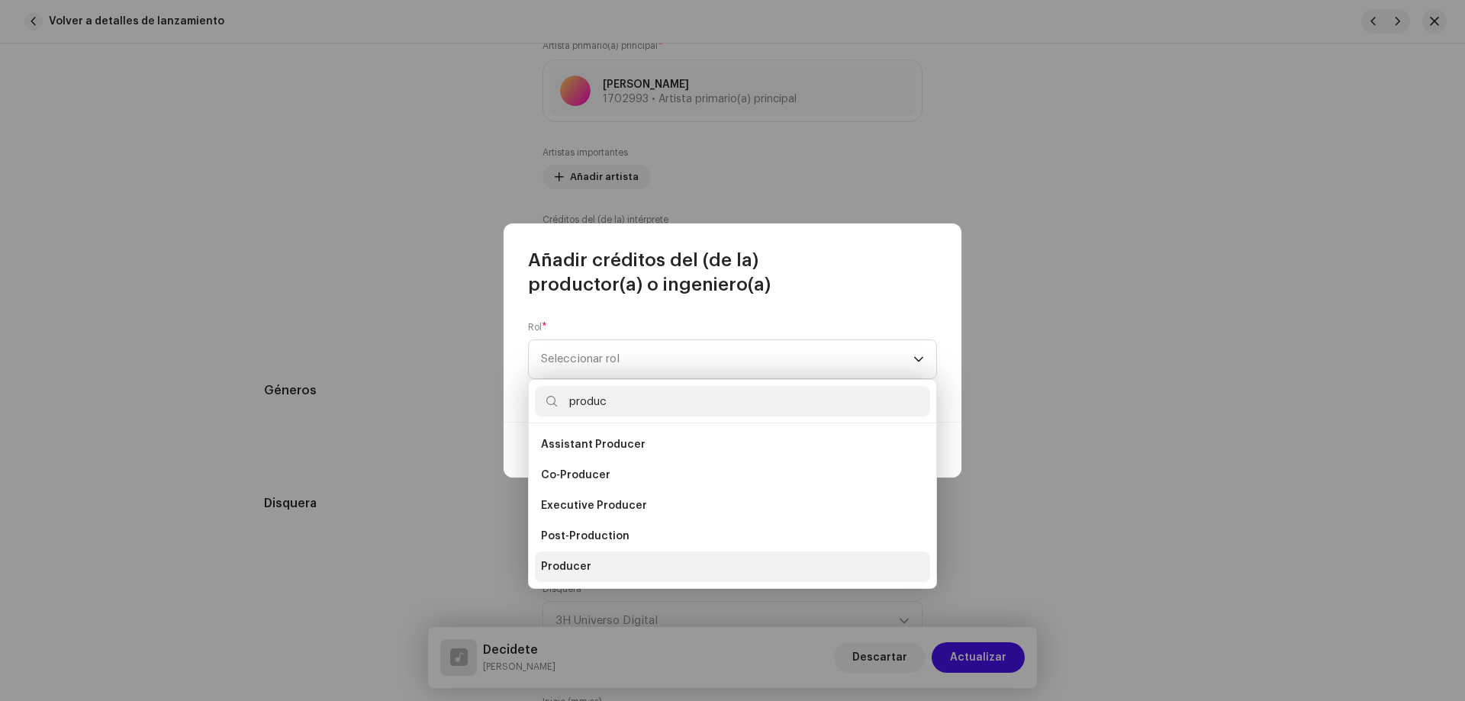
type input "produc"
click at [558, 562] on span "Producer" at bounding box center [566, 566] width 50 height 15
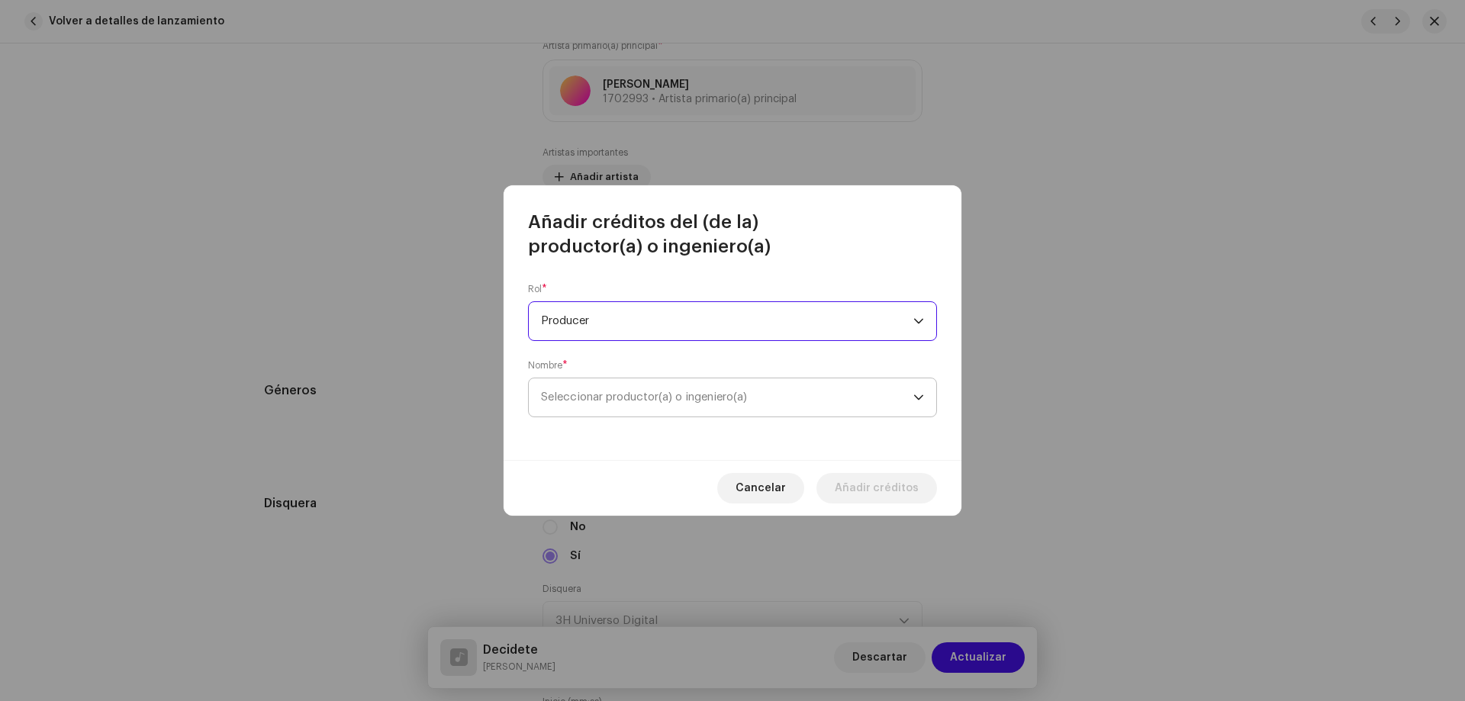
click at [615, 397] on span "Seleccionar productor(a) o ingeniero(a)" at bounding box center [644, 396] width 206 height 11
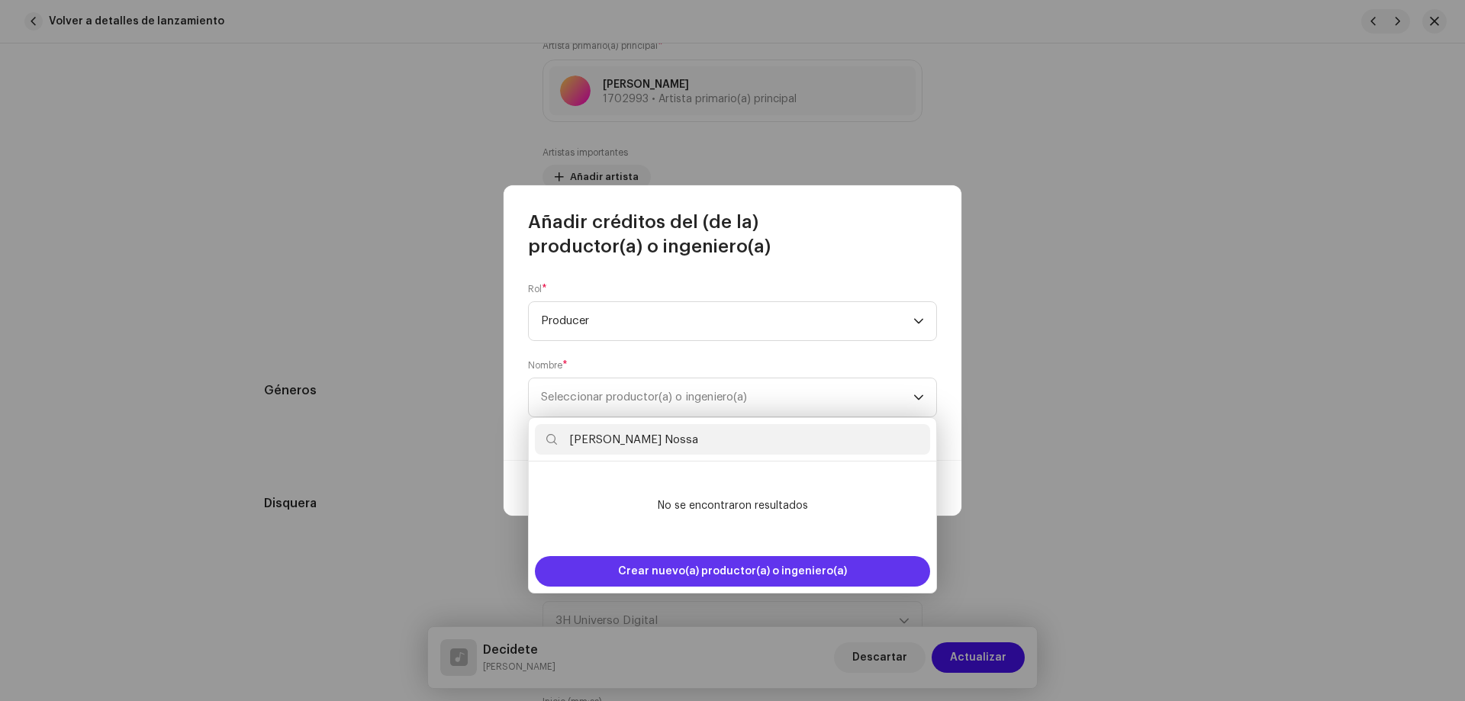
type input "Jose Guillen Nossa"
click at [665, 563] on span "Crear nuevo(a) productor(a) o ingeniero(a)" at bounding box center [732, 571] width 229 height 31
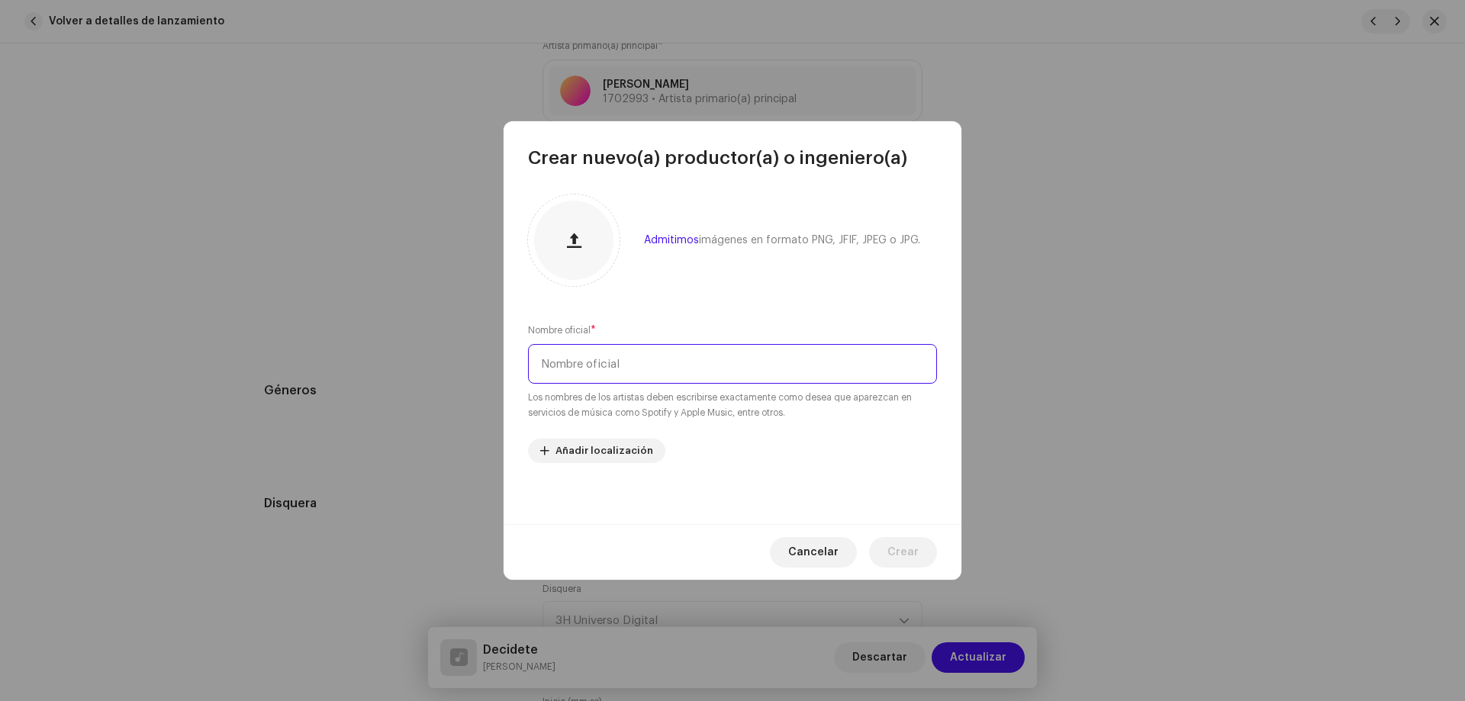
click at [600, 361] on input "text" at bounding box center [732, 364] width 409 height 40
paste input "Jose Guillen Nossa"
type input "Jose Guillen Nossa"
click at [920, 549] on button "Crear" at bounding box center [903, 552] width 68 height 31
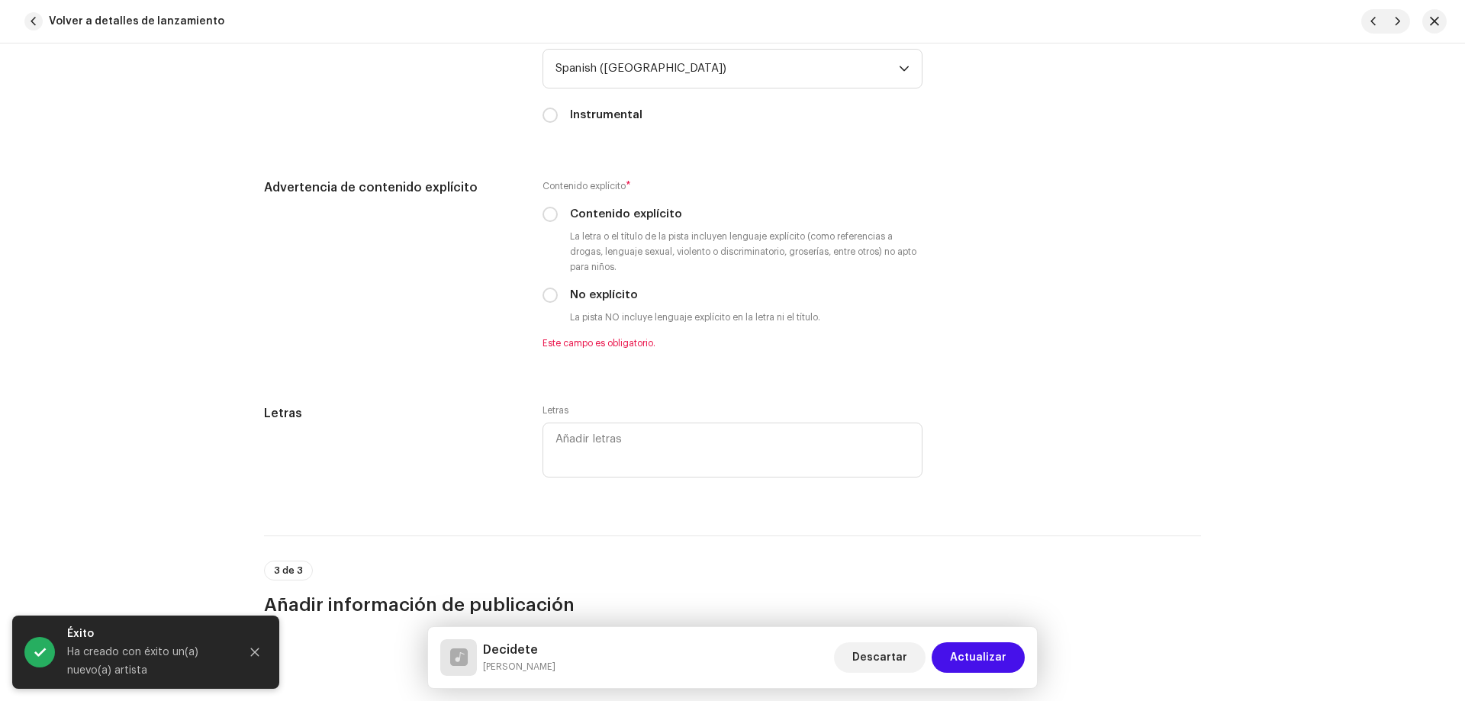
scroll to position [2823, 0]
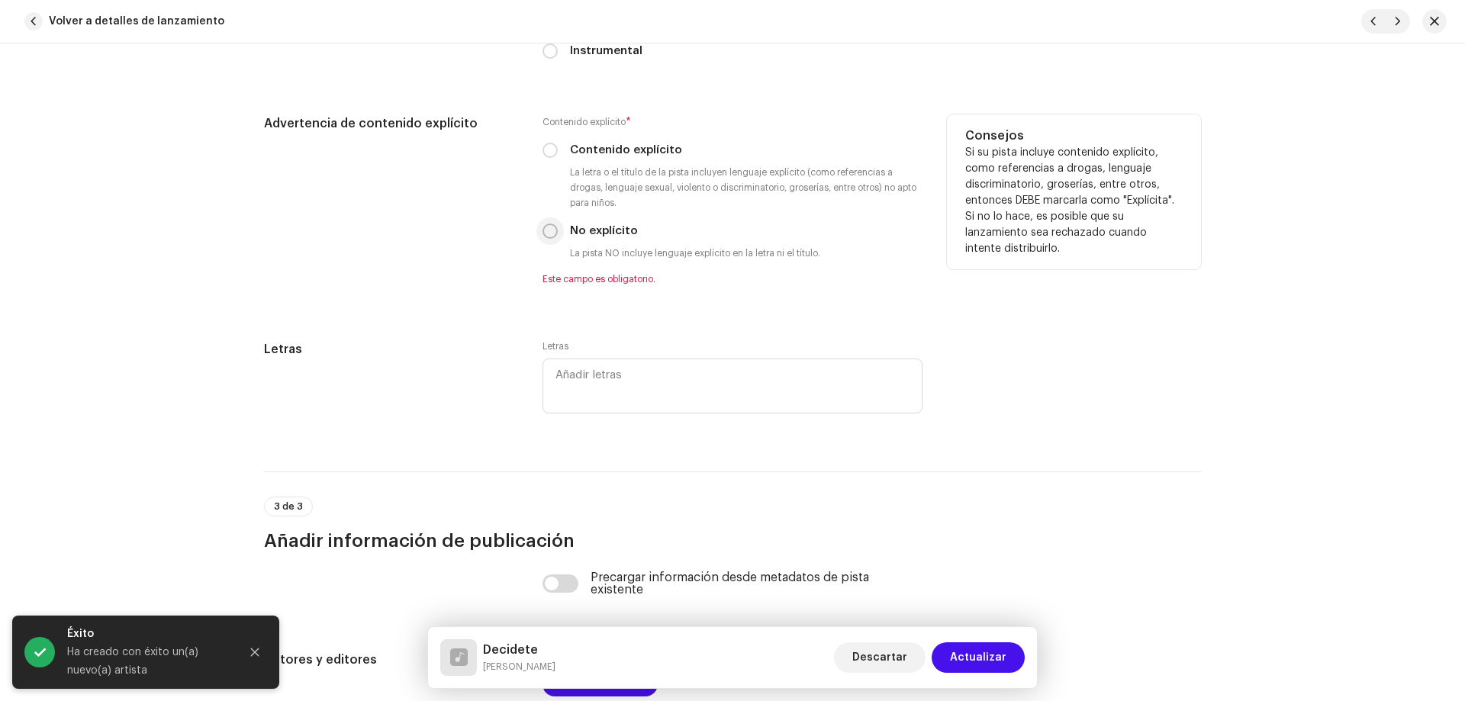
click at [543, 237] on input "No explícito" at bounding box center [549, 231] width 15 height 15
radio input "true"
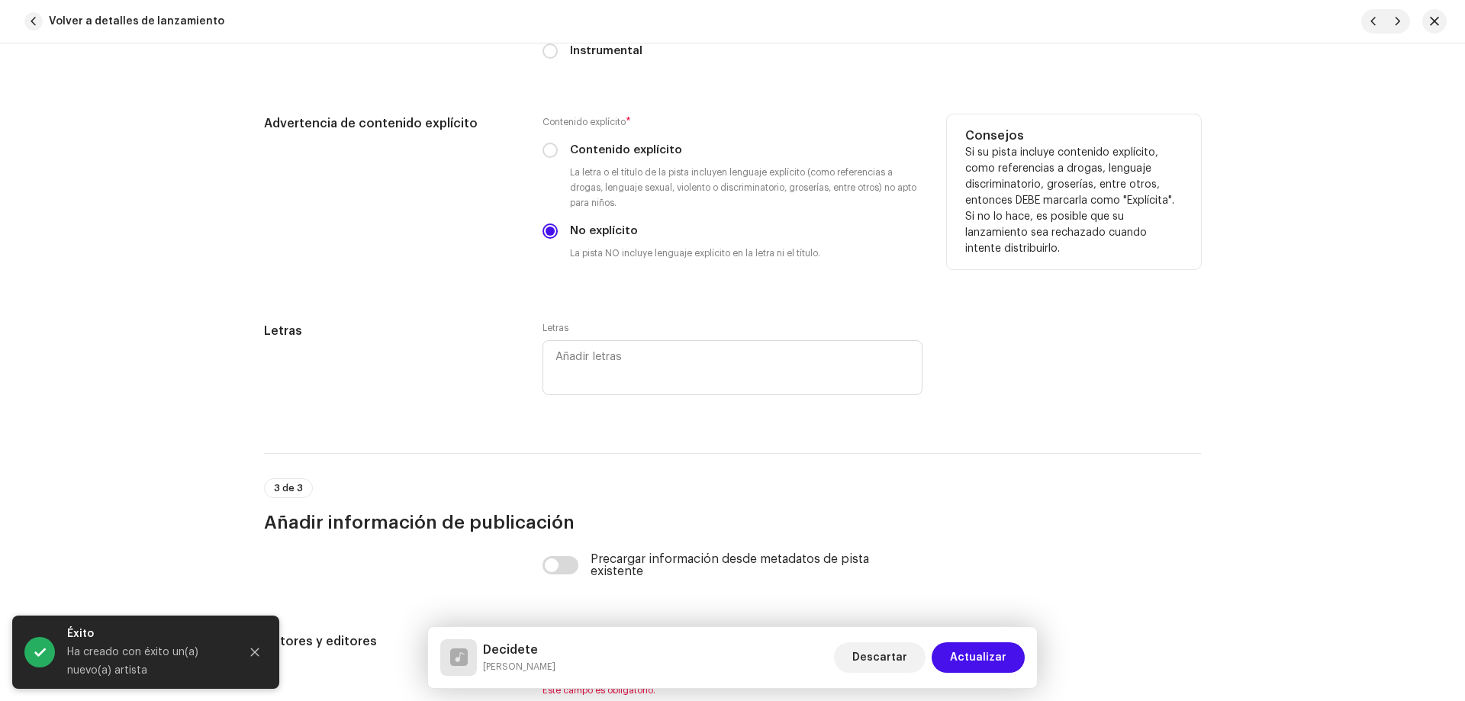
scroll to position [3069, 0]
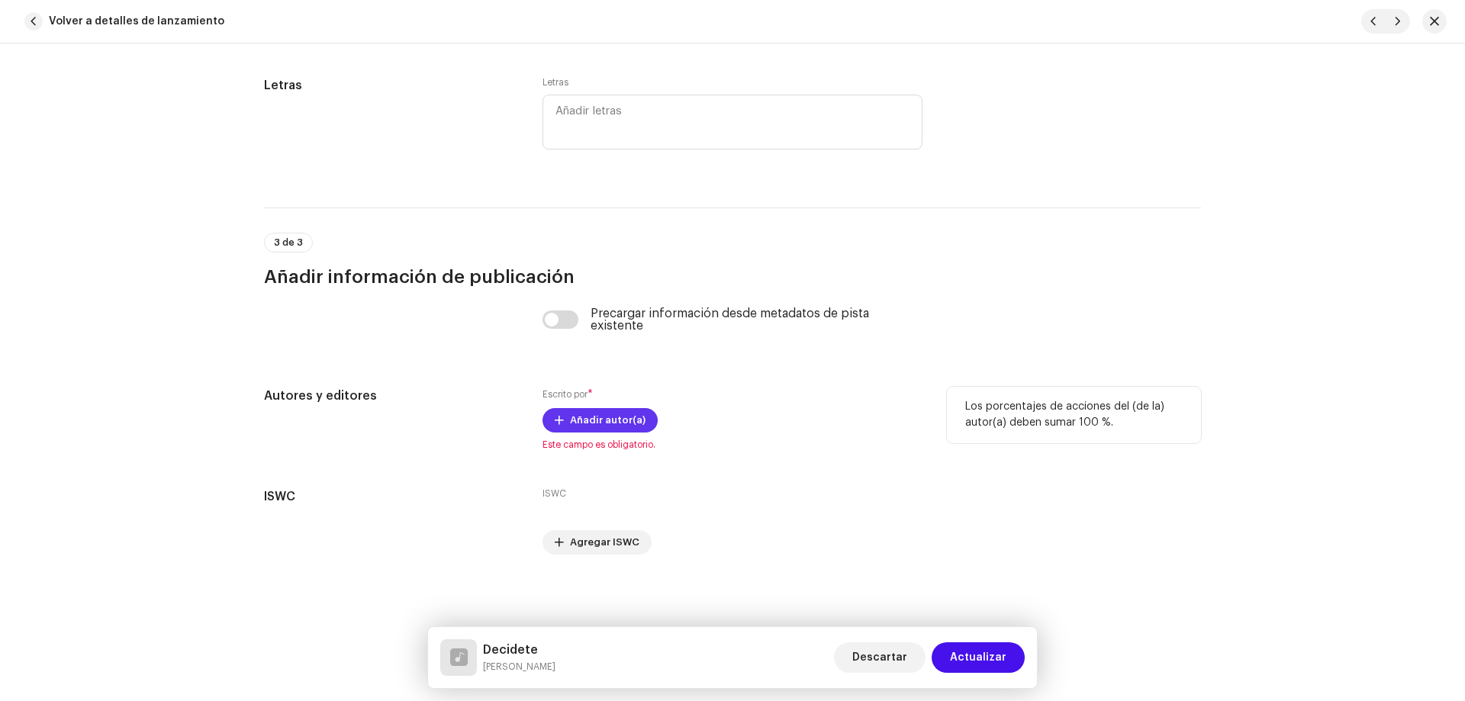
click at [587, 413] on span "Añadir autor(a)" at bounding box center [608, 420] width 76 height 31
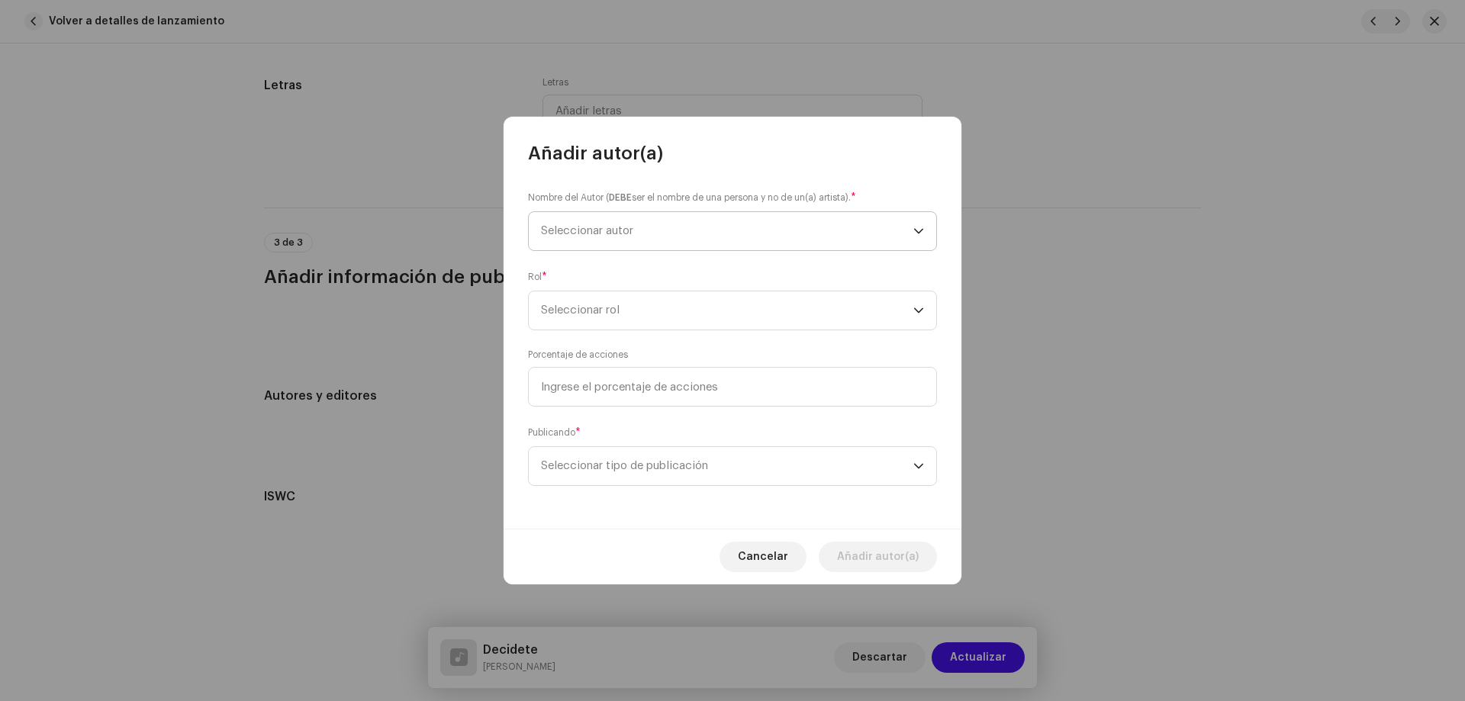
click at [600, 241] on span "Seleccionar autor" at bounding box center [727, 231] width 372 height 38
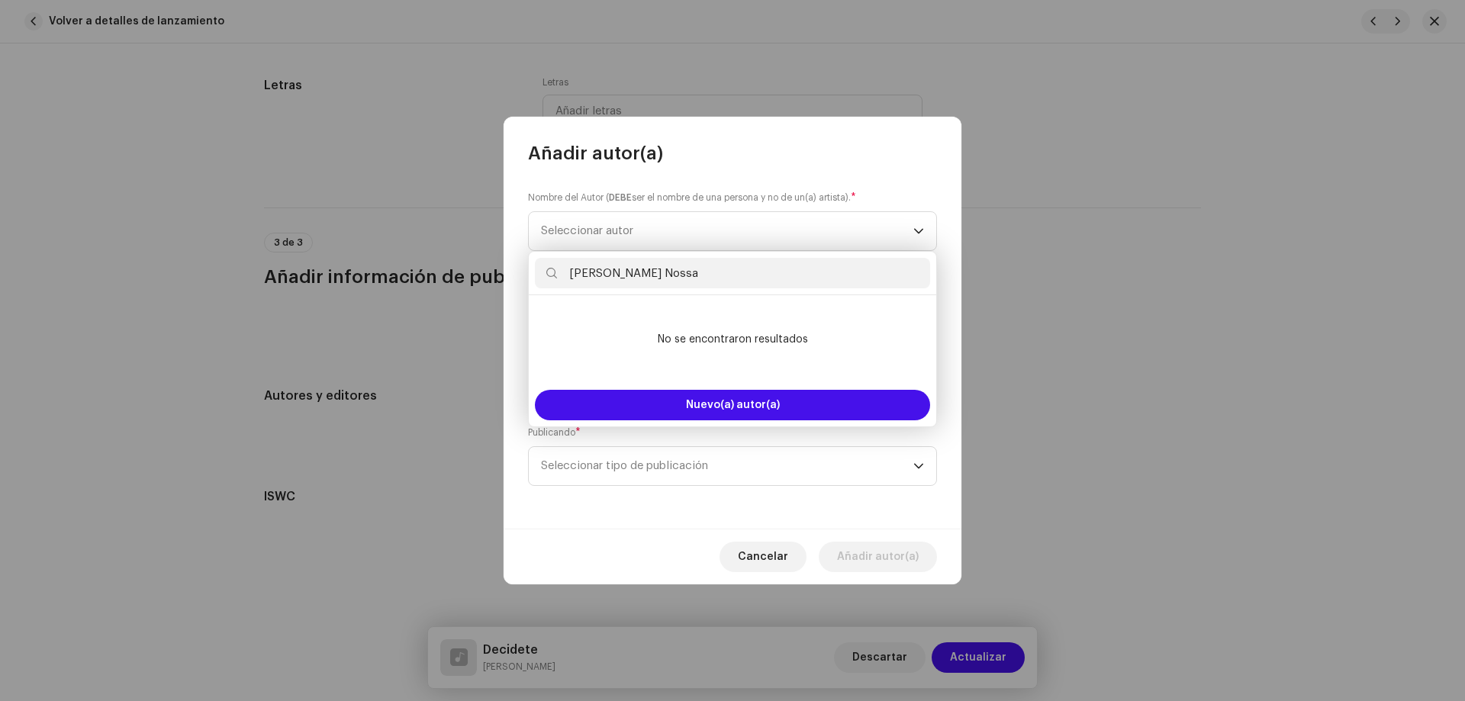
type input "Jose Guillen Nossa"
click at [641, 385] on div "Nuevo(a) autor(a)" at bounding box center [732, 405] width 407 height 43
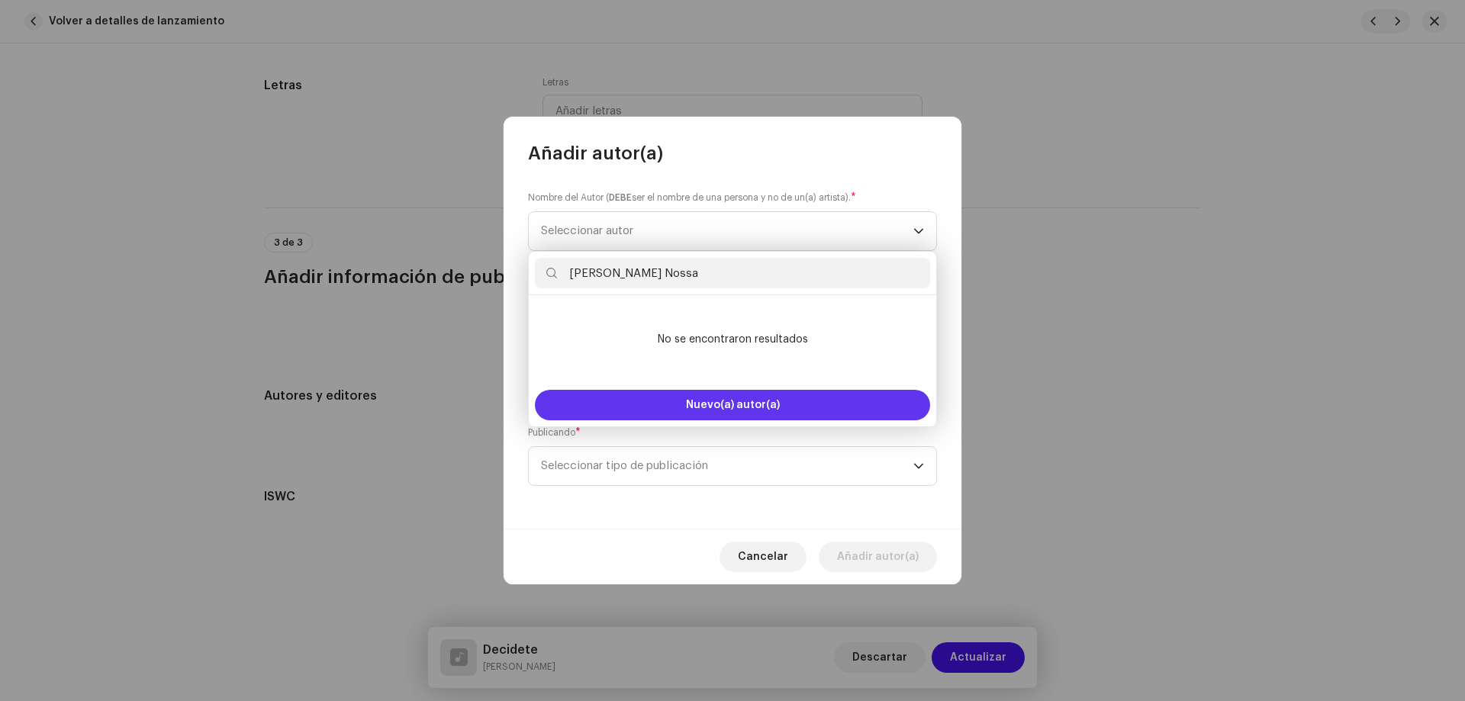
click at [641, 392] on button "Nuevo(a) autor(a)" at bounding box center [732, 405] width 395 height 31
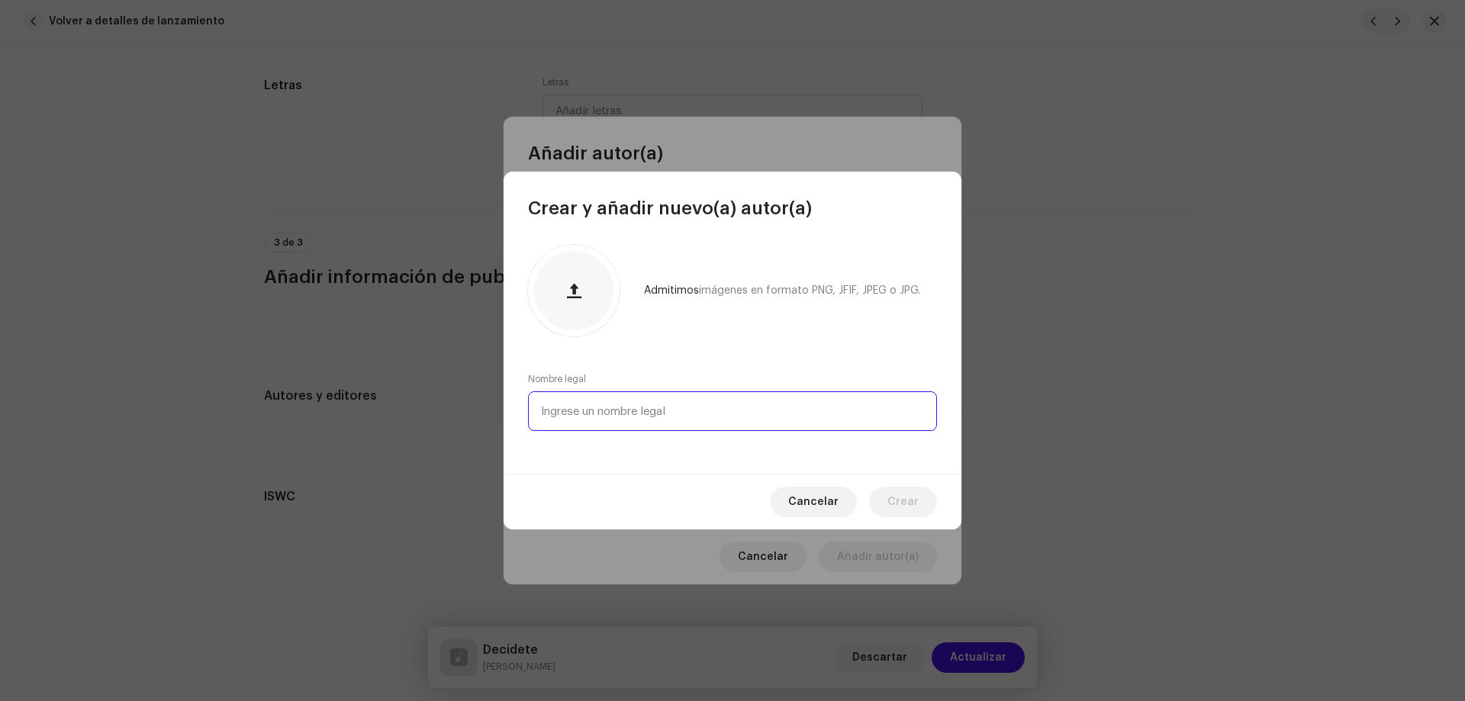
click at [609, 400] on input "text" at bounding box center [732, 411] width 409 height 40
paste input "Jose Guillen Nossa"
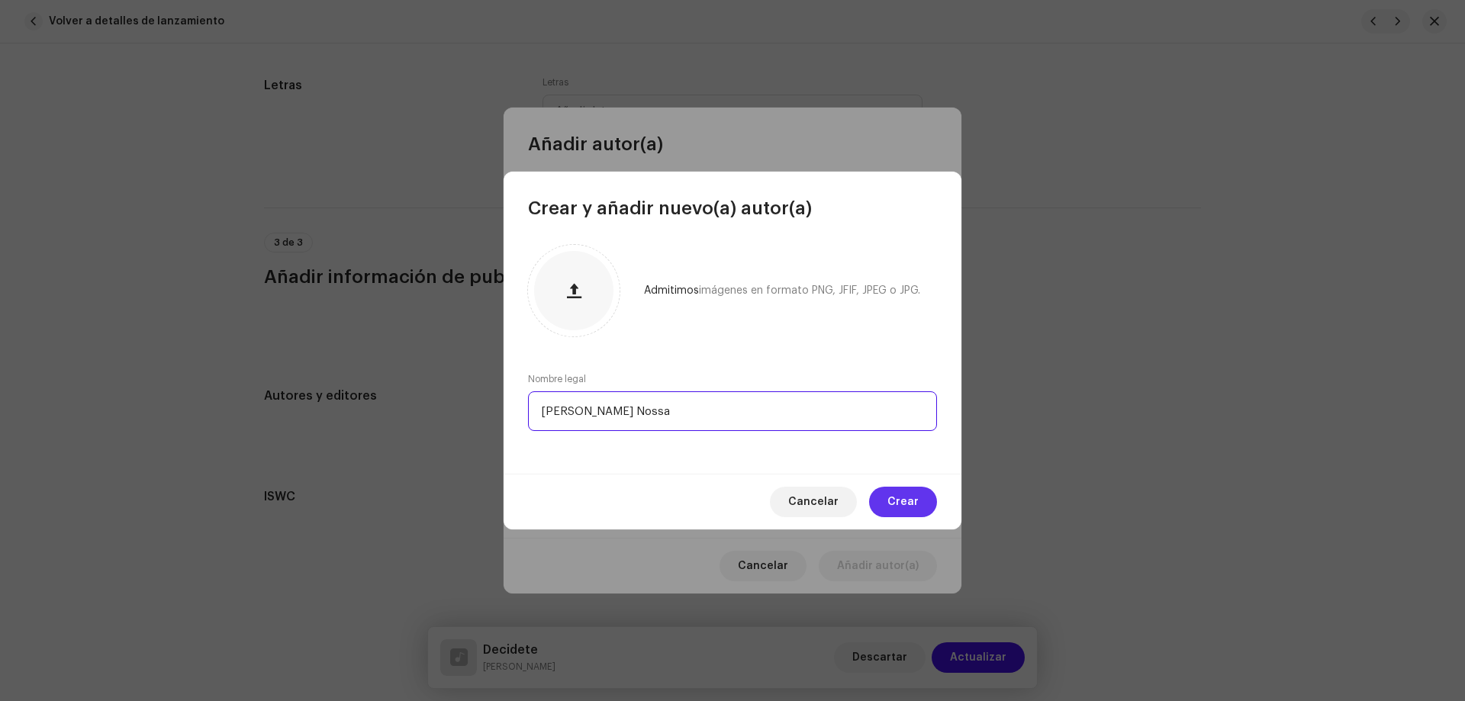
type input "Jose Guillen Nossa"
click at [917, 500] on span "Crear" at bounding box center [902, 502] width 31 height 31
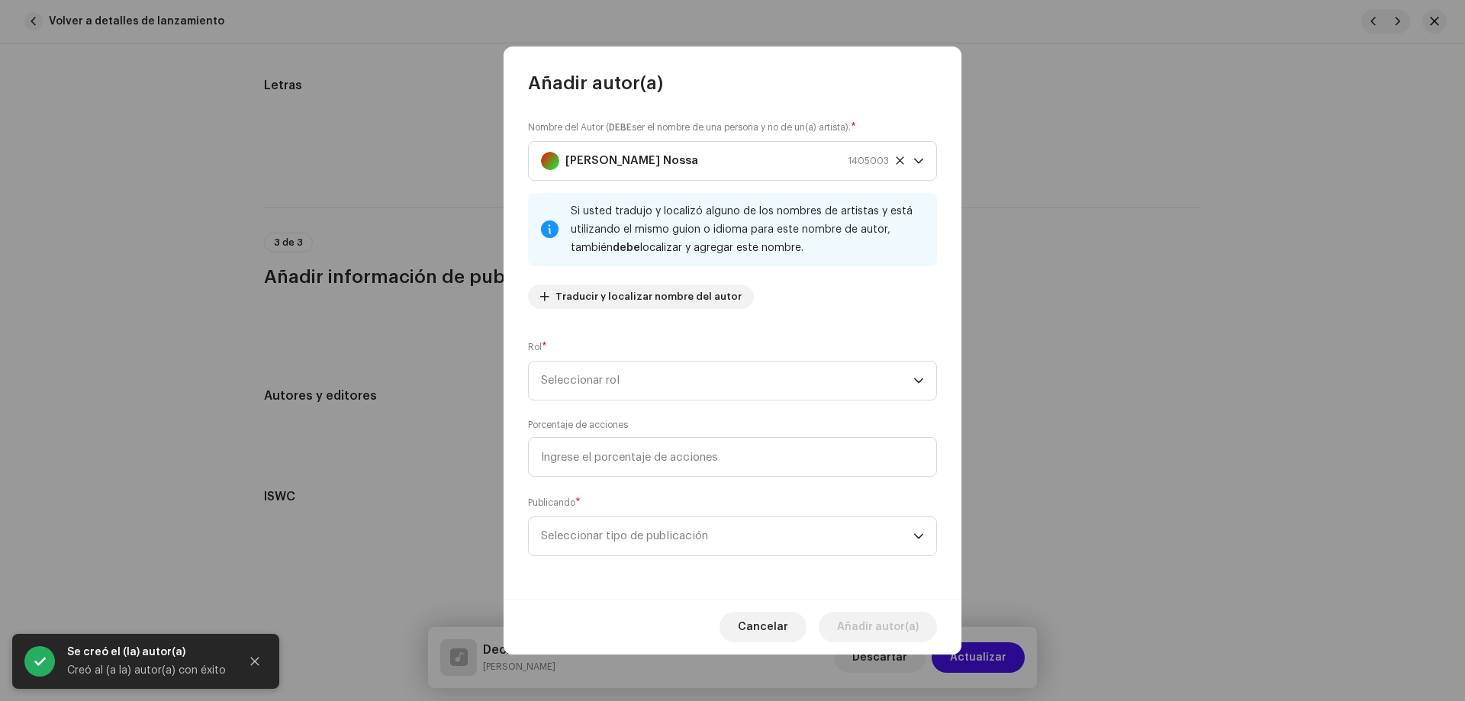
click at [613, 317] on div "Nombre del Autor ( DEBE ser el nombre de una persona y no de un(a) artista). * …" at bounding box center [732, 220] width 409 height 201
click at [610, 373] on span "Seleccionar rol" at bounding box center [727, 381] width 372 height 38
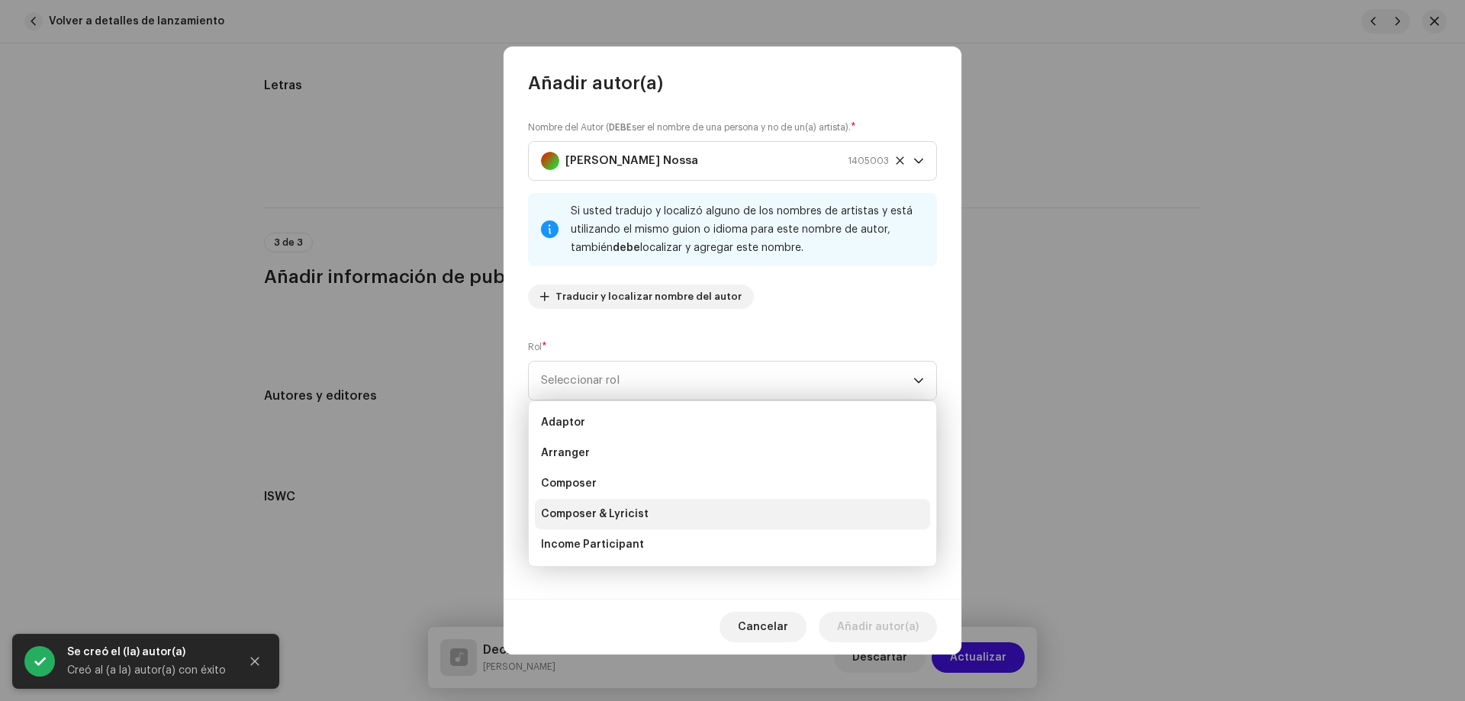
click at [623, 504] on li "Composer & Lyricist" at bounding box center [732, 514] width 395 height 31
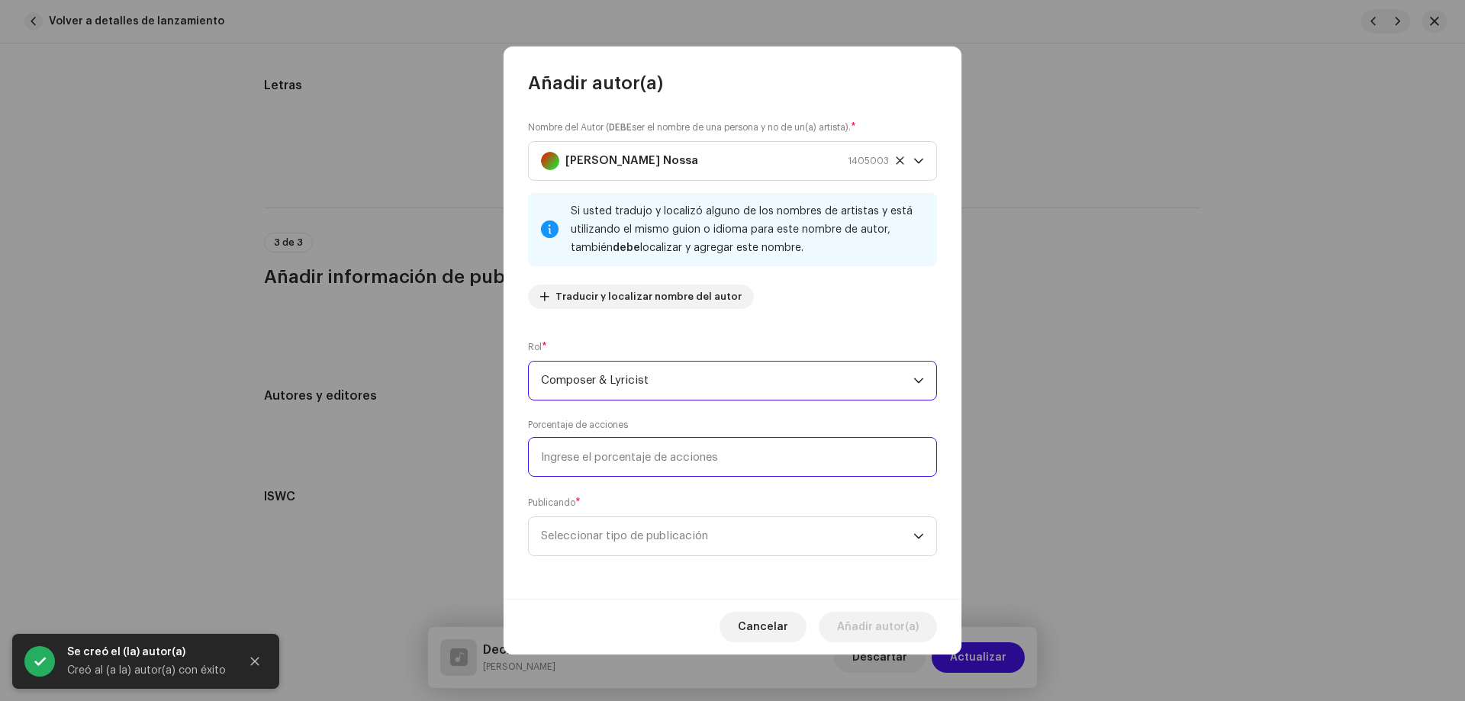
click at [626, 446] on input at bounding box center [732, 457] width 409 height 40
type input "100,00"
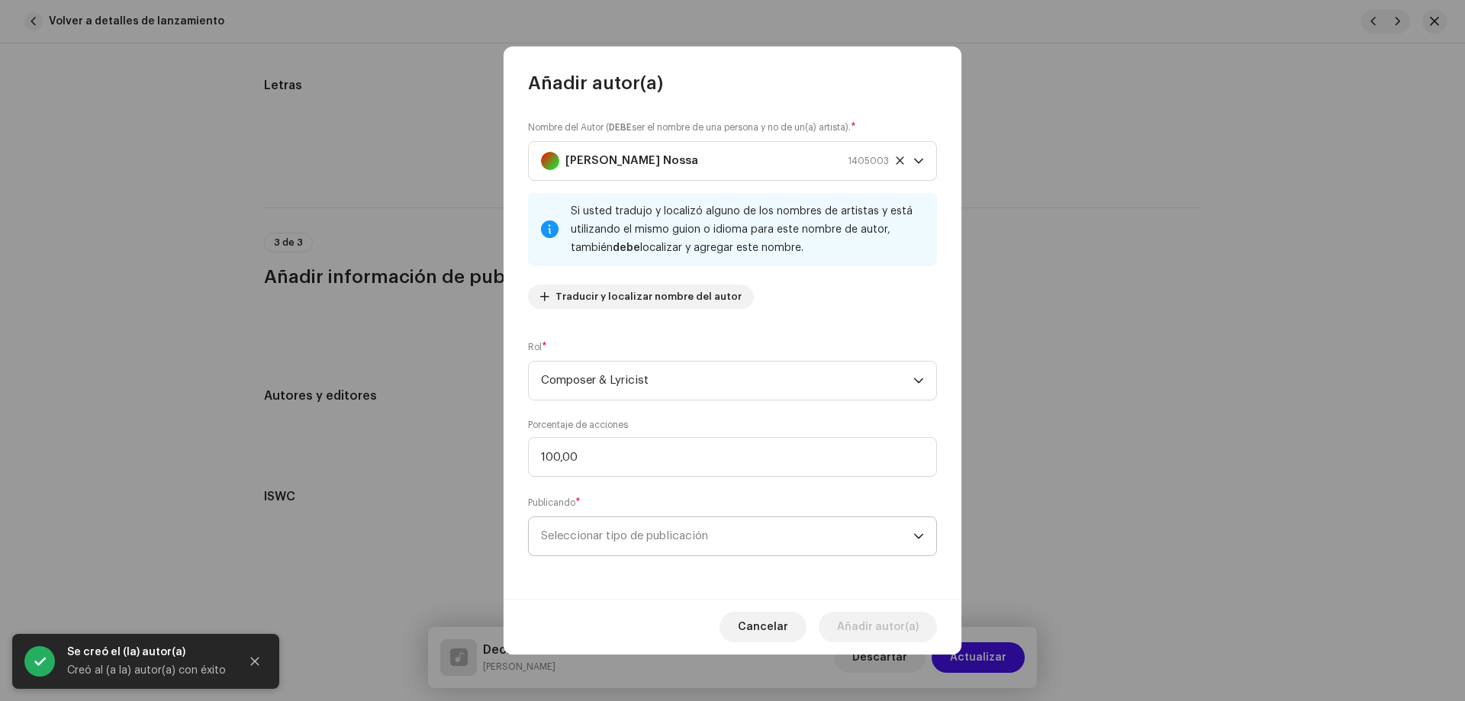
click at [624, 542] on span "Seleccionar tipo de publicación" at bounding box center [727, 536] width 372 height 38
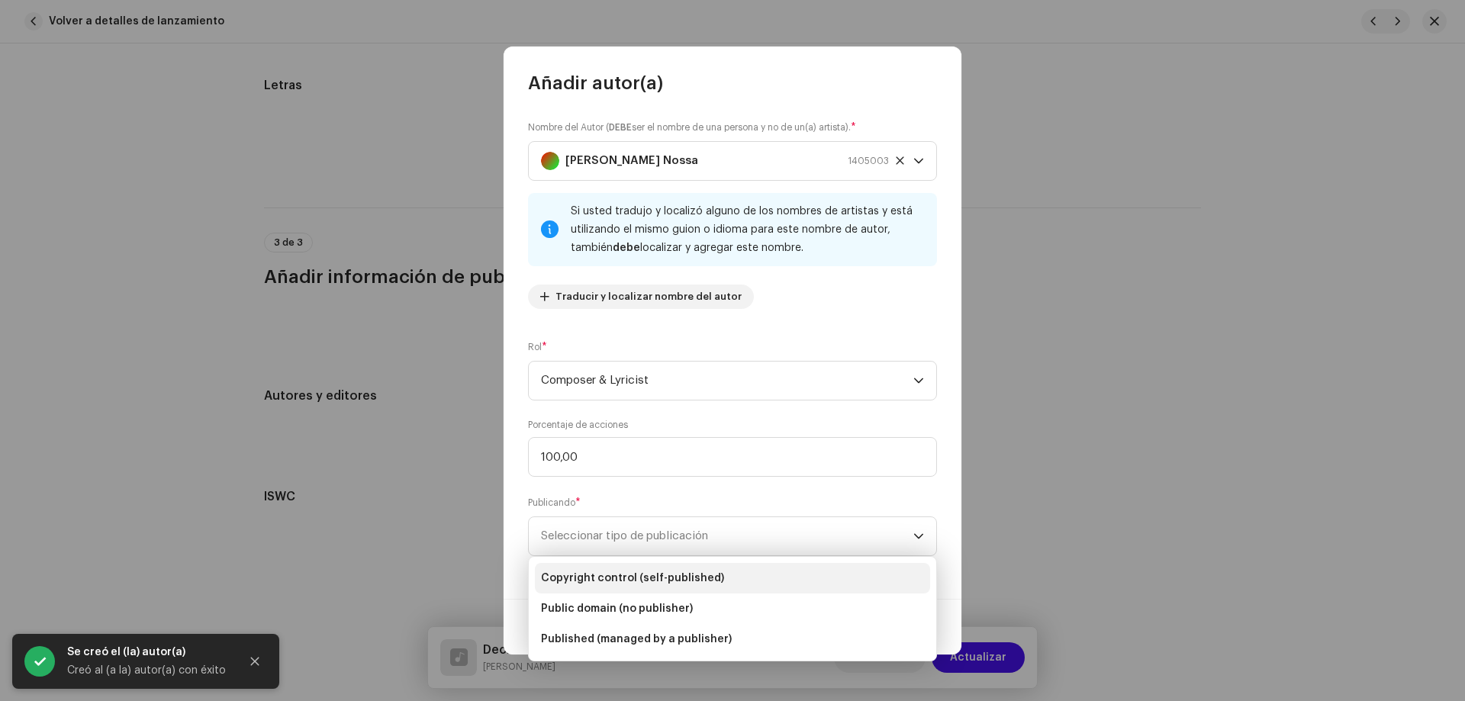
click at [629, 580] on span "Copyright control (self-published)" at bounding box center [632, 578] width 183 height 15
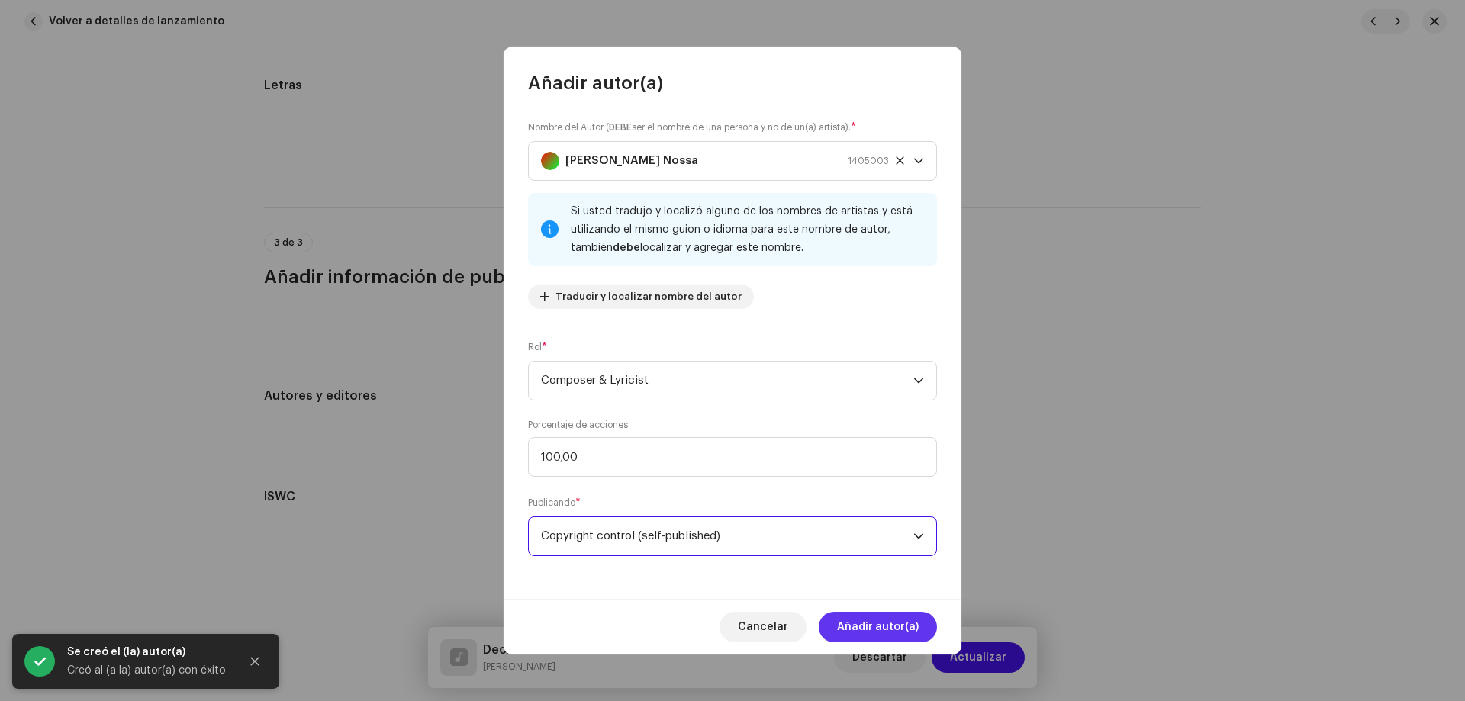
click at [877, 622] on span "Añadir autor(a)" at bounding box center [878, 627] width 82 height 31
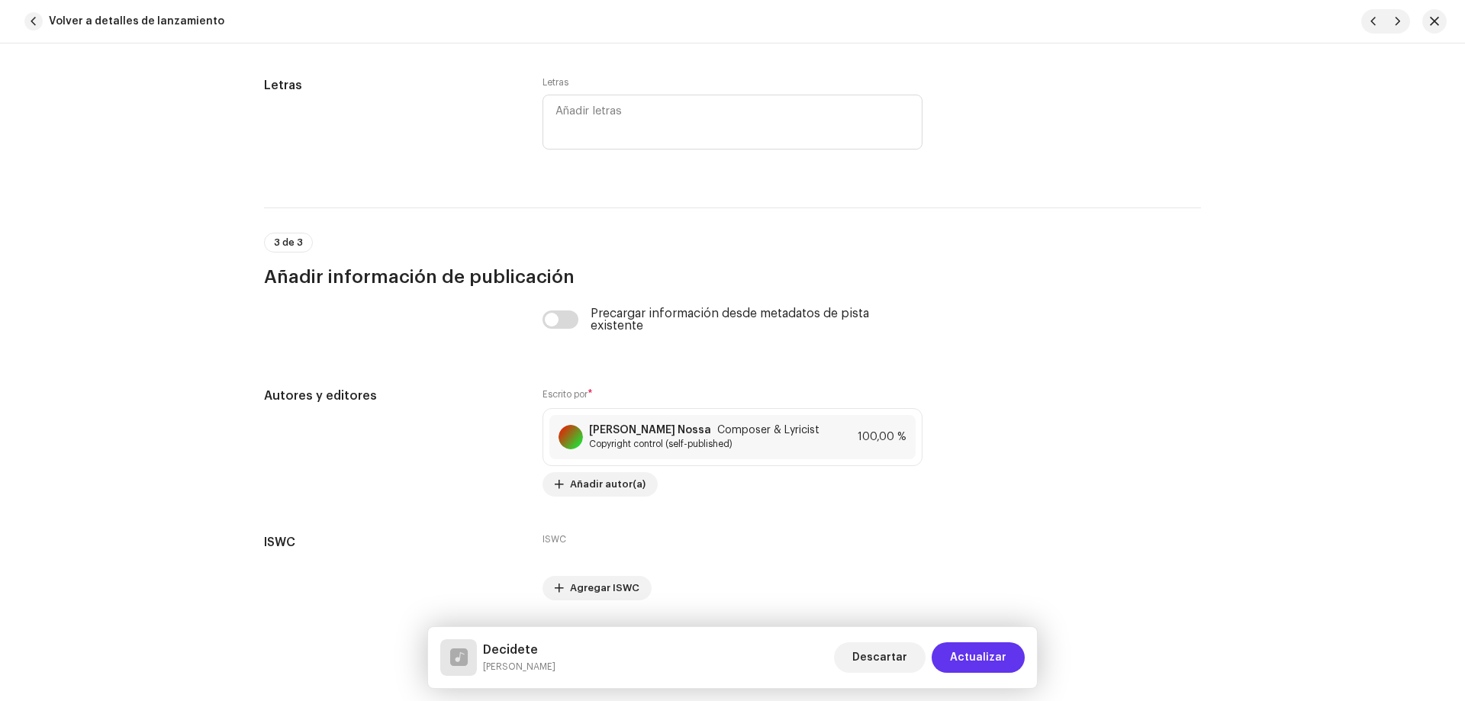
click at [973, 652] on span "Actualizar" at bounding box center [978, 657] width 56 height 31
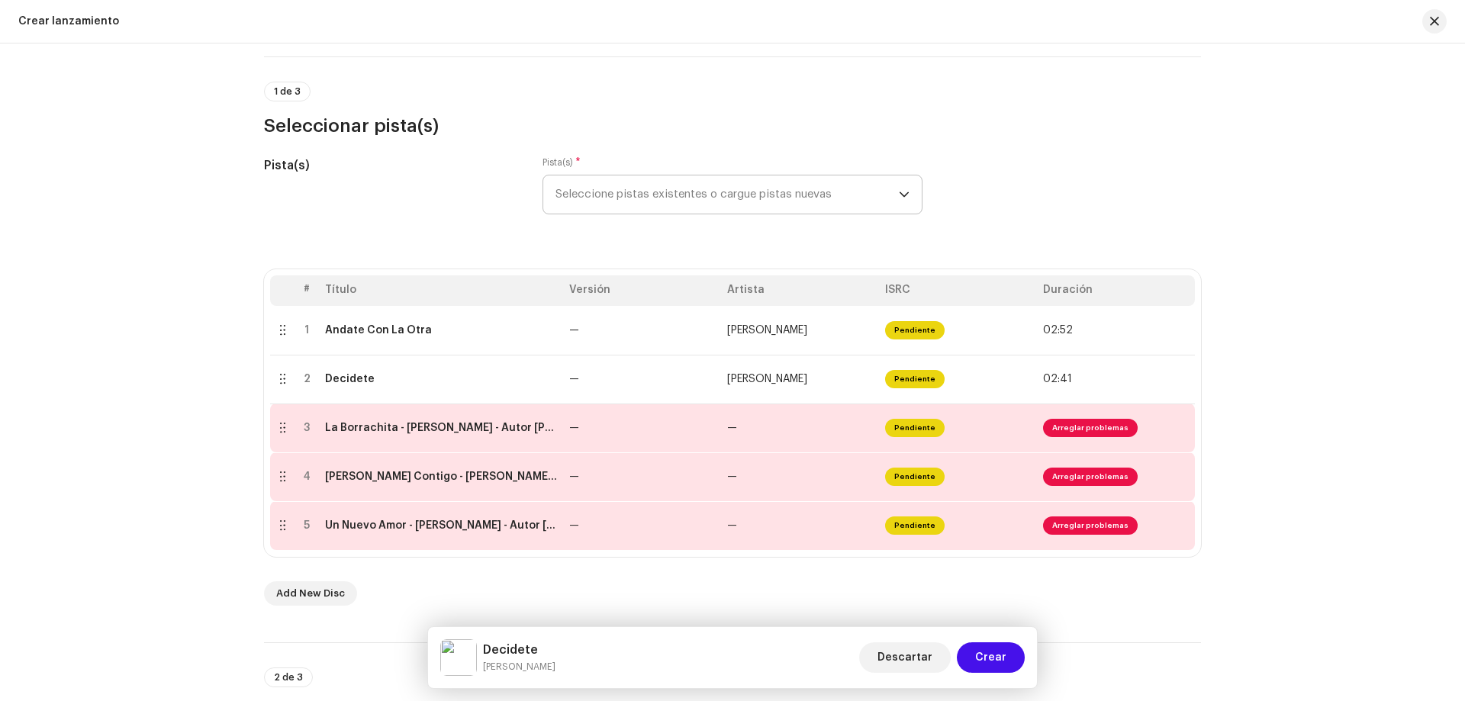
scroll to position [0, 0]
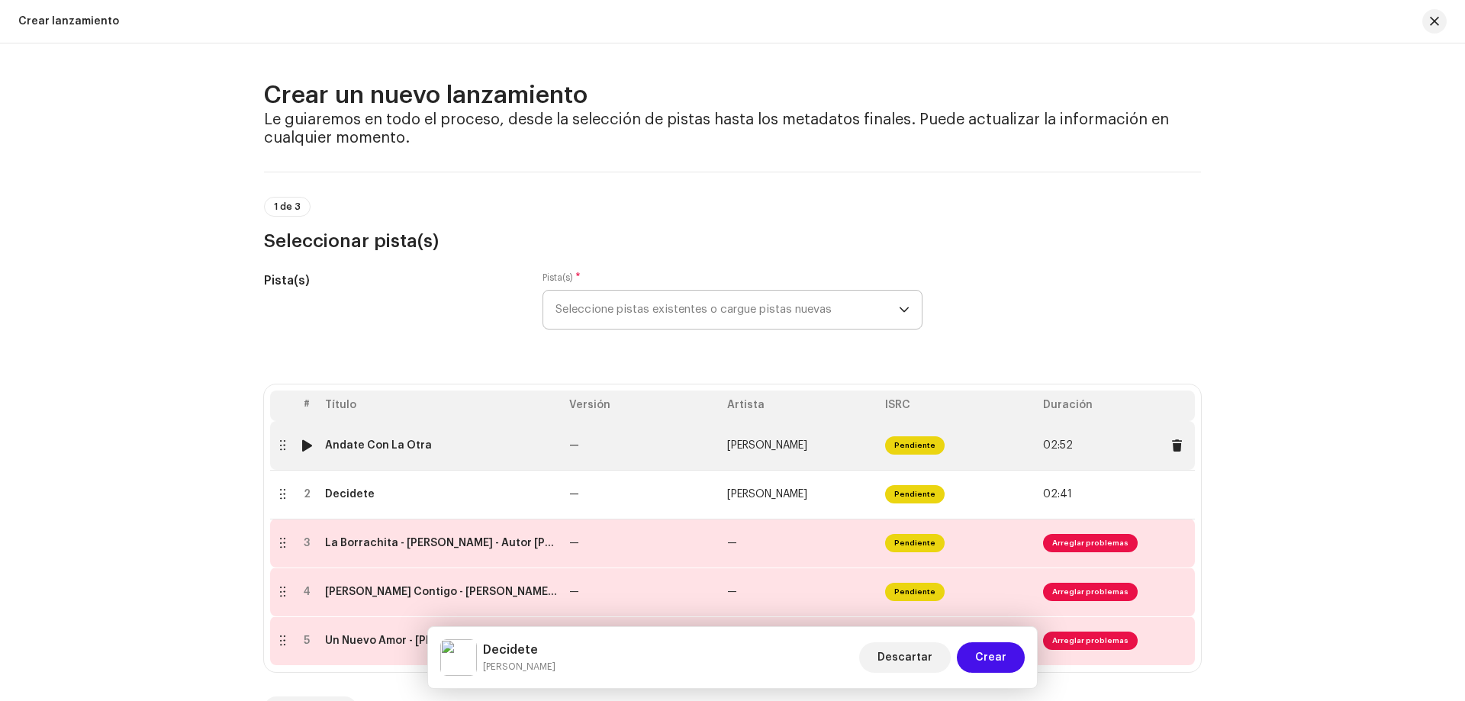
click at [420, 460] on td "Andate Con La Otra" at bounding box center [441, 445] width 244 height 49
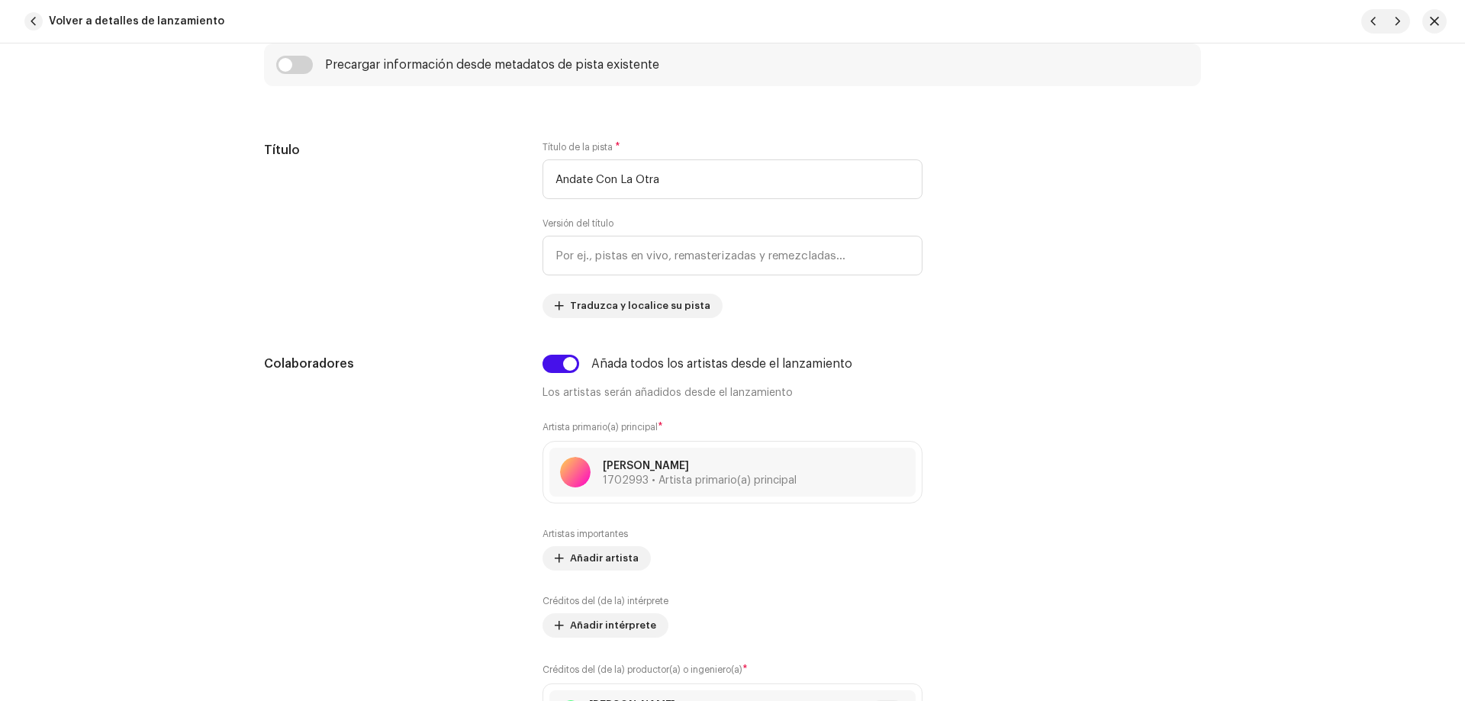
scroll to position [763, 0]
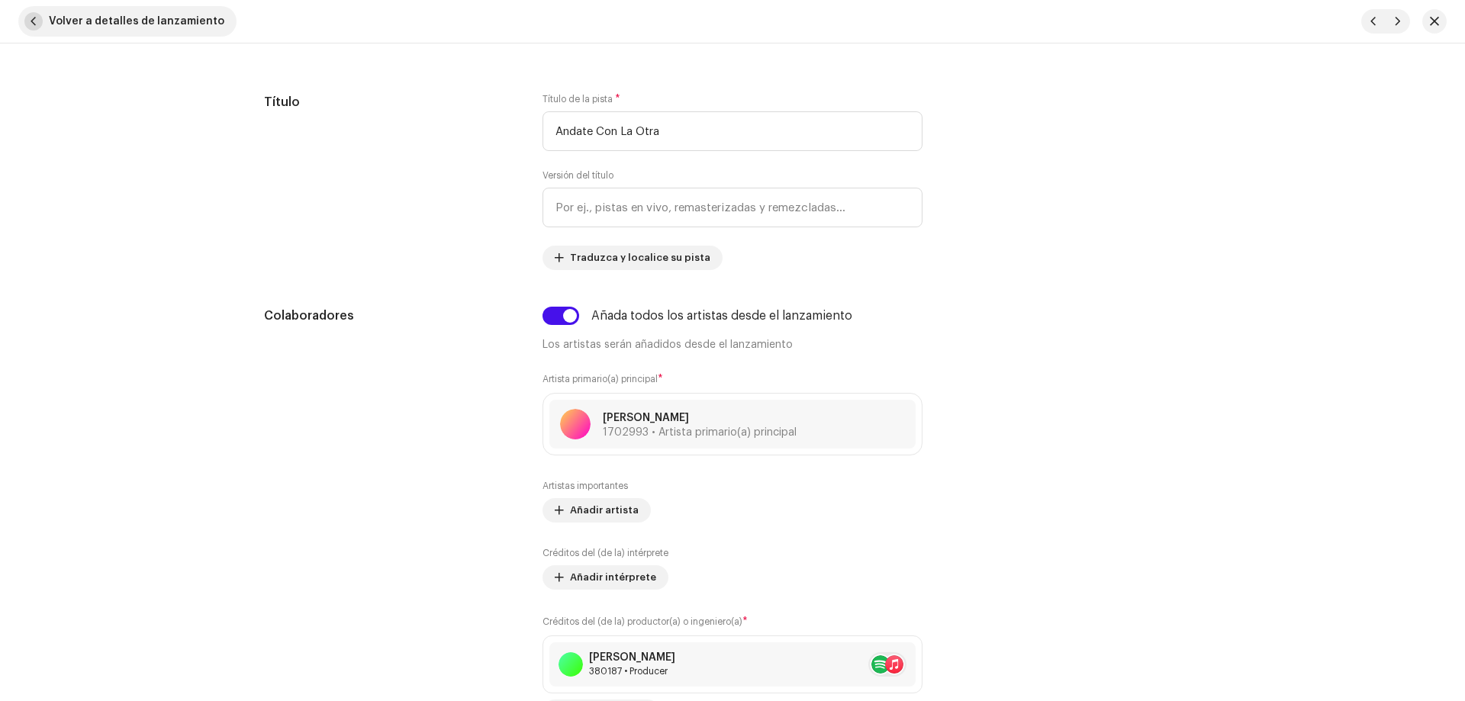
click at [191, 30] on span "Volver a detalles de lanzamiento" at bounding box center [136, 21] width 175 height 31
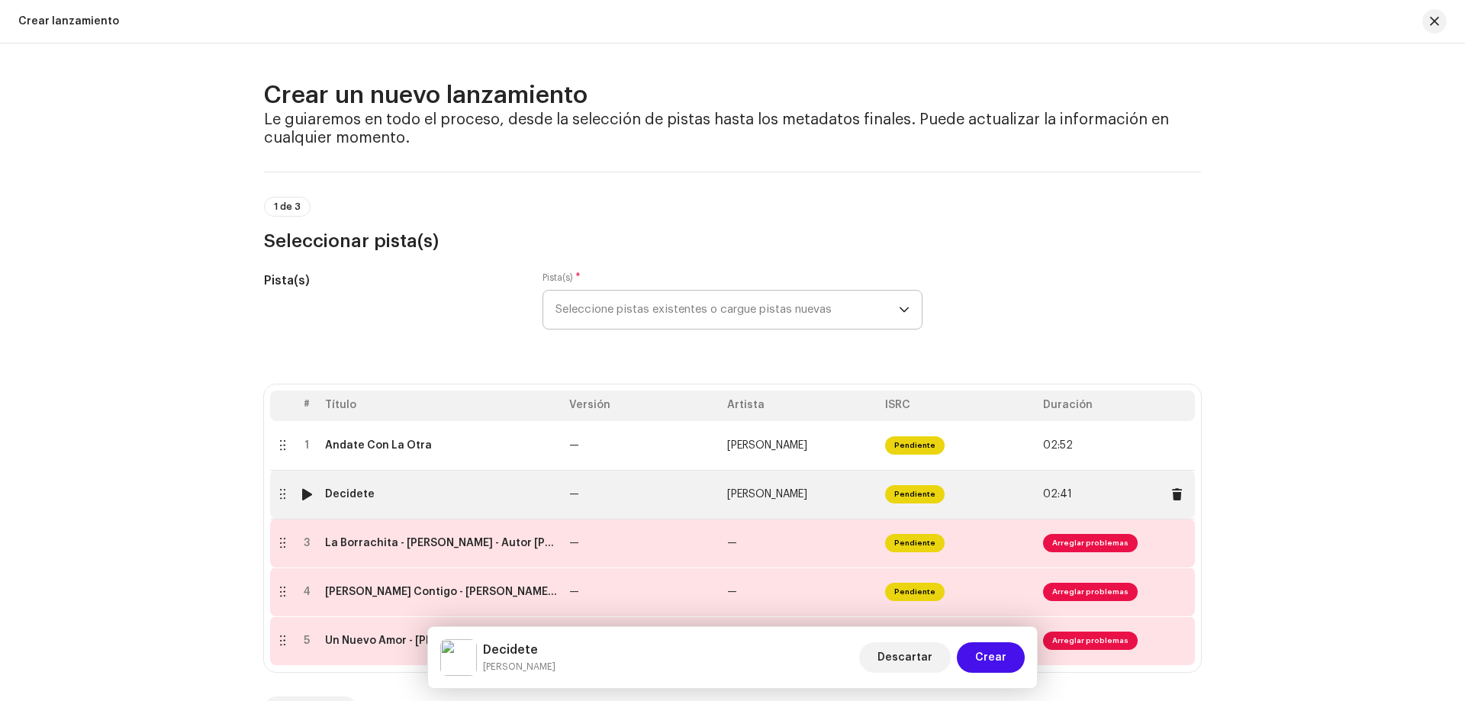
click at [422, 490] on div "Decidete" at bounding box center [441, 494] width 232 height 12
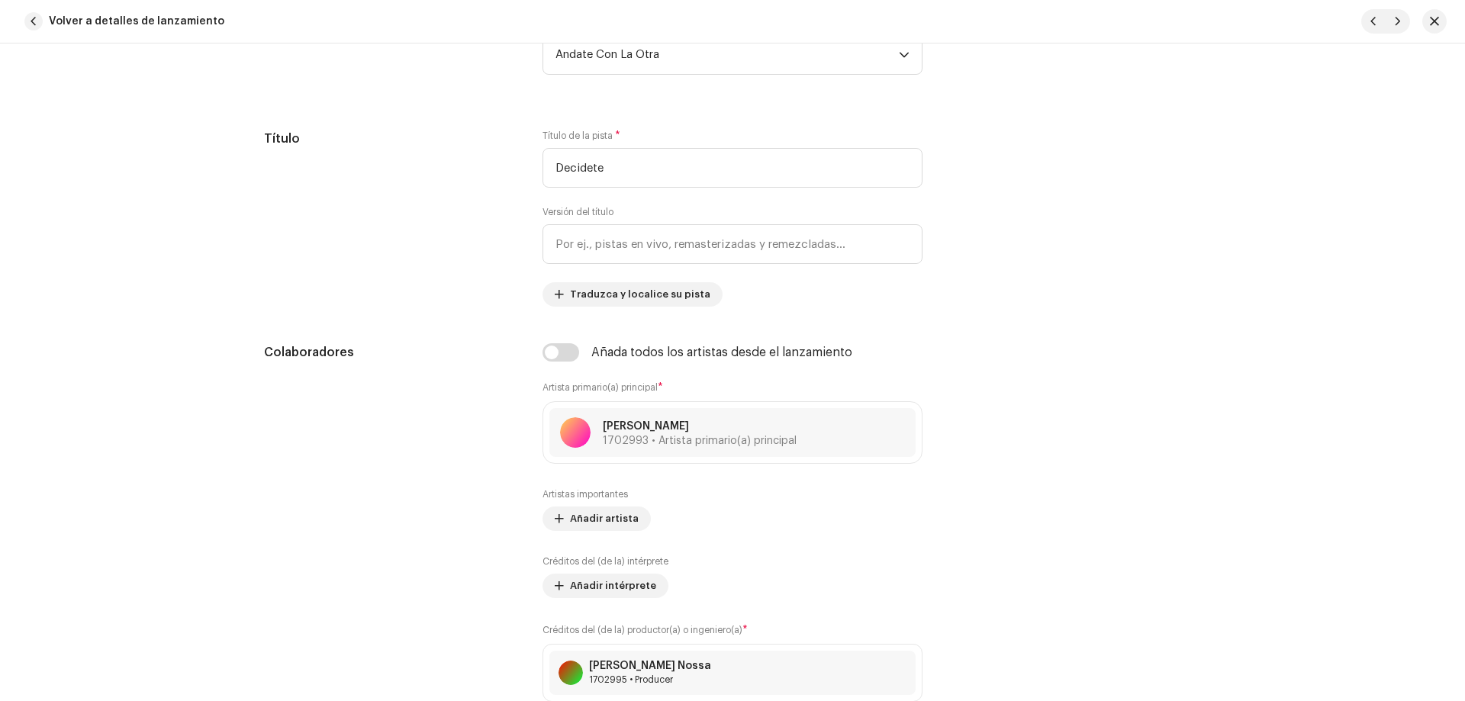
scroll to position [839, 0]
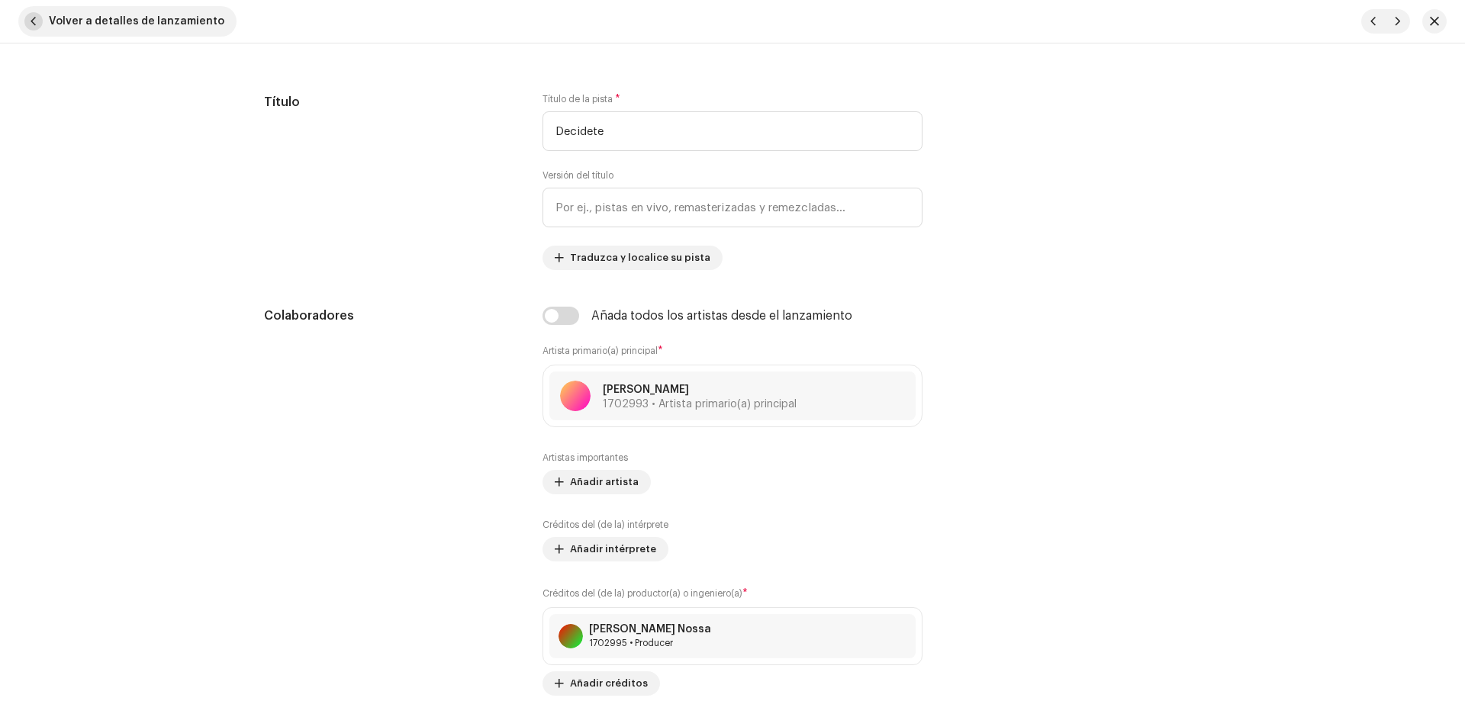
click at [111, 28] on span "Volver a detalles de lanzamiento" at bounding box center [136, 21] width 175 height 31
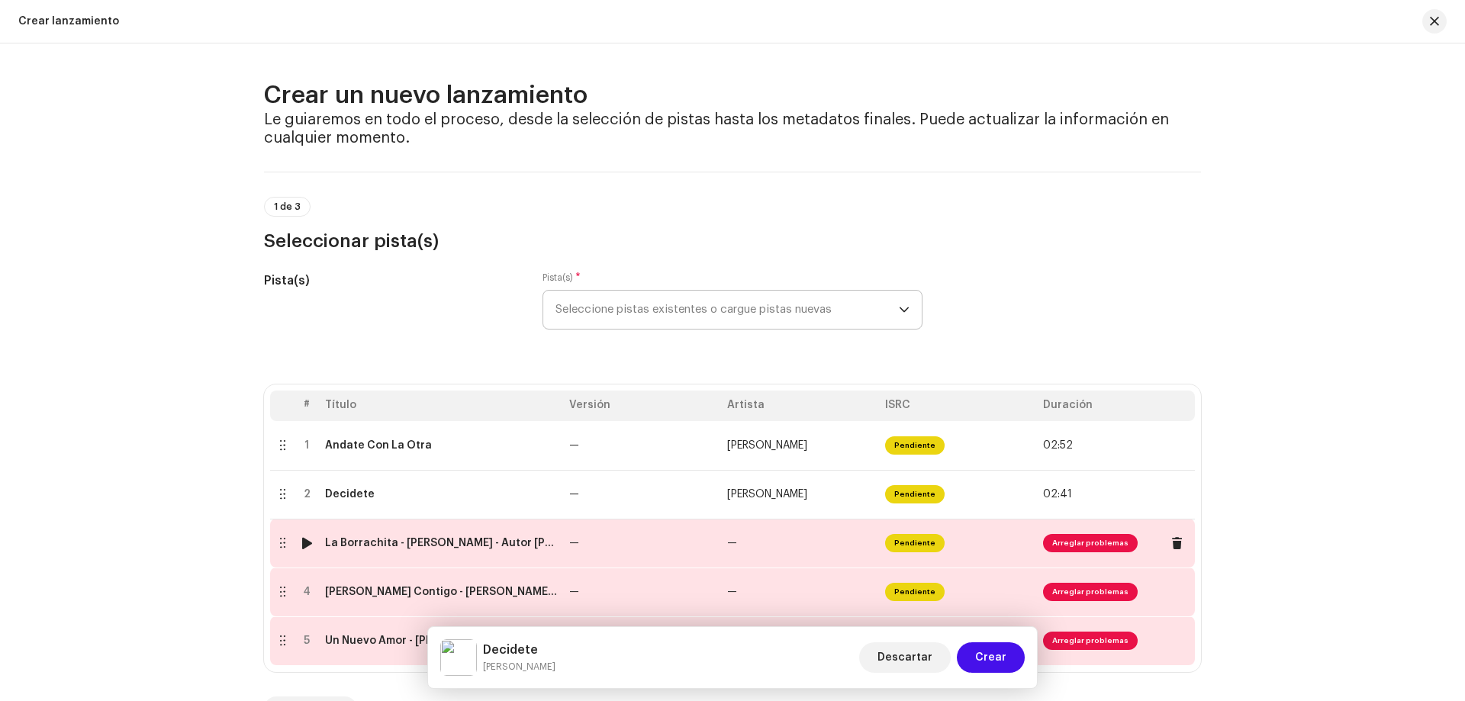
click at [398, 542] on div "La Borrachita - Maritza Caro - Autor Ivan Rondoy - Producer Edwin Guerrero .wav" at bounding box center [441, 543] width 232 height 12
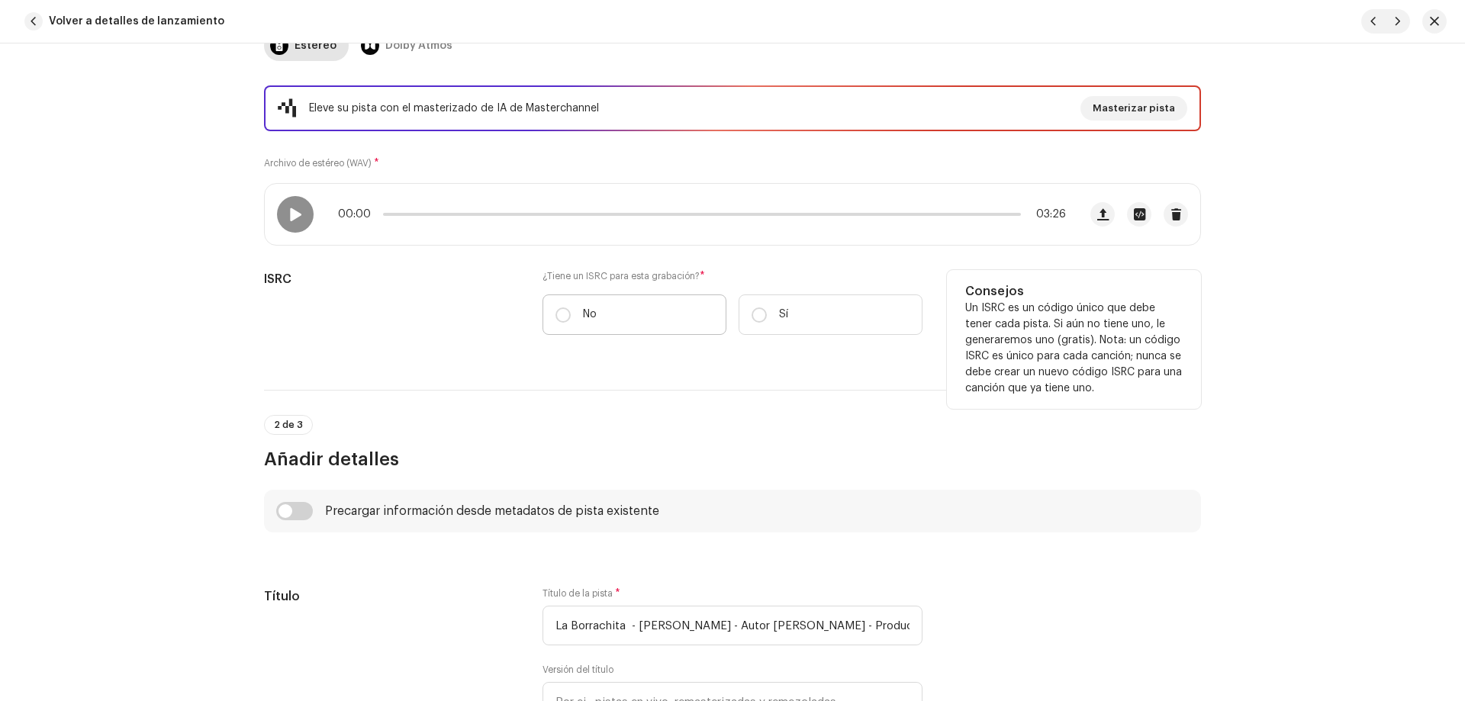
click at [604, 298] on label "No" at bounding box center [634, 315] width 184 height 40
click at [571, 307] on input "No" at bounding box center [562, 314] width 15 height 15
radio input "true"
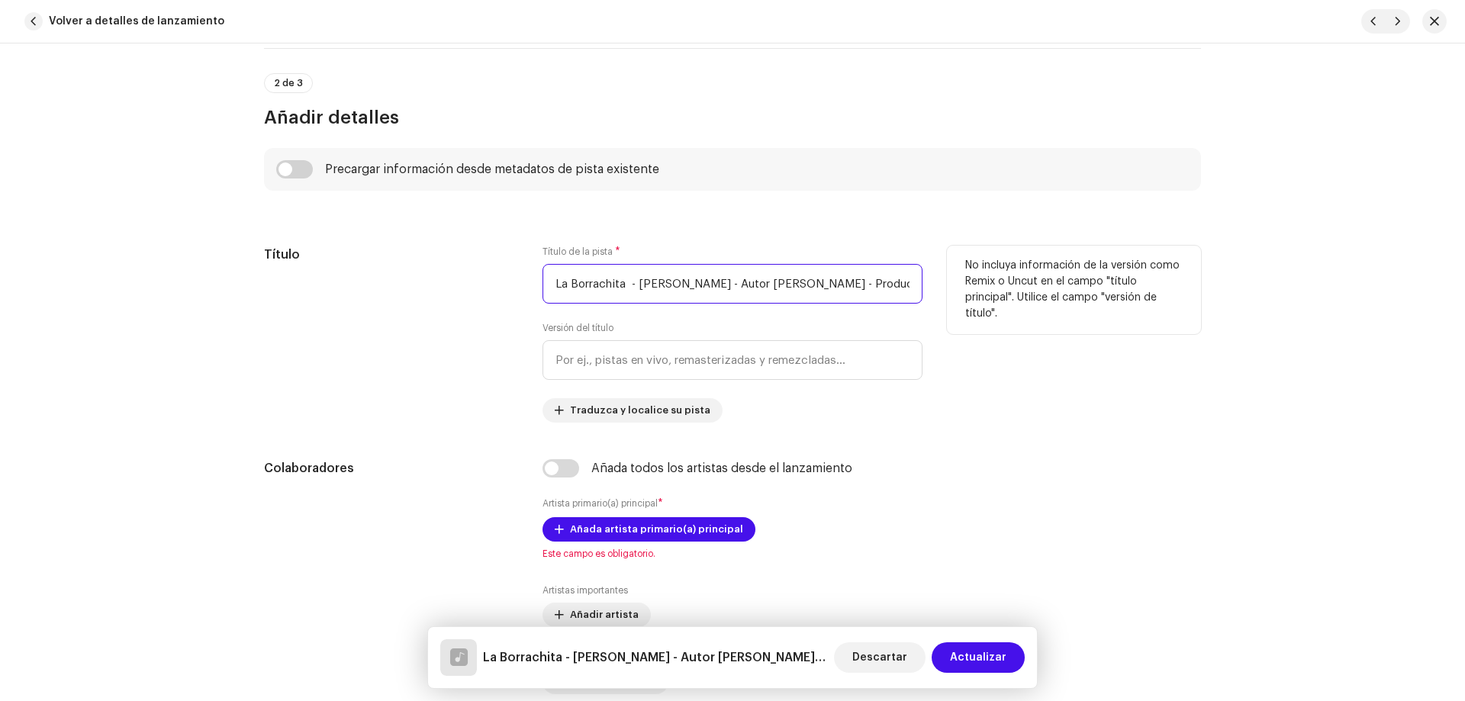
scroll to position [0, 78]
drag, startPoint x: 626, startPoint y: 290, endPoint x: 1109, endPoint y: 336, distance: 485.1
click at [1109, 336] on div "Título Título de la pista * La Borrachita - Maritza Caro - Autor Ivan Rondoy - …" at bounding box center [732, 334] width 937 height 177
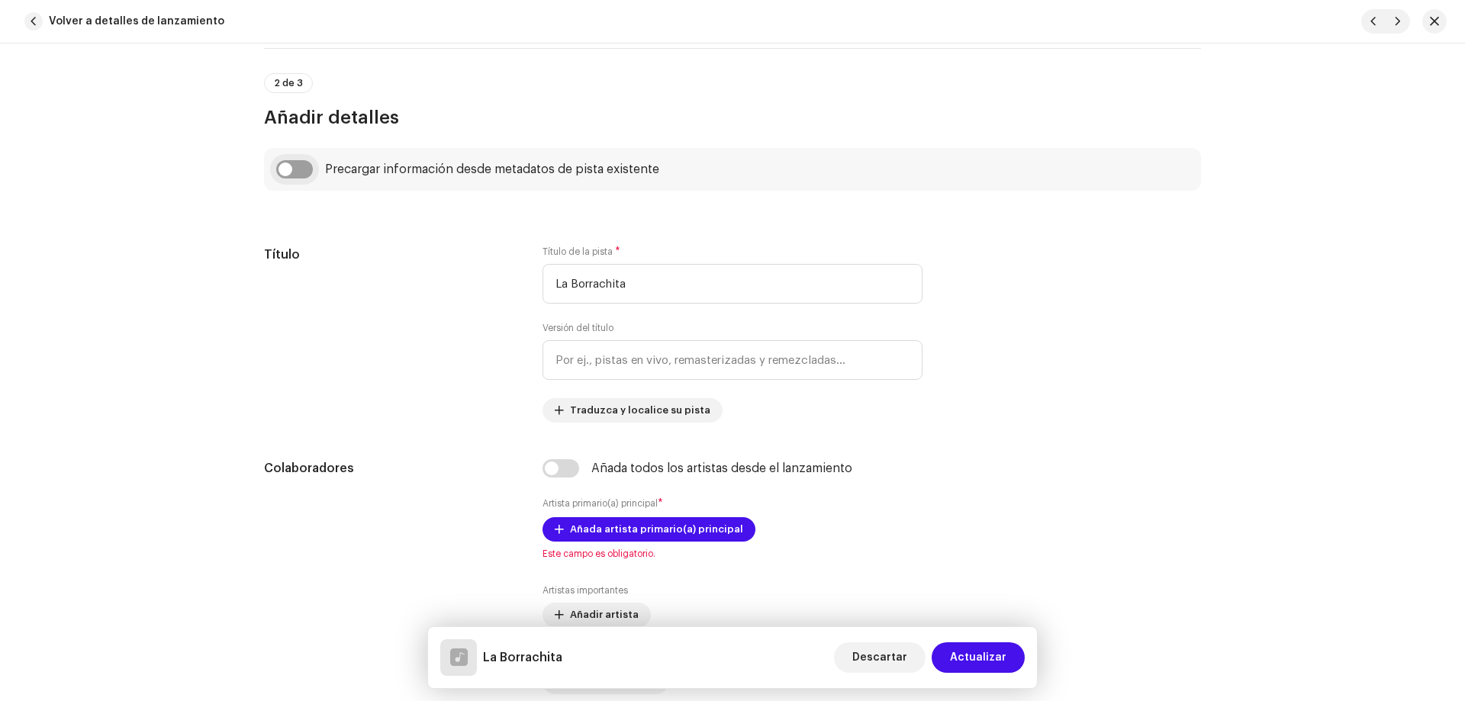
type input "La Borrachita"
click at [289, 164] on input "checkbox" at bounding box center [294, 169] width 37 height 18
checkbox input "true"
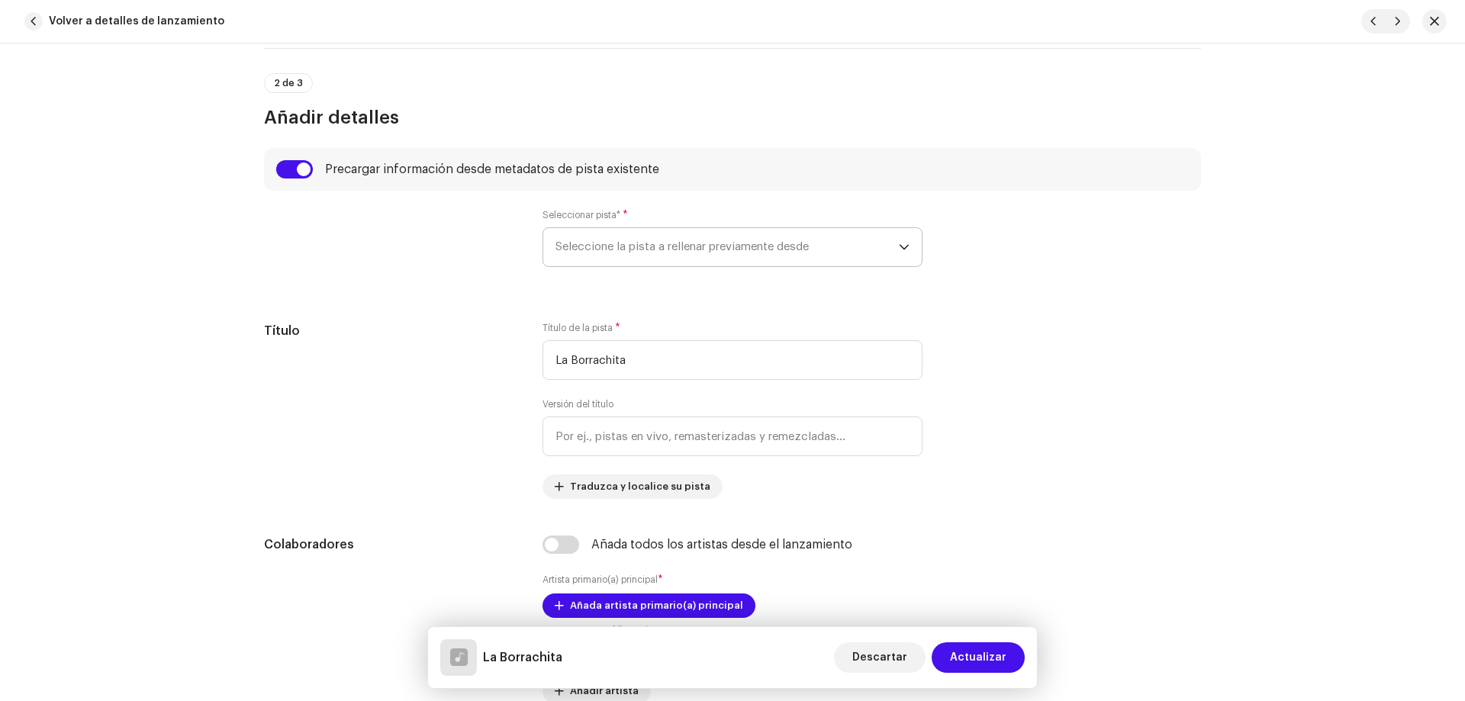
click at [695, 264] on span "Seleccione la pista a rellenar previamente desde" at bounding box center [726, 247] width 343 height 38
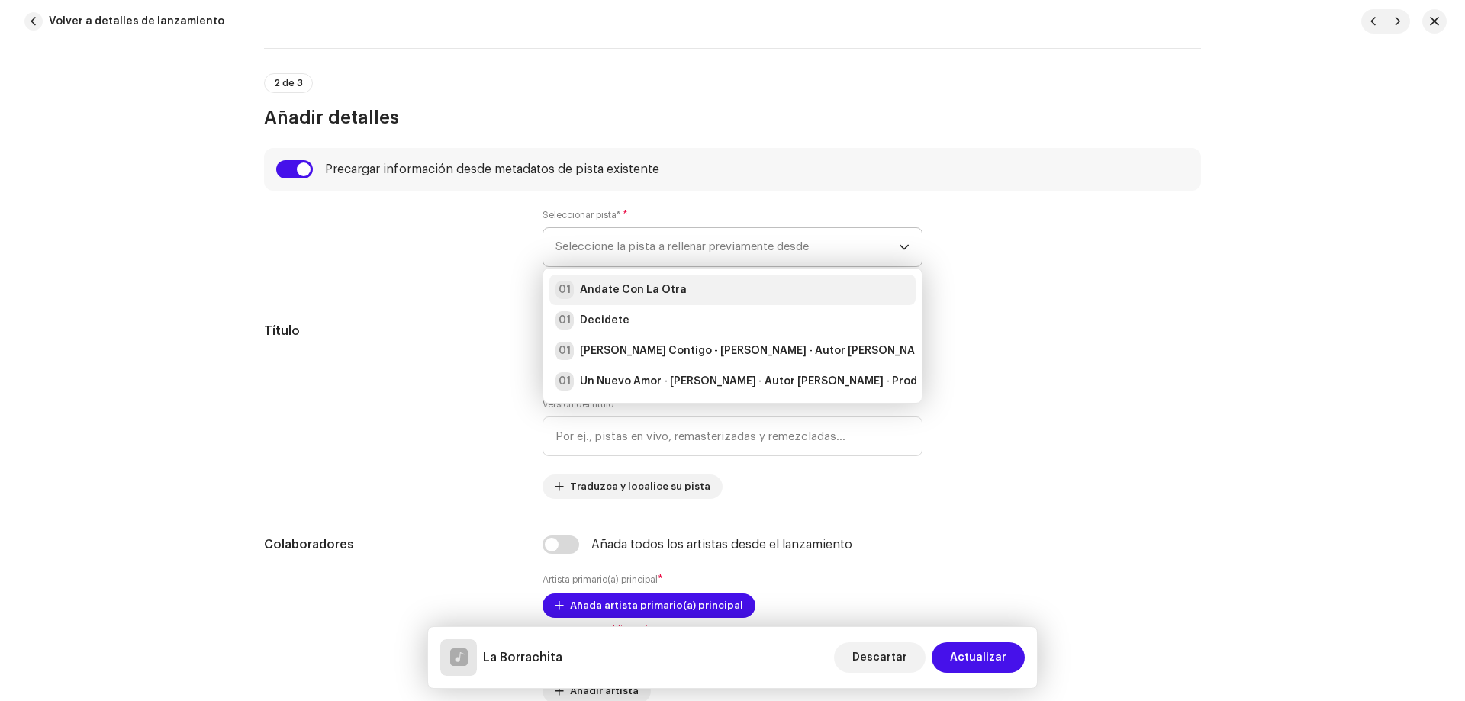
click at [697, 290] on div "01 Andate Con La Otra" at bounding box center [732, 290] width 354 height 18
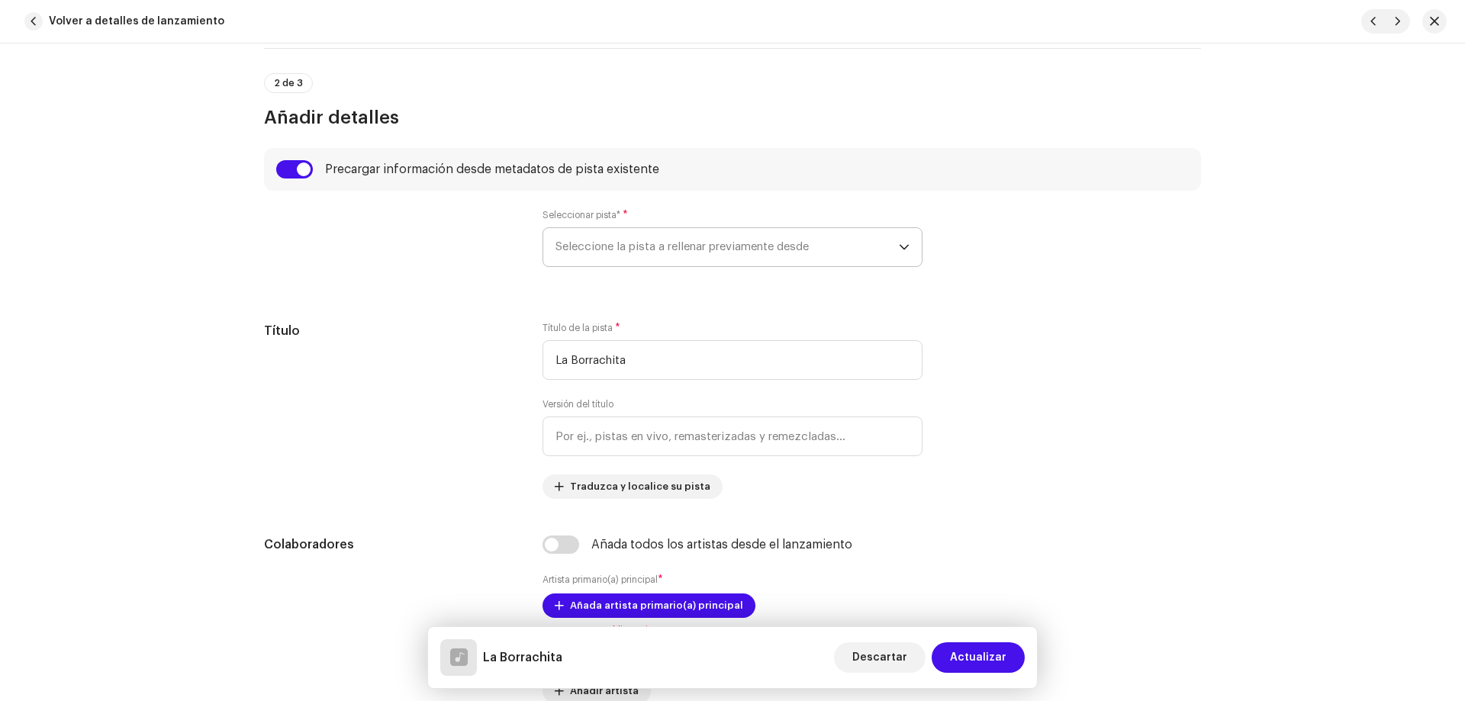
radio input "true"
type input "3H Universo Digital"
checkbox input "true"
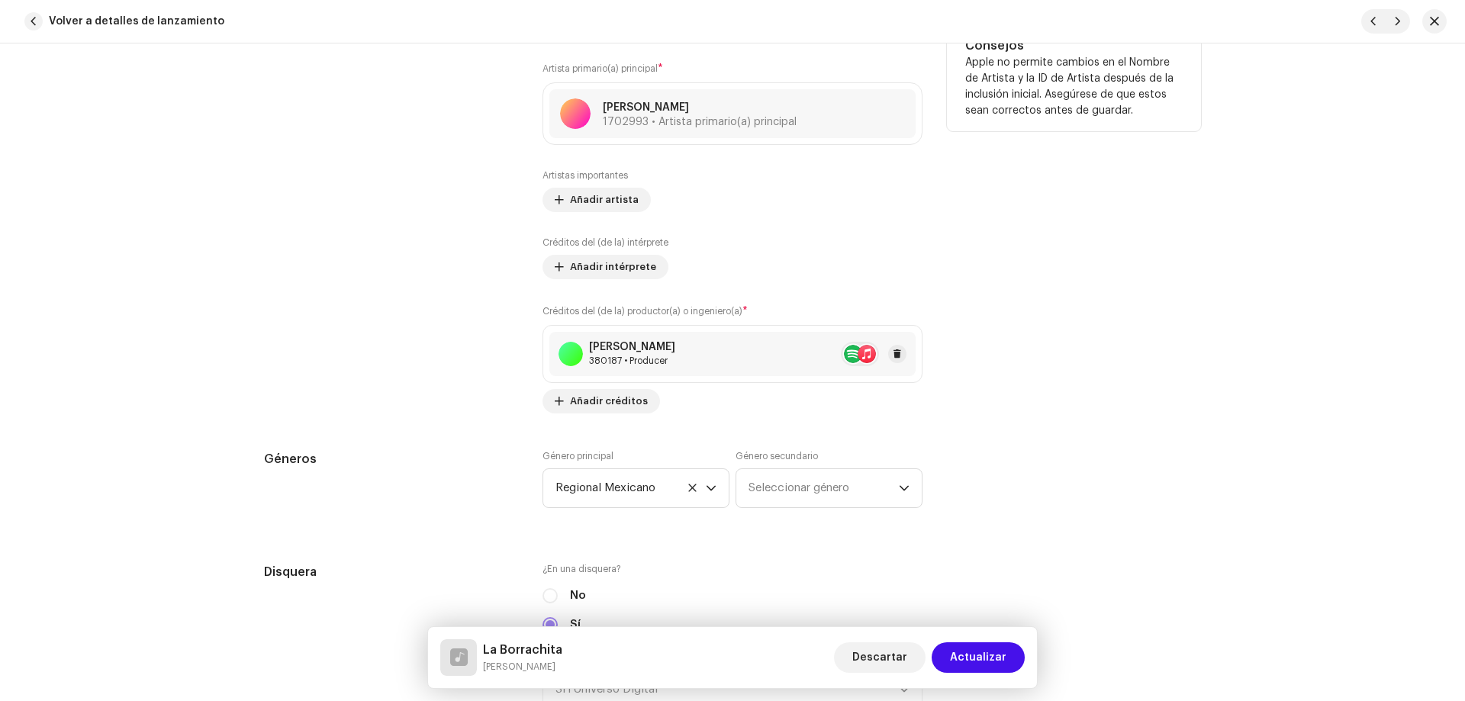
scroll to position [1144, 0]
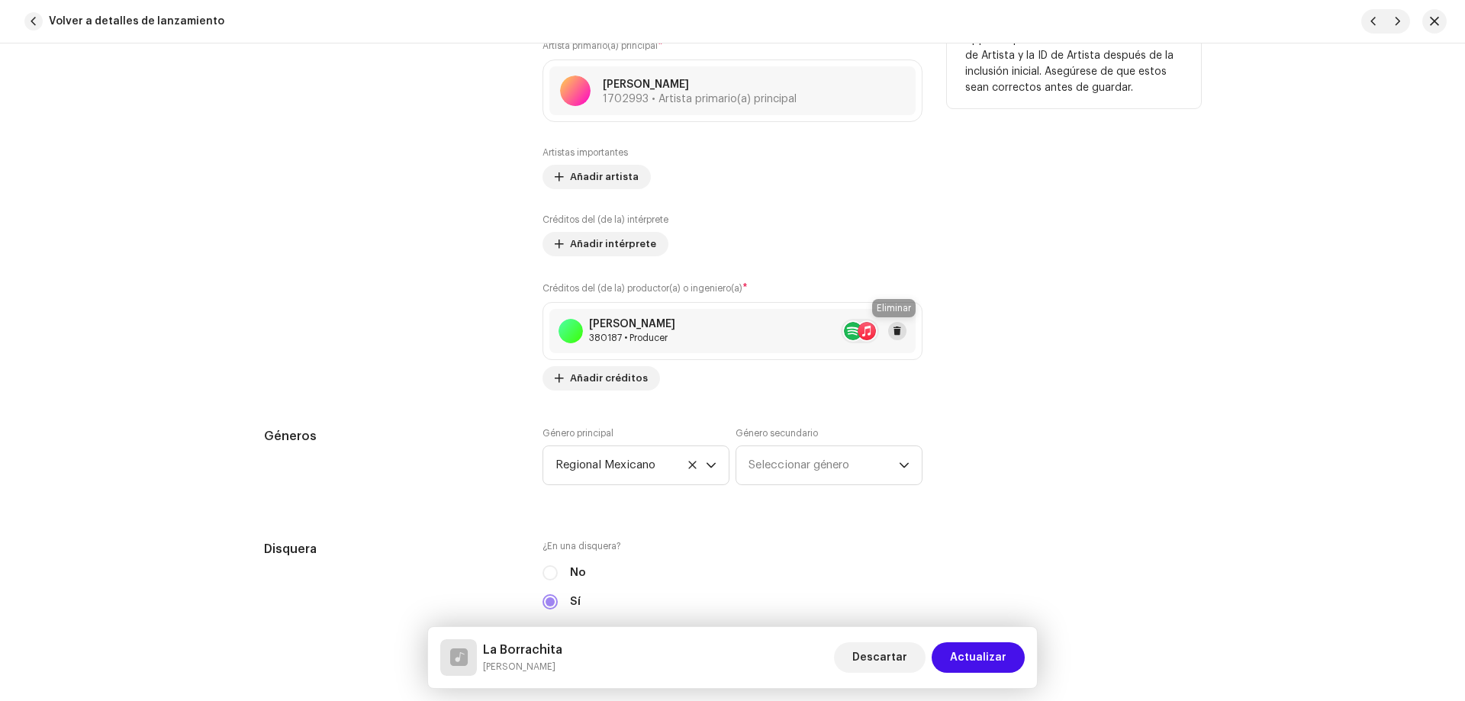
click at [899, 328] on button at bounding box center [897, 331] width 18 height 18
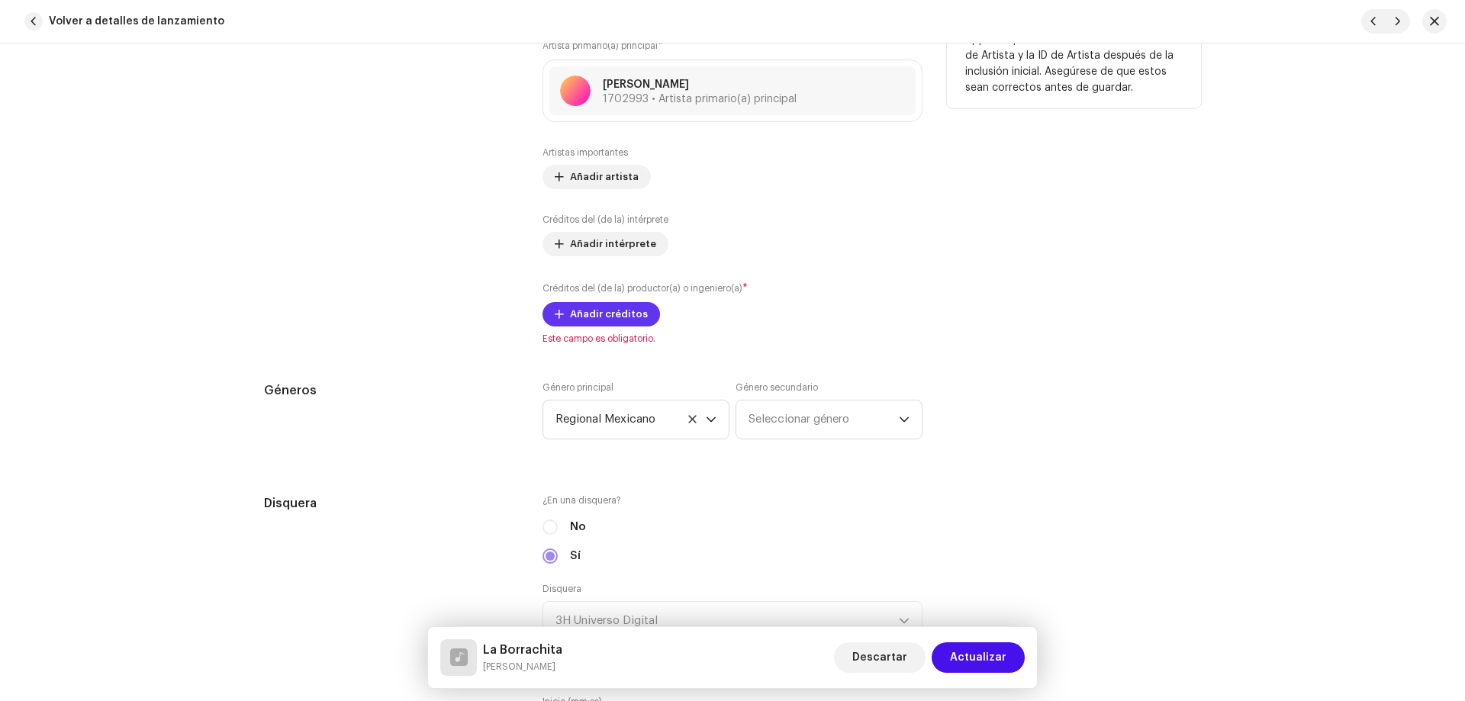
click at [616, 317] on span "Añadir créditos" at bounding box center [609, 314] width 78 height 31
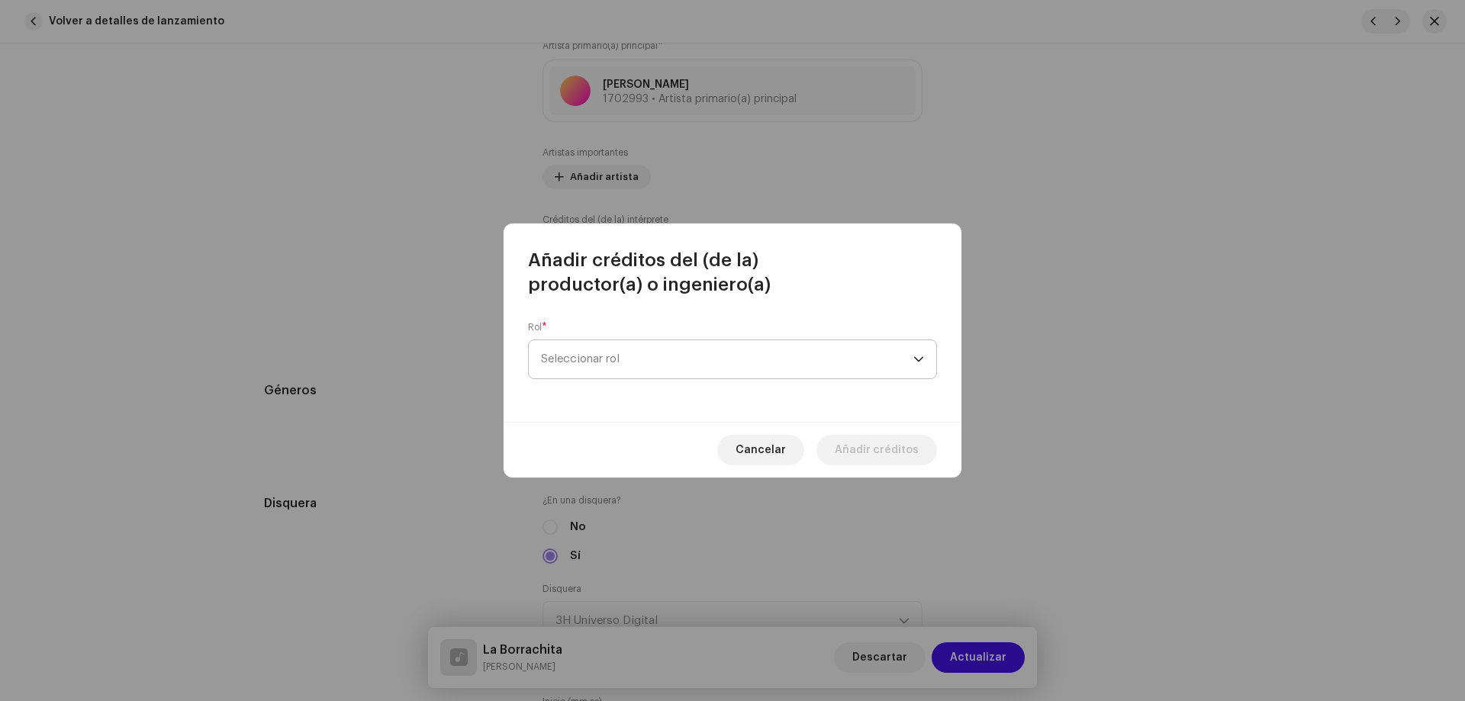
click at [613, 360] on span "Seleccionar rol" at bounding box center [727, 359] width 372 height 38
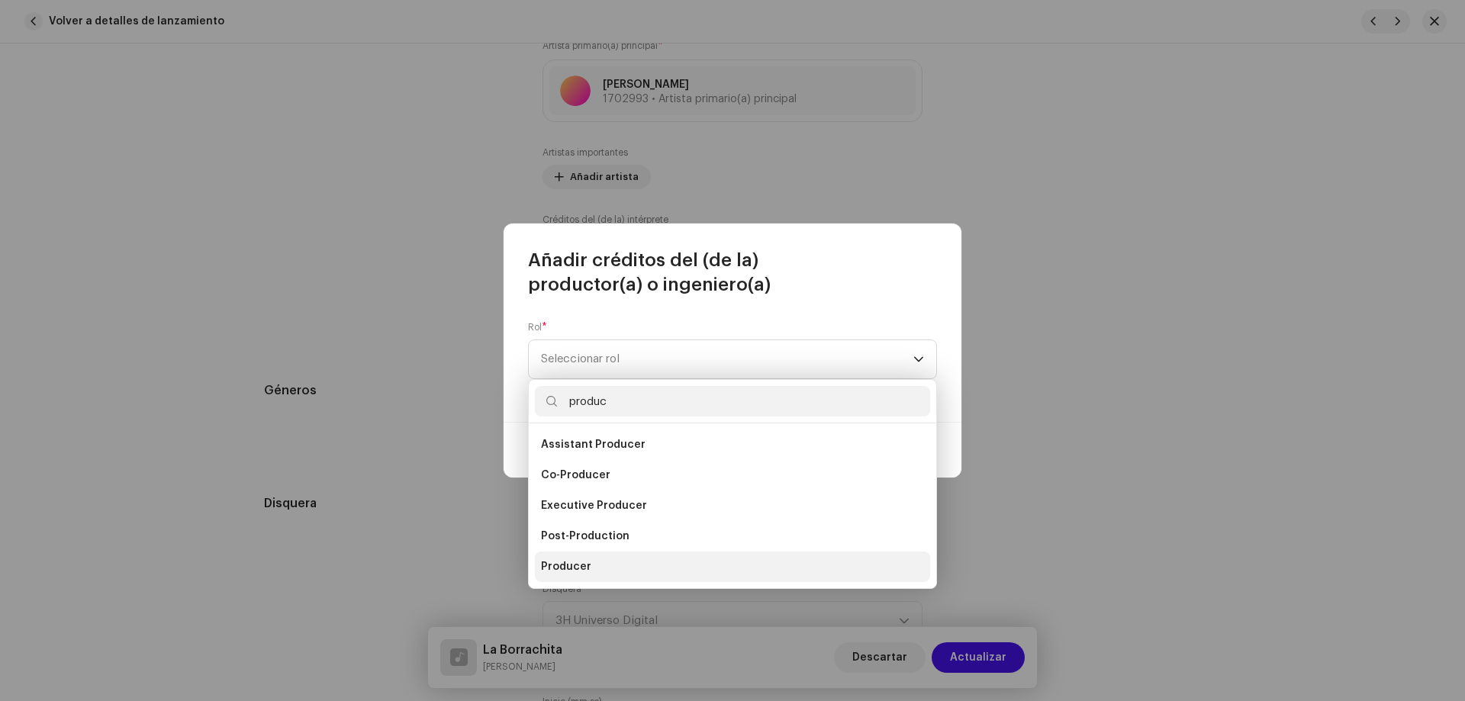
type input "produc"
click at [573, 565] on span "Producer" at bounding box center [566, 566] width 50 height 15
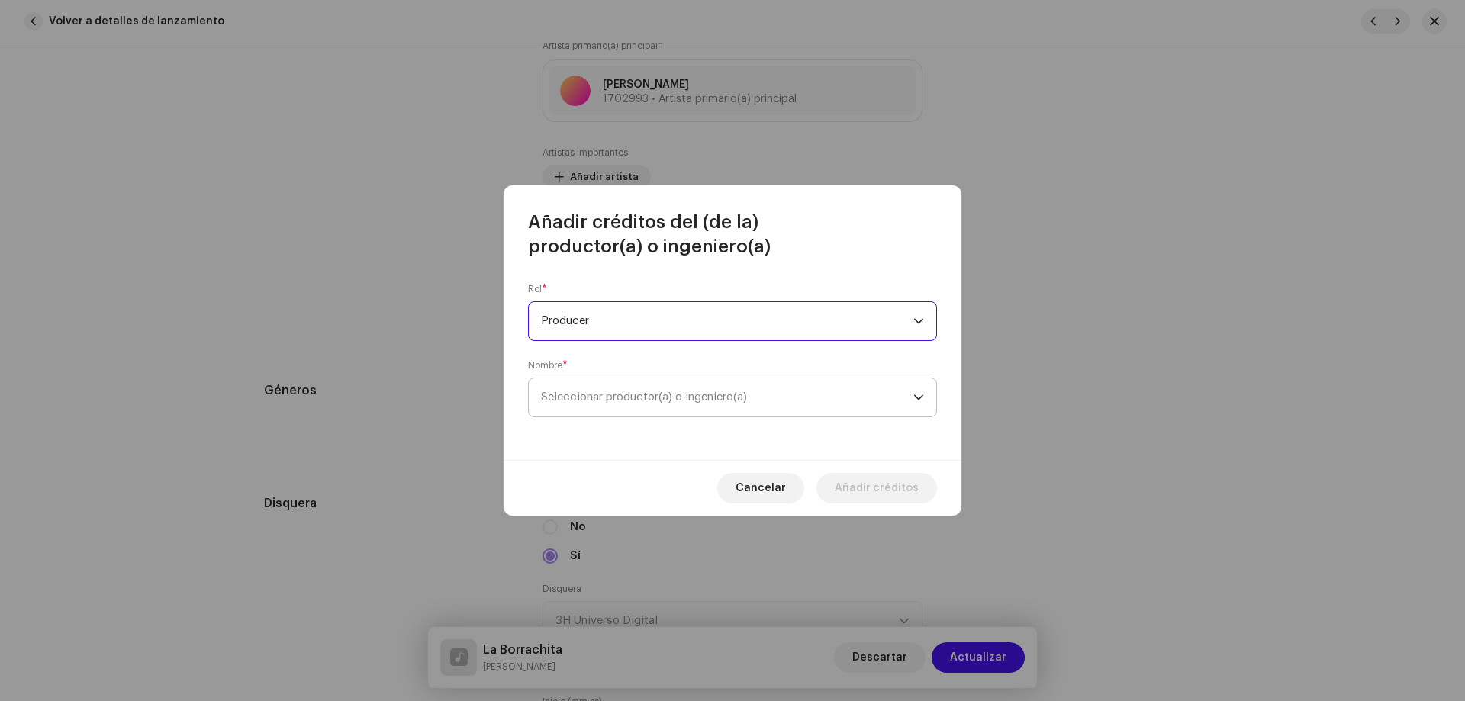
click at [604, 404] on span "Seleccionar productor(a) o ingeniero(a)" at bounding box center [727, 397] width 372 height 38
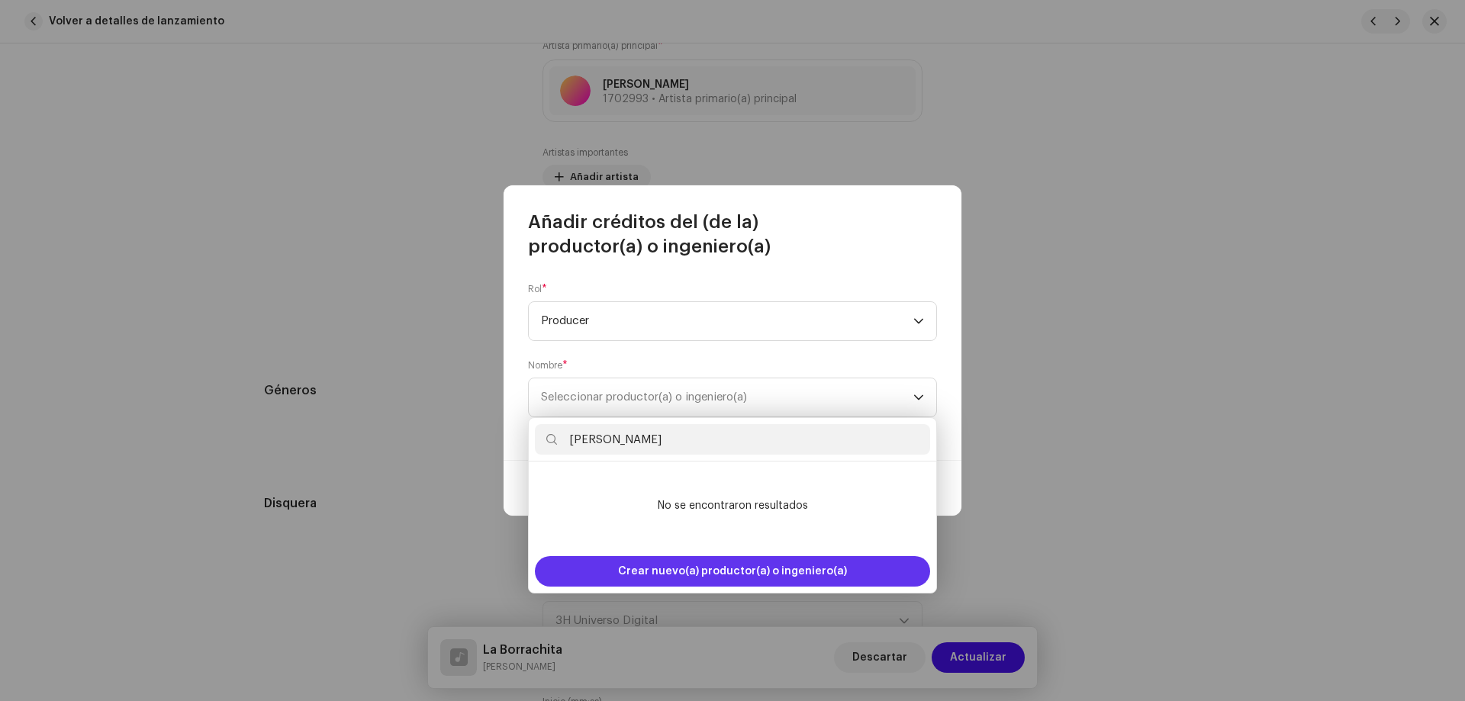
type input "Edwin Guerrero"
click at [645, 562] on span "Crear nuevo(a) productor(a) o ingeniero(a)" at bounding box center [732, 571] width 229 height 31
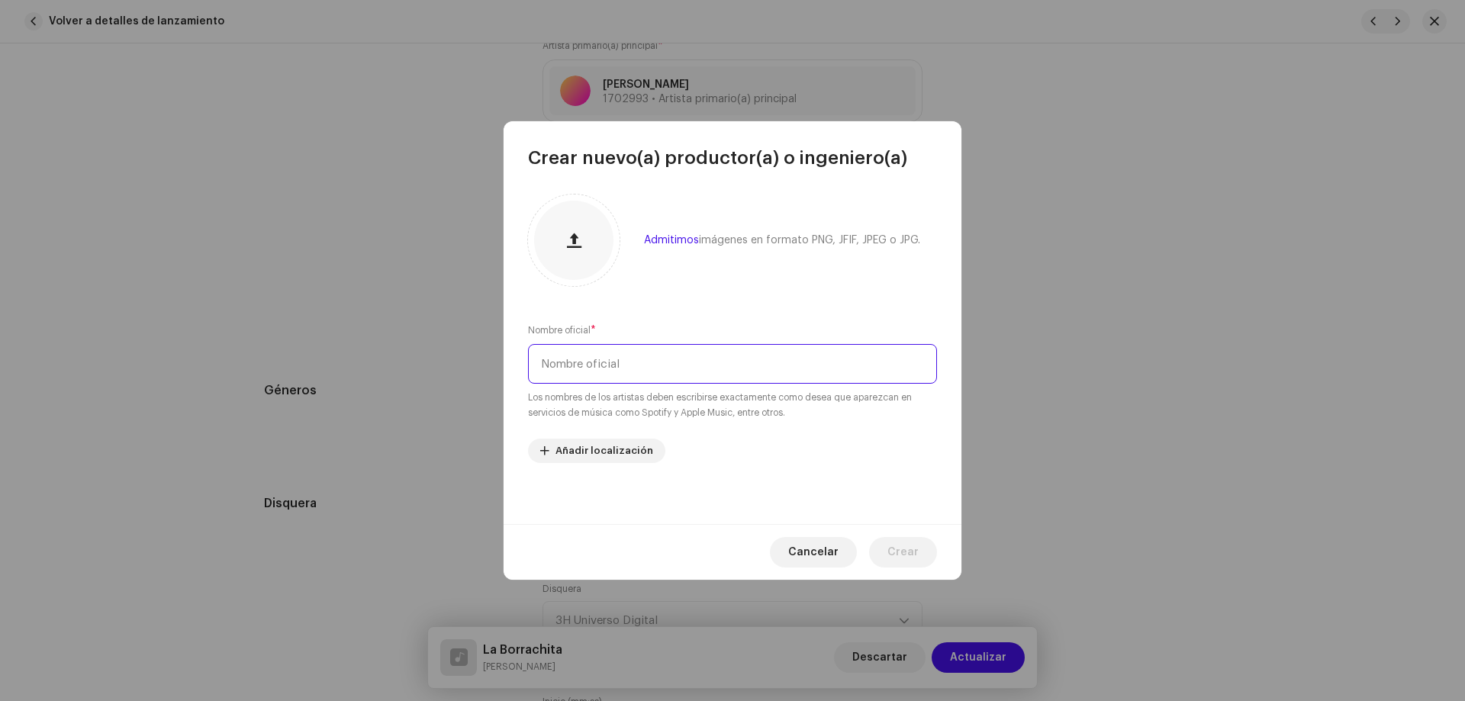
click at [625, 377] on input "text" at bounding box center [732, 364] width 409 height 40
paste input "Edwin Guerrero"
type input "Edwin Guerrero"
click at [906, 552] on span "Crear" at bounding box center [902, 552] width 31 height 31
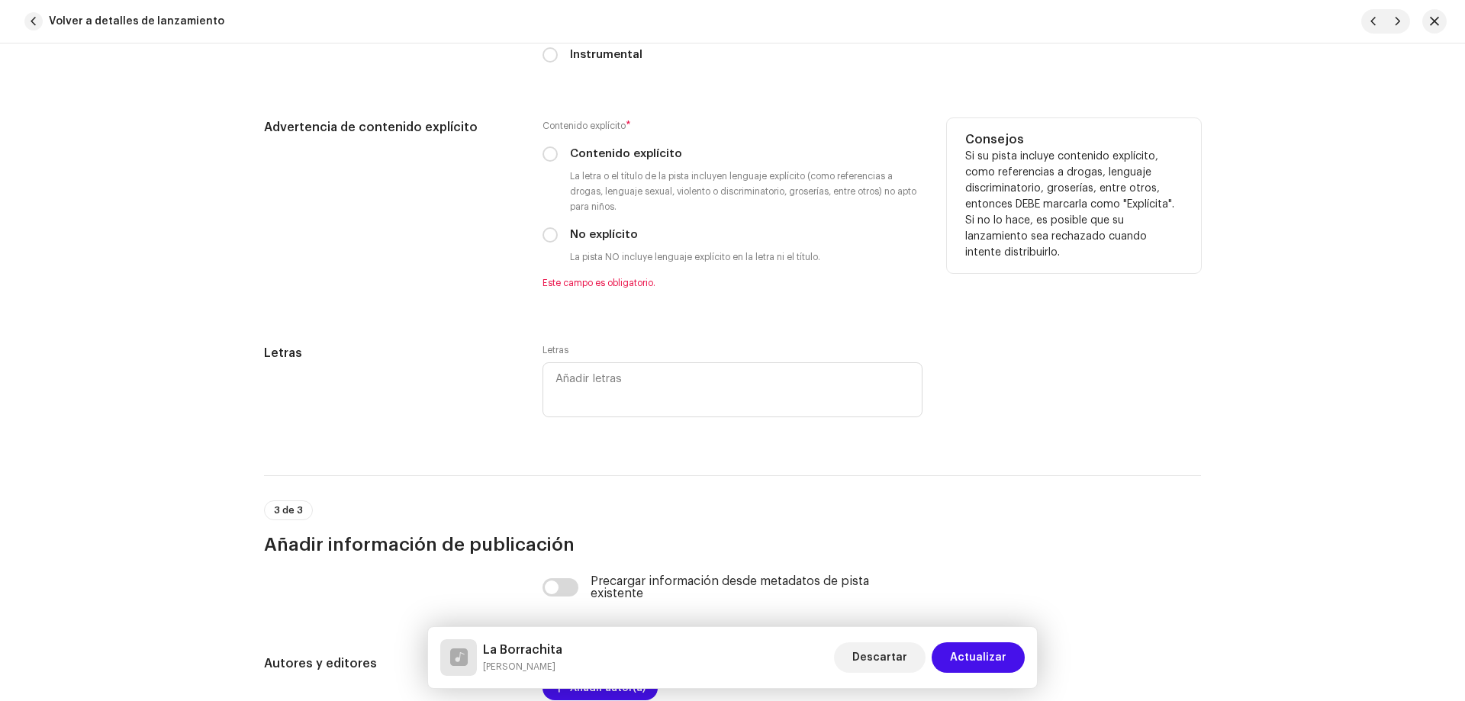
scroll to position [2823, 0]
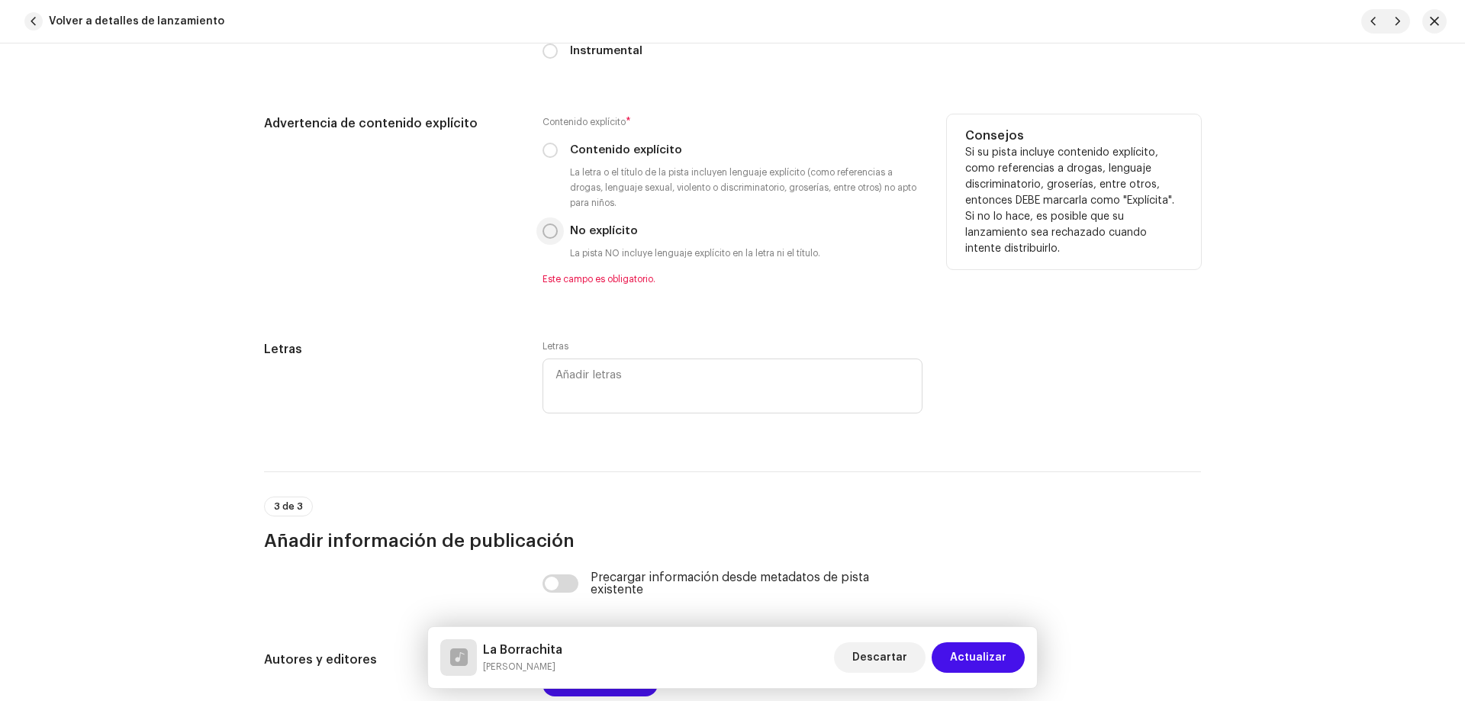
click at [547, 227] on input "No explícito" at bounding box center [549, 231] width 15 height 15
radio input "true"
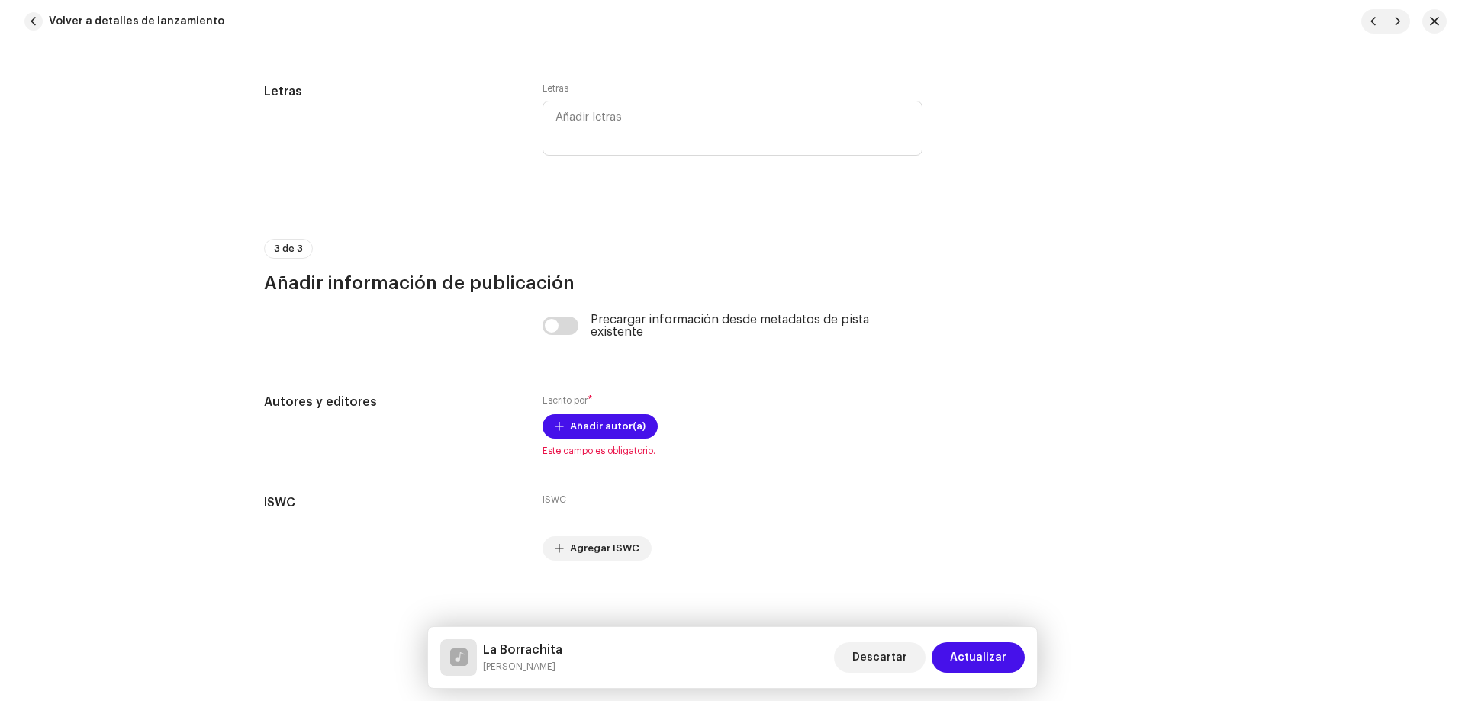
scroll to position [3069, 0]
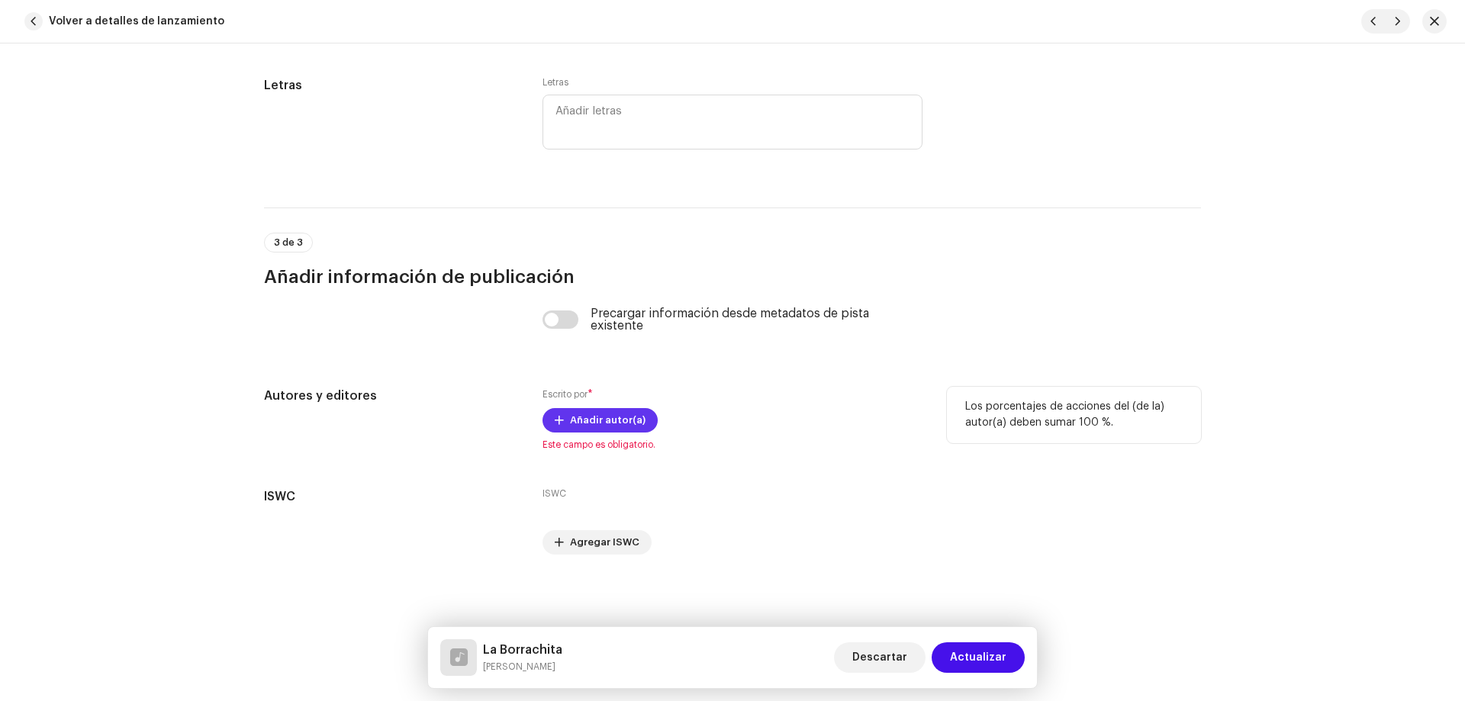
click at [571, 424] on span "Añadir autor(a)" at bounding box center [608, 420] width 76 height 31
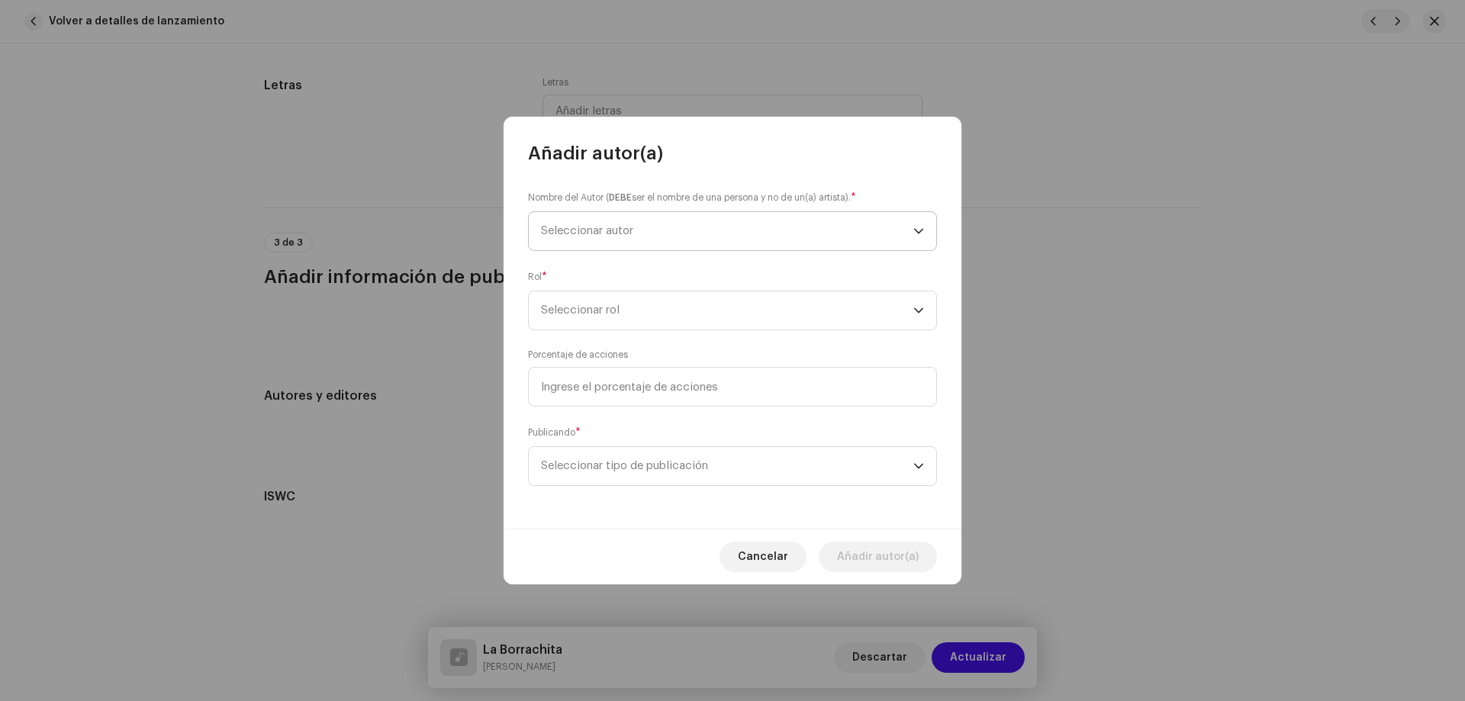
click at [578, 240] on span "Seleccionar autor" at bounding box center [727, 231] width 372 height 38
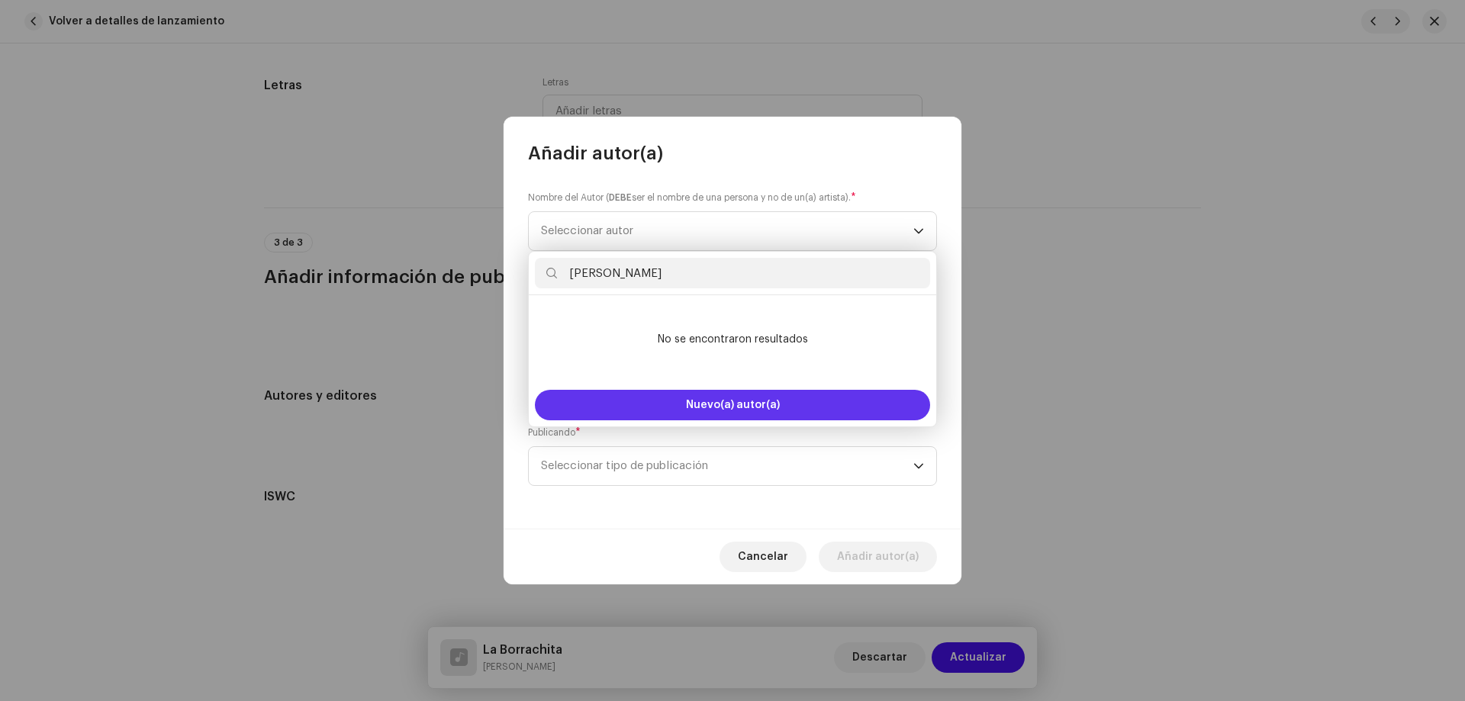
type input "Ivan Rondoy"
click at [623, 403] on button "Nuevo(a) autor(a)" at bounding box center [732, 405] width 395 height 31
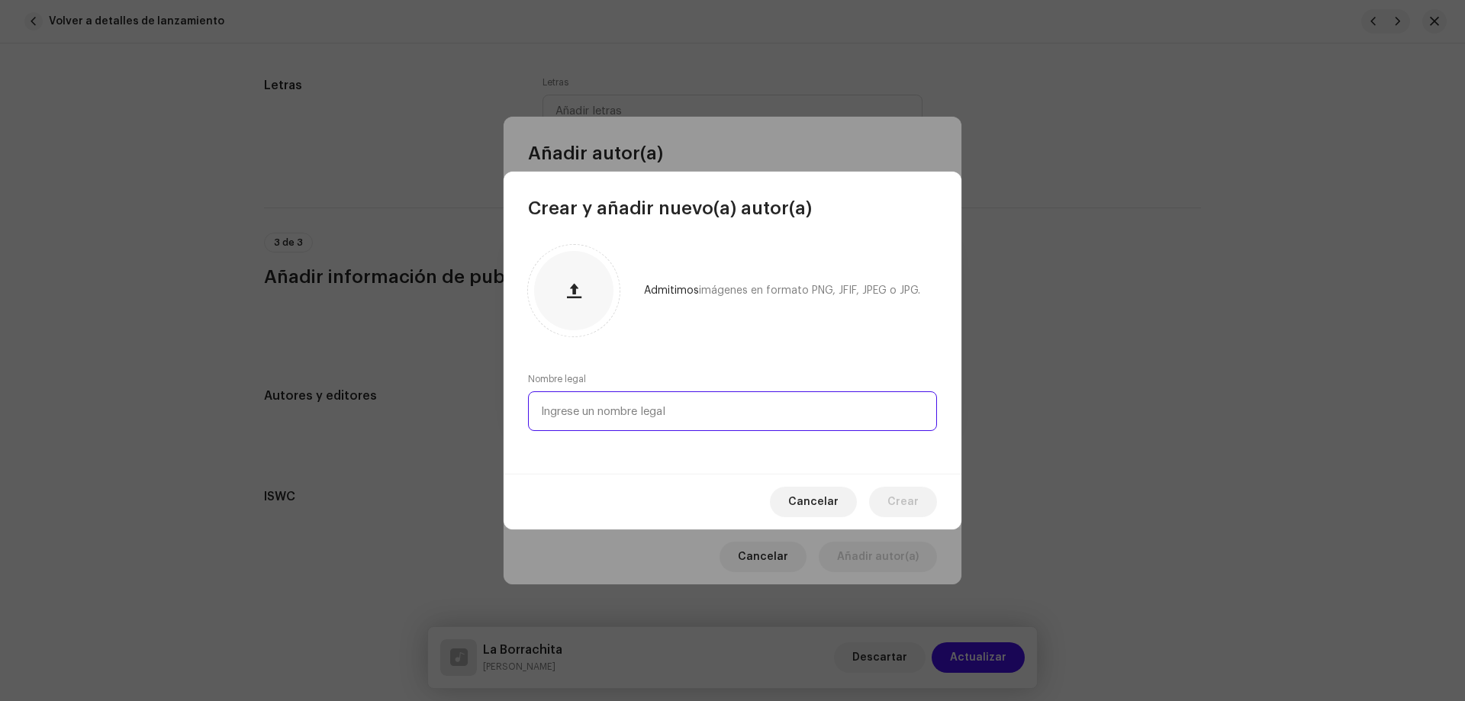
click at [595, 398] on input "text" at bounding box center [732, 411] width 409 height 40
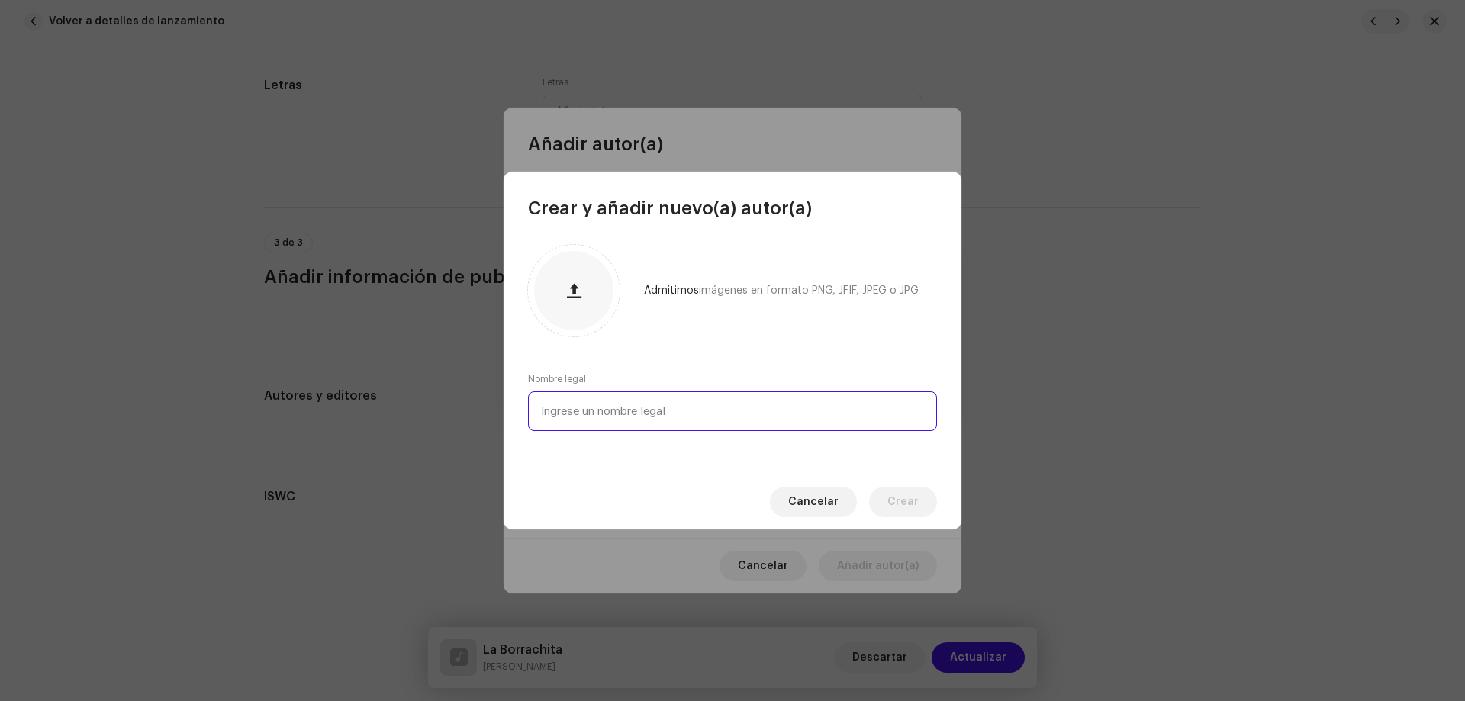
paste input "Ivan Rondoy"
type input "Ivan Rondoy"
click at [916, 508] on span "Crear" at bounding box center [902, 502] width 31 height 31
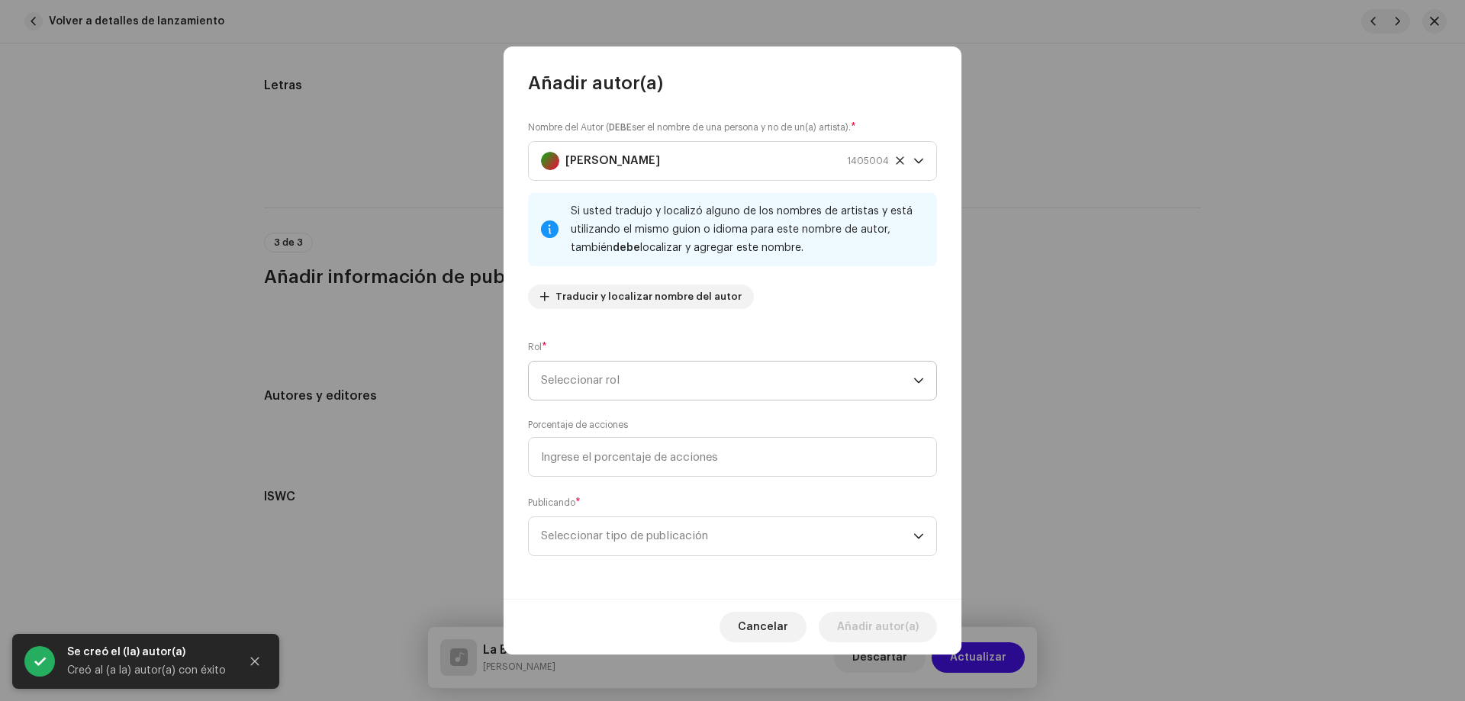
click at [613, 372] on span "Seleccionar rol" at bounding box center [727, 381] width 372 height 38
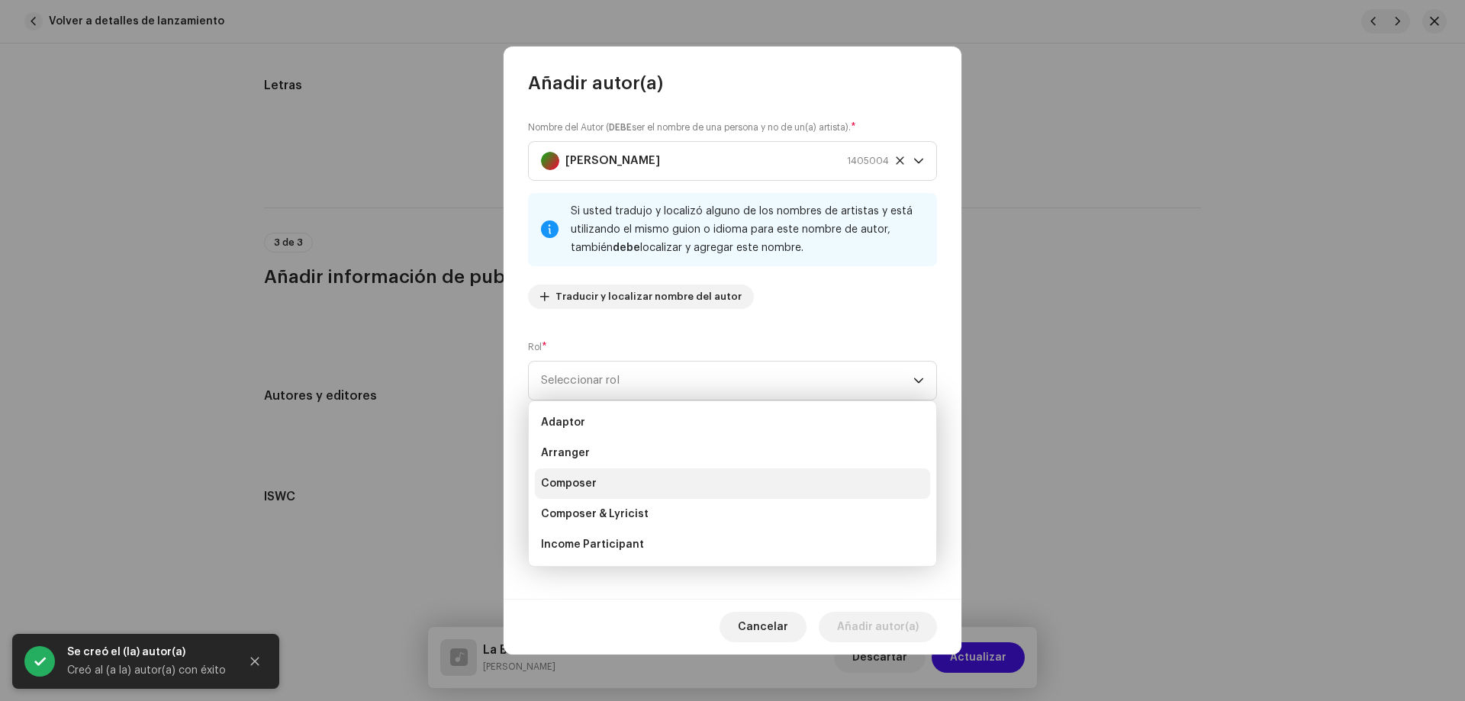
click at [613, 498] on li "Composer" at bounding box center [732, 483] width 395 height 31
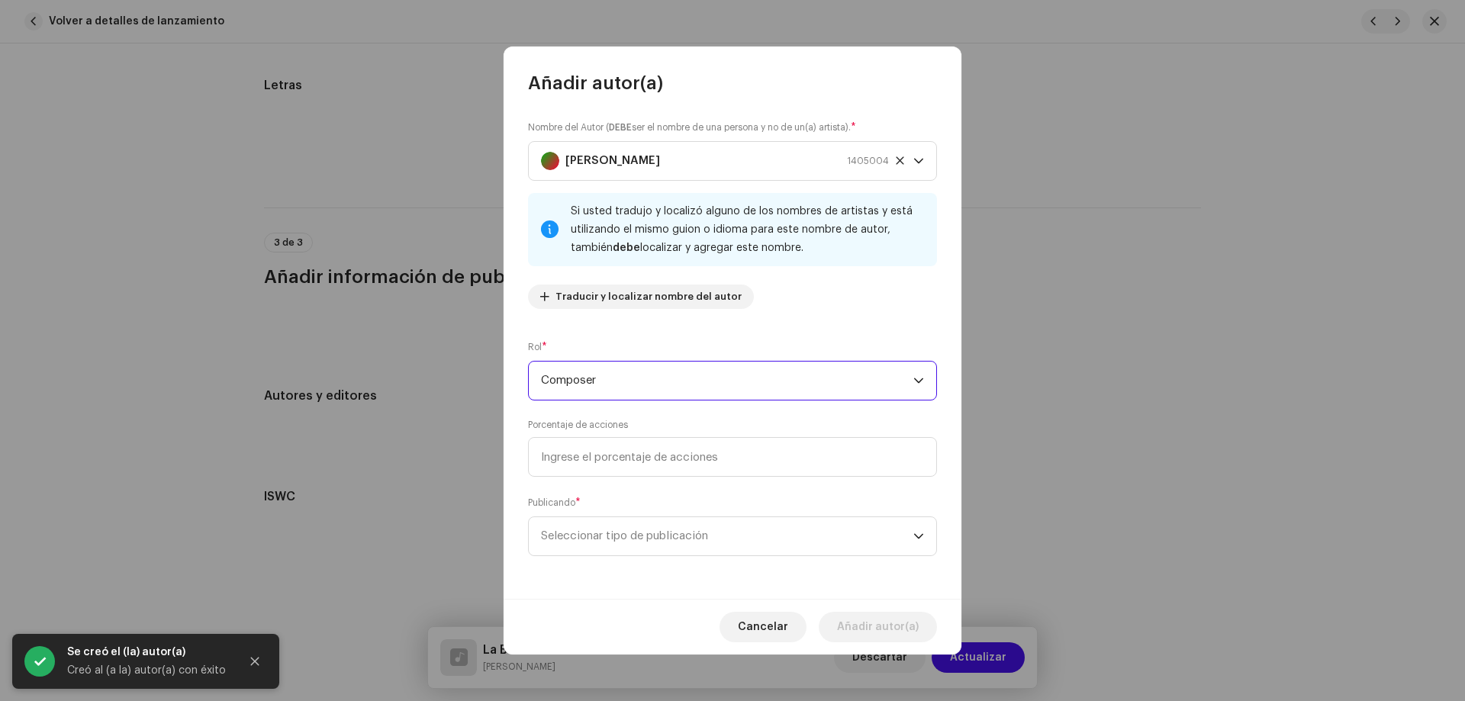
click at [610, 383] on span "Composer" at bounding box center [727, 381] width 372 height 38
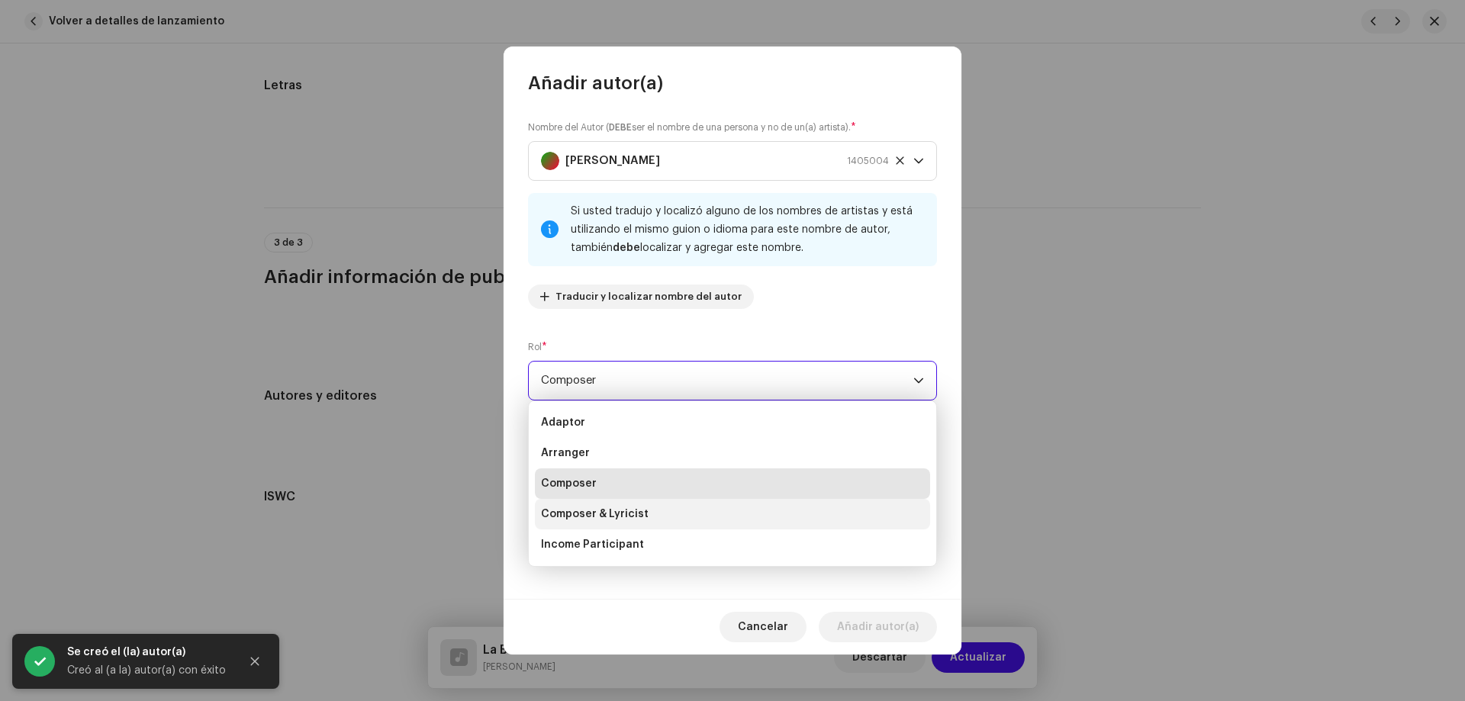
click at [604, 514] on span "Composer & Lyricist" at bounding box center [595, 514] width 108 height 15
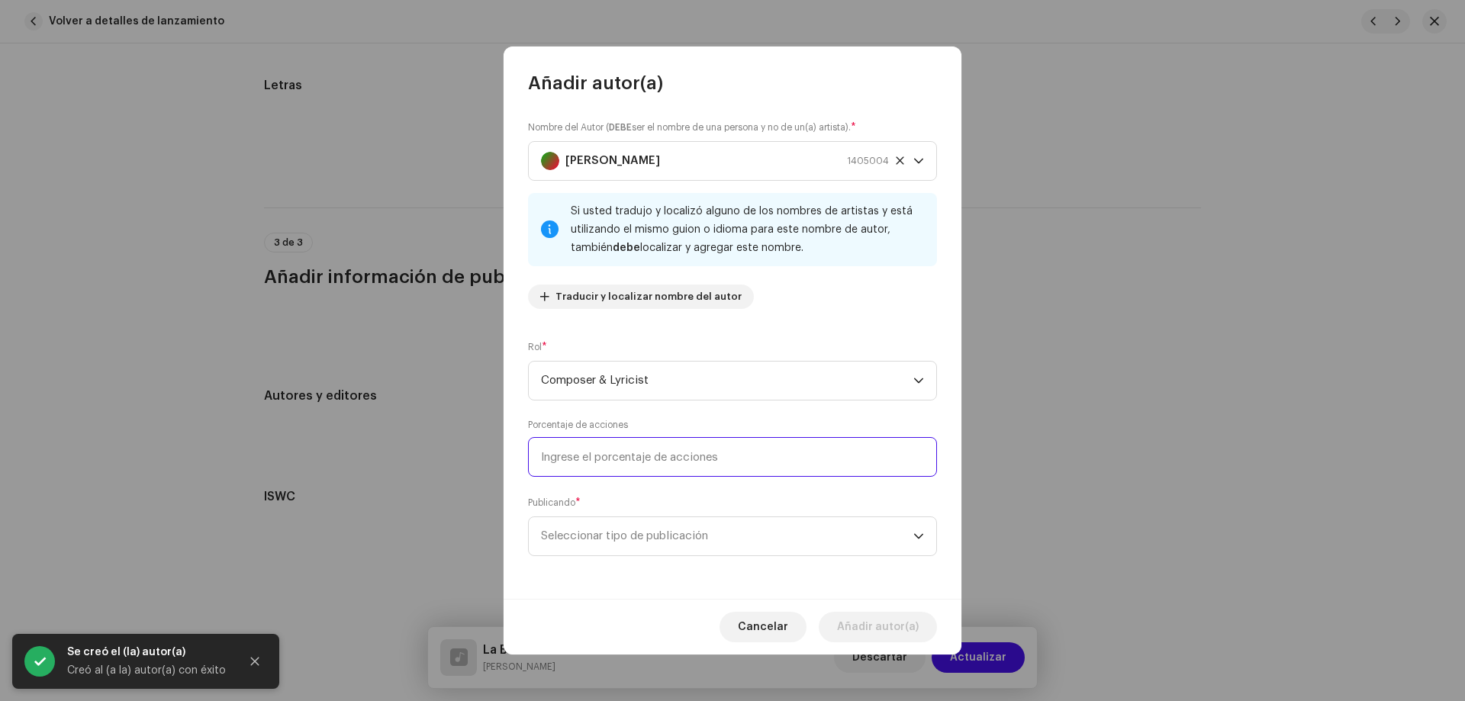
click at [606, 454] on input at bounding box center [732, 457] width 409 height 40
type input "100,00"
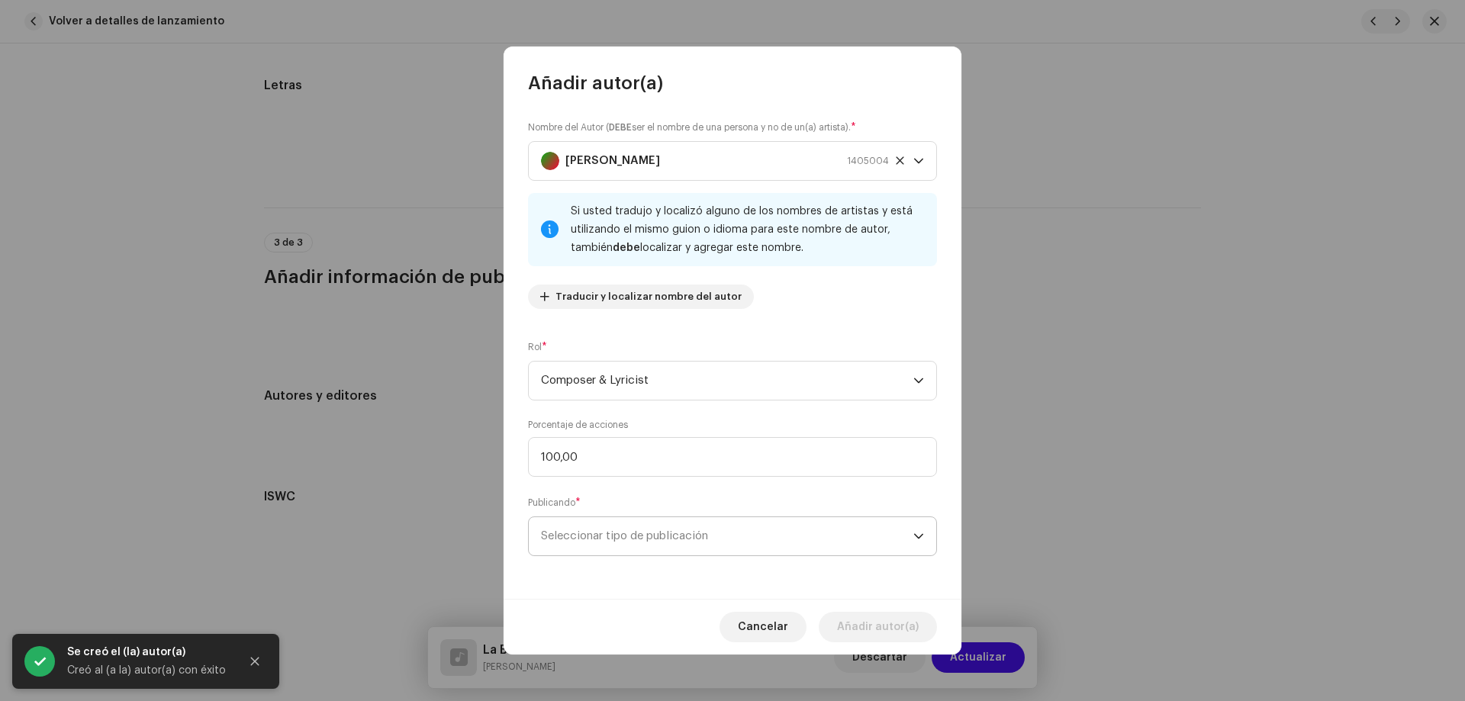
click at [597, 536] on span "Seleccionar tipo de publicación" at bounding box center [727, 536] width 372 height 38
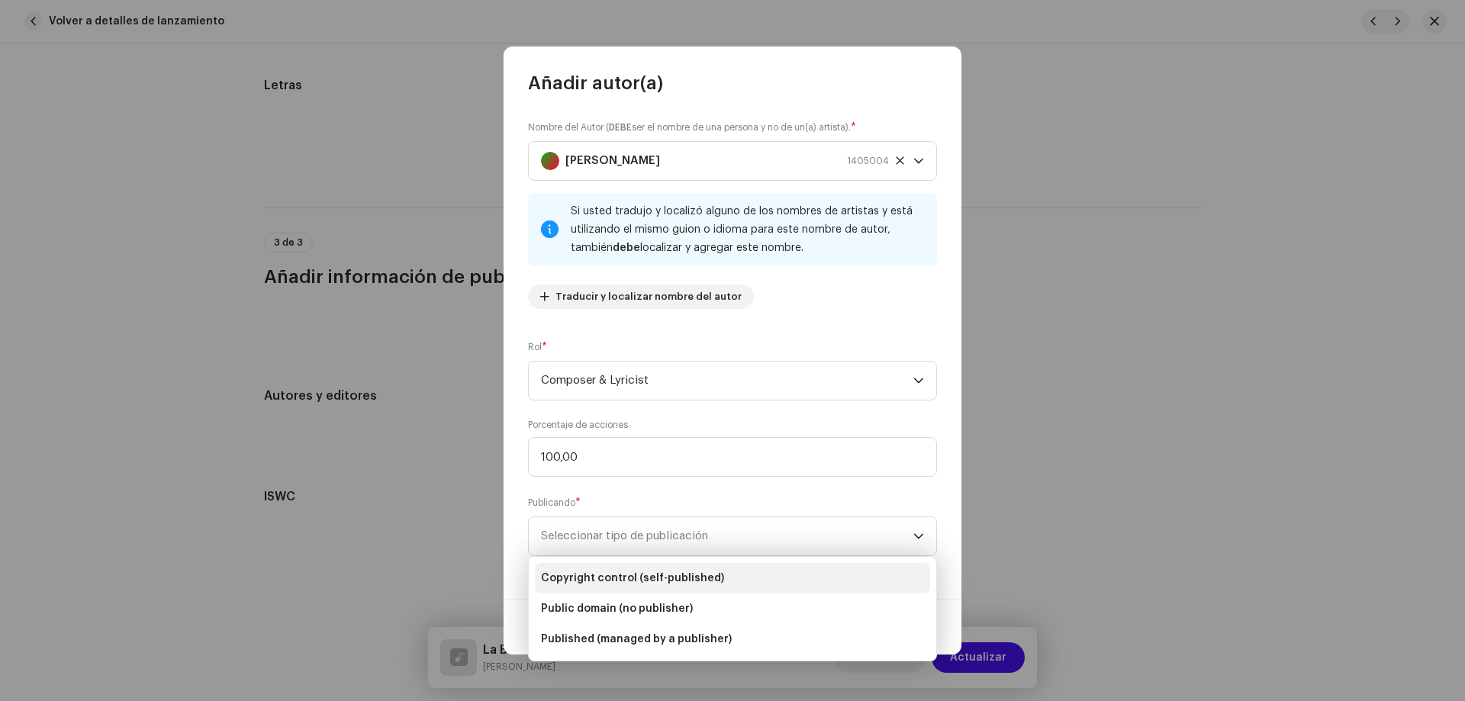
click at [601, 565] on li "Copyright control (self-published)" at bounding box center [732, 578] width 395 height 31
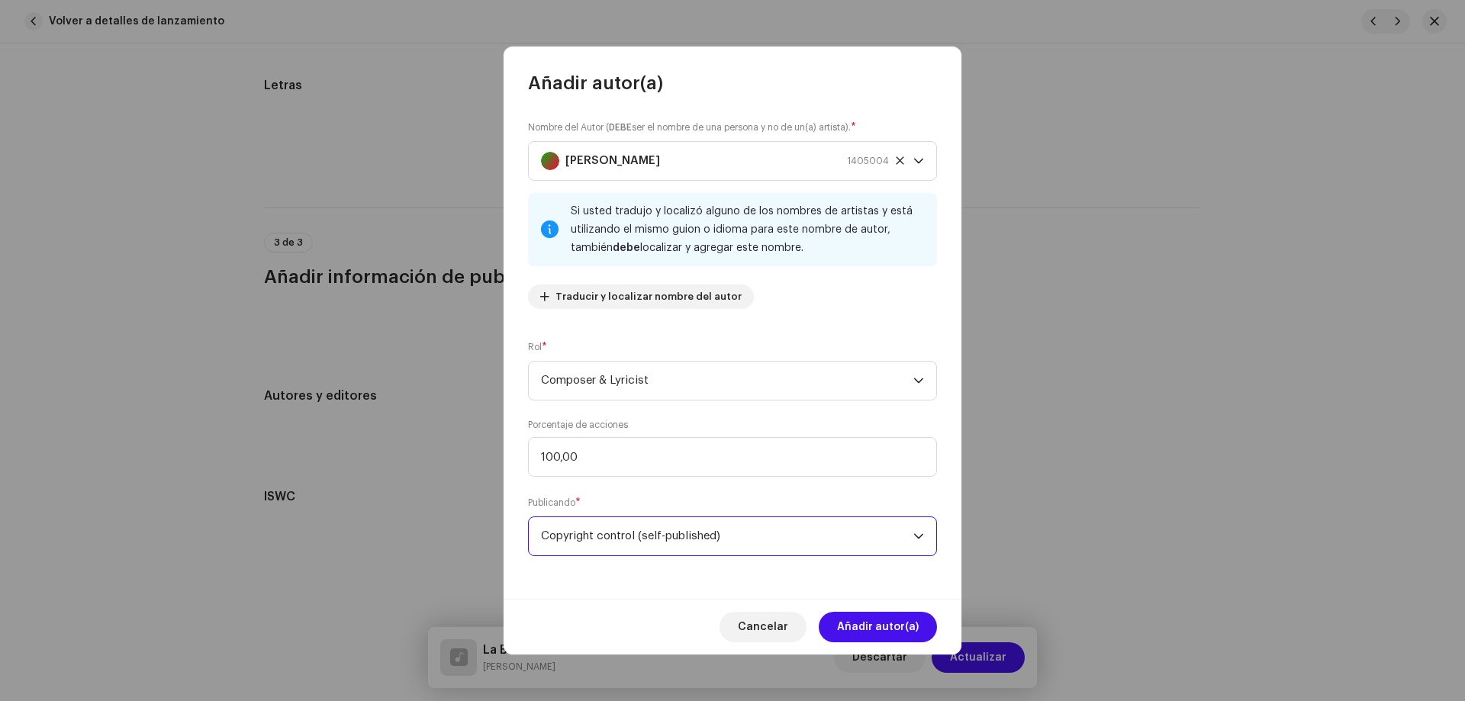
click at [864, 616] on span "Añadir autor(a)" at bounding box center [878, 627] width 82 height 31
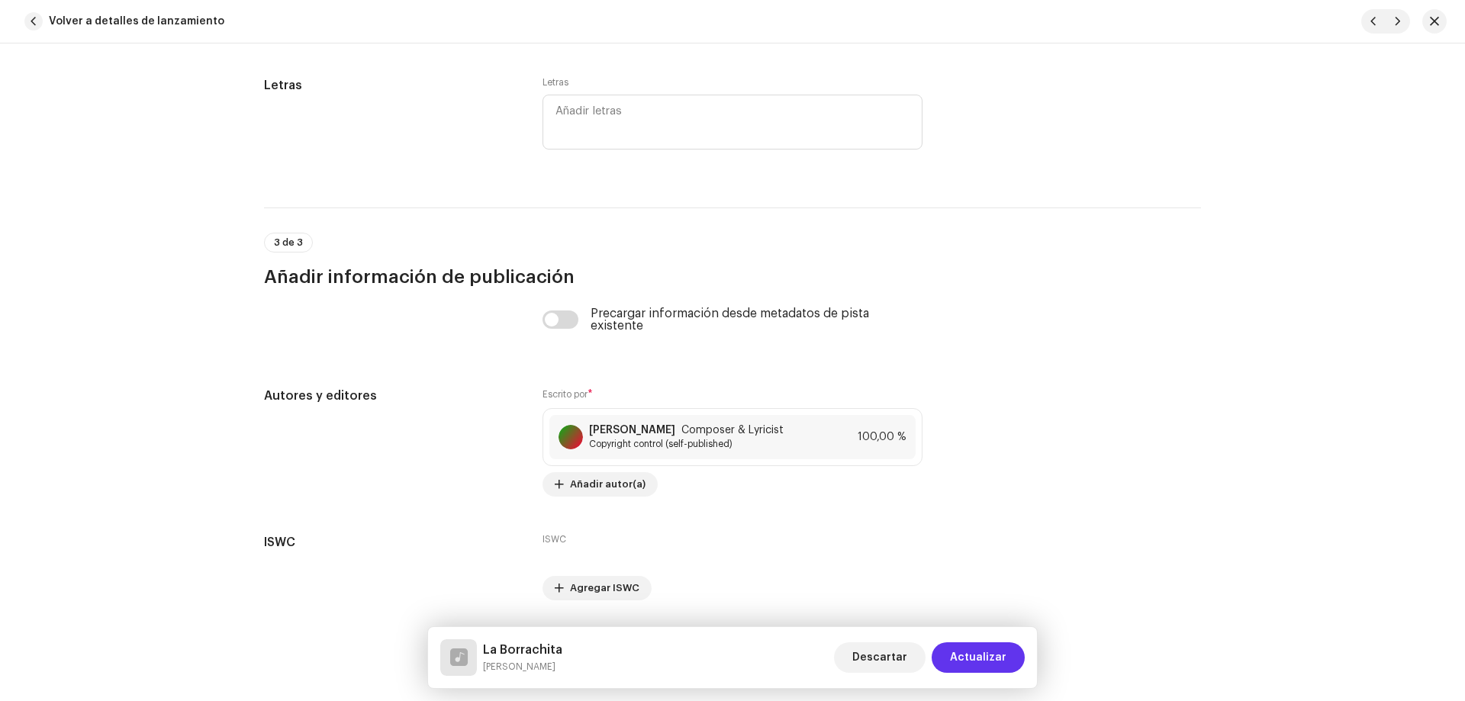
click at [977, 651] on span "Actualizar" at bounding box center [978, 657] width 56 height 31
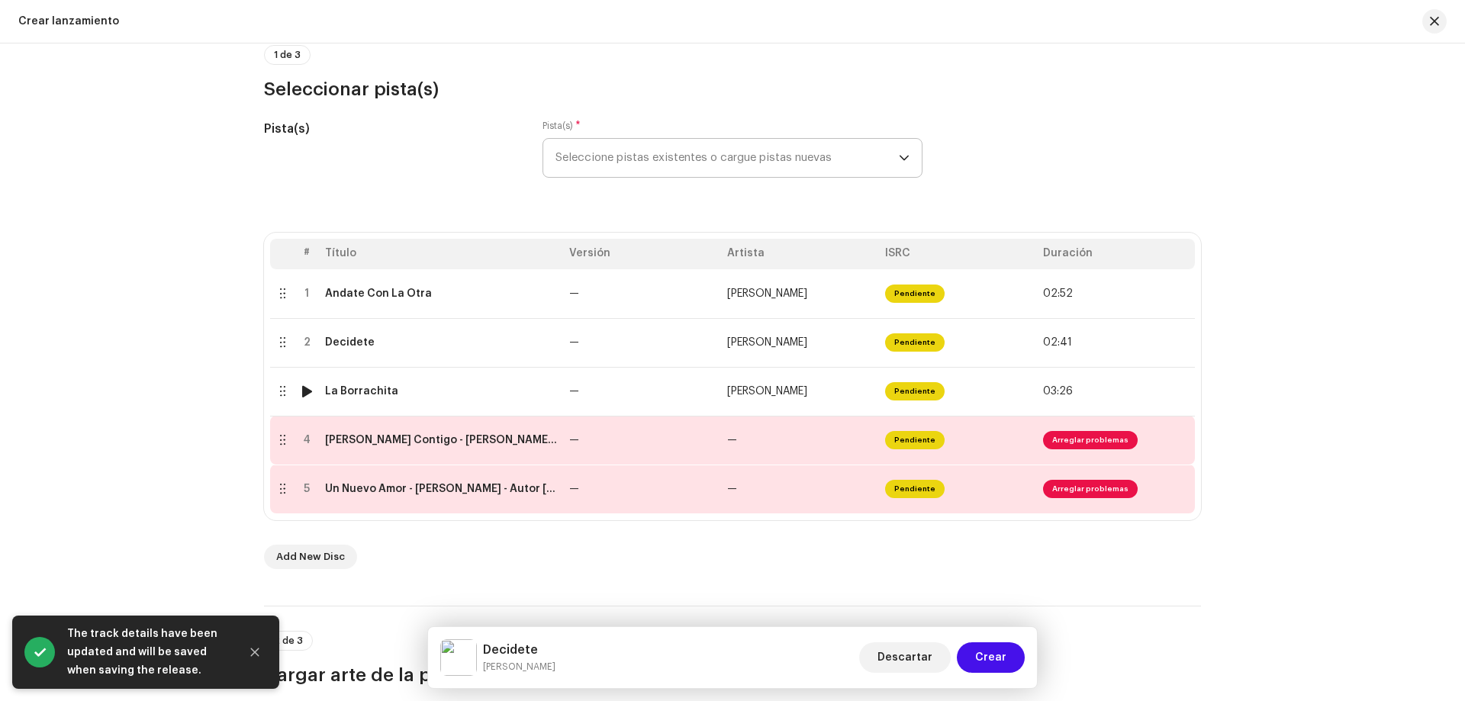
scroll to position [153, 0]
click at [420, 446] on td "Quiero Estar Contigo - Maritza Caro - Autor Wilfrido Sierra - Producer Fredy Mo…" at bounding box center [441, 439] width 244 height 49
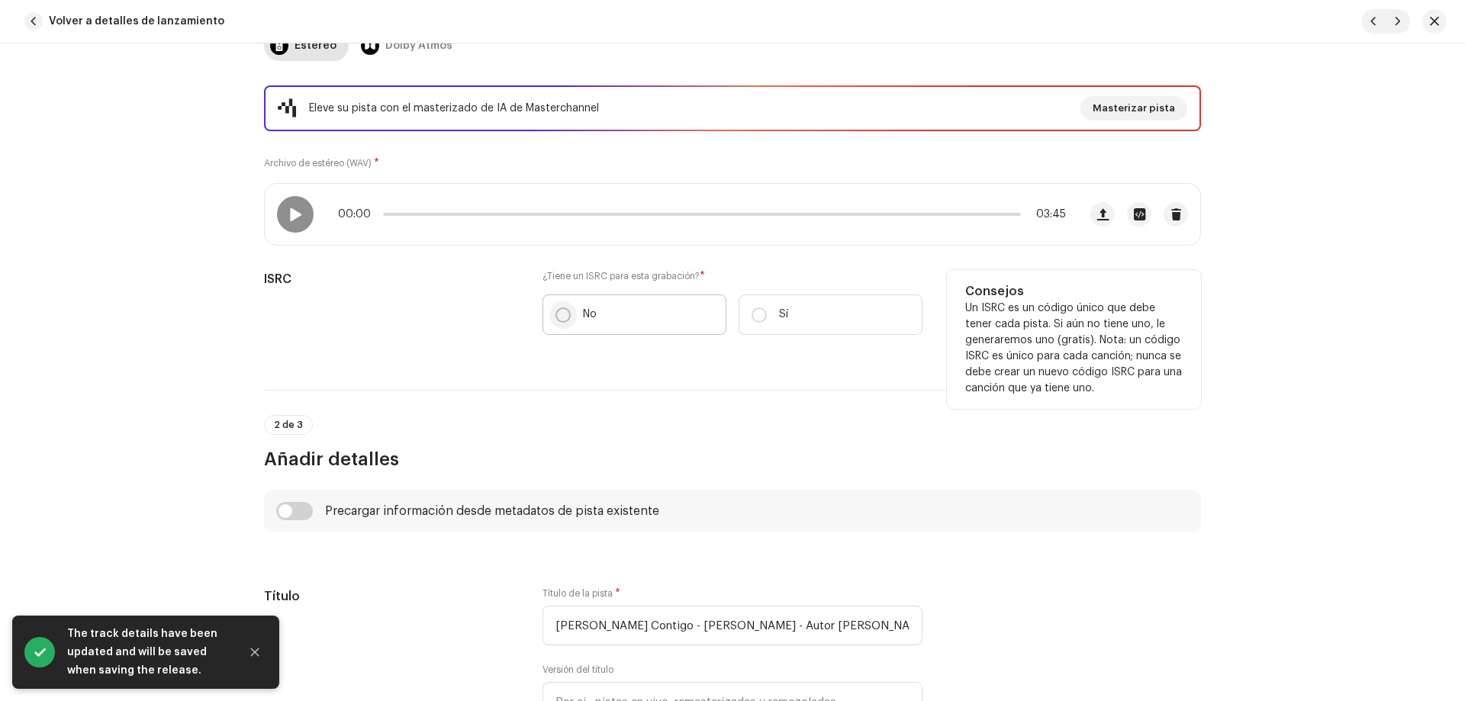
click at [565, 310] on input "No" at bounding box center [562, 314] width 15 height 15
radio input "true"
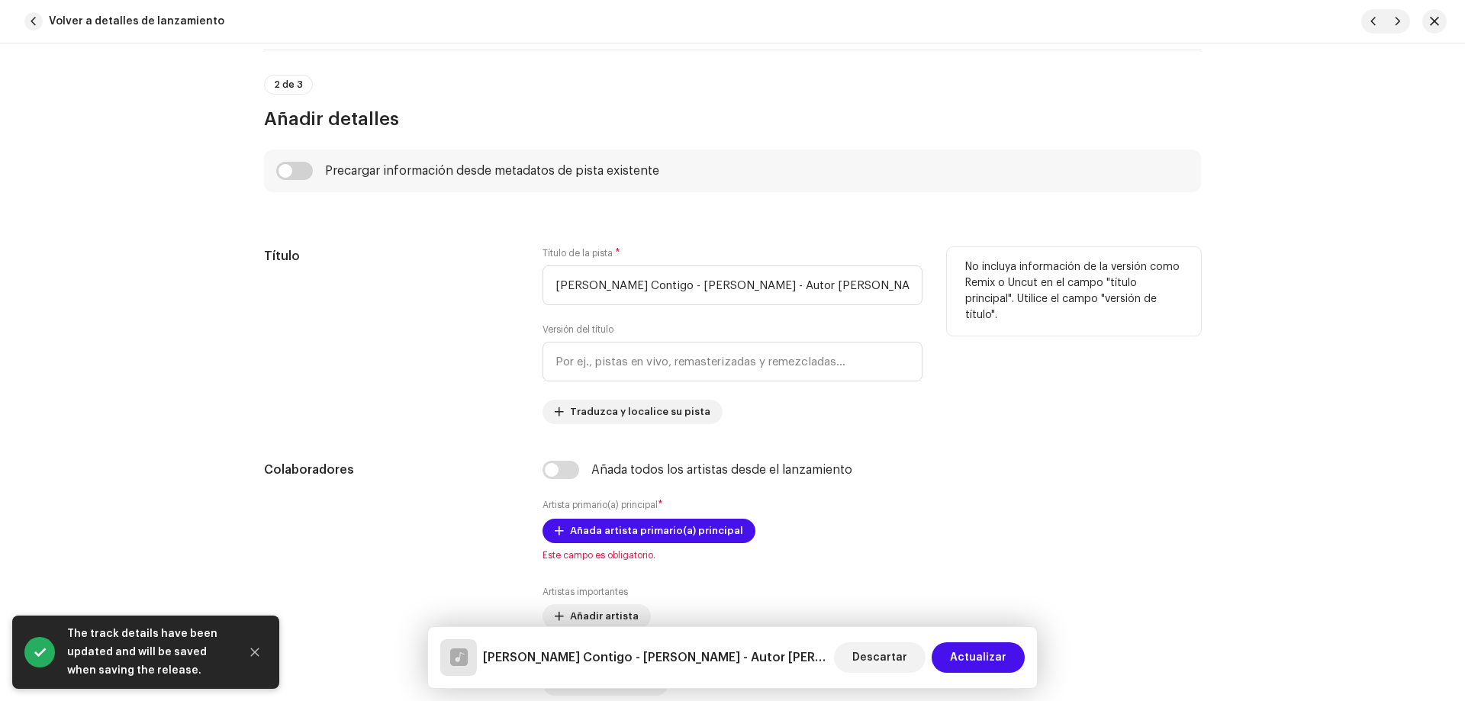
scroll to position [610, 0]
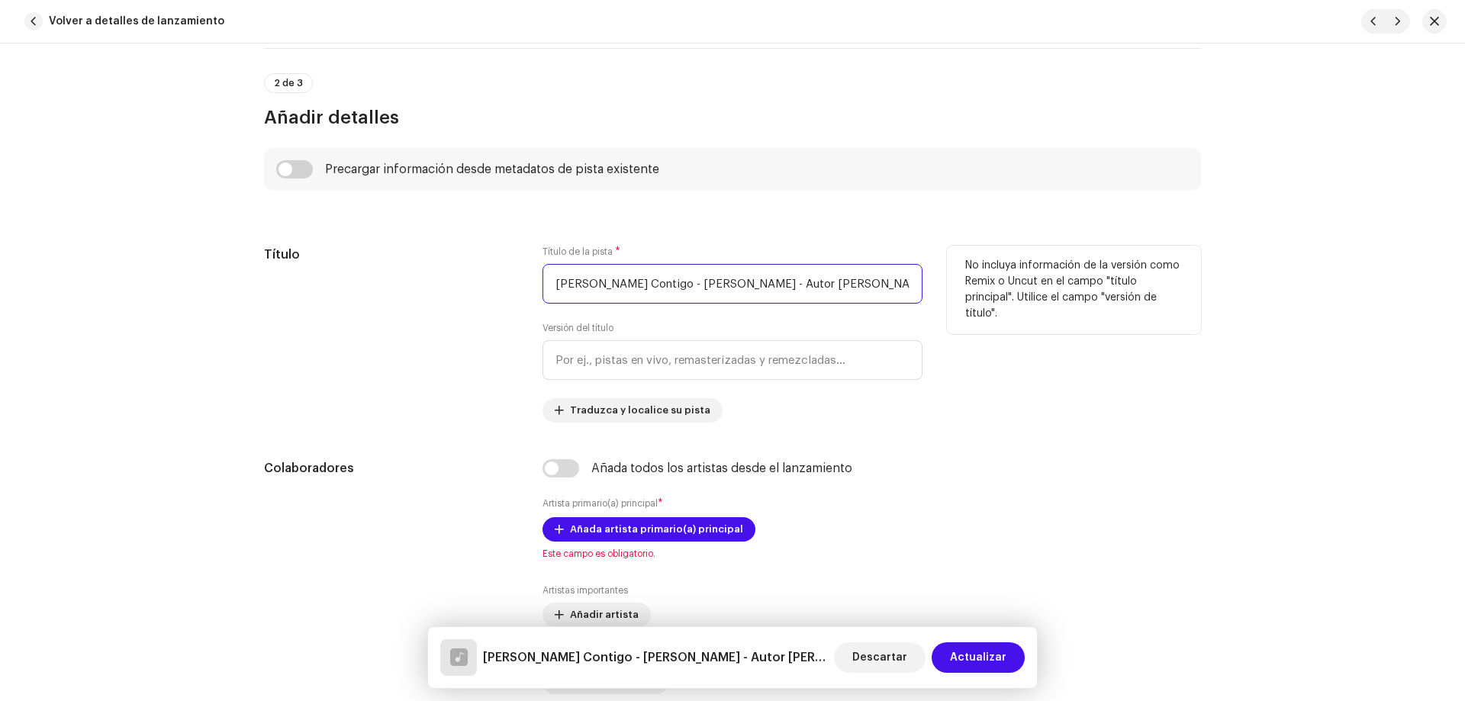
drag, startPoint x: 787, startPoint y: 284, endPoint x: 858, endPoint y: 296, distance: 72.0
click at [858, 296] on input "Quiero Estar Contigo - Maritza Caro - Autor Wilfrido Sierra - Producer Fredy Mo…" at bounding box center [732, 284] width 380 height 40
drag, startPoint x: 879, startPoint y: 293, endPoint x: 1174, endPoint y: 318, distance: 296.3
click at [1174, 318] on div "Título Título de la pista * Quiero Estar Contigo - Maritza Caro - Autor Wilfrid…" at bounding box center [732, 334] width 937 height 177
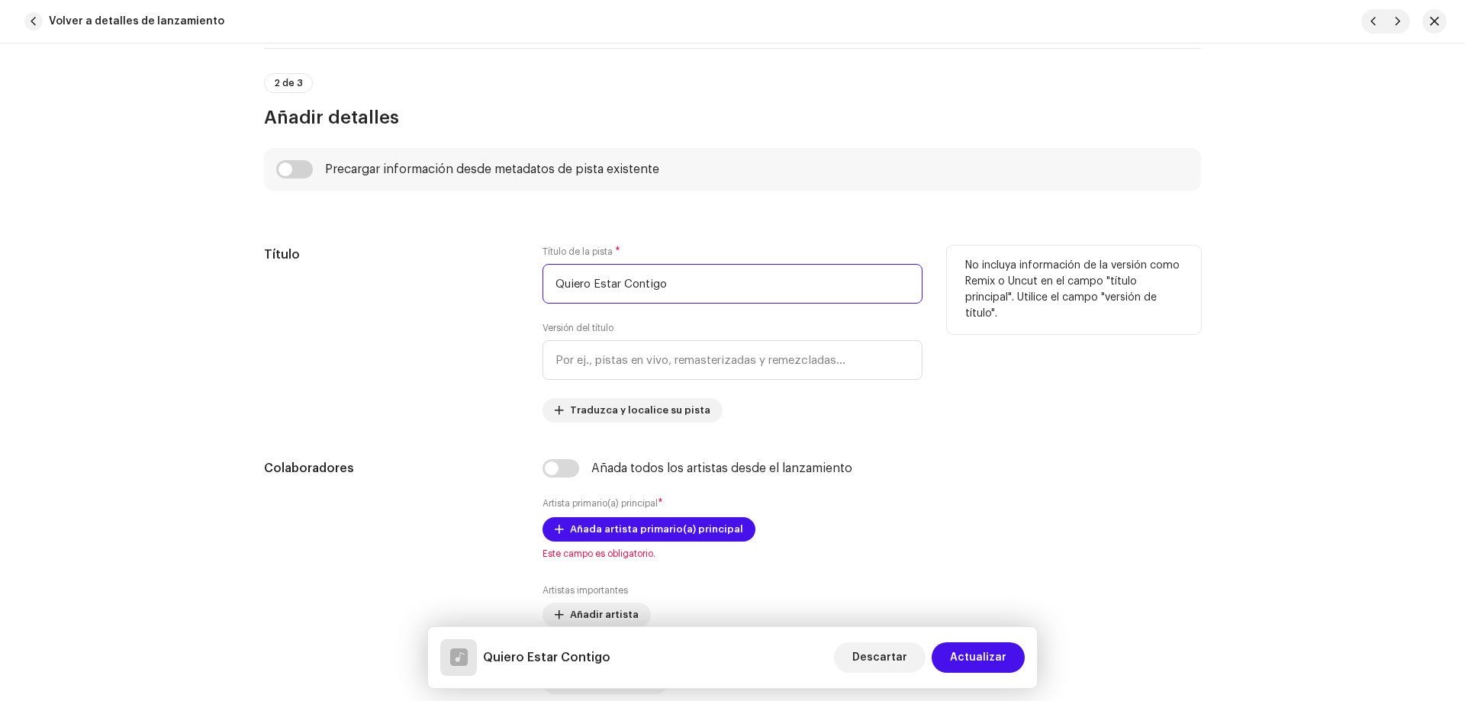
scroll to position [0, 0]
type input "Quiero Estar Contigo"
click at [285, 168] on input "checkbox" at bounding box center [294, 169] width 37 height 18
checkbox input "true"
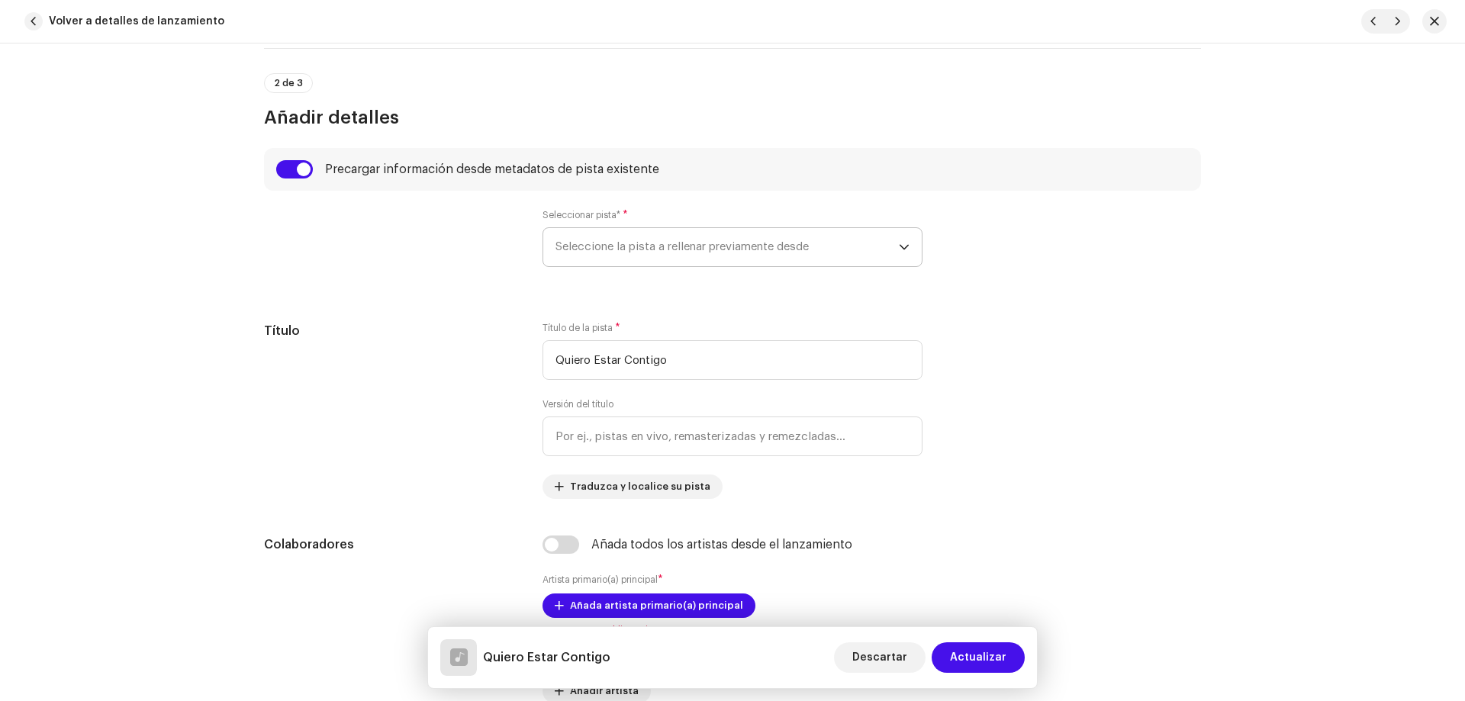
click at [585, 253] on span "Seleccione la pista a rellenar previamente desde" at bounding box center [726, 247] width 343 height 38
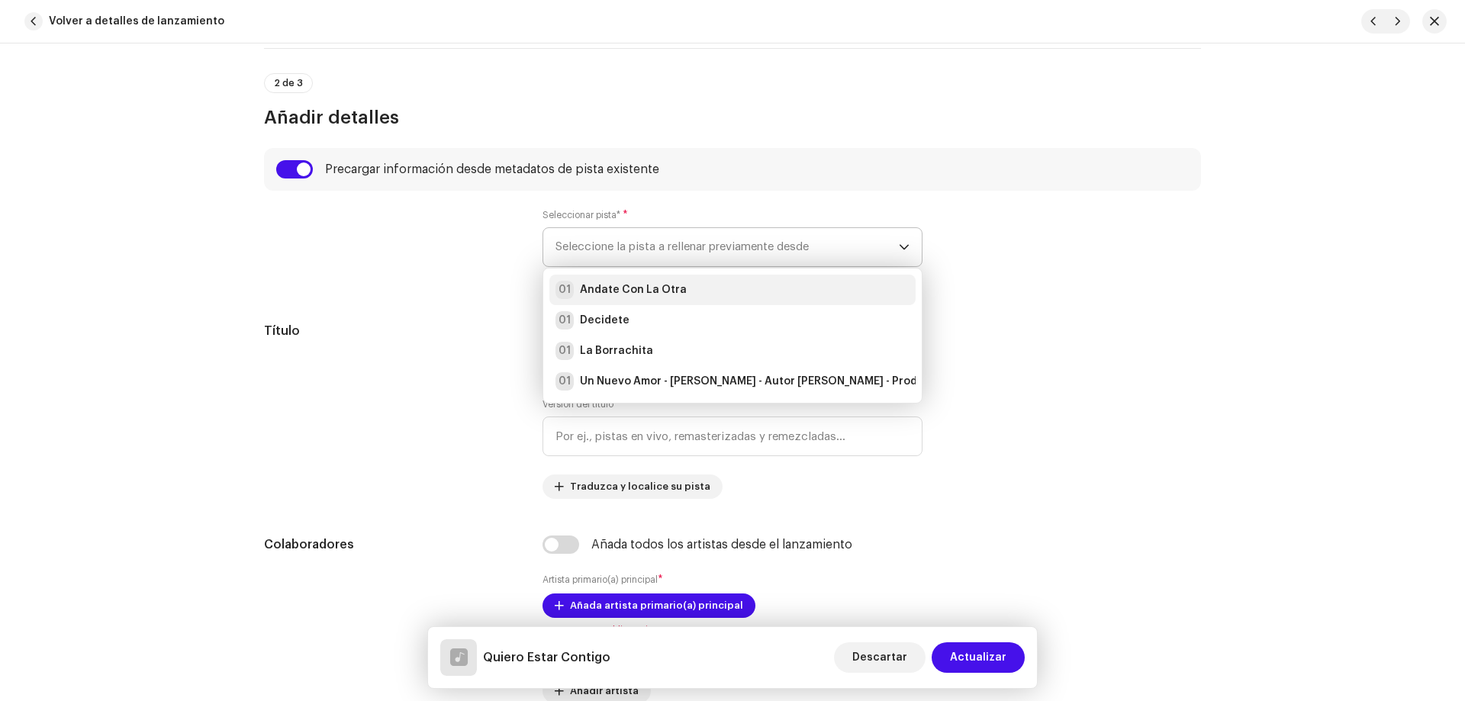
click at [651, 278] on li "01 Andate Con La Otra" at bounding box center [732, 290] width 366 height 31
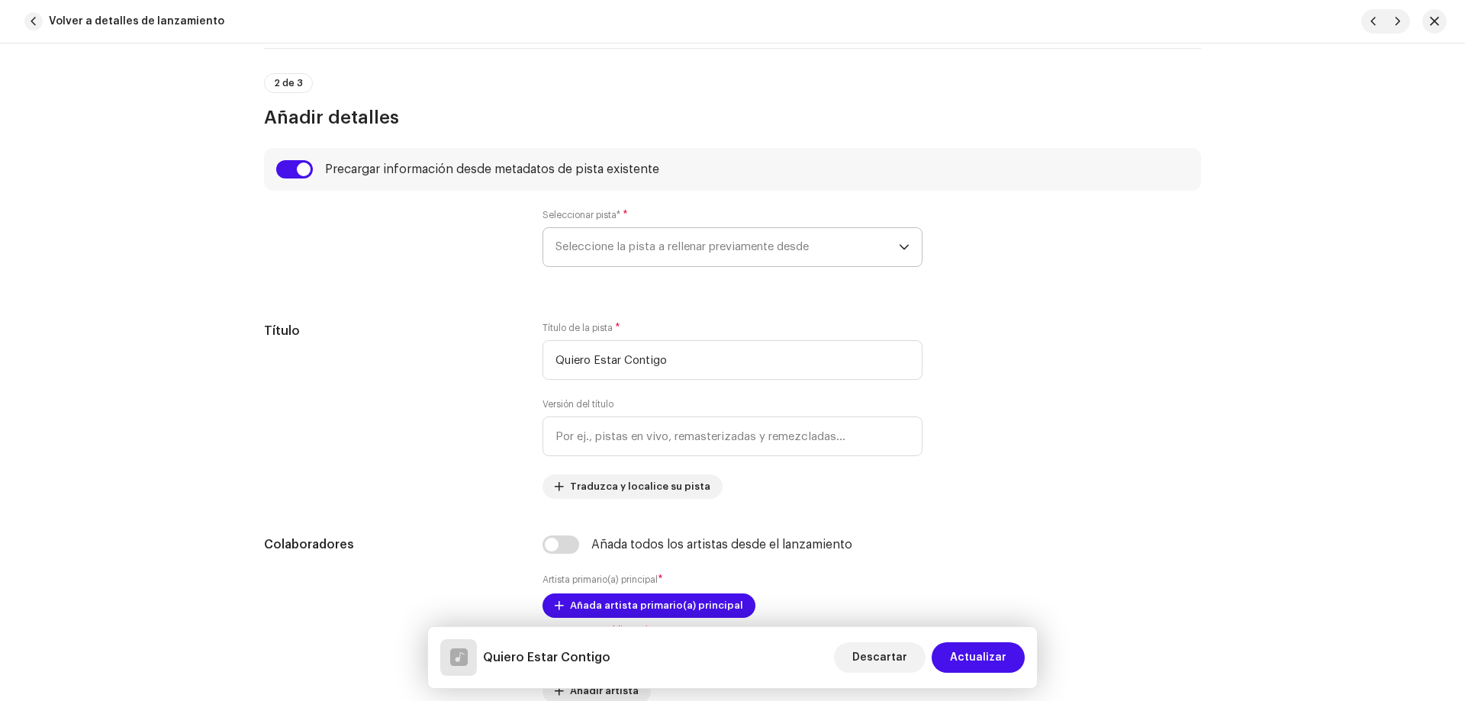
radio input "true"
type input "3H Universo Digital"
checkbox input "true"
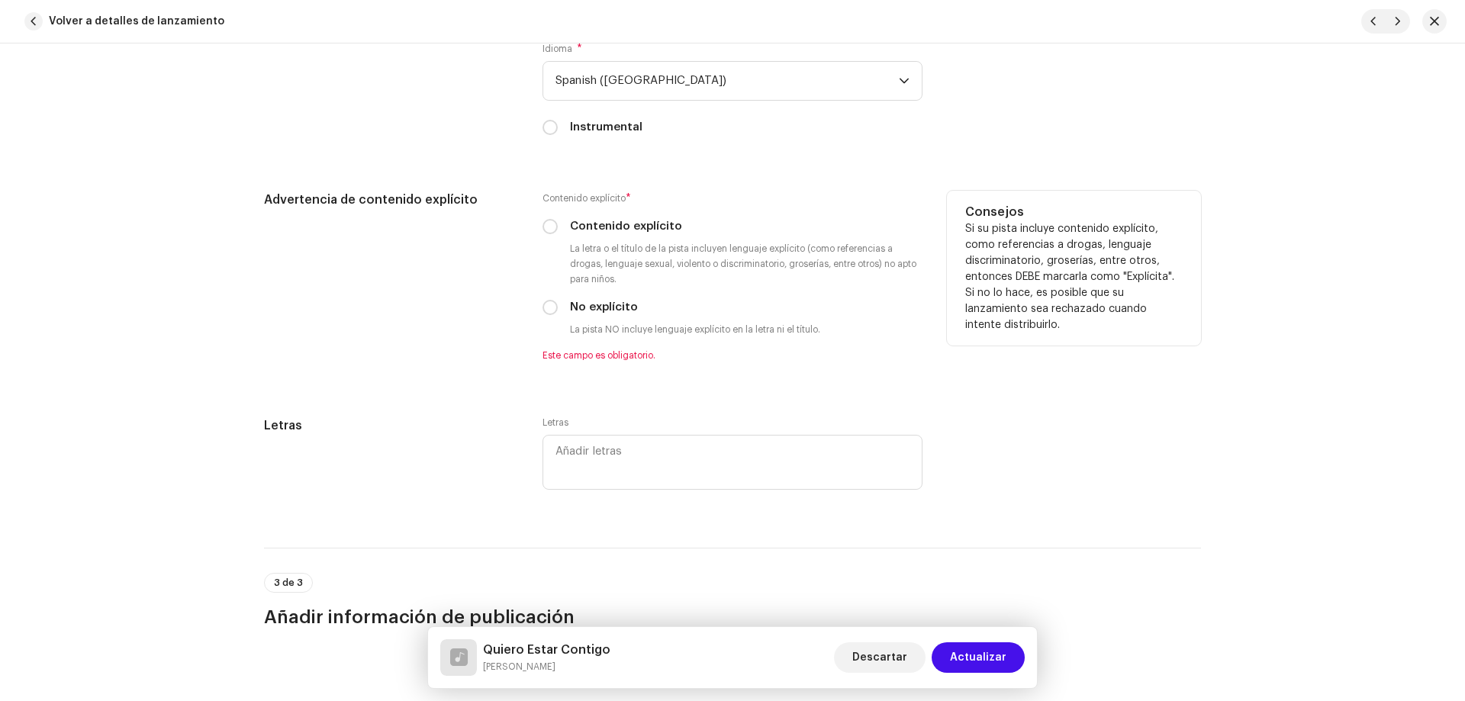
click at [599, 312] on label "No explícito" at bounding box center [604, 307] width 68 height 17
click at [558, 312] on input "No explícito" at bounding box center [549, 307] width 15 height 15
radio input "true"
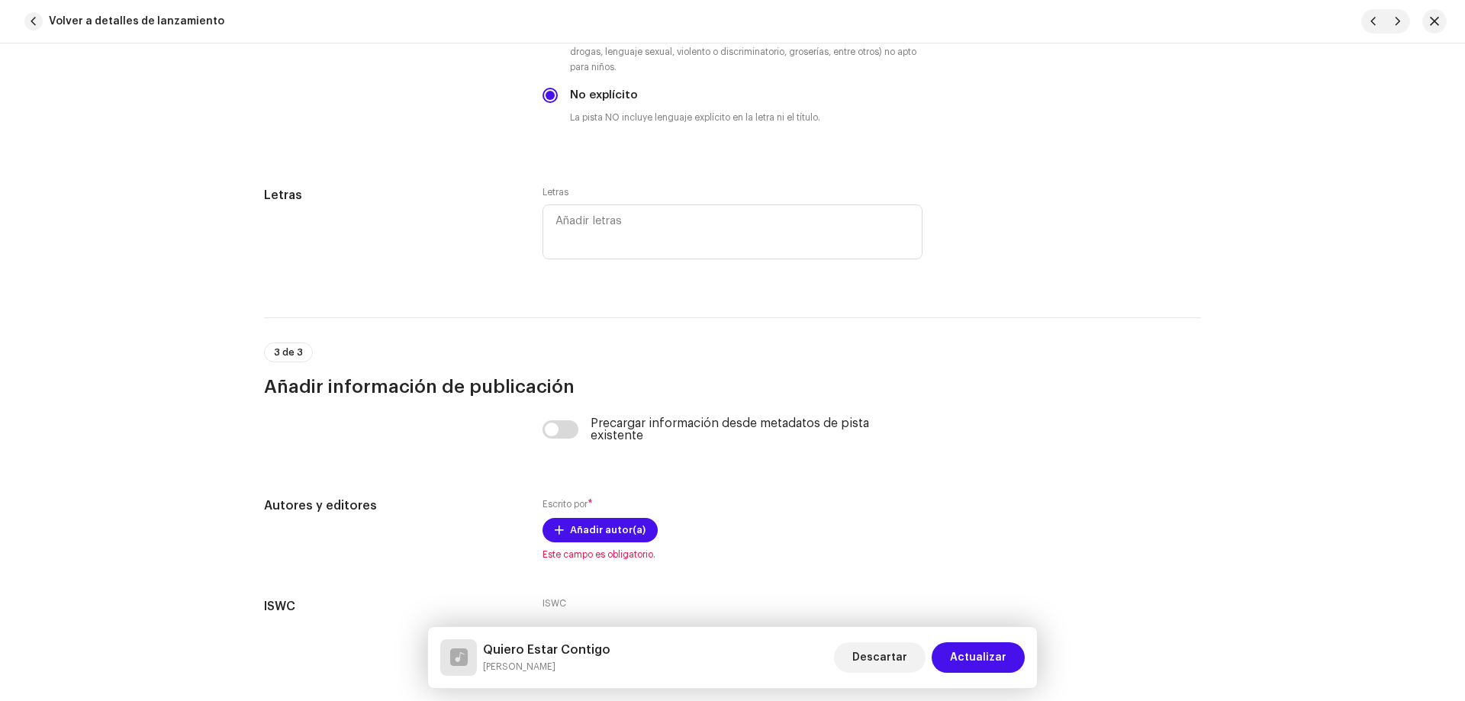
scroll to position [3069, 0]
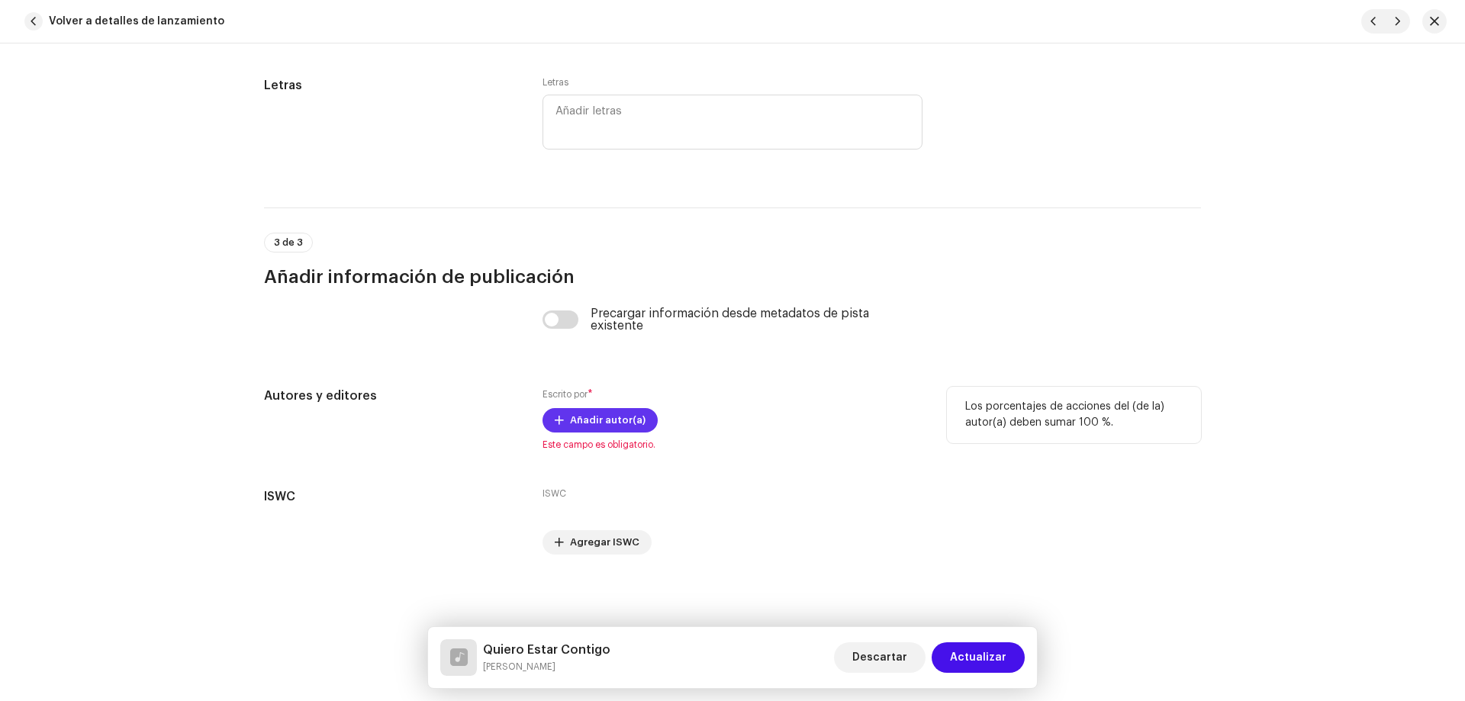
click at [584, 414] on span "Añadir autor(a)" at bounding box center [608, 420] width 76 height 31
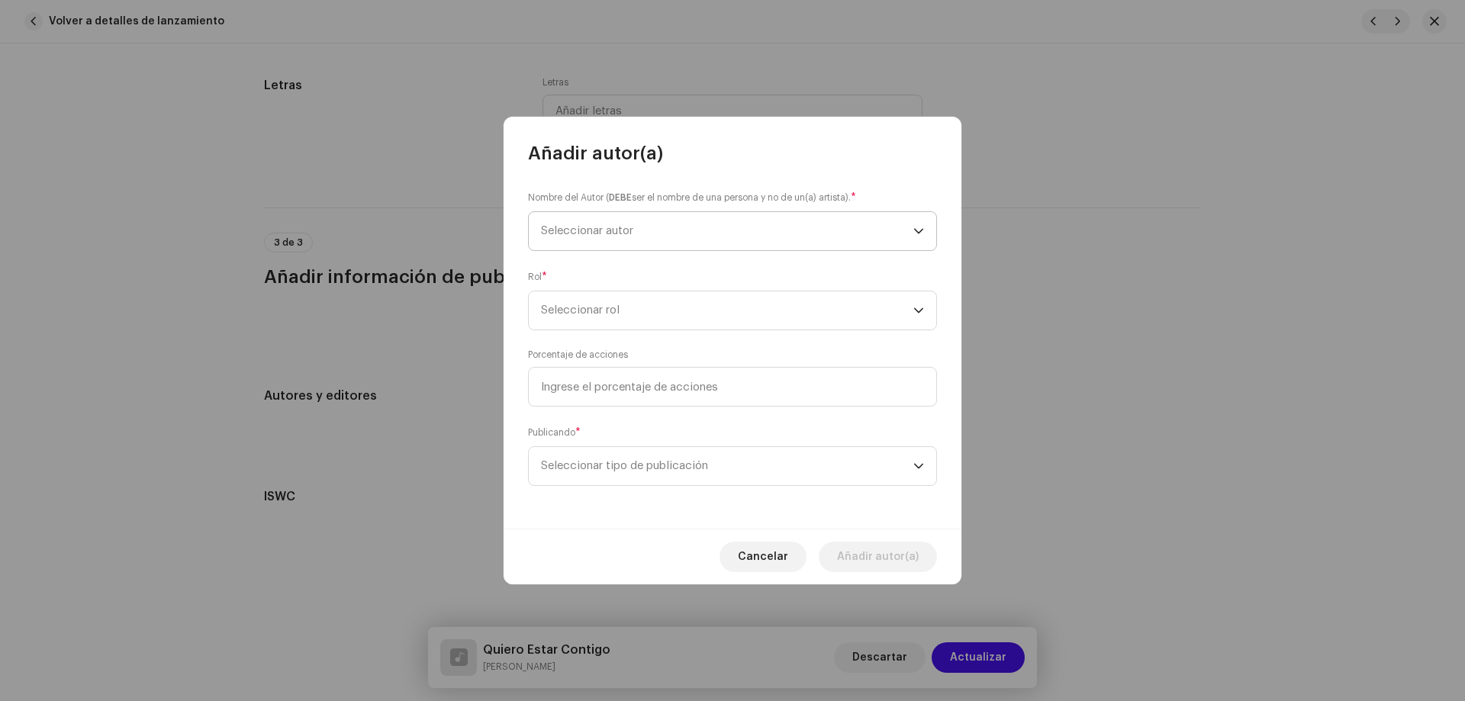
click at [613, 241] on span "Seleccionar autor" at bounding box center [727, 231] width 372 height 38
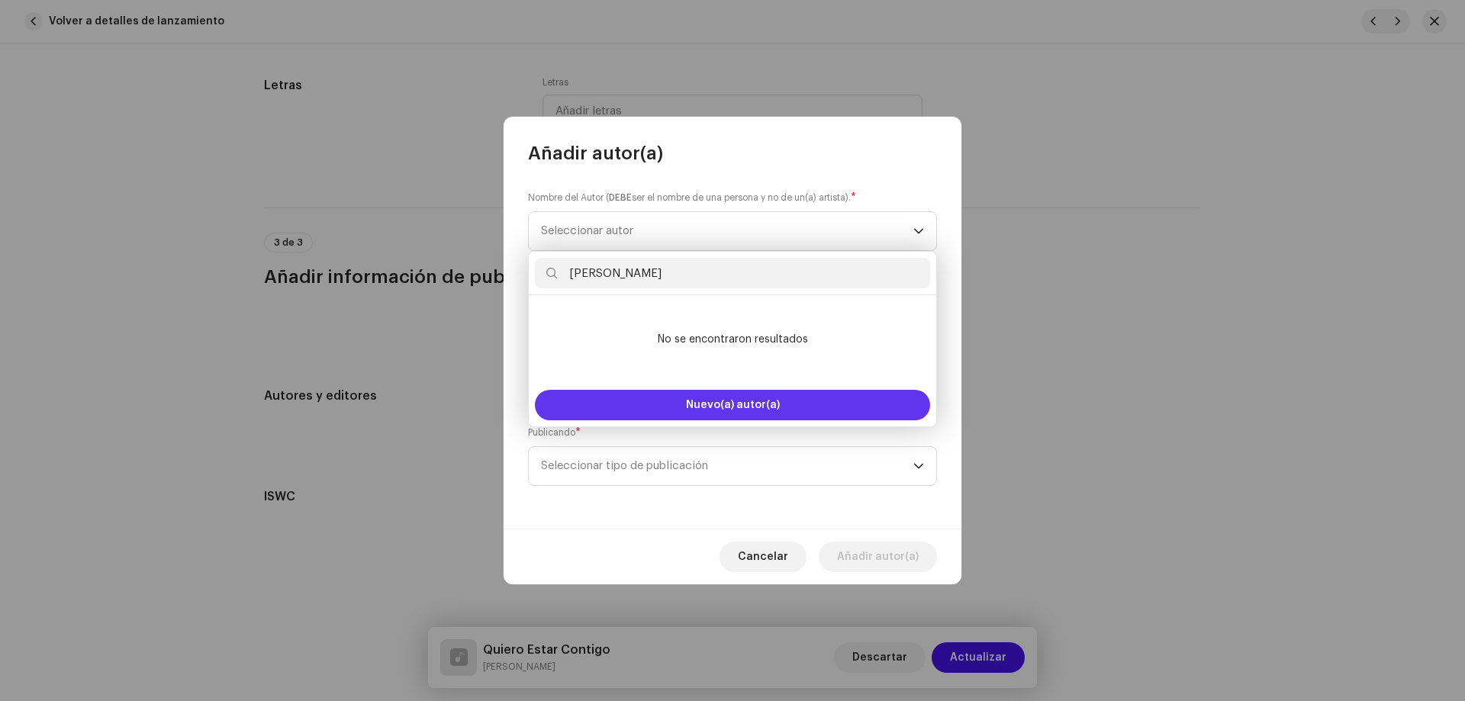
type input "Wilfrido Sierra"
click at [620, 401] on button "Nuevo(a) autor(a)" at bounding box center [732, 405] width 395 height 31
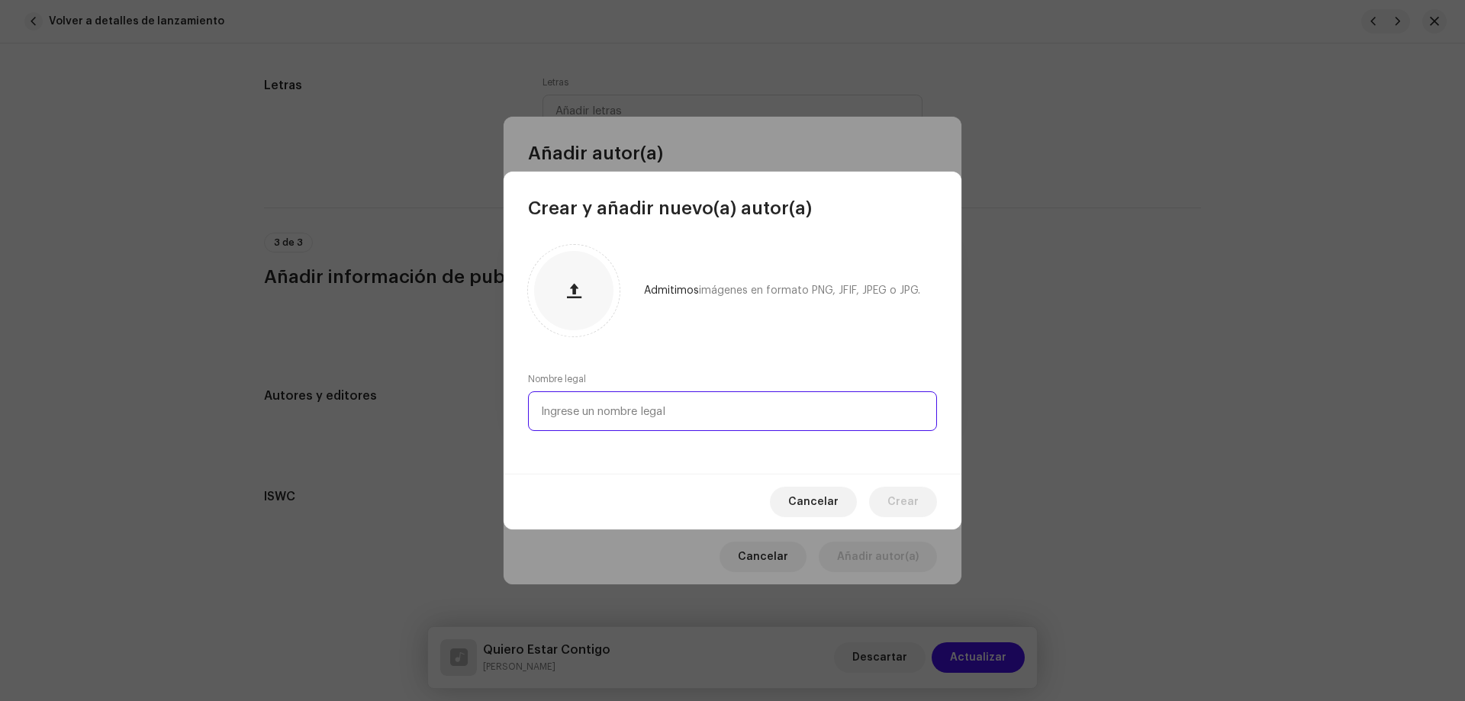
click at [594, 394] on input "text" at bounding box center [732, 411] width 409 height 40
paste input "Wilfrido Sierra"
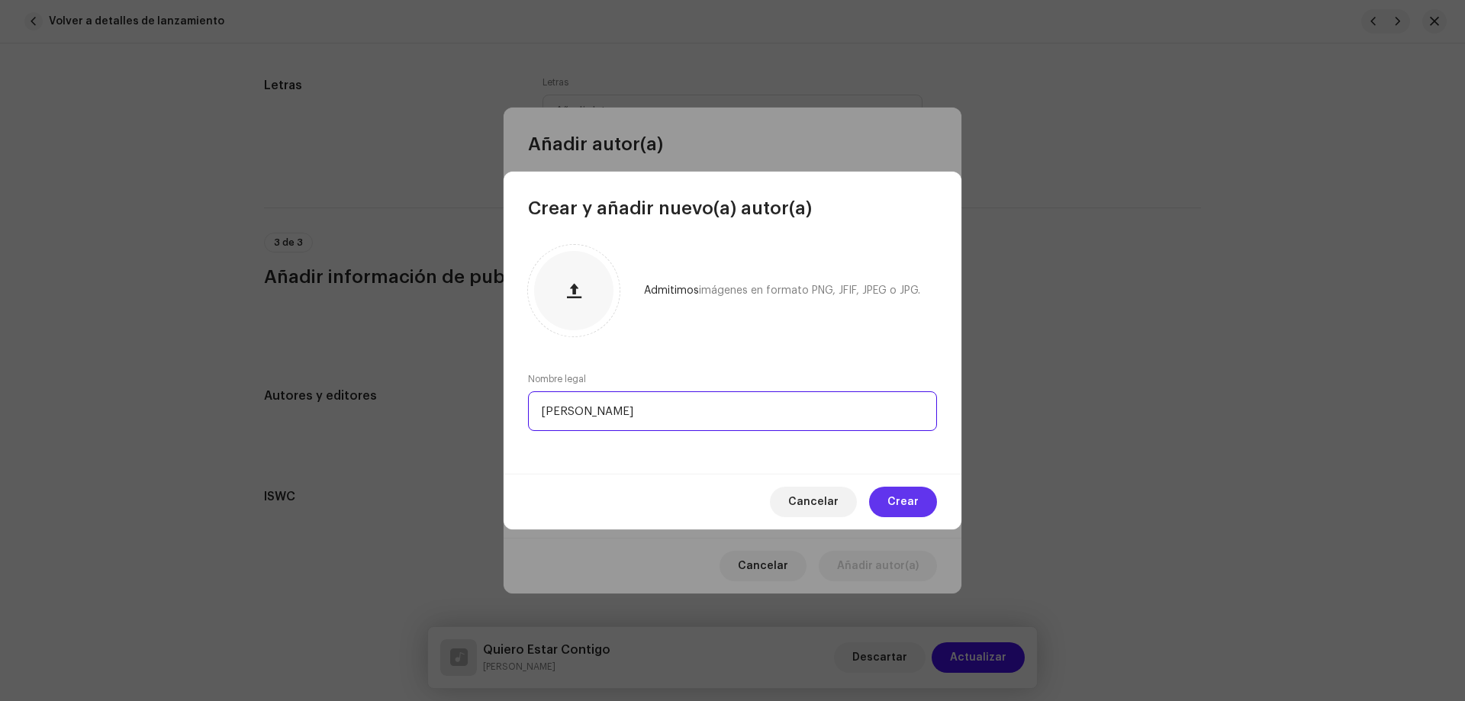
type input "Wilfrido Sierra"
click at [923, 501] on button "Crear" at bounding box center [903, 502] width 68 height 31
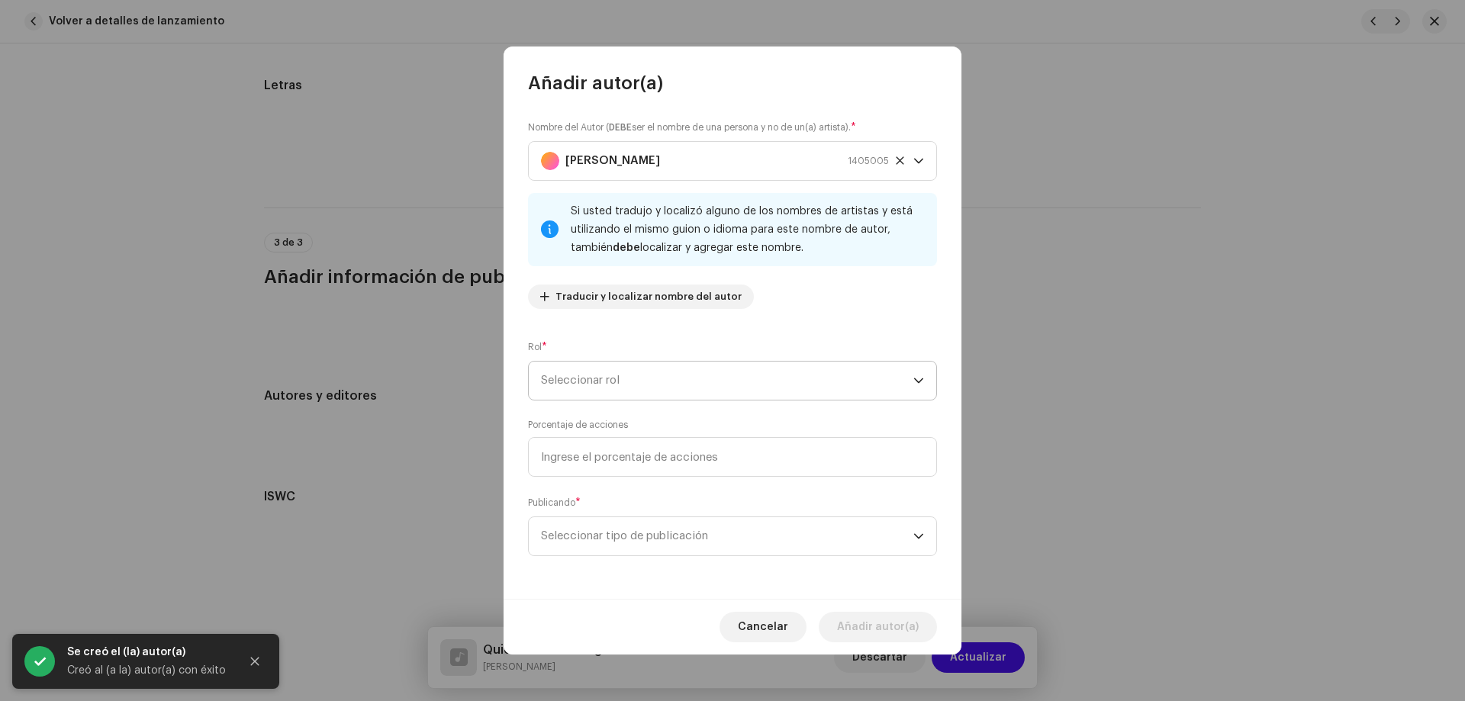
click at [624, 364] on span "Seleccionar rol" at bounding box center [727, 381] width 372 height 38
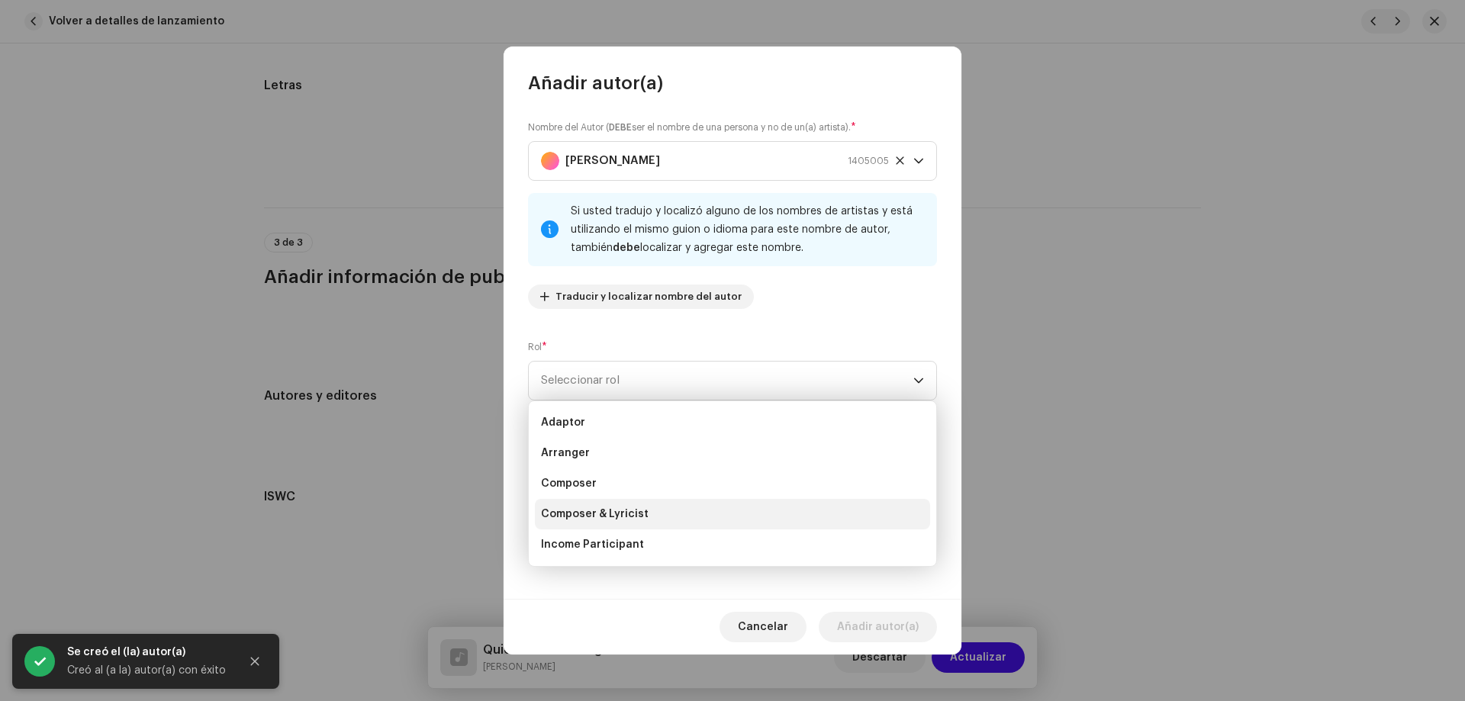
click at [642, 520] on span "Composer & Lyricist" at bounding box center [595, 514] width 108 height 15
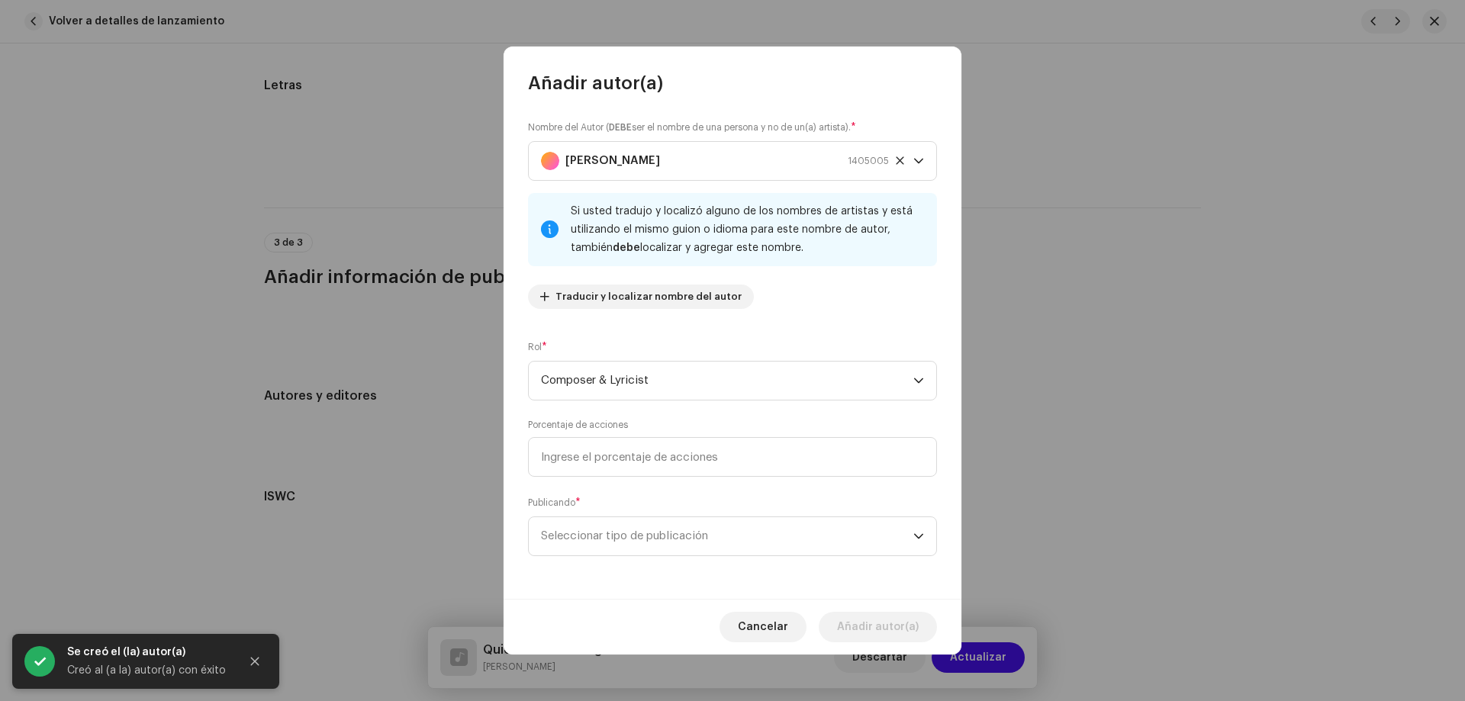
click at [620, 436] on div "Porcentaje de acciones" at bounding box center [732, 448] width 409 height 58
click at [620, 450] on input at bounding box center [732, 457] width 409 height 40
type input "100,00"
click at [592, 546] on span "Seleccionar tipo de publicación" at bounding box center [727, 536] width 372 height 38
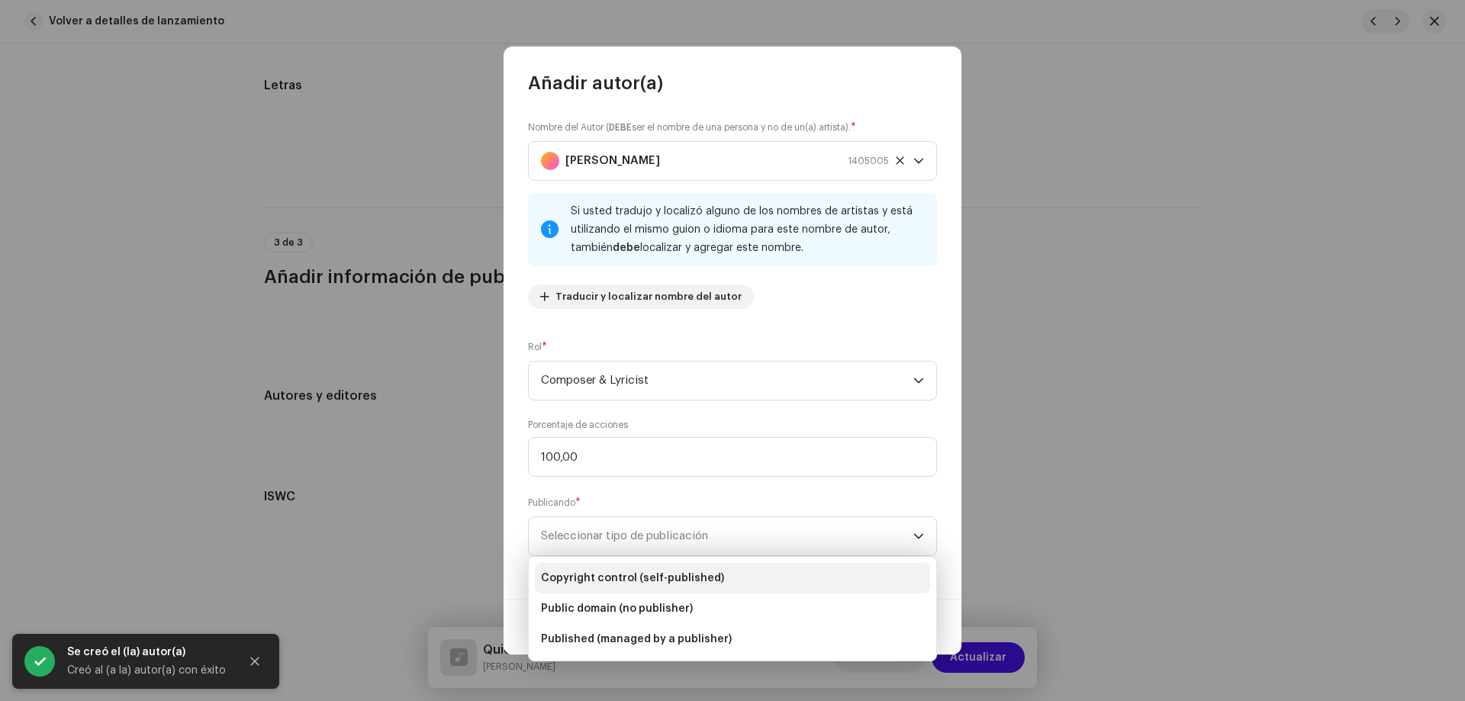
click at [613, 573] on span "Copyright control (self-published)" at bounding box center [632, 578] width 183 height 15
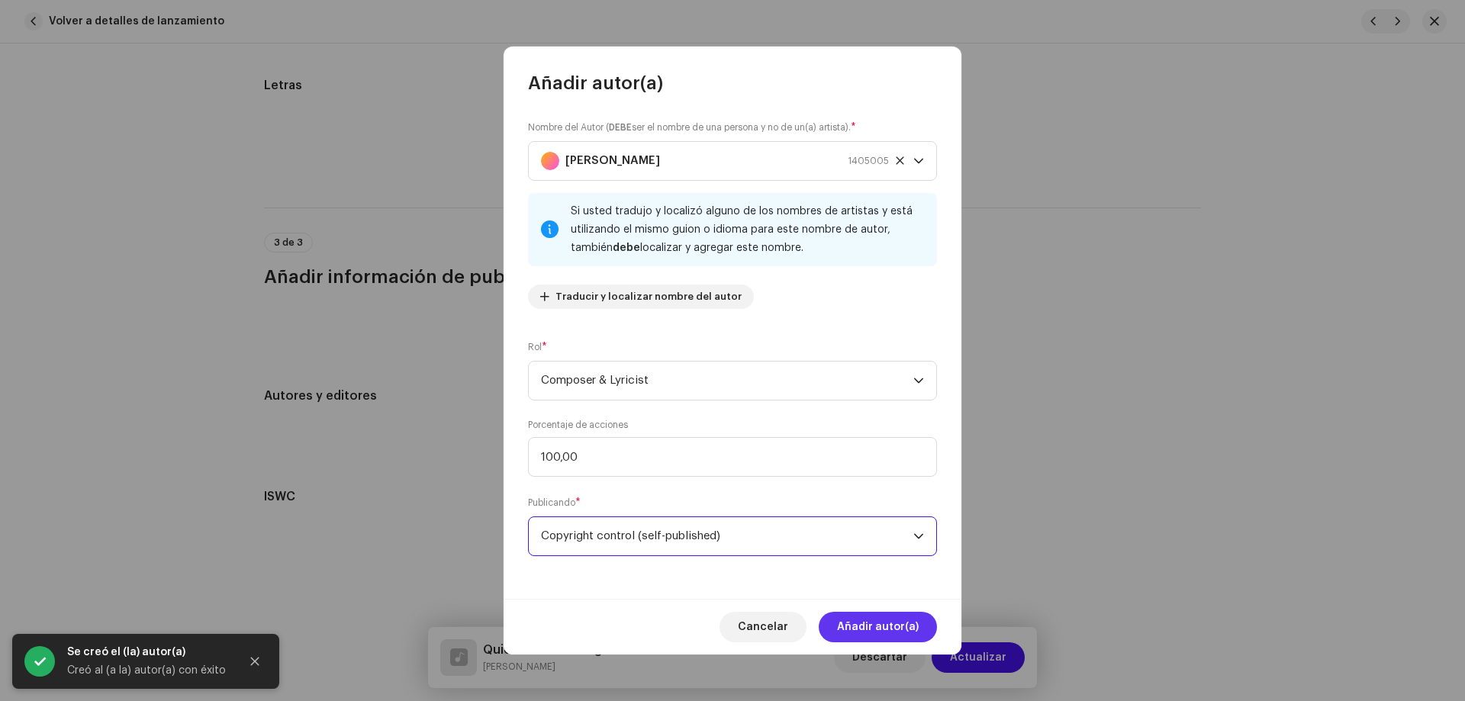
click at [907, 619] on span "Añadir autor(a)" at bounding box center [878, 627] width 82 height 31
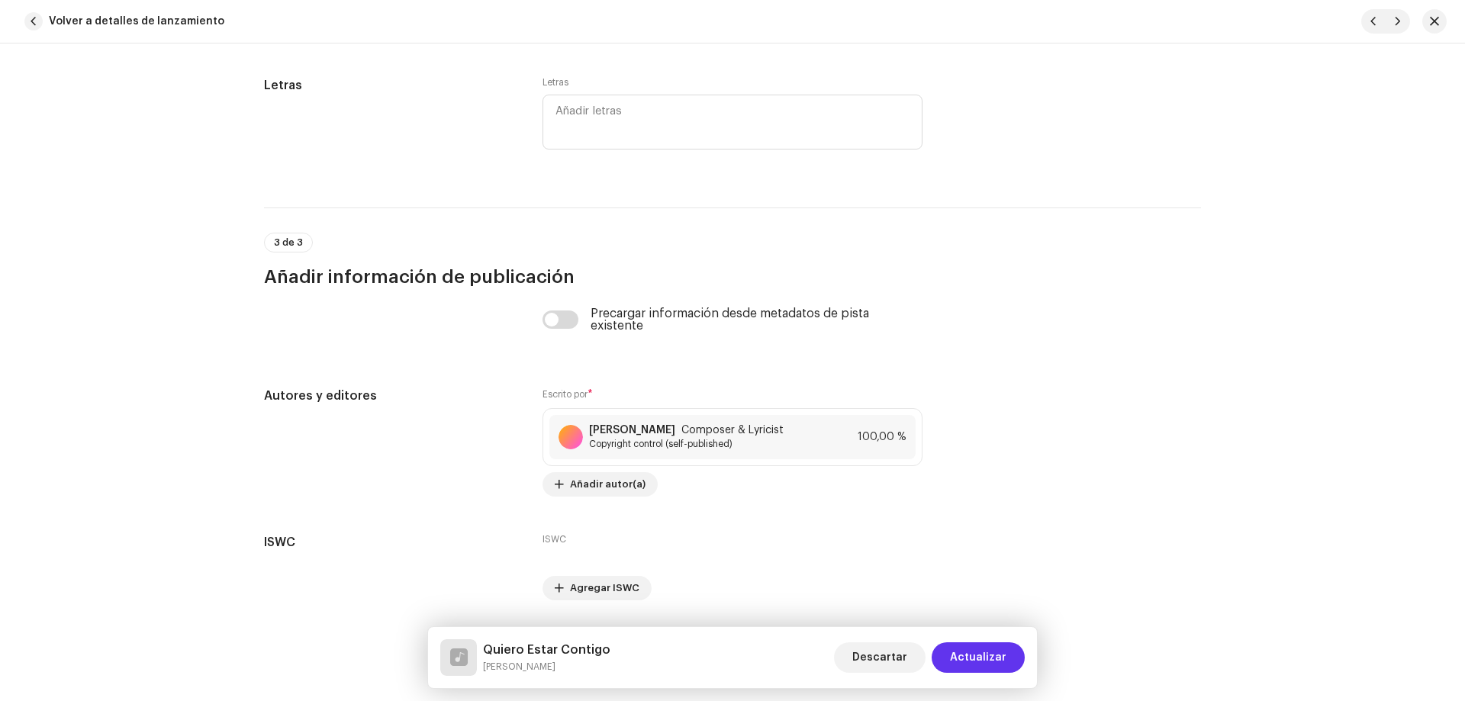
click at [987, 658] on span "Actualizar" at bounding box center [978, 657] width 56 height 31
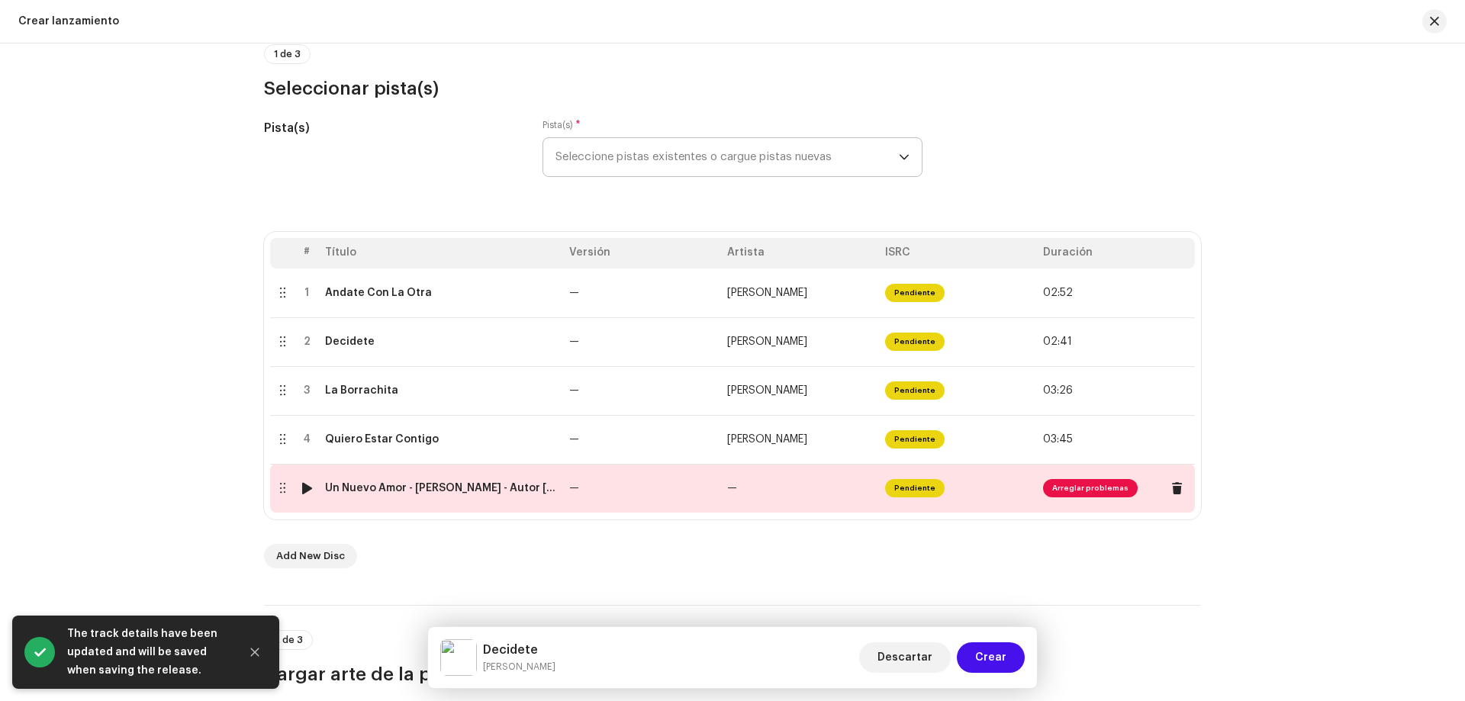
click at [568, 497] on td "—" at bounding box center [642, 488] width 158 height 49
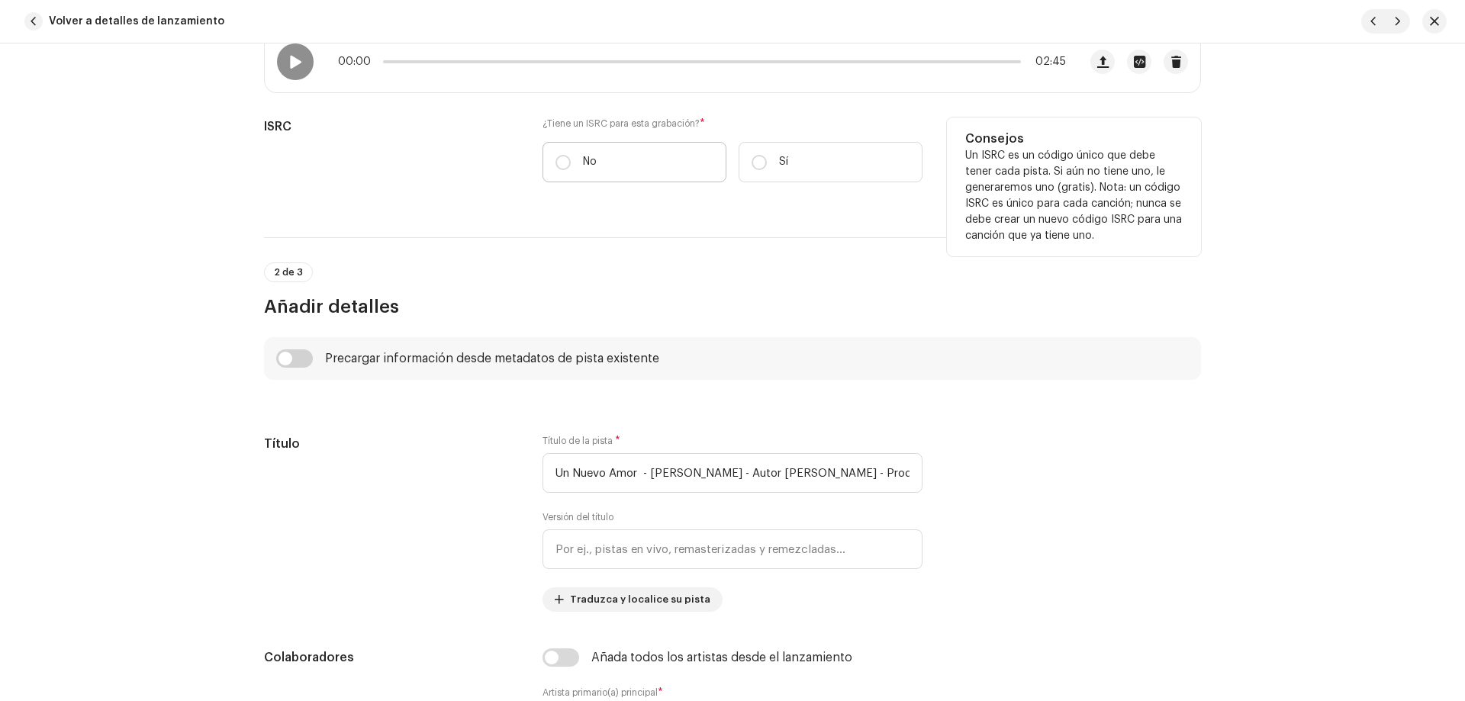
click at [571, 162] on label "No" at bounding box center [634, 162] width 184 height 40
click at [571, 162] on input "No" at bounding box center [562, 162] width 15 height 15
radio input "true"
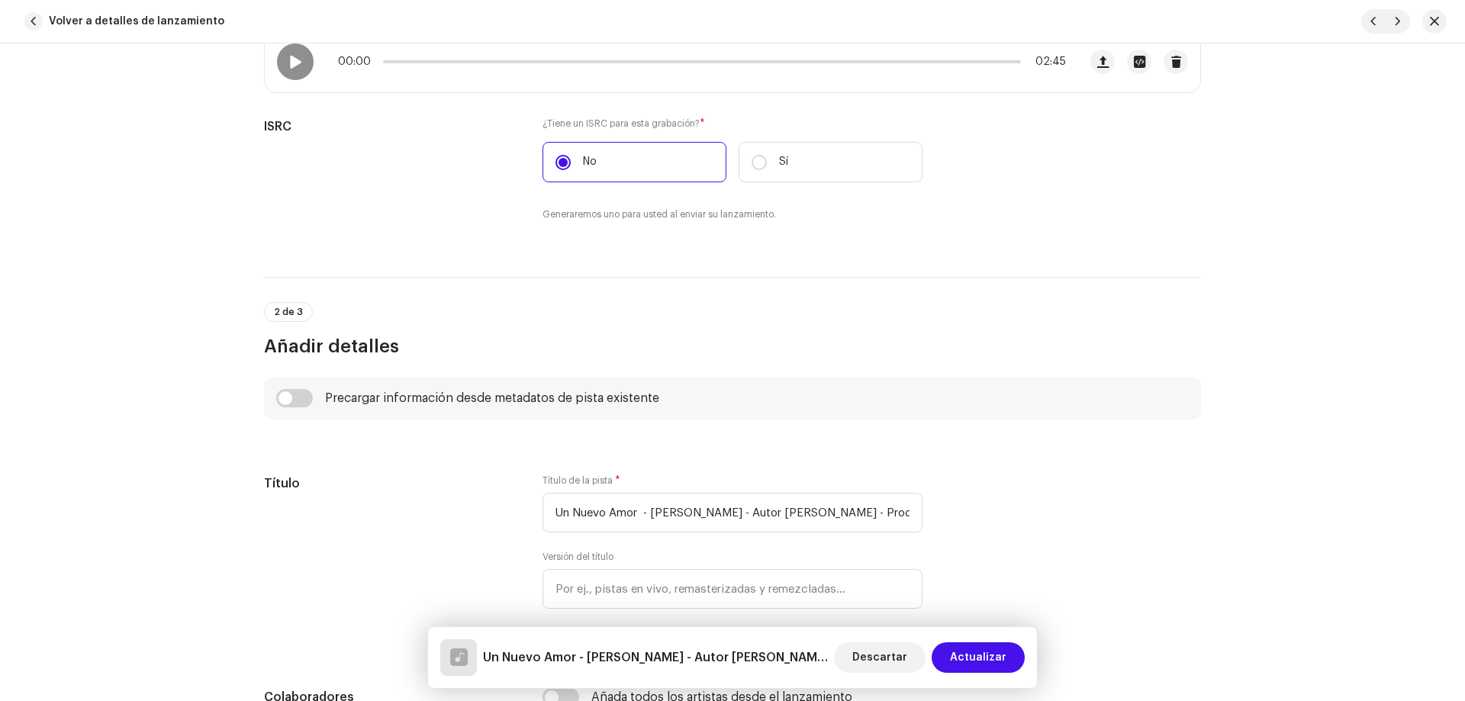
scroll to position [534, 0]
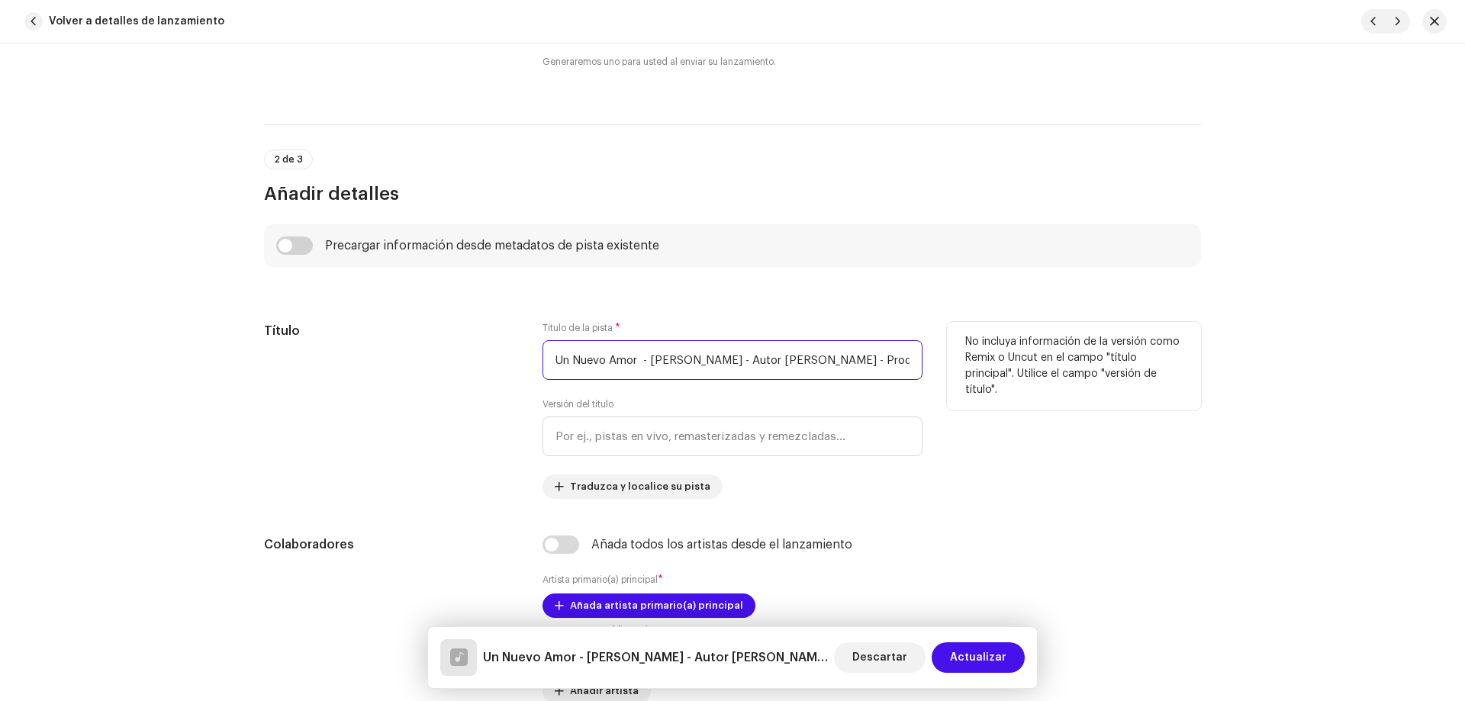
drag, startPoint x: 761, startPoint y: 359, endPoint x: 890, endPoint y: 369, distance: 129.4
click at [890, 369] on input "Un Nuevo Amor - Maritza Caro - Autor Hernan Dario Hernandez - Producer Fredy Mo…" at bounding box center [732, 360] width 380 height 40
drag, startPoint x: 636, startPoint y: 365, endPoint x: 1091, endPoint y: 375, distance: 454.8
click at [1091, 375] on div "Título Título de la pista * Un Nuevo Amor - Maritza Caro - Autor Hernan Dario H…" at bounding box center [732, 410] width 937 height 177
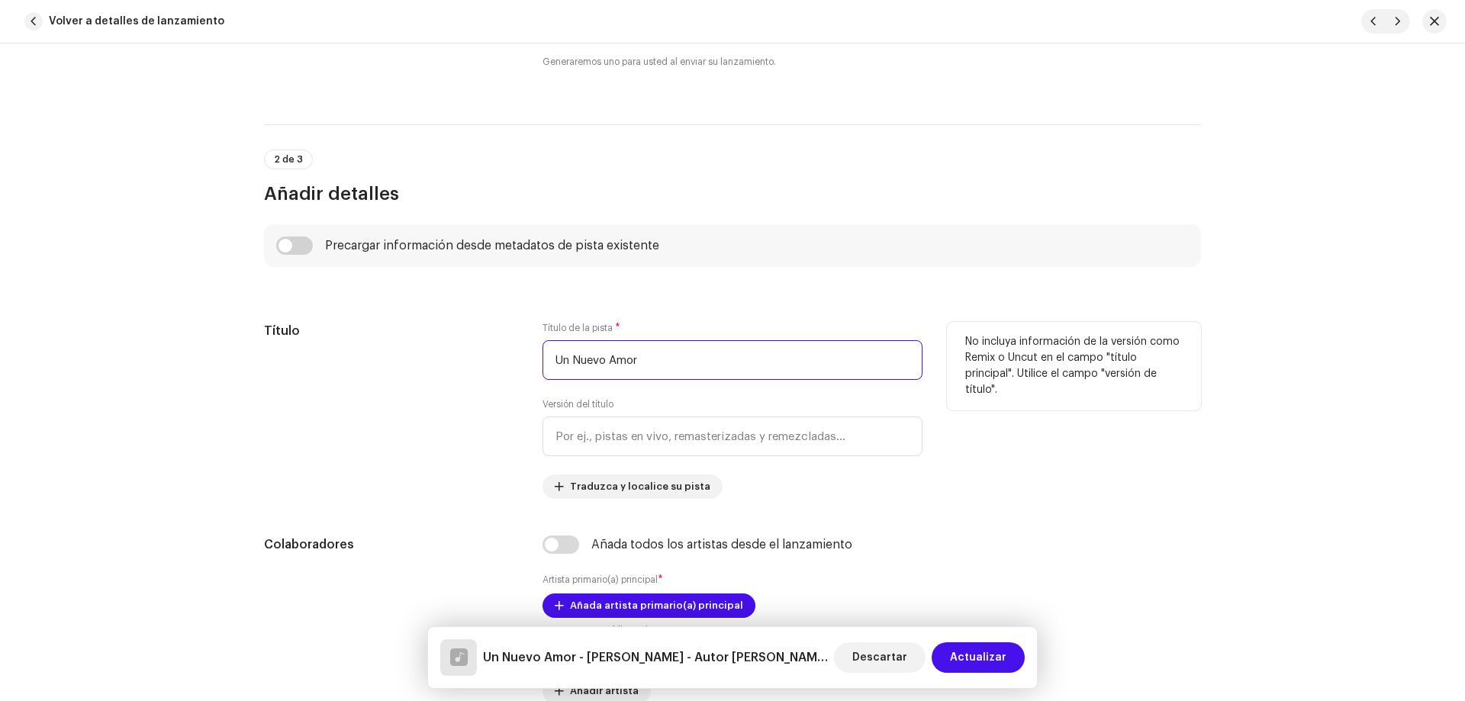
scroll to position [0, 0]
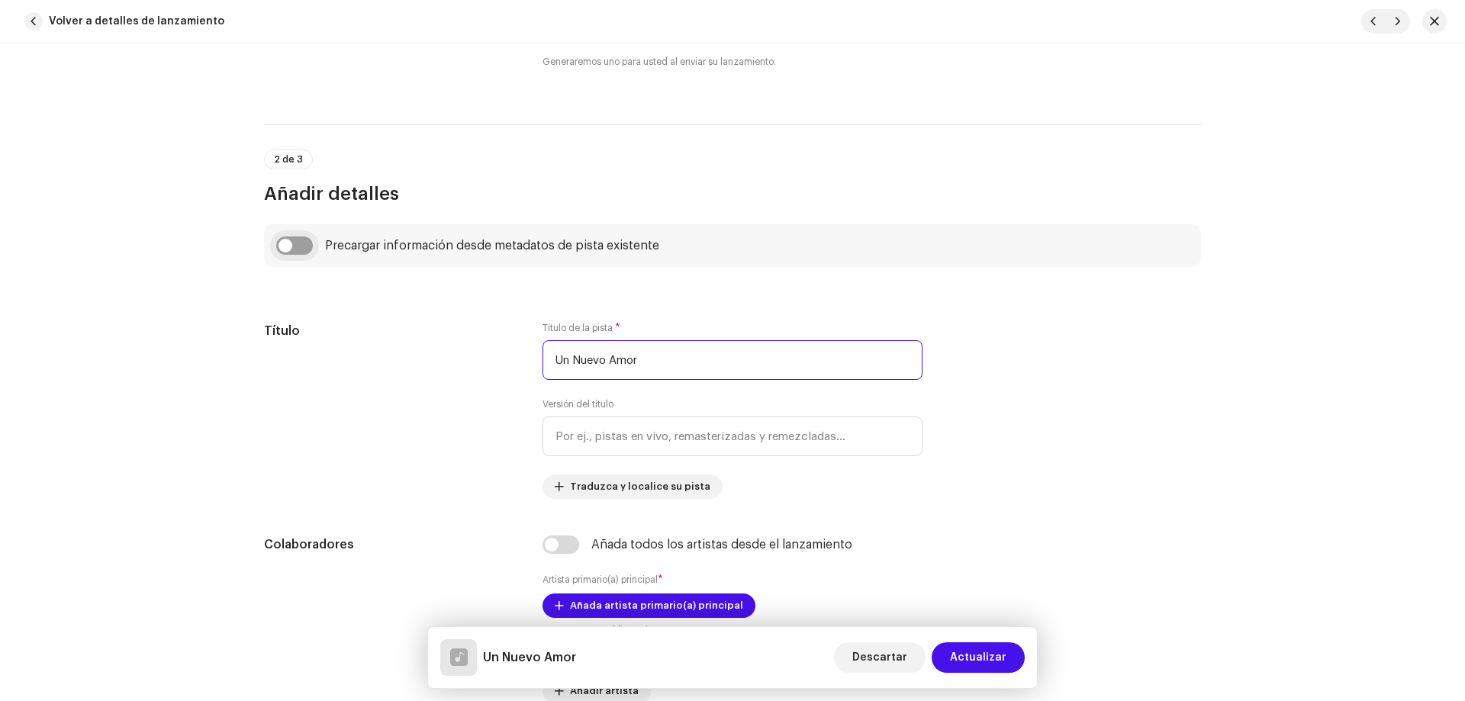
type input "Un Nuevo Amor"
click at [301, 248] on input "checkbox" at bounding box center [294, 246] width 37 height 18
checkbox input "true"
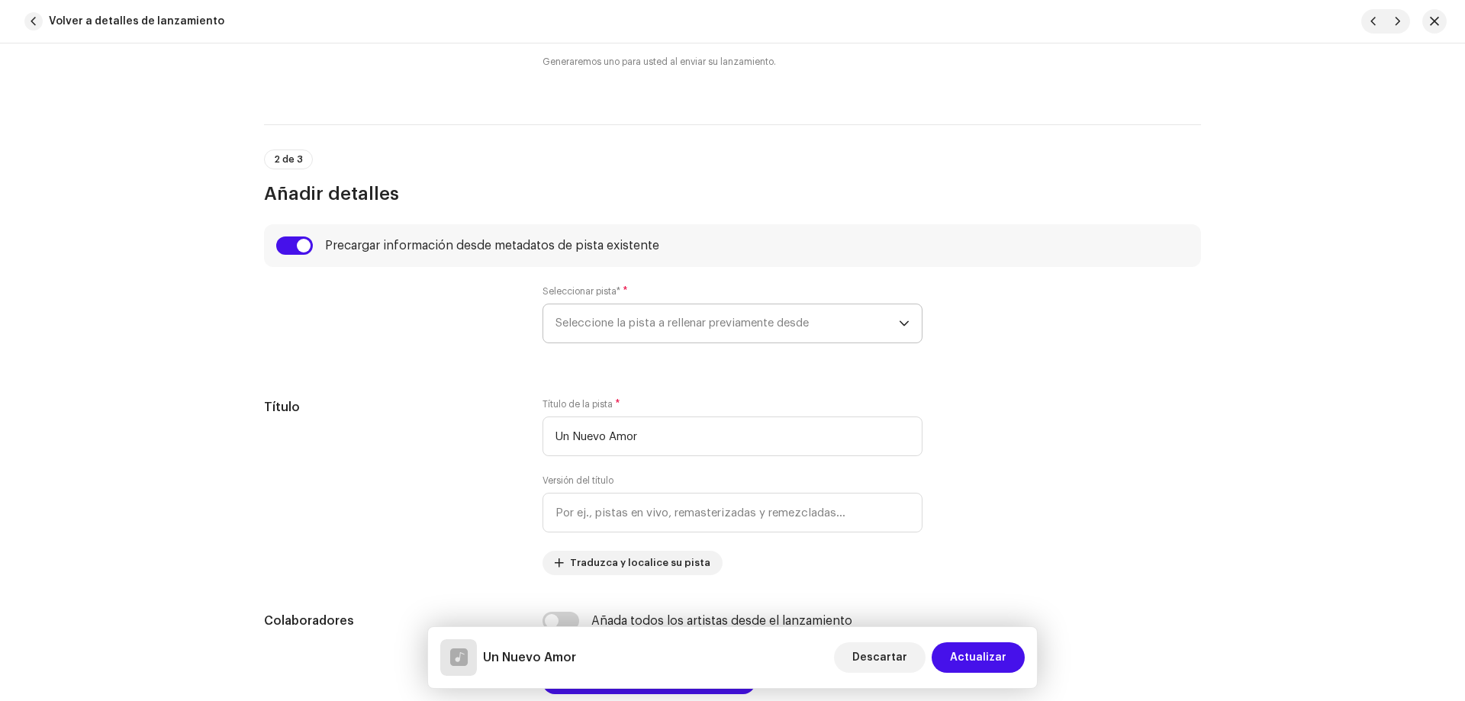
click at [624, 312] on span "Seleccione la pista a rellenar previamente desde" at bounding box center [726, 323] width 343 height 38
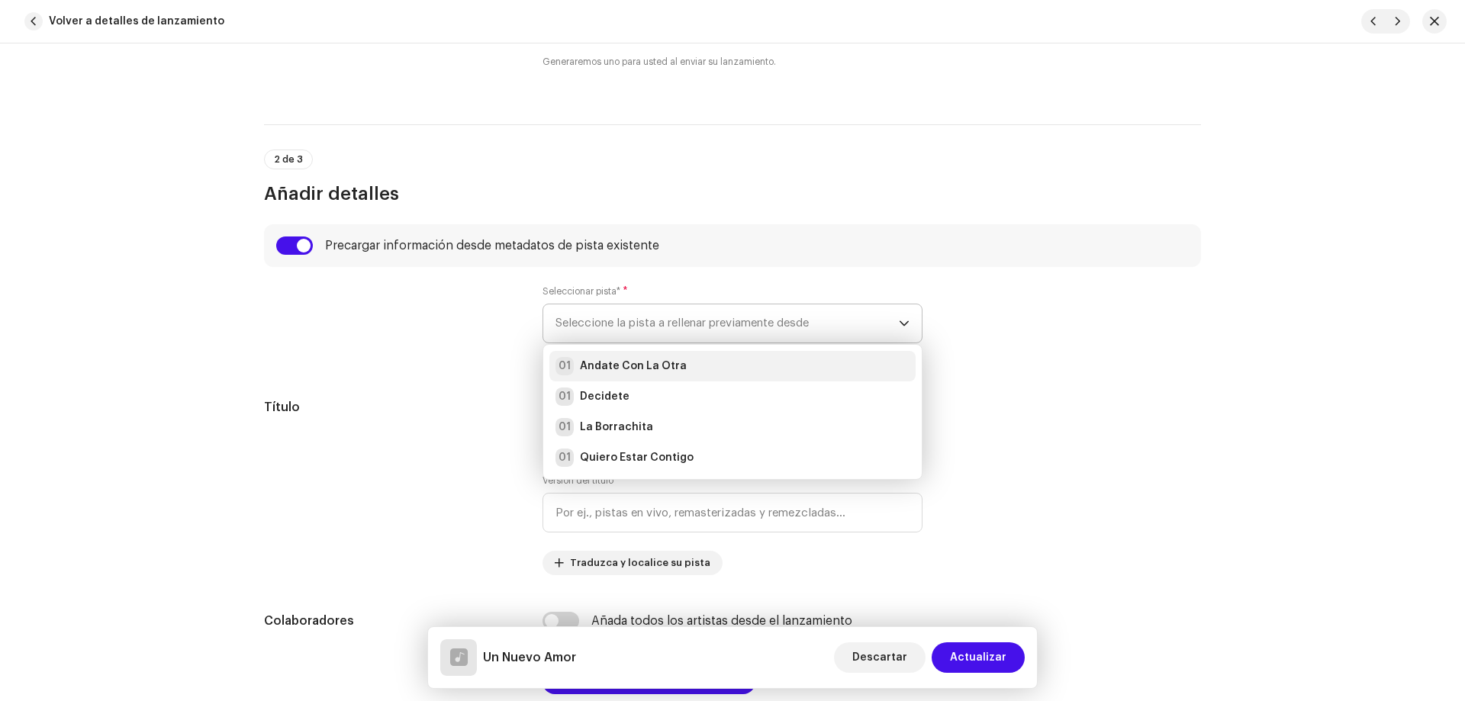
click at [637, 357] on div "01 Andate Con La Otra" at bounding box center [620, 366] width 131 height 18
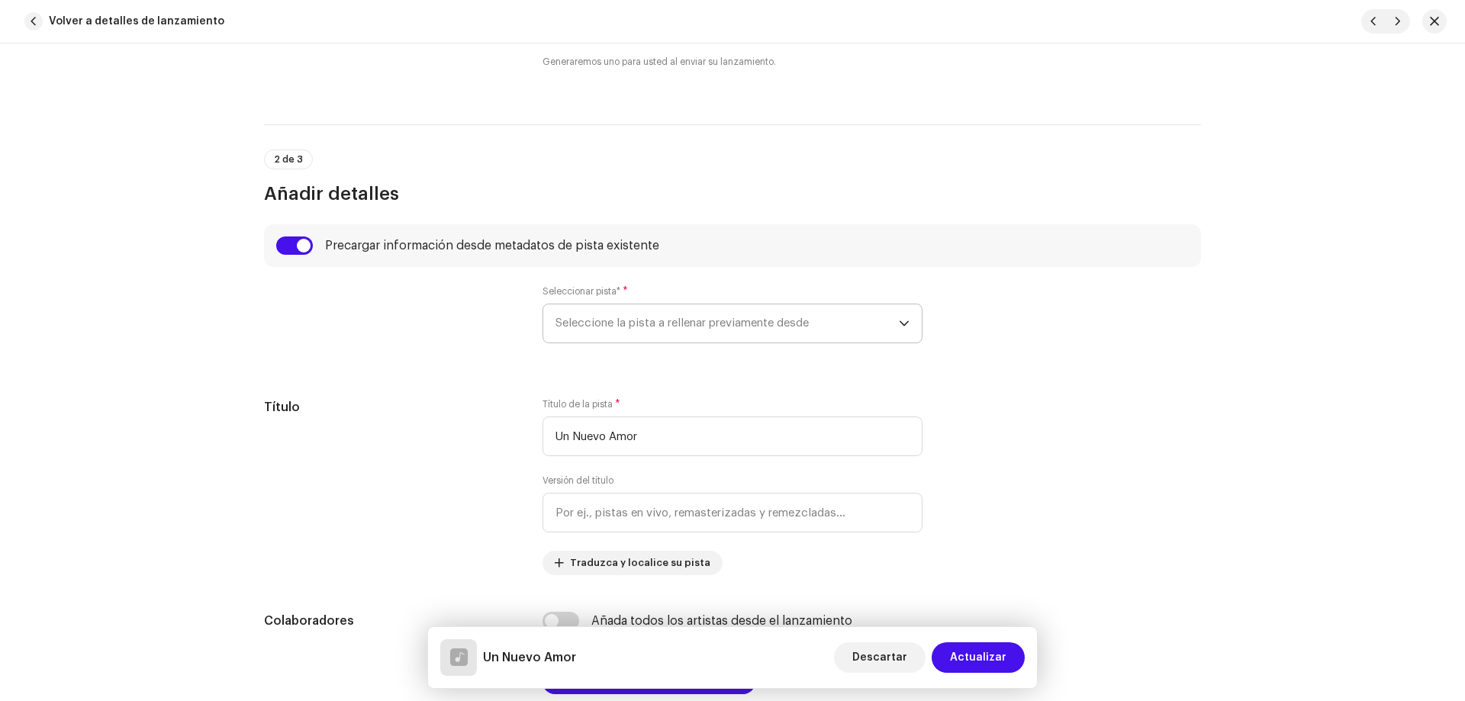
radio input "true"
type input "3H Universo Digital"
checkbox input "true"
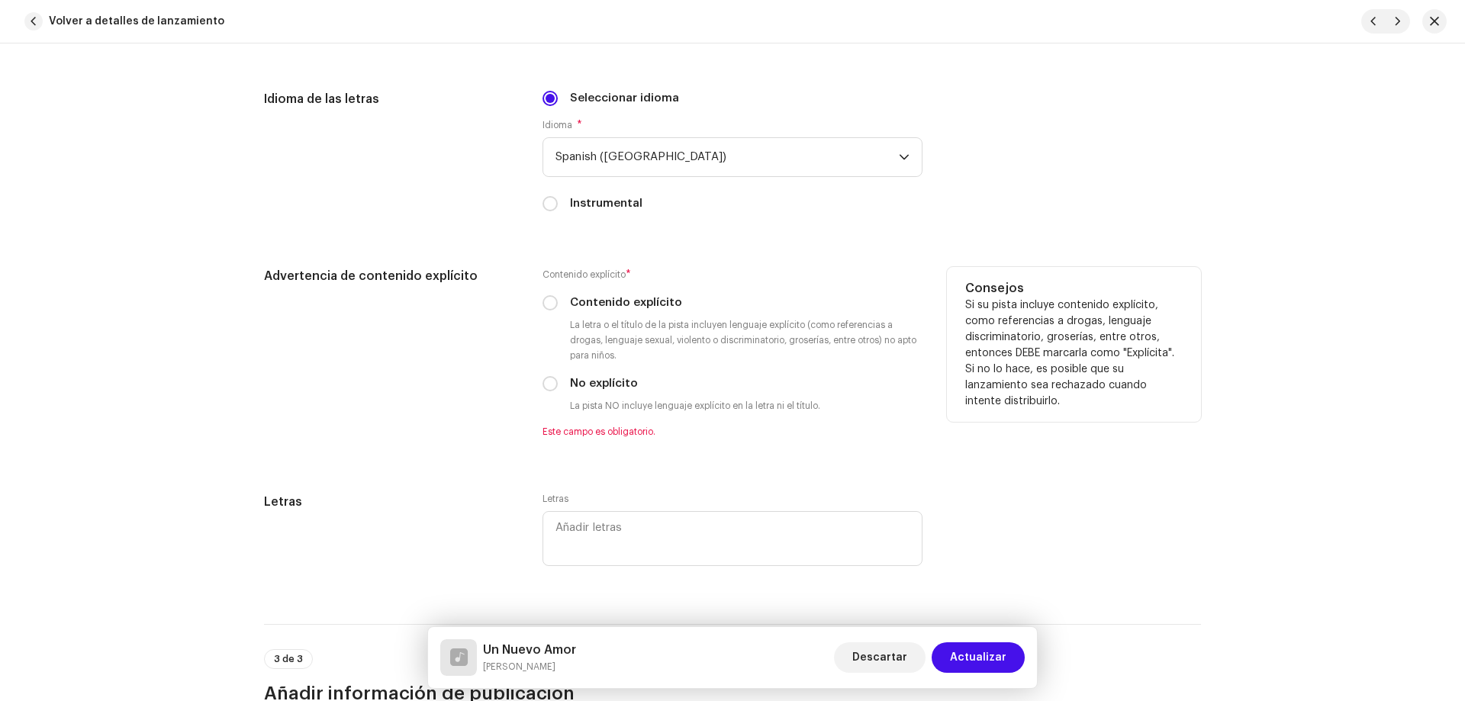
click at [571, 385] on label "No explícito" at bounding box center [604, 383] width 68 height 17
click at [558, 385] on input "No explícito" at bounding box center [549, 383] width 15 height 15
radio input "true"
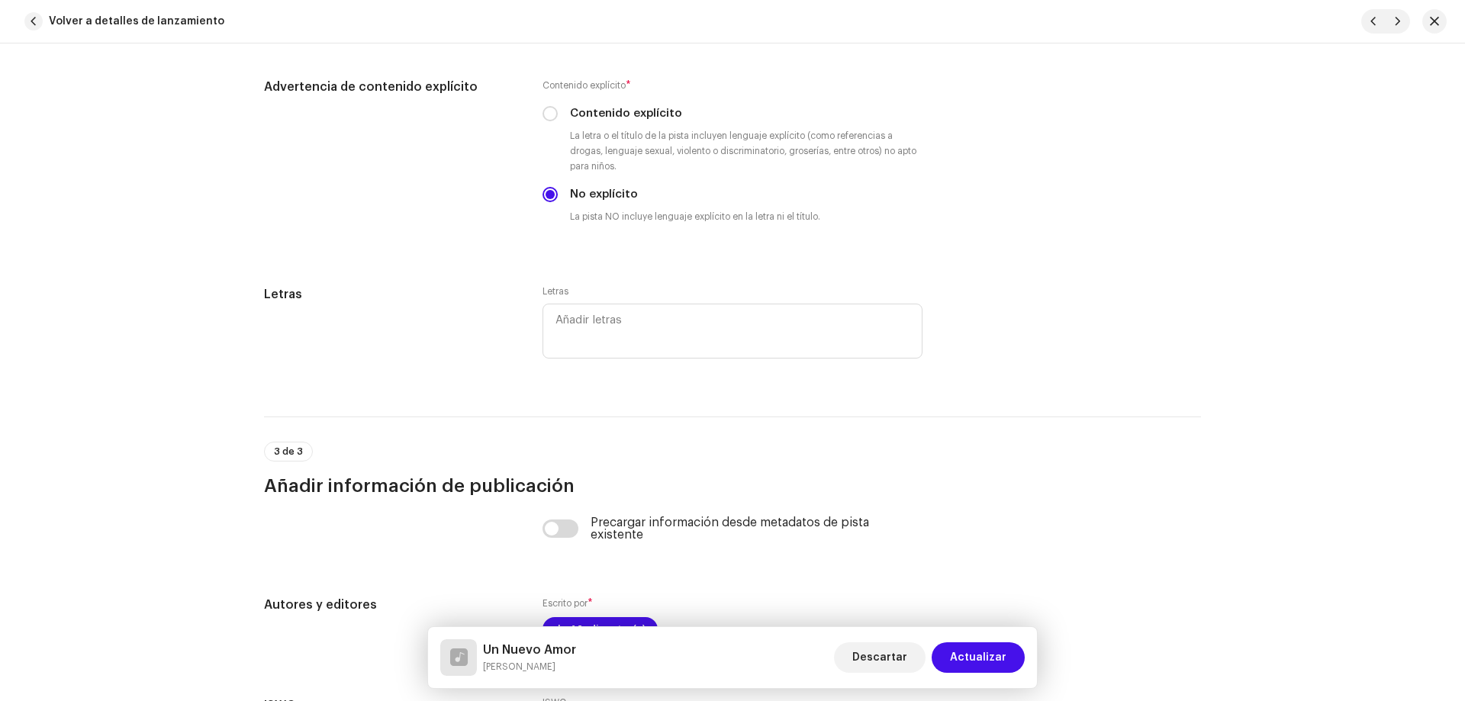
scroll to position [3069, 0]
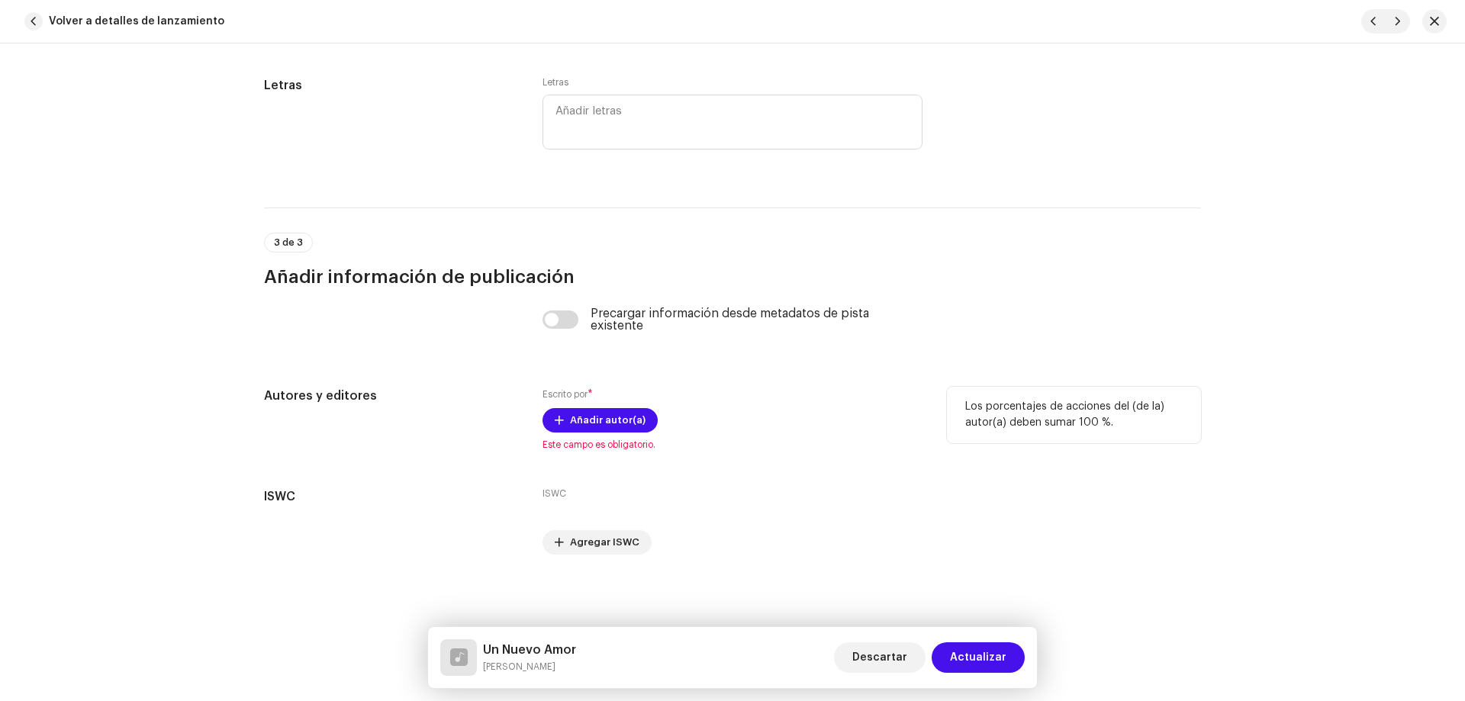
click at [588, 406] on div "Escrito por * Añadir autor(a) Este campo es obligatorio." at bounding box center [732, 419] width 380 height 64
click at [587, 411] on span "Añadir autor(a)" at bounding box center [608, 420] width 76 height 31
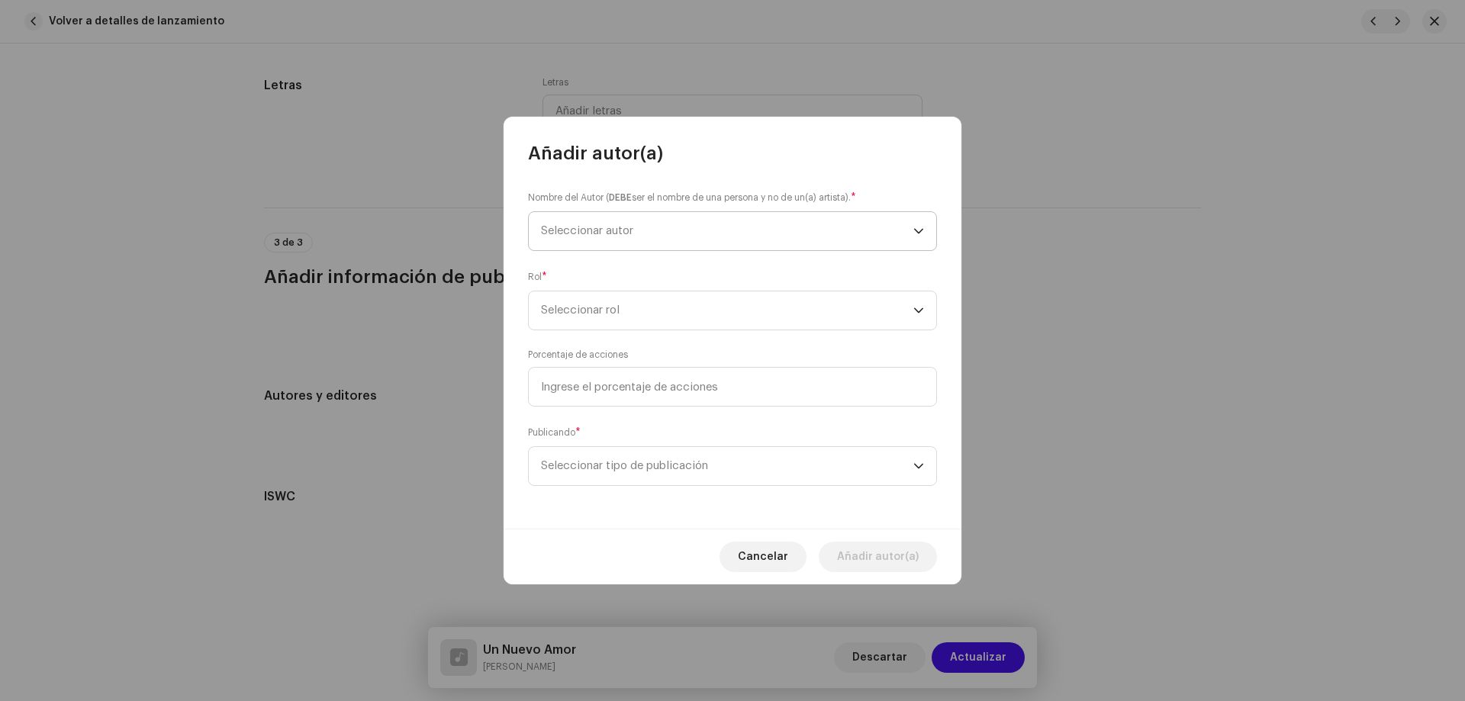
click at [594, 240] on span "Seleccionar autor" at bounding box center [727, 231] width 372 height 38
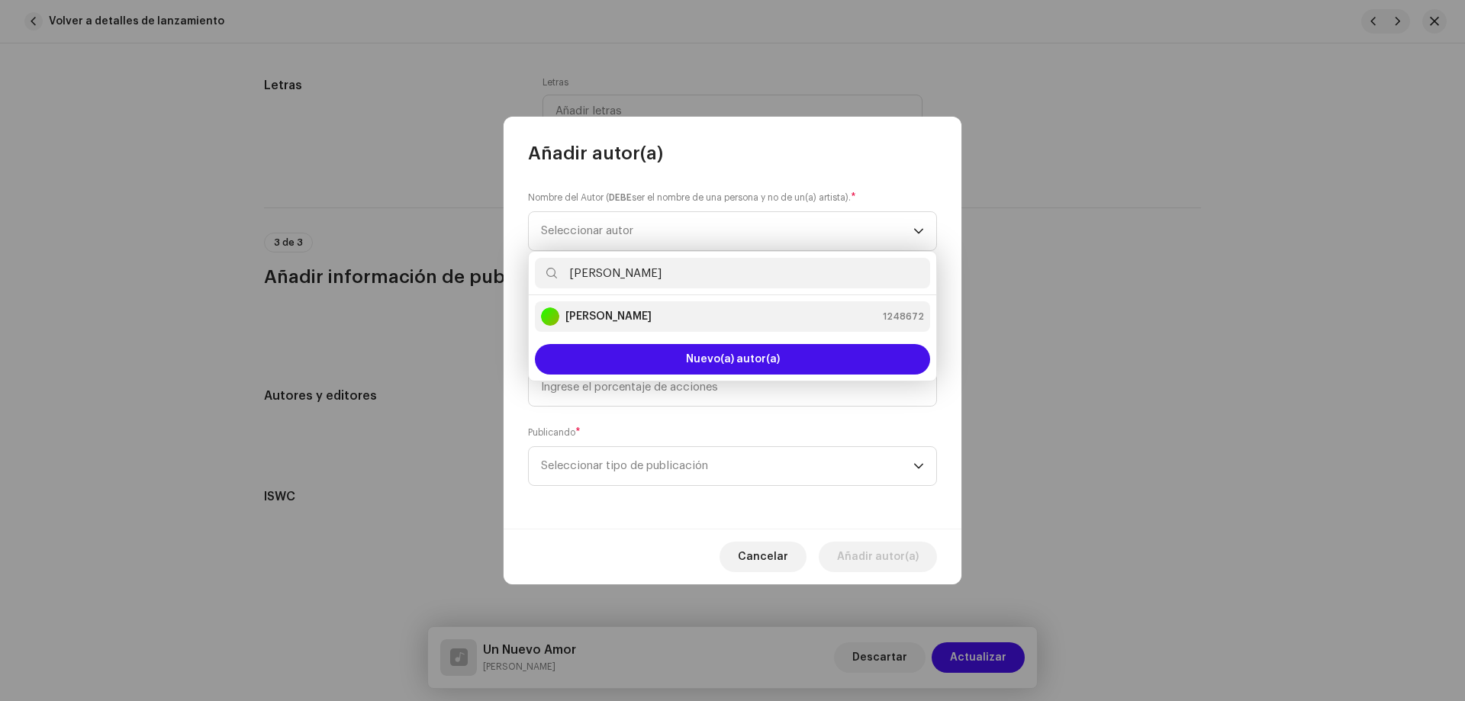
type input "[PERSON_NAME]"
click at [603, 320] on strong "[PERSON_NAME]" at bounding box center [608, 316] width 86 height 15
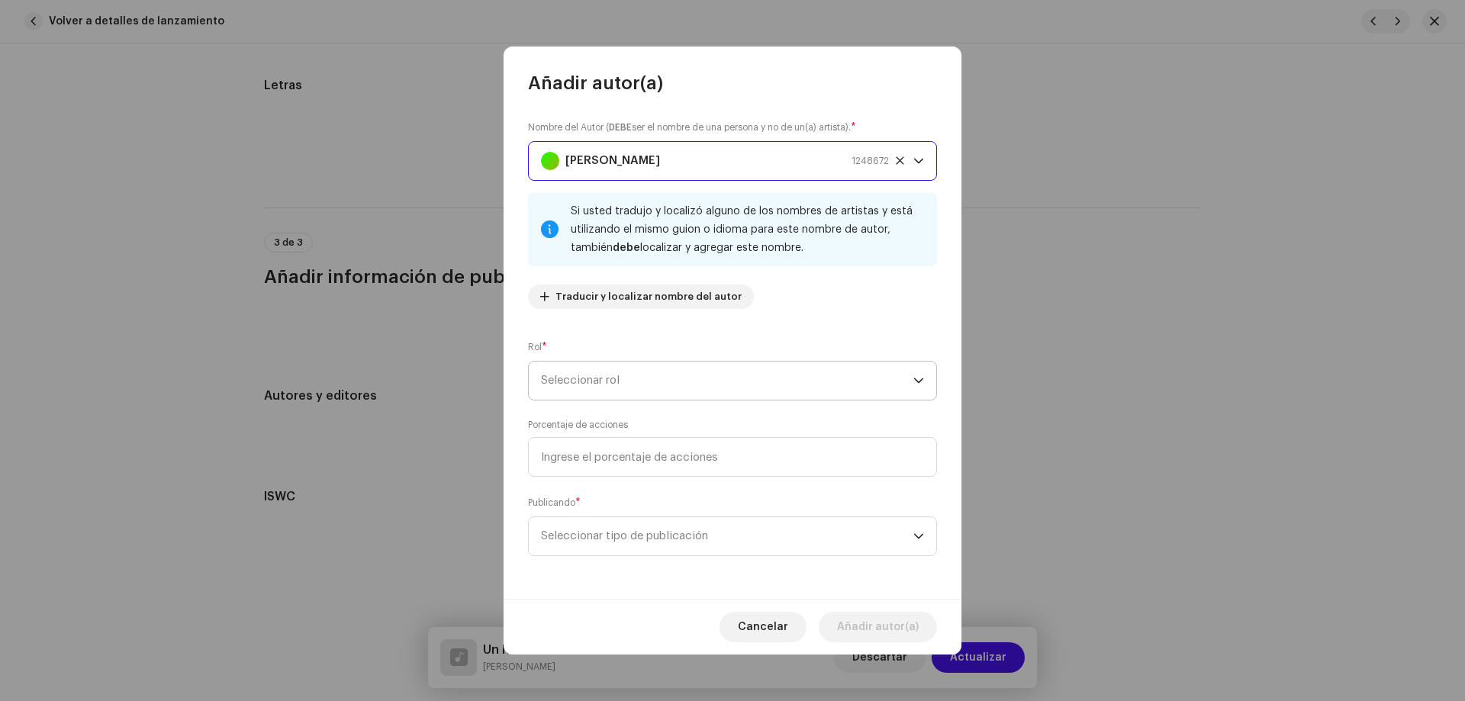
click at [591, 372] on span "Seleccionar rol" at bounding box center [727, 381] width 372 height 38
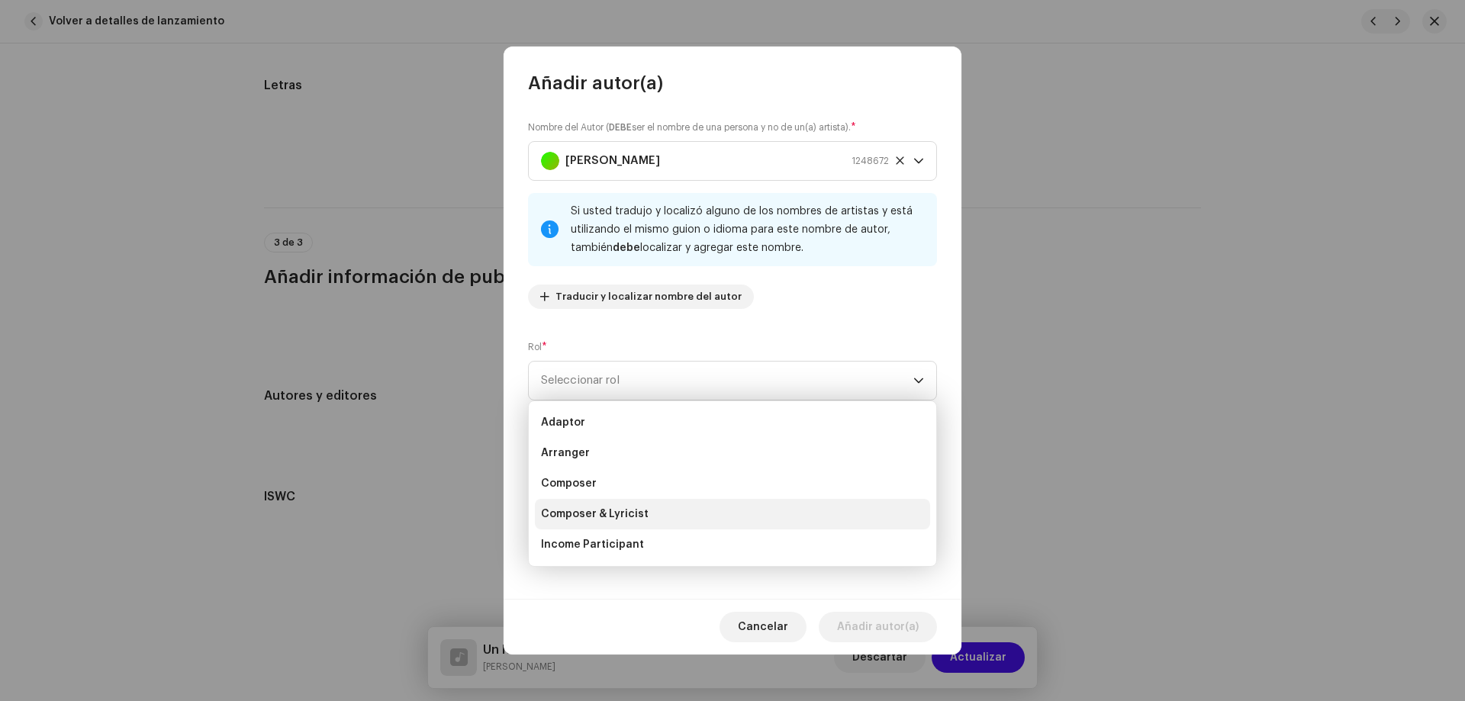
click at [613, 510] on span "Composer & Lyricist" at bounding box center [595, 514] width 108 height 15
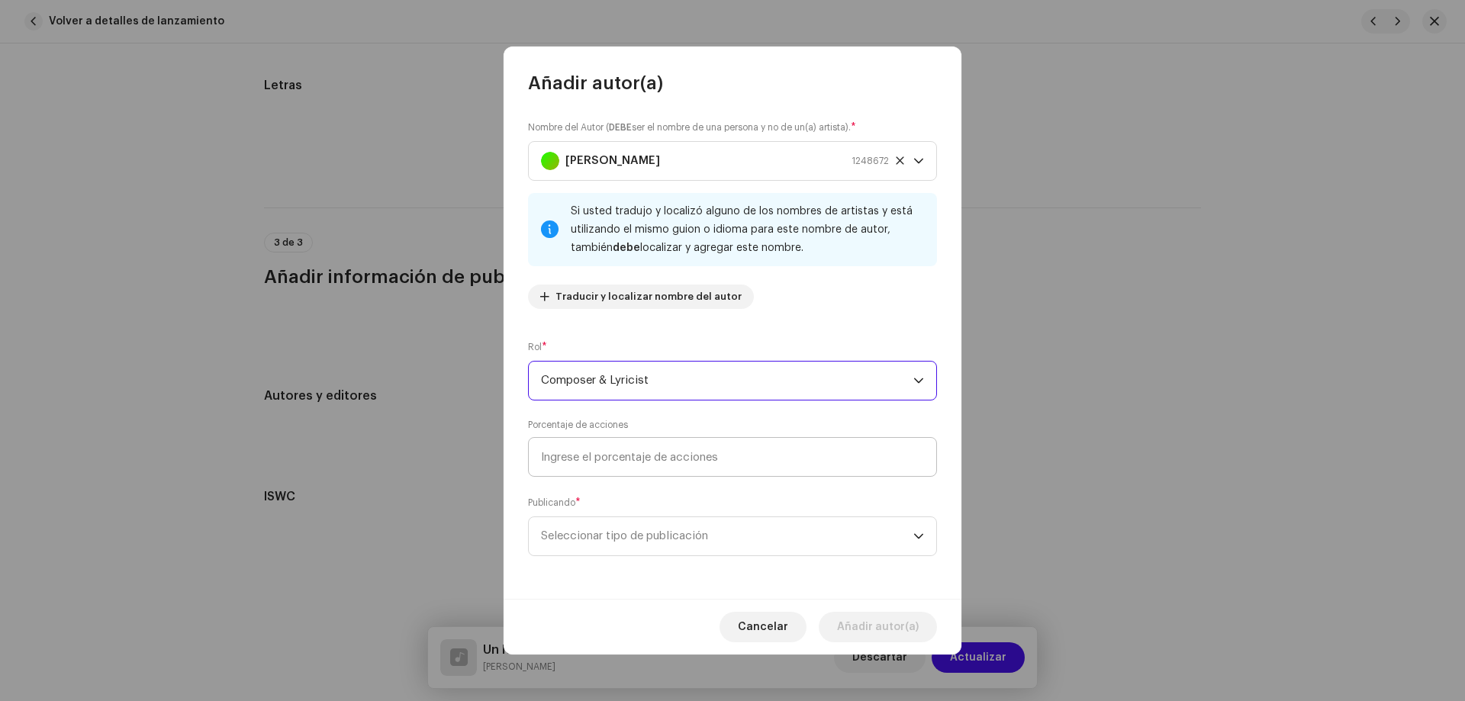
drag, startPoint x: 620, startPoint y: 478, endPoint x: 620, endPoint y: 459, distance: 18.3
click at [620, 474] on div "Nombre del Autor ( DEBE ser el nombre de una persona y no de un(a) artista). * …" at bounding box center [733, 347] width 458 height 504
click at [620, 459] on input at bounding box center [732, 457] width 409 height 40
type input "100,00"
click at [607, 529] on span "Seleccionar tipo de publicación" at bounding box center [727, 536] width 372 height 38
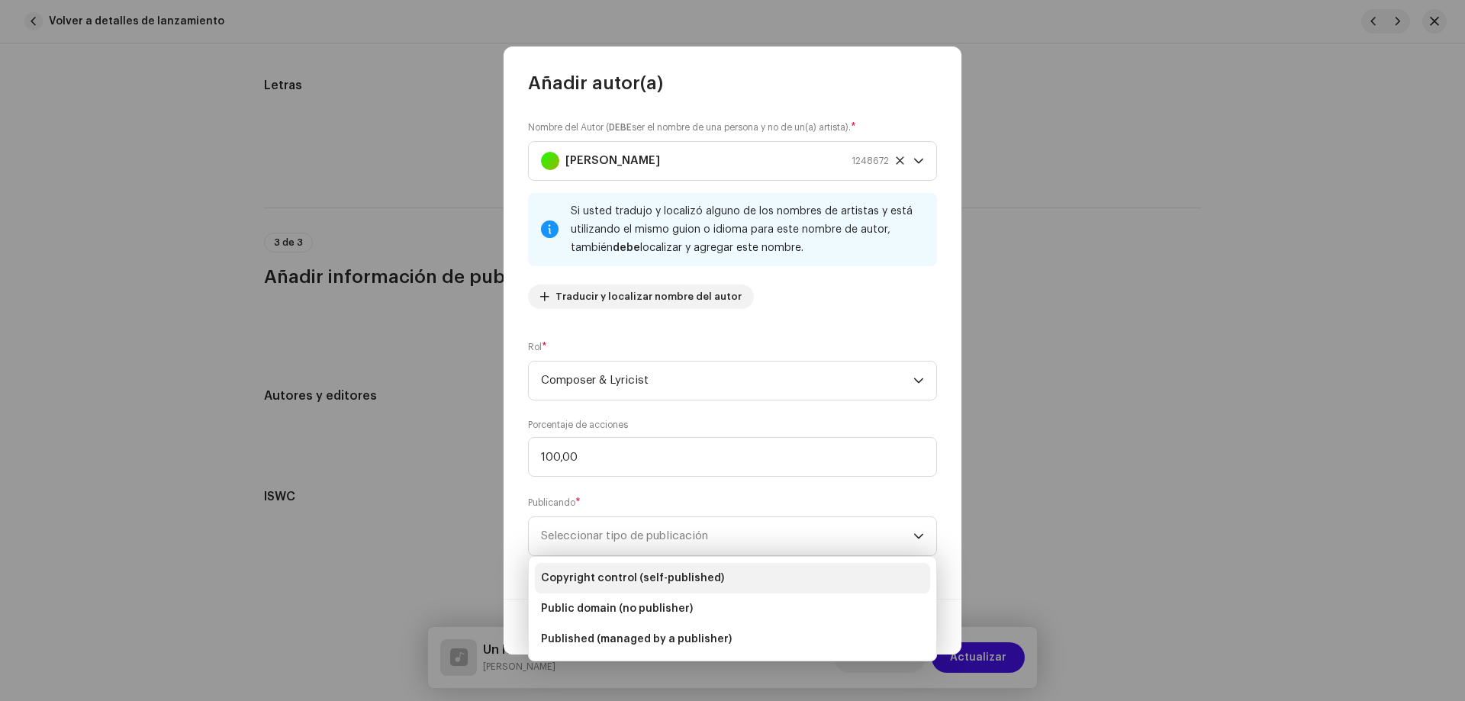
click at [609, 578] on span "Copyright control (self-published)" at bounding box center [632, 578] width 183 height 15
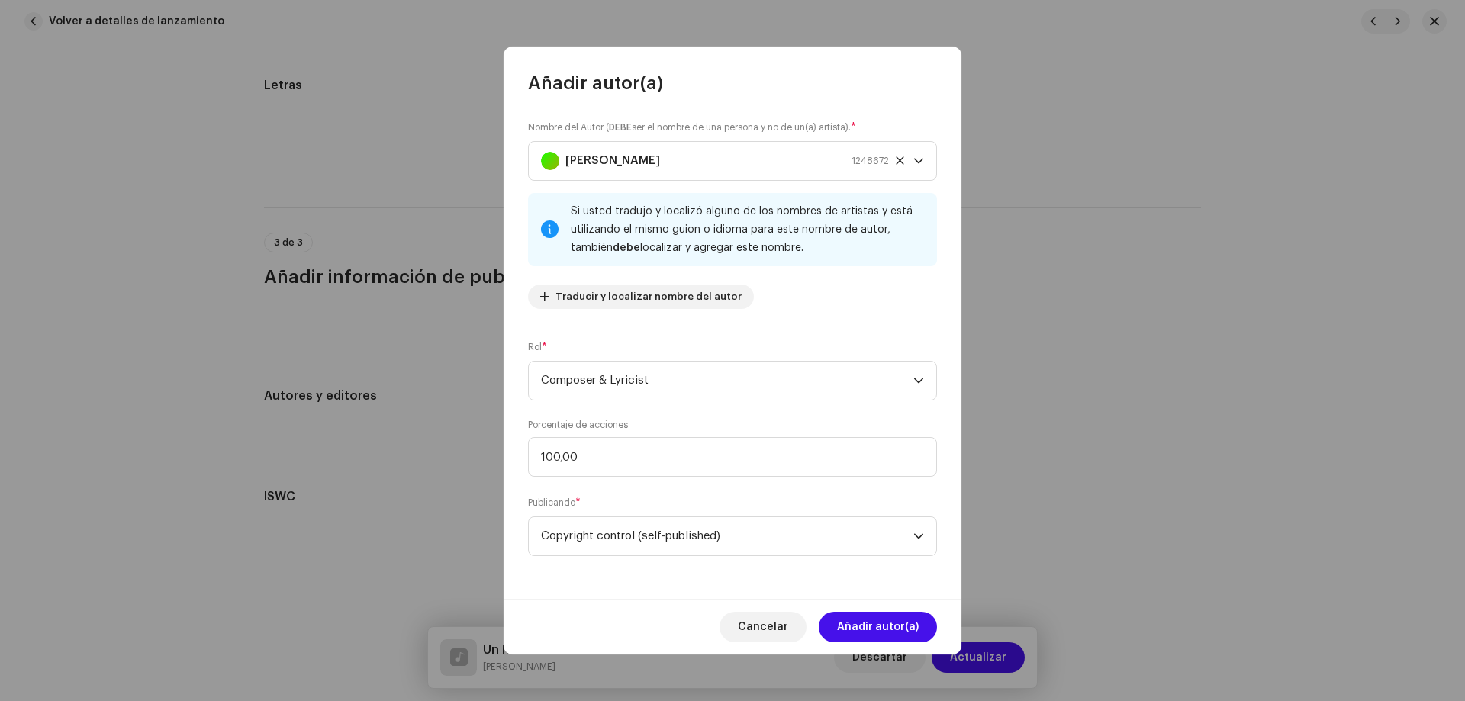
click at [863, 616] on span "Añadir autor(a)" at bounding box center [878, 627] width 82 height 31
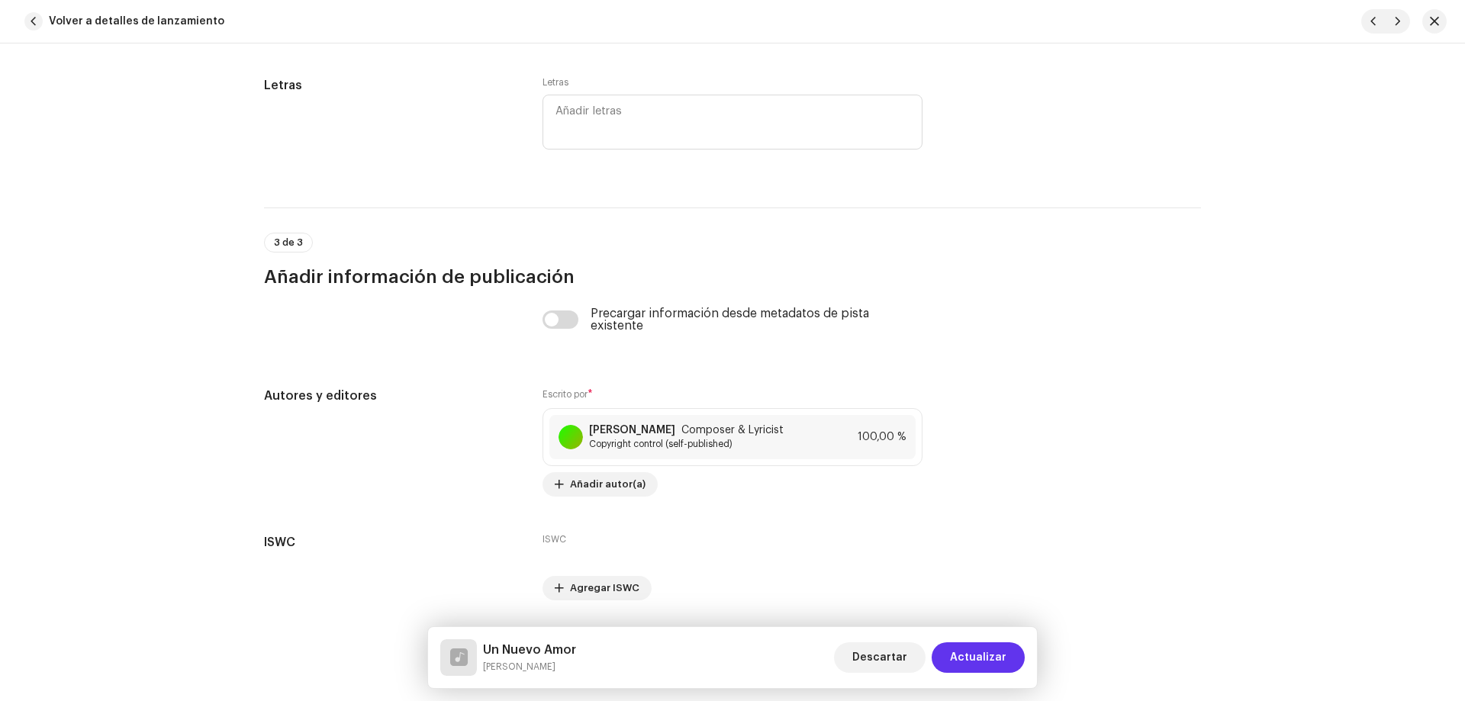
click at [993, 649] on span "Actualizar" at bounding box center [978, 657] width 56 height 31
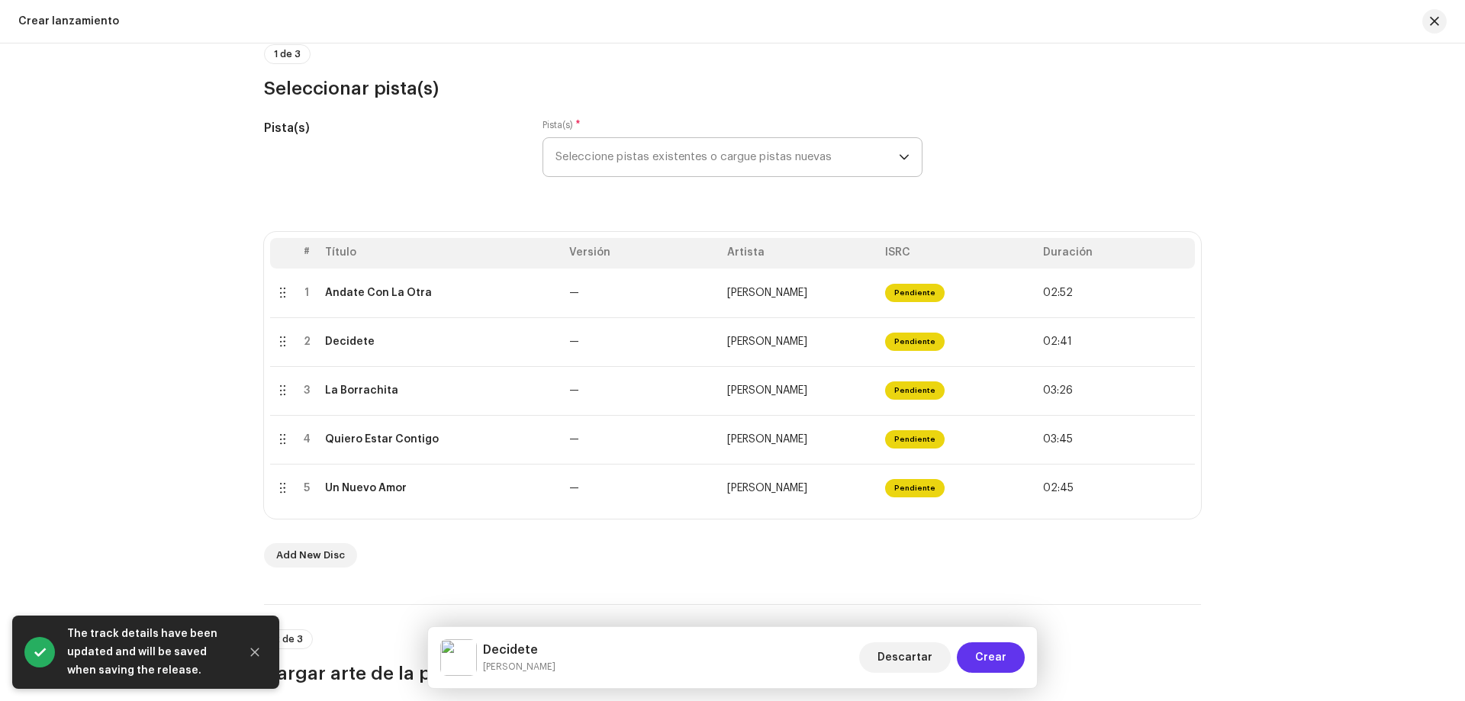
click at [990, 649] on span "Crear" at bounding box center [990, 657] width 31 height 31
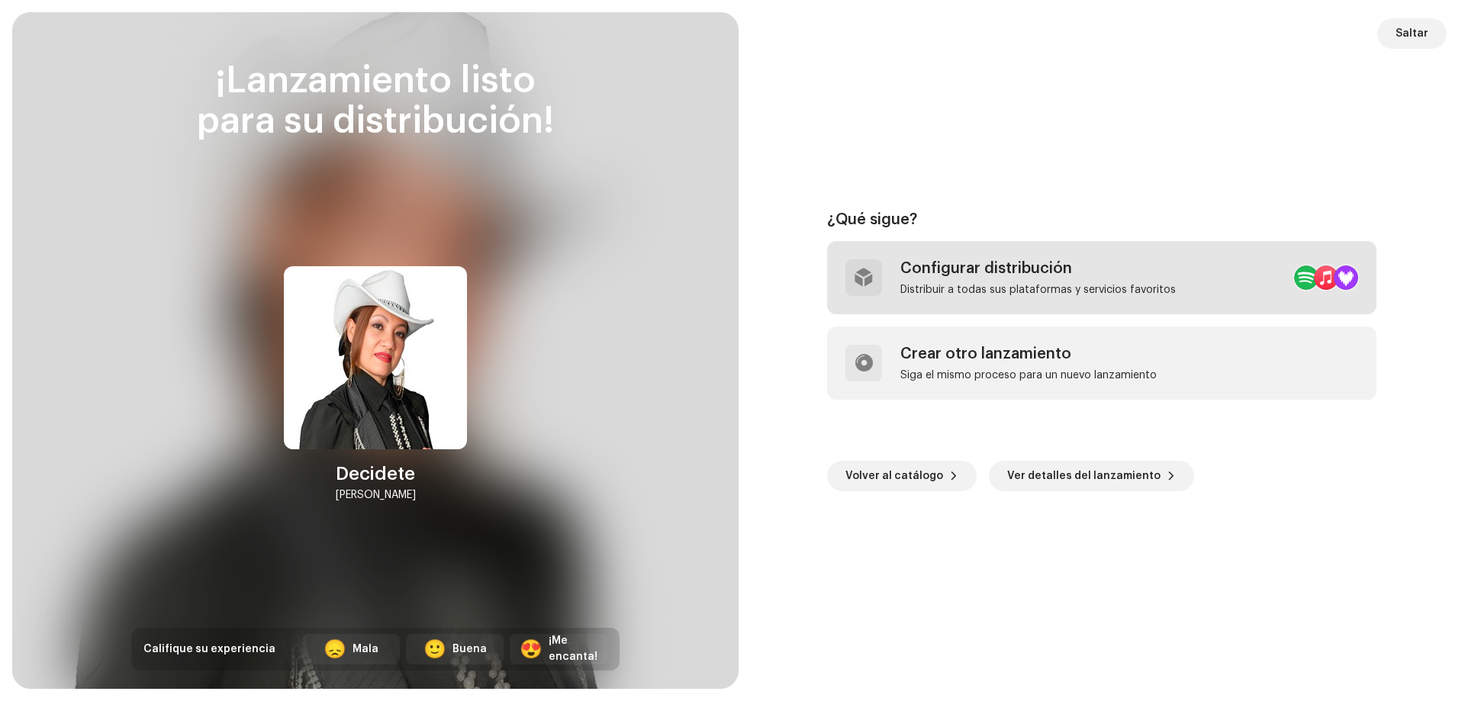
click at [987, 280] on div "Configurar distribución Distribuir a todas sus plataformas y servicios favoritos" at bounding box center [1037, 277] width 275 height 37
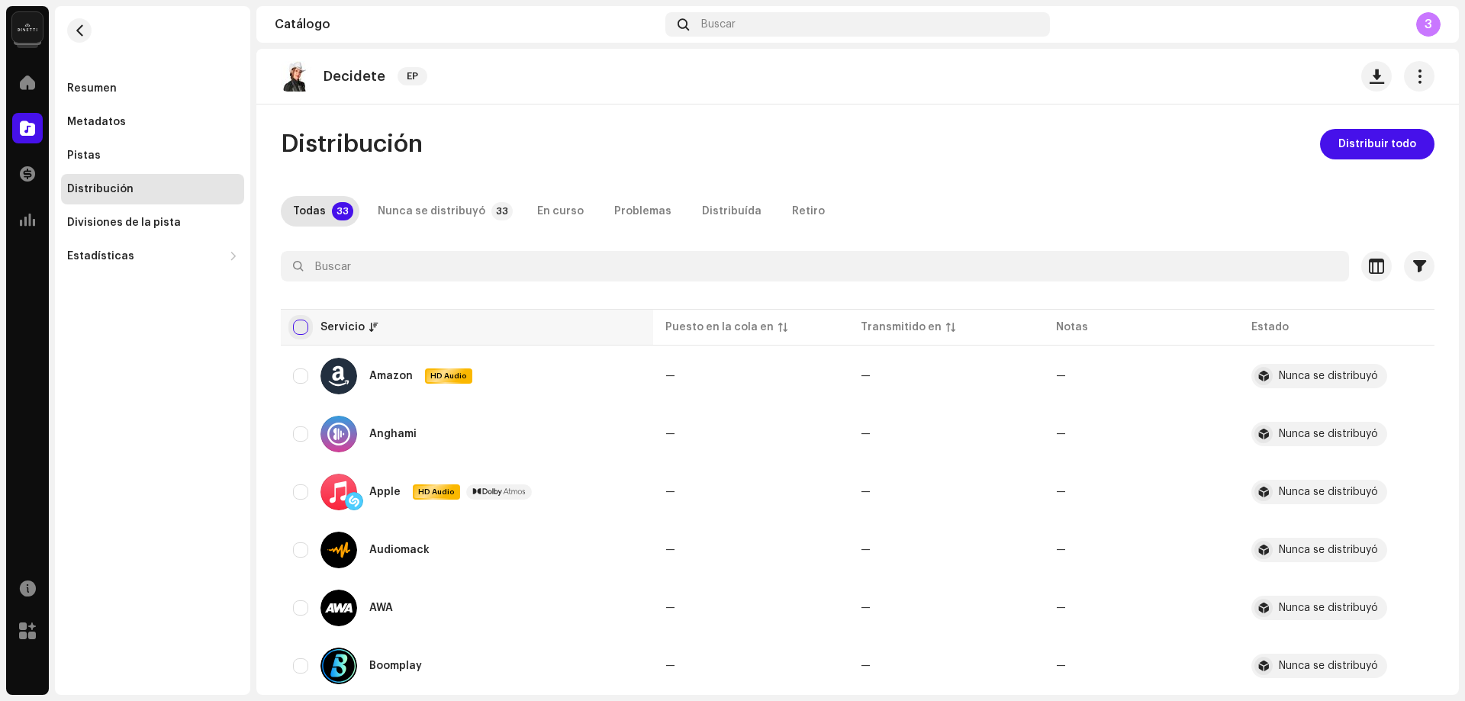
click at [303, 321] on input "checkbox" at bounding box center [300, 327] width 15 height 15
checkbox input "true"
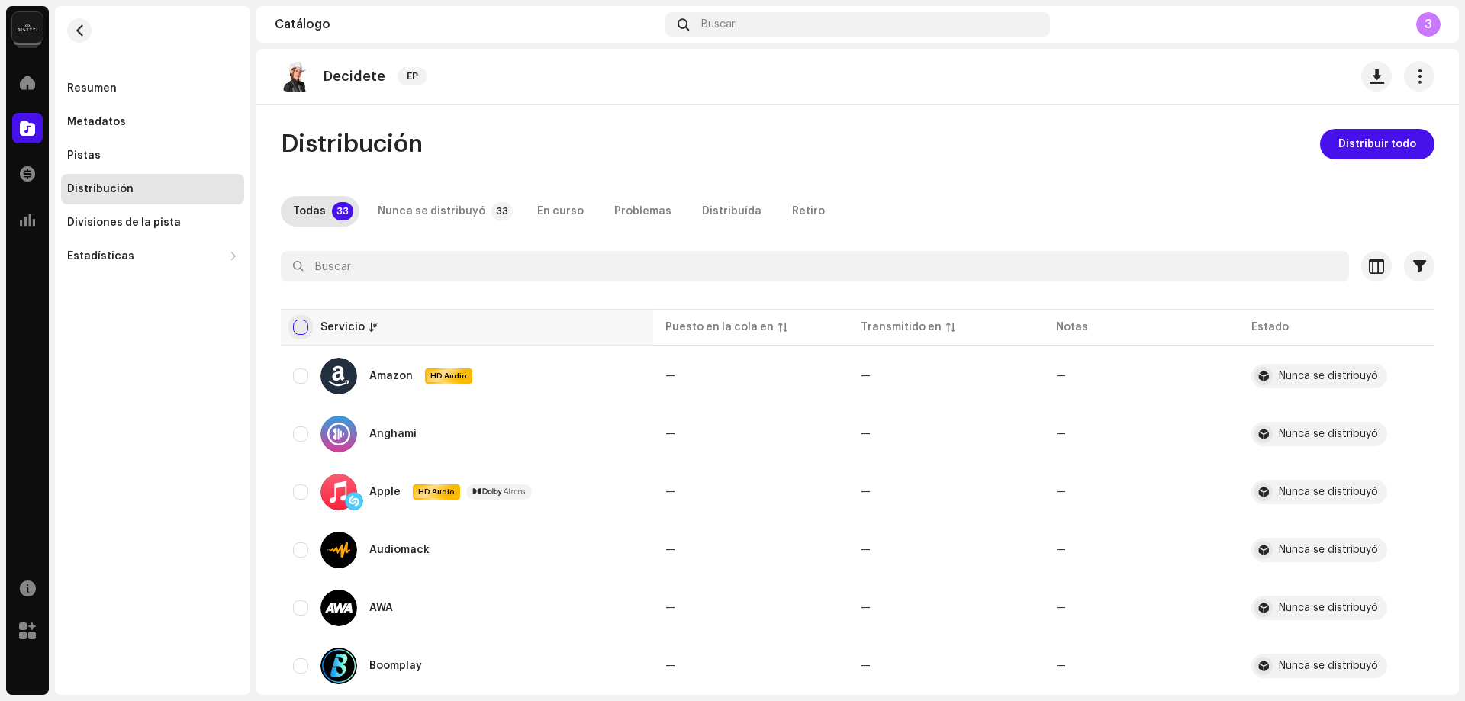
checkbox input "true"
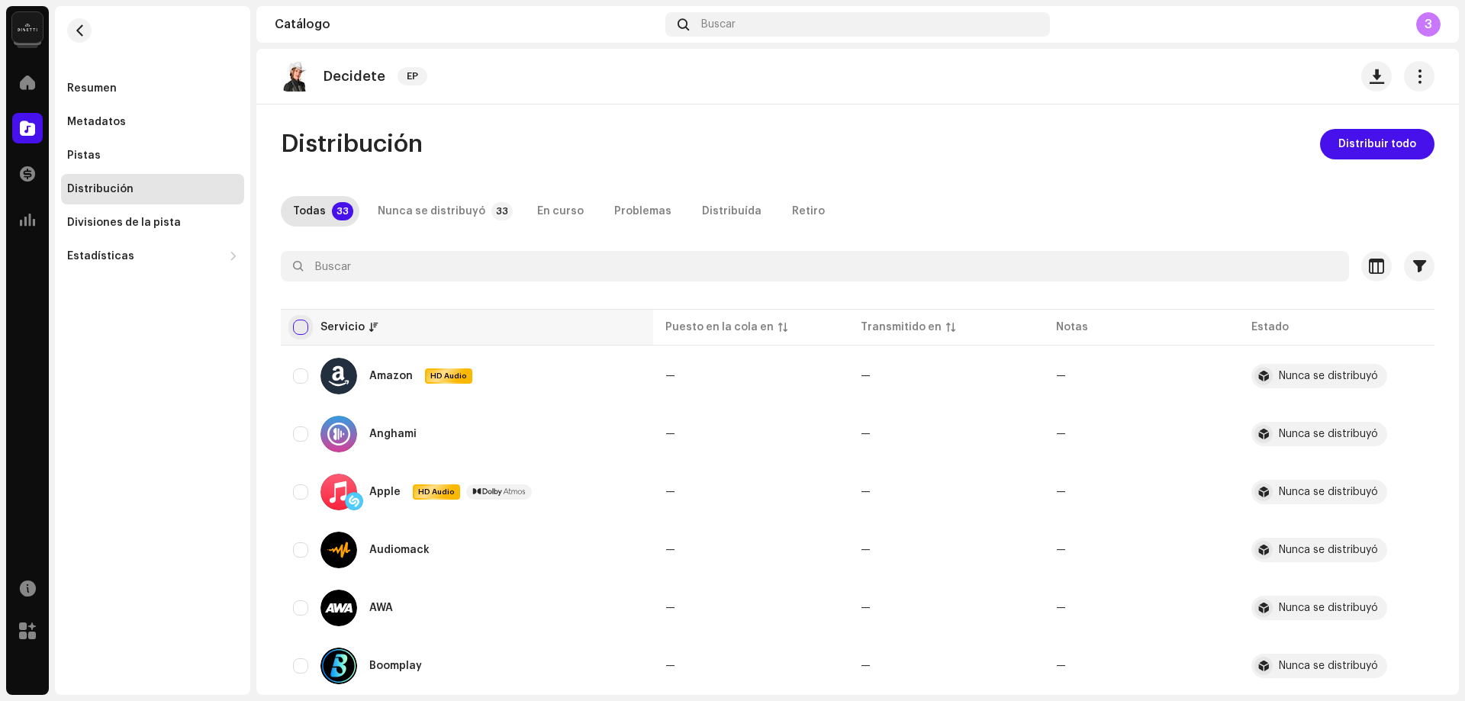
checkbox input "true"
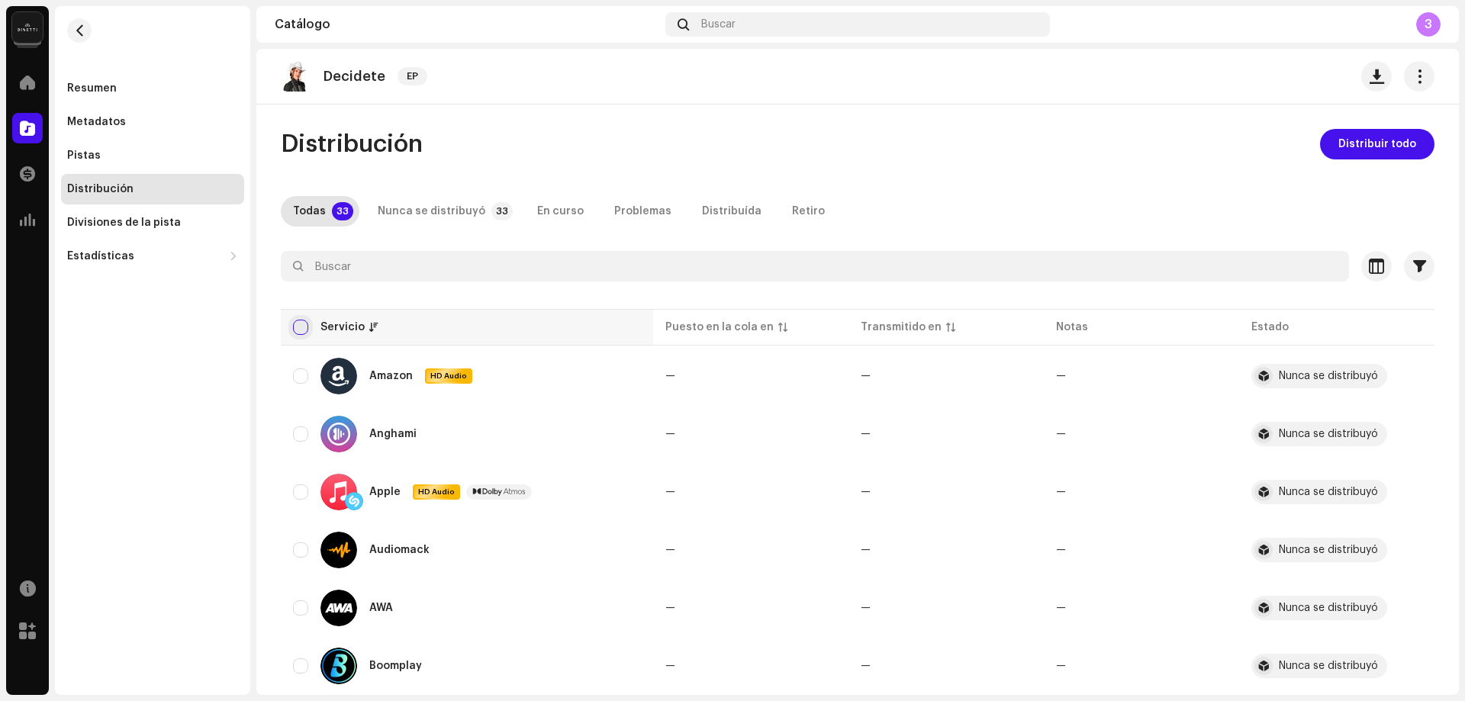
checkbox input "true"
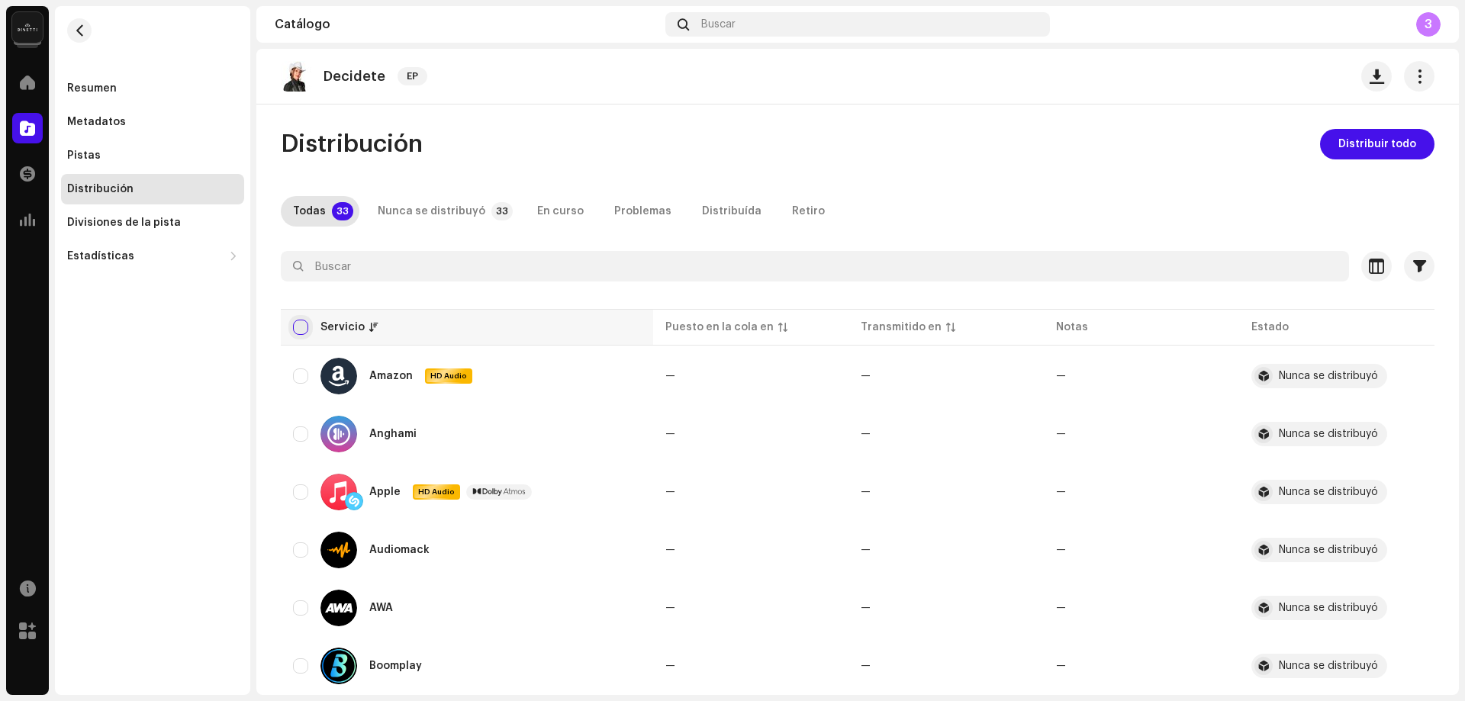
checkbox input "true"
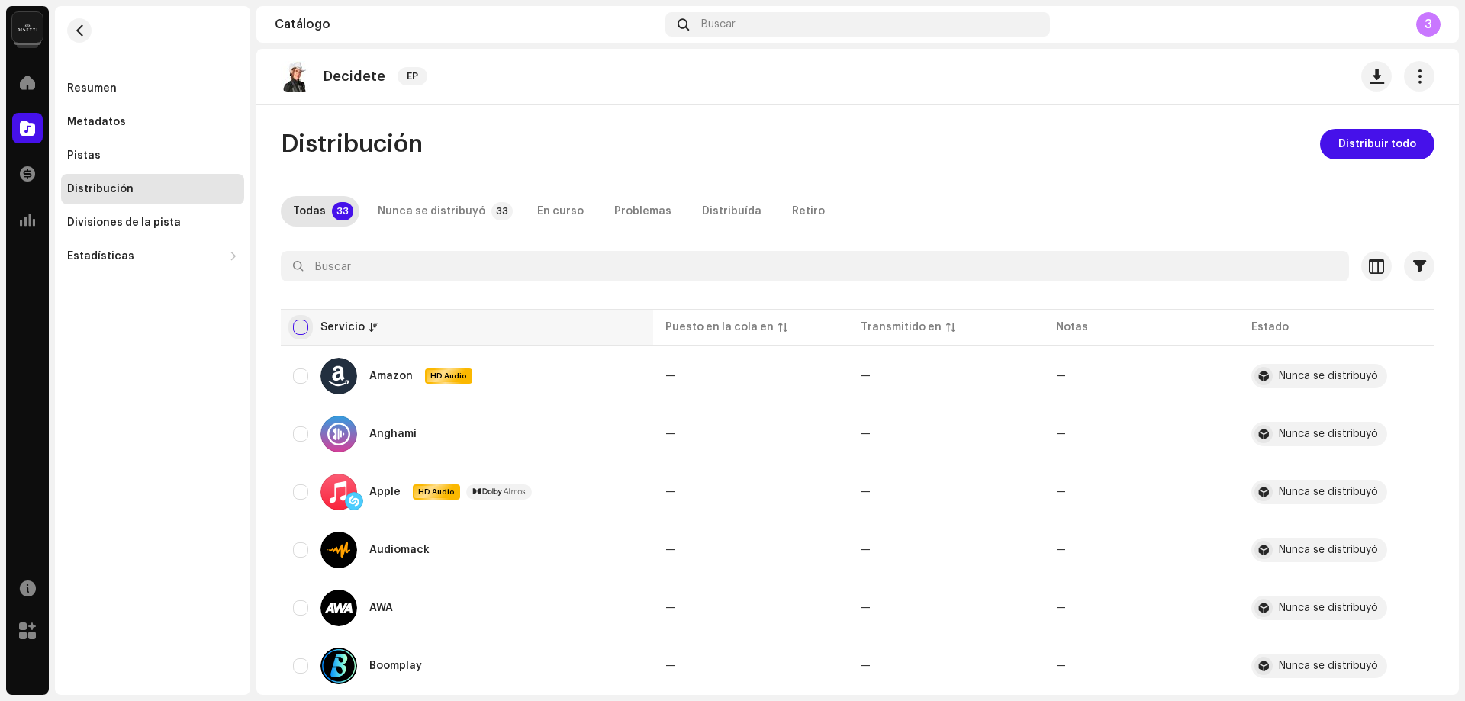
checkbox input "true"
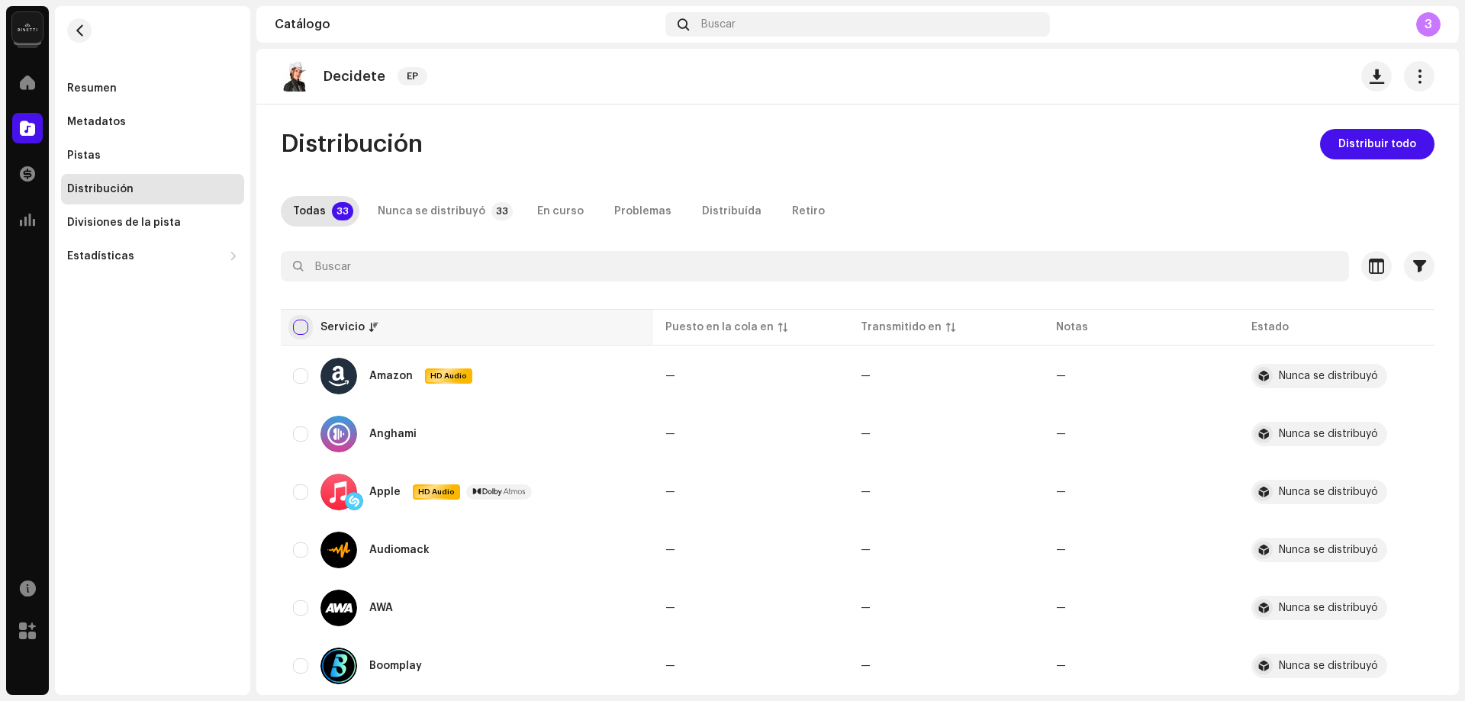
checkbox input "true"
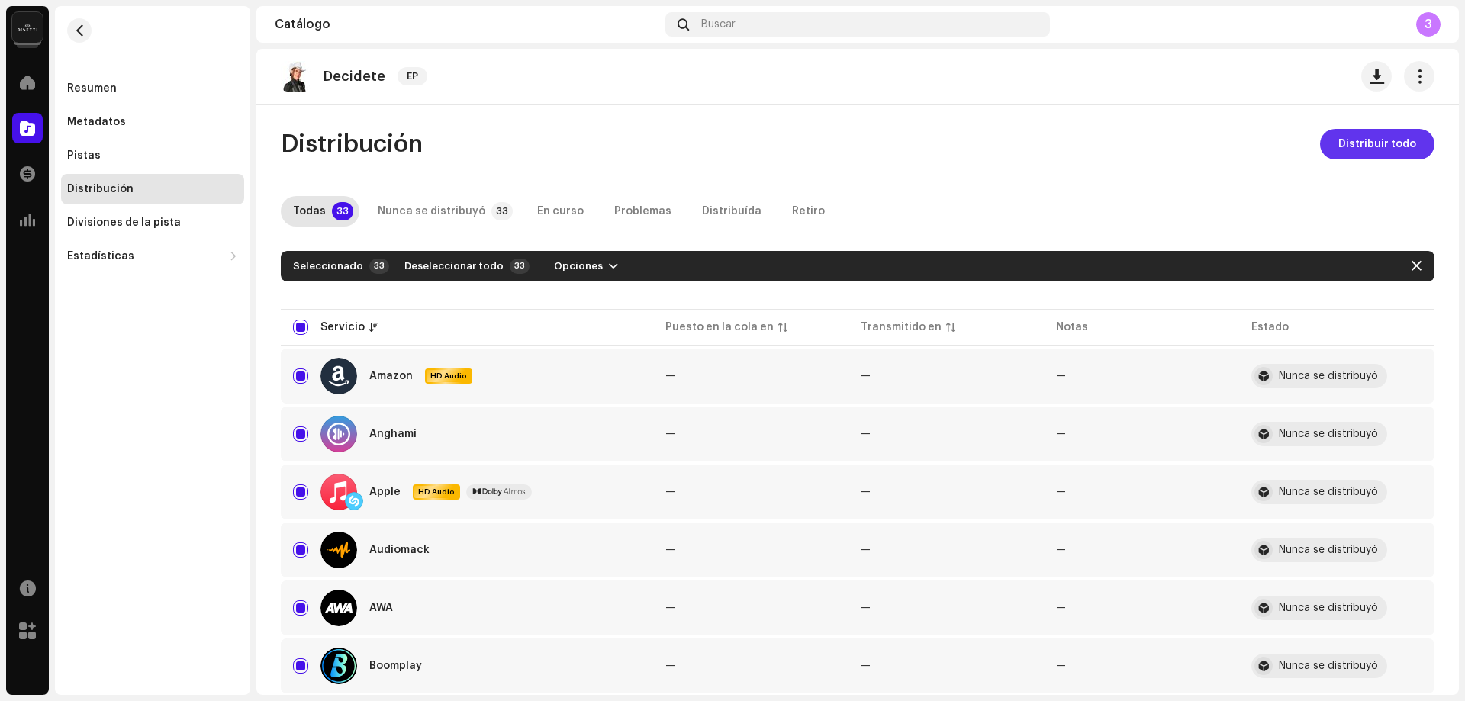
click at [1370, 135] on span "Distribuir todo" at bounding box center [1377, 144] width 78 height 31
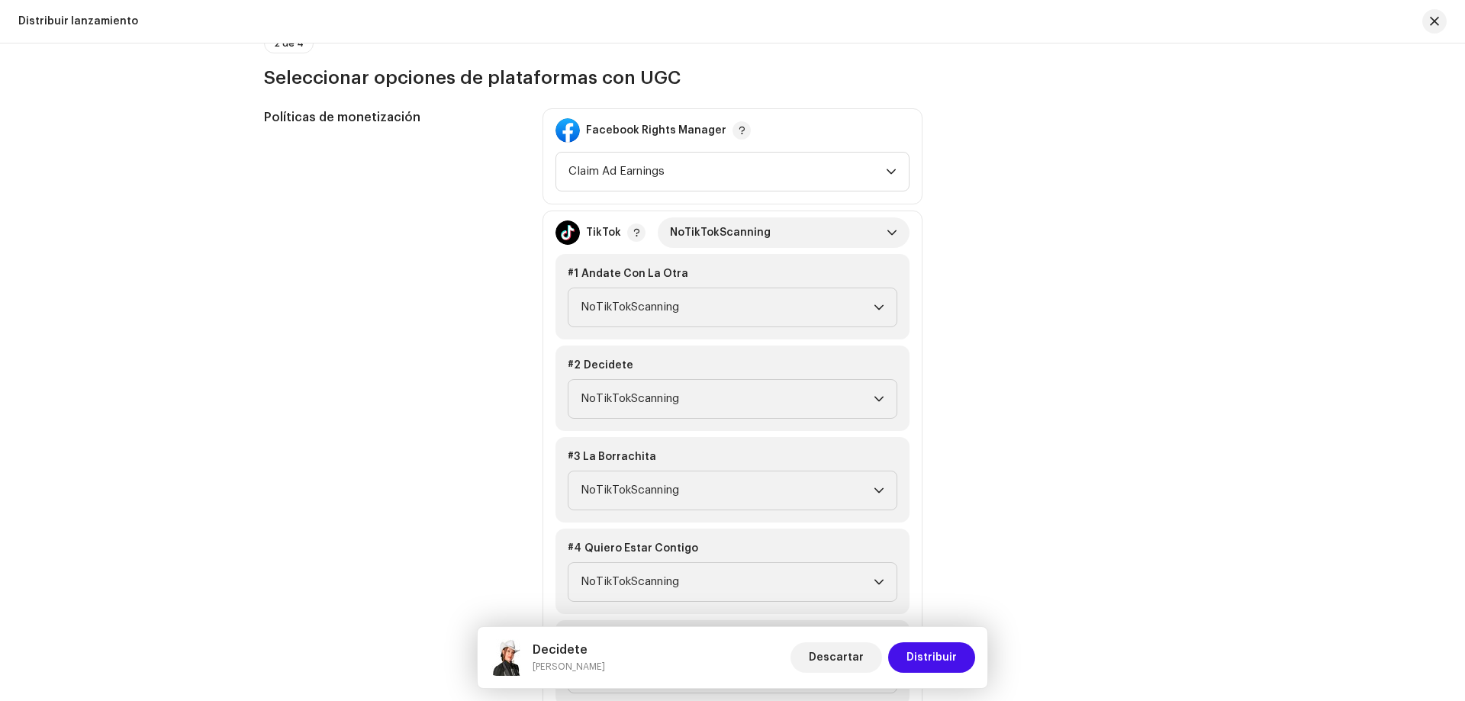
scroll to position [1907, 0]
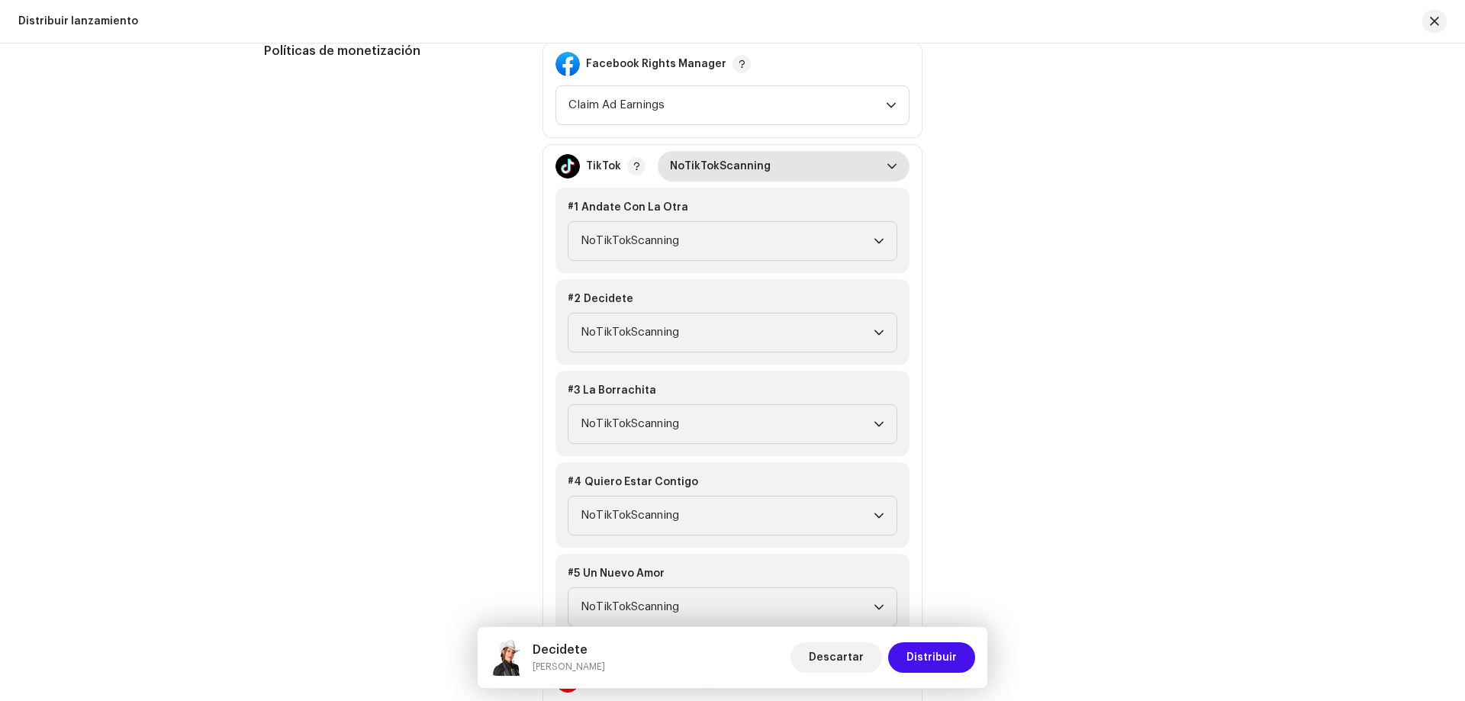
click at [780, 168] on span "NoTikTokScanning" at bounding box center [778, 166] width 217 height 31
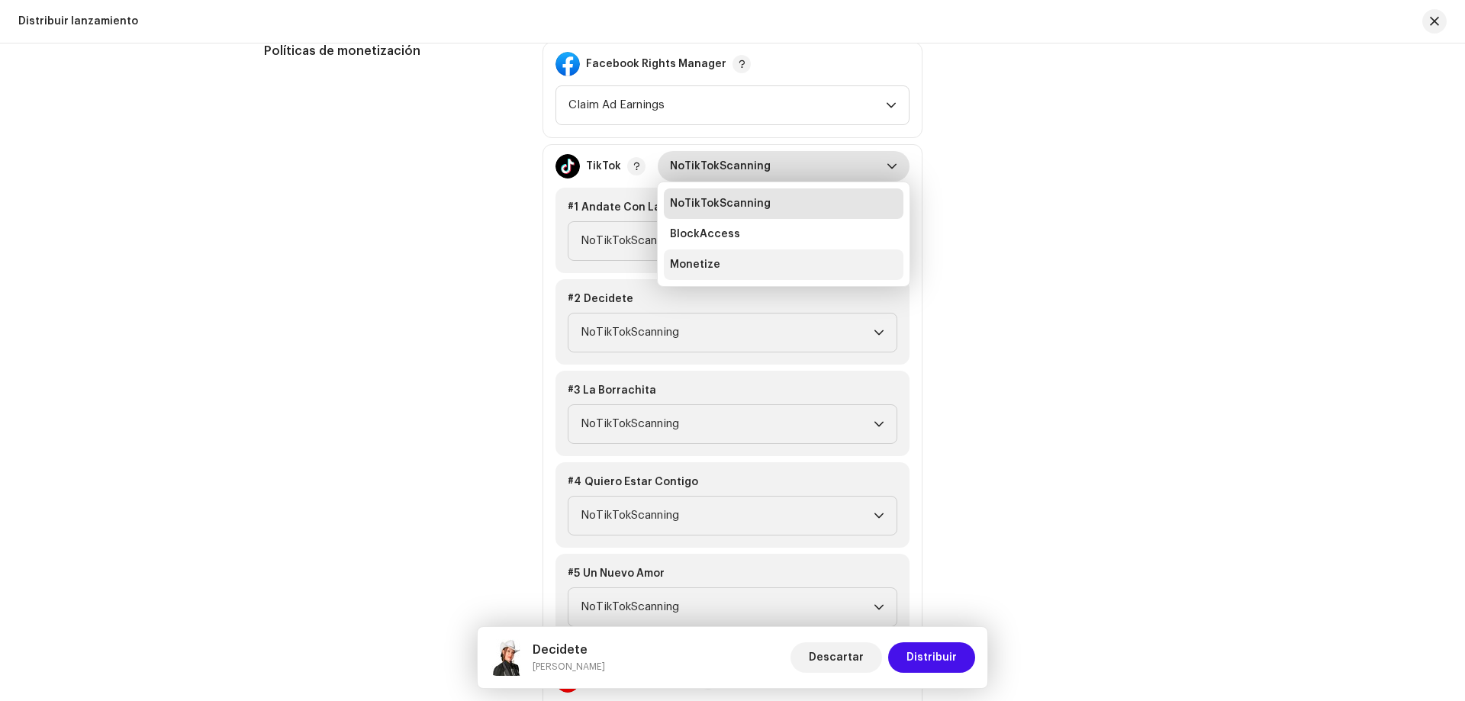
click at [762, 268] on li "Monetize" at bounding box center [784, 264] width 240 height 31
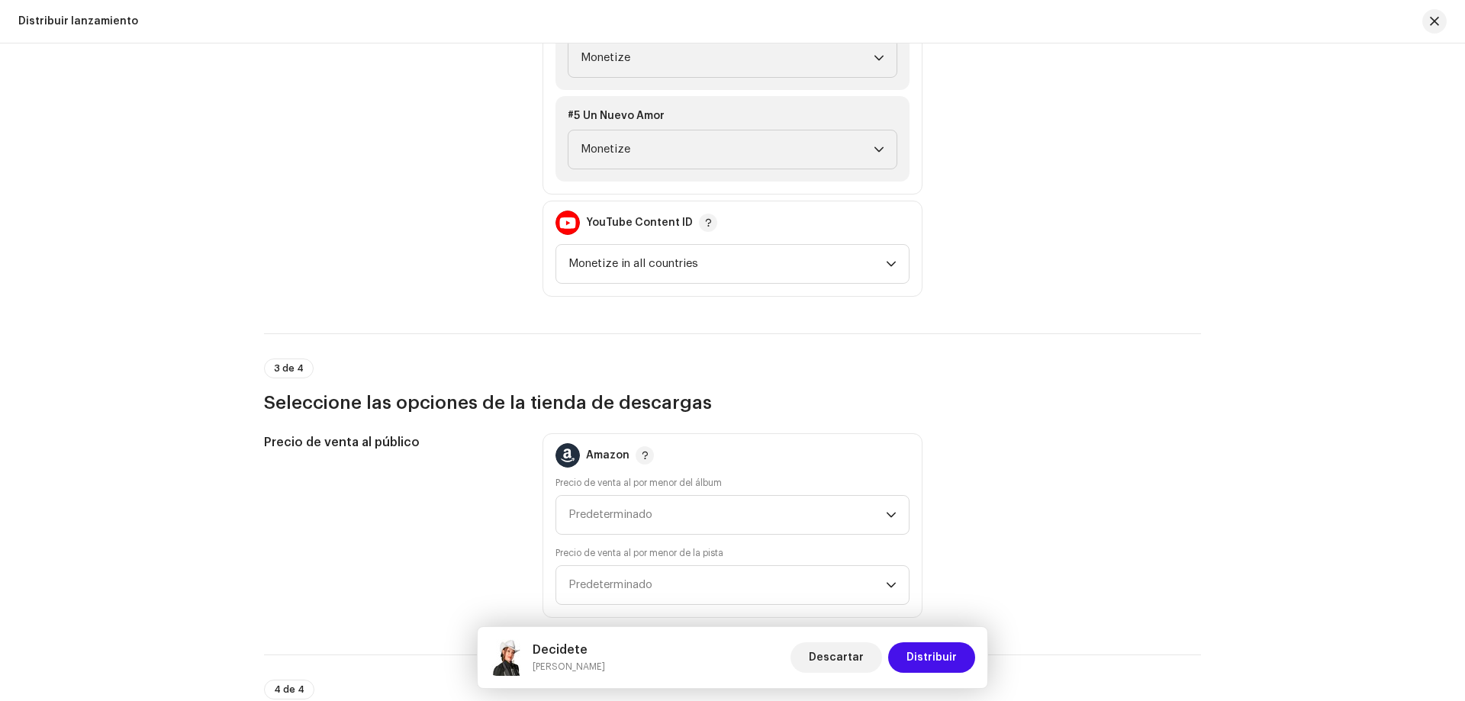
scroll to position [2670, 0]
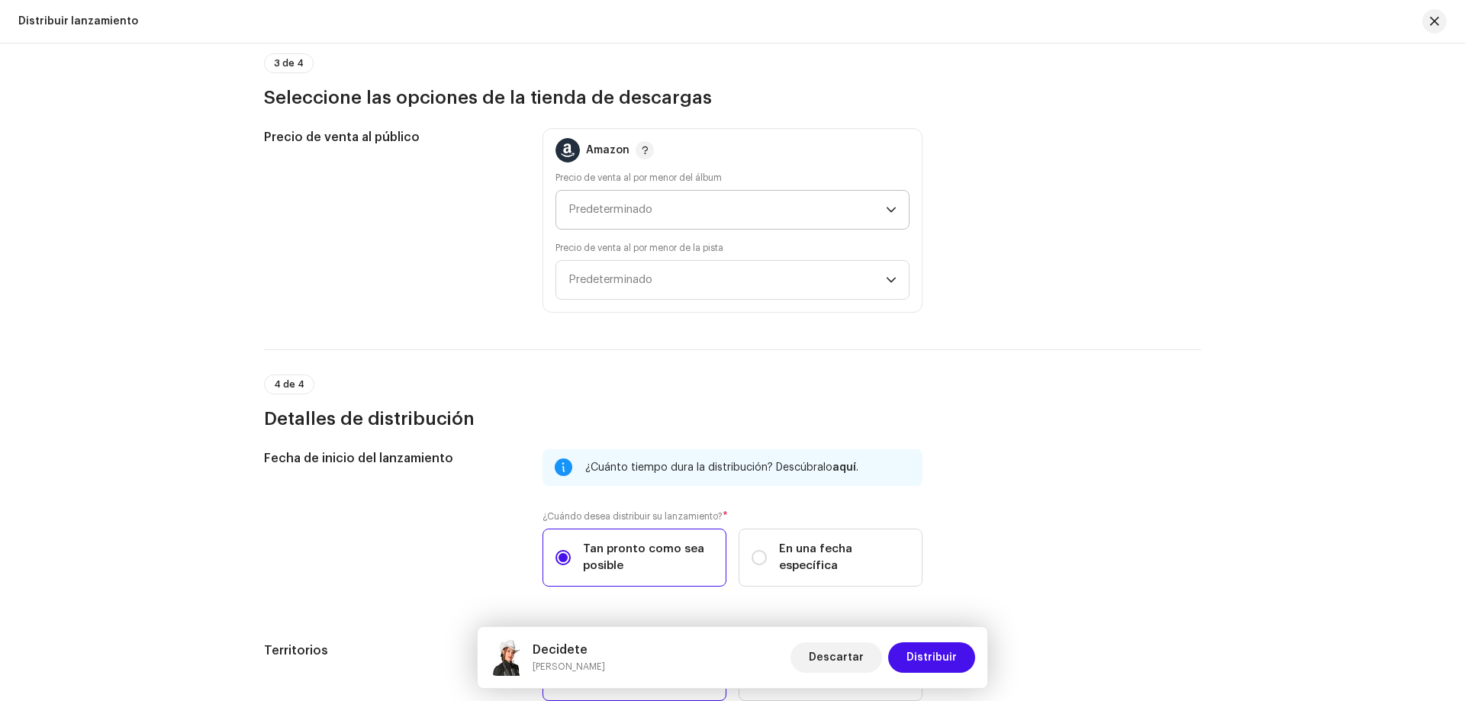
click at [690, 219] on span "Predeterminado" at bounding box center [726, 210] width 317 height 38
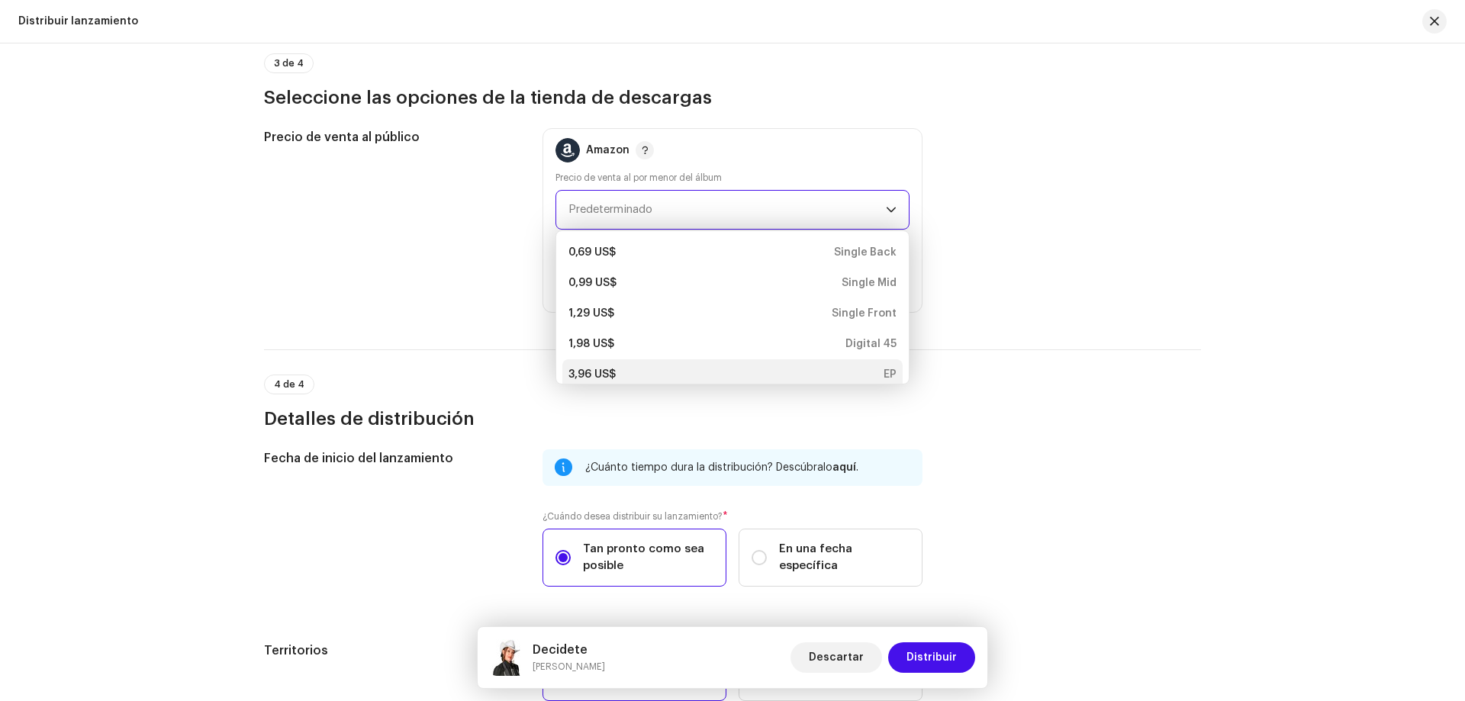
scroll to position [6, 0]
click at [697, 363] on div "3,96 US$ EP" at bounding box center [732, 368] width 328 height 15
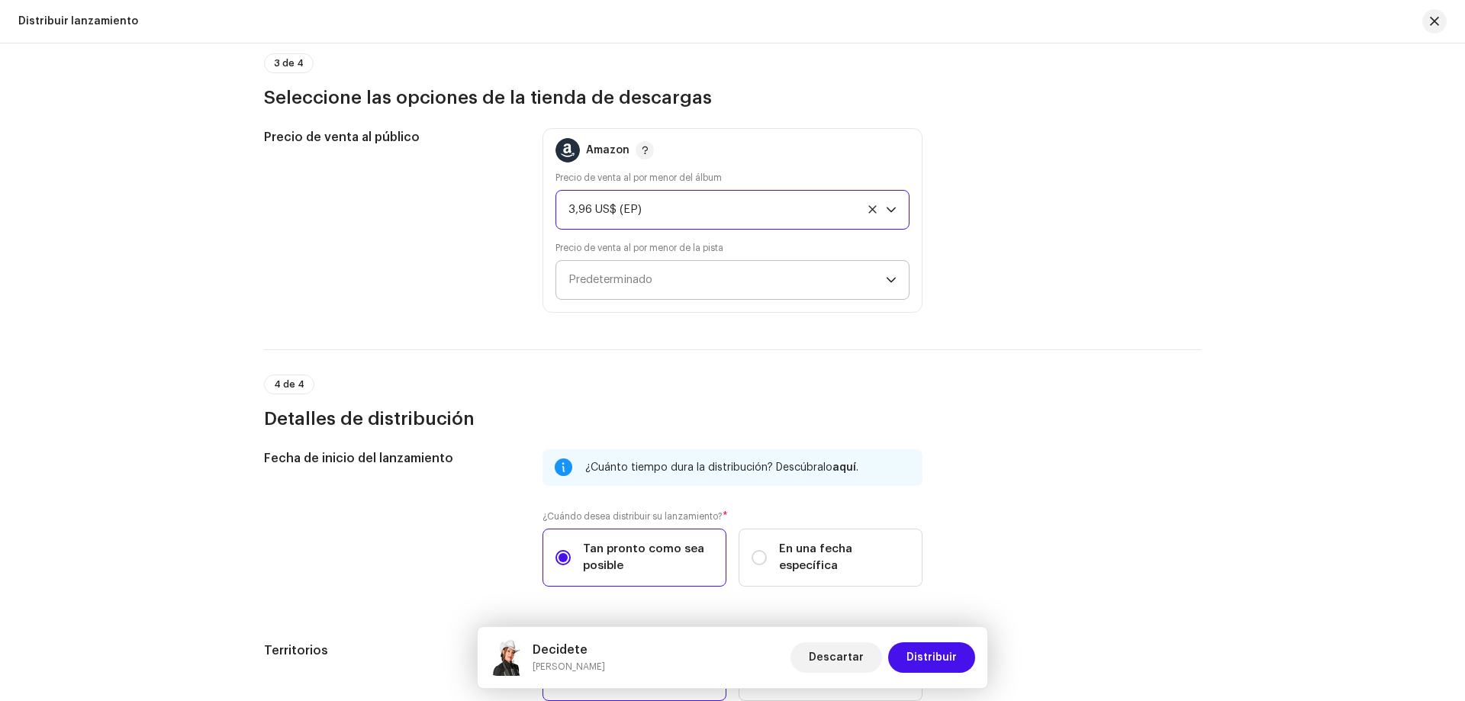
click at [681, 275] on span "Predeterminado" at bounding box center [726, 280] width 317 height 38
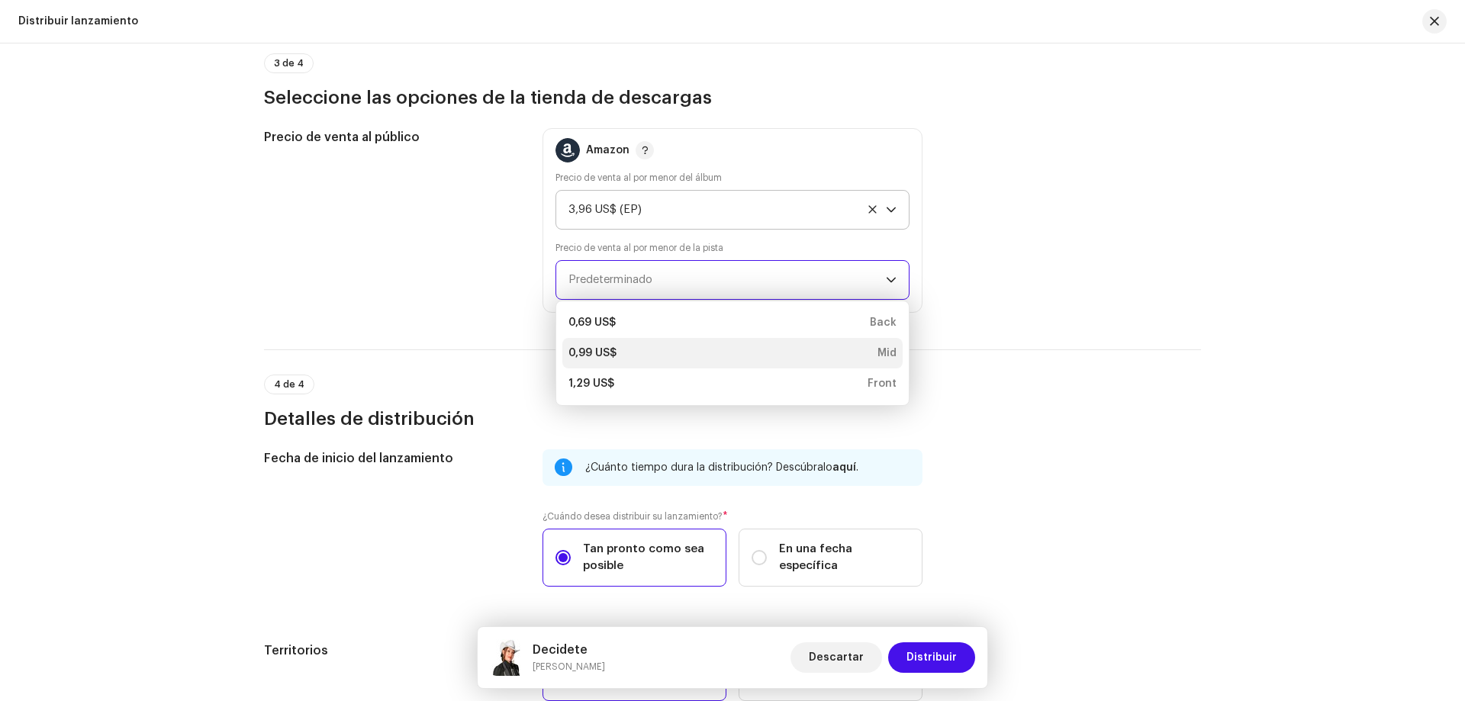
click at [678, 358] on div "0,99 US$ Mid" at bounding box center [732, 353] width 328 height 15
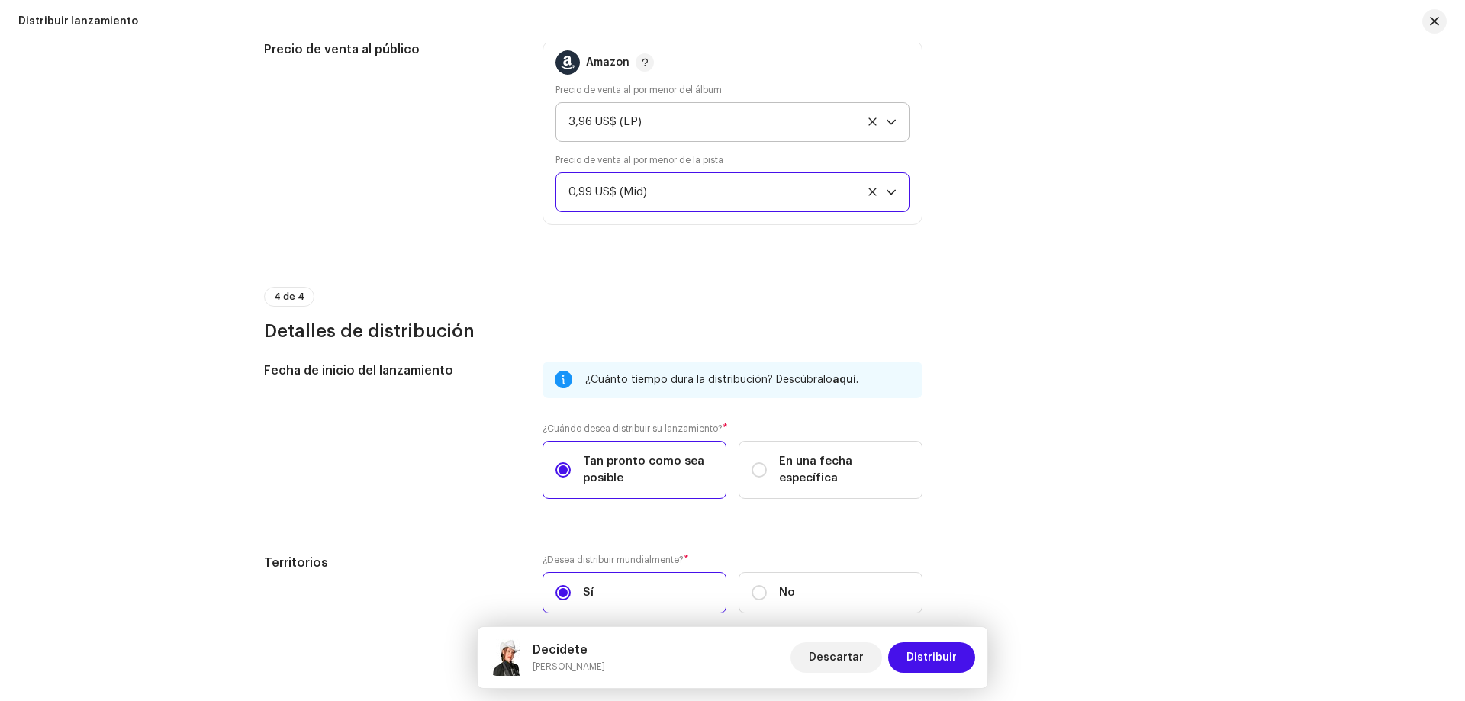
scroll to position [2835, 0]
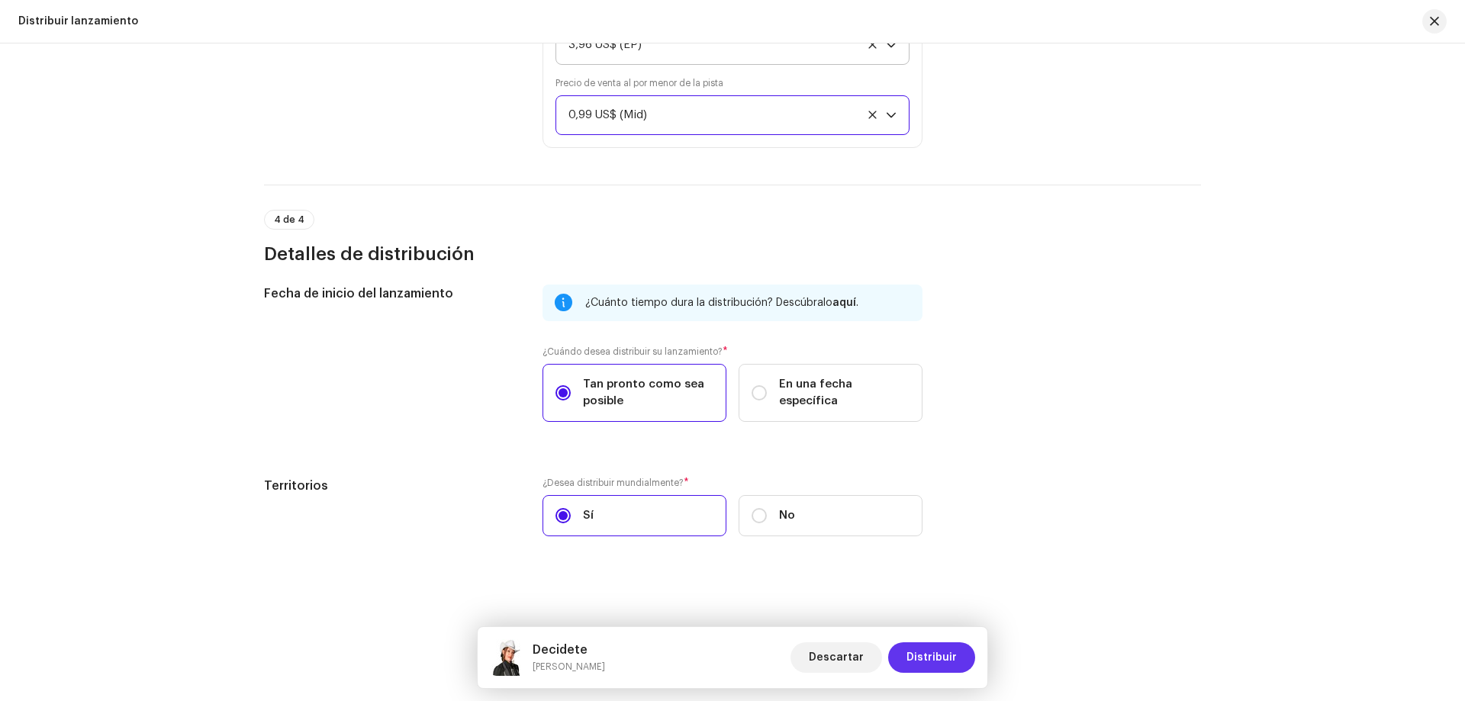
click at [918, 648] on span "Distribuir" at bounding box center [931, 657] width 50 height 31
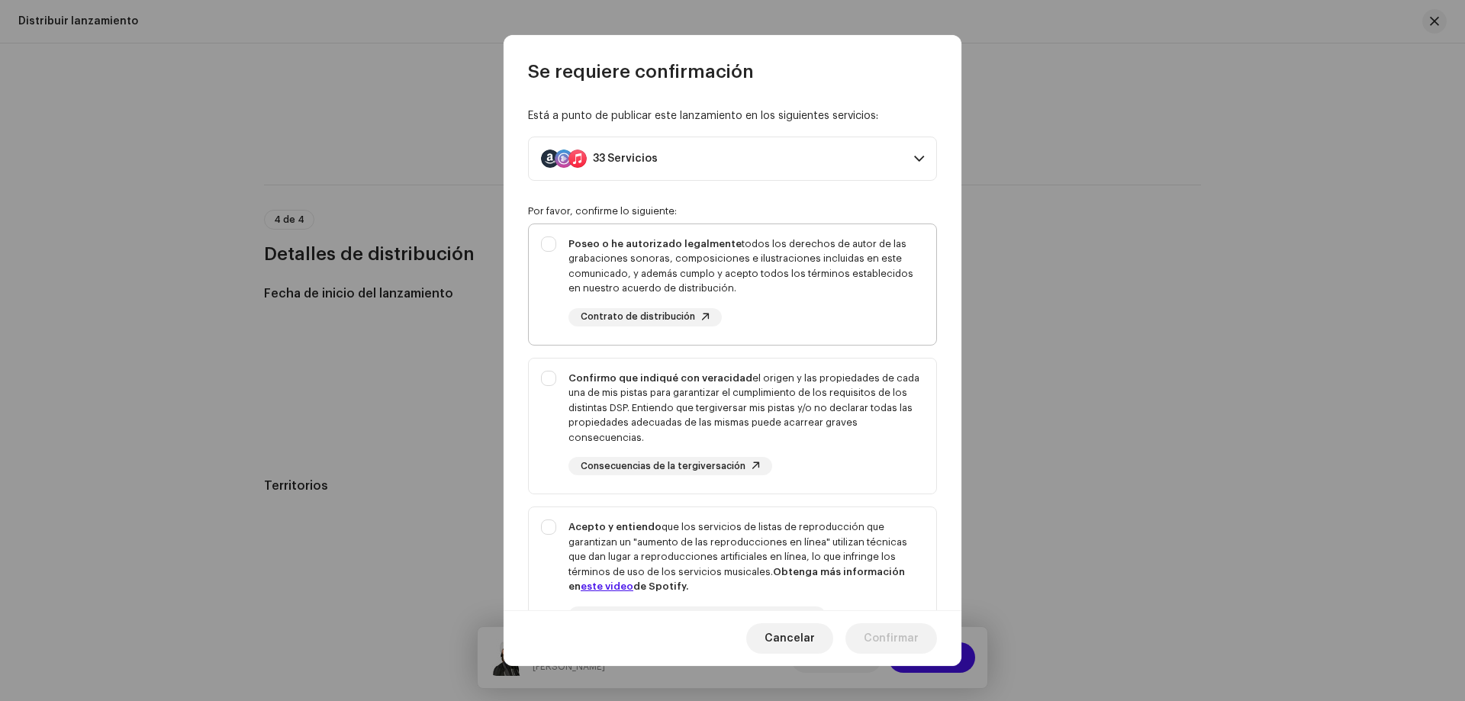
click at [743, 297] on div "Poseo o he autorizado legalmente todos los derechos de autor de las grabaciones…" at bounding box center [746, 282] width 356 height 90
checkbox input "true"
click at [783, 442] on div "Confirmo que indiqué con veracidad el origen y las propiedades de cada una de m…" at bounding box center [746, 408] width 356 height 75
checkbox input "true"
click at [801, 534] on div "Acepto y entiendo que los servicios de listas de reproducción que garantizan un…" at bounding box center [746, 557] width 356 height 75
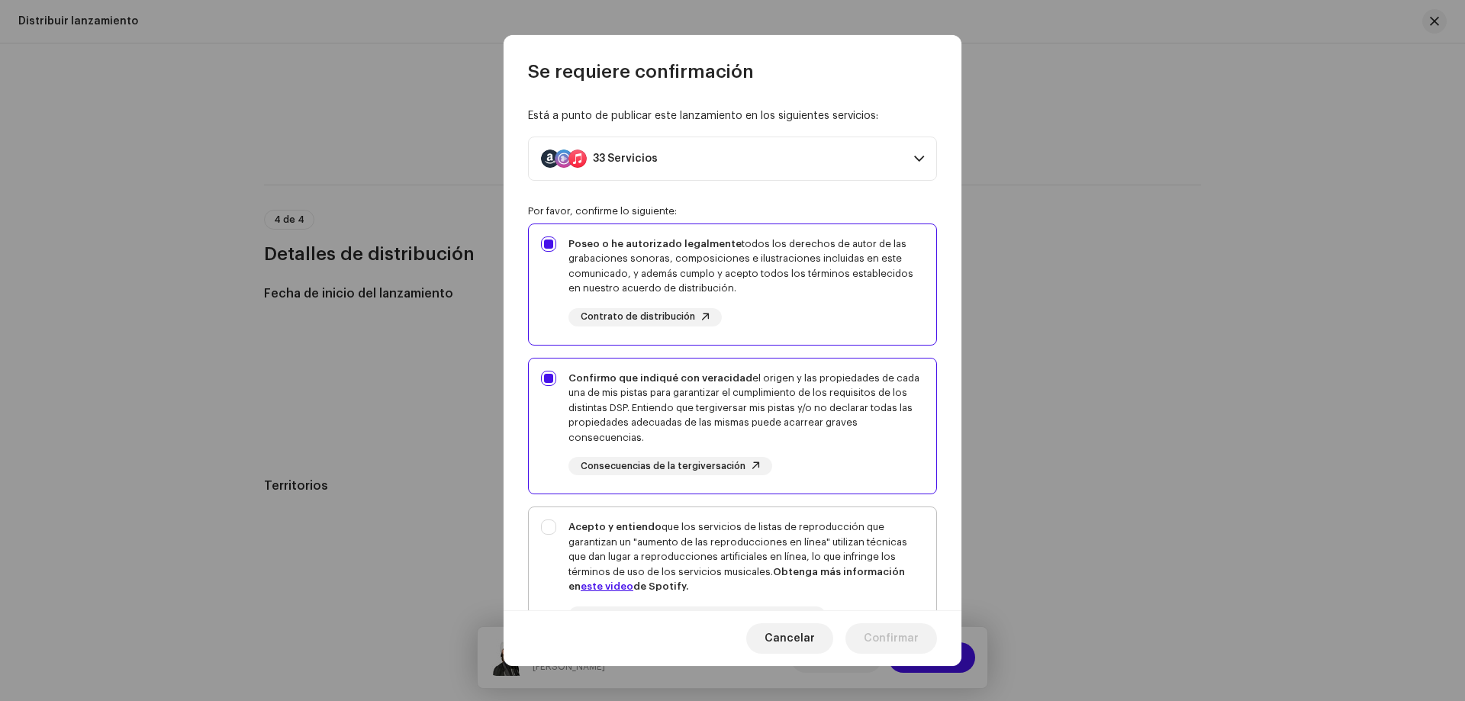
checkbox input "true"
click at [896, 633] on span "Confirmar" at bounding box center [891, 638] width 55 height 31
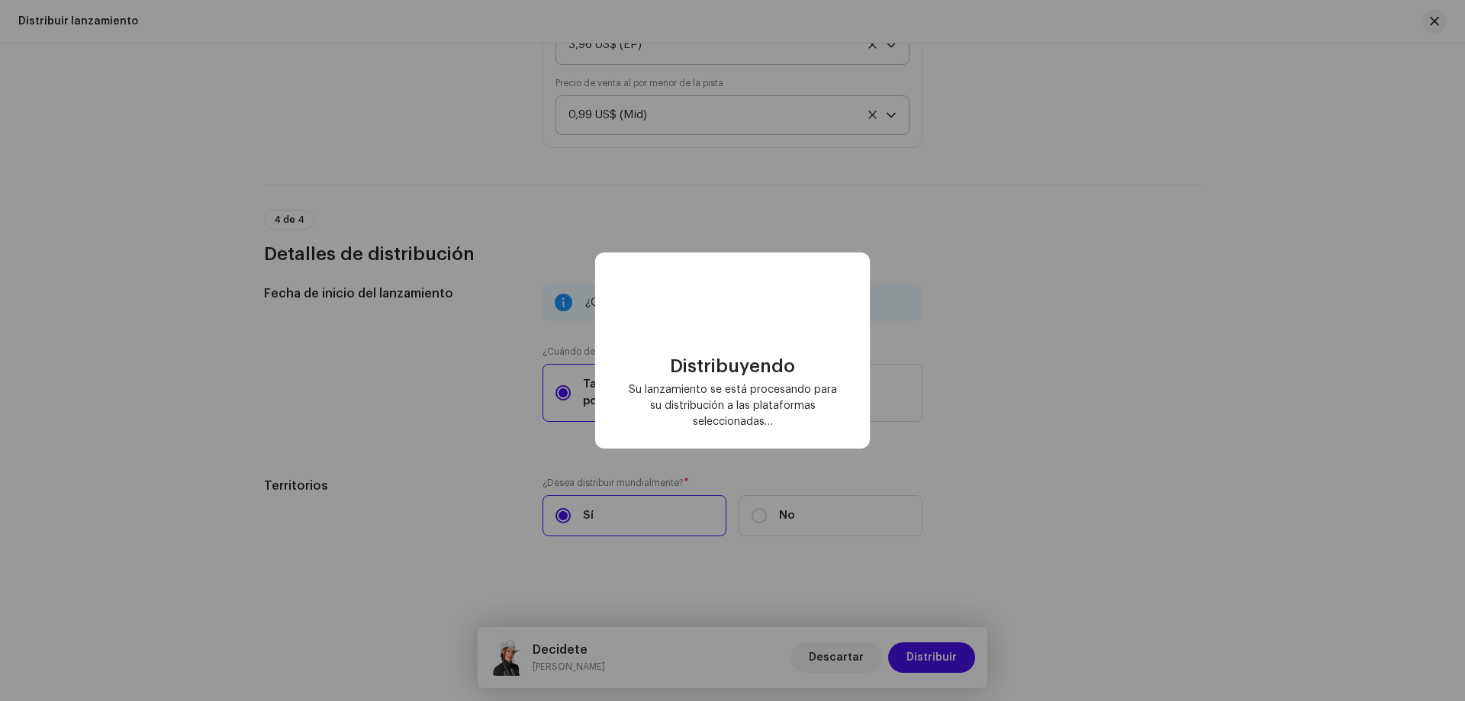
checkbox input "false"
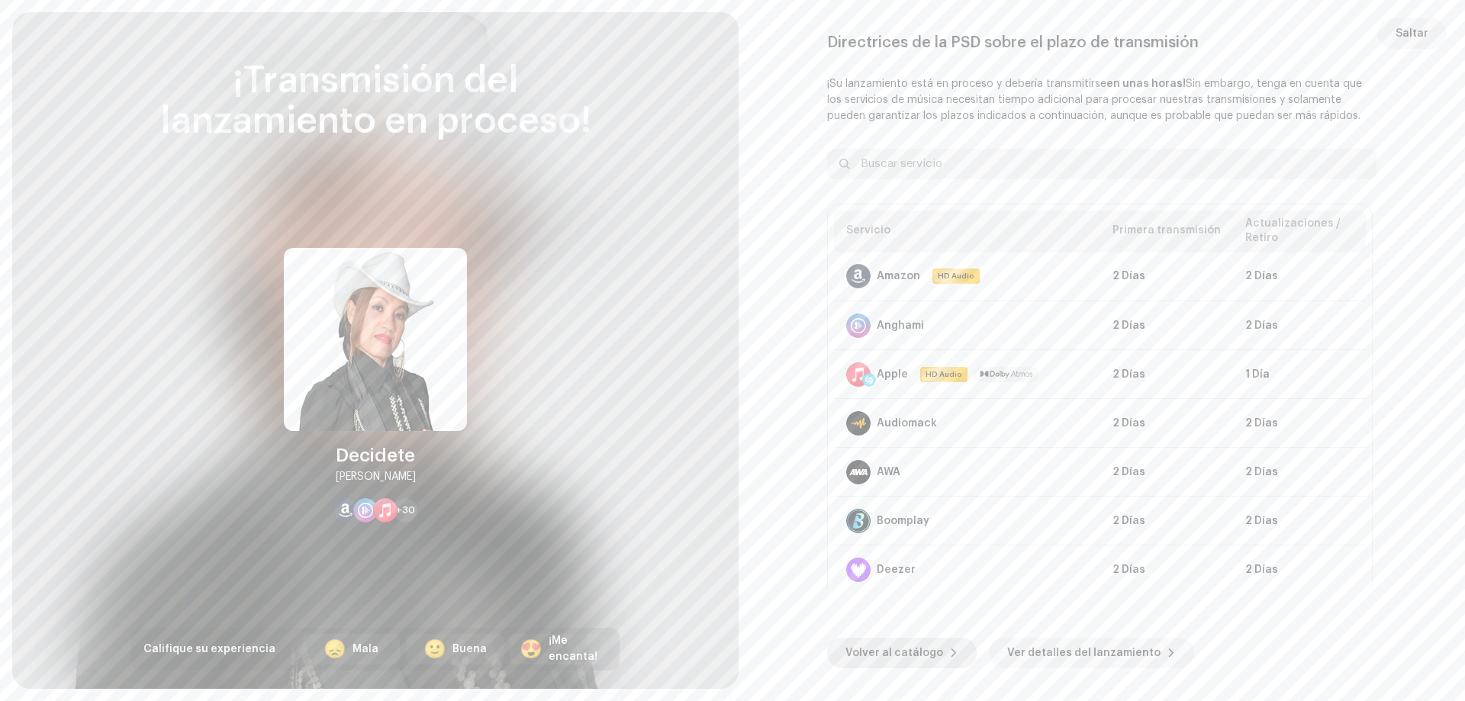
click at [896, 638] on span "Volver al catálogo" at bounding box center [894, 653] width 98 height 31
